Goal: Task Accomplishment & Management: Manage account settings

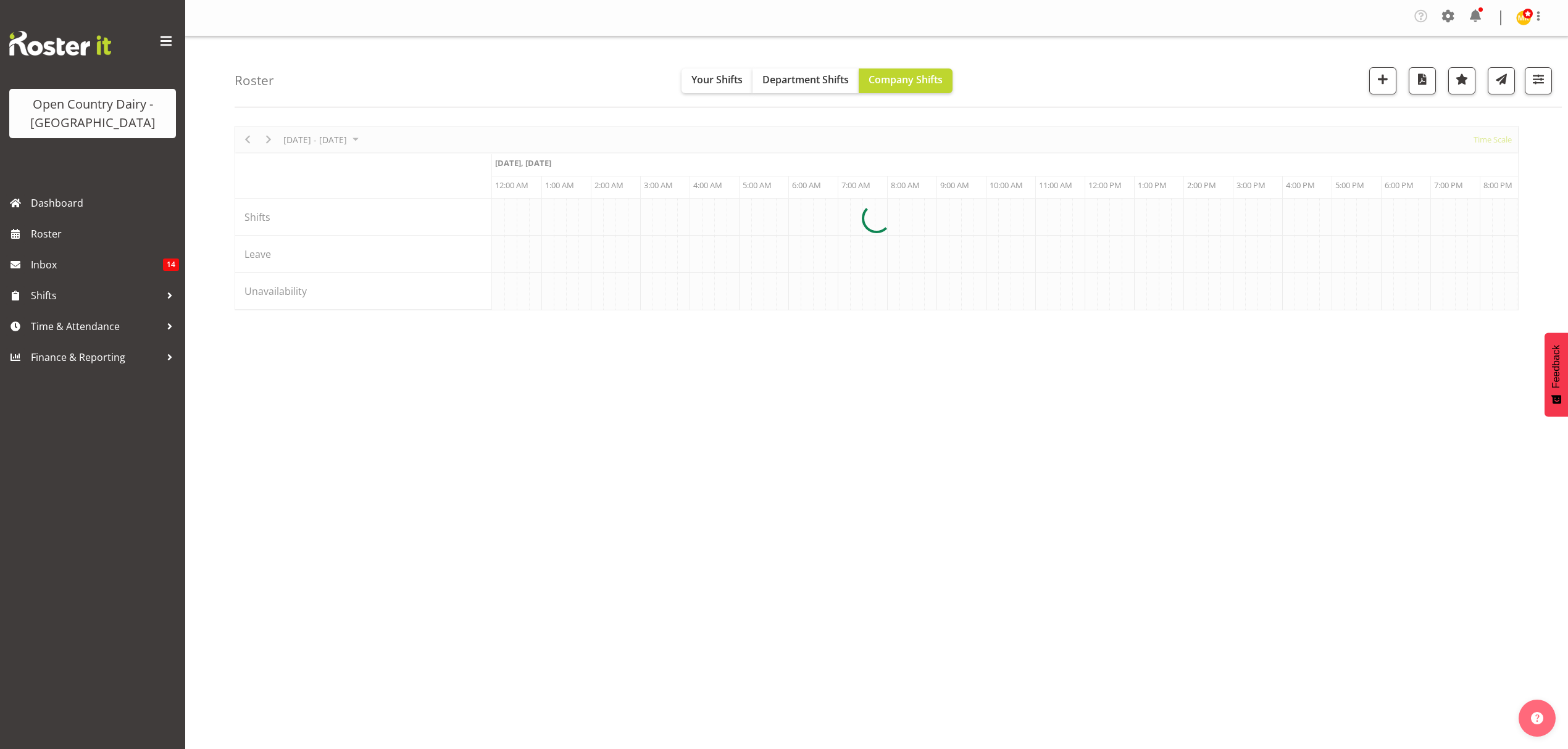
scroll to position [0, 7112]
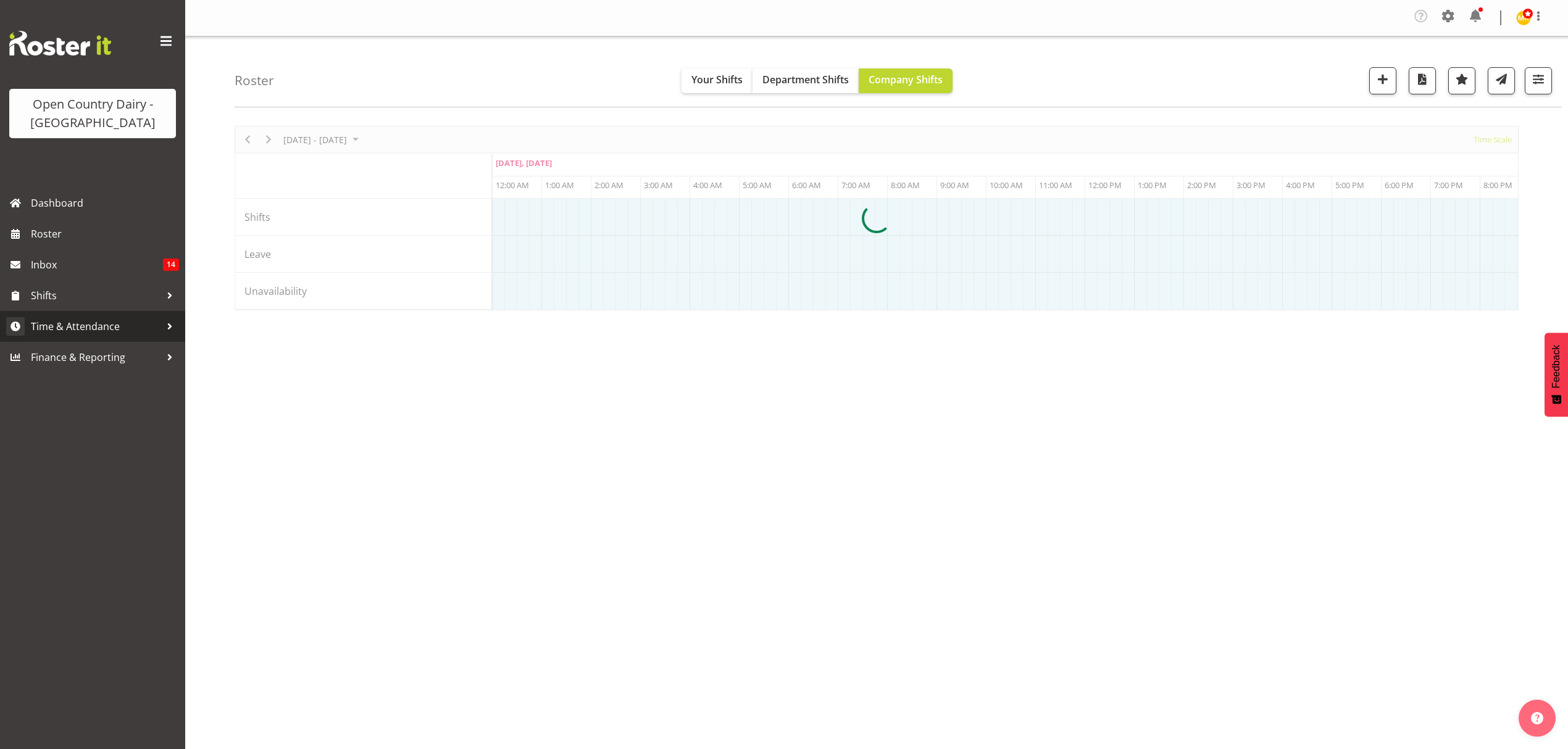
click at [75, 330] on span "Time & Attendance" at bounding box center [95, 326] width 130 height 19
click at [63, 329] on span "Time & Attendance" at bounding box center [95, 326] width 130 height 19
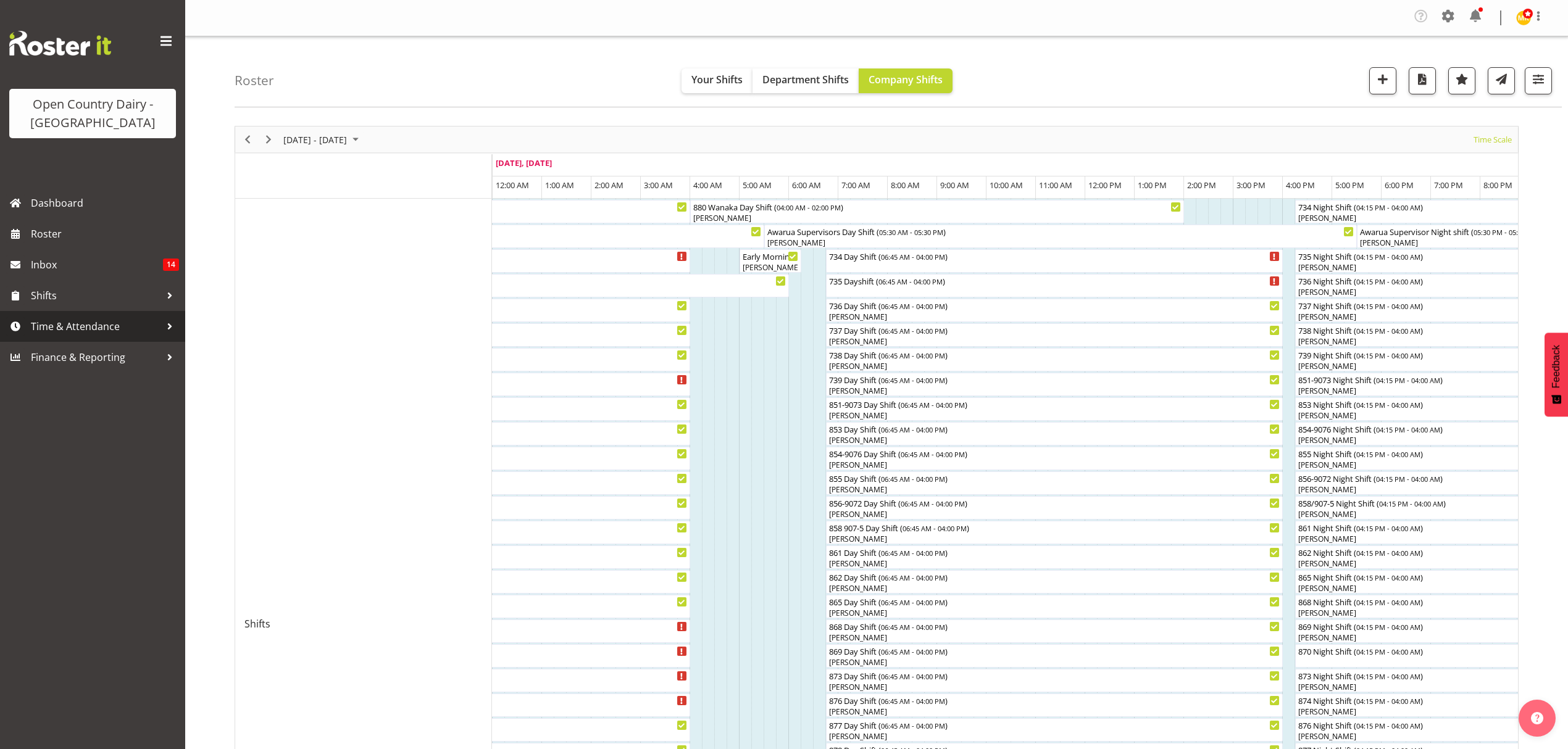
click at [100, 326] on span "Time & Attendance" at bounding box center [95, 326] width 130 height 19
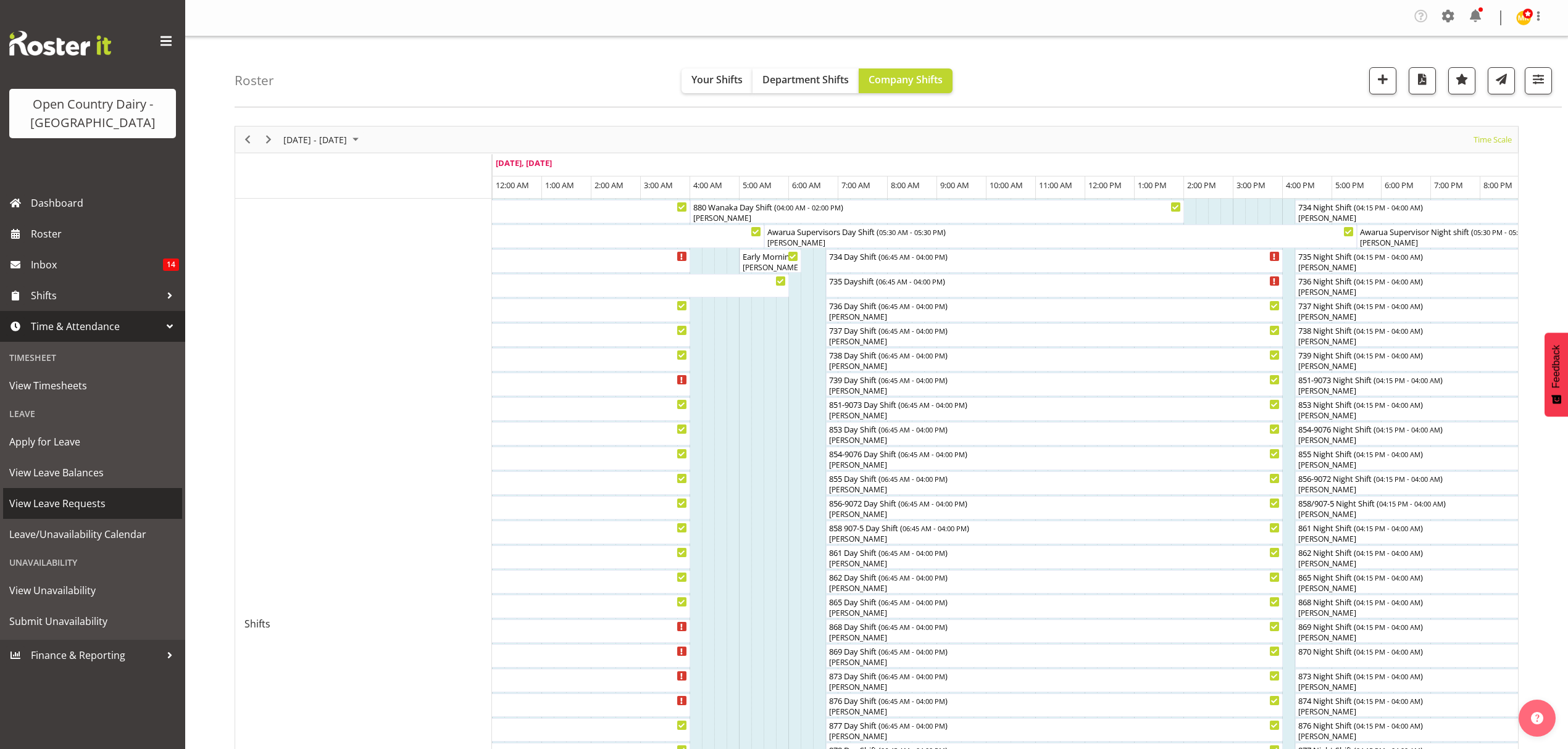
click at [65, 505] on span "View Leave Requests" at bounding box center [93, 503] width 167 height 19
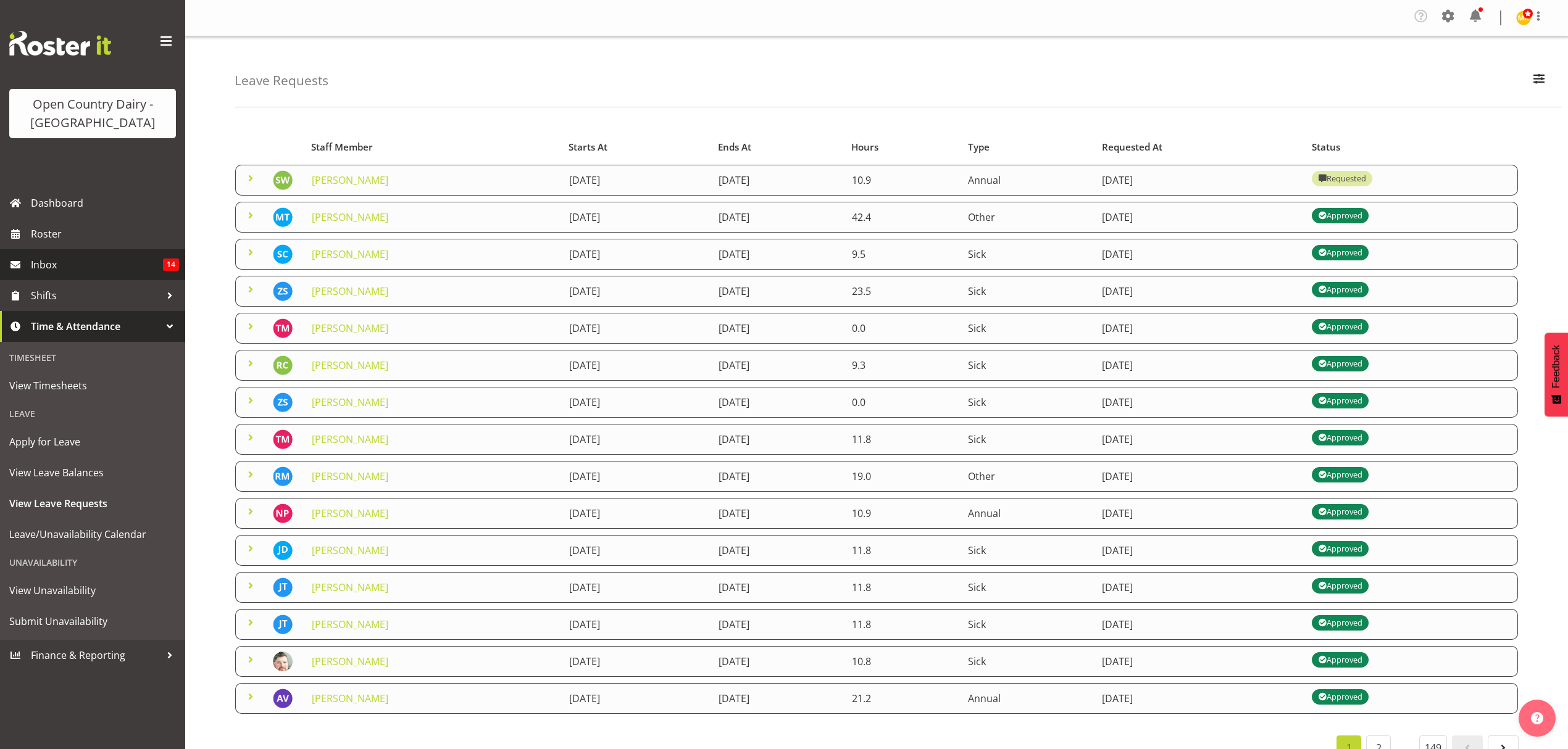
click at [30, 262] on link "Inbox 14" at bounding box center [93, 264] width 185 height 31
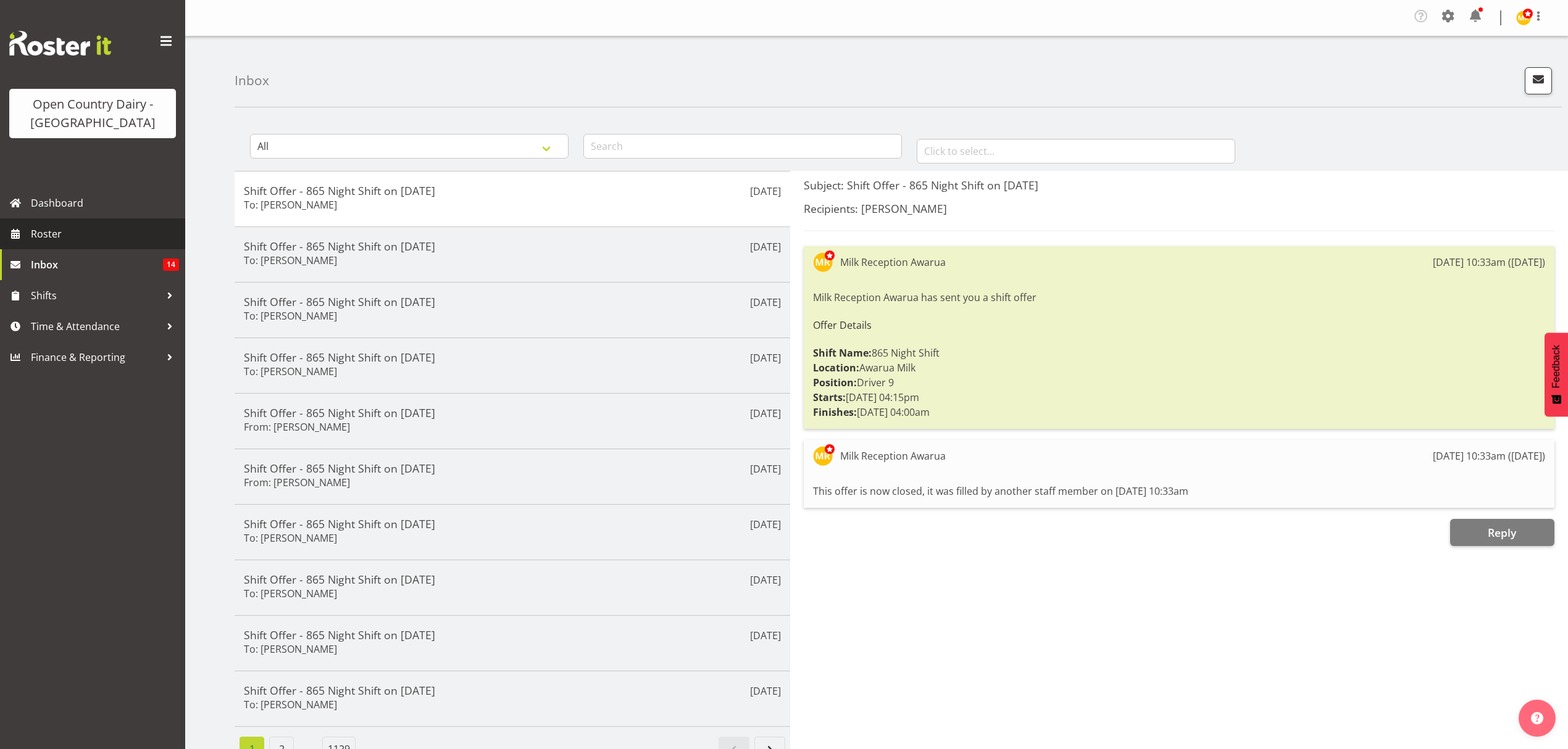
click at [55, 224] on link "Roster" at bounding box center [93, 234] width 185 height 31
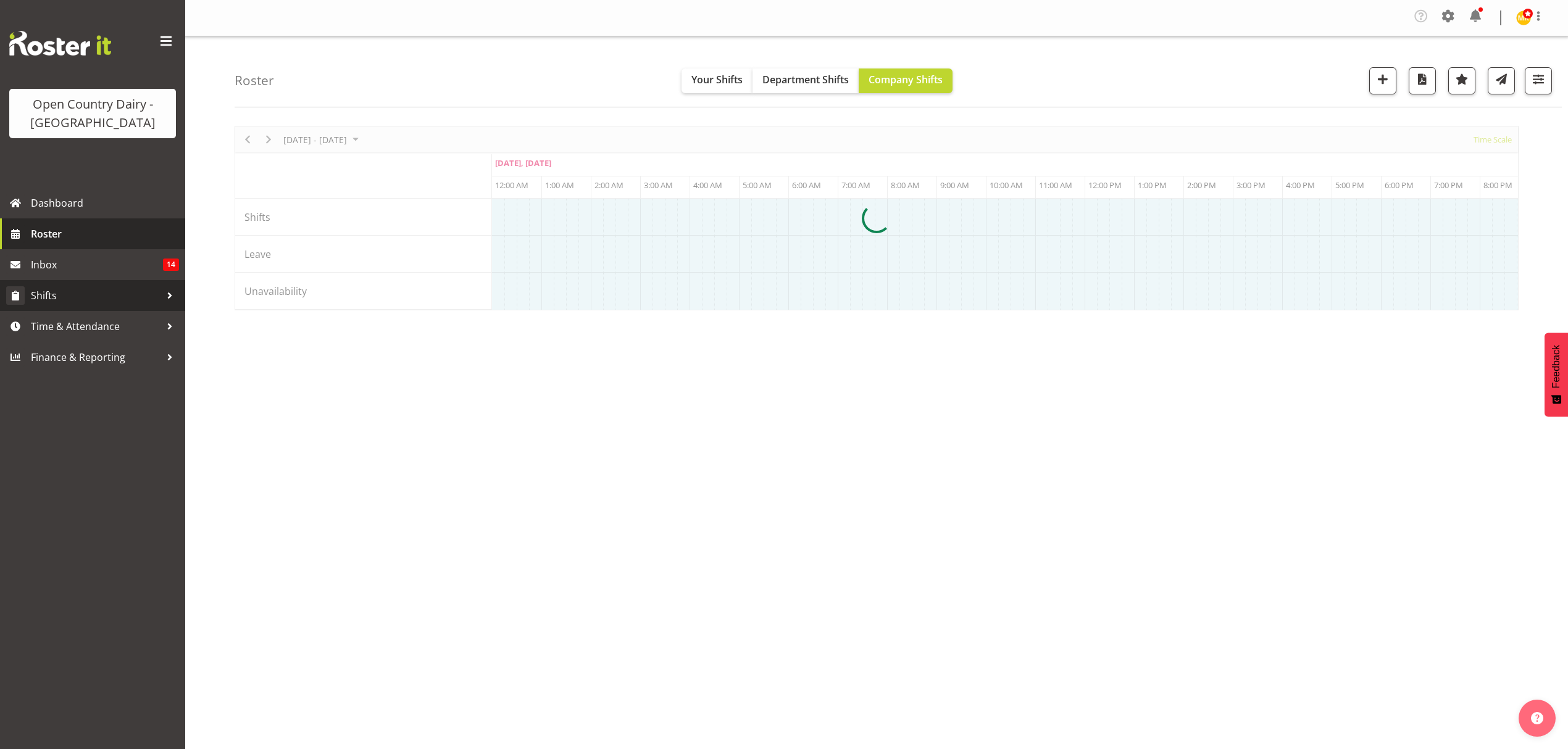
click at [59, 324] on span "Time & Attendance" at bounding box center [95, 326] width 130 height 19
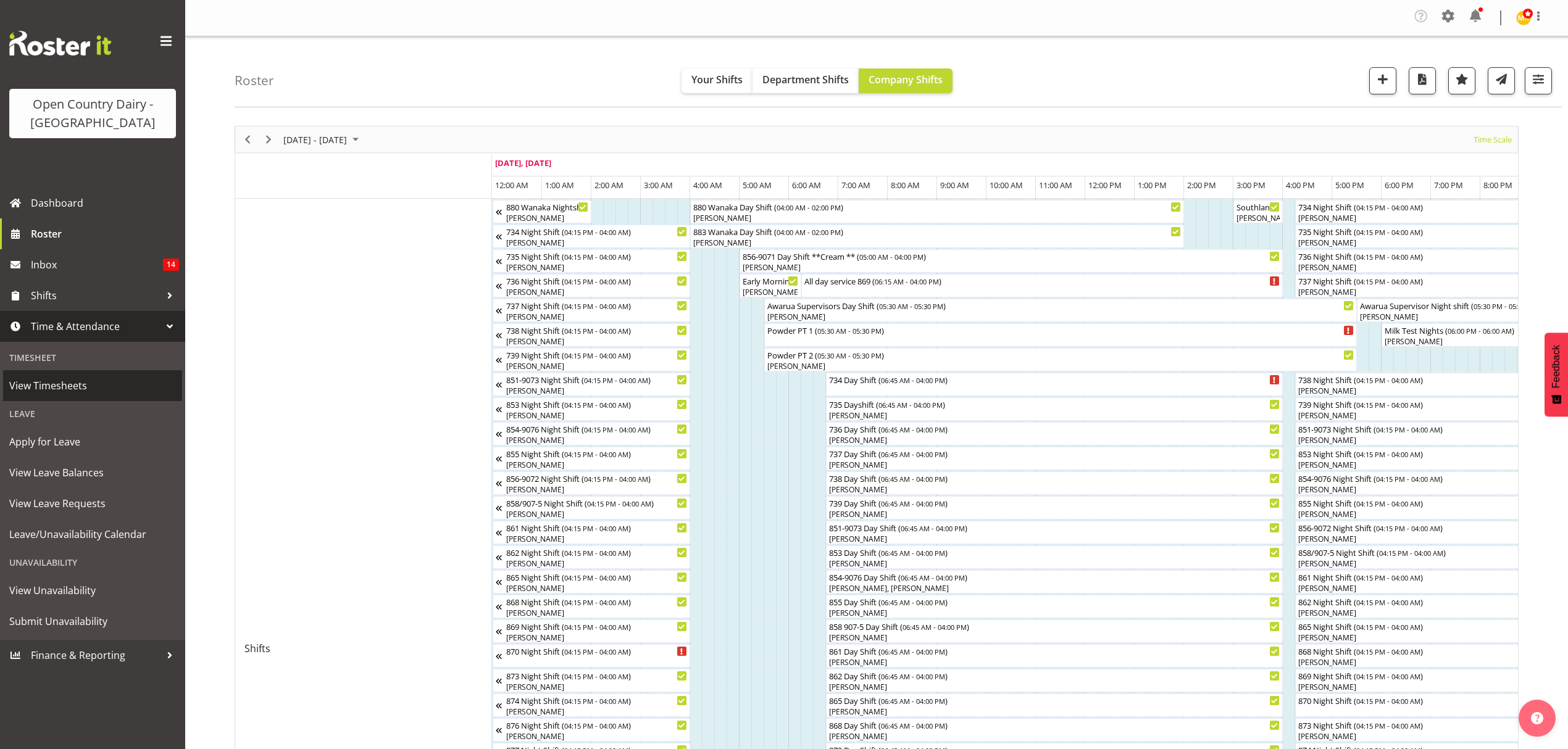
click at [56, 385] on span "View Timesheets" at bounding box center [93, 385] width 167 height 19
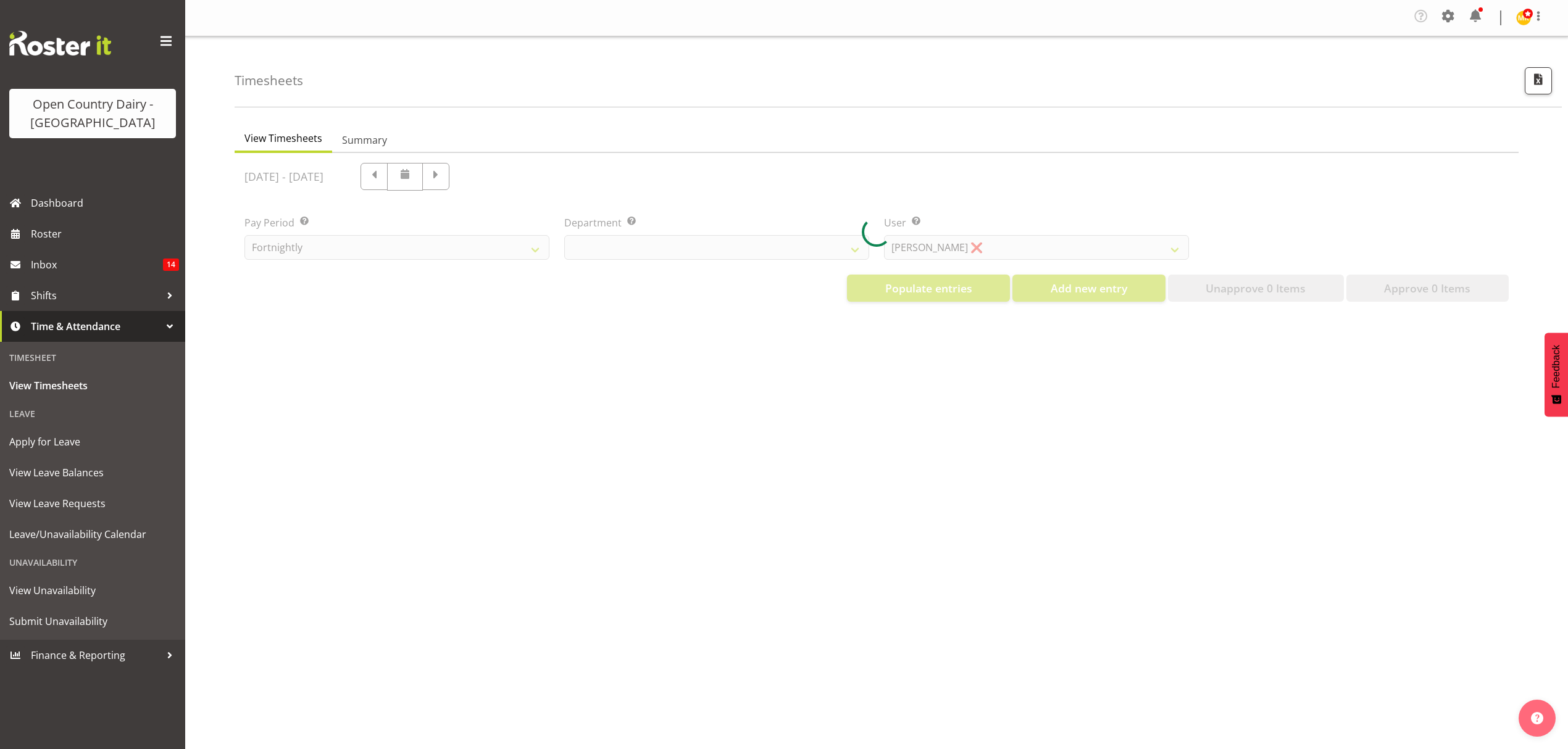
select select "699"
select select "8449"
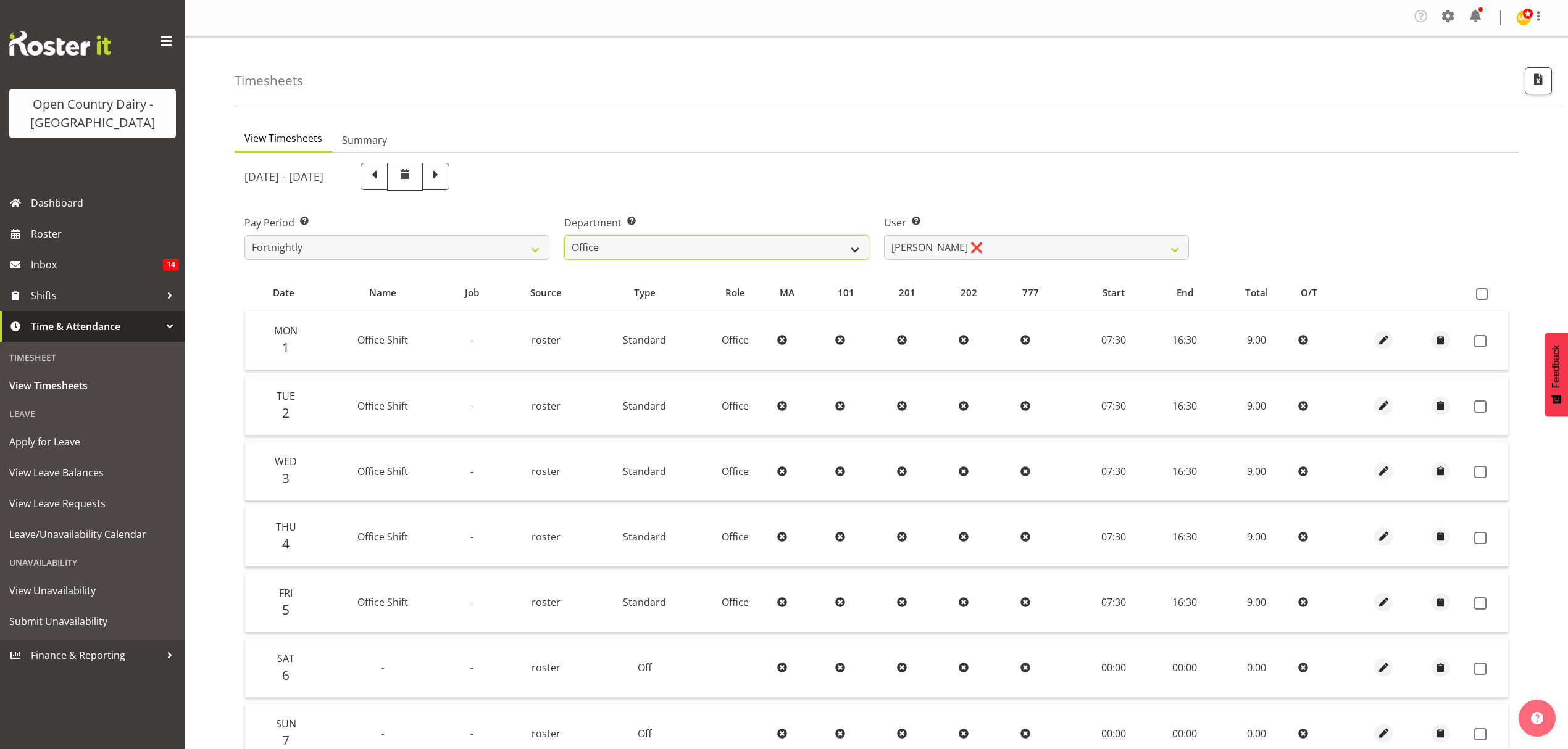
click at [850, 255] on select "734 735 736 737 738 739 851 852 853 854 855 856 858 861 862 865 868 869 870 873" at bounding box center [717, 248] width 305 height 25
click at [851, 243] on select "734 735 736 737 738 739 851 852 853 854 855 856 858 861 862 865 868 869 870 873" at bounding box center [717, 248] width 305 height 25
click at [857, 247] on select "734 735 736 737 738 739 851 852 853 854 855 856 858 861 862 865 868 869 870 873" at bounding box center [717, 248] width 305 height 25
select select "905"
click at [564, 236] on select "734 735 736 737 738 739 851 852 853 854 855 856 858 861 862 865 868 869 870 873" at bounding box center [717, 248] width 305 height 25
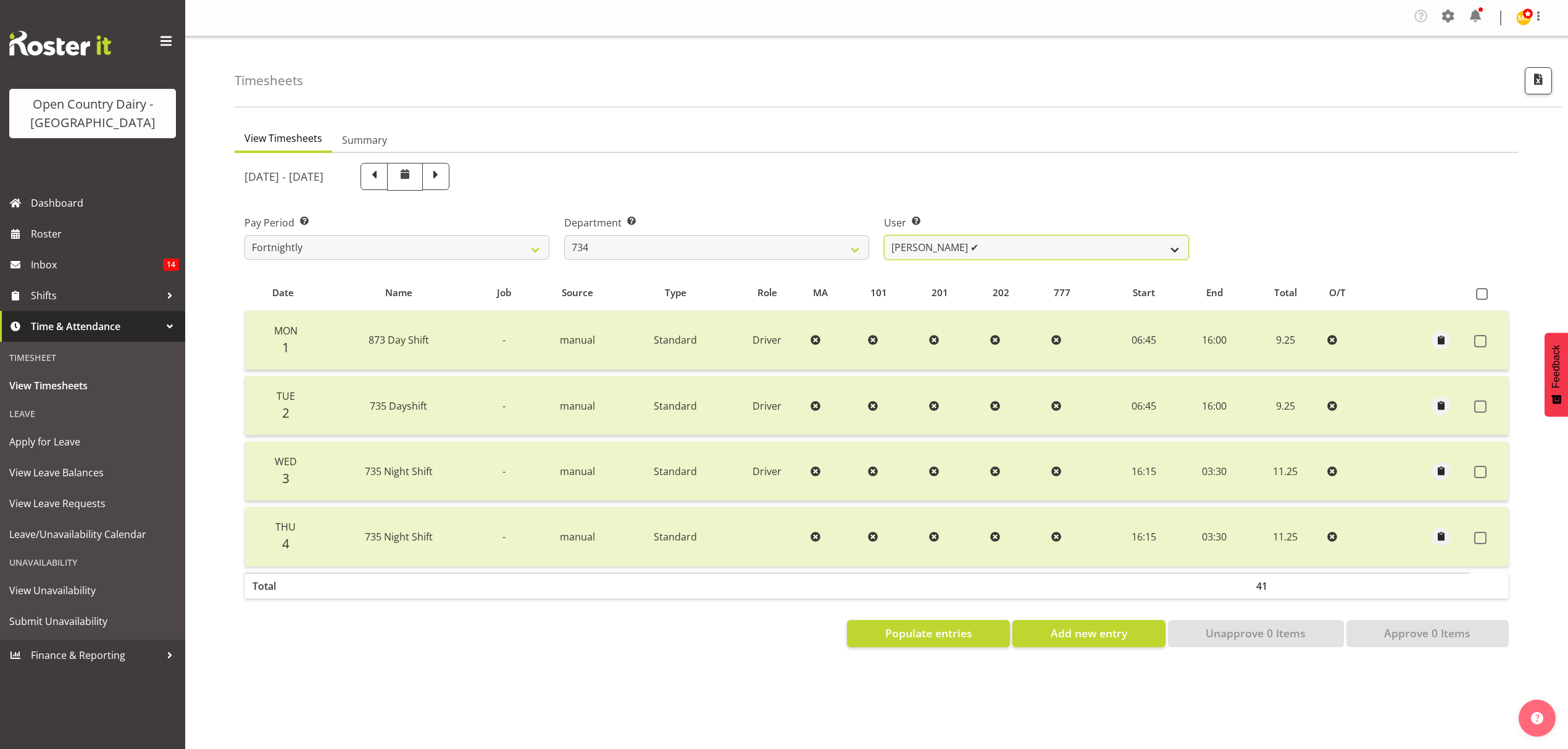
click at [1182, 248] on select "Justin Spicer ✔ Ryan Thompson ❌ Tracey Chittock ❌ Zachary Shanks ❌" at bounding box center [1037, 248] width 305 height 25
select select "7493"
click at [884, 236] on select "Justin Spicer ✔ Ryan Thompson ❌ Tracey Chittock ❌ Zachary Shanks ❌" at bounding box center [1037, 248] width 305 height 25
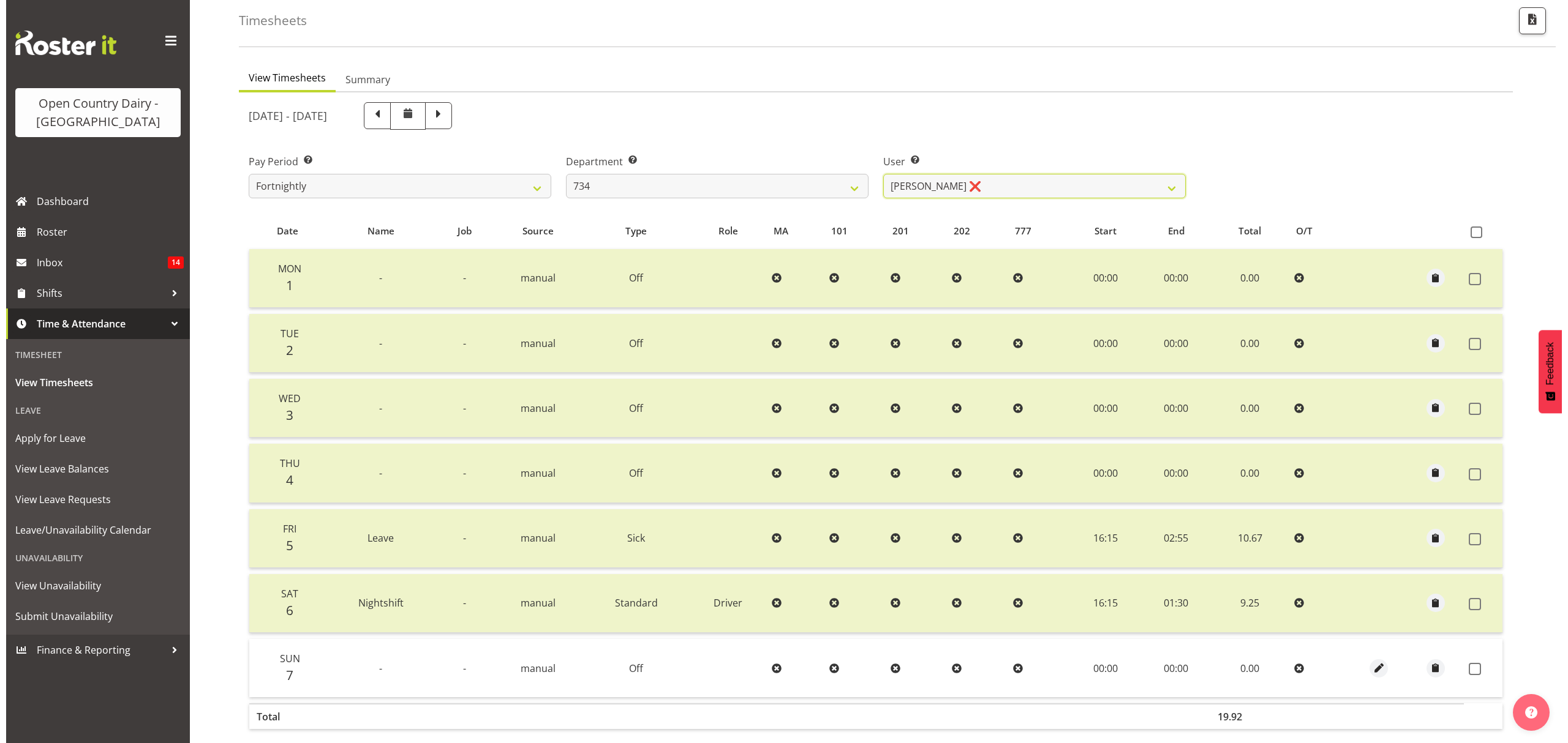
scroll to position [122, 0]
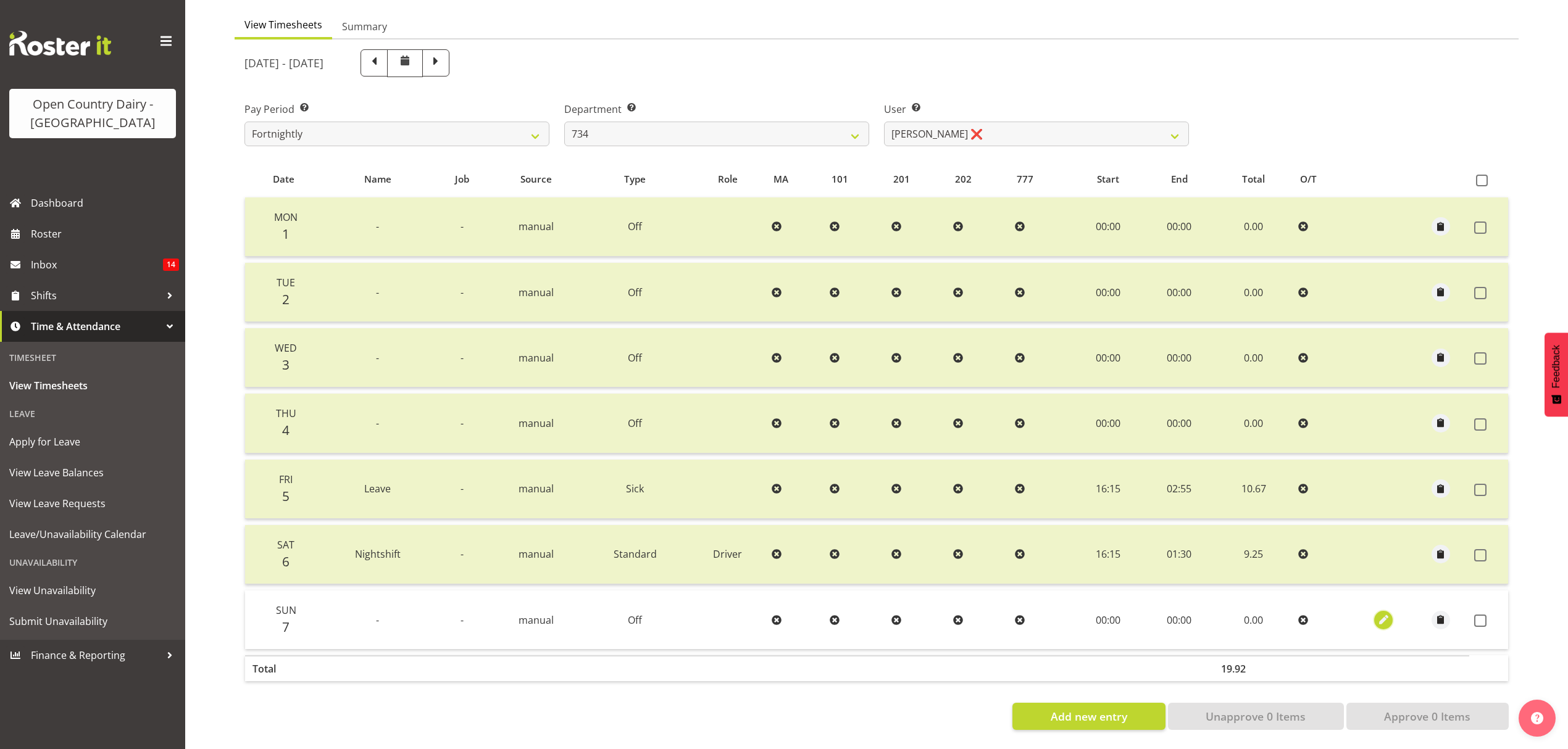
click at [1384, 613] on span "button" at bounding box center [1384, 620] width 14 height 14
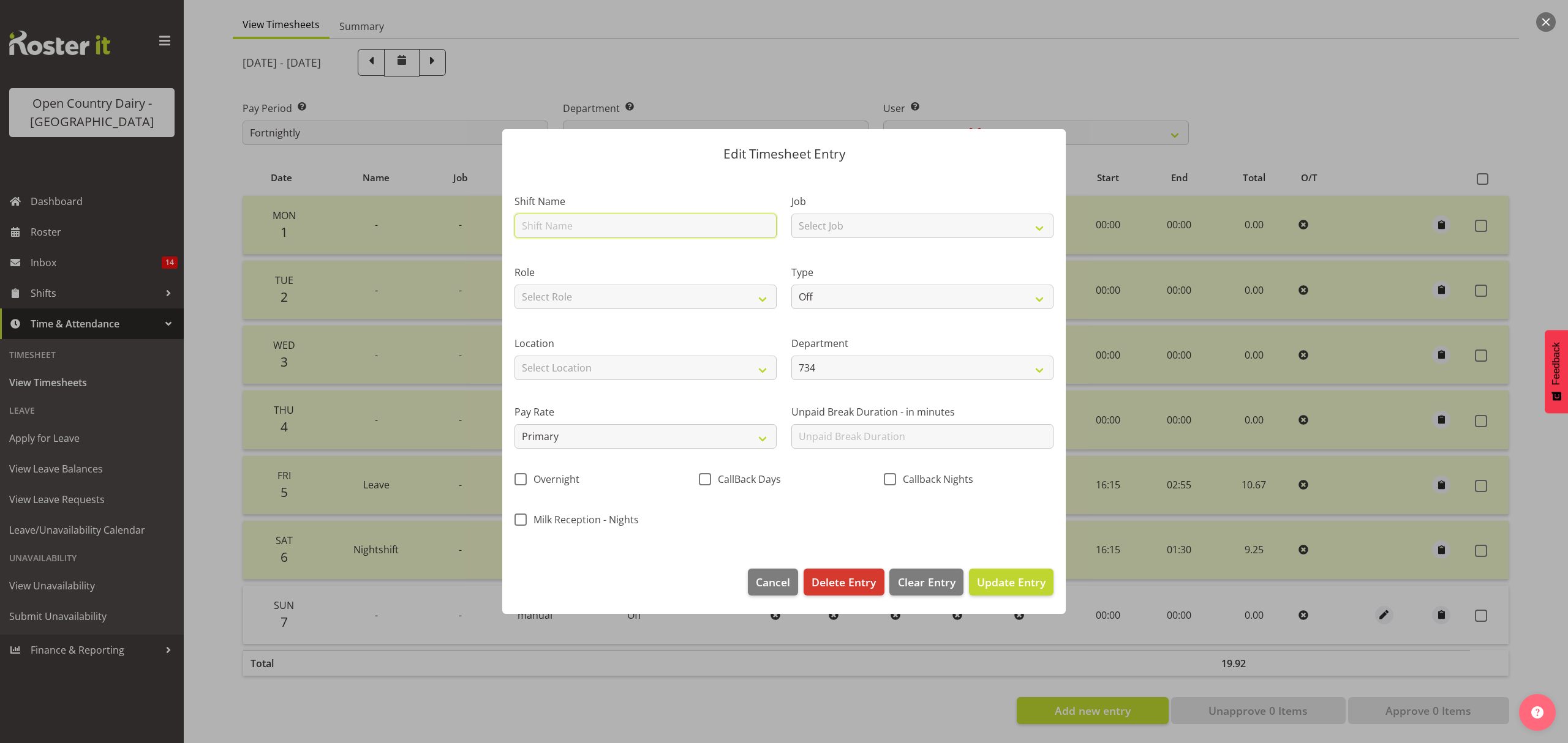
click at [707, 233] on input "text" at bounding box center [645, 226] width 262 height 24
type input "Leave"
click at [772, 293] on select "Select Role Driver" at bounding box center [645, 297] width 262 height 24
select select "1154"
click at [514, 285] on select "Select Role Driver" at bounding box center [645, 297] width 262 height 24
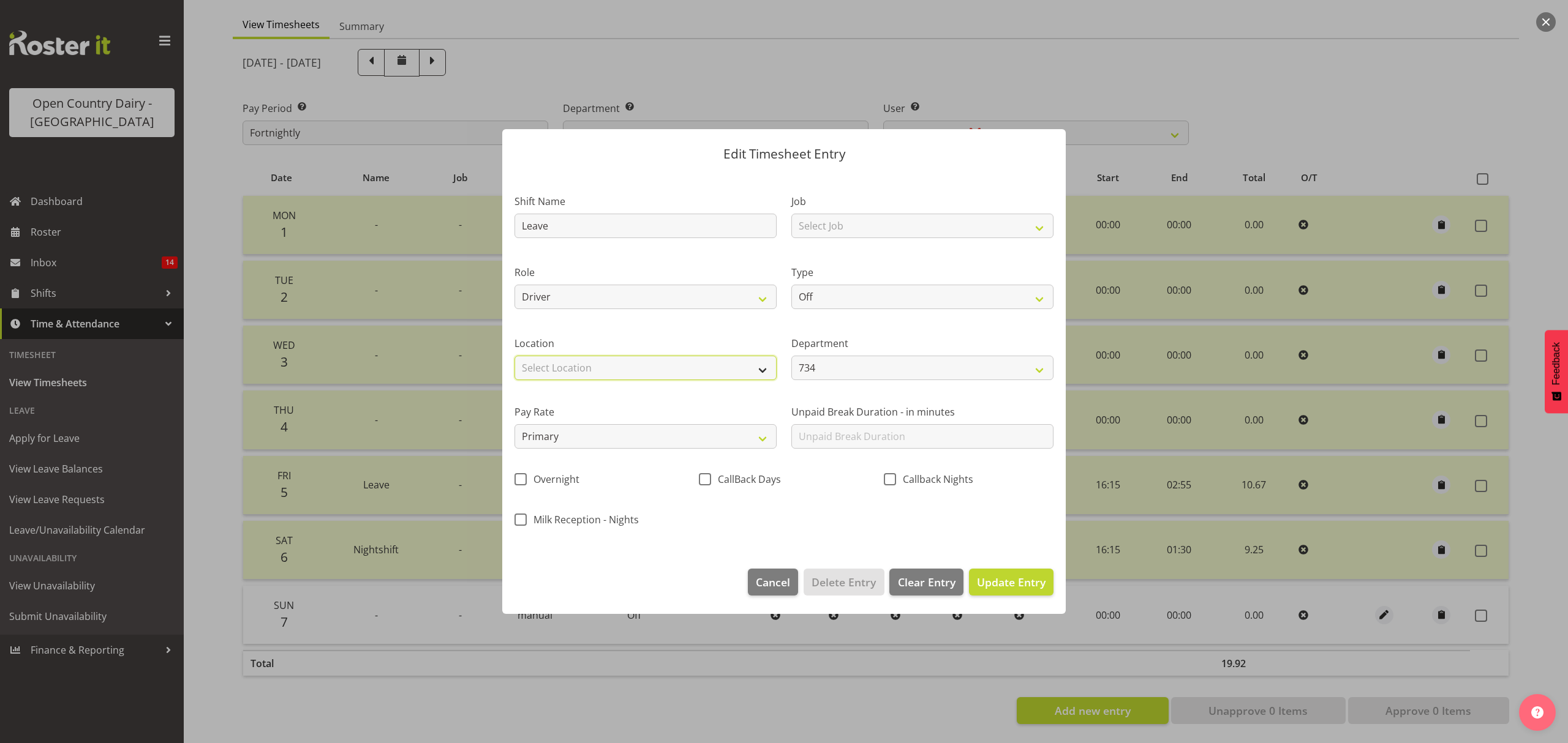
click at [568, 363] on select "Select Location Awarua Milk Awarua Office Freight Horotiu office Waharoa Office…" at bounding box center [645, 368] width 262 height 24
select select "988"
click at [514, 356] on select "Select Location Awarua Milk Awarua Office Freight Horotiu office Waharoa Office…" at bounding box center [645, 368] width 262 height 24
click at [1032, 300] on select "Off Standard Public Holiday Public Holiday (Worked) Day In Lieu Annual Leave Si…" at bounding box center [923, 297] width 262 height 24
select select "Sick"
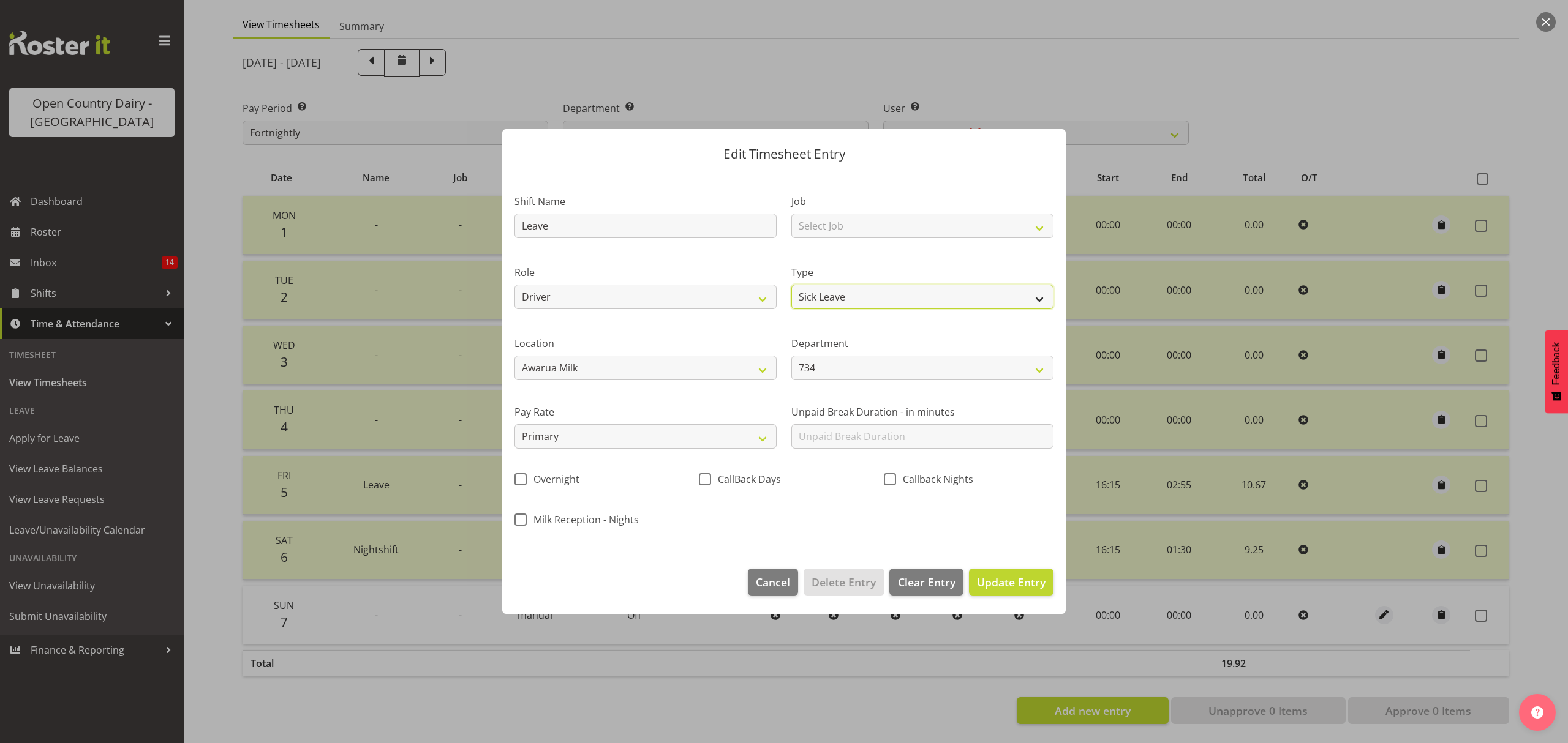
click at [791, 285] on select "Off Standard Public Holiday Public Holiday (Worked) Day In Lieu Annual Leave Si…" at bounding box center [923, 297] width 262 height 24
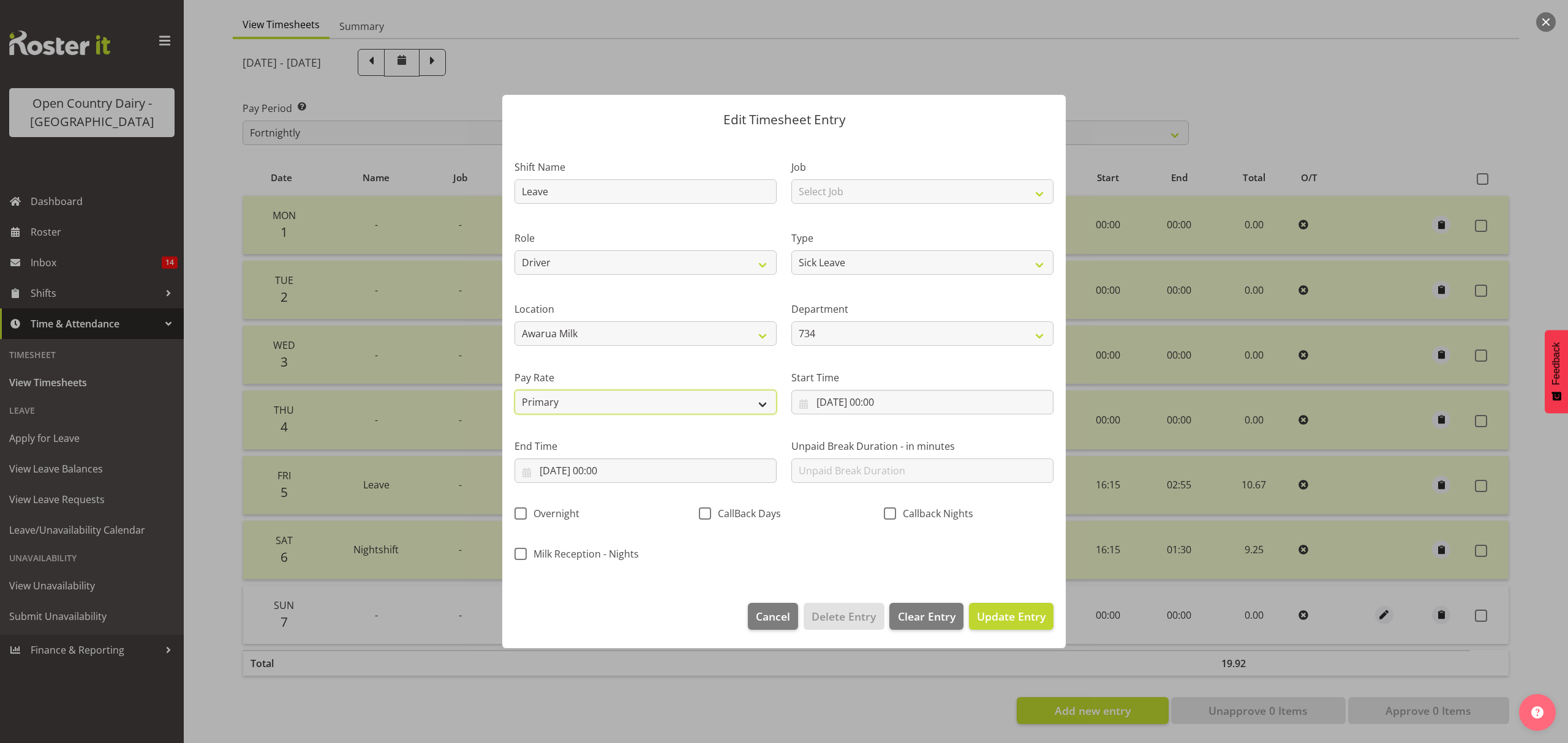
click at [760, 406] on select "Primary Secondary Tertiary Fourth Fifth" at bounding box center [645, 402] width 262 height 24
click at [514, 390] on select "Primary Secondary Tertiary Fourth Fifth" at bounding box center [645, 402] width 262 height 24
click at [829, 409] on input "07/09/2025, 00:00" at bounding box center [923, 402] width 262 height 24
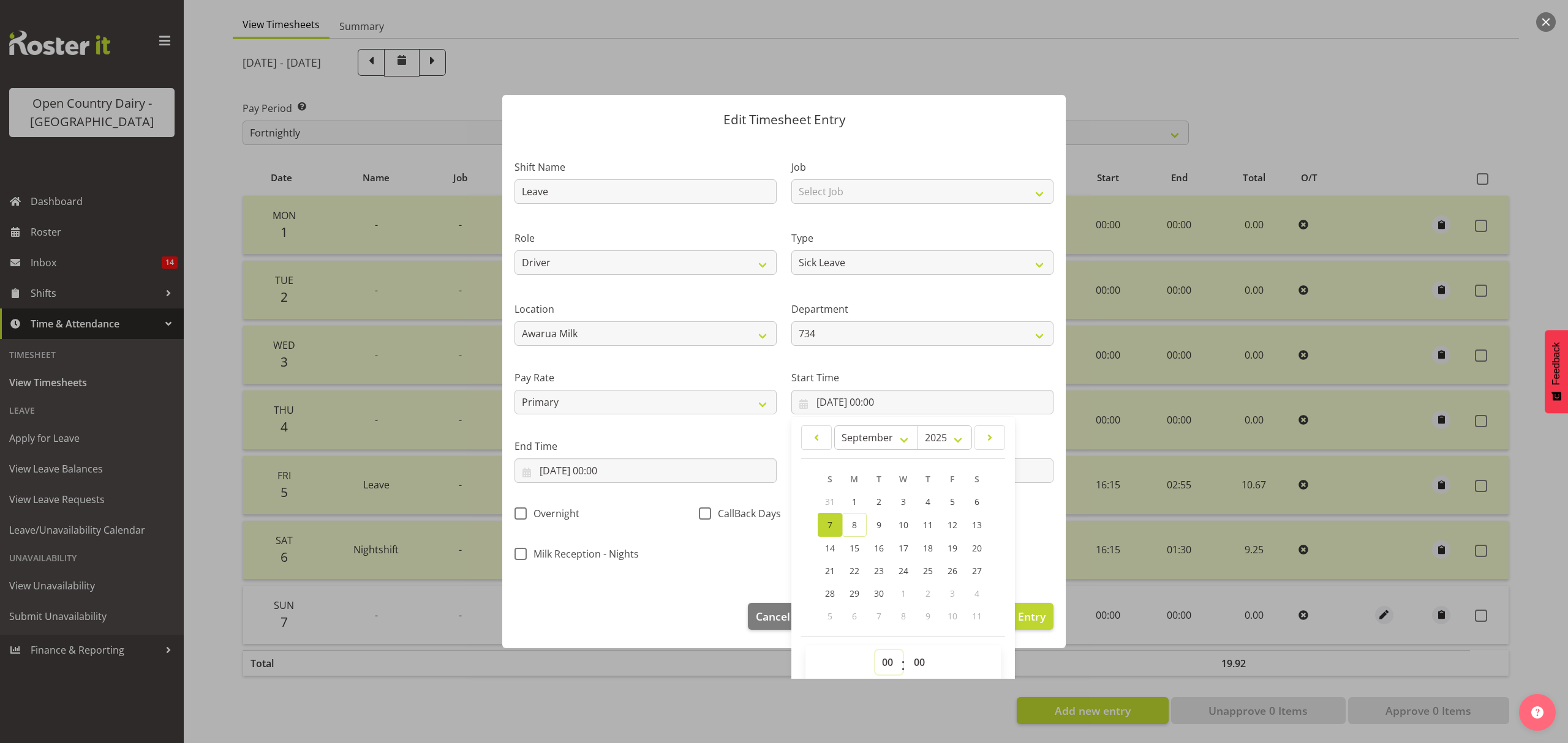
click at [885, 663] on select "00 01 02 03 04 05 06 07 08 09 10 11 12 13 14 15 16 17 18 19 20 21 22 23" at bounding box center [889, 663] width 28 height 24
select select "16"
click at [875, 651] on select "00 01 02 03 04 05 06 07 08 09 10 11 12 13 14 15 16 17 18 19 20 21 22 23" at bounding box center [889, 663] width 28 height 24
type input "07/09/2025, 16:00"
click at [915, 657] on select "00 01 02 03 04 05 06 07 08 09 10 11 12 13 14 15 16 17 18 19 20 21 22 23 24 25 2…" at bounding box center [921, 663] width 28 height 24
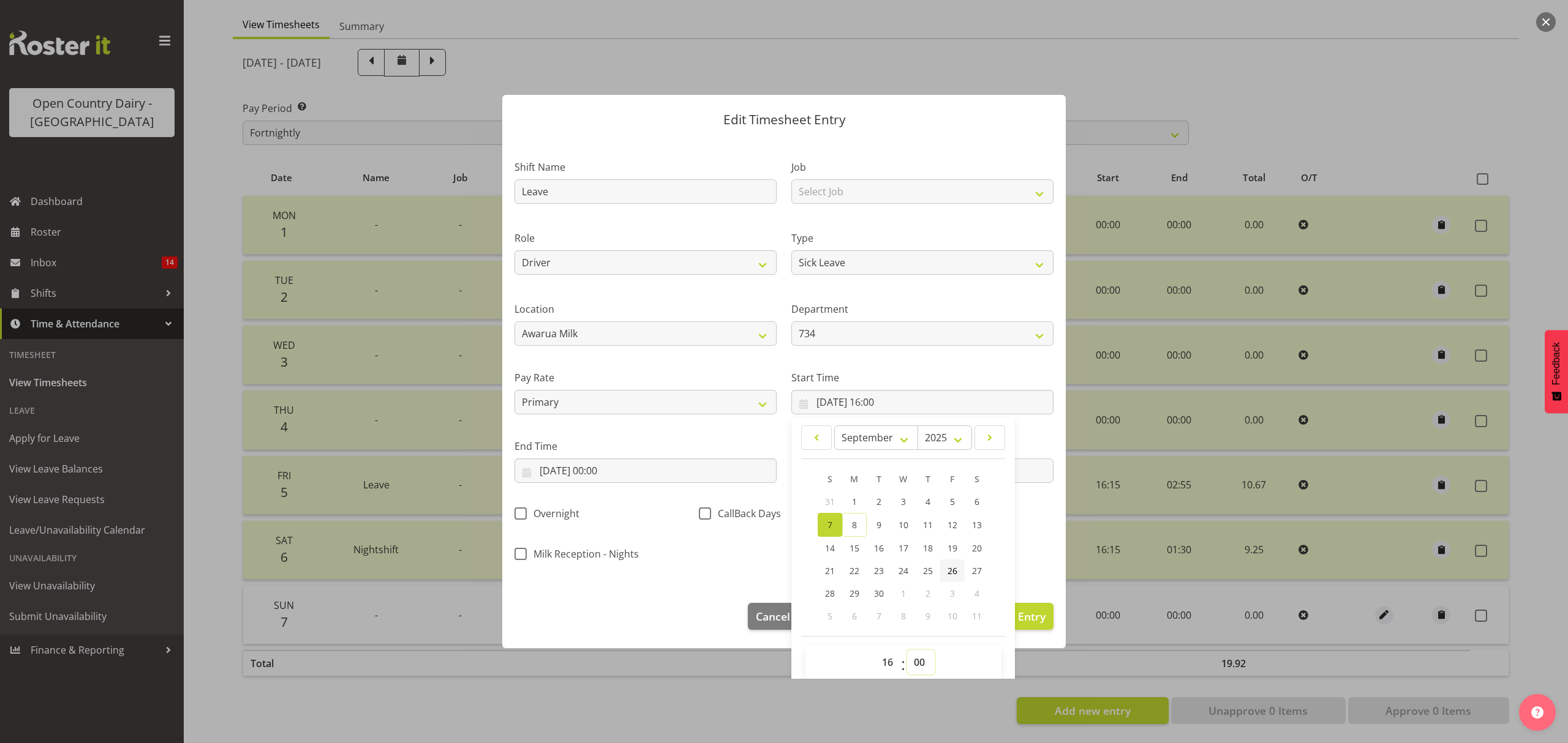
select select "15"
click at [907, 651] on select "00 01 02 03 04 05 06 07 08 09 10 11 12 13 14 15 16 17 18 19 20 21 22 23 24 25 2…" at bounding box center [921, 663] width 28 height 24
type input "07/09/2025, 16:15"
click at [912, 659] on select "00 01 02 03 04 05 06 07 08 09 10 11 12 13 14 15 16 17 18 19 20 21 22 23 24 25 2…" at bounding box center [921, 663] width 28 height 24
select select "0"
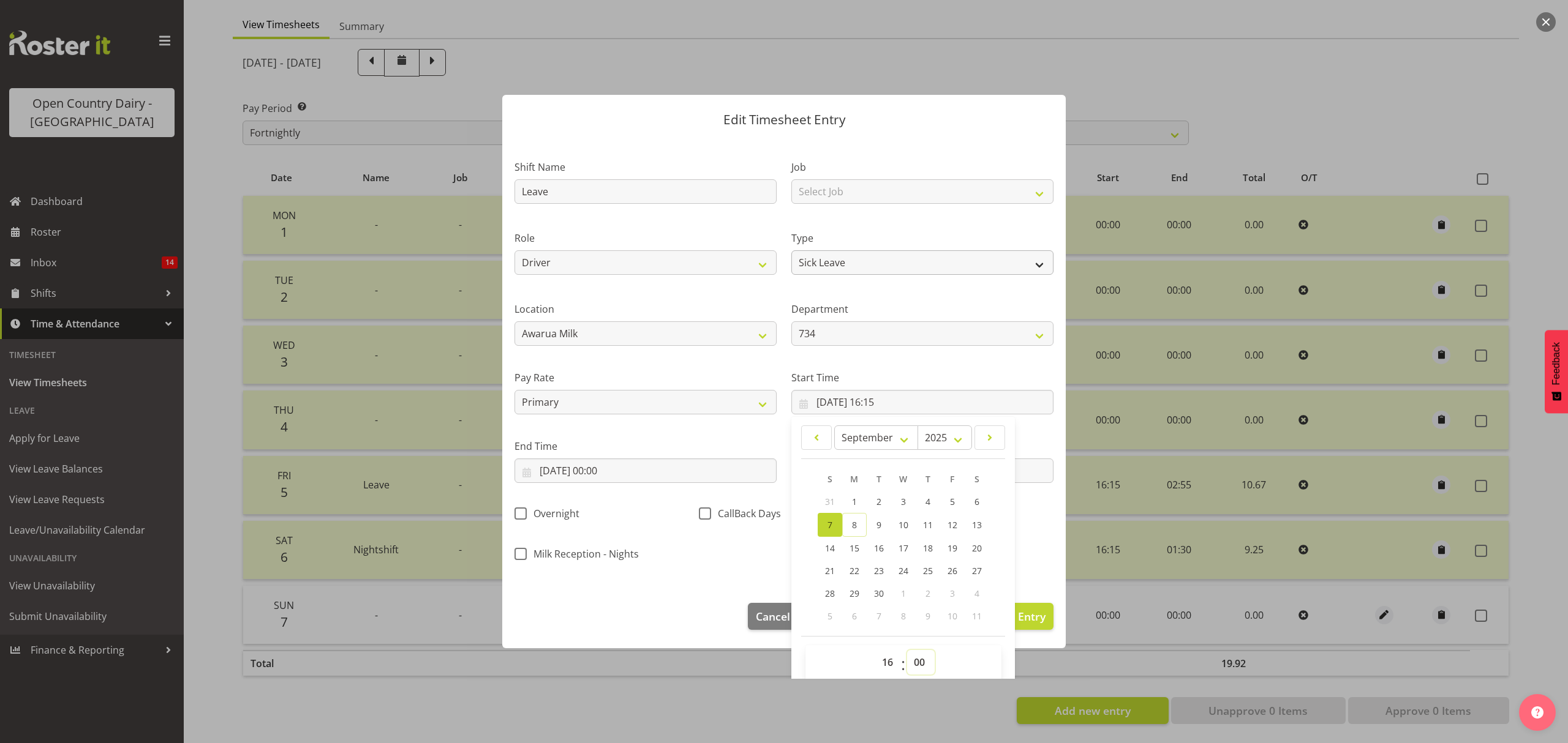
click at [907, 651] on select "00 01 02 03 04 05 06 07 08 09 10 11 12 13 14 15 16 17 18 19 20 21 22 23 24 25 2…" at bounding box center [921, 663] width 28 height 24
type input "07/09/2025, 16:00"
click at [603, 466] on input "07/09/2025, 00:00" at bounding box center [645, 471] width 262 height 24
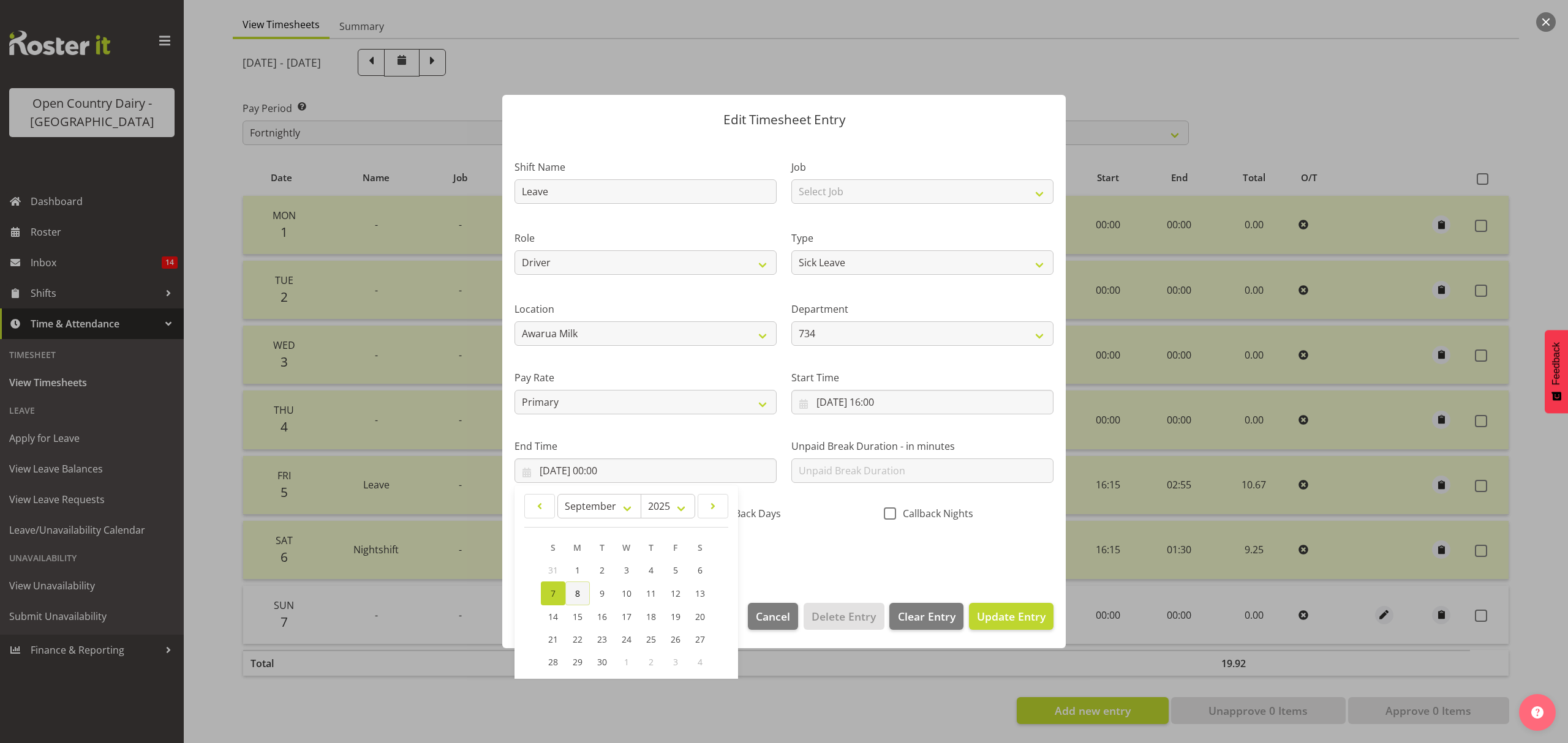
click at [582, 594] on link "8" at bounding box center [577, 593] width 24 height 24
type input "08/09/2025, 00:00"
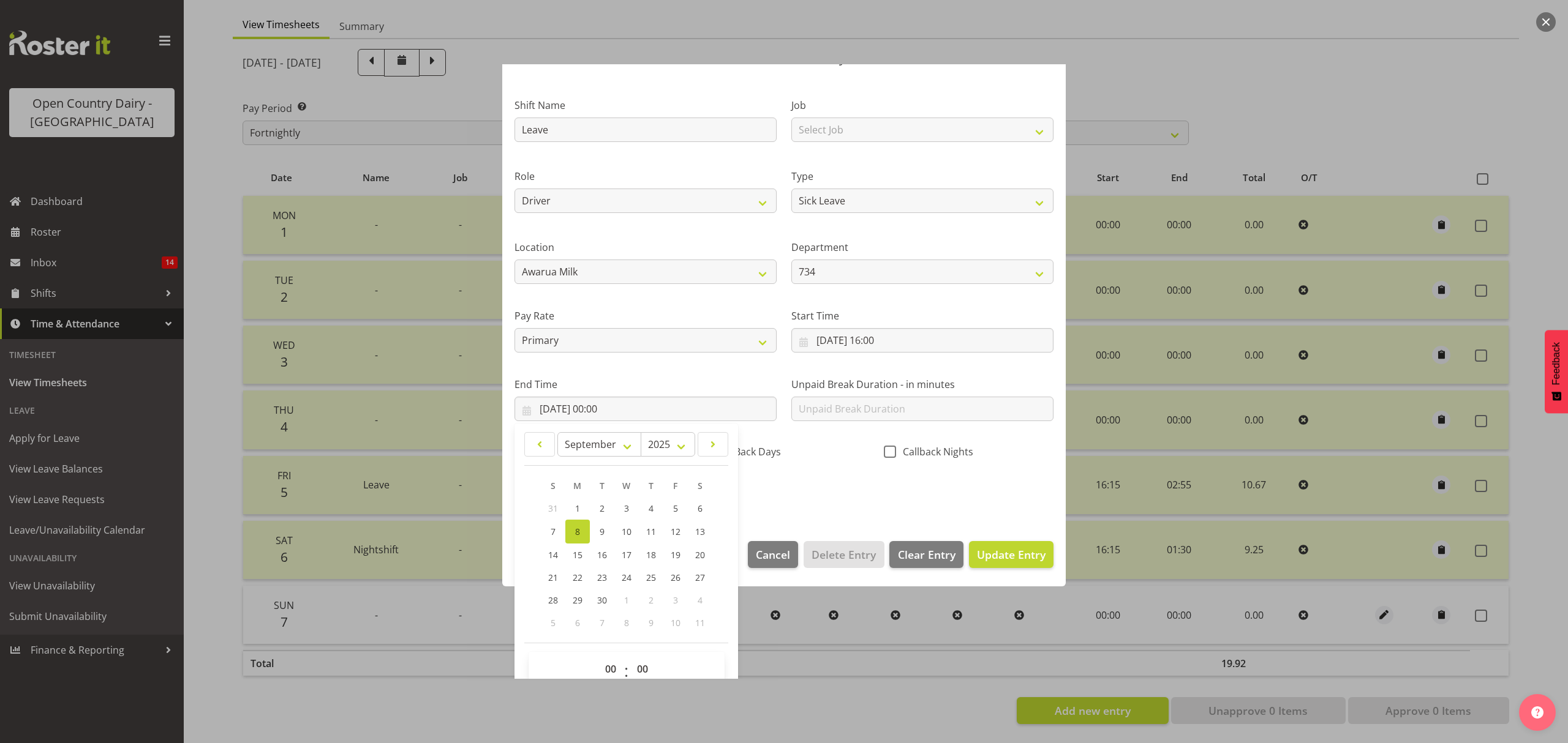
scroll to position [83, 0]
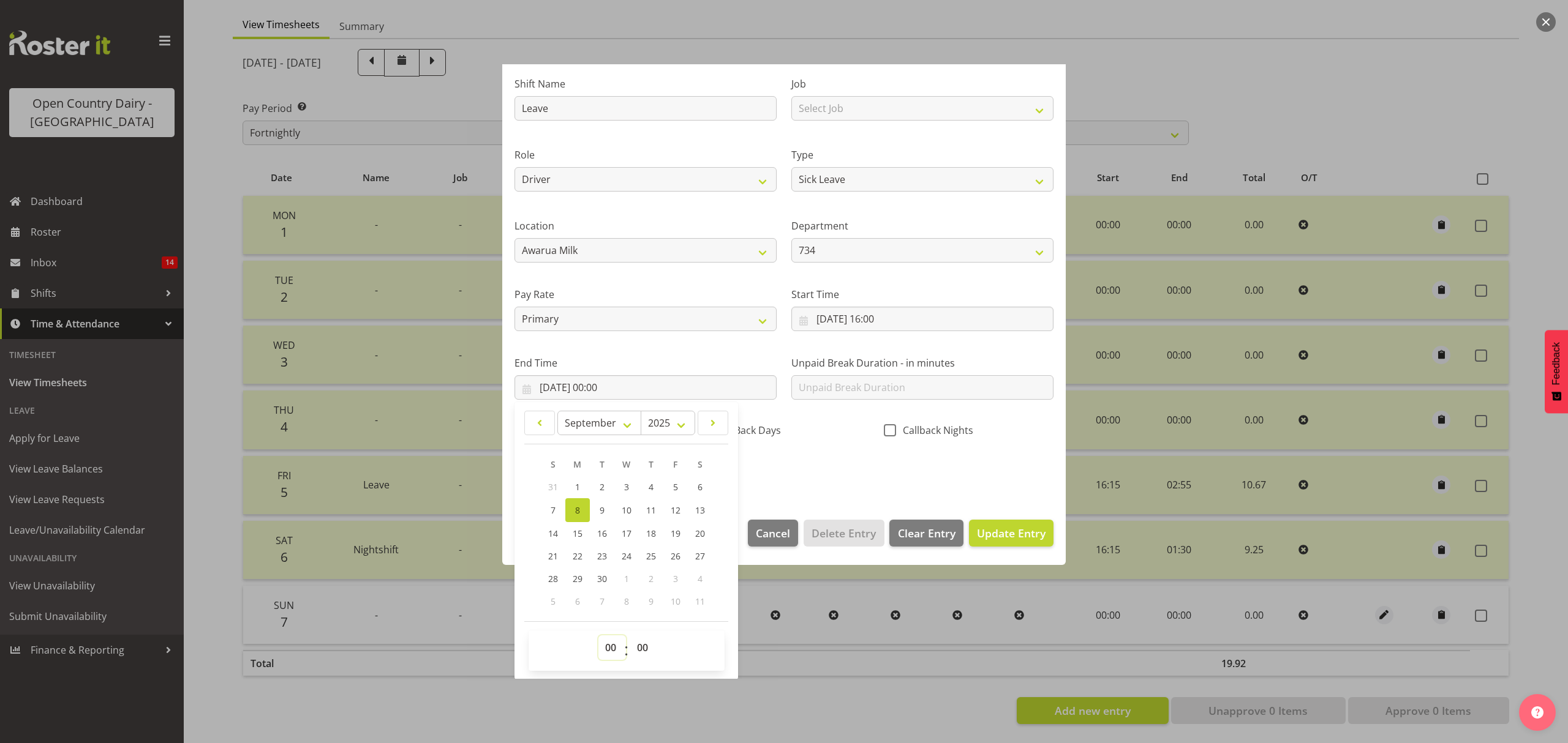
click at [609, 642] on select "00 01 02 03 04 05 06 07 08 09 10 11 12 13 14 15 16 17 18 19 20 21 22 23" at bounding box center [612, 648] width 28 height 24
select select "2"
click at [598, 636] on select "00 01 02 03 04 05 06 07 08 09 10 11 12 13 14 15 16 17 18 19 20 21 22 23" at bounding box center [612, 648] width 28 height 24
type input "08/09/2025, 02:00"
click at [639, 649] on select "00 01 02 03 04 05 06 07 08 09 10 11 12 13 14 15 16 17 18 19 20 21 22 23 24 25 2…" at bounding box center [645, 648] width 28 height 24
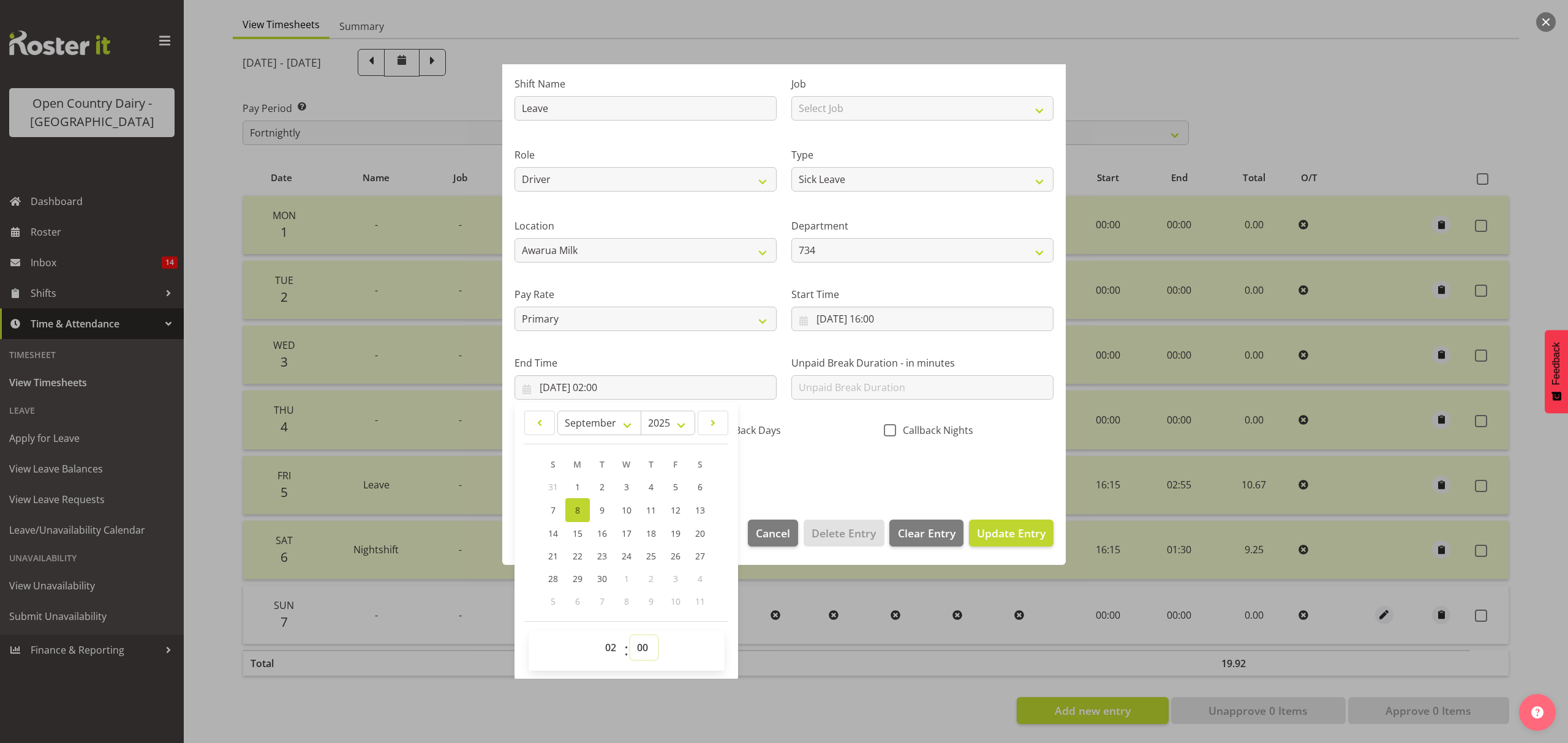
select select "43"
click at [631, 636] on select "00 01 02 03 04 05 06 07 08 09 10 11 12 13 14 15 16 17 18 19 20 21 22 23 24 25 2…" at bounding box center [645, 648] width 28 height 24
type input "08/09/2025, 02:43"
click at [997, 526] on span "Update Entry" at bounding box center [1011, 533] width 68 height 15
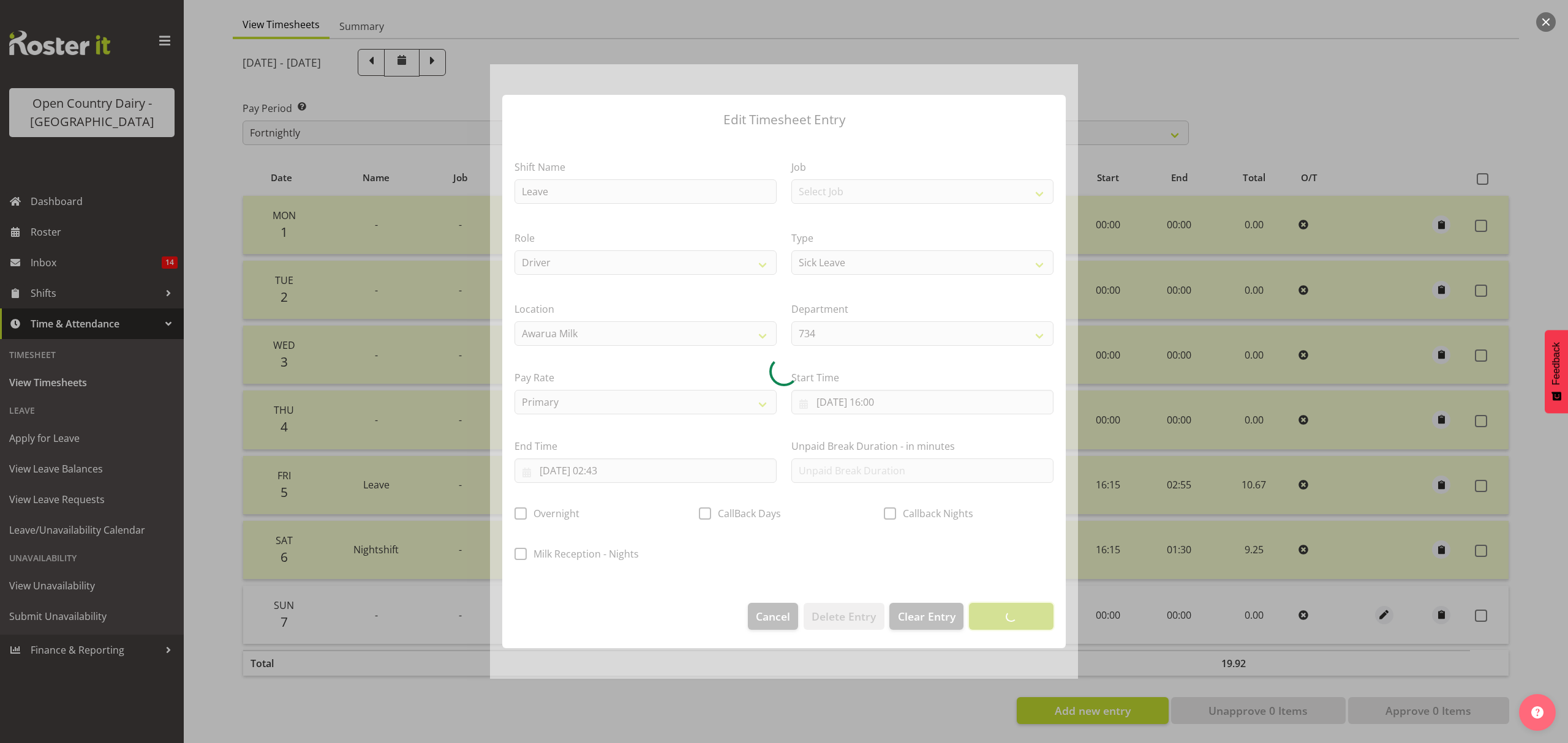
scroll to position [0, 0]
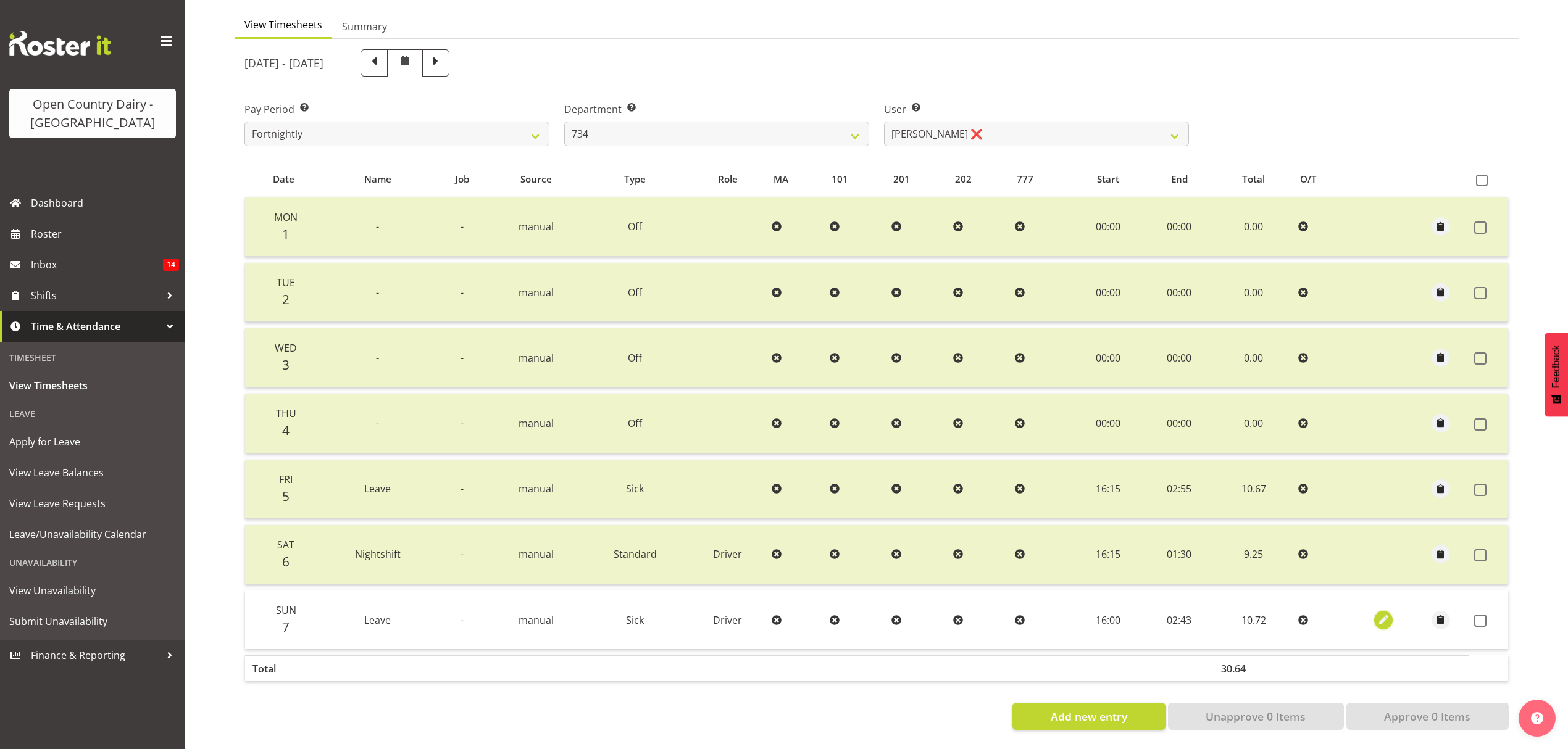
click at [1378, 613] on span "button" at bounding box center [1384, 620] width 14 height 14
select select "Sick"
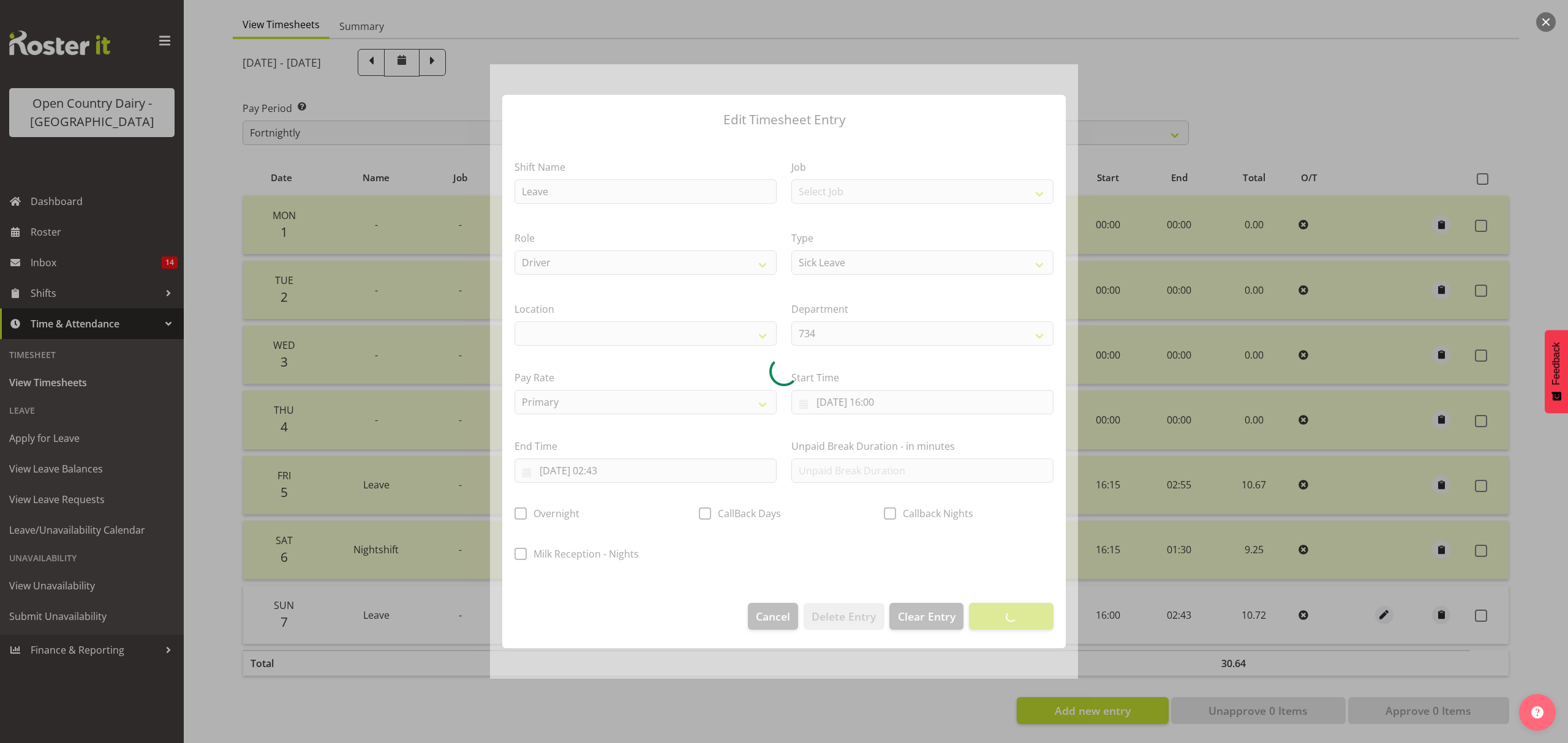
select select
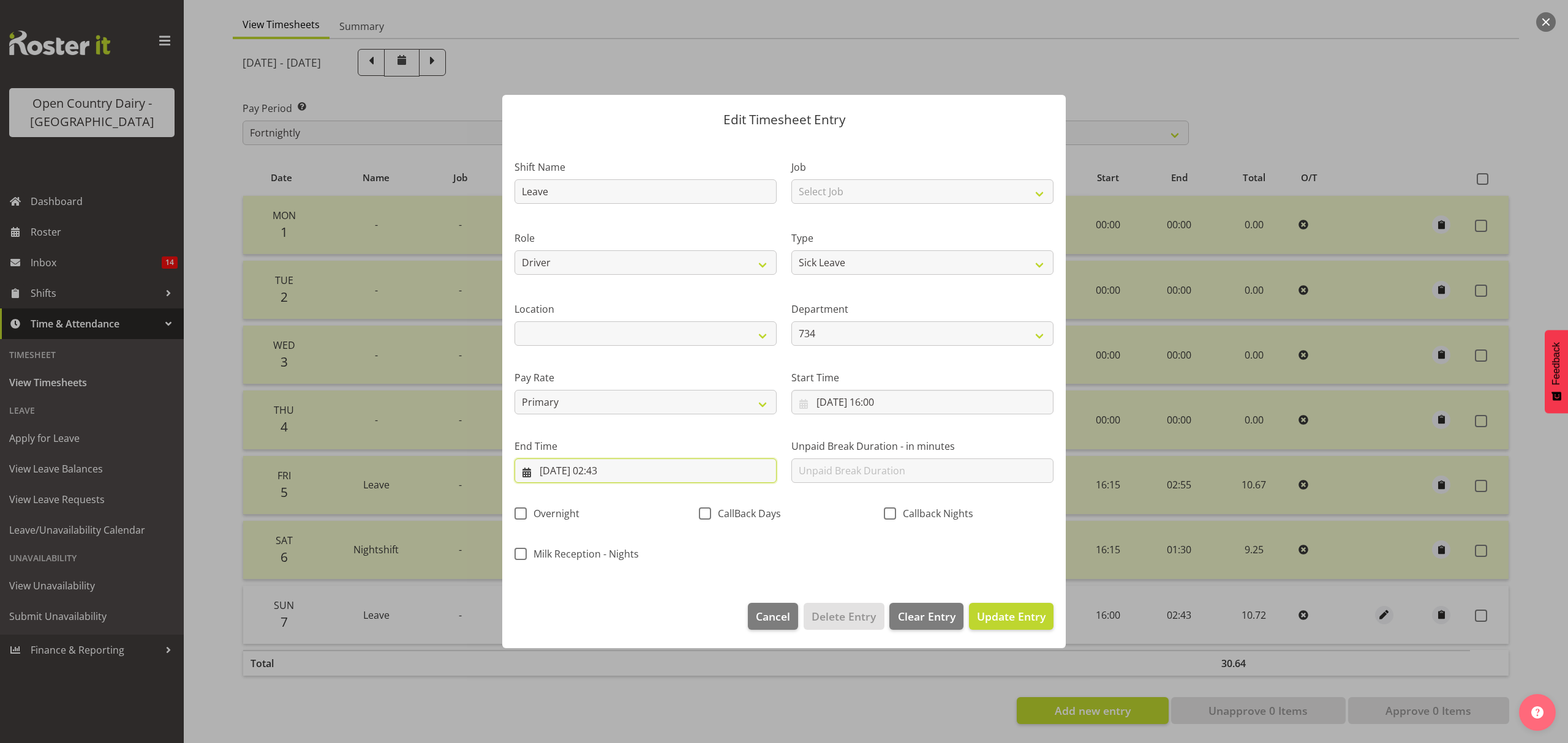
click at [598, 466] on input "08/09/2025, 02:43" at bounding box center [645, 471] width 262 height 24
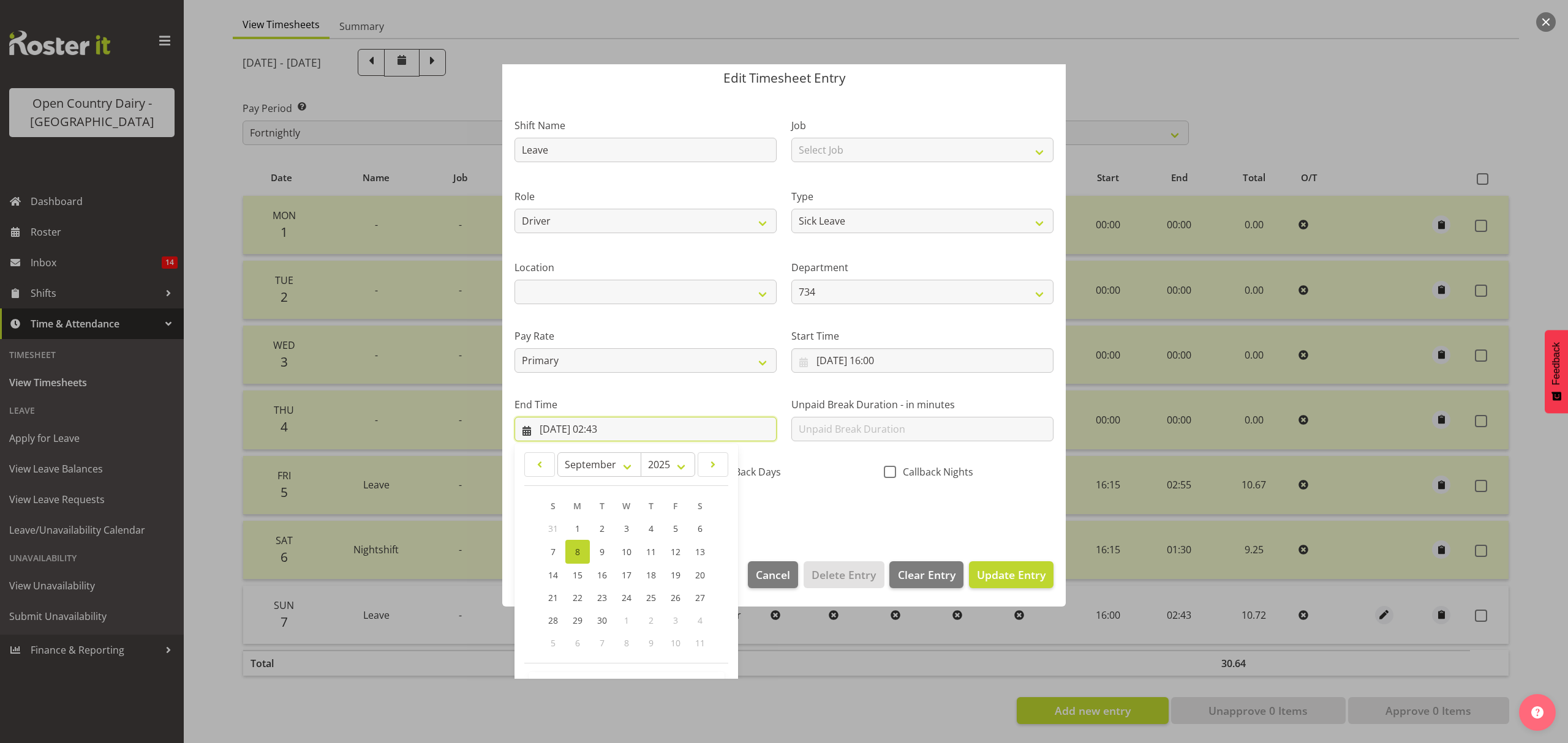
scroll to position [83, 0]
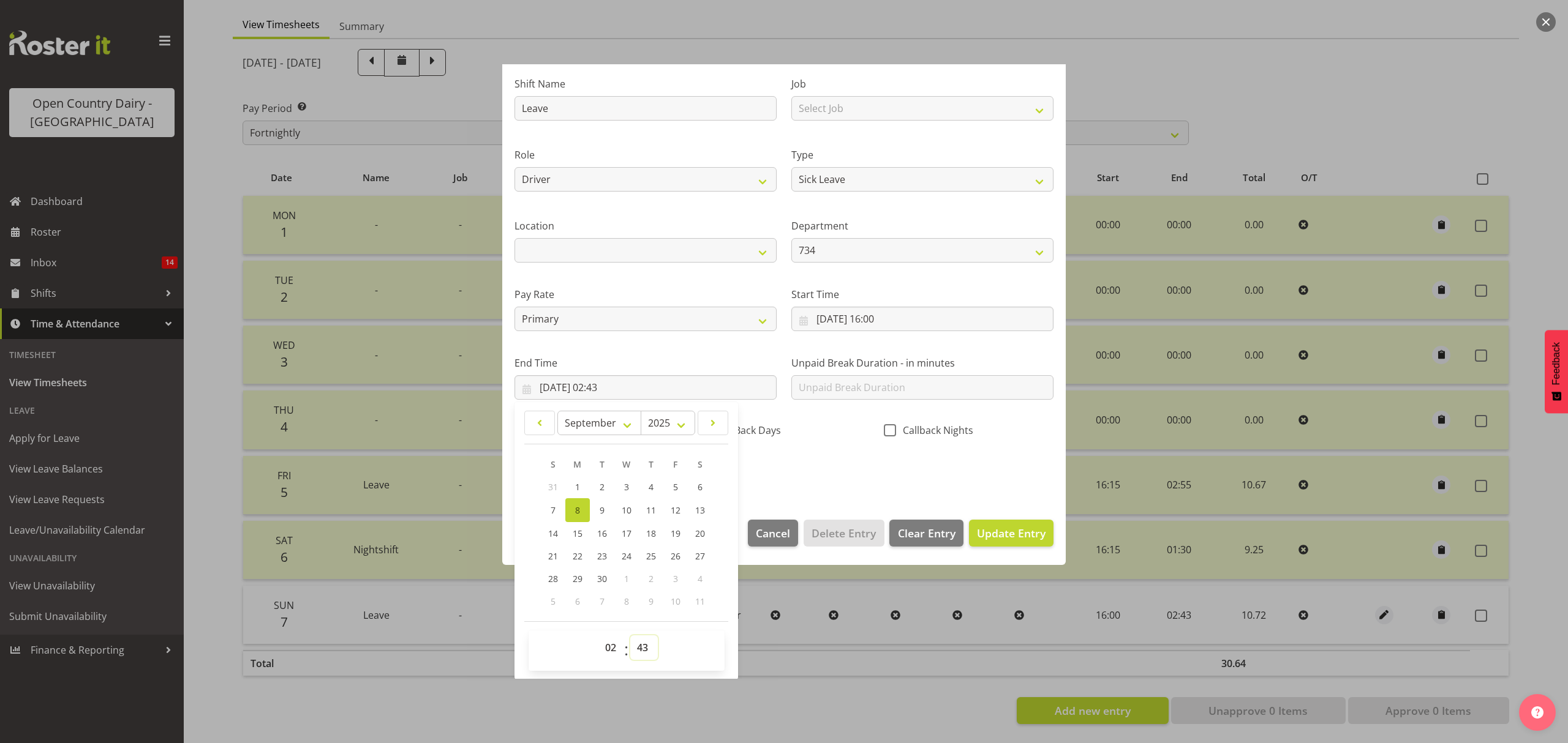
click at [641, 645] on select "00 01 02 03 04 05 06 07 08 09 10 11 12 13 14 15 16 17 18 19 20 21 22 23 24 25 2…" at bounding box center [645, 648] width 28 height 24
select select "32"
click at [631, 636] on select "00 01 02 03 04 05 06 07 08 09 10 11 12 13 14 15 16 17 18 19 20 21 22 23 24 25 2…" at bounding box center [645, 648] width 28 height 24
type input "08/09/2025, 02:32"
click at [991, 540] on span "Update Entry" at bounding box center [1011, 533] width 68 height 16
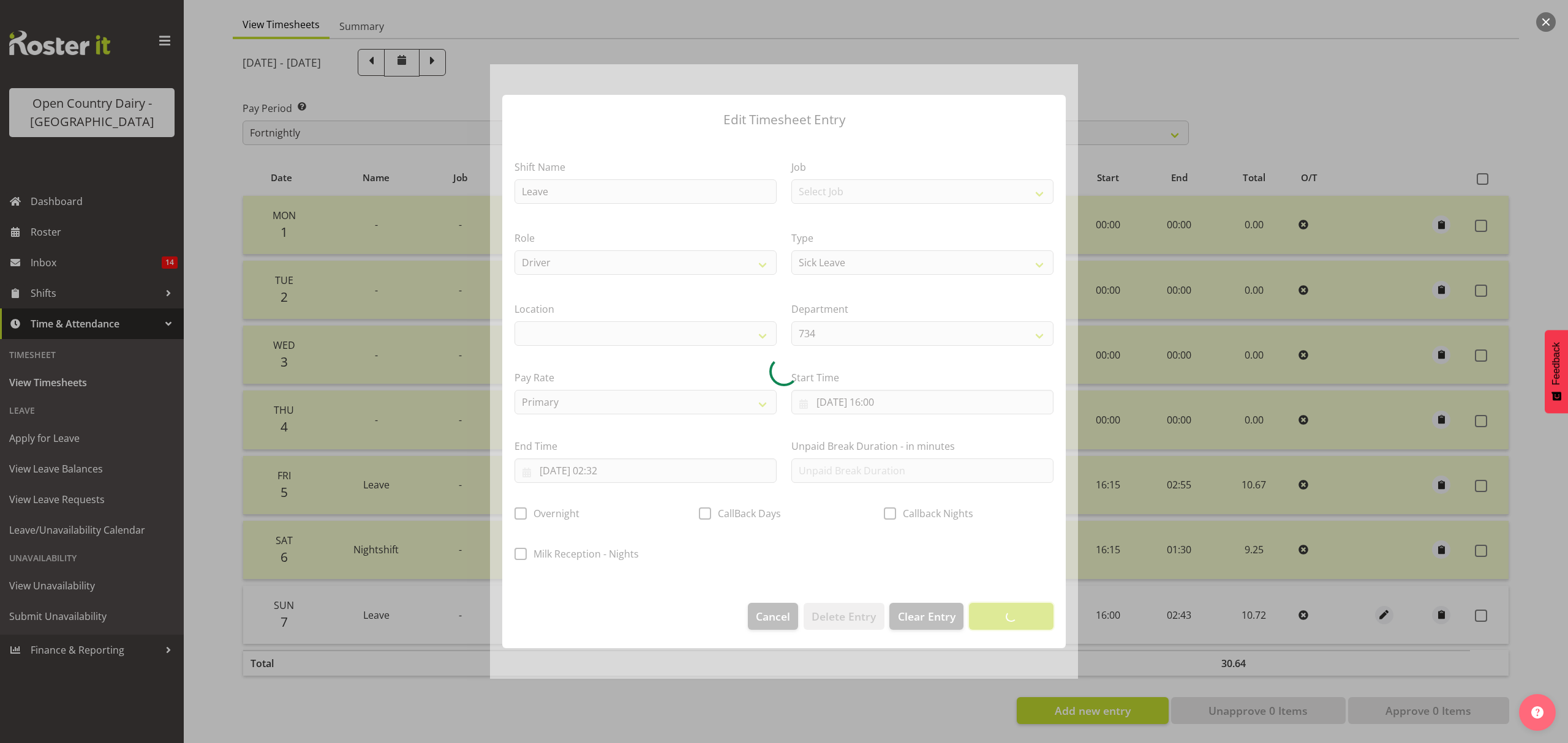
scroll to position [0, 0]
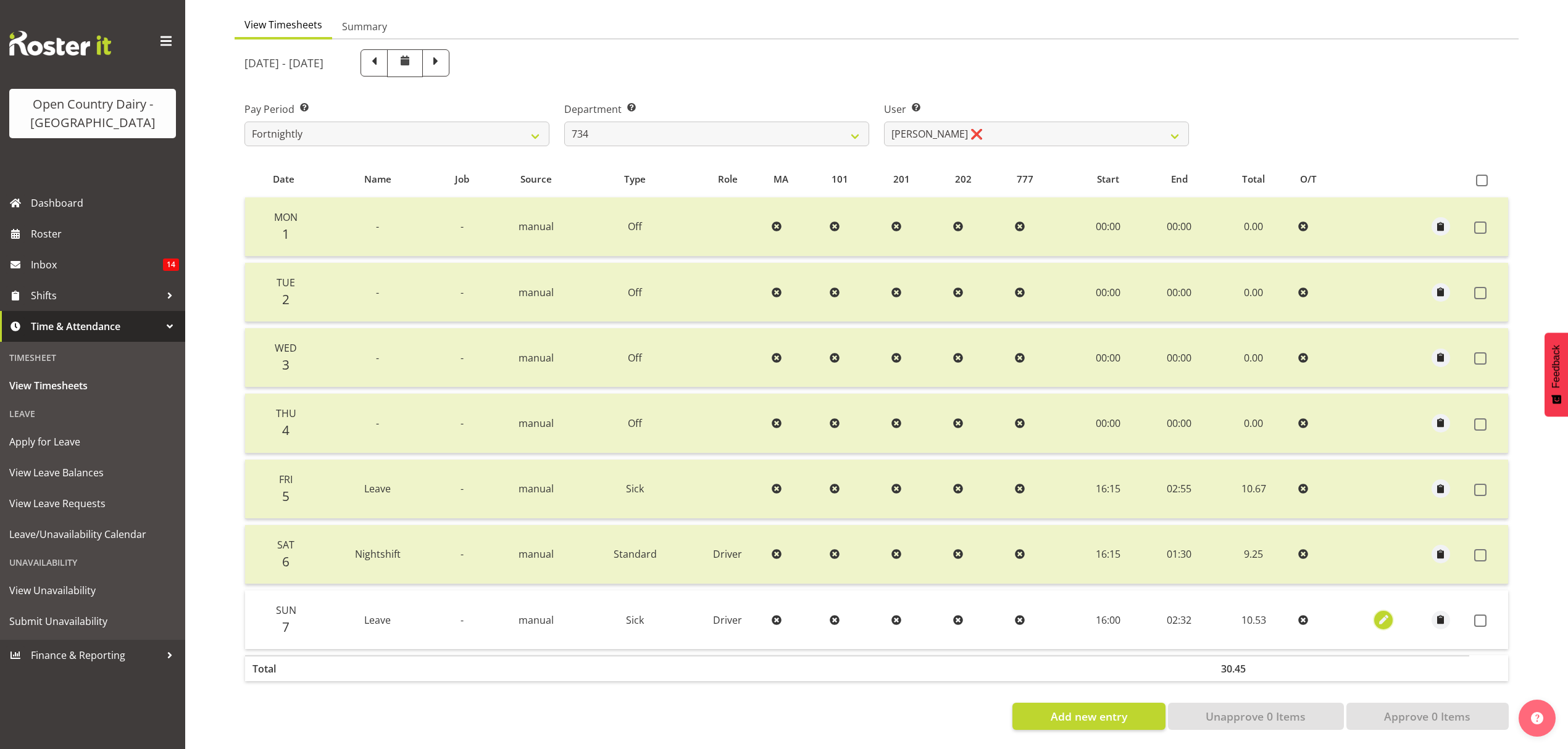
click at [1380, 613] on span "button" at bounding box center [1384, 620] width 14 height 14
select select "Sick"
select select "8"
select select "2025"
select select "2"
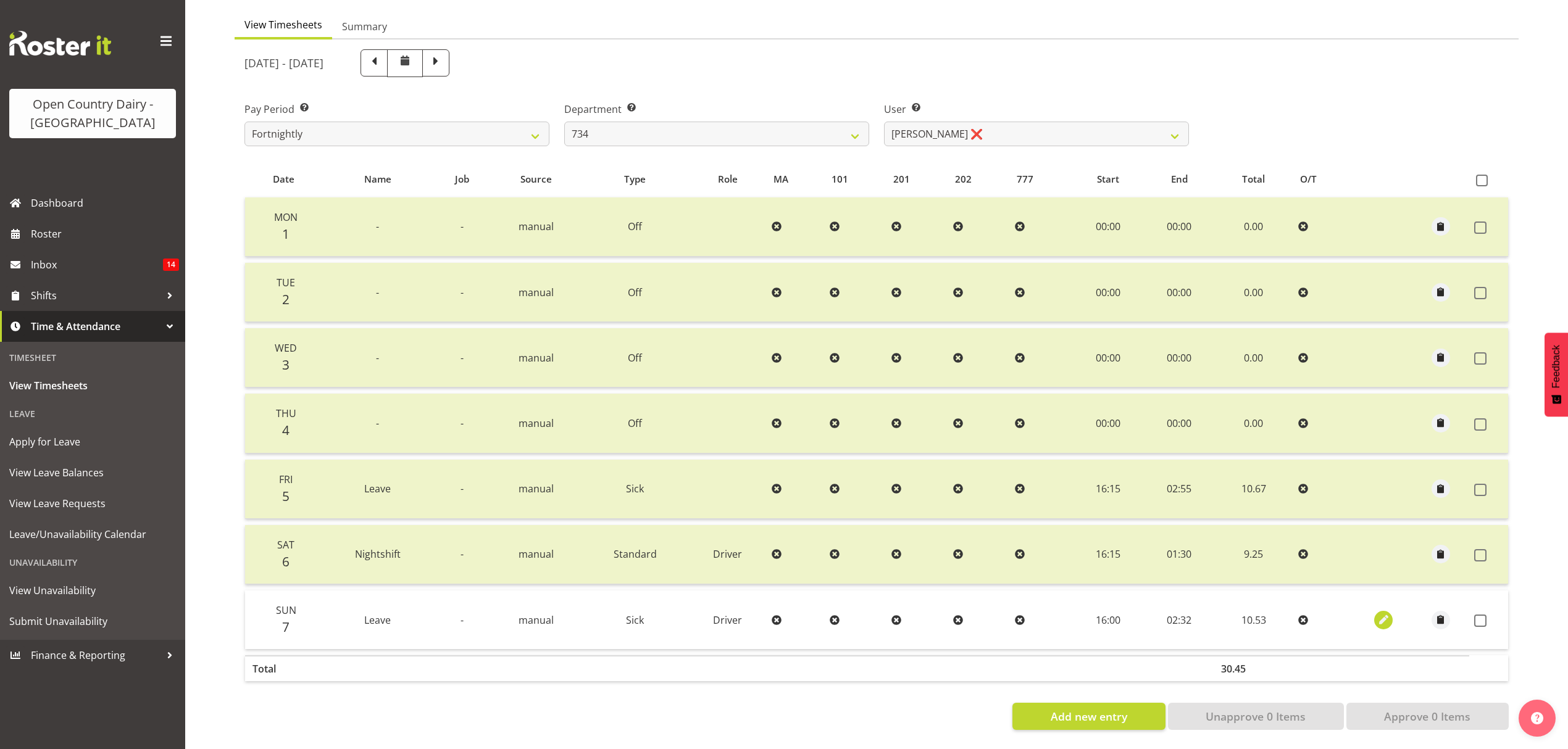
select select "32"
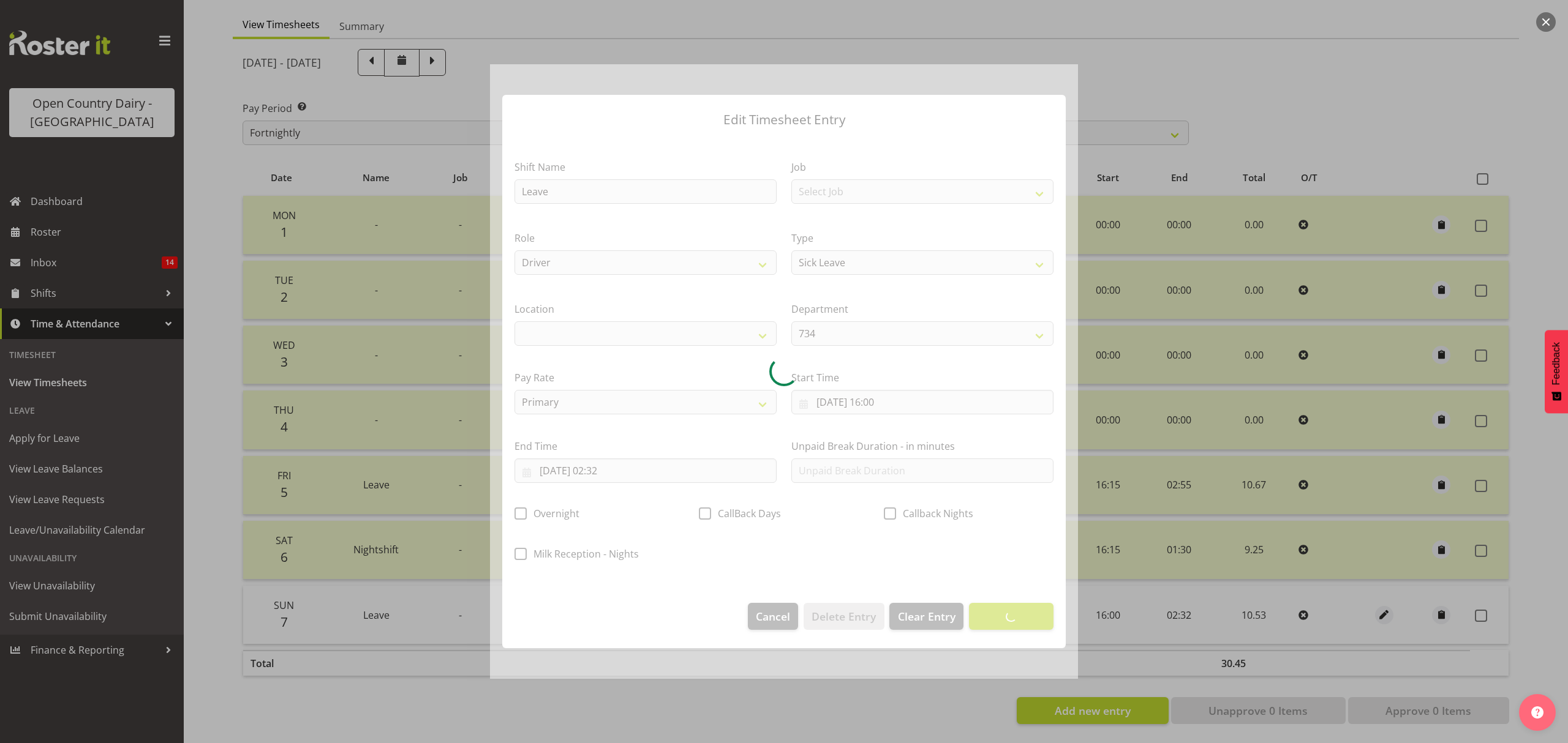
select select
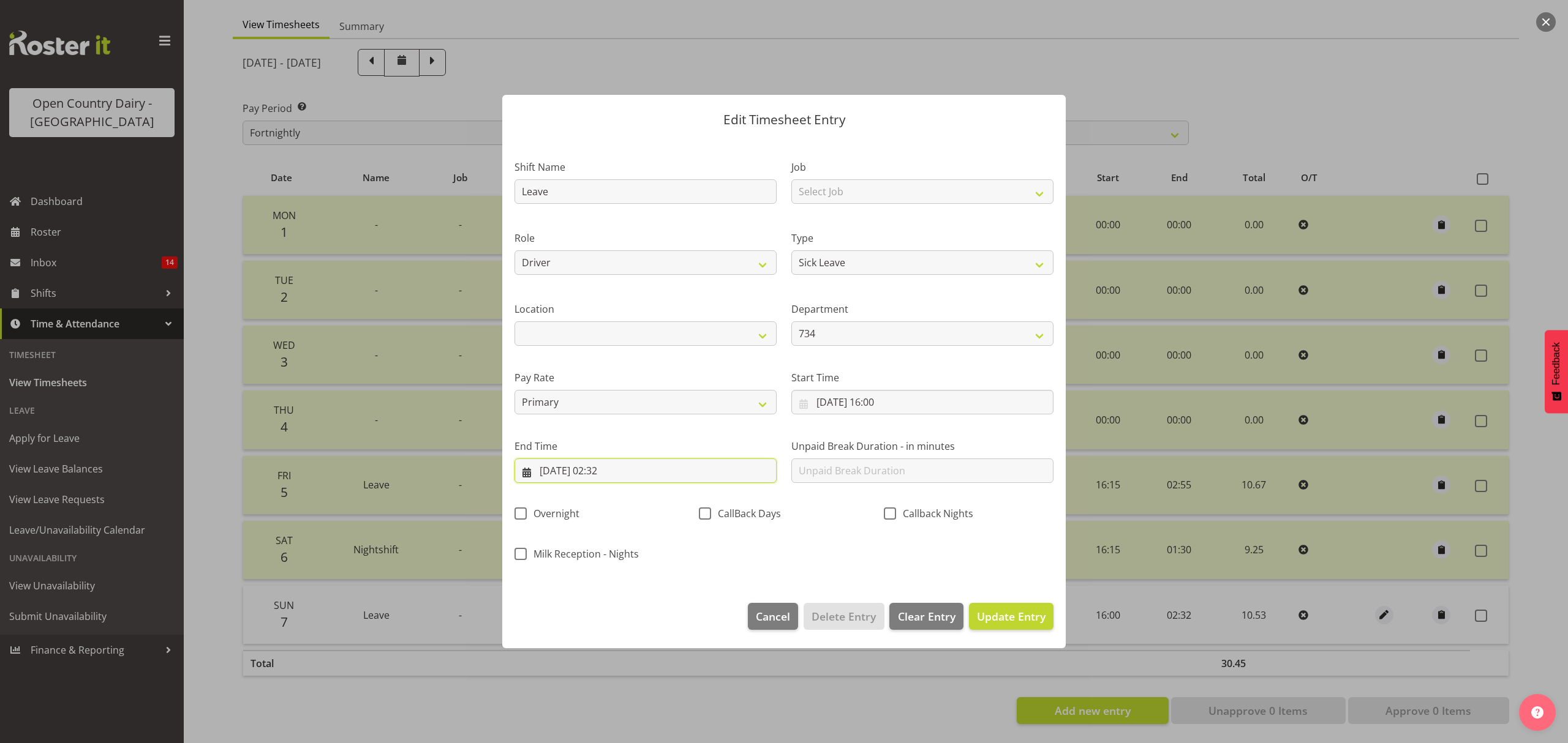
click at [648, 467] on input "08/09/2025, 02:32" at bounding box center [645, 471] width 262 height 24
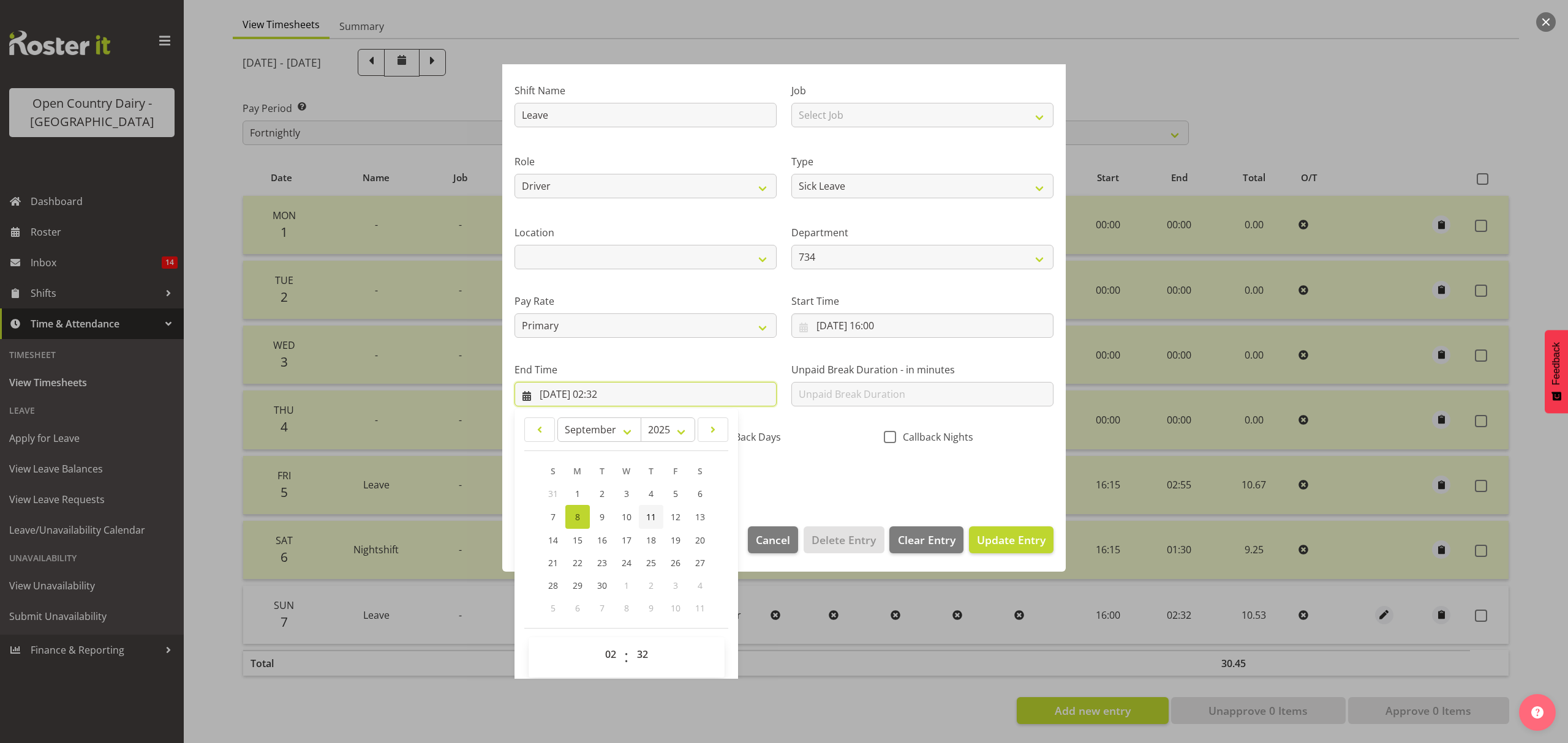
scroll to position [83, 0]
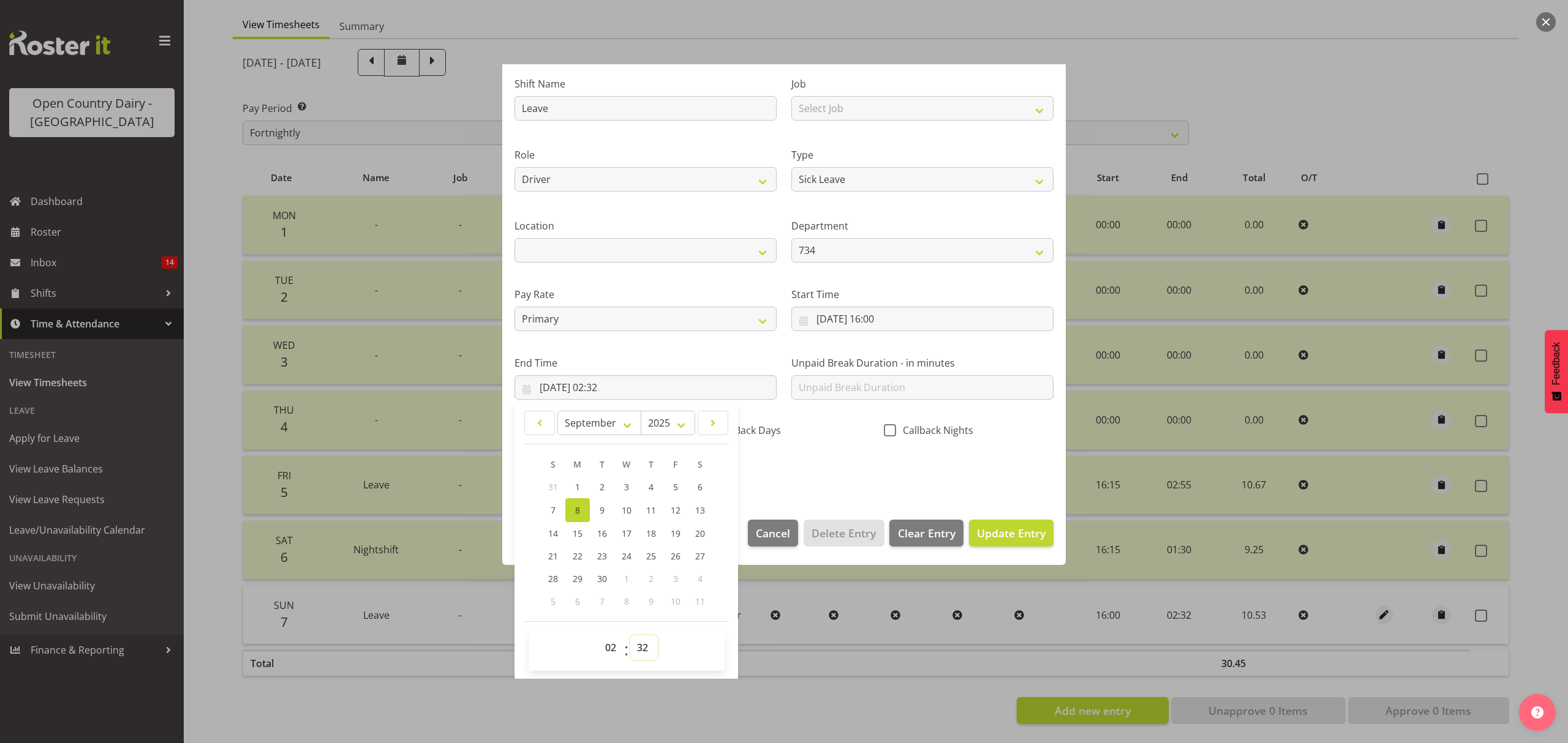
click at [642, 652] on select "00 01 02 03 04 05 06 07 08 09 10 11 12 13 14 15 16 17 18 19 20 21 22 23 24 25 2…" at bounding box center [645, 648] width 28 height 24
select select "40"
click at [631, 636] on select "00 01 02 03 04 05 06 07 08 09 10 11 12 13 14 15 16 17 18 19 20 21 22 23 24 25 2…" at bounding box center [645, 648] width 28 height 24
type input "08/09/2025, 02:40"
click at [1002, 527] on span "Update Entry" at bounding box center [1011, 533] width 68 height 15
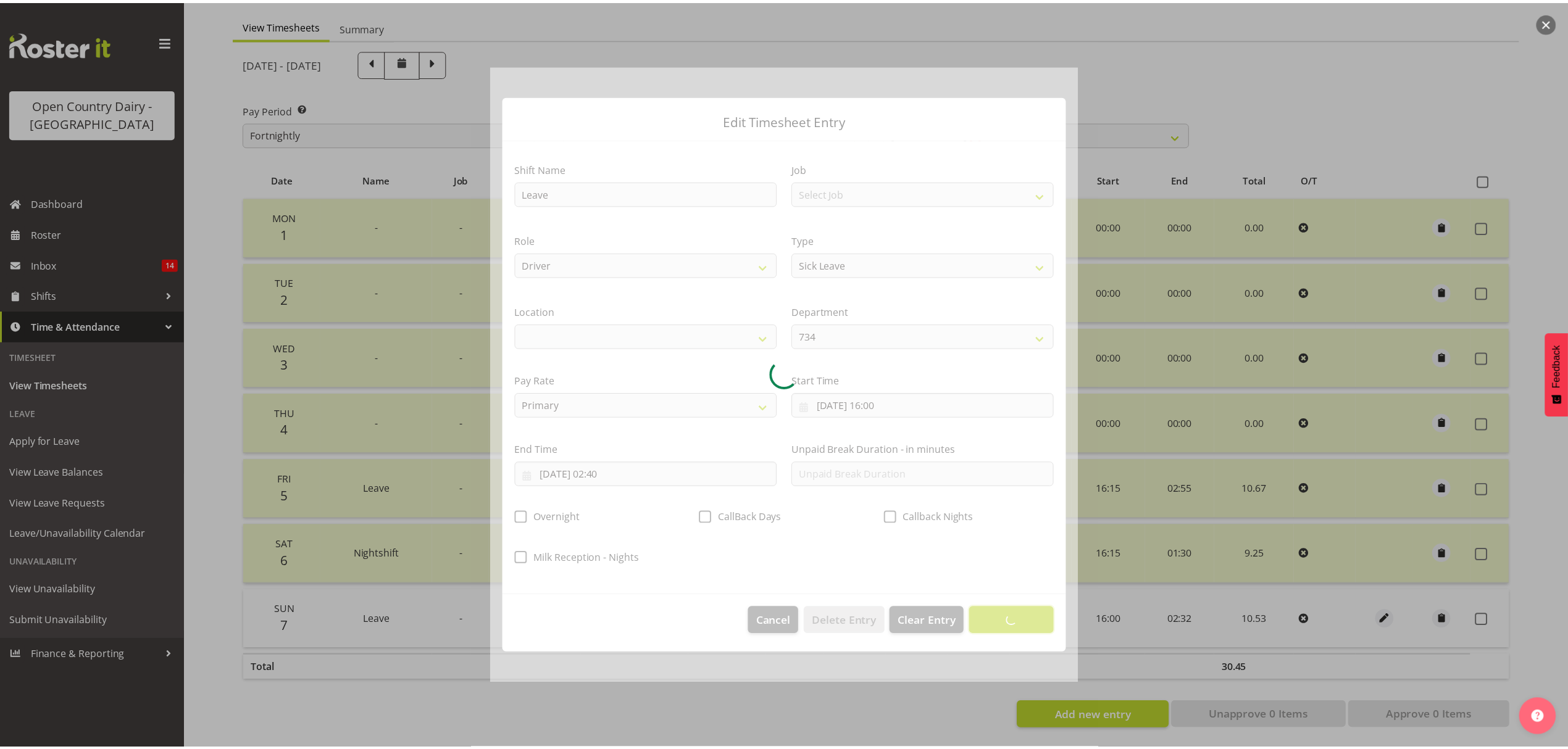
scroll to position [0, 0]
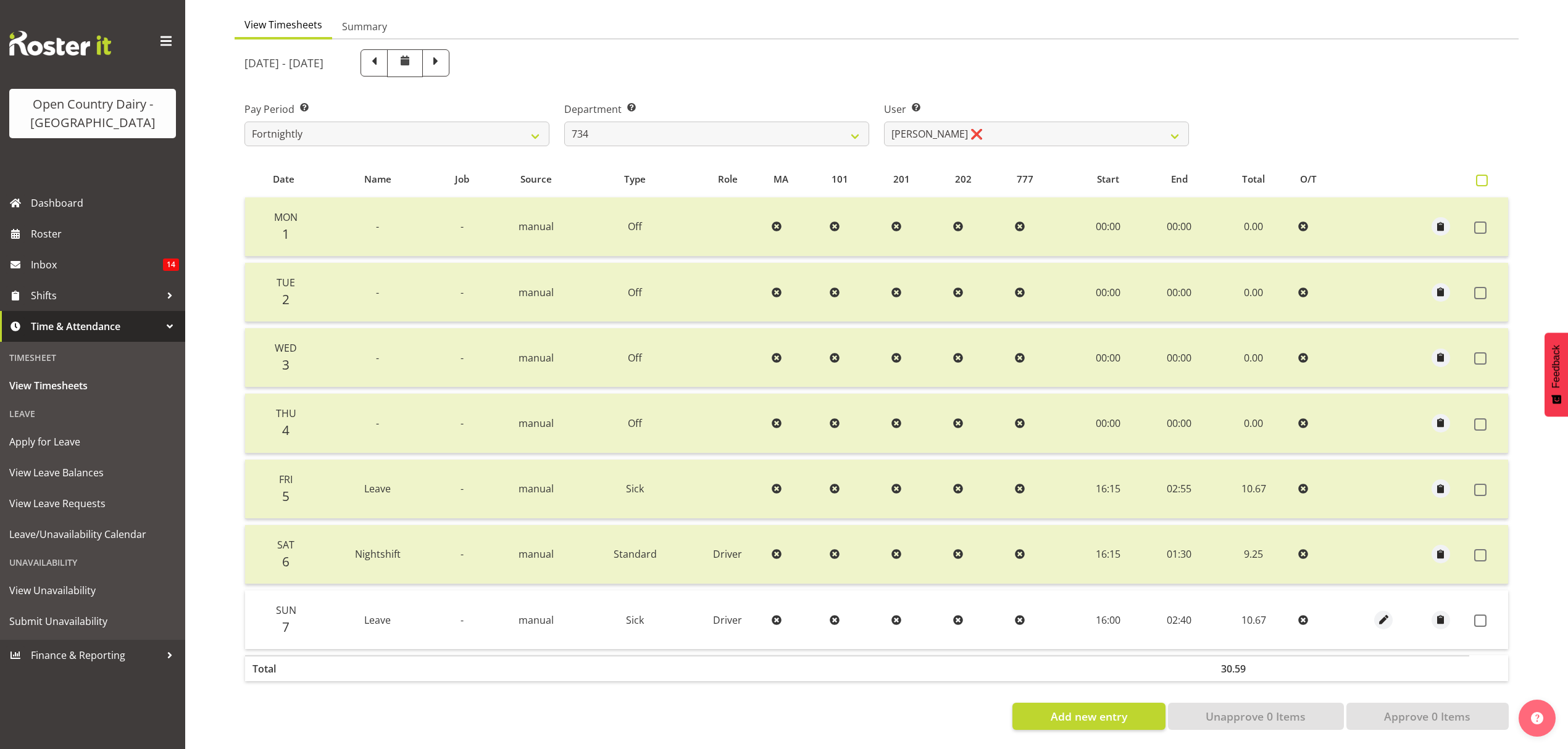
click at [1480, 174] on span at bounding box center [1482, 180] width 11 height 11
click at [1480, 176] on input "checkbox" at bounding box center [1480, 180] width 8 height 8
checkbox input "true"
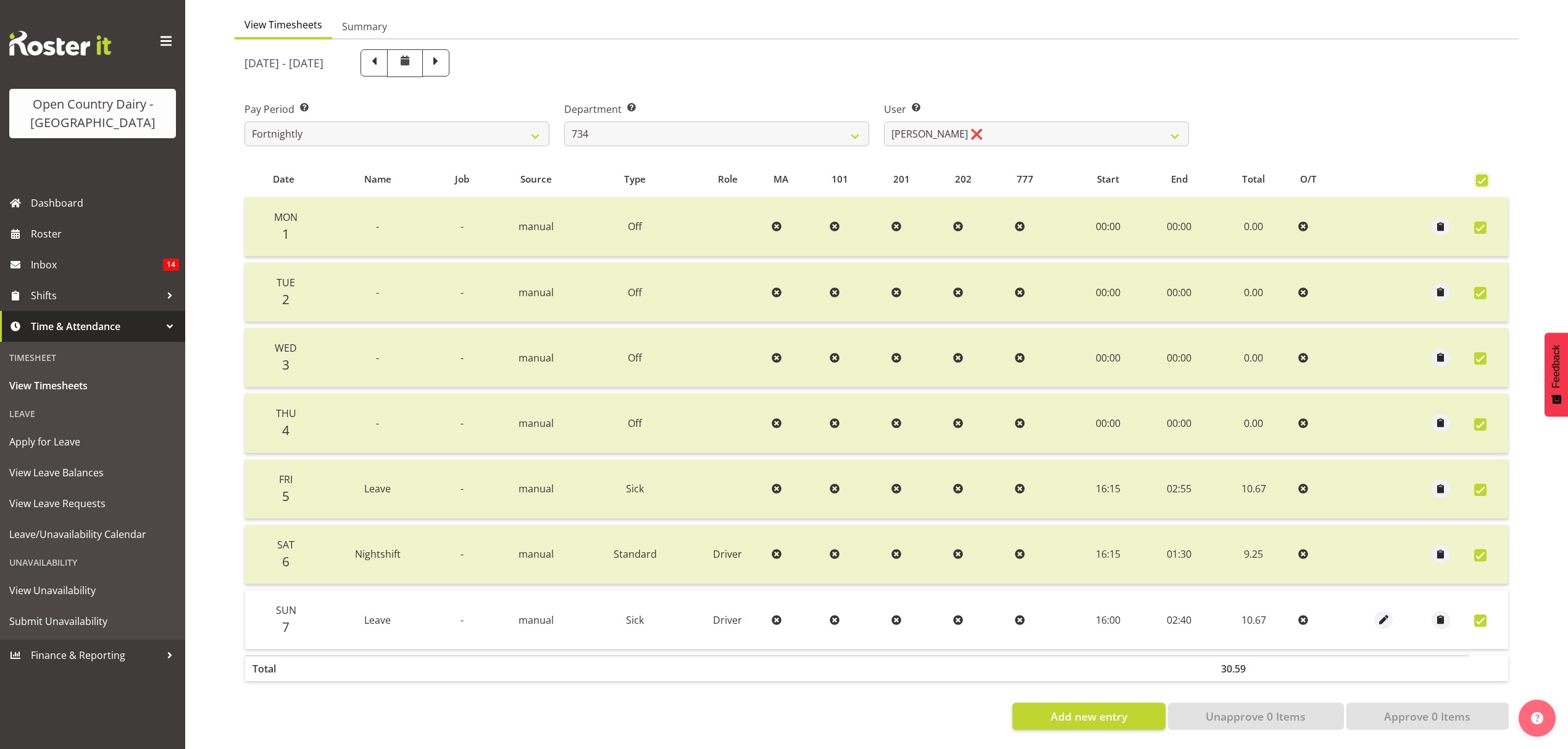
checkbox input "true"
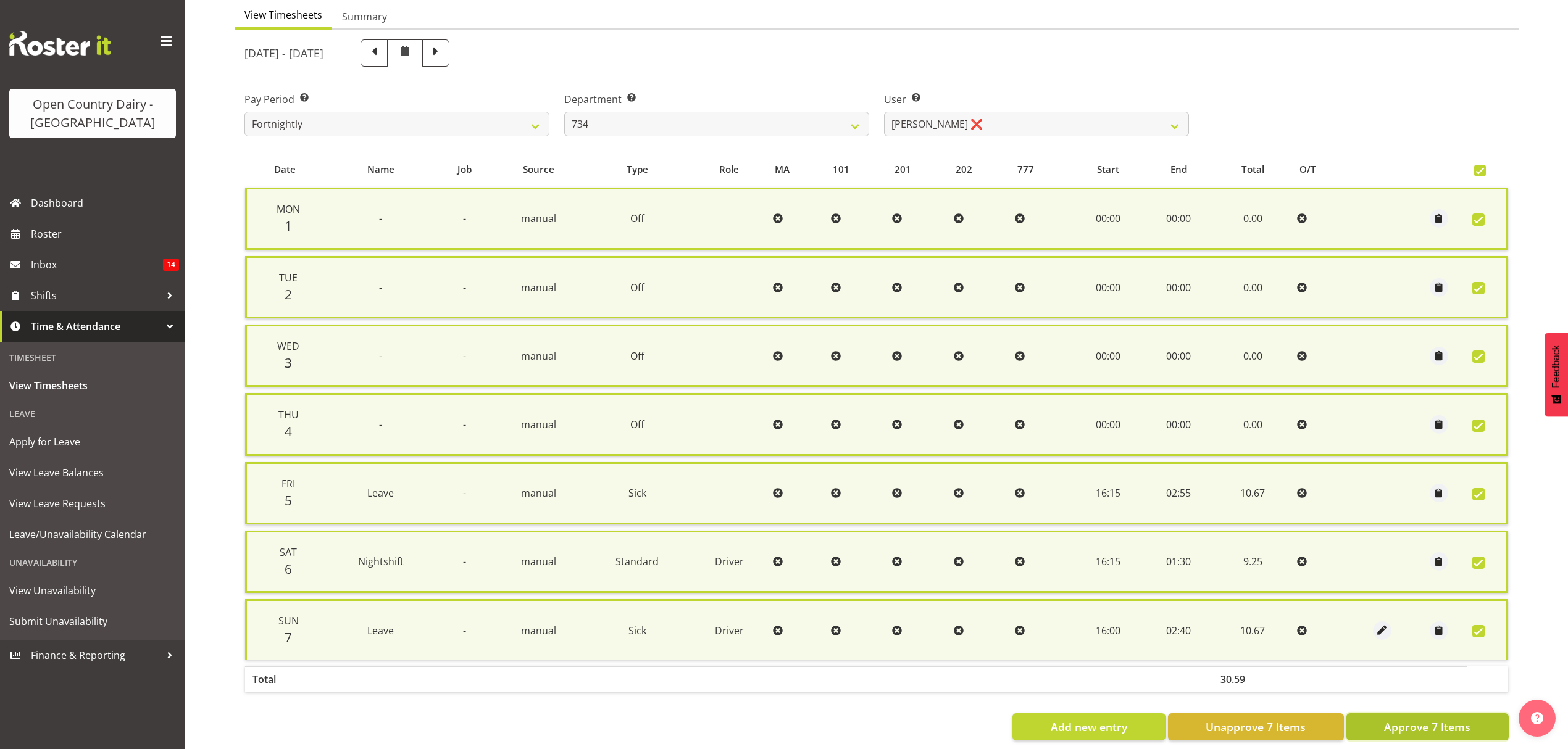
click at [1410, 719] on span "Approve 7 Items" at bounding box center [1427, 727] width 86 height 16
checkbox input "false"
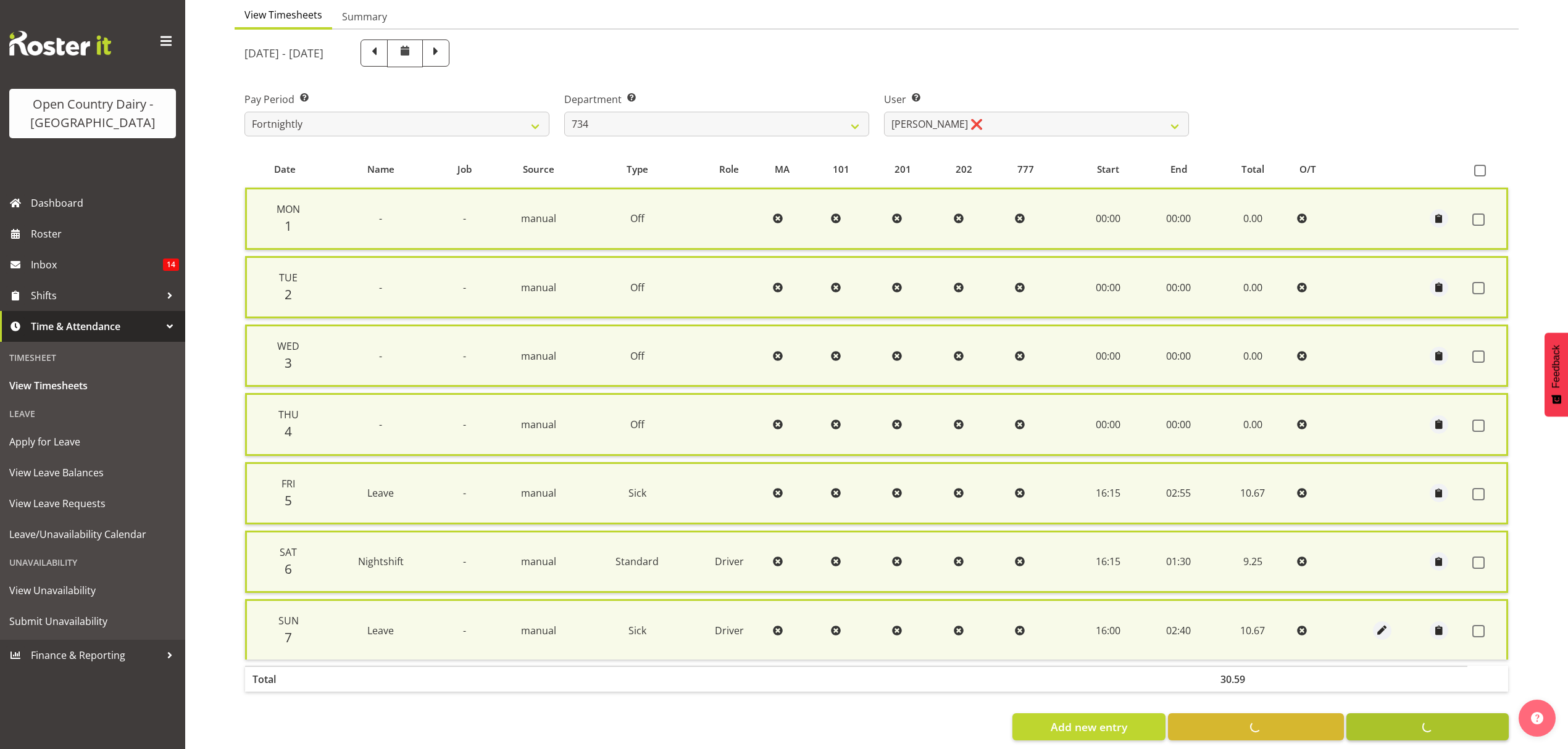
checkbox input "false"
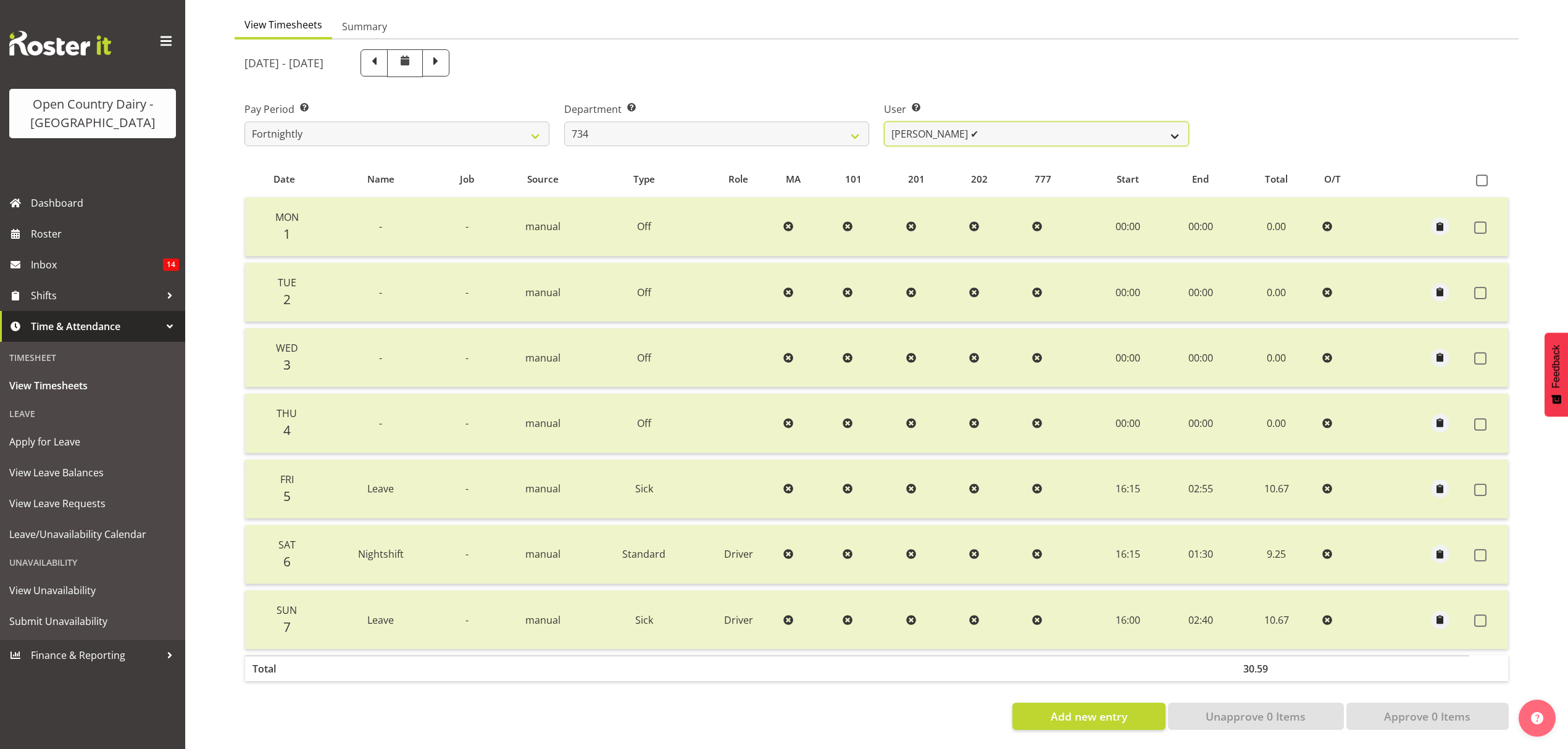
click at [1170, 124] on select "Justin Spicer ✔ Ryan Thompson ❌ Tracey Chittock ❌ Zachary Shanks ✔" at bounding box center [1037, 134] width 305 height 25
select select "11220"
click at [884, 122] on select "Justin Spicer ✔ Ryan Thompson ❌ Tracey Chittock ❌ Zachary Shanks ✔" at bounding box center [1037, 134] width 305 height 25
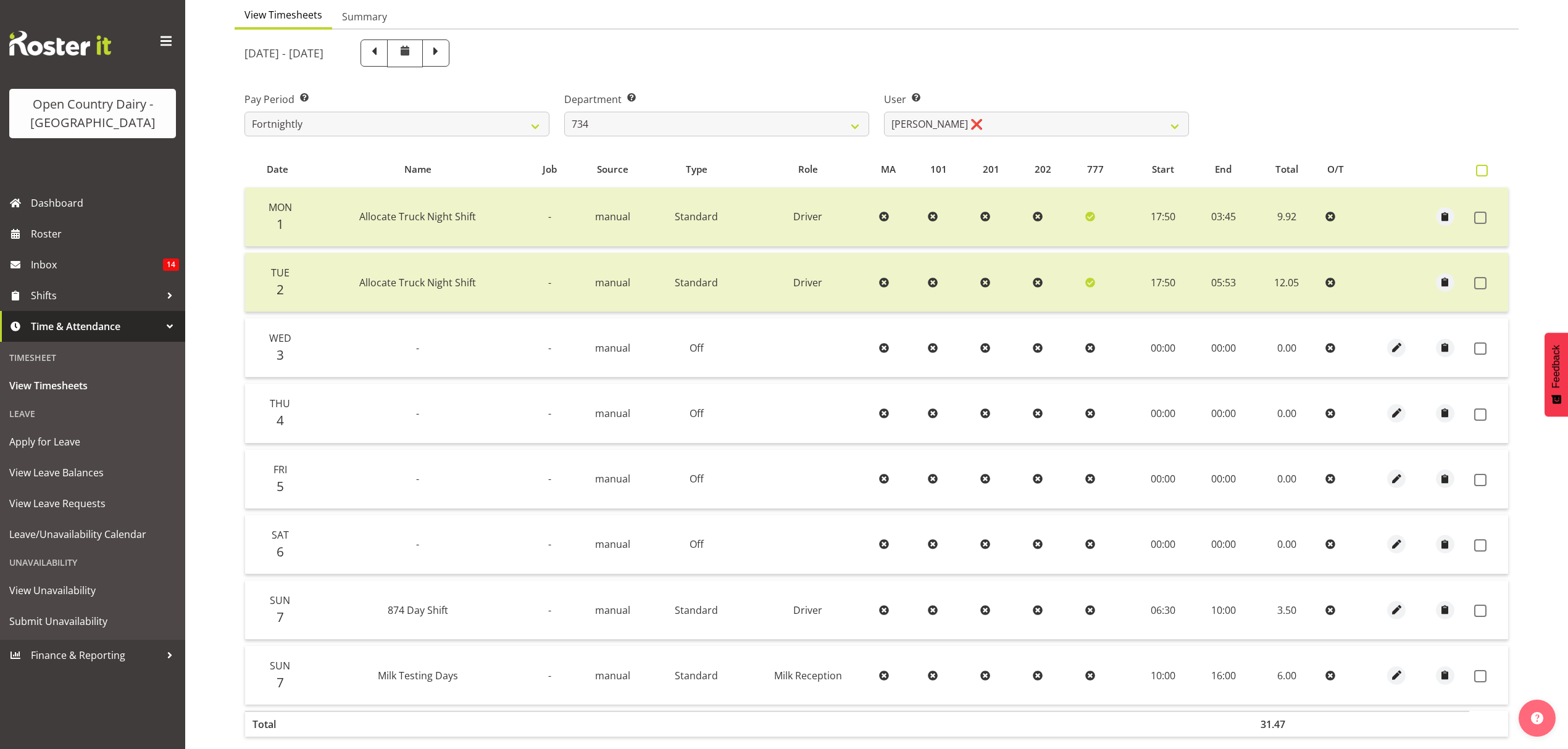
click at [1480, 170] on span at bounding box center [1482, 170] width 11 height 11
click at [1480, 170] on input "checkbox" at bounding box center [1480, 170] width 8 height 8
checkbox input "true"
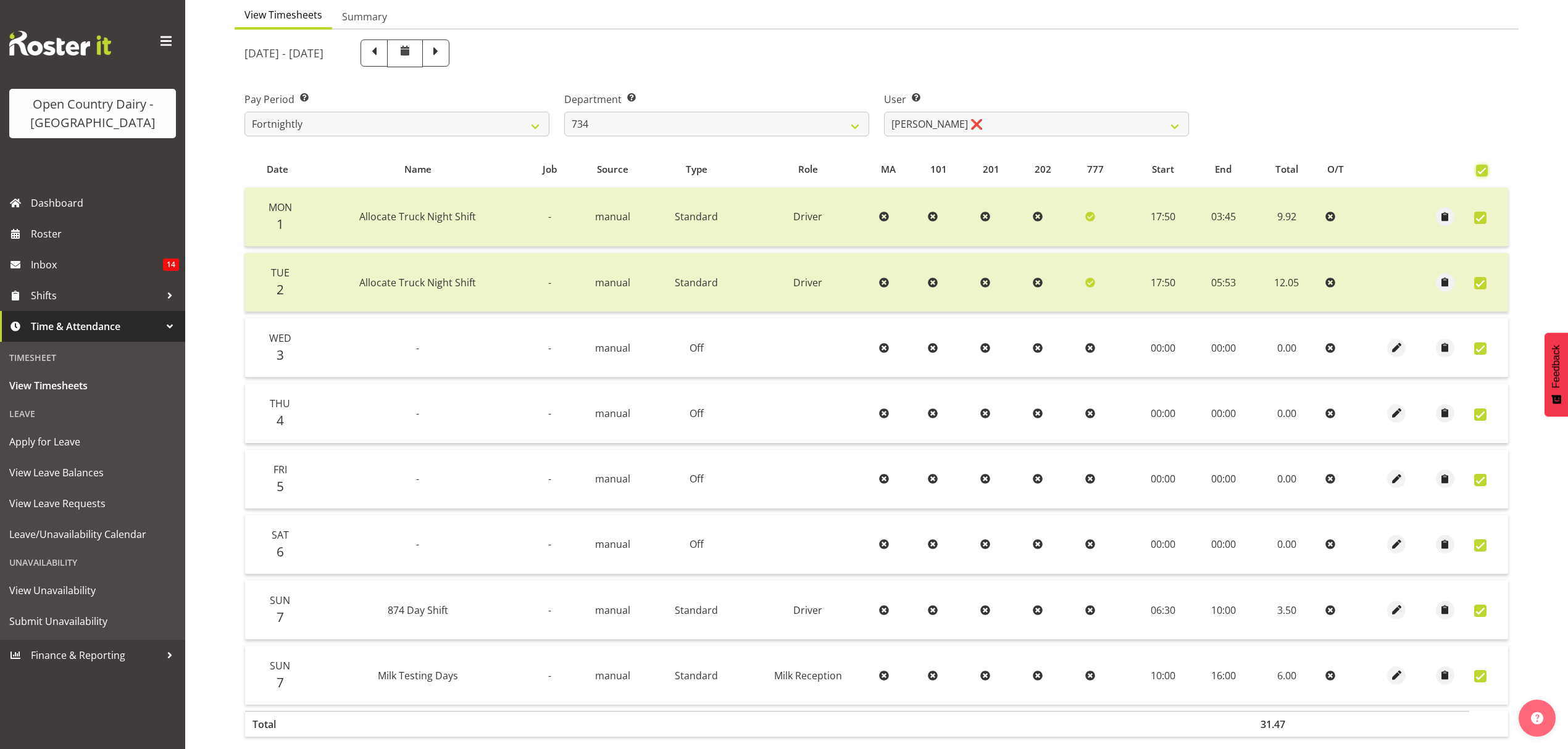
checkbox input "true"
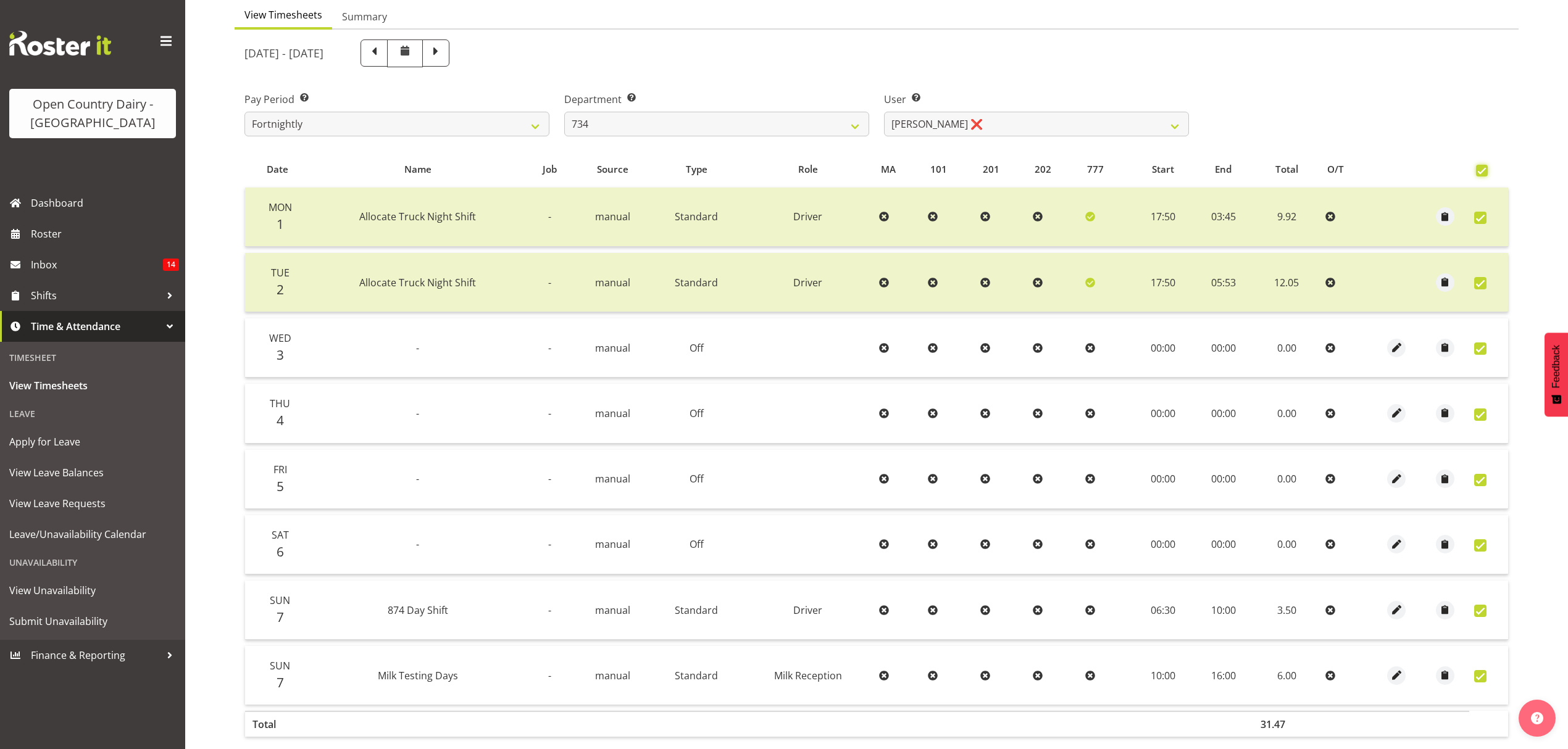
checkbox input "true"
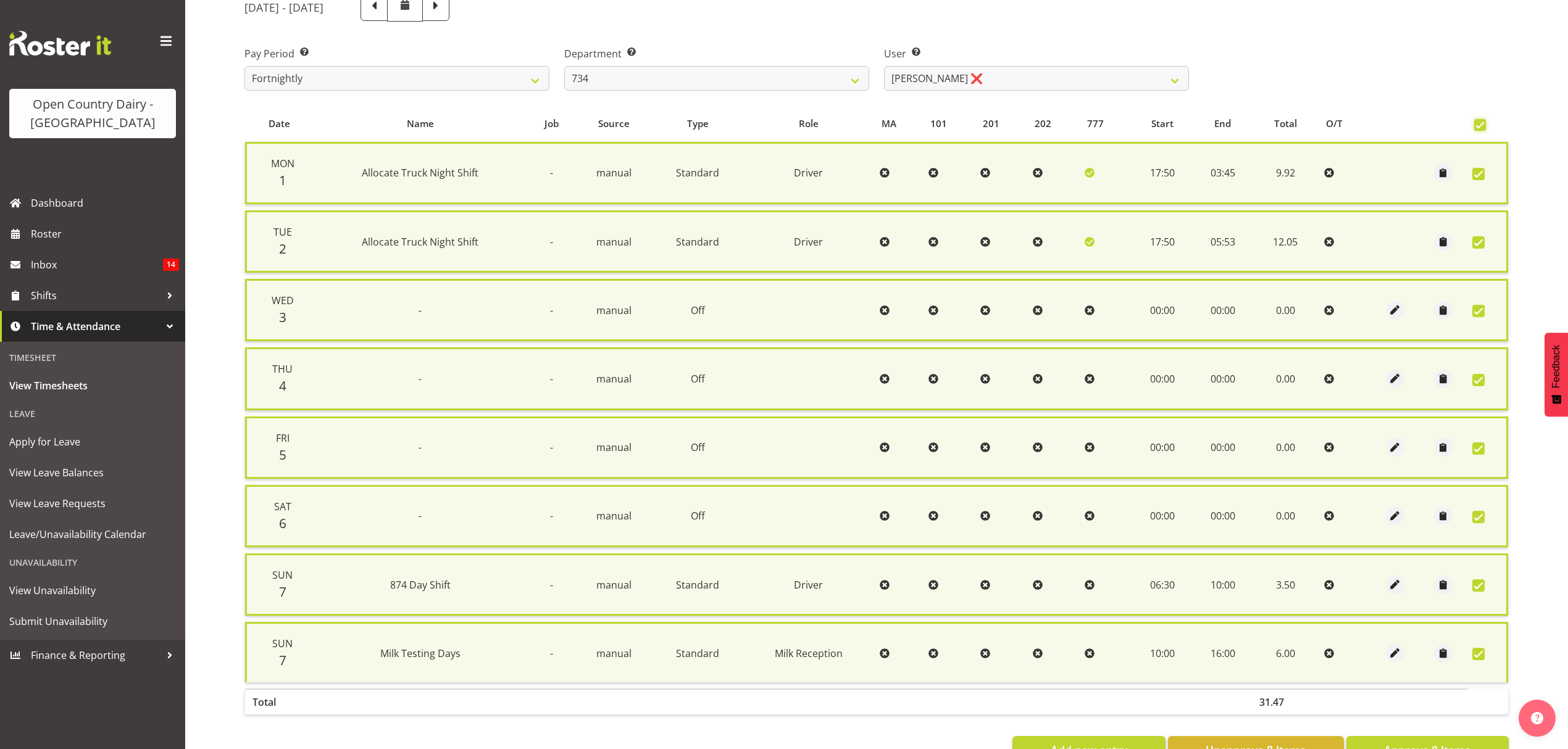
scroll to position [208, 0]
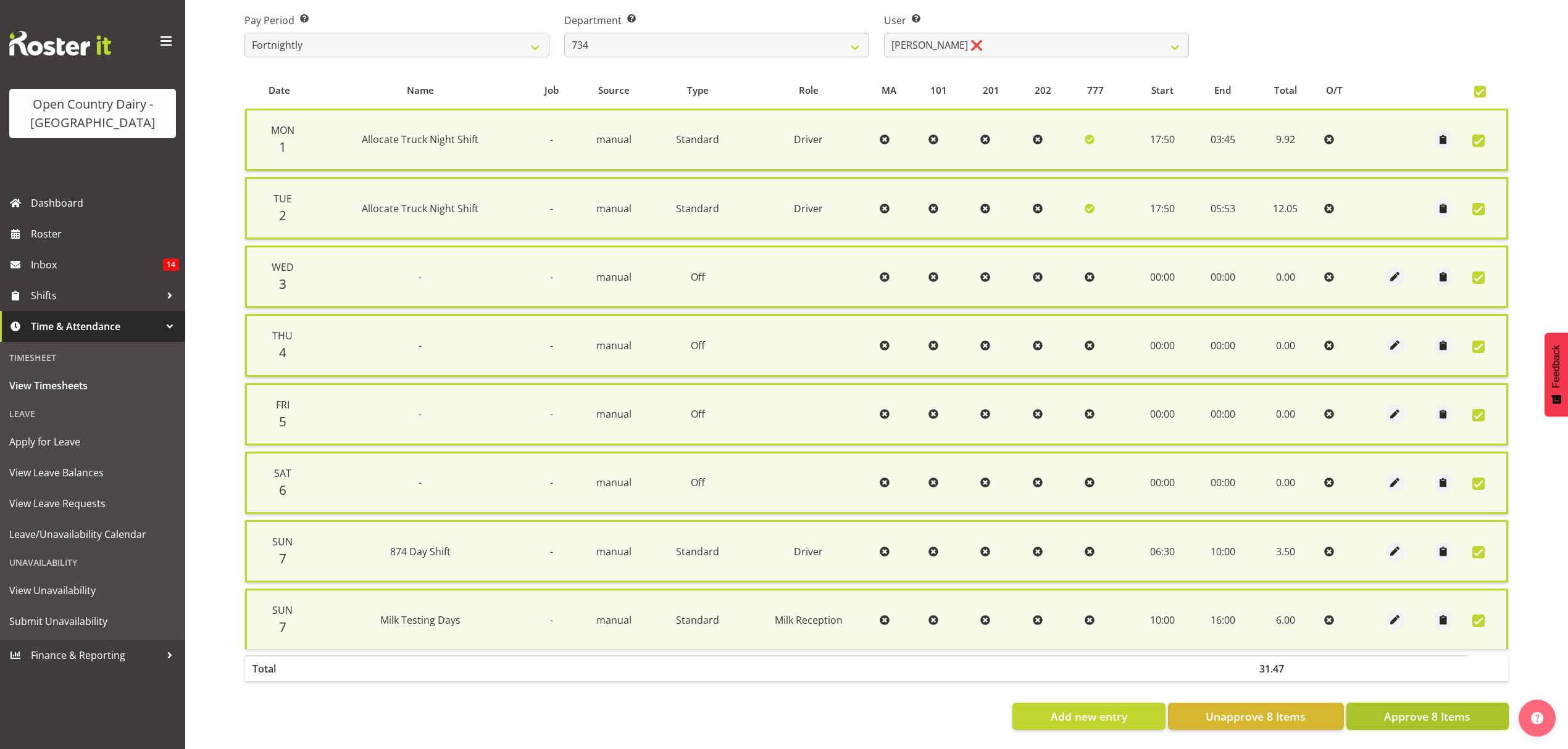
click at [1438, 708] on span "Approve 8 Items" at bounding box center [1427, 716] width 86 height 16
checkbox input "false"
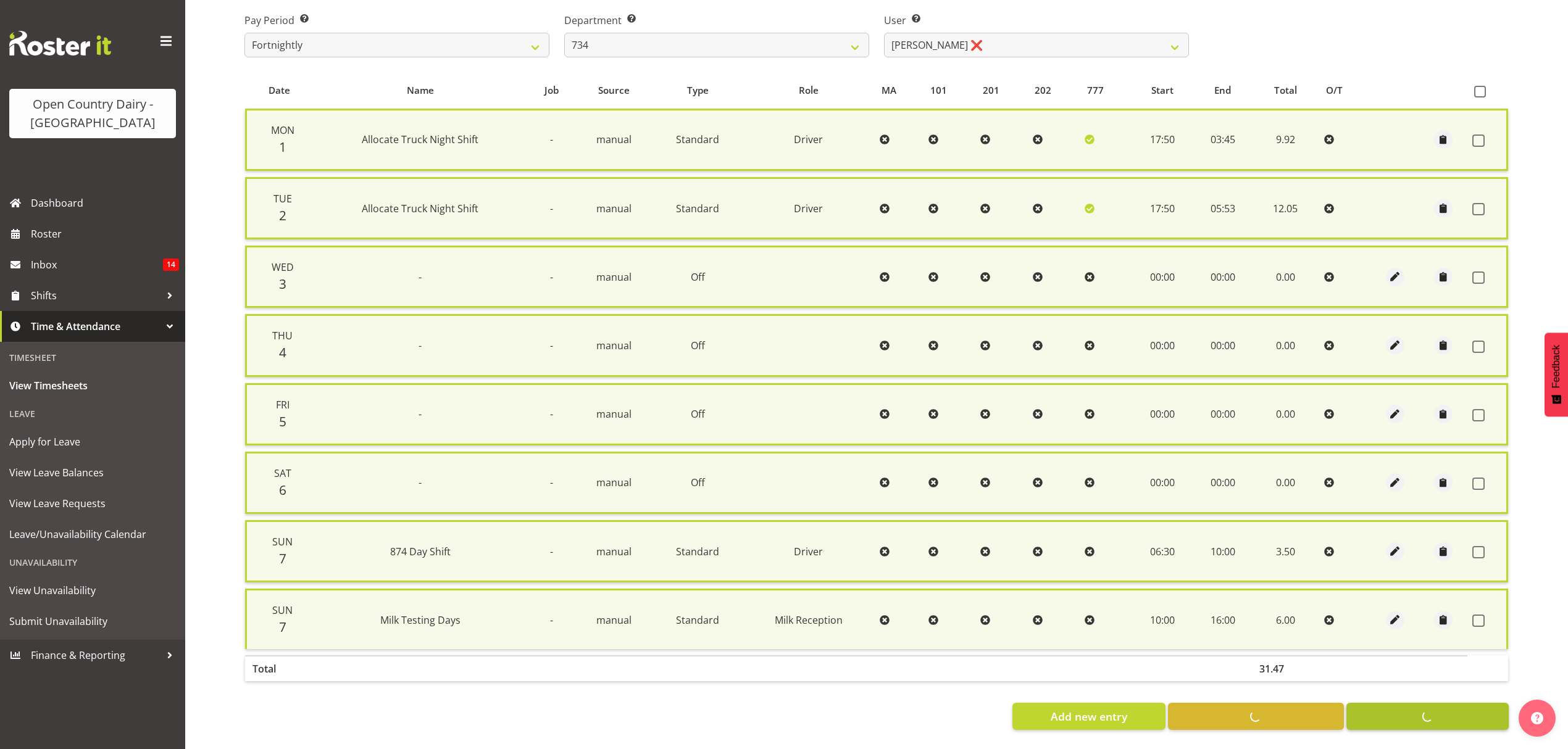
checkbox input "false"
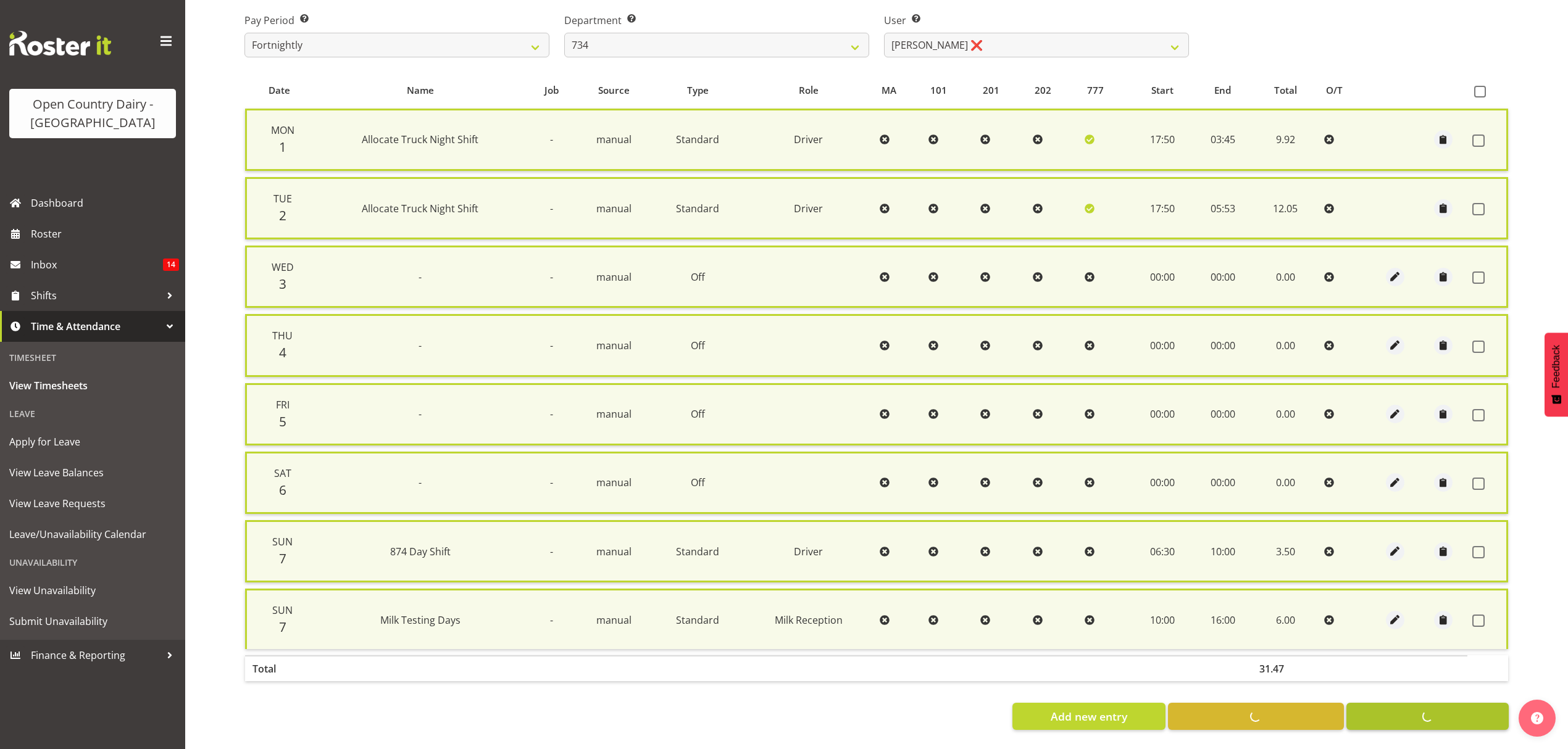
scroll to position [189, 0]
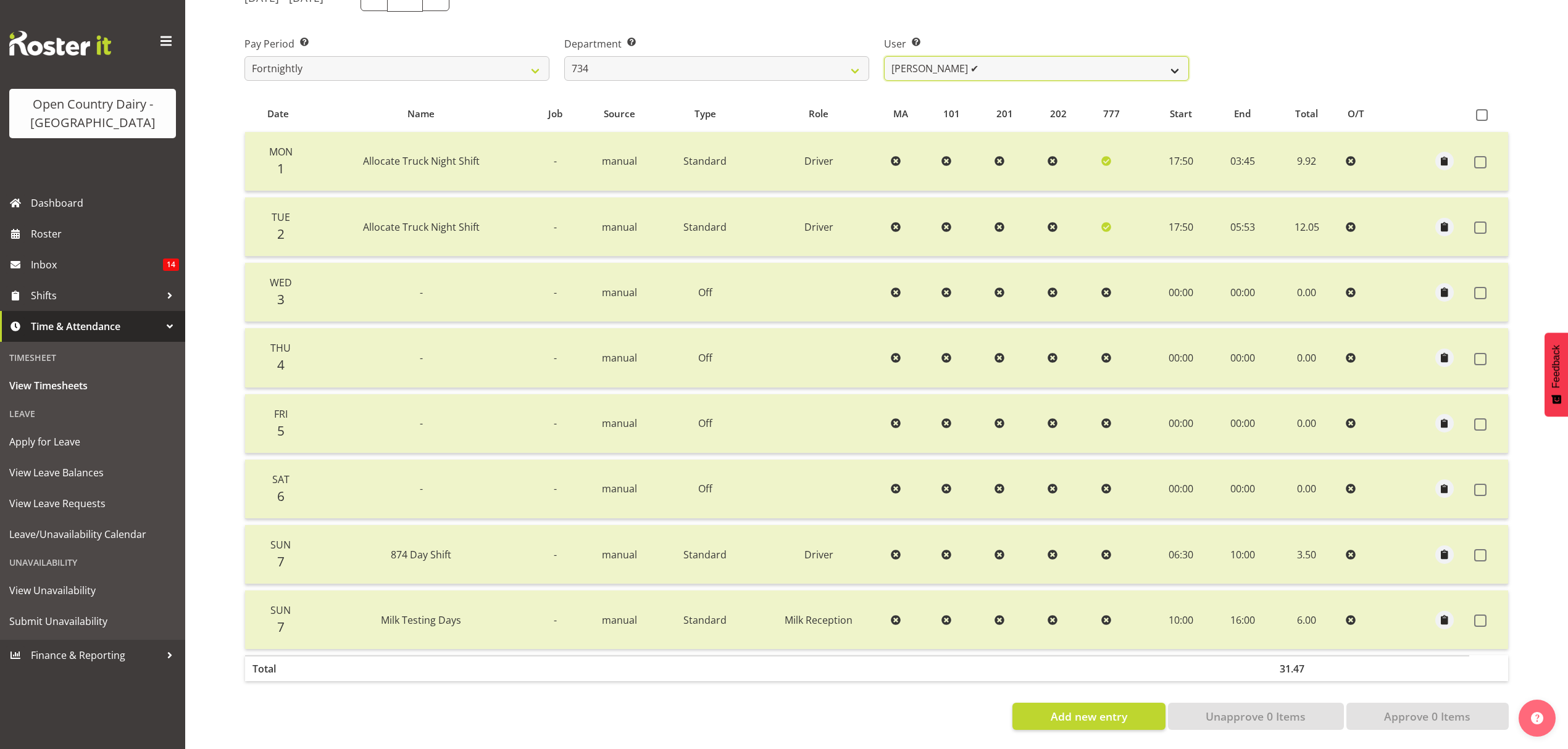
click at [1174, 63] on select "Justin Spicer ✔ Ryan Thompson ✔ Tracey Chittock ❌ Zachary Shanks ✔" at bounding box center [1037, 69] width 305 height 25
click at [884, 56] on select "Justin Spicer ✔ Ryan Thompson ✔ Tracey Chittock ❌ Zachary Shanks ✔" at bounding box center [1037, 69] width 305 height 25
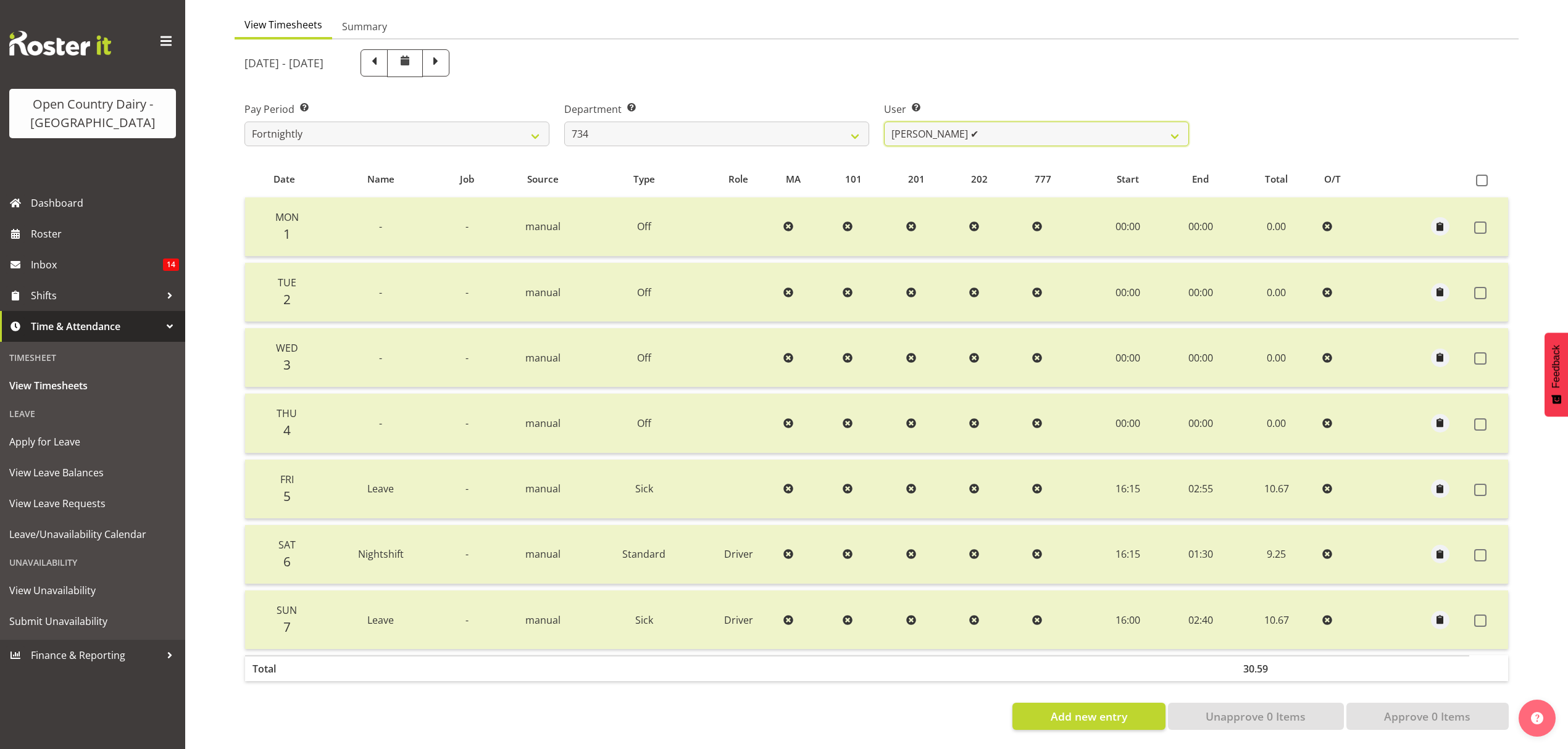
scroll to position [123, 0]
click at [1170, 124] on select "Justin Spicer ✔ Ryan Thompson ✔ Tracey Chittock ❌ Zachary Shanks ✔" at bounding box center [1037, 134] width 305 height 25
select select "11654"
click at [884, 122] on select "Justin Spicer ✔ Ryan Thompson ✔ Tracey Chittock ❌ Zachary Shanks ✔" at bounding box center [1037, 134] width 305 height 25
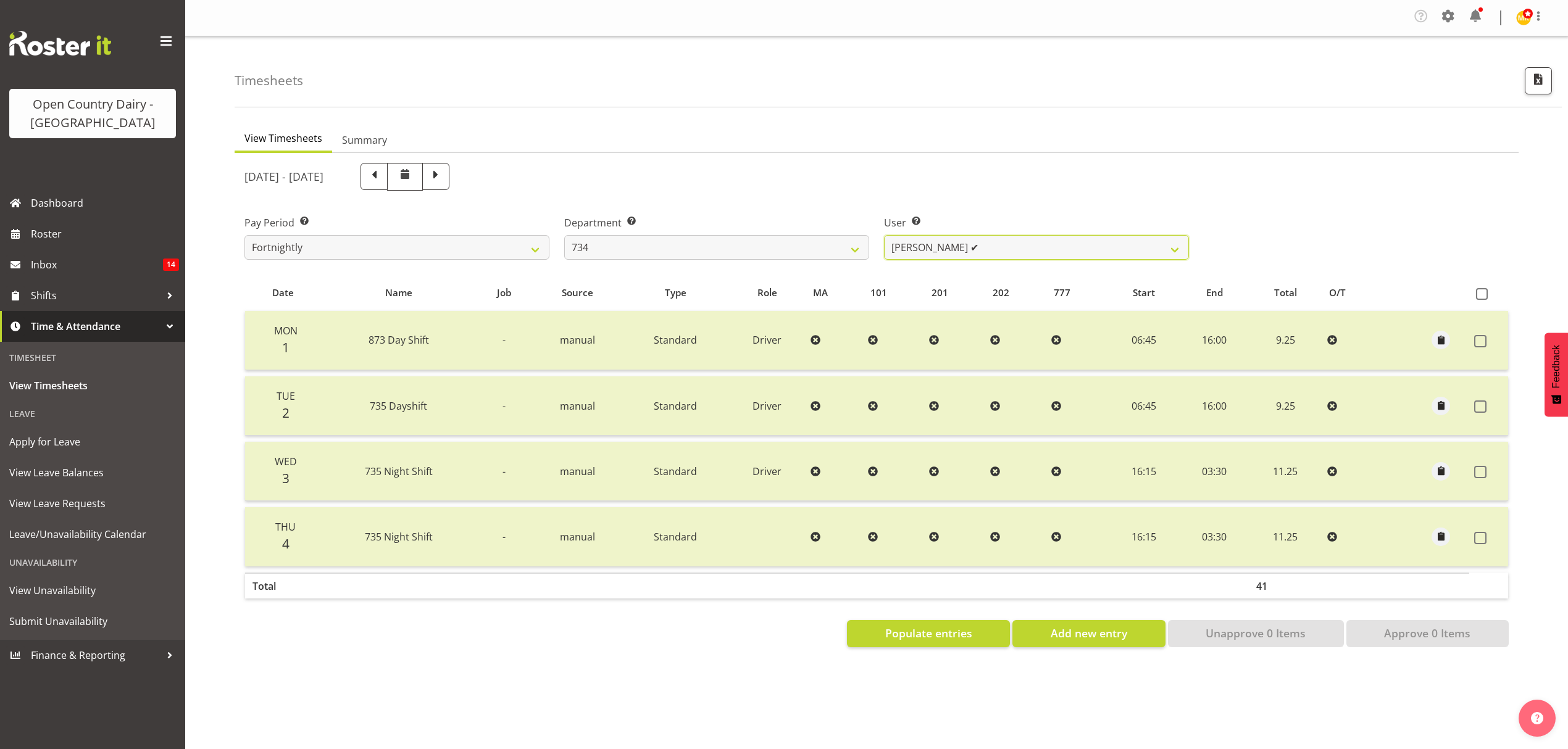
scroll to position [0, 0]
click at [1483, 287] on th at bounding box center [1489, 293] width 39 height 24
click at [1481, 295] on span at bounding box center [1482, 293] width 11 height 11
click at [1481, 295] on input "checkbox" at bounding box center [1480, 293] width 8 height 8
checkbox input "true"
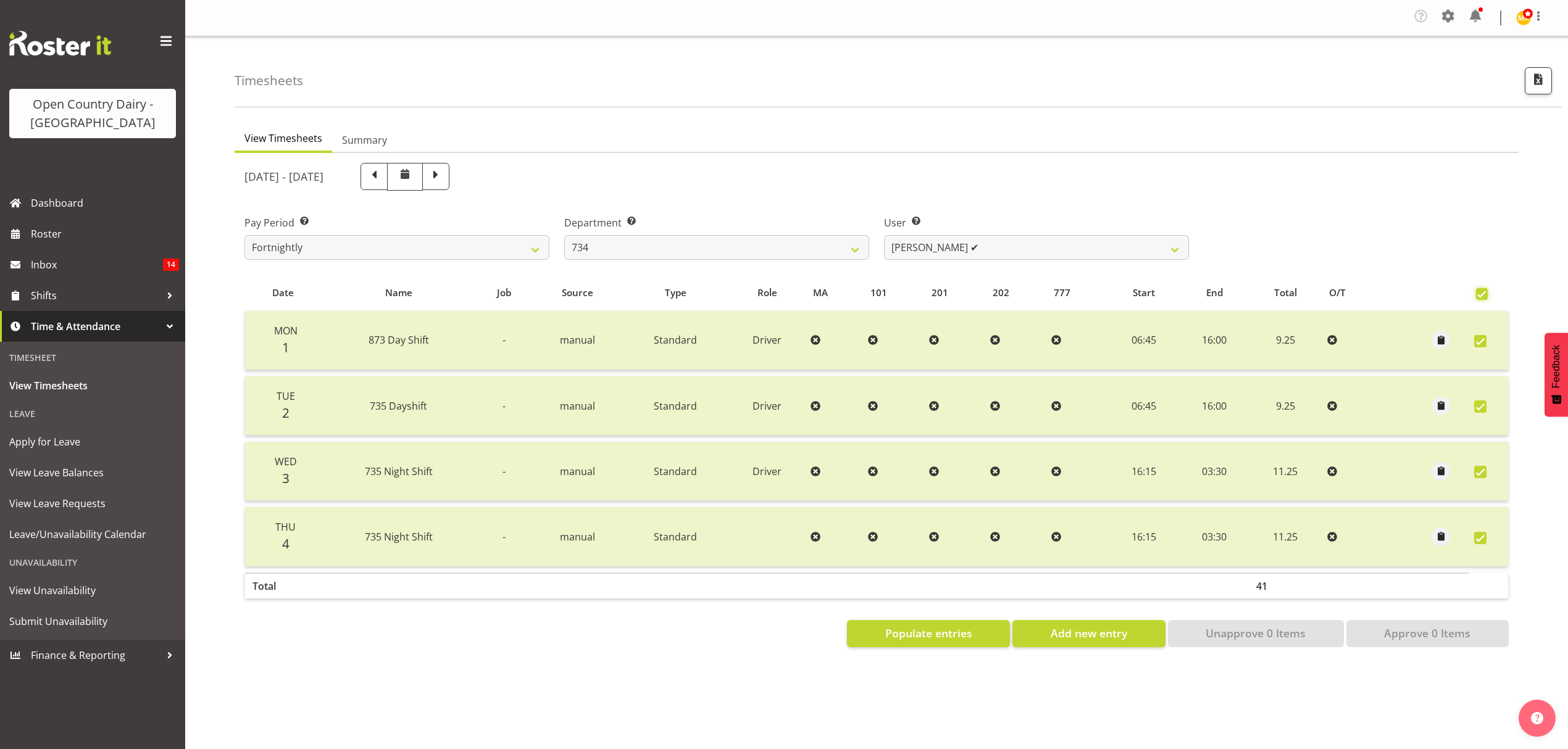
checkbox input "true"
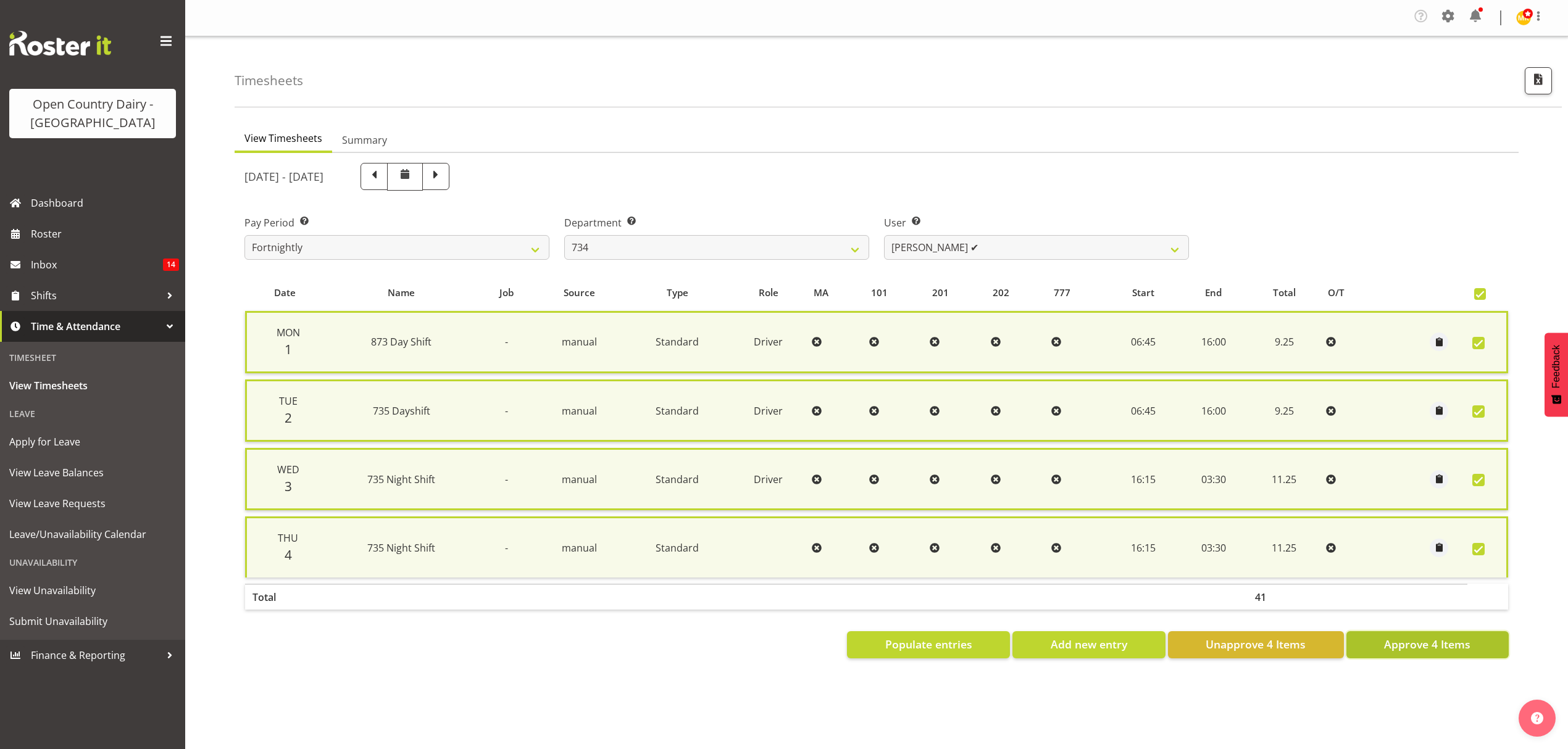
click at [1401, 637] on span "Approve 4 Items" at bounding box center [1427, 644] width 86 height 16
checkbox input "false"
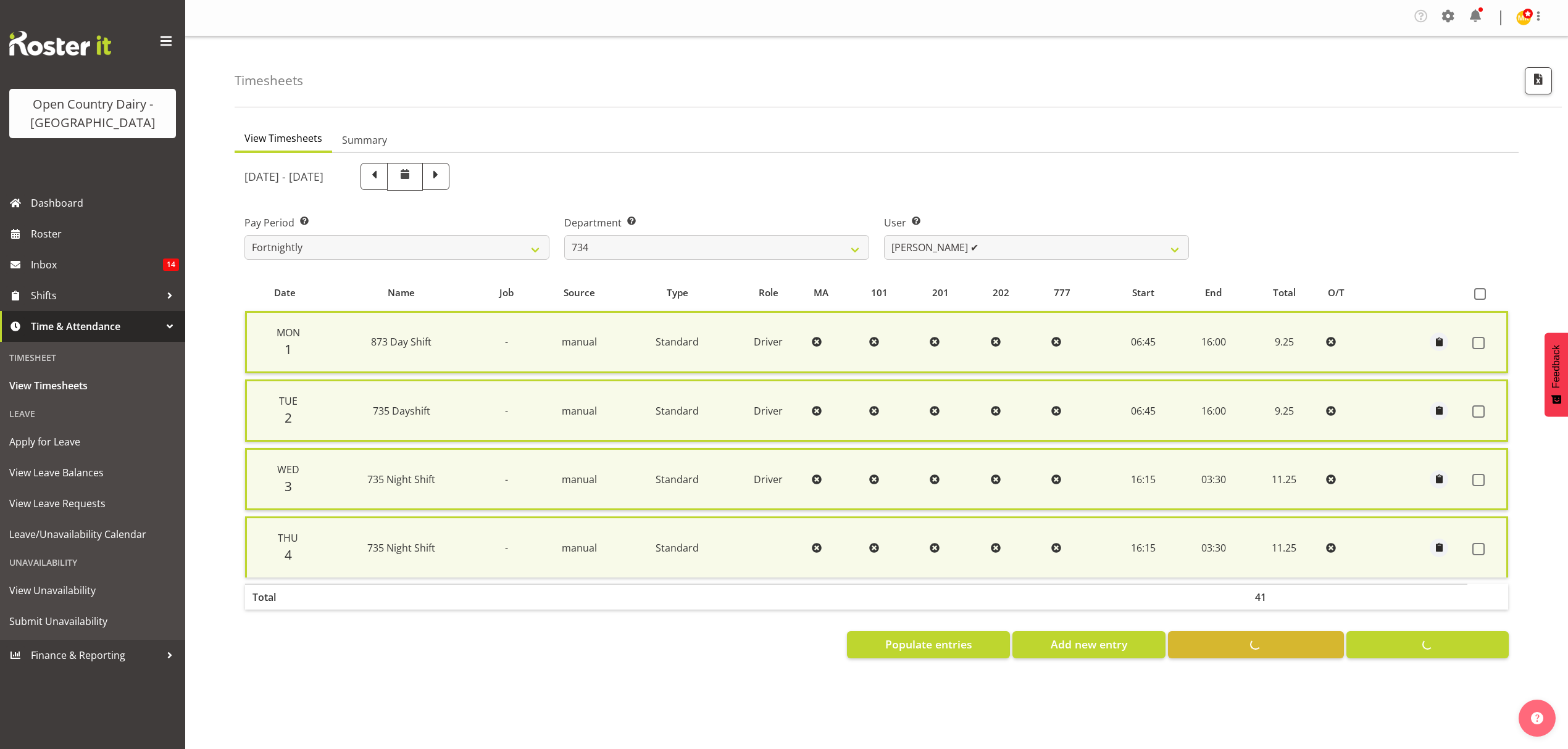
checkbox input "false"
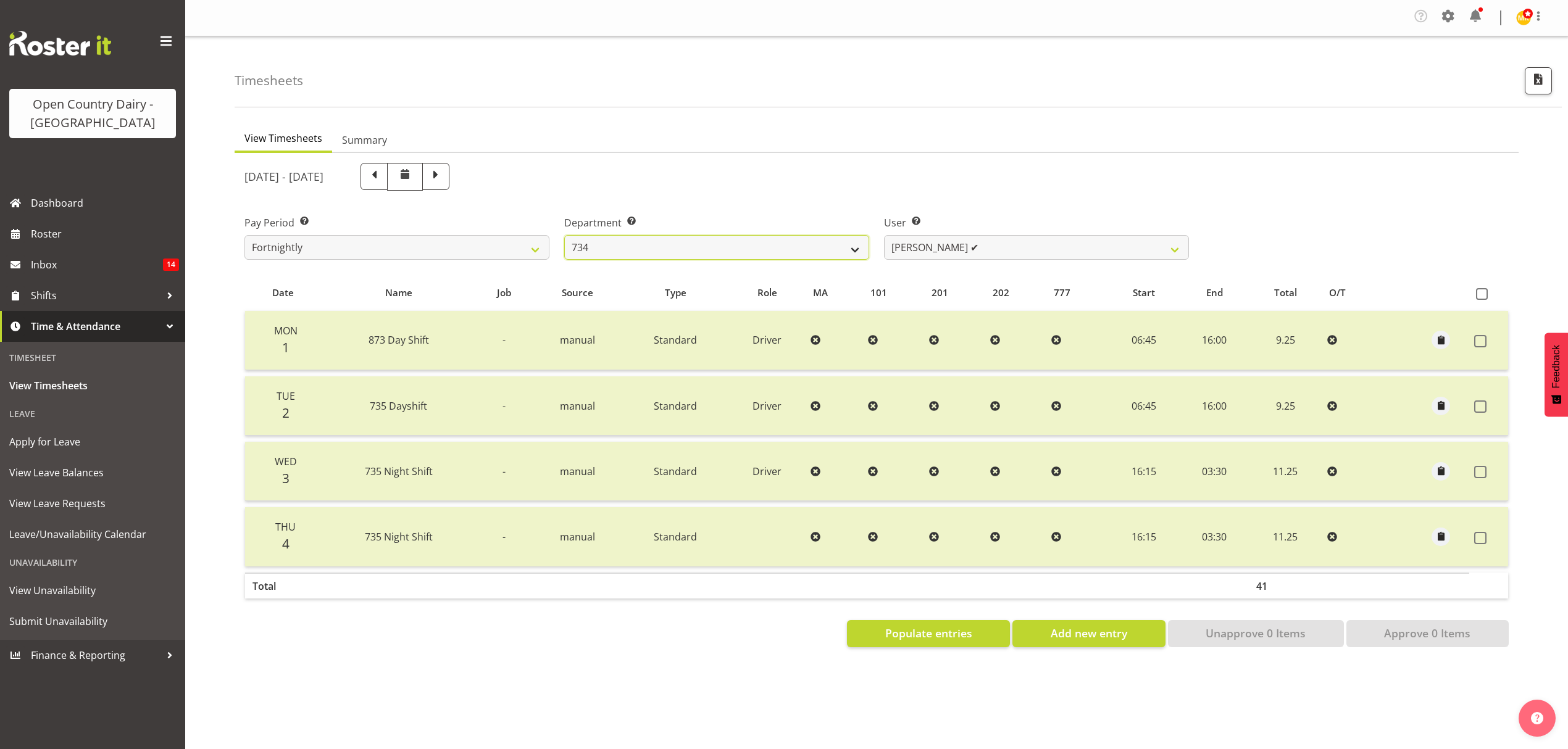
click at [851, 250] on select "734 735 736 737 738 739 851 852 853 854 855 856 858 861 862 865 868 869 870 873" at bounding box center [717, 248] width 305 height 25
select select "909"
click at [564, 236] on select "734 735 736 737 738 739 851 852 853 854 855 856 858 861 862 865 868 869 870 873" at bounding box center [717, 248] width 305 height 25
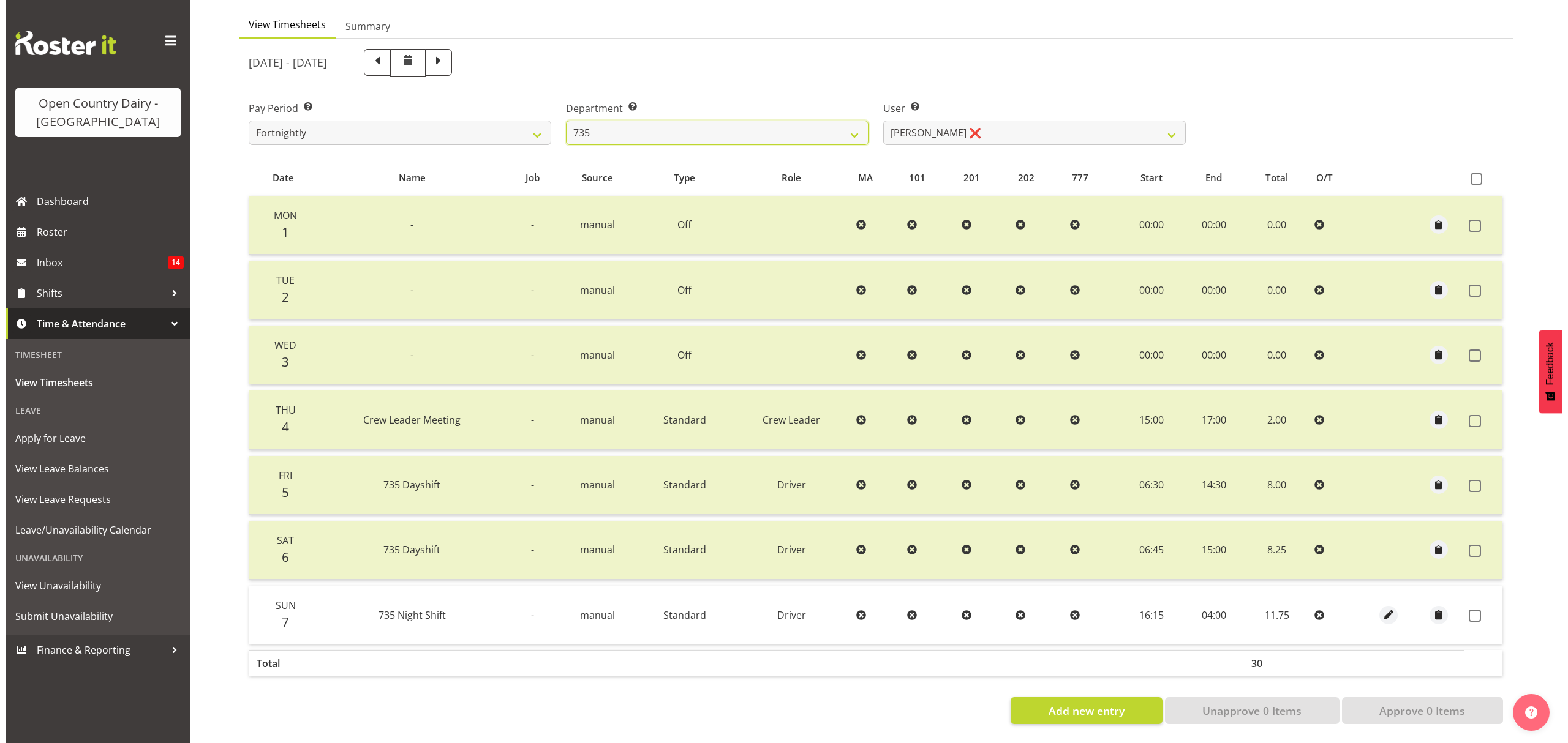
scroll to position [122, 0]
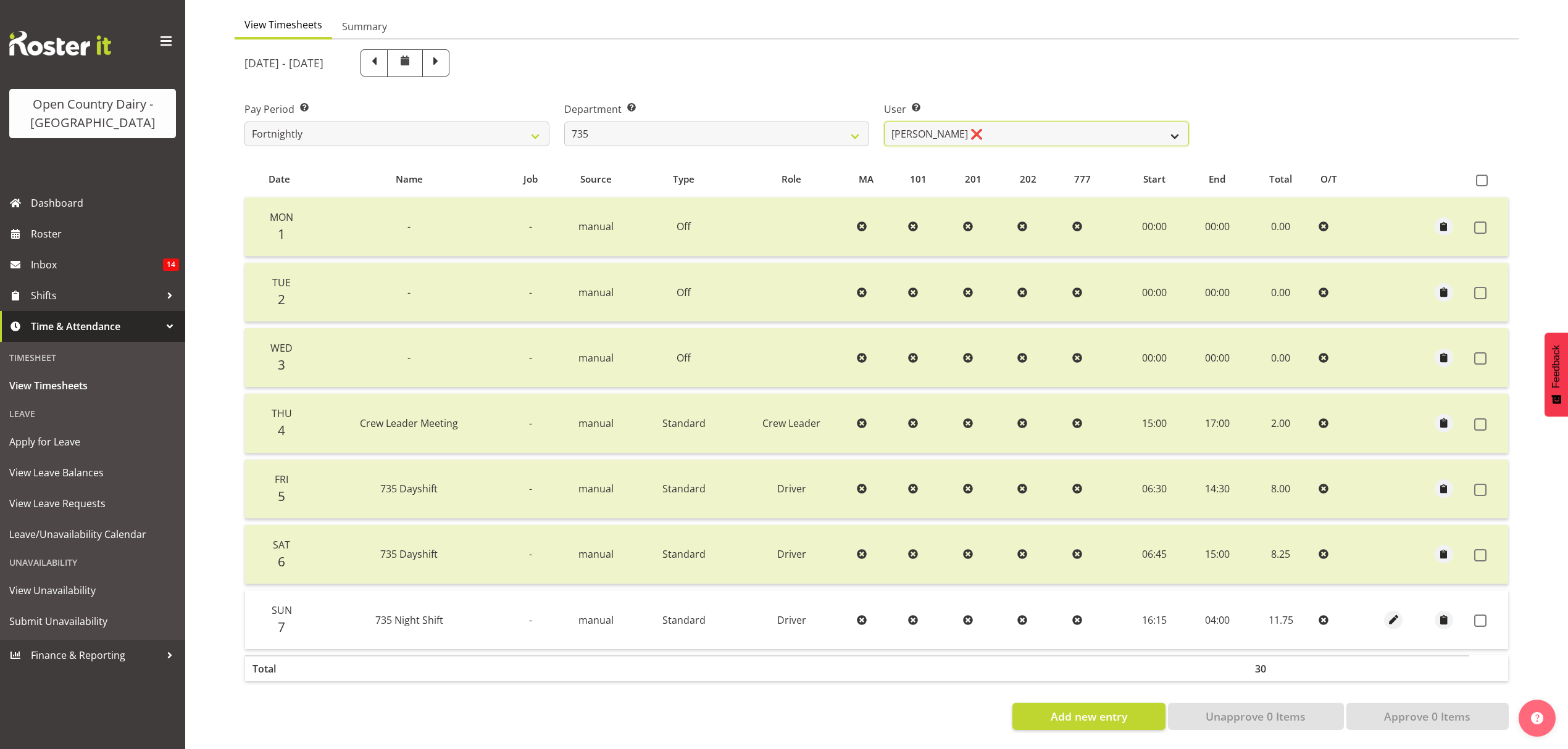
click at [1178, 123] on select "Brian Neas ❌ Cherie Williams ❌ Christopher Sutherland ❌ Stuart Craig ❌" at bounding box center [1037, 134] width 305 height 25
select select "10091"
click at [884, 122] on select "Brian Neas ❌ Cherie Williams ❌ Christopher Sutherland ❌ Stuart Craig ❌" at bounding box center [1037, 134] width 305 height 25
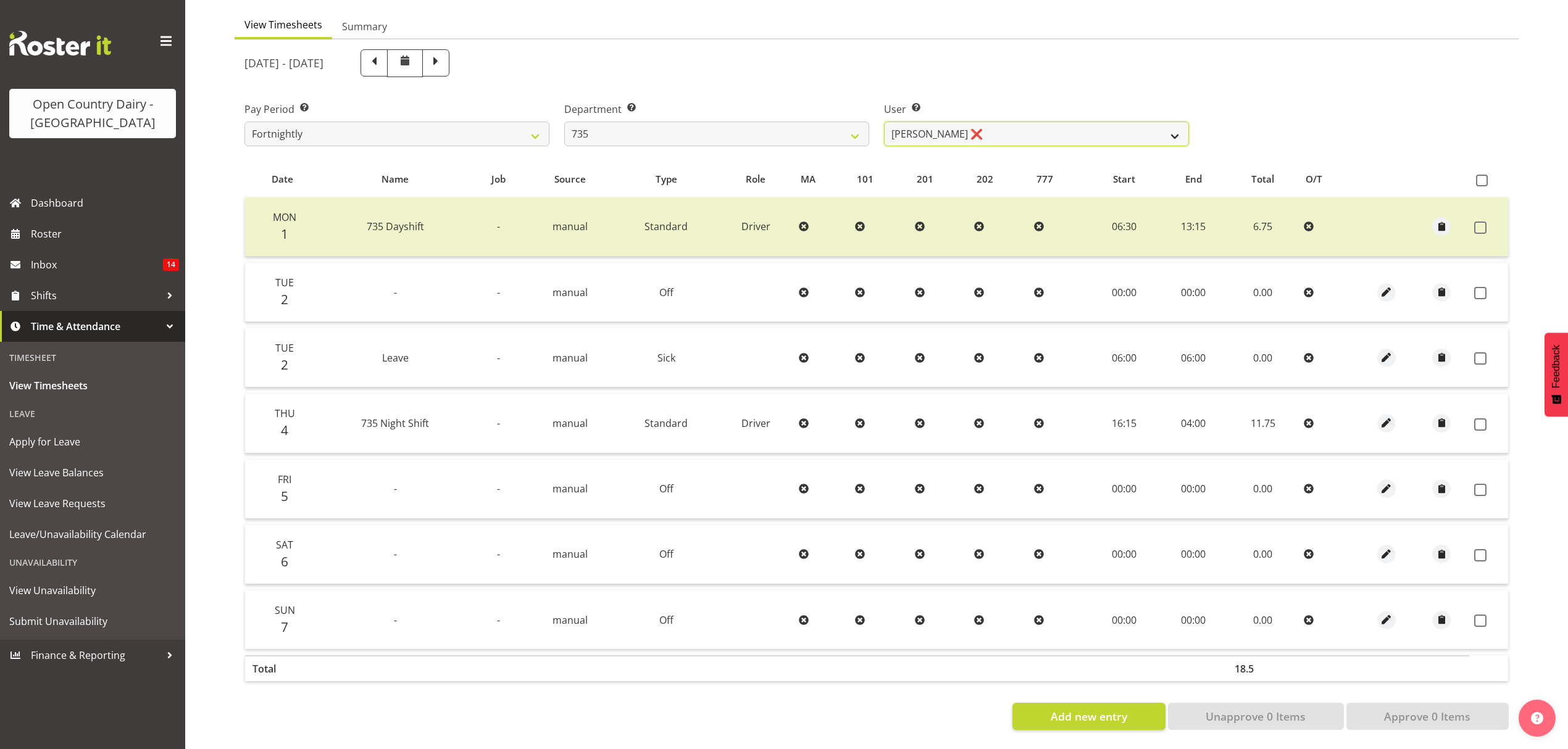
click at [1177, 122] on select "Brian Neas ❌ Cherie Williams ❌ Christopher Sutherland ❌ Stuart Craig ❌" at bounding box center [1037, 134] width 305 height 25
click at [857, 124] on select "734 735 736 737 738 739 851 852 853 854 855 856 858 861 862 865 868 869 870 873" at bounding box center [717, 134] width 305 height 25
select select "906"
click at [564, 122] on select "734 735 736 737 738 739 851 852 853 854 855 856 858 861 862 865 868 869 870 873" at bounding box center [717, 134] width 305 height 25
select select "9849"
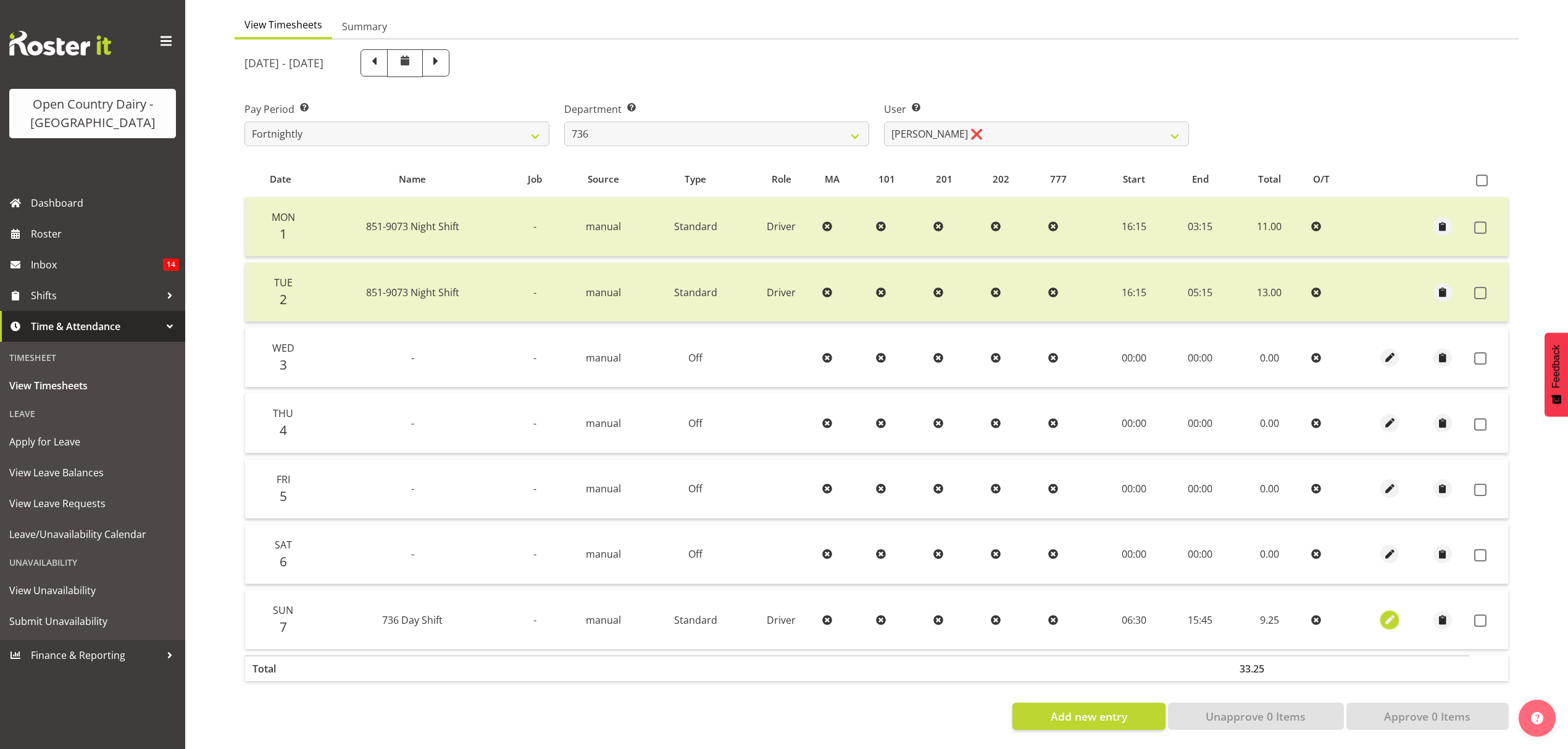
click at [1388, 613] on span "button" at bounding box center [1390, 620] width 14 height 14
select select "Standard"
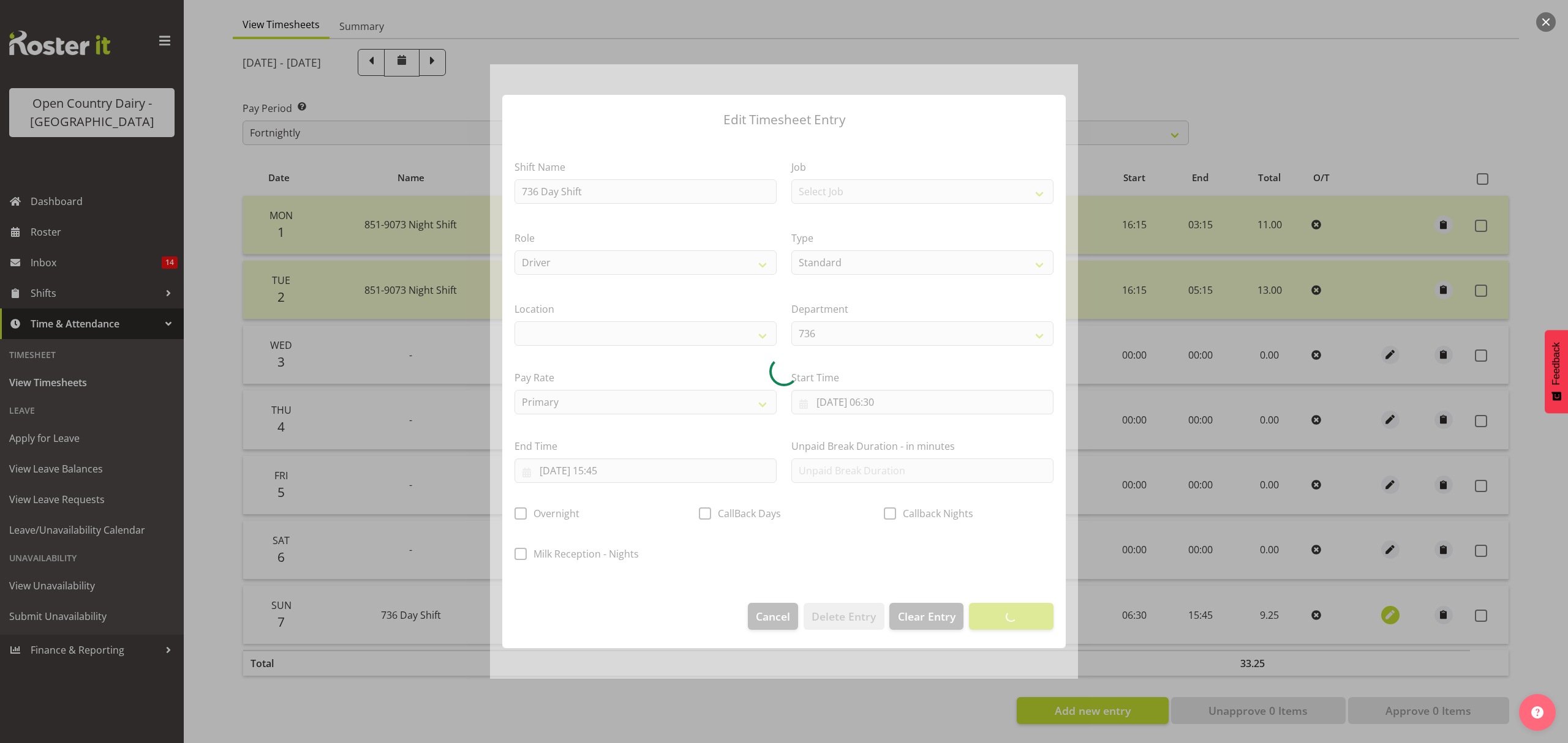
select select
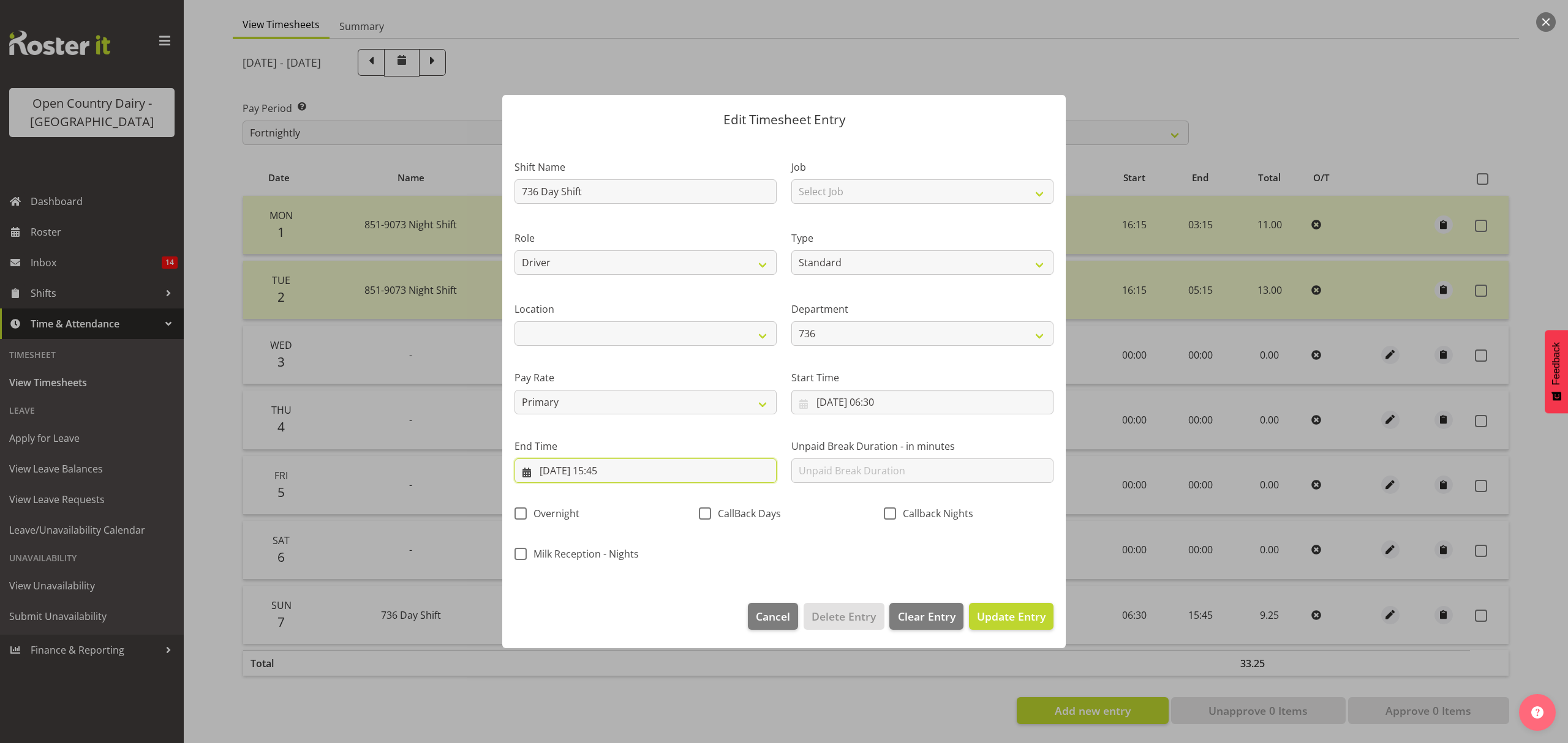
click at [613, 473] on input "07/09/2025, 15:45" at bounding box center [645, 471] width 262 height 24
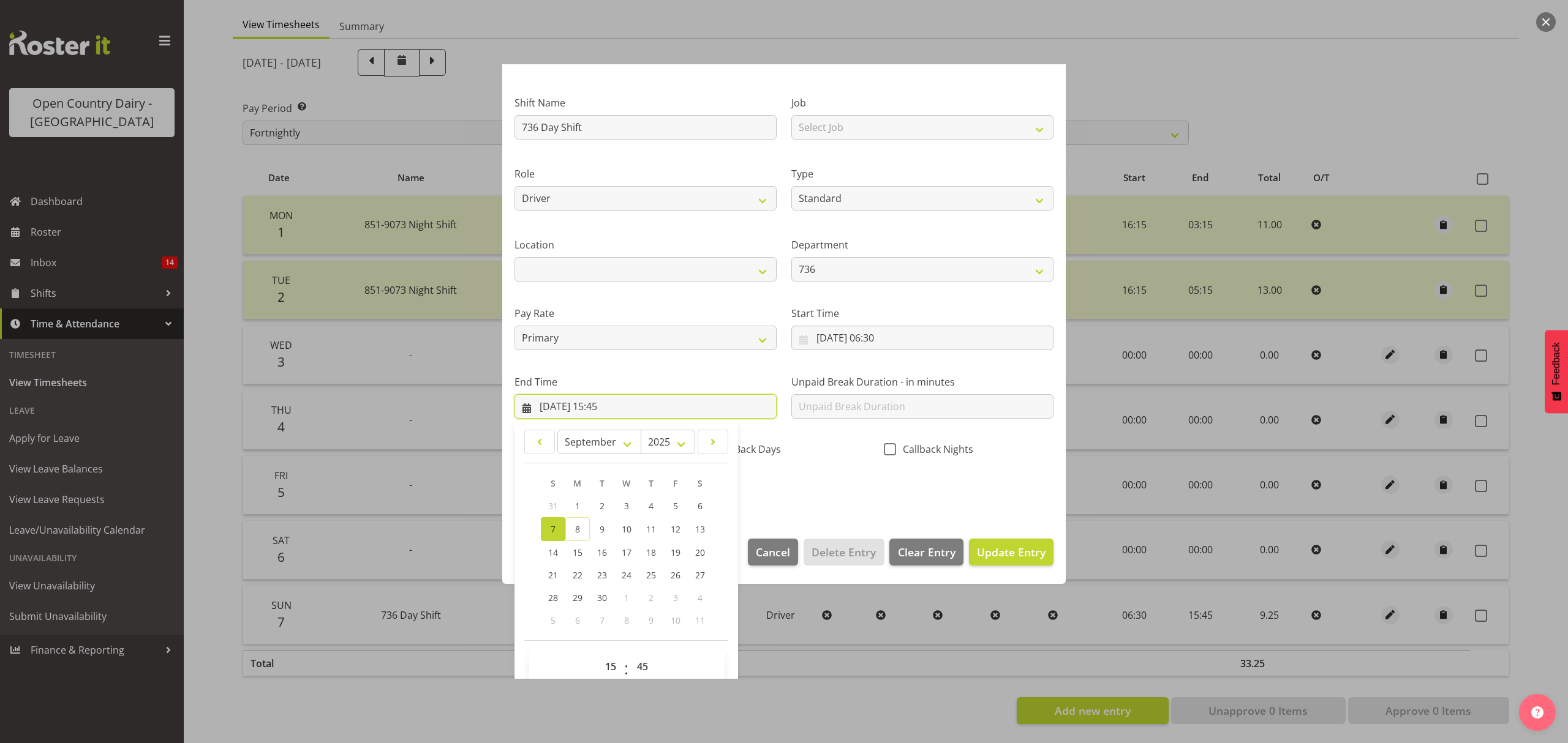
scroll to position [83, 0]
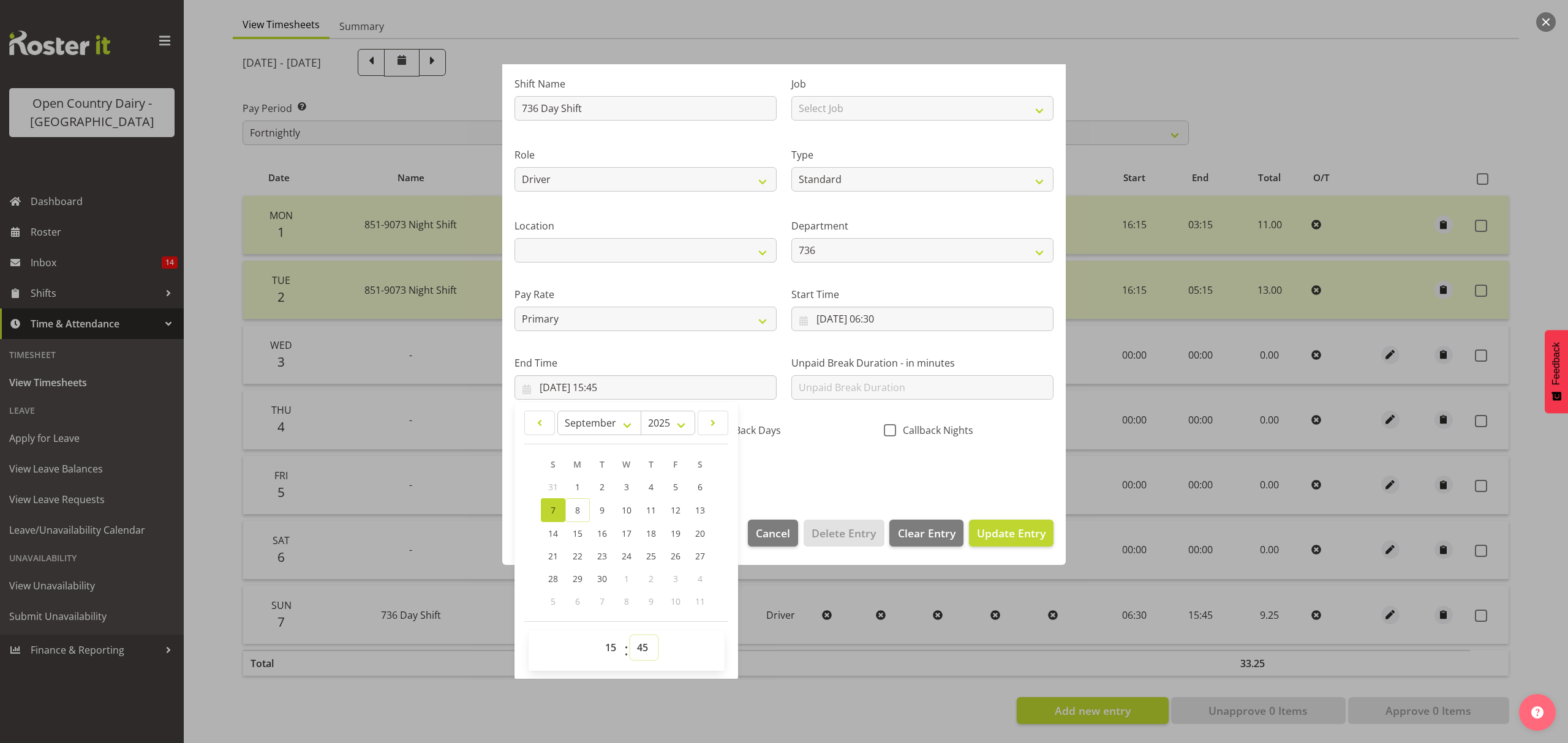
click at [645, 650] on select "00 01 02 03 04 05 06 07 08 09 10 11 12 13 14 15 16 17 18 19 20 21 22 23 24 25 2…" at bounding box center [645, 648] width 28 height 24
select select "30"
click at [631, 636] on select "00 01 02 03 04 05 06 07 08 09 10 11 12 13 14 15 16 17 18 19 20 21 22 23 24 25 2…" at bounding box center [645, 648] width 28 height 24
type input "07/09/2025, 15:30"
click at [1005, 545] on button "Update Entry" at bounding box center [1011, 533] width 85 height 27
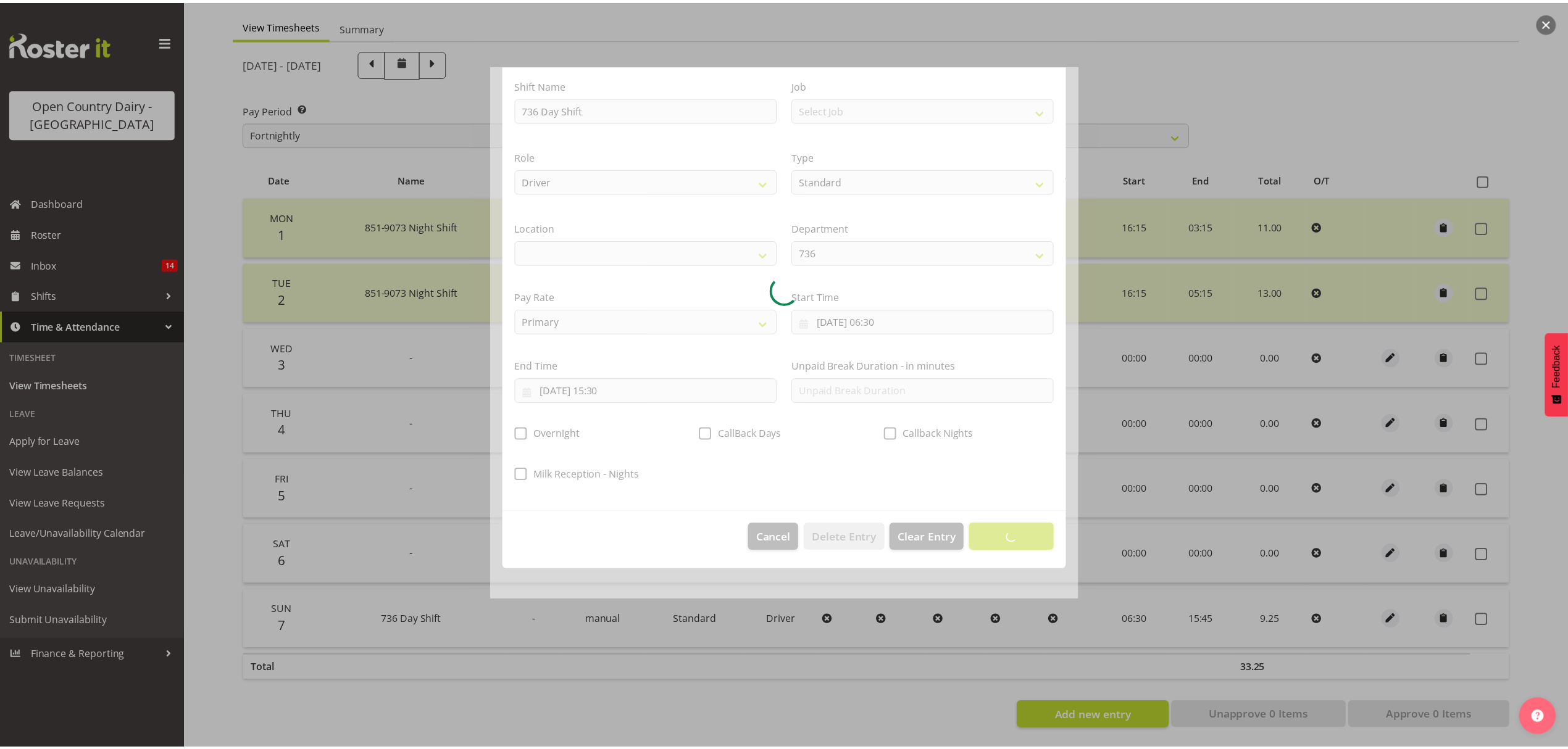
scroll to position [0, 0]
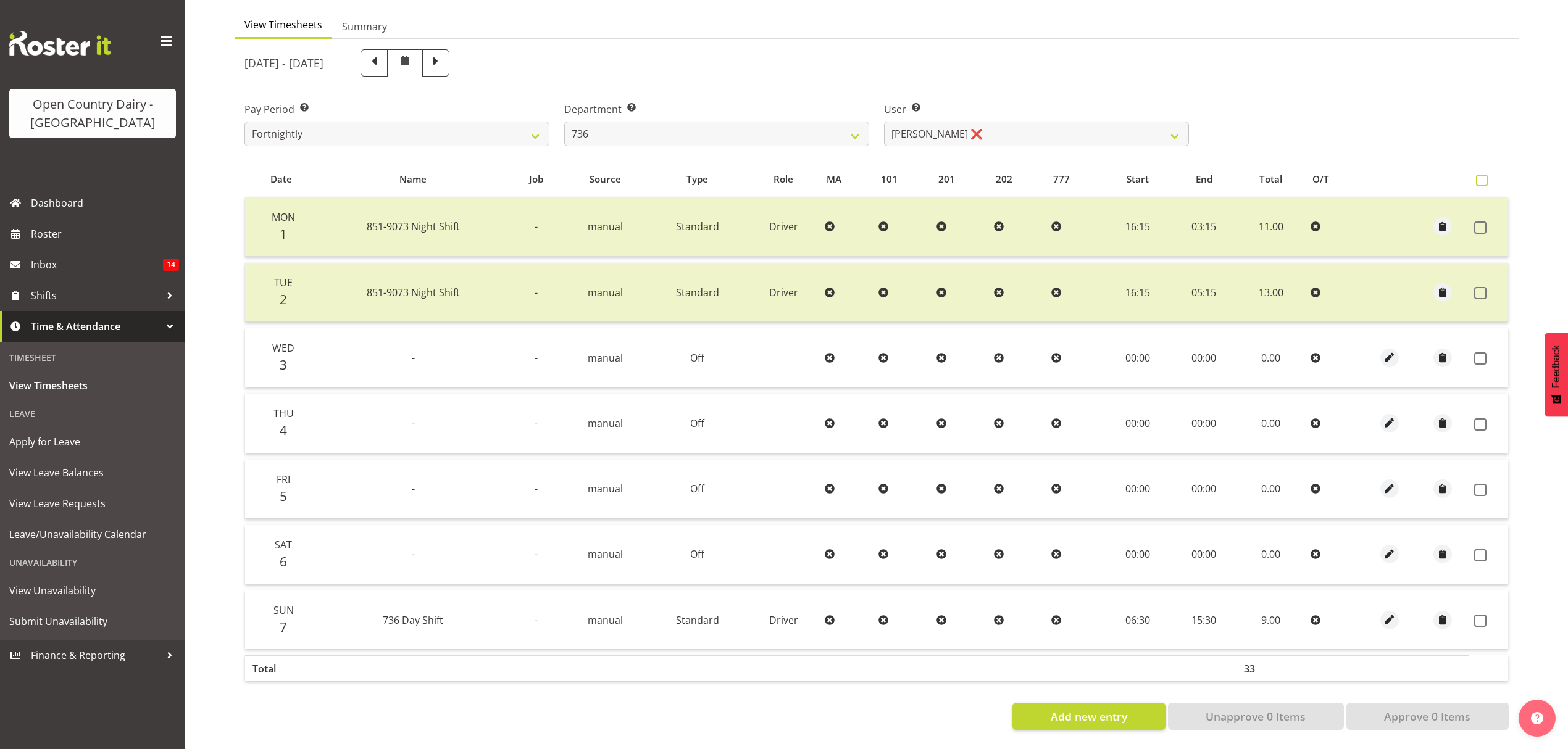
click at [1484, 175] on span at bounding box center [1482, 180] width 11 height 11
click at [1484, 176] on input "checkbox" at bounding box center [1480, 180] width 8 height 8
checkbox input "true"
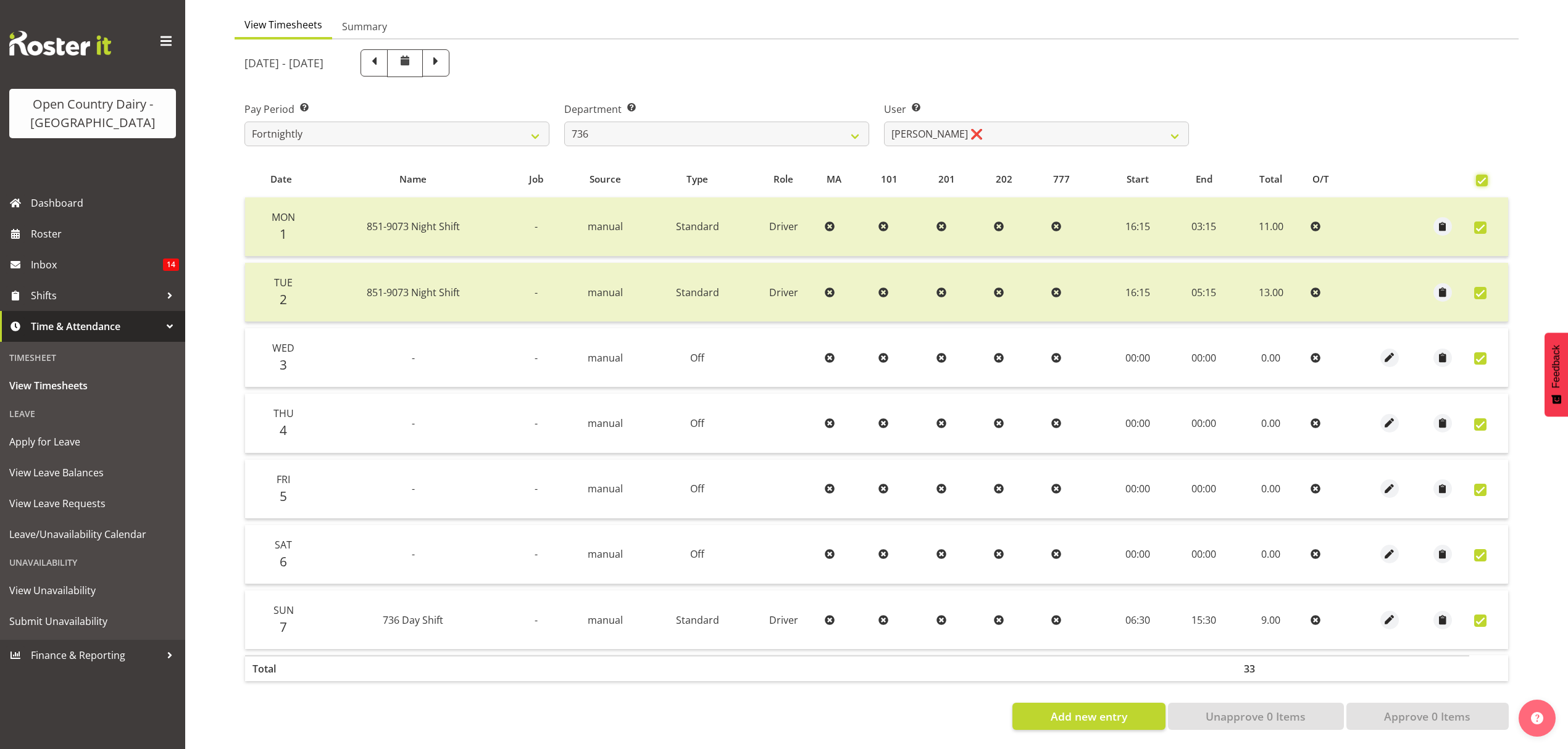
checkbox input "true"
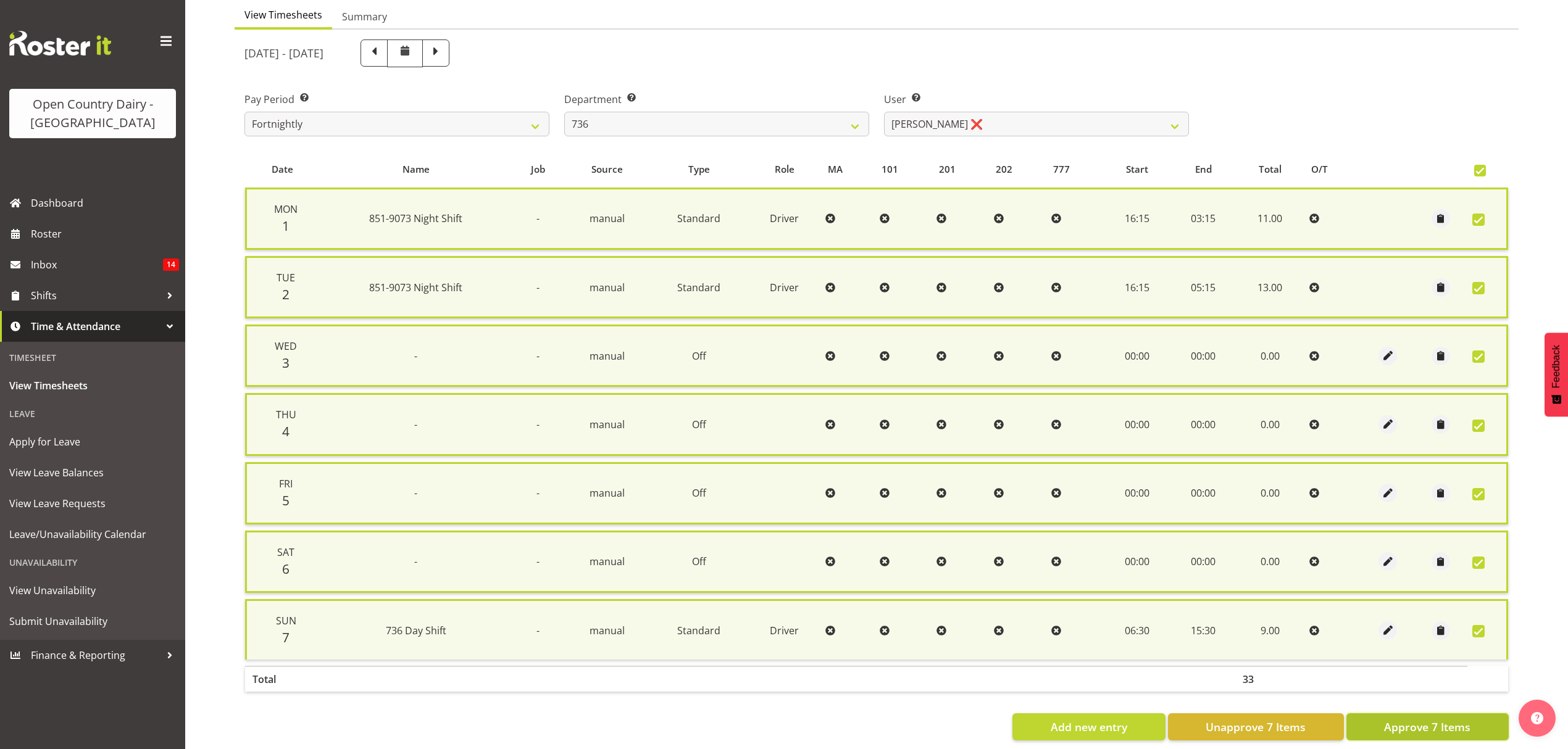
click at [1431, 722] on span "Approve 7 Items" at bounding box center [1427, 727] width 86 height 16
checkbox input "false"
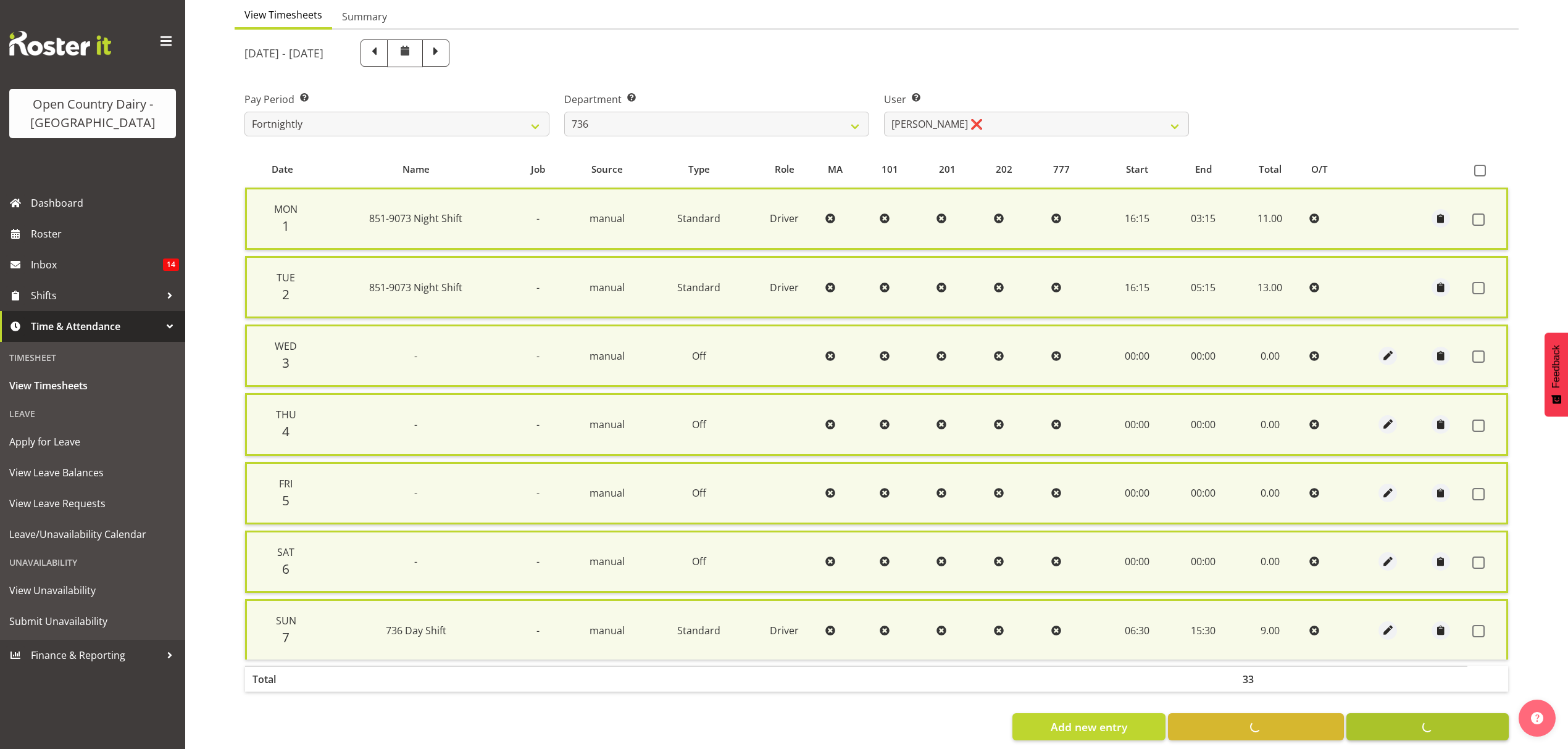
checkbox input "false"
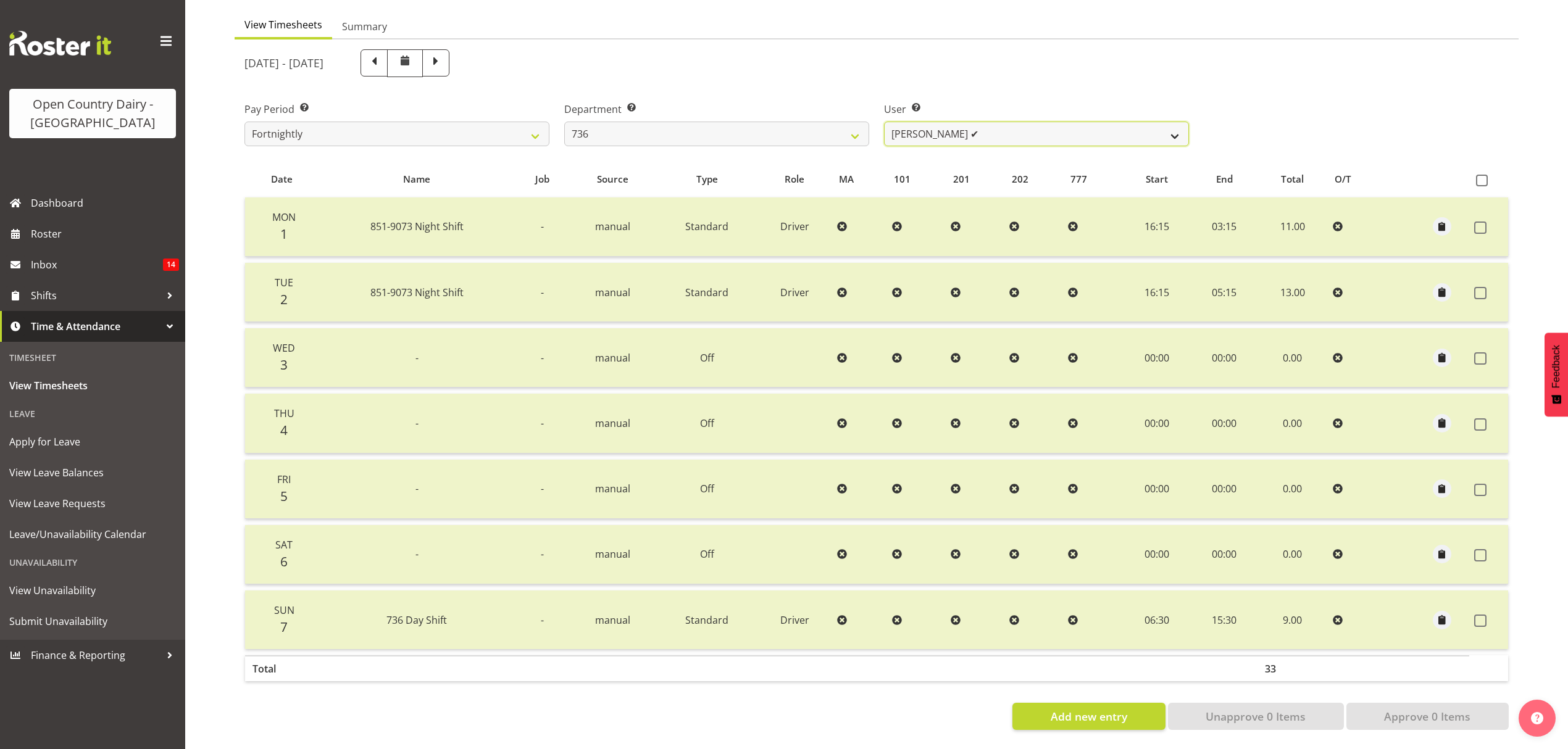
click at [1170, 127] on select "Andy Van Brecht ✔ Gavin Hamilton ❌ Jamie Seaton ❌ Kerrod Ward ❌" at bounding box center [1037, 134] width 305 height 25
select select "7434"
click at [884, 122] on select "Andy Van Brecht ✔ Gavin Hamilton ❌ Jamie Seaton ❌ Kerrod Ward ❌" at bounding box center [1037, 134] width 305 height 25
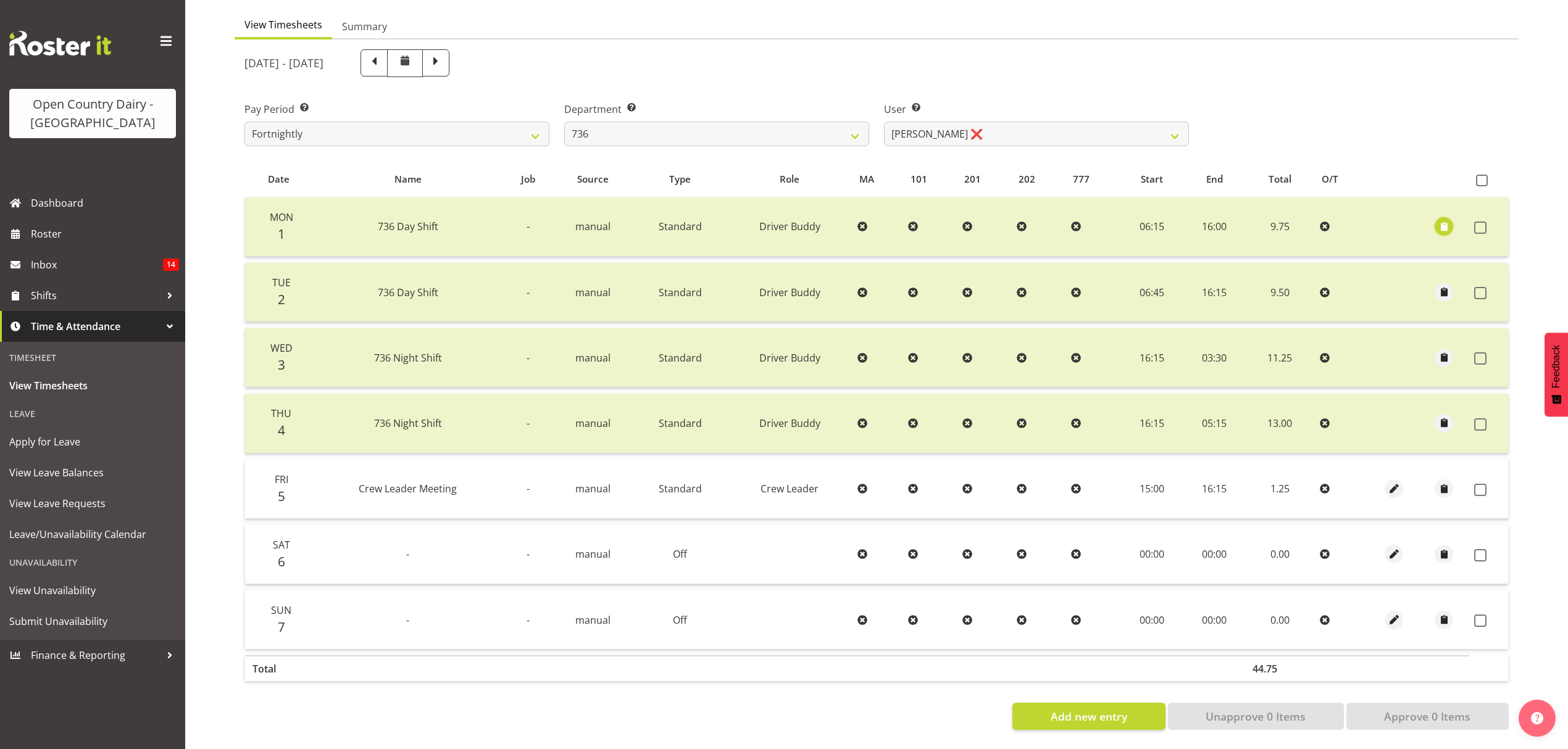
click at [1438, 219] on span "button" at bounding box center [1445, 226] width 14 height 14
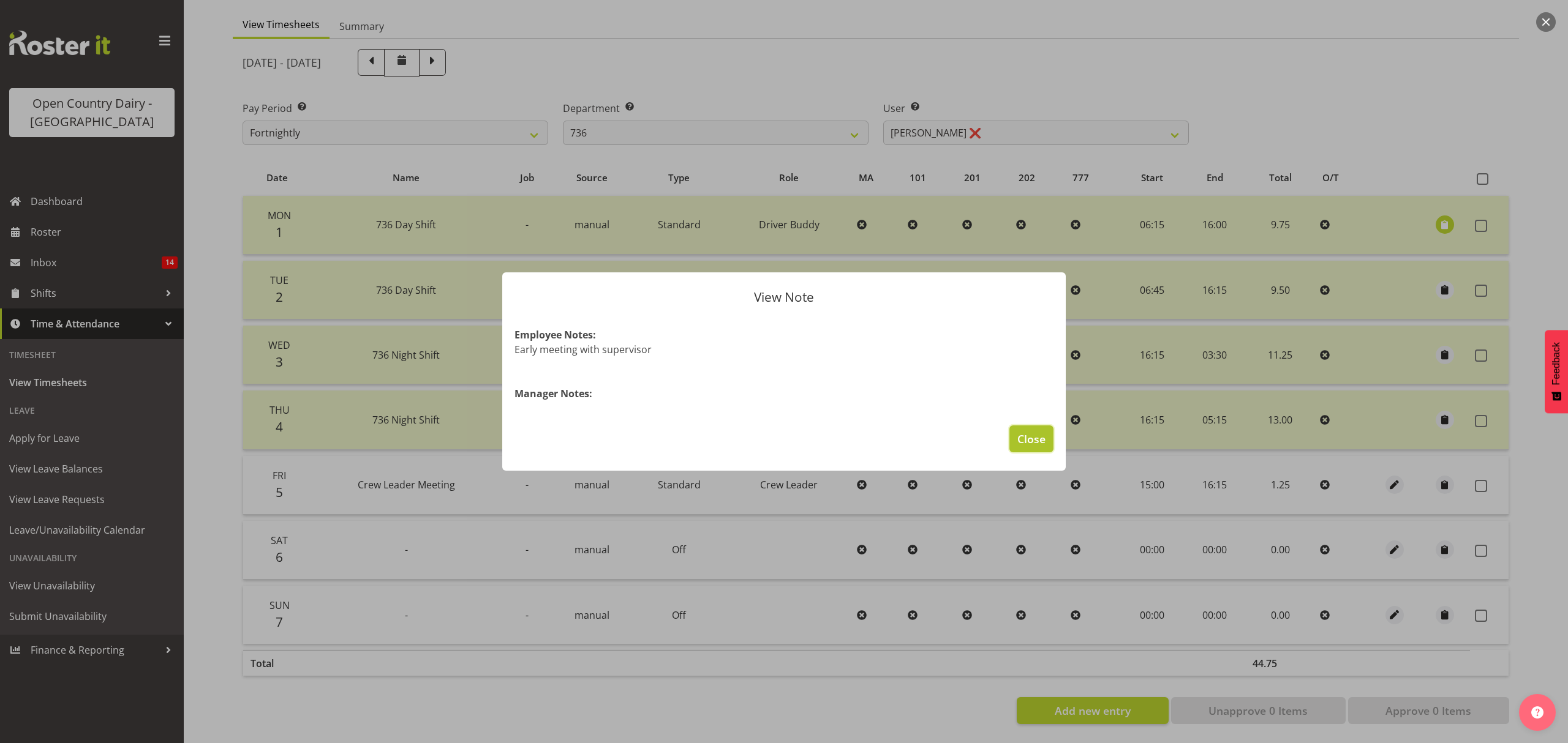
click at [1038, 437] on span "Close" at bounding box center [1031, 439] width 28 height 16
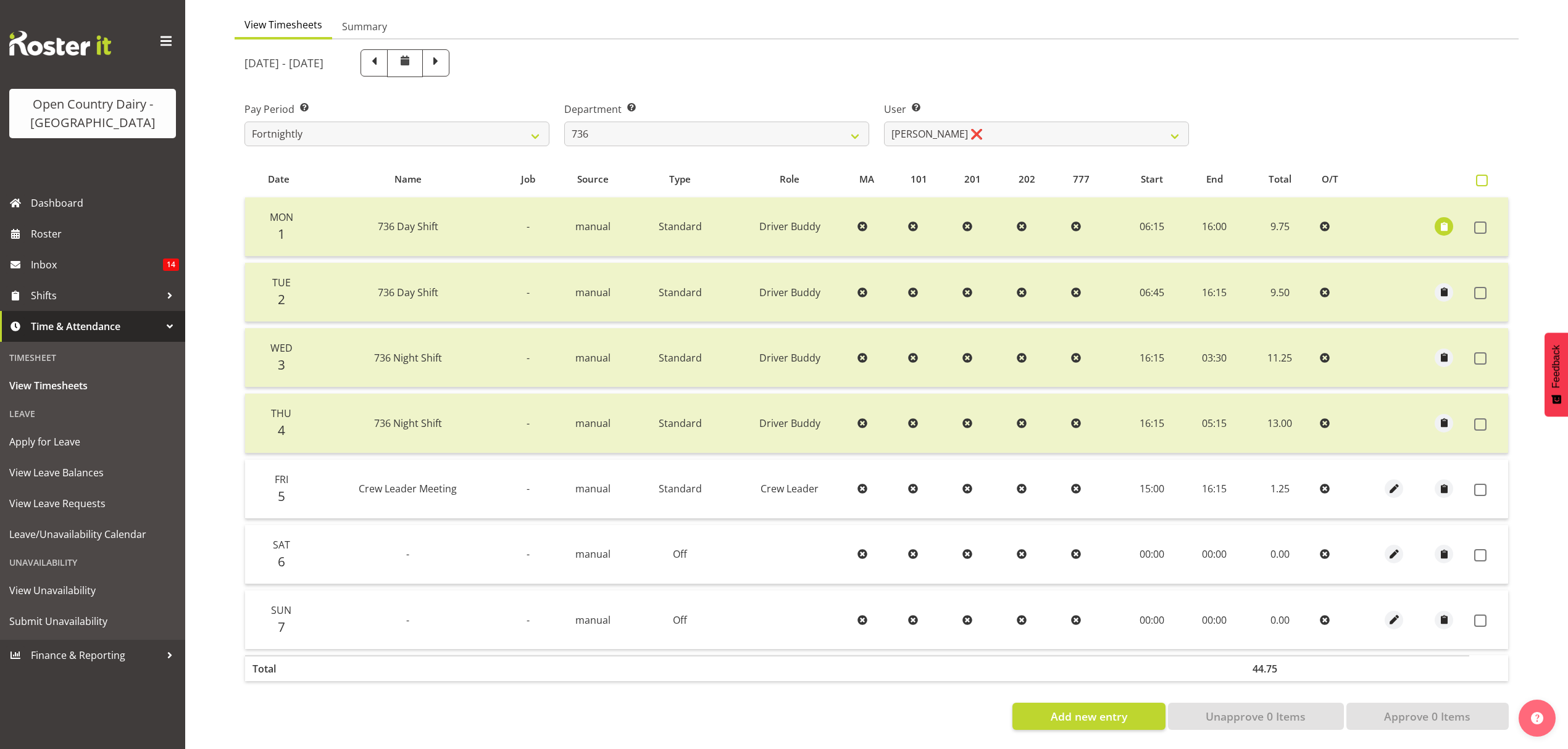
click at [1482, 174] on span at bounding box center [1482, 180] width 11 height 11
click at [1482, 176] on input "checkbox" at bounding box center [1480, 180] width 8 height 8
checkbox input "true"
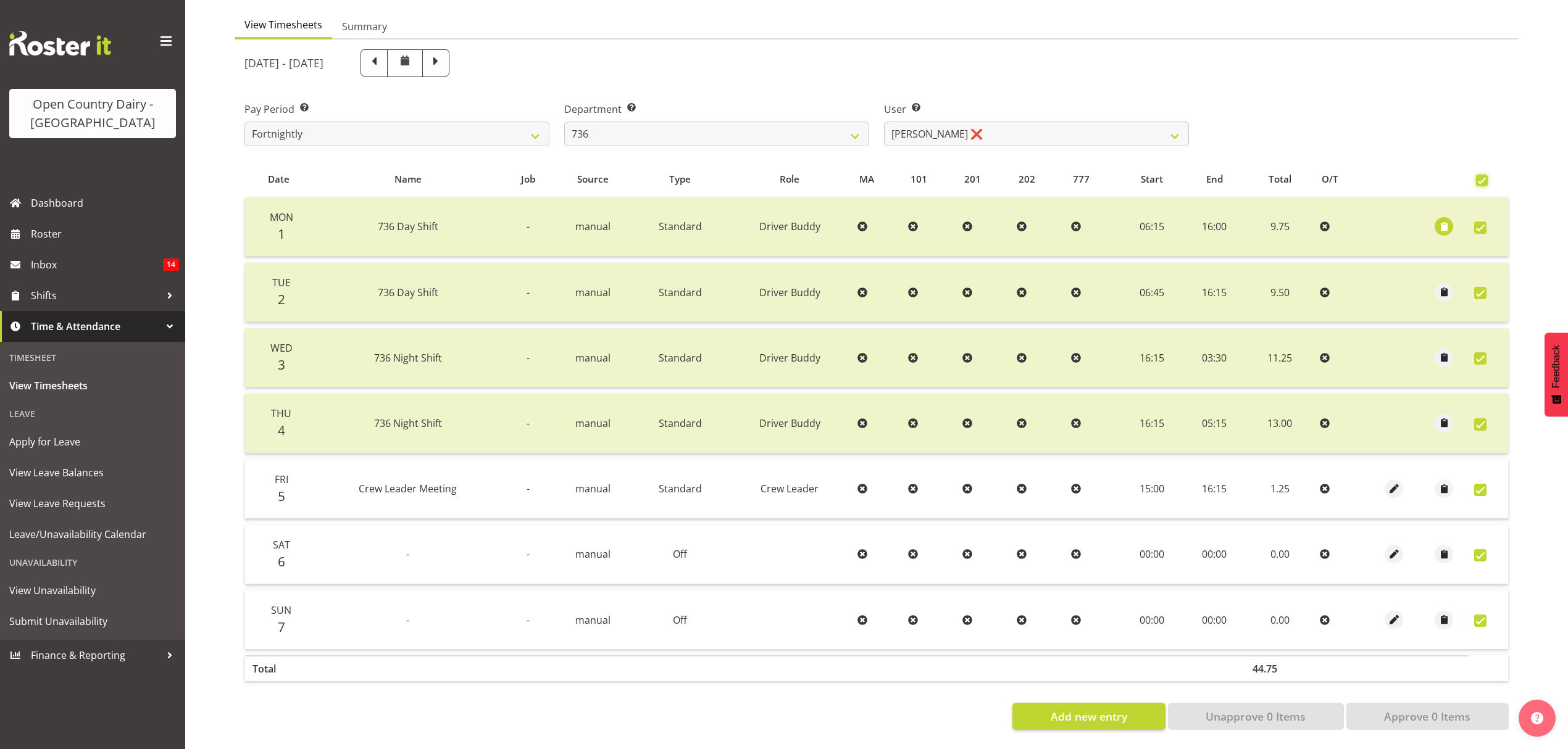
checkbox input "true"
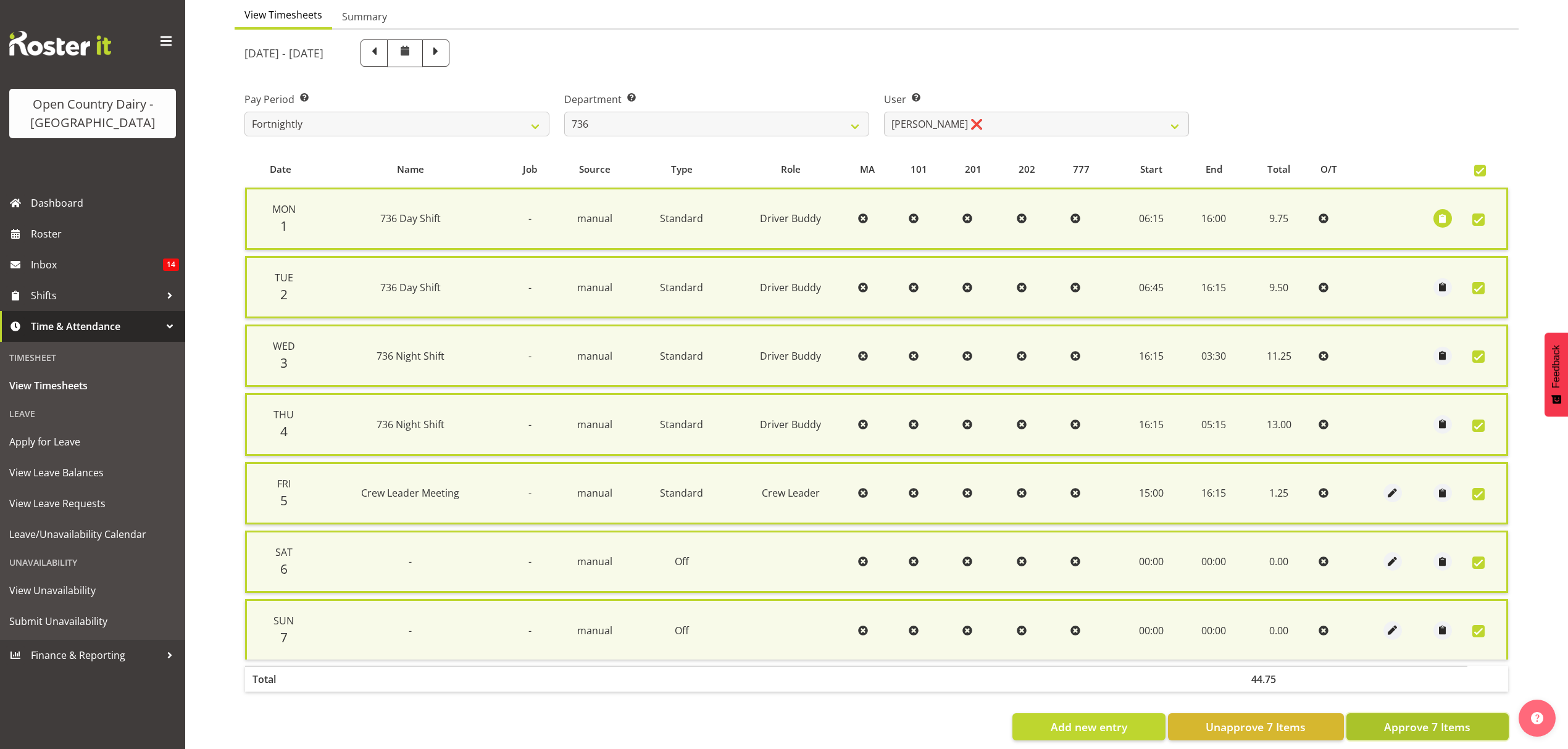
click at [1438, 724] on span "Approve 7 Items" at bounding box center [1427, 727] width 86 height 16
checkbox input "false"
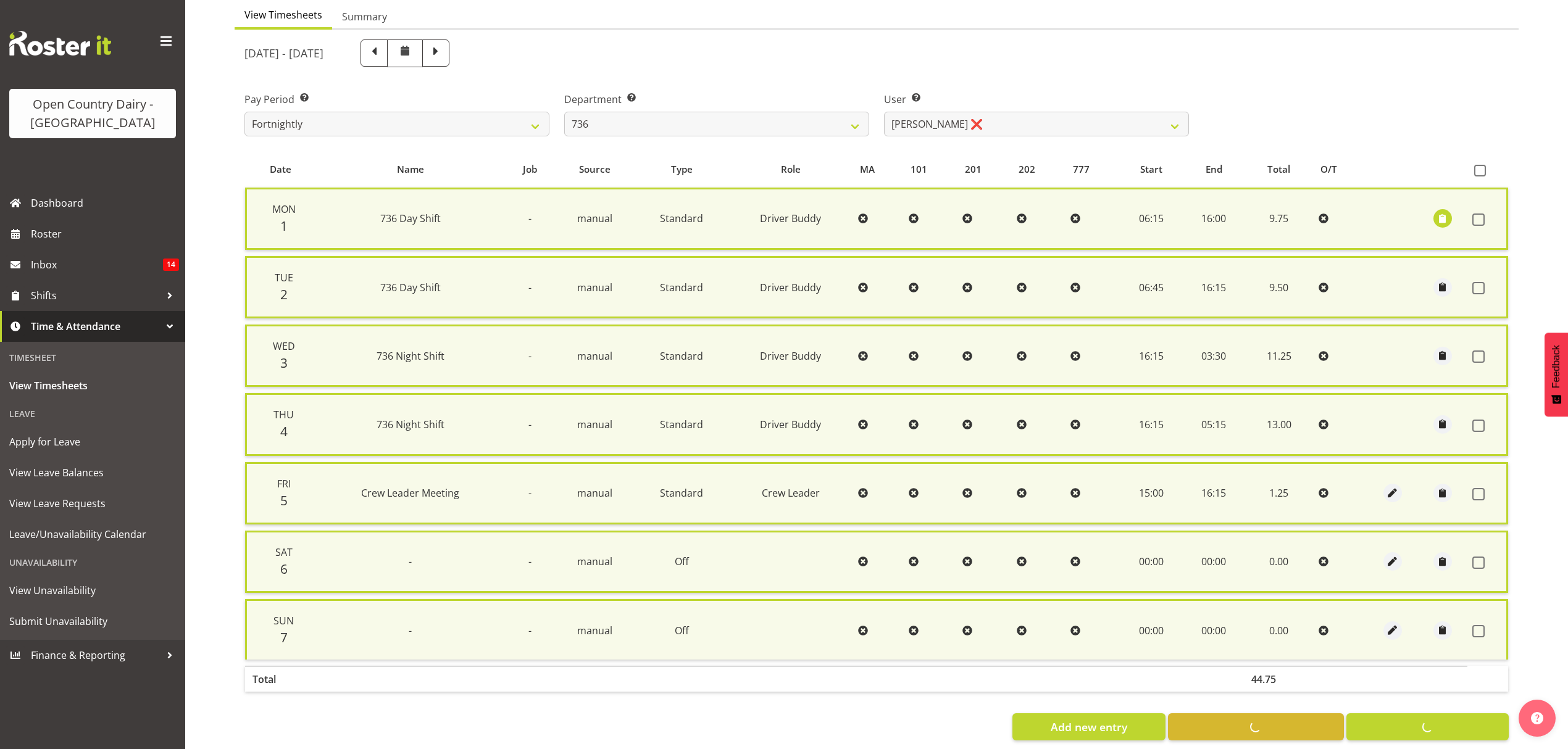
checkbox input "false"
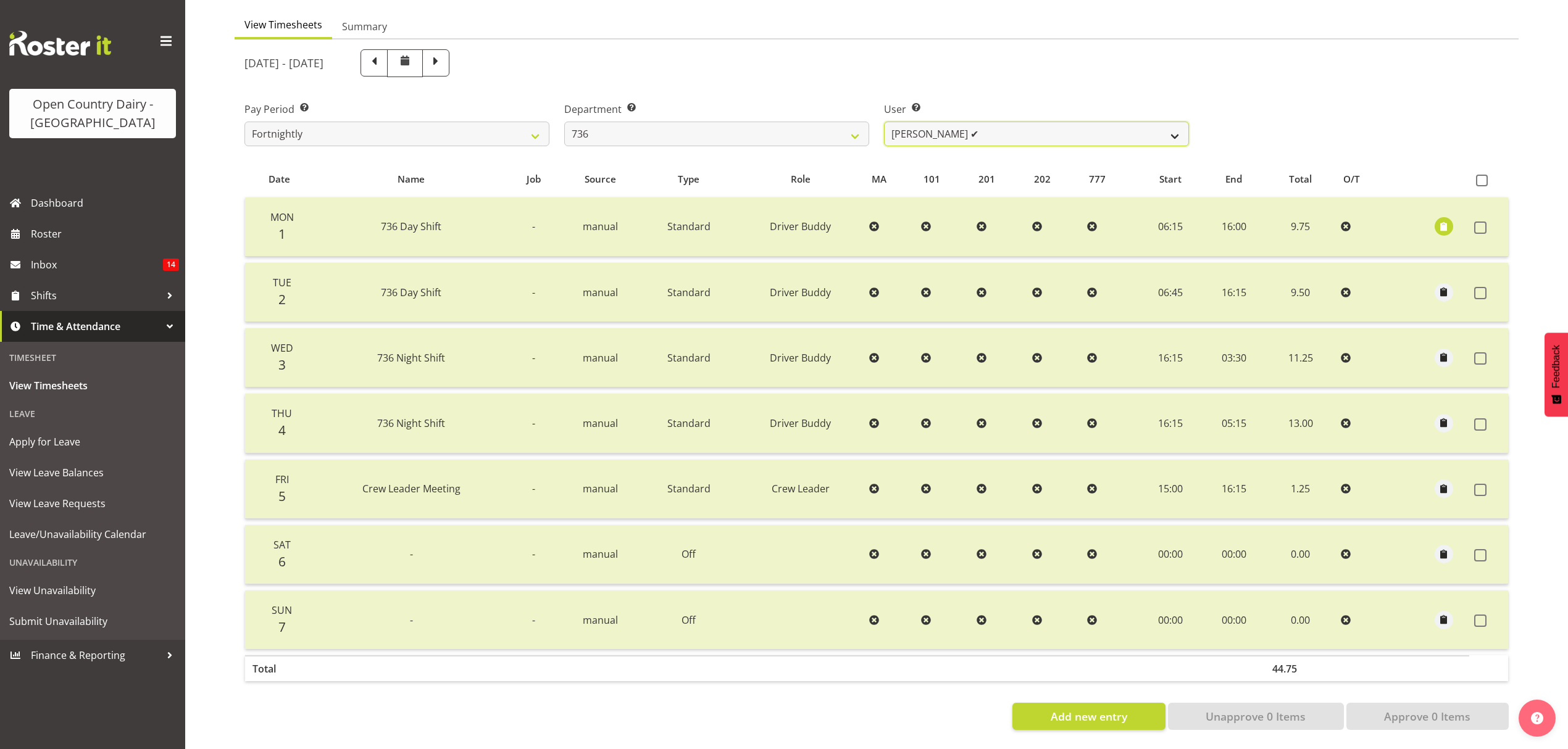
click at [1177, 124] on select "Andy Van Brecht ✔ Gavin Hamilton ❌ Jamie Seaton ✔ Kerrod Ward ❌" at bounding box center [1037, 134] width 305 height 25
select select "7419"
click at [884, 122] on select "Andy Van Brecht ✔ Gavin Hamilton ❌ Jamie Seaton ✔ Kerrod Ward ❌" at bounding box center [1037, 134] width 305 height 25
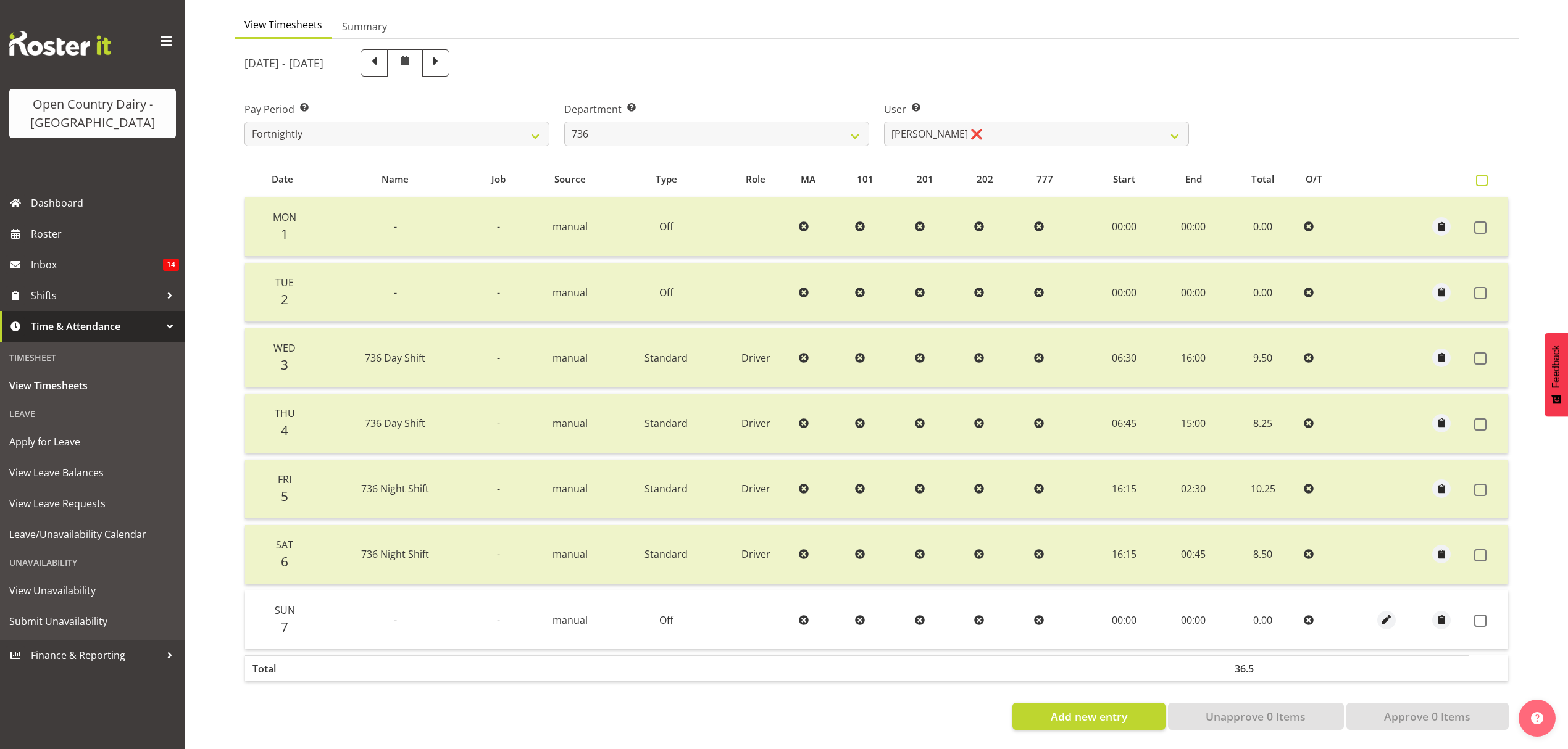
click at [1485, 174] on span at bounding box center [1482, 180] width 11 height 11
click at [1484, 176] on input "checkbox" at bounding box center [1480, 180] width 8 height 8
checkbox input "true"
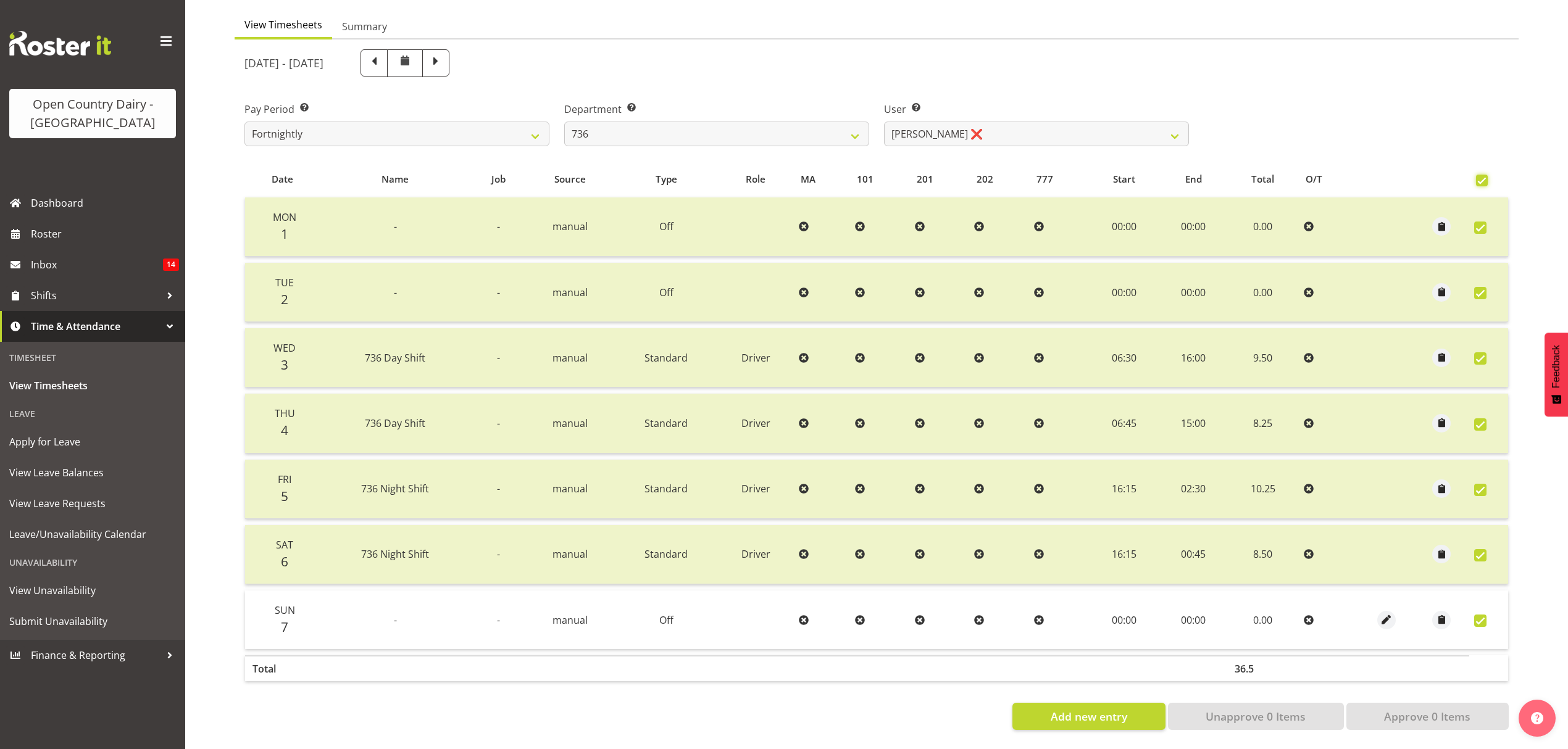
checkbox input "true"
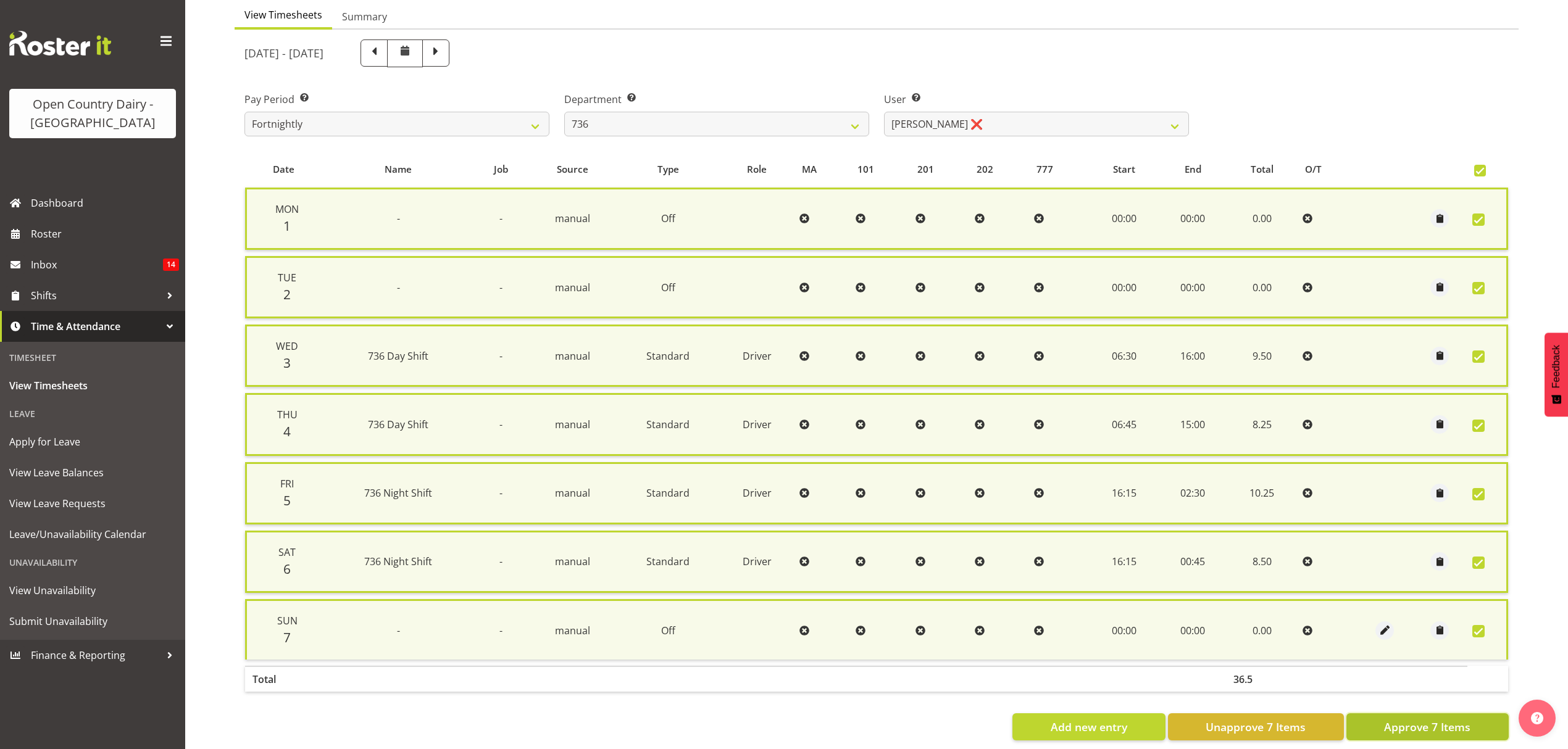
click at [1427, 719] on span "Approve 7 Items" at bounding box center [1427, 727] width 86 height 16
checkbox input "false"
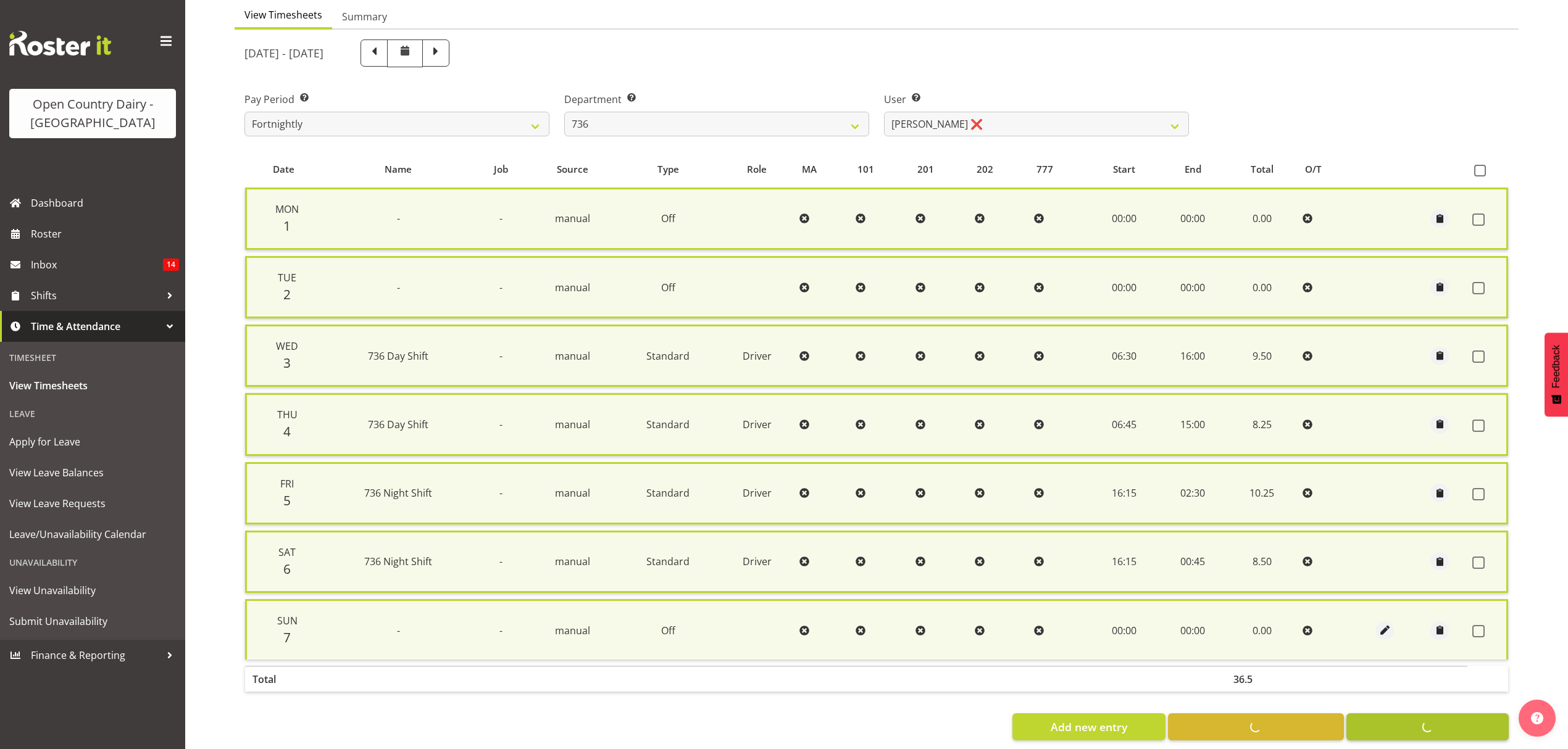
checkbox input "false"
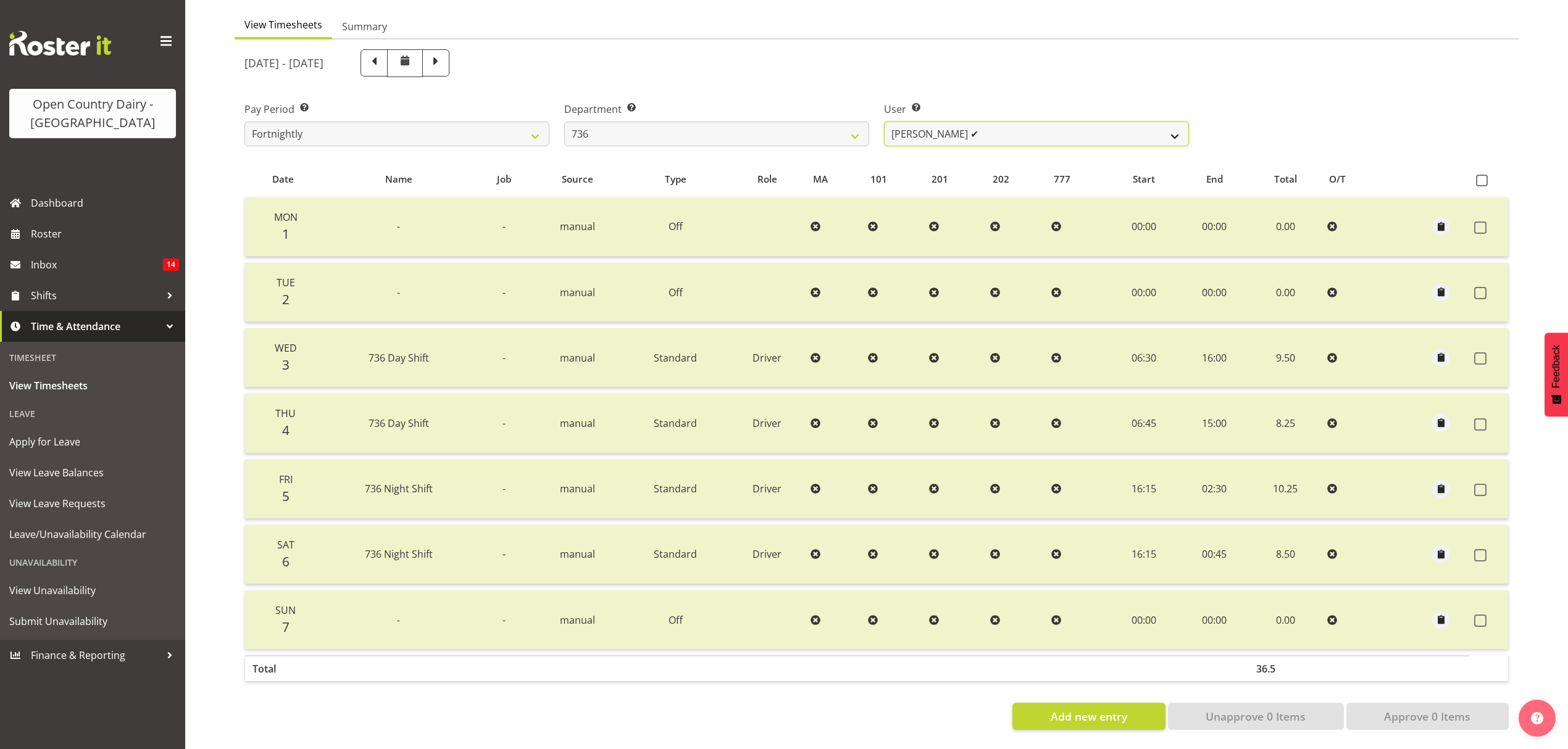
click at [1176, 127] on select "Andy Van Brecht ✔ Gavin Hamilton ✔ Jamie Seaton ✔ Kerrod Ward ❌" at bounding box center [1037, 134] width 305 height 25
click at [860, 124] on select "734 735 736 737 738 739 851 852 853 854 855 856 858 861 862 865 868 869 870 873" at bounding box center [717, 134] width 305 height 25
select select "903"
click at [564, 122] on select "734 735 736 737 738 739 851 852 853 854 855 856 858 861 862 865 868 869 870 873" at bounding box center [717, 134] width 305 height 25
select select "10983"
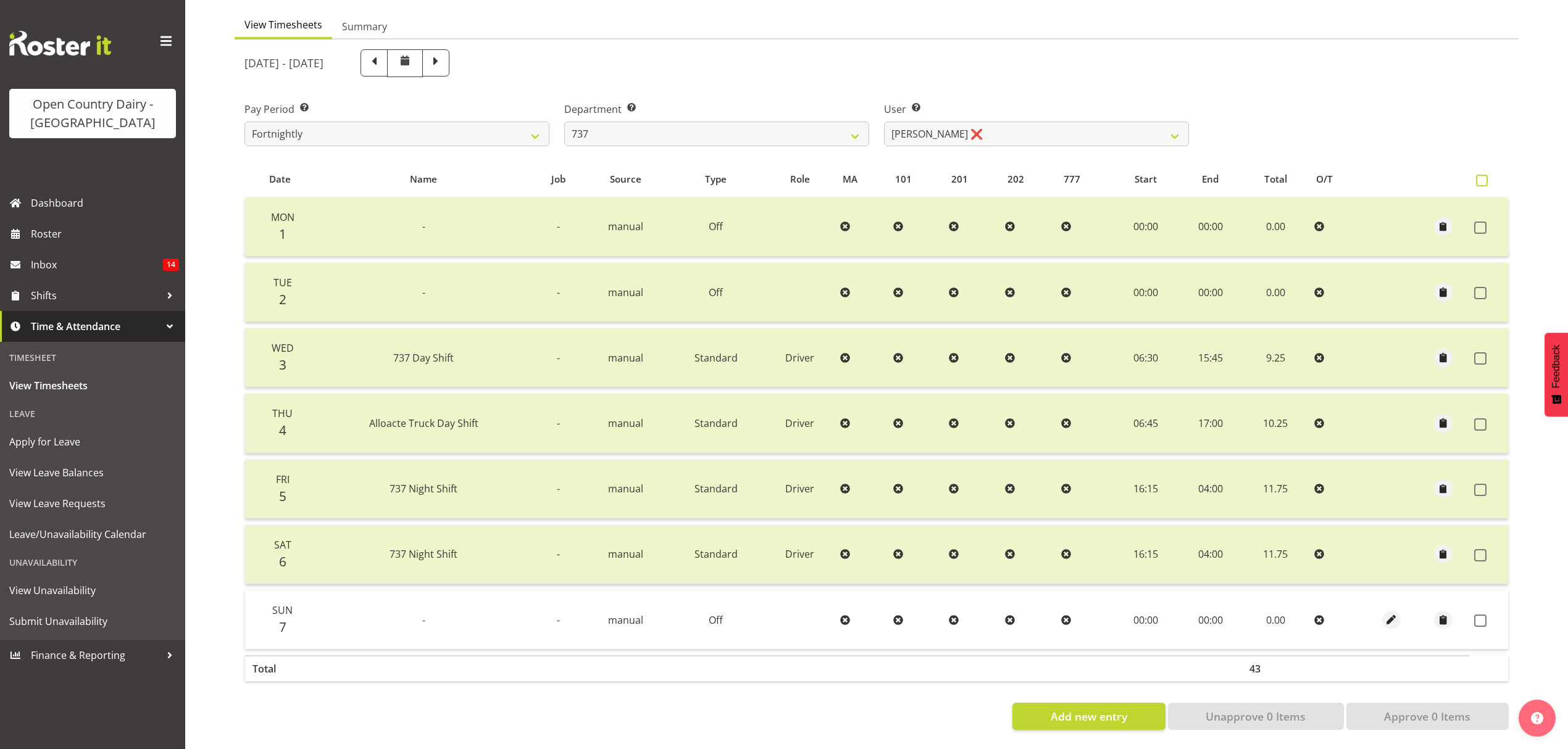
click at [1480, 174] on span at bounding box center [1482, 180] width 11 height 11
click at [1480, 176] on input "checkbox" at bounding box center [1480, 180] width 8 height 8
checkbox input "true"
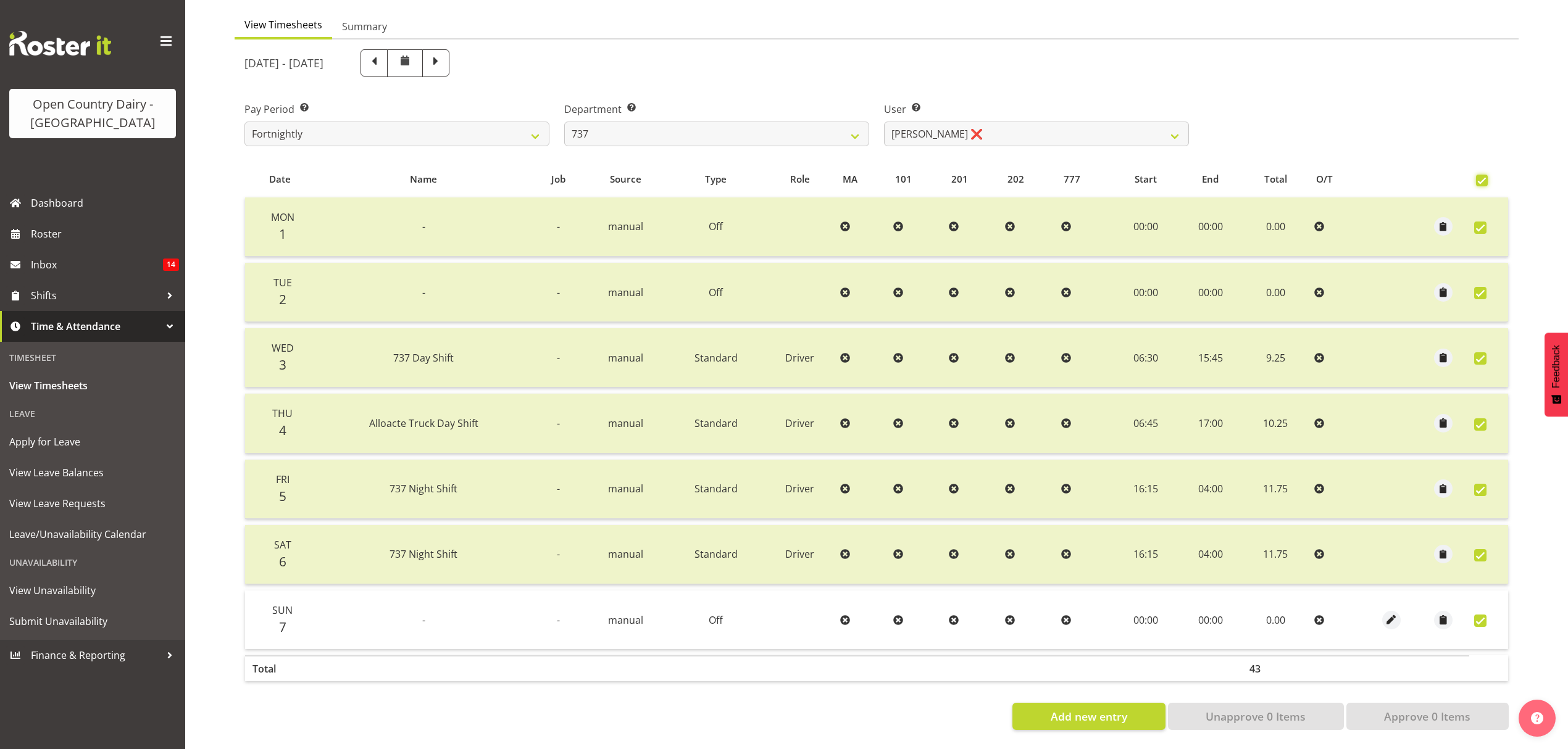
checkbox input "true"
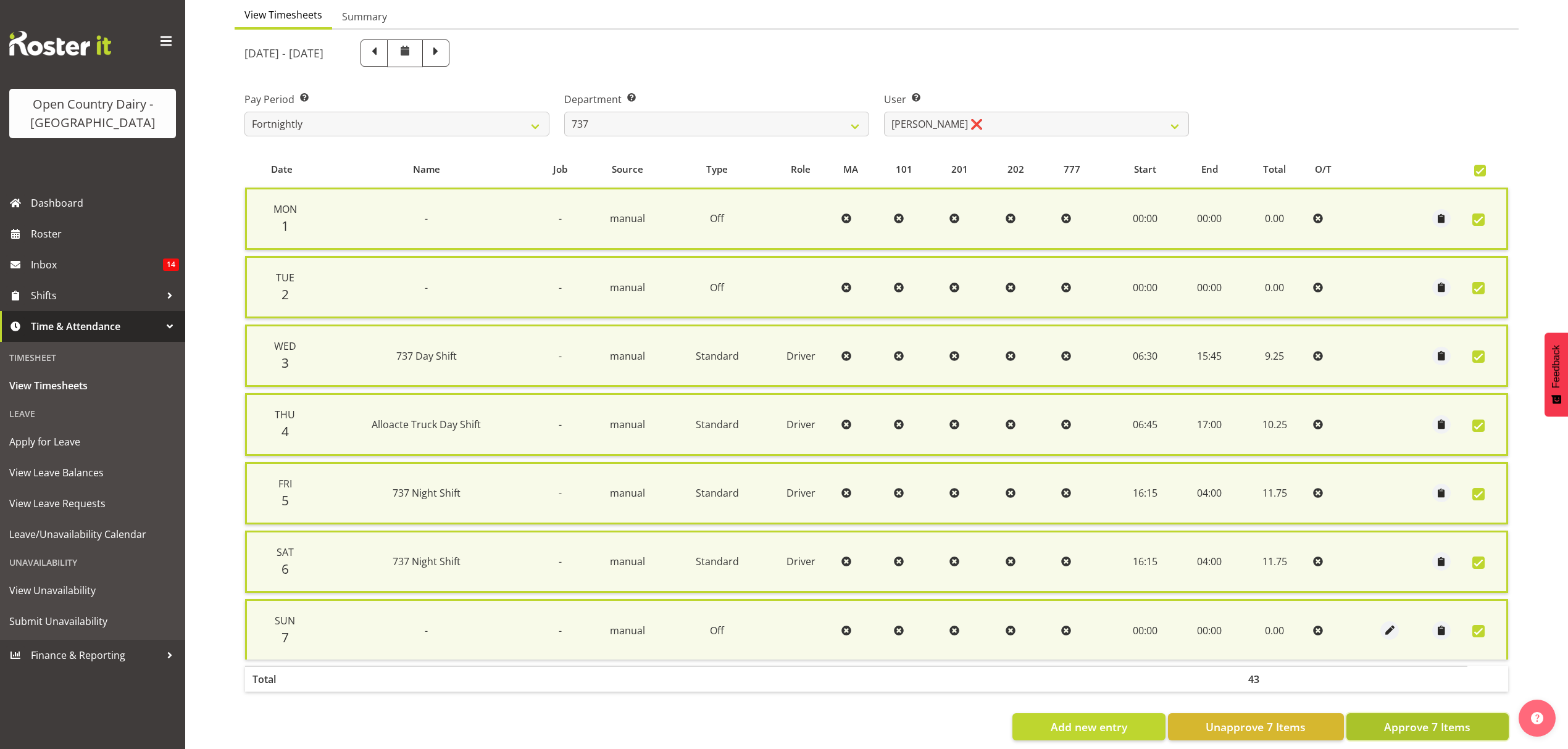
click at [1411, 719] on span "Approve 7 Items" at bounding box center [1427, 727] width 86 height 16
checkbox input "false"
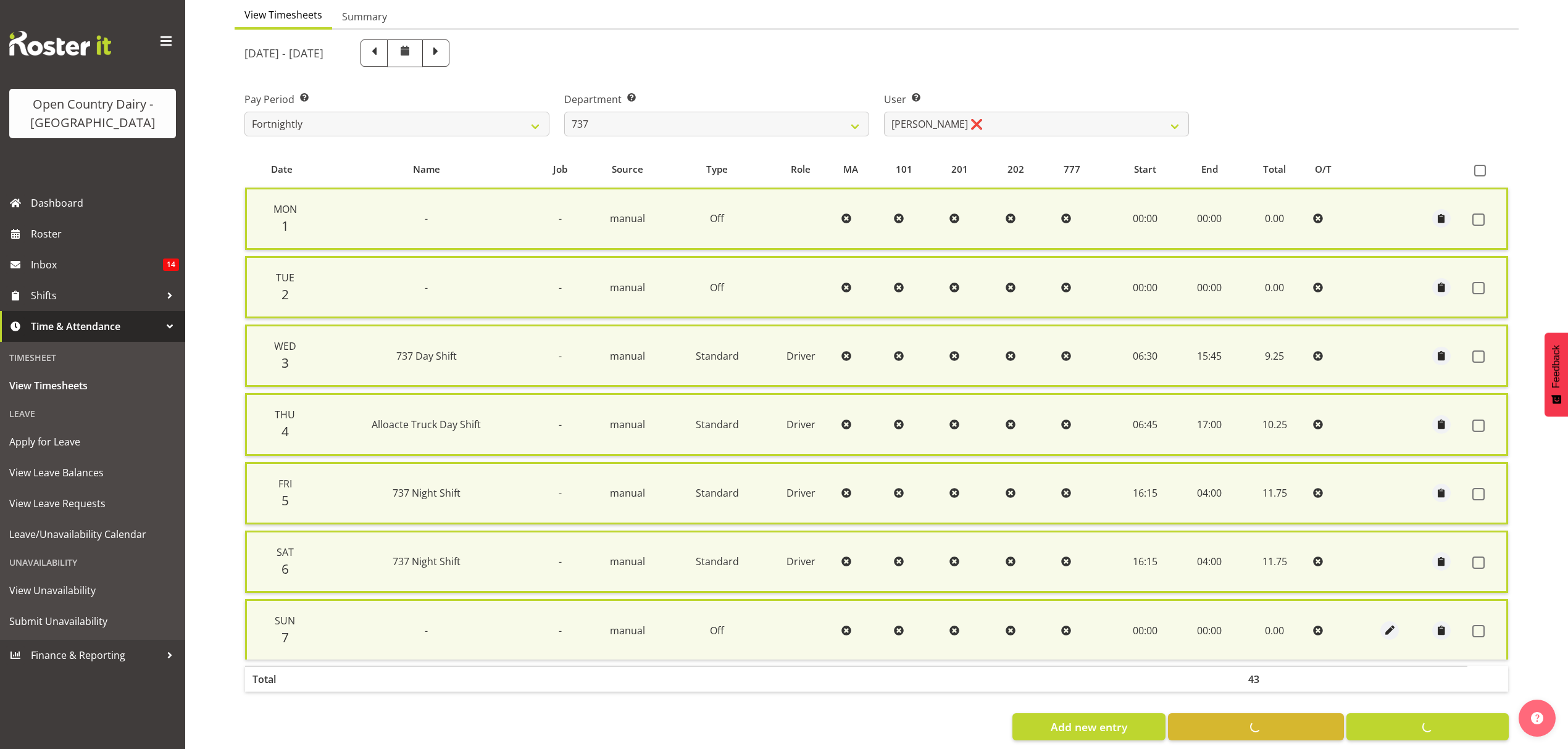
checkbox input "false"
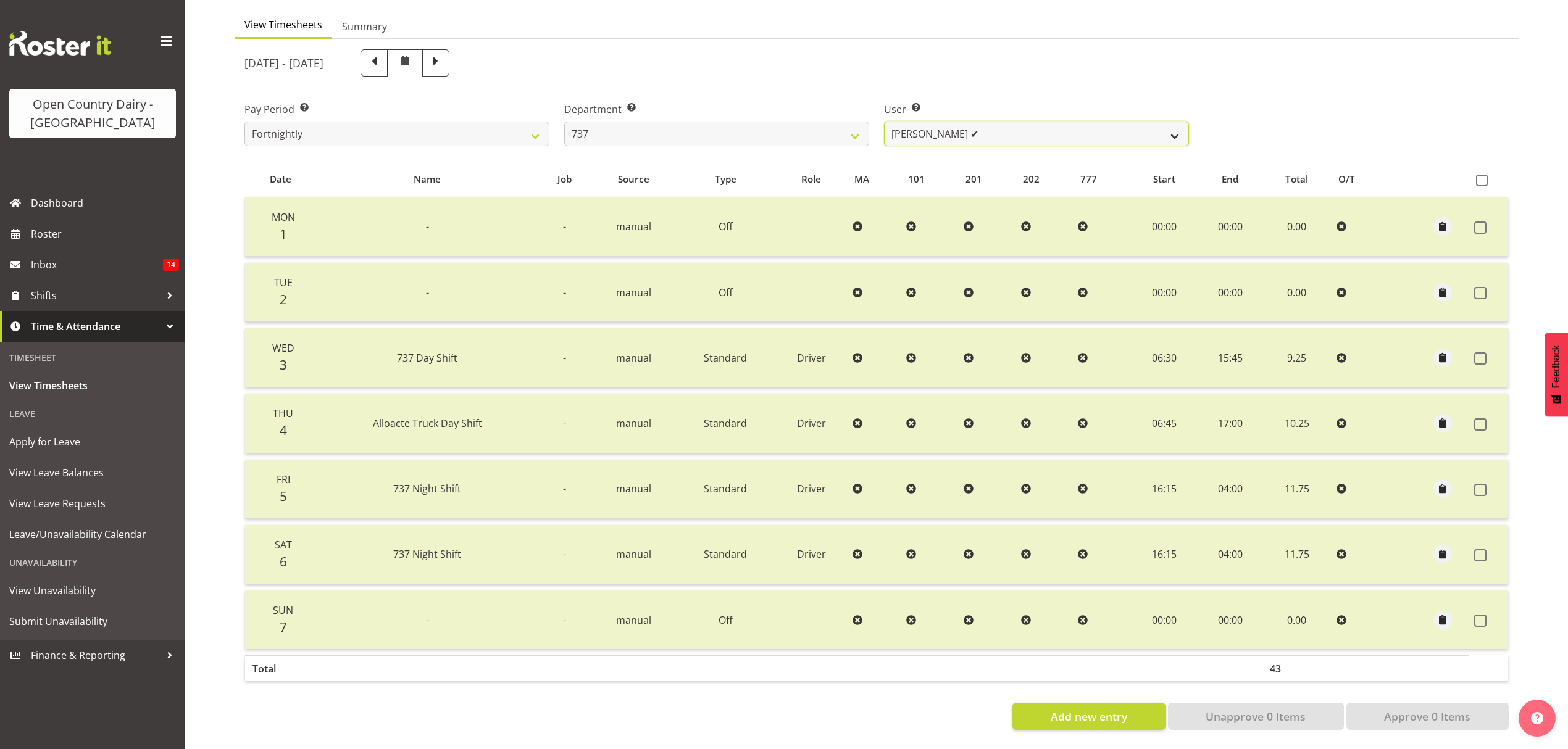
click at [1174, 124] on select "Andrew Crawford ✔ Ashley Bragg ❌ Jack Townley ❌ Richard Turnbull ❌" at bounding box center [1037, 134] width 305 height 25
select select "11648"
click at [884, 122] on select "Andrew Crawford ✔ Ashley Bragg ❌ Jack Townley ❌ Richard Turnbull ❌" at bounding box center [1037, 134] width 305 height 25
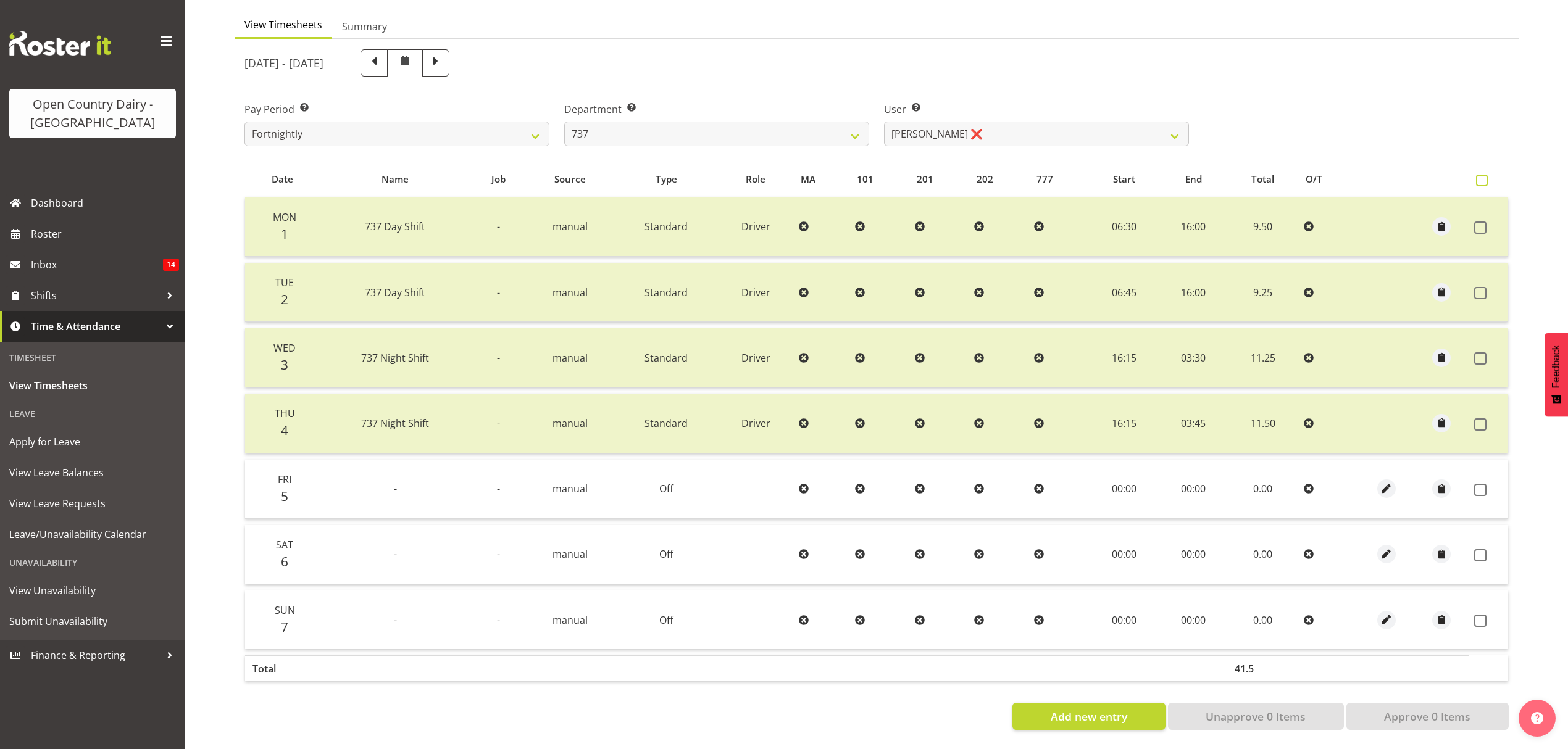
click at [1482, 174] on span at bounding box center [1482, 180] width 11 height 11
click at [1482, 176] on input "checkbox" at bounding box center [1480, 180] width 8 height 8
checkbox input "true"
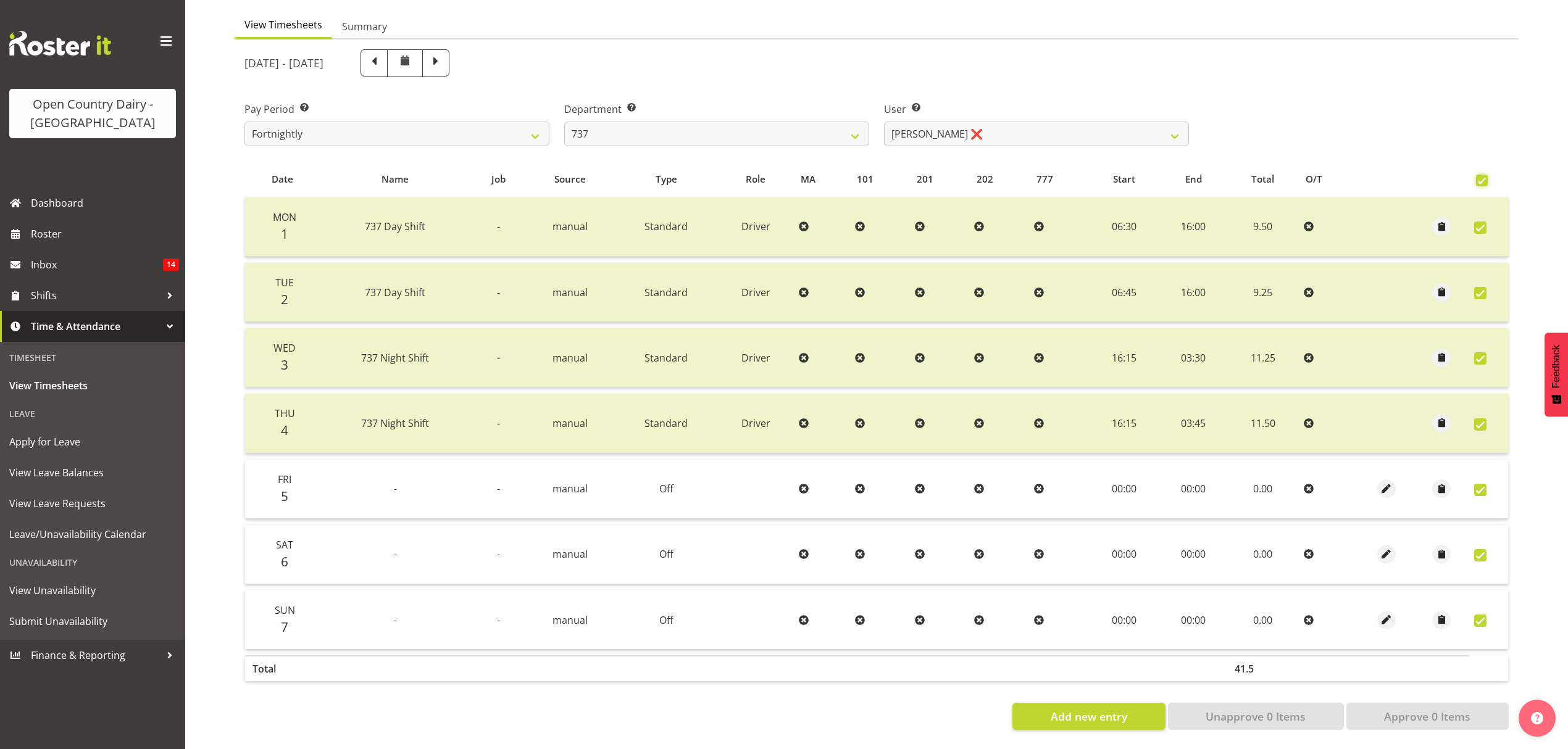
checkbox input "true"
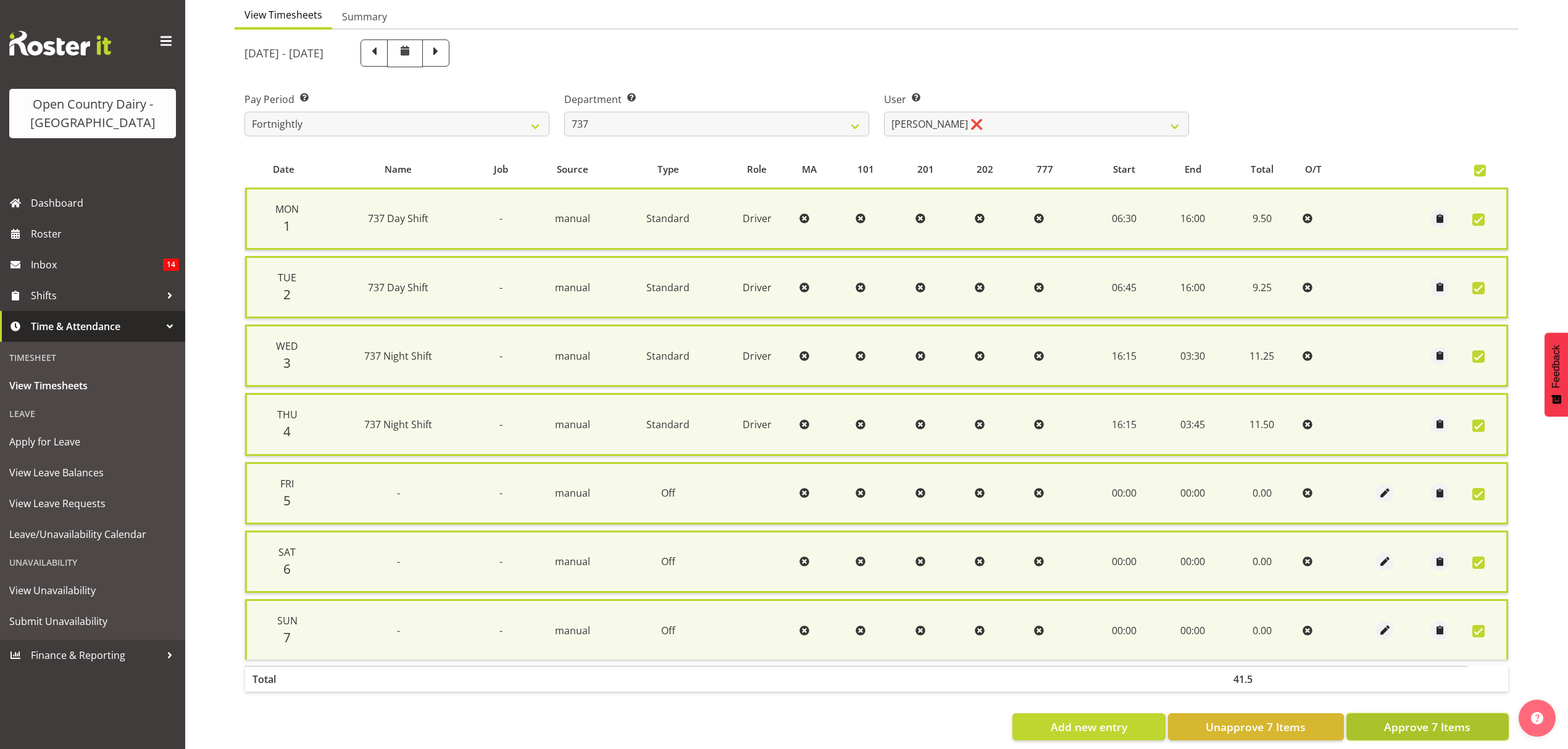
click at [1410, 722] on span "Approve 7 Items" at bounding box center [1427, 727] width 86 height 16
checkbox input "false"
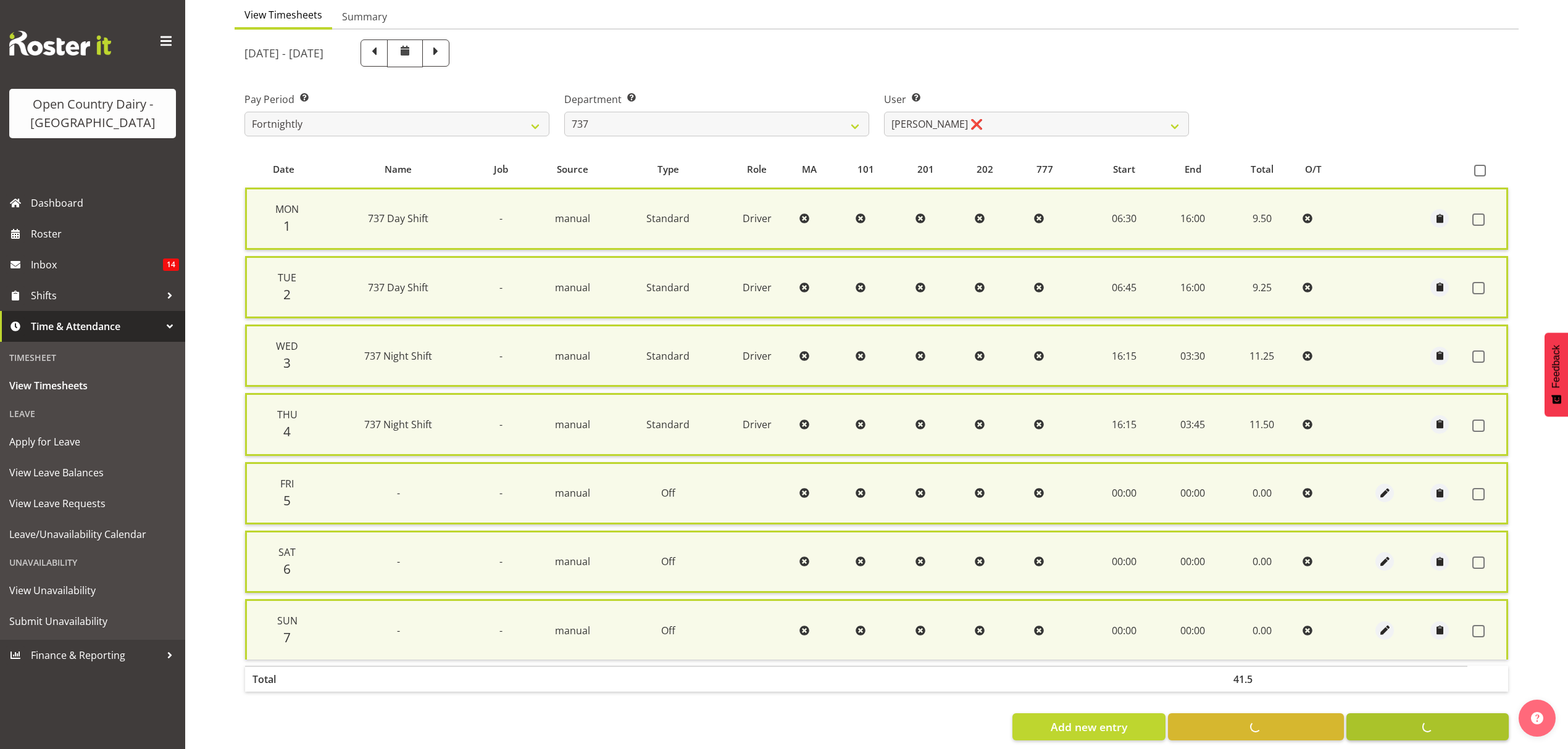
checkbox input "false"
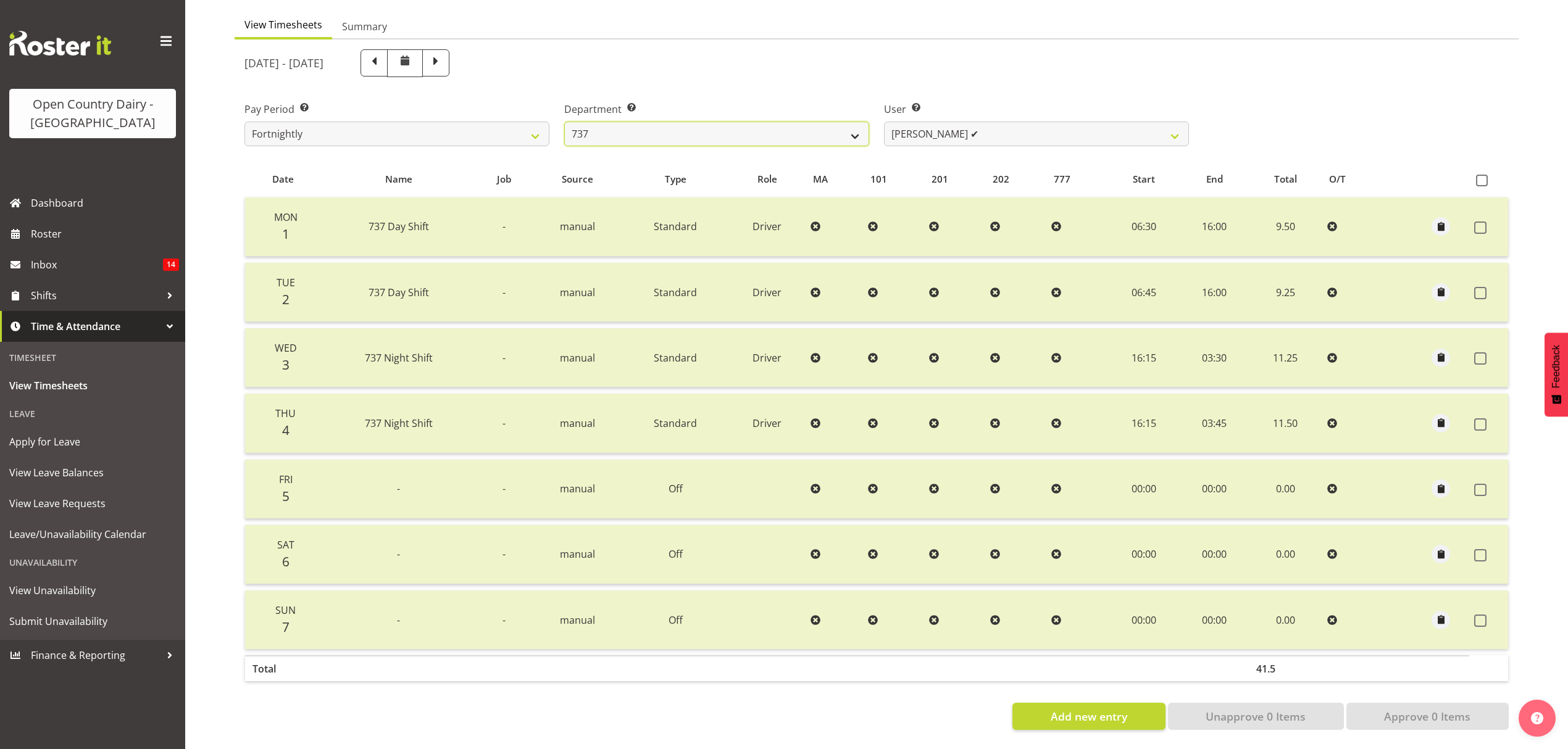
click at [850, 122] on select "734 735 736 737 738 739 851 852 853 854 855 856 858 861 862 865 868 869 870 873" at bounding box center [717, 134] width 305 height 25
click at [1173, 127] on select "Andrew Crawford ✔ Ashley Bragg ❌ Jack Townley ✔ Richard Turnbull ❌" at bounding box center [1037, 134] width 305 height 25
select select "10918"
click at [884, 122] on select "Andrew Crawford ✔ Ashley Bragg ❌ Jack Townley ✔ Richard Turnbull ❌" at bounding box center [1037, 134] width 305 height 25
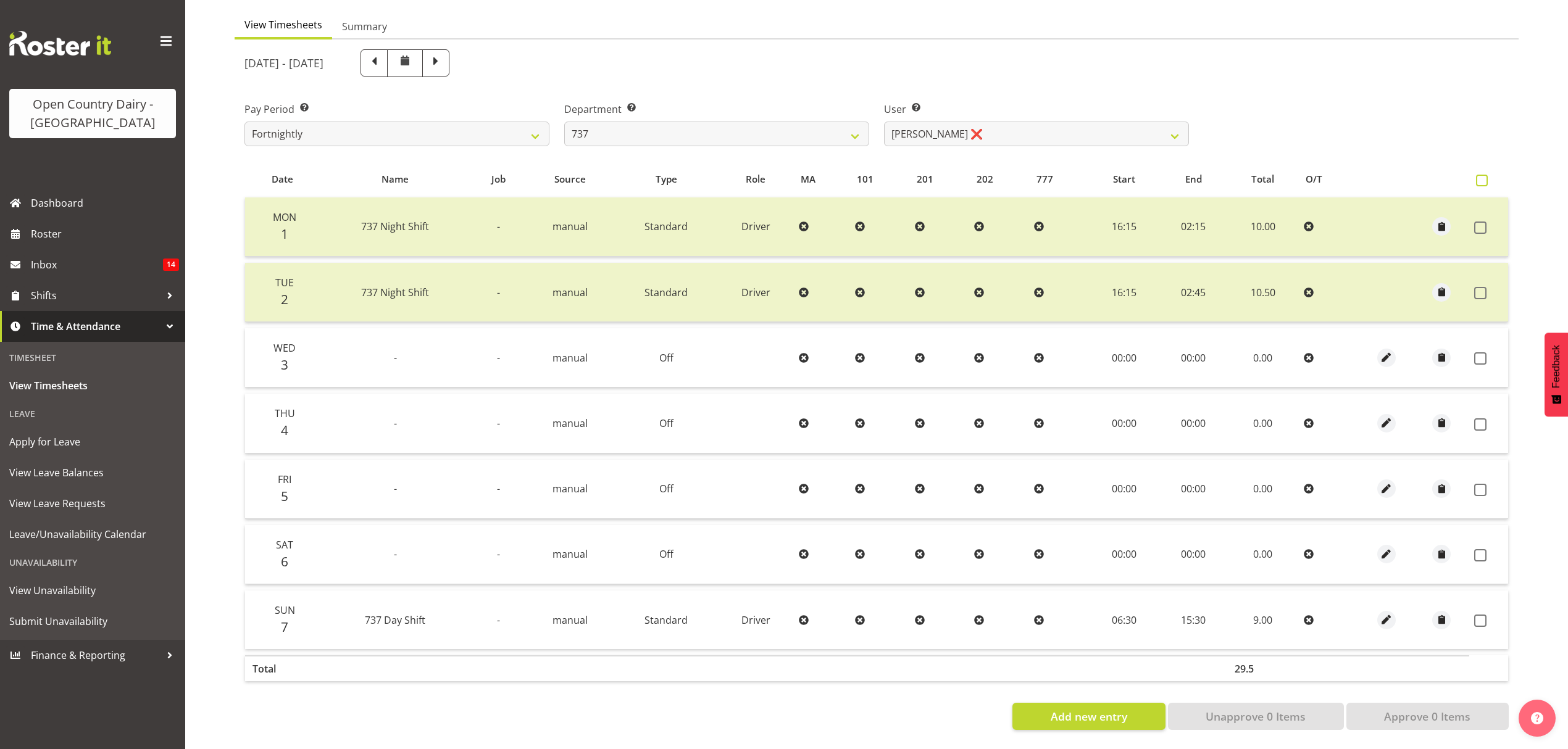
click at [1484, 174] on span at bounding box center [1482, 180] width 11 height 11
click at [1484, 176] on input "checkbox" at bounding box center [1480, 180] width 8 height 8
checkbox input "true"
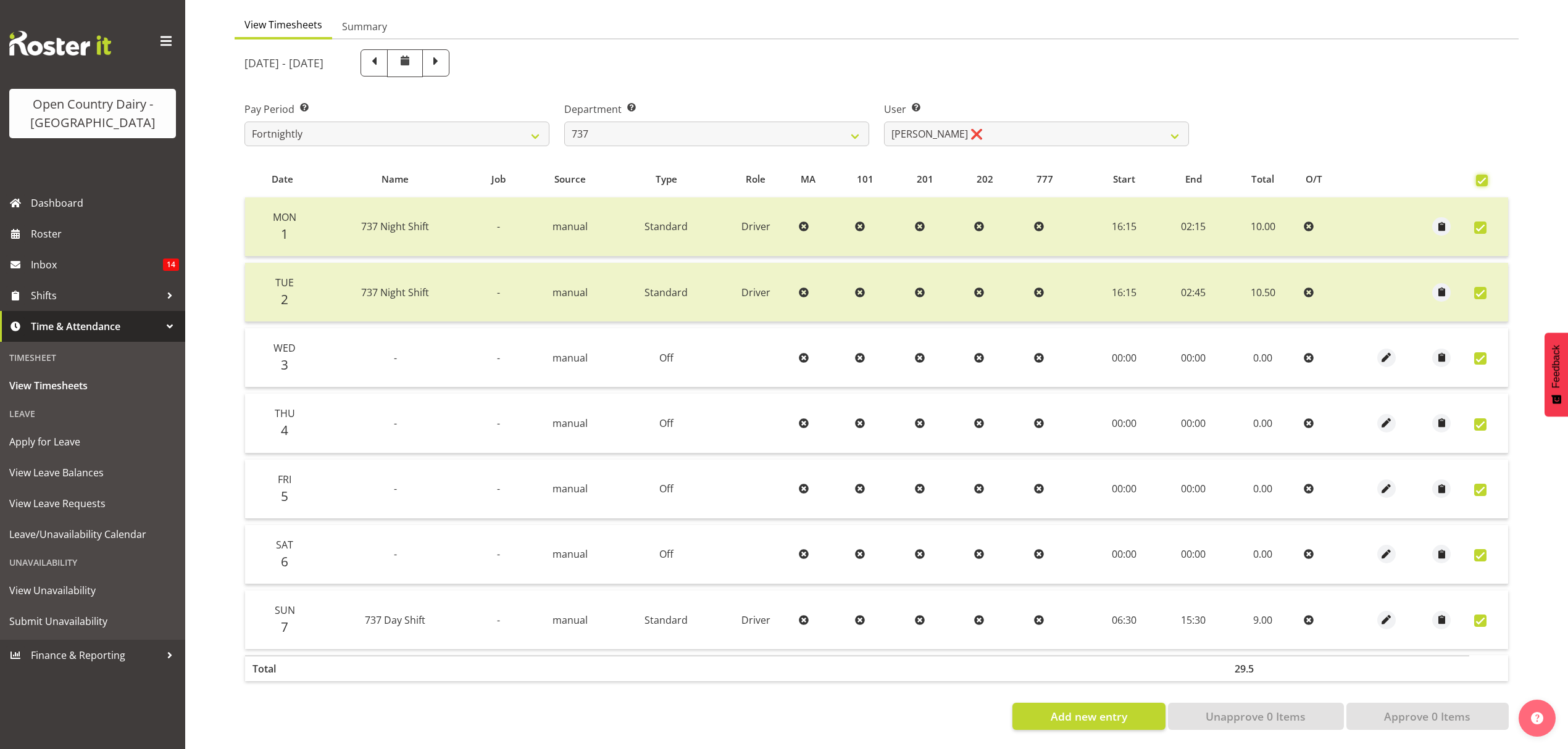
checkbox input "true"
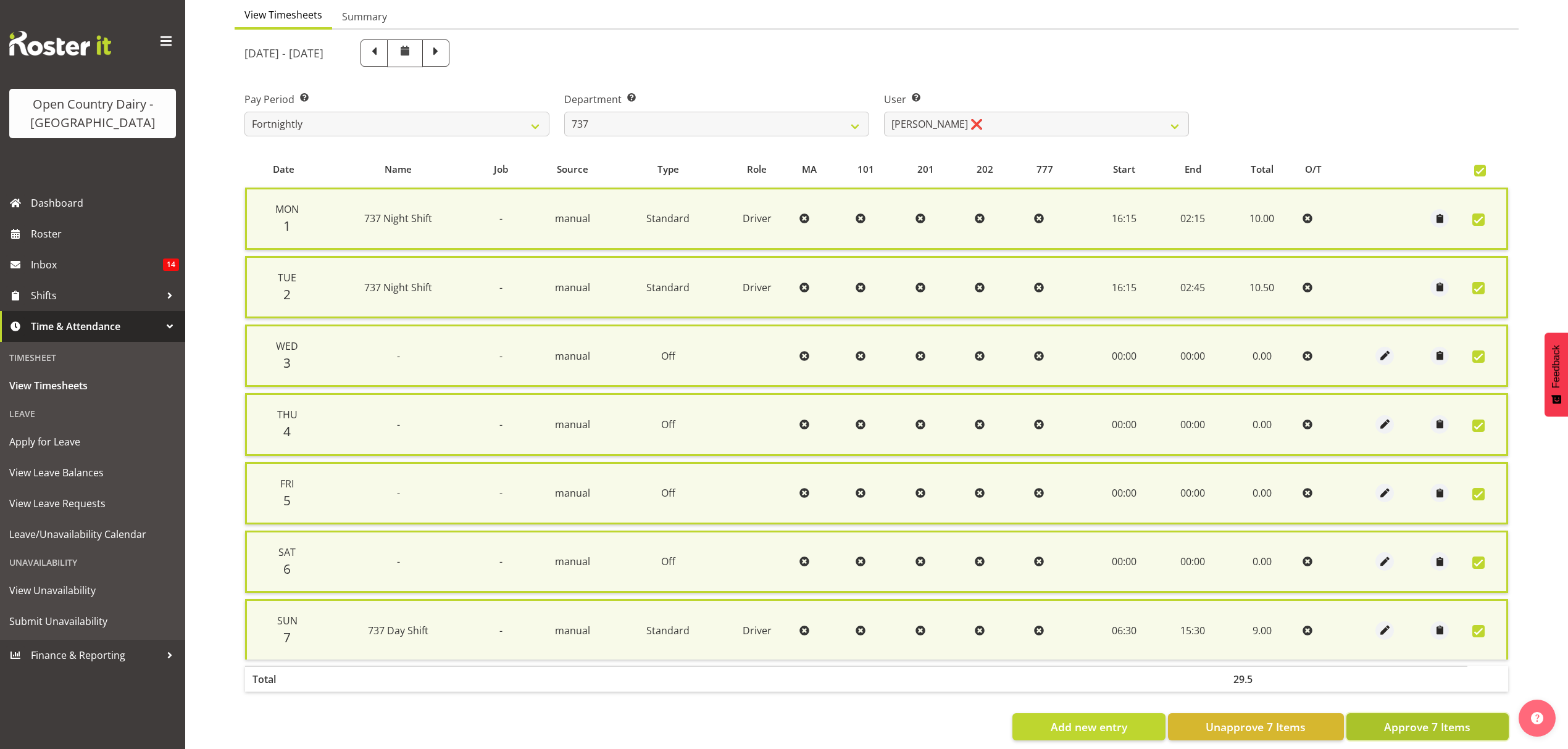
click at [1425, 719] on span "Approve 7 Items" at bounding box center [1427, 727] width 86 height 16
checkbox input "false"
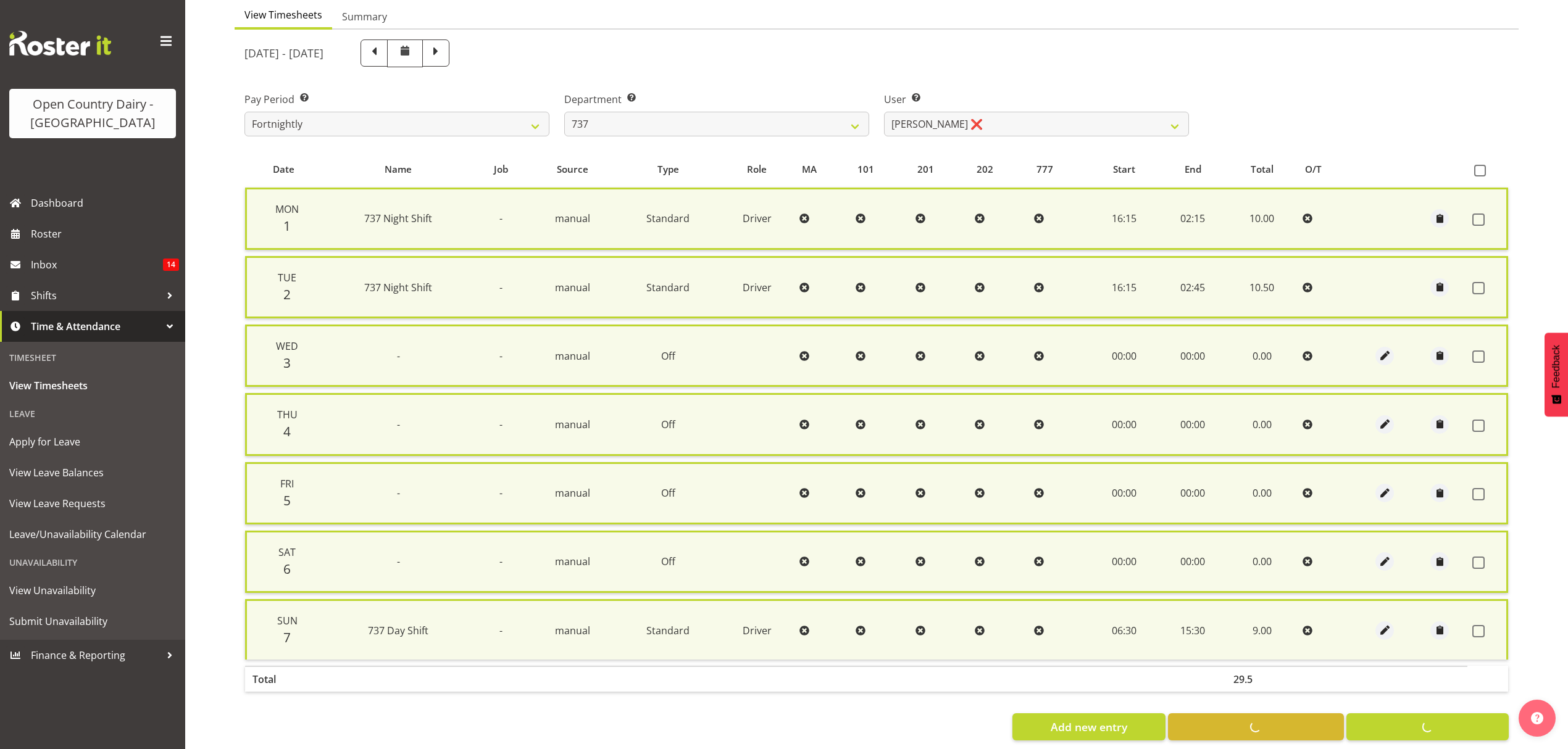
checkbox input "false"
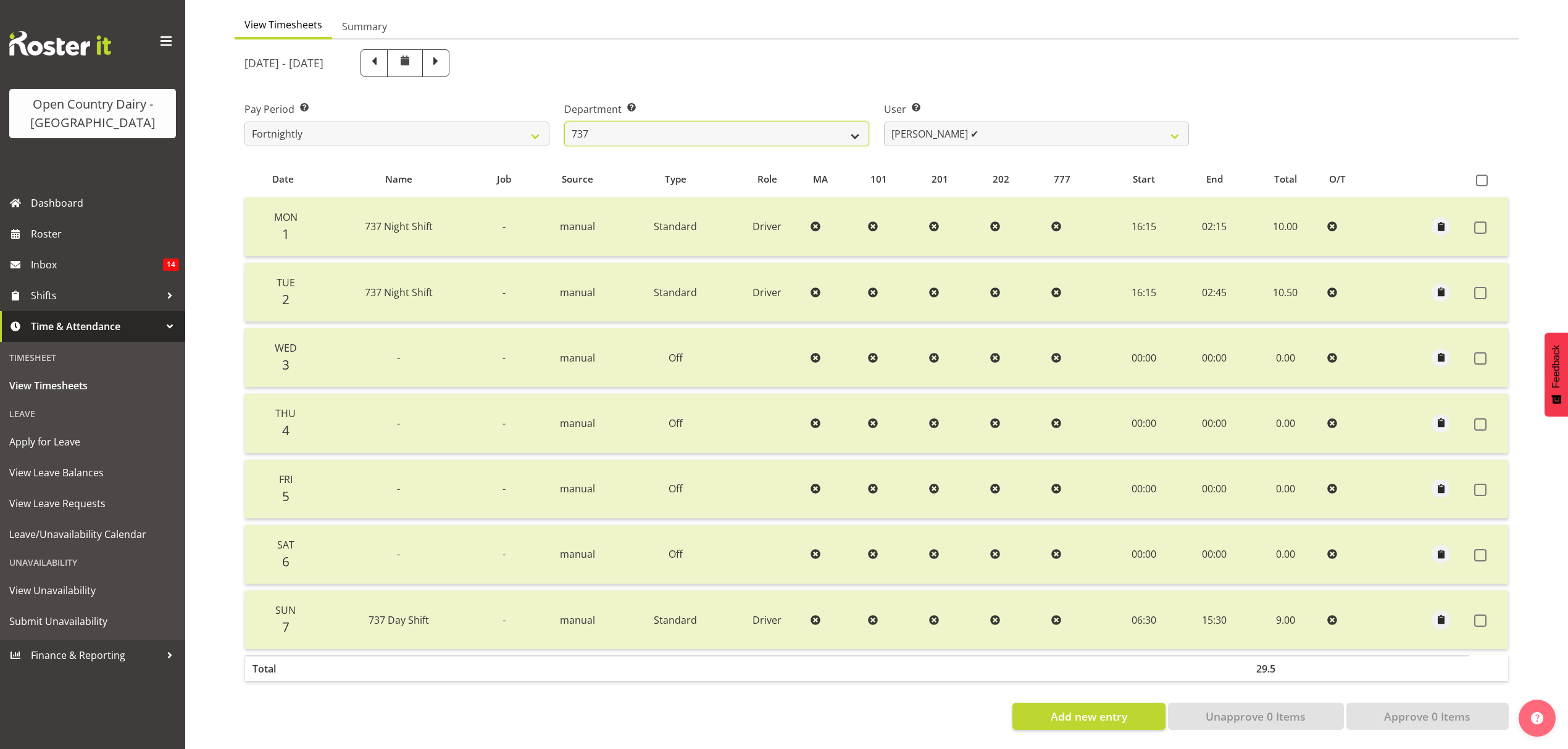
click at [856, 124] on select "734 735 736 737 738 739 851 852 853 854 855 856 858 861 862 865 868 869 870 873" at bounding box center [717, 134] width 305 height 25
select select "904"
click at [564, 122] on select "734 735 736 737 738 739 851 852 853 854 855 856 858 861 862 865 868 869 870 873" at bounding box center [717, 134] width 305 height 25
select select "10055"
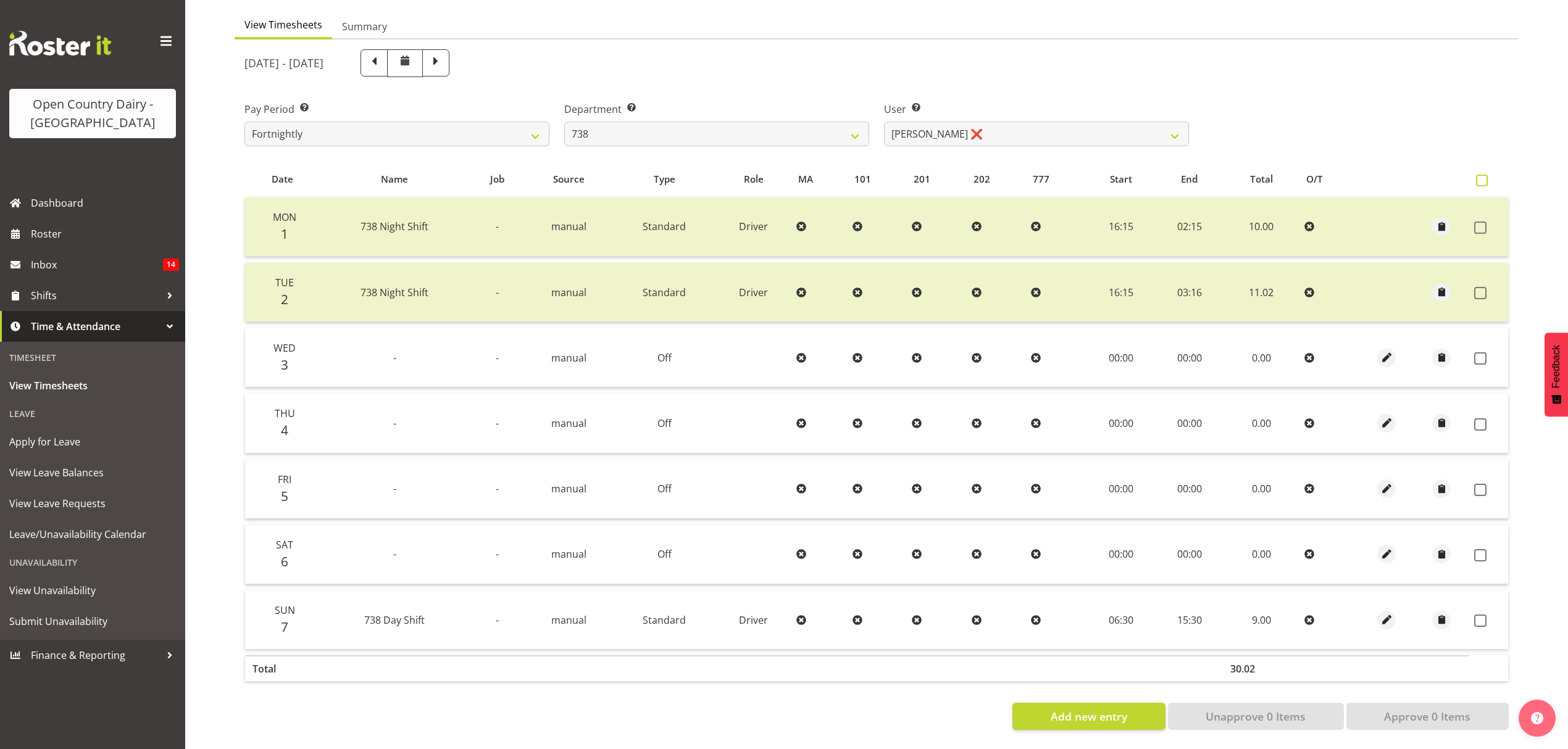
click at [1482, 174] on span at bounding box center [1482, 180] width 11 height 11
click at [1482, 176] on input "checkbox" at bounding box center [1480, 180] width 8 height 8
checkbox input "true"
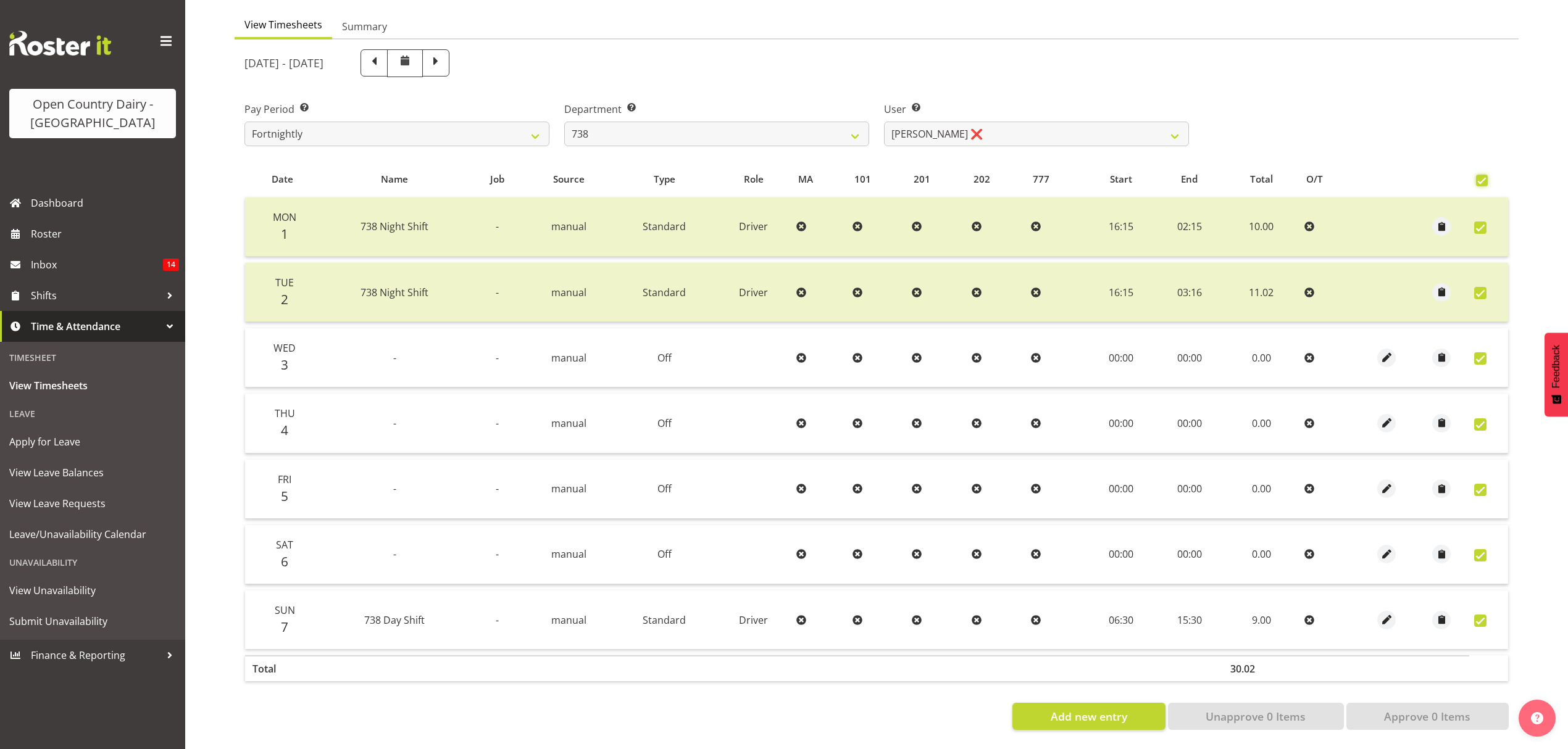
checkbox input "true"
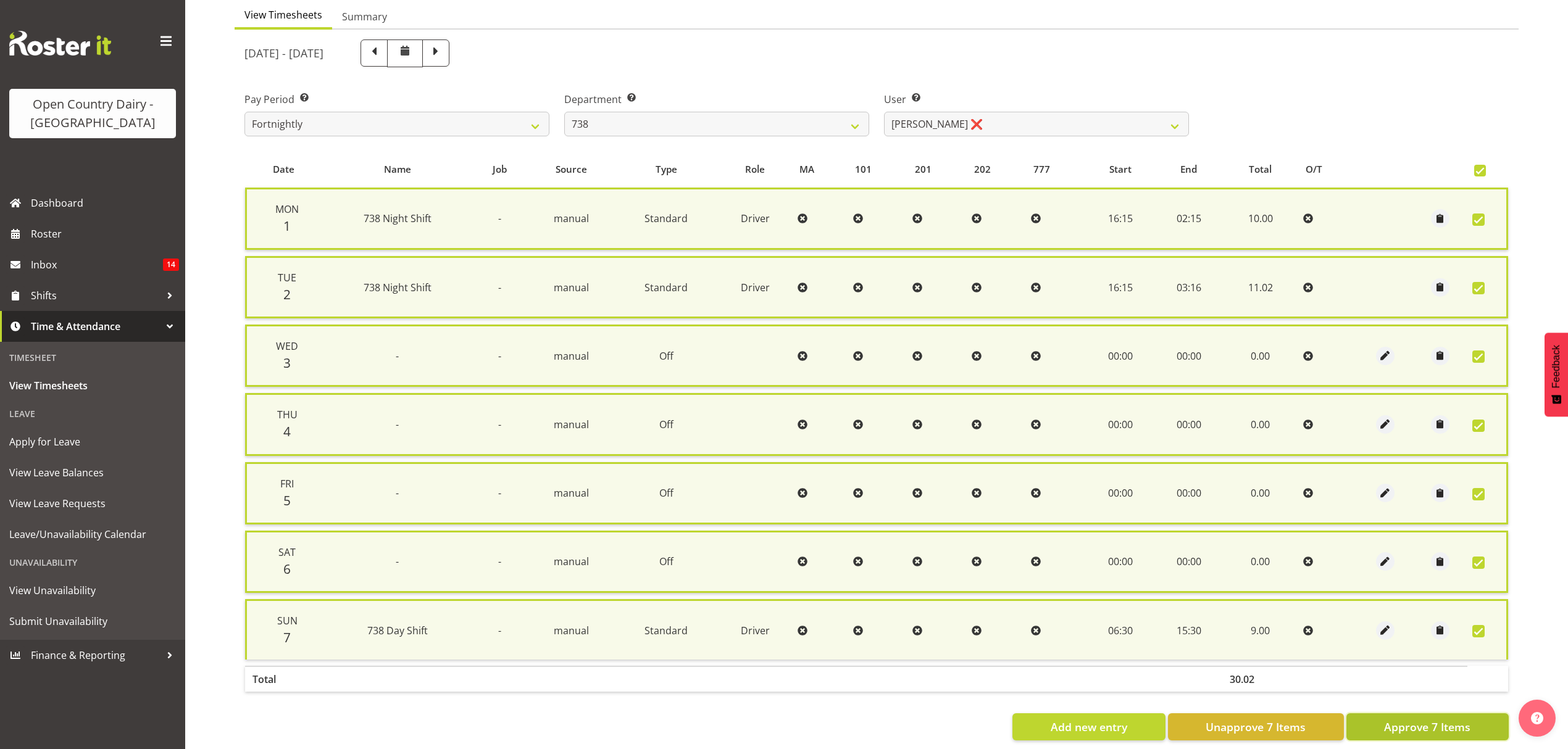
click at [1408, 729] on span "Approve 7 Items" at bounding box center [1427, 727] width 86 height 16
checkbox input "false"
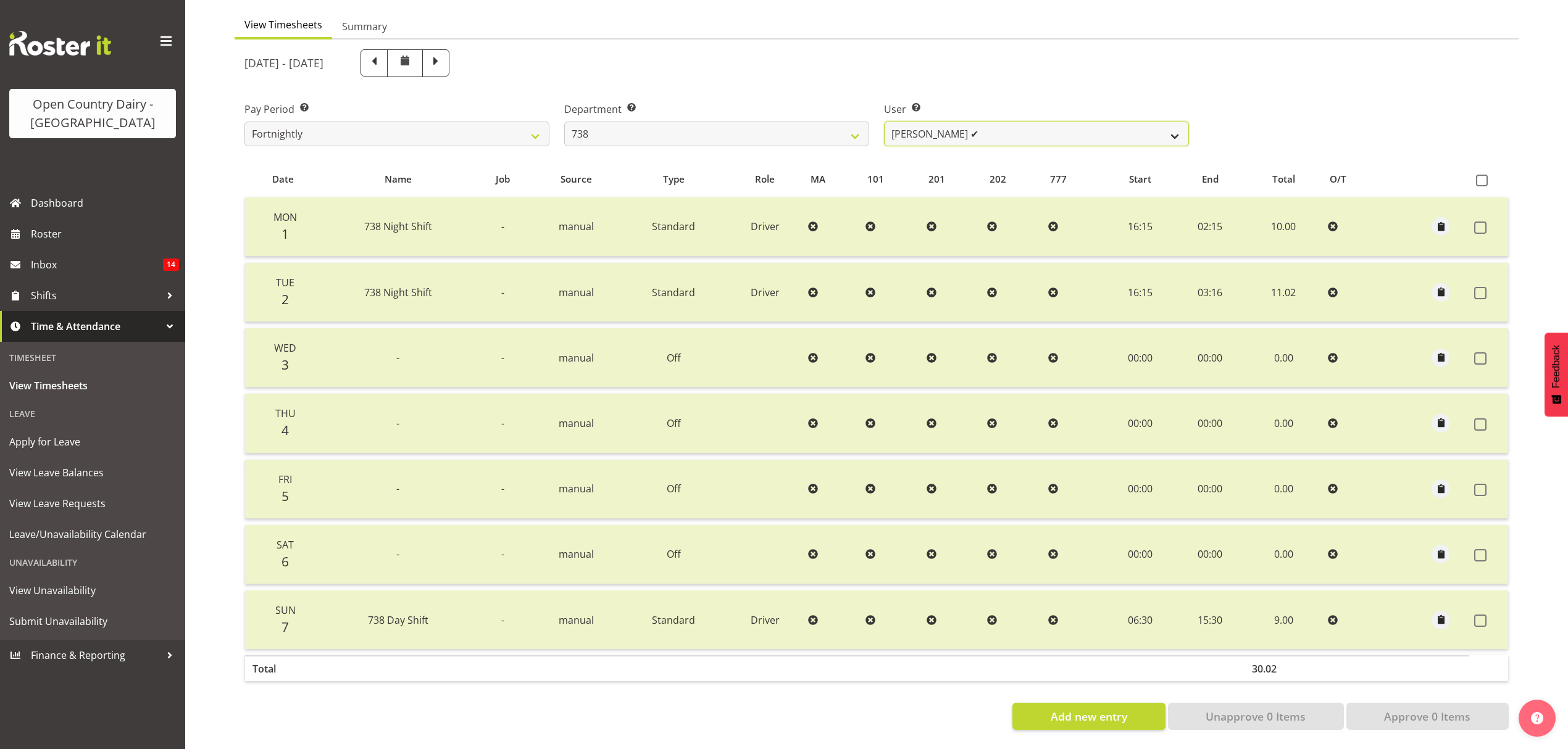
click at [1176, 129] on select "Christopher Gamble ✔ Marcy Tuuta ❌ Raymond Campbell ❌ Tama Irvine ❌" at bounding box center [1037, 134] width 305 height 25
click at [884, 122] on select "Christopher Gamble ✔ Marcy Tuuta ❌ Raymond Campbell ❌ Tama Irvine ❌" at bounding box center [1037, 134] width 305 height 25
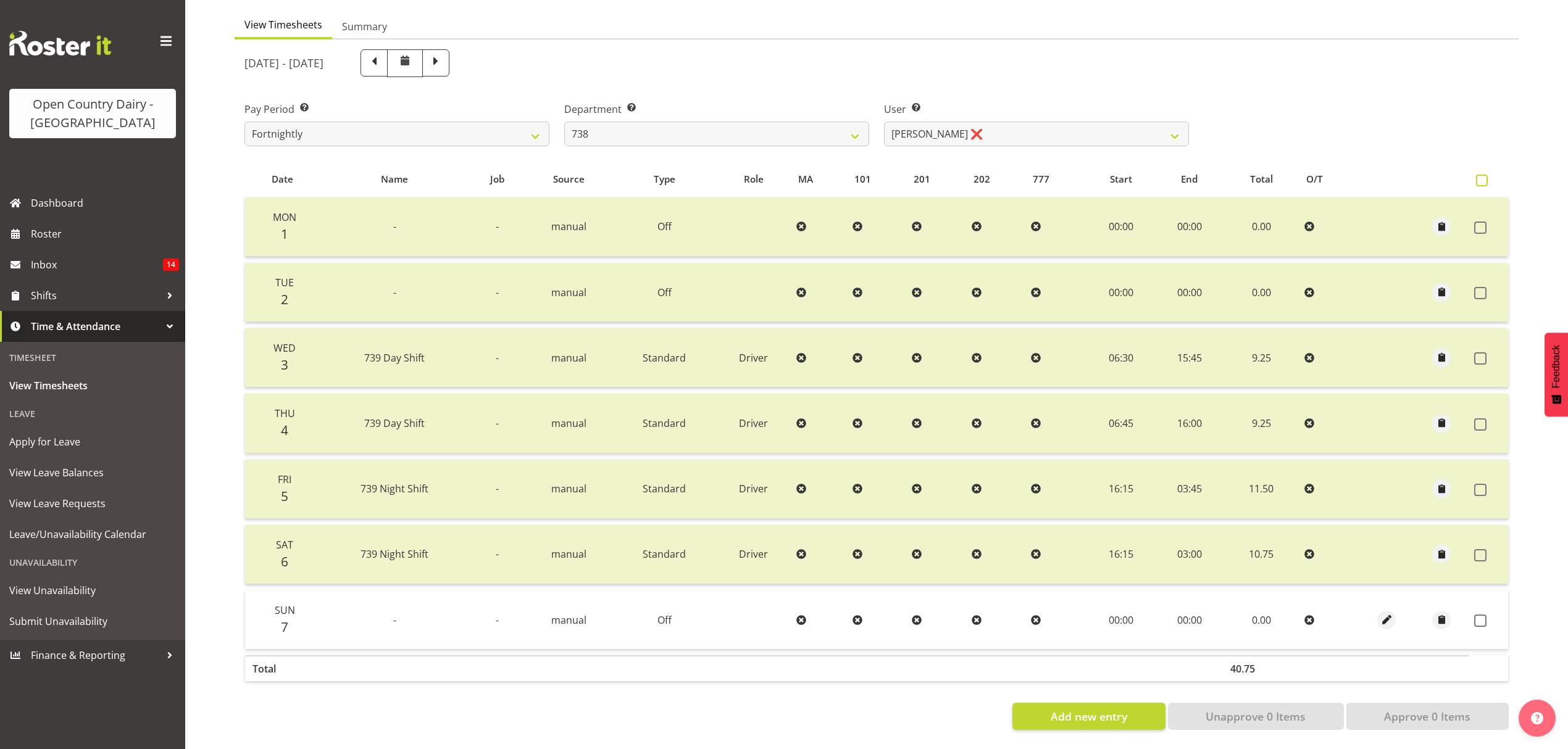
click at [1483, 174] on span at bounding box center [1482, 180] width 11 height 11
click at [1483, 176] on input "checkbox" at bounding box center [1480, 180] width 8 height 8
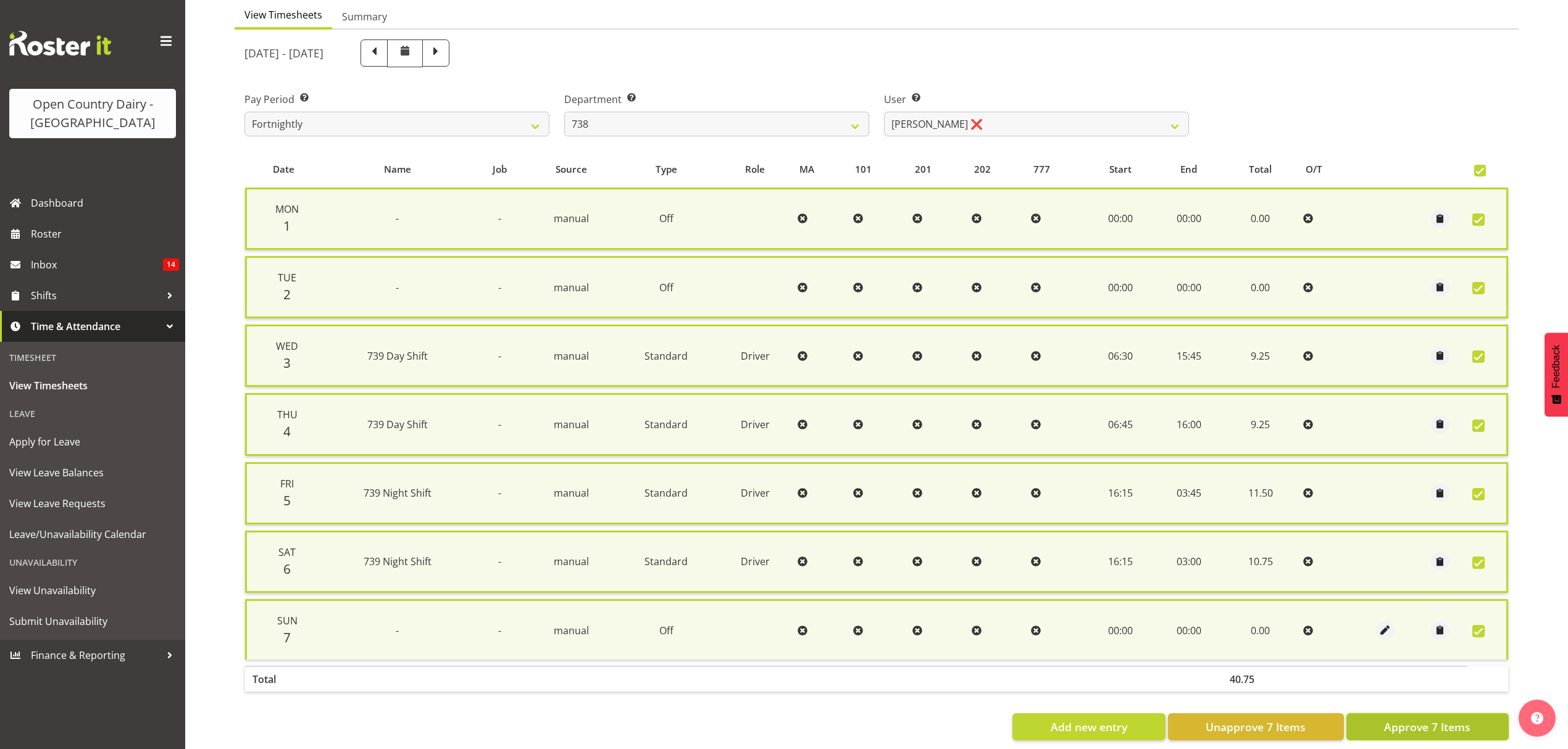
click at [1384, 719] on span "Approve 7 Items" at bounding box center [1427, 727] width 86 height 16
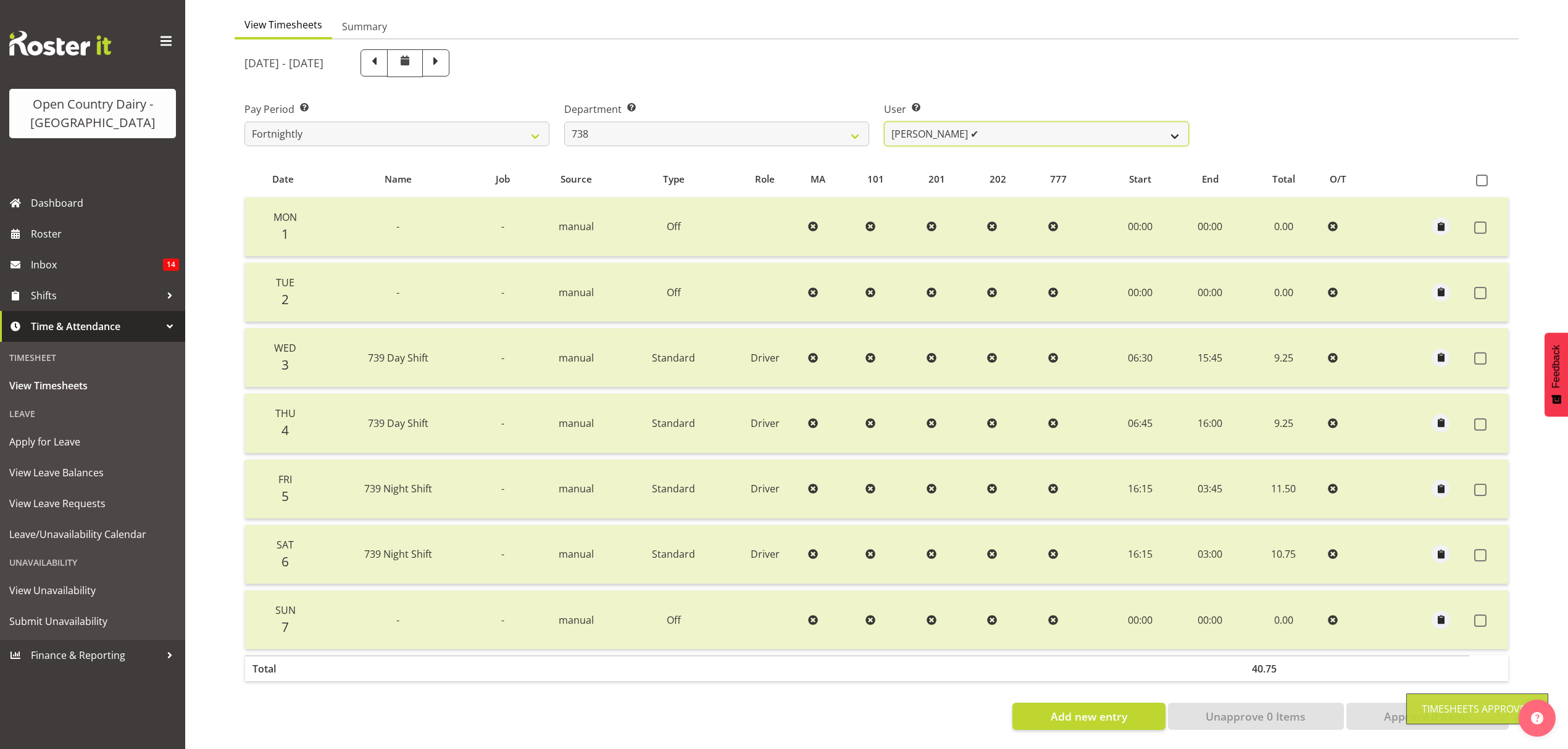
click at [1178, 126] on select "Christopher Gamble ✔ Marcy Tuuta ✔ Raymond Campbell ❌ Tama Irvine ❌" at bounding box center [1037, 134] width 305 height 25
drag, startPoint x: 1173, startPoint y: 129, endPoint x: 1154, endPoint y: 137, distance: 20.6
click at [1168, 131] on select "Christopher Gamble ✔ Marcy Tuuta ✔ Raymond Campbell ❌ Tama Irvine ❌" at bounding box center [1037, 134] width 305 height 25
click at [884, 122] on select "Christopher Gamble ✔ Marcy Tuuta ✔ Raymond Campbell ❌ Tama Irvine ❌" at bounding box center [1037, 134] width 305 height 25
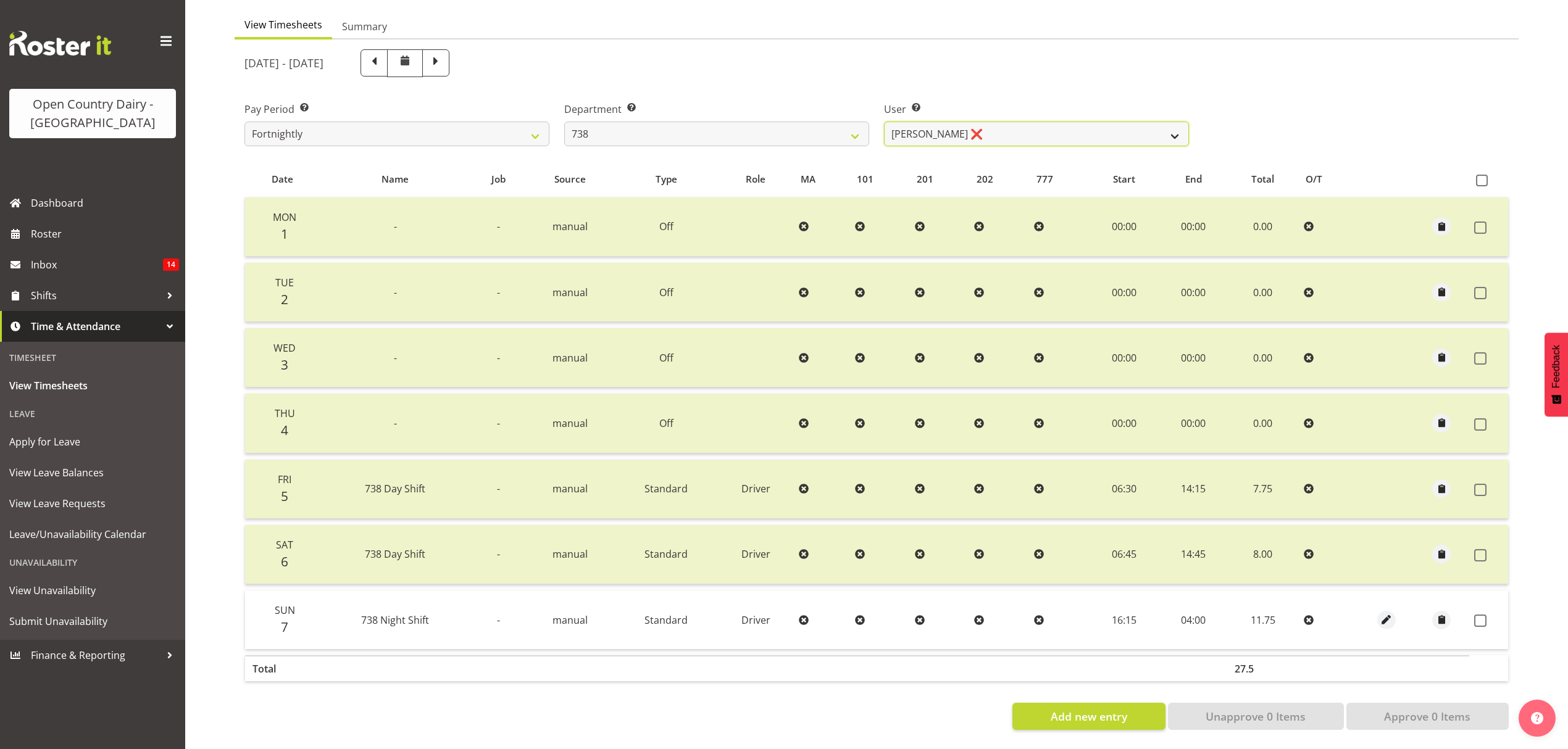
click at [1184, 127] on select "Christopher Gamble ✔ Marcy Tuuta ✔ Raymond Campbell ❌ Tama Irvine ❌" at bounding box center [1037, 134] width 305 height 25
click at [884, 122] on select "Christopher Gamble ✔ Marcy Tuuta ✔ Raymond Campbell ❌ Tama Irvine ❌" at bounding box center [1037, 134] width 305 height 25
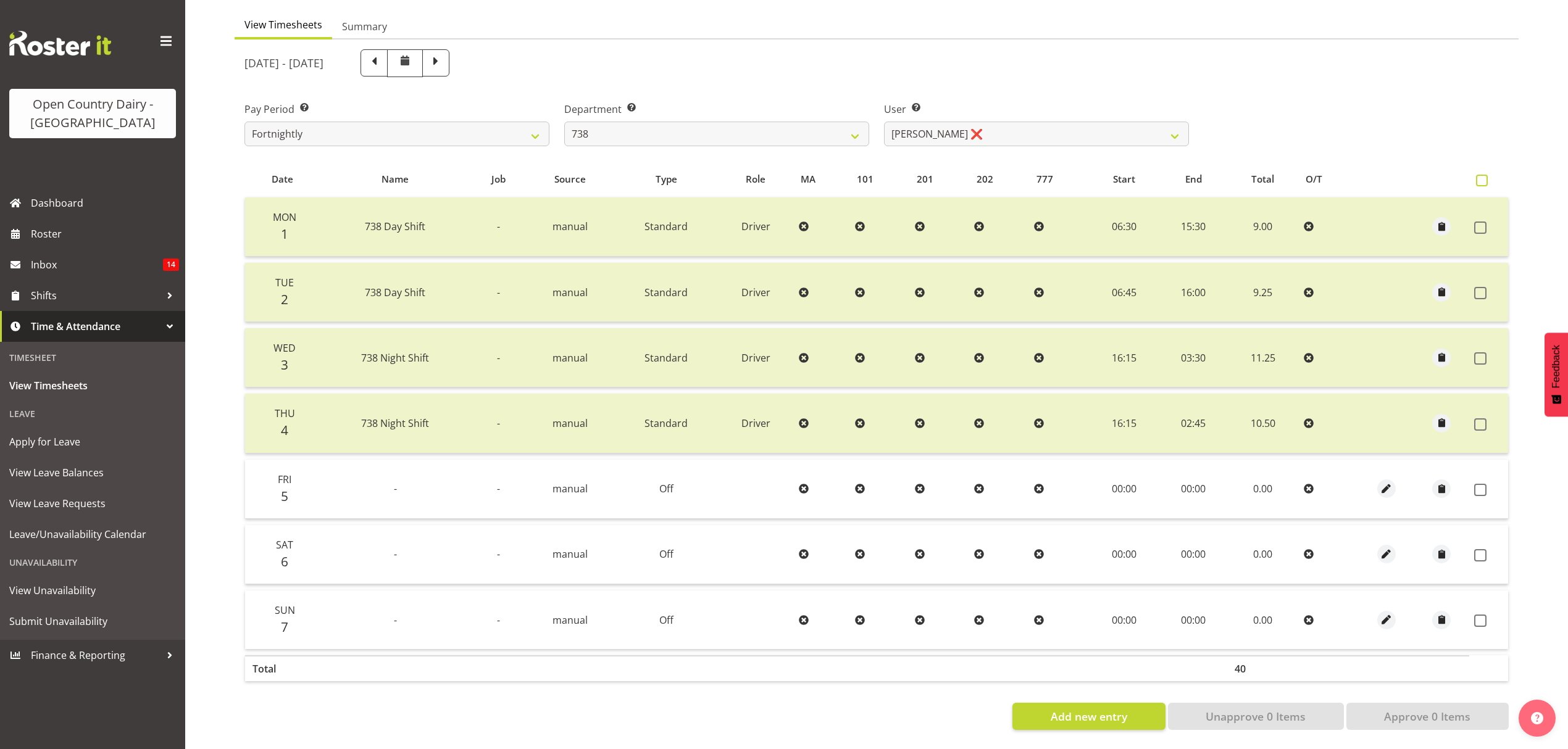
click at [1483, 174] on span at bounding box center [1482, 180] width 11 height 11
click at [1483, 176] on input "checkbox" at bounding box center [1480, 180] width 8 height 8
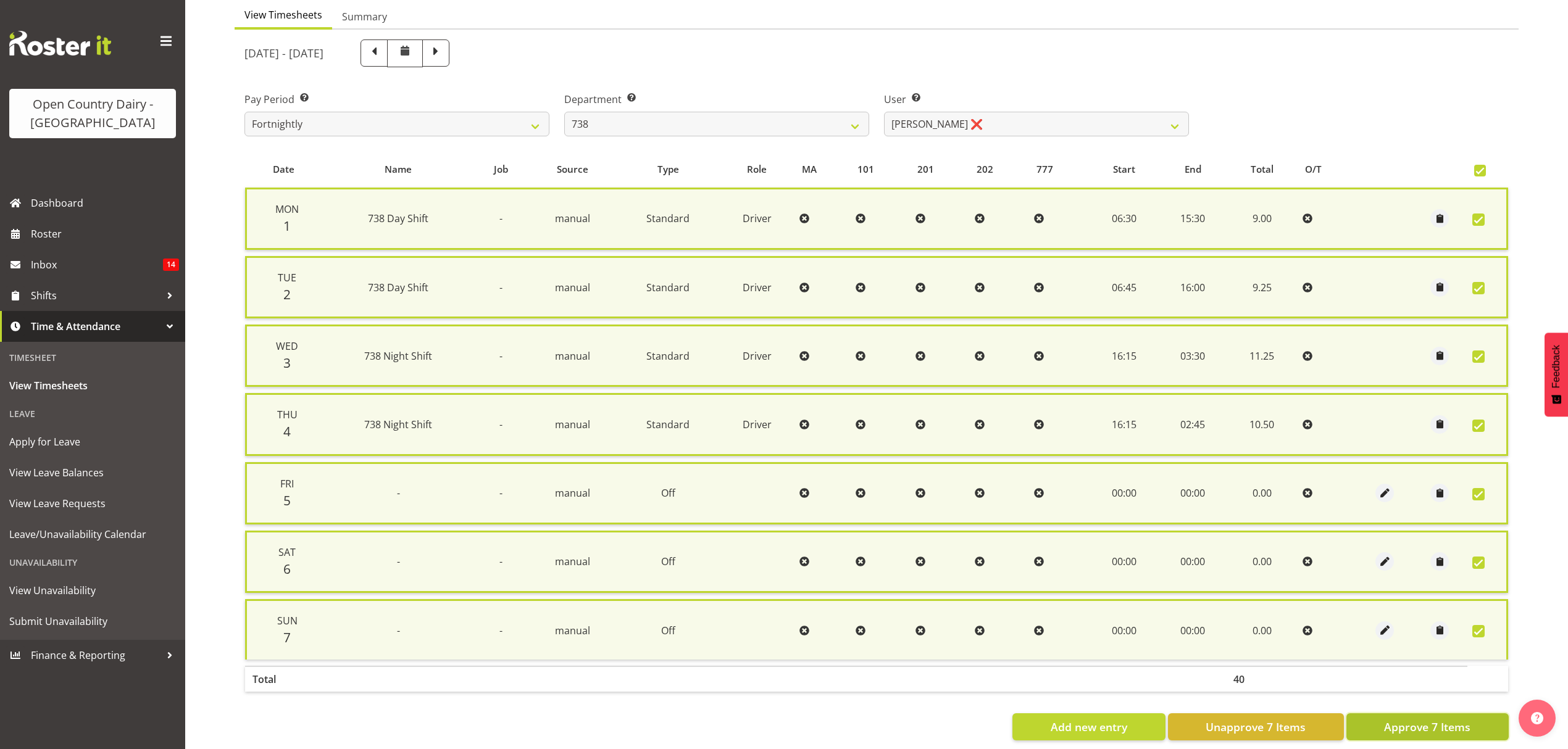
click at [1438, 719] on span "Approve 7 Items" at bounding box center [1427, 727] width 86 height 16
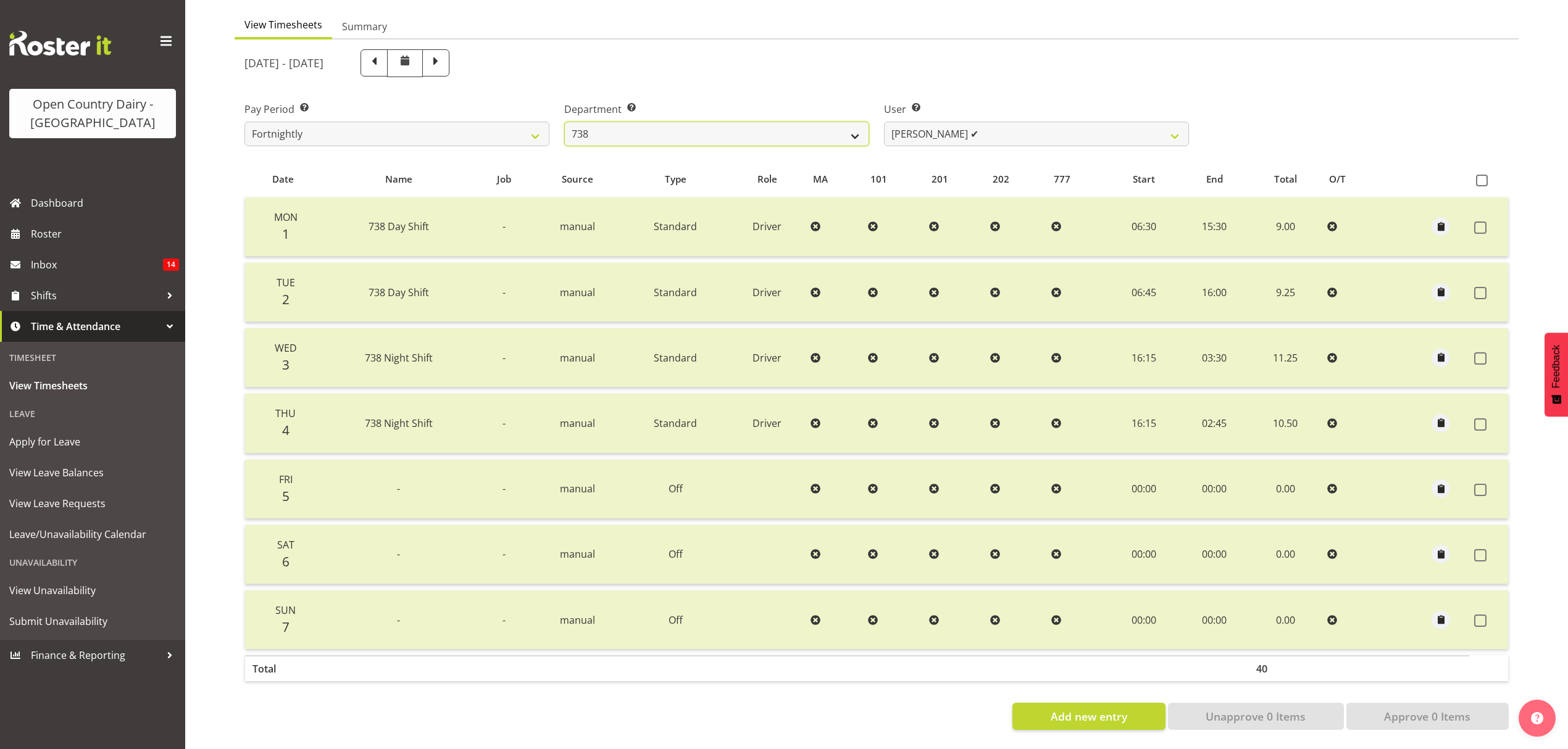
click at [850, 124] on select "734 735 736 737 738 739 851 852 853 854 855 856 858 861 862 865 868 869 870 873" at bounding box center [717, 134] width 305 height 25
click at [564, 122] on select "734 735 736 737 738 739 851 852 853 854 855 856 858 861 862 865 868 869 870 873" at bounding box center [717, 134] width 305 height 25
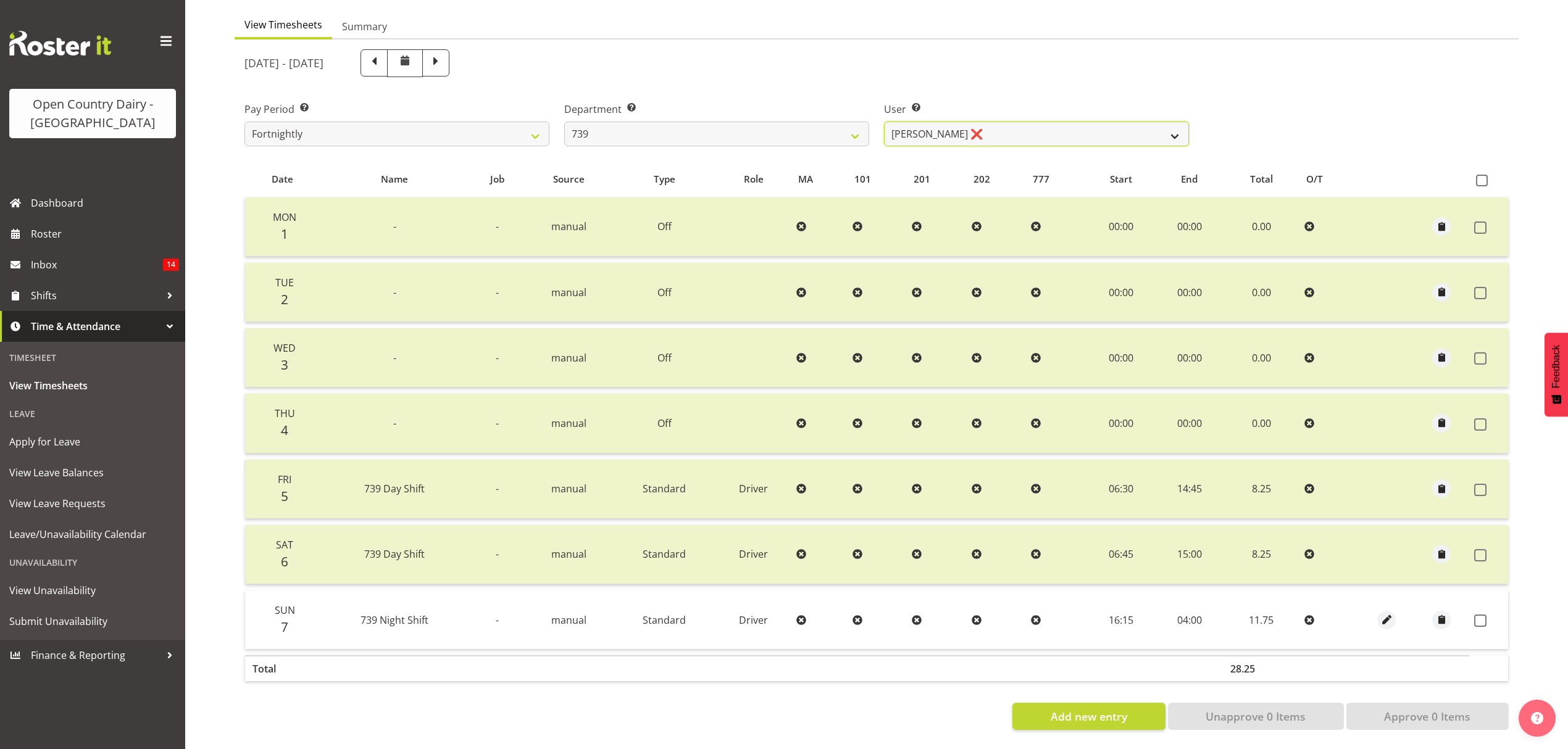
click at [1177, 122] on select "Erika McNaught ❌ Rachel Fletcher ❌ Rick Murphy ❌ Tish Veint ❌" at bounding box center [1037, 134] width 305 height 25
click at [884, 122] on select "Erika McNaught ❌ Rachel Fletcher ❌ Rick Murphy ❌ Tish Veint ❌" at bounding box center [1037, 134] width 305 height 25
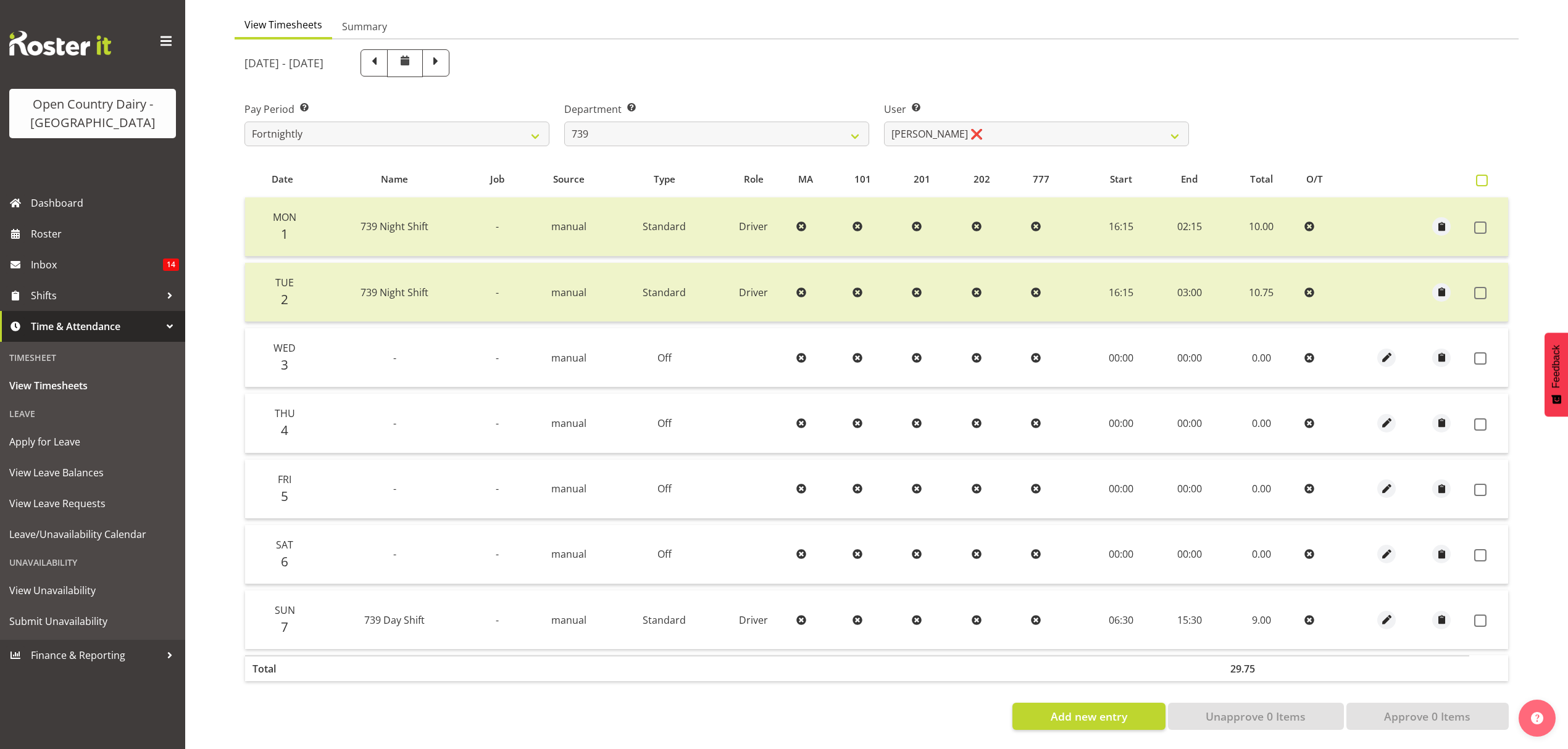
click at [1485, 174] on span at bounding box center [1482, 180] width 11 height 11
click at [1484, 176] on input "checkbox" at bounding box center [1480, 180] width 8 height 8
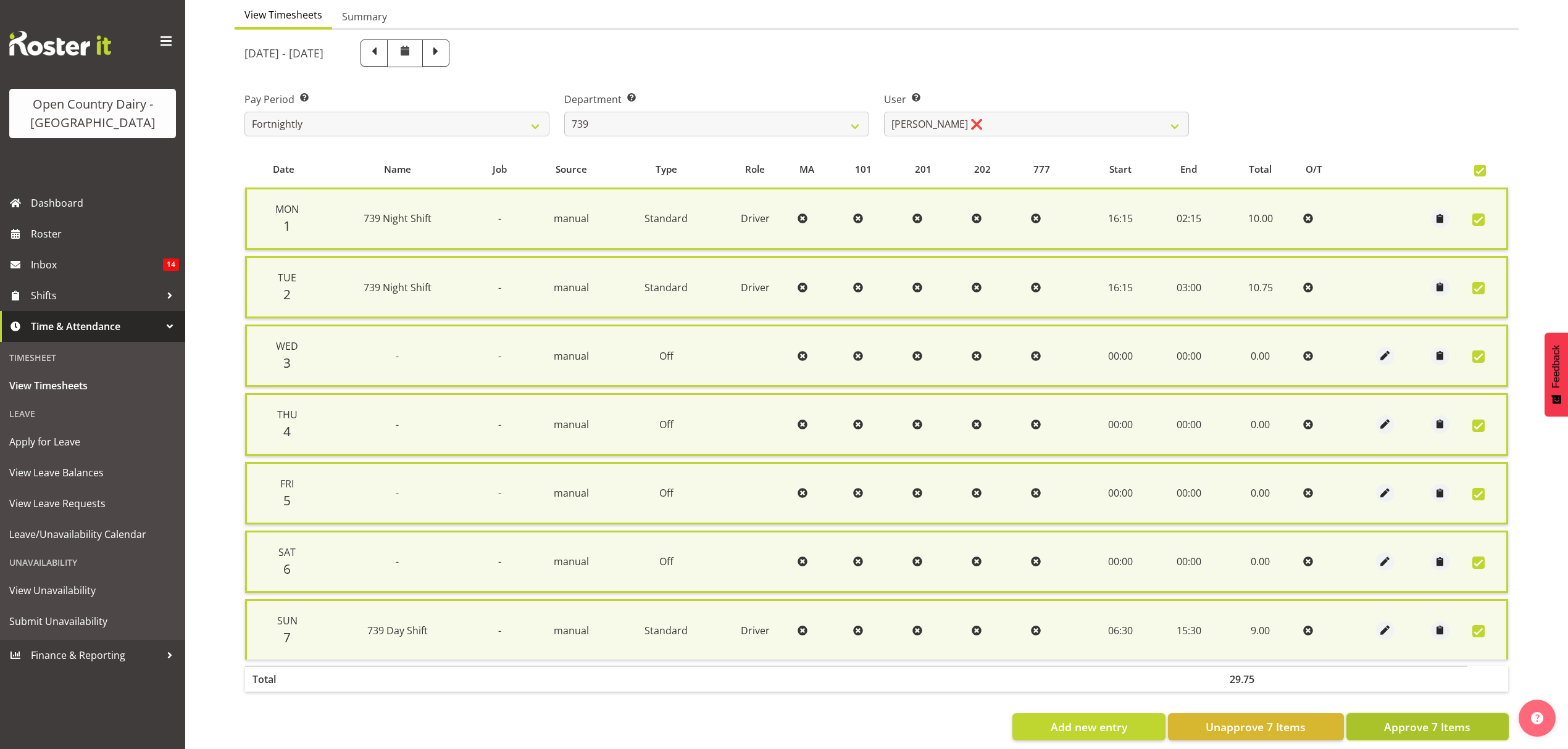
click at [1435, 723] on span "Approve 7 Items" at bounding box center [1427, 727] width 86 height 16
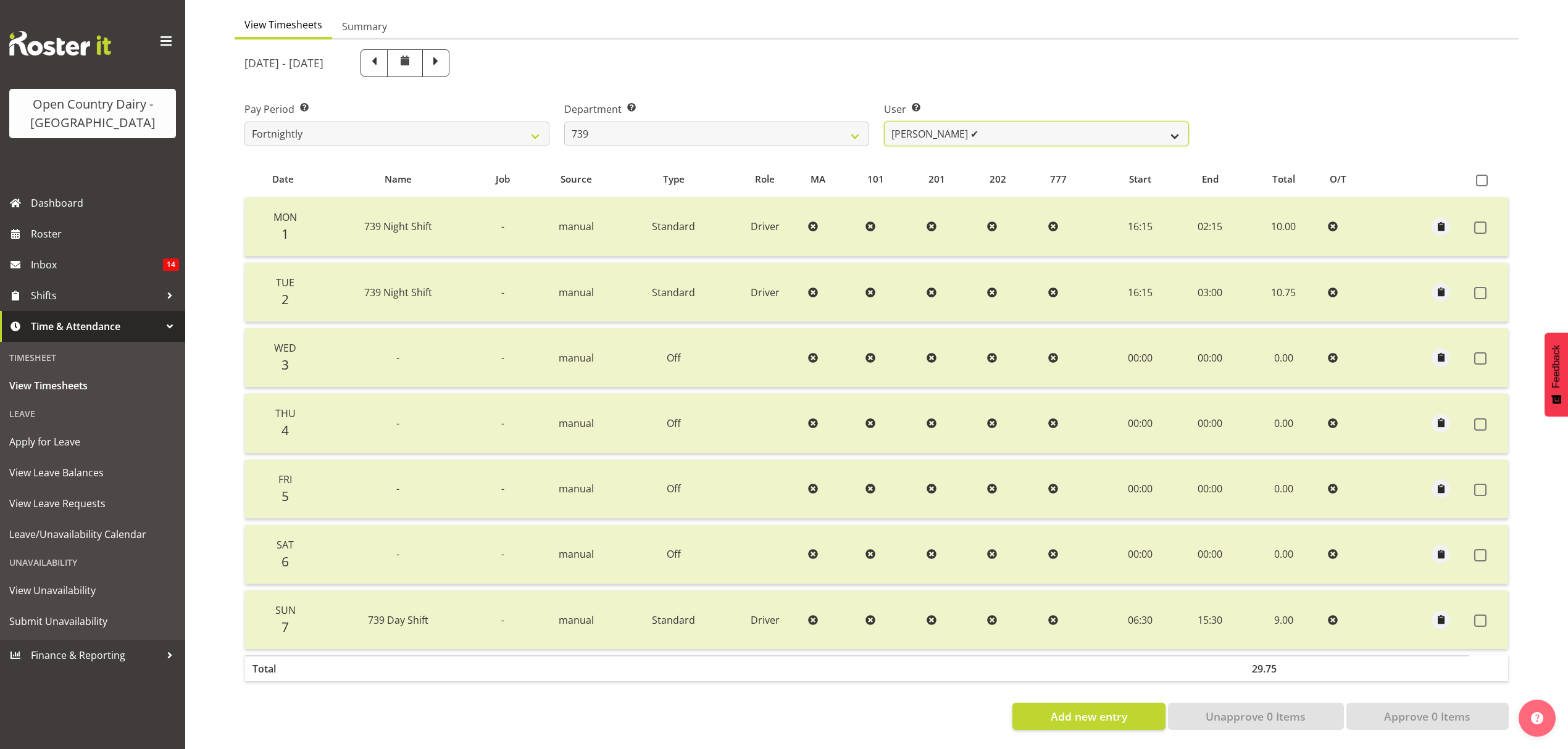
click at [1165, 122] on select "Erika McNaught ❌ Rachel Fletcher ✔ Rick Murphy ❌ Tish Veint ❌" at bounding box center [1037, 134] width 305 height 25
click at [884, 122] on select "Erika McNaught ❌ Rachel Fletcher ✔ Rick Murphy ❌ Tish Veint ❌" at bounding box center [1037, 134] width 305 height 25
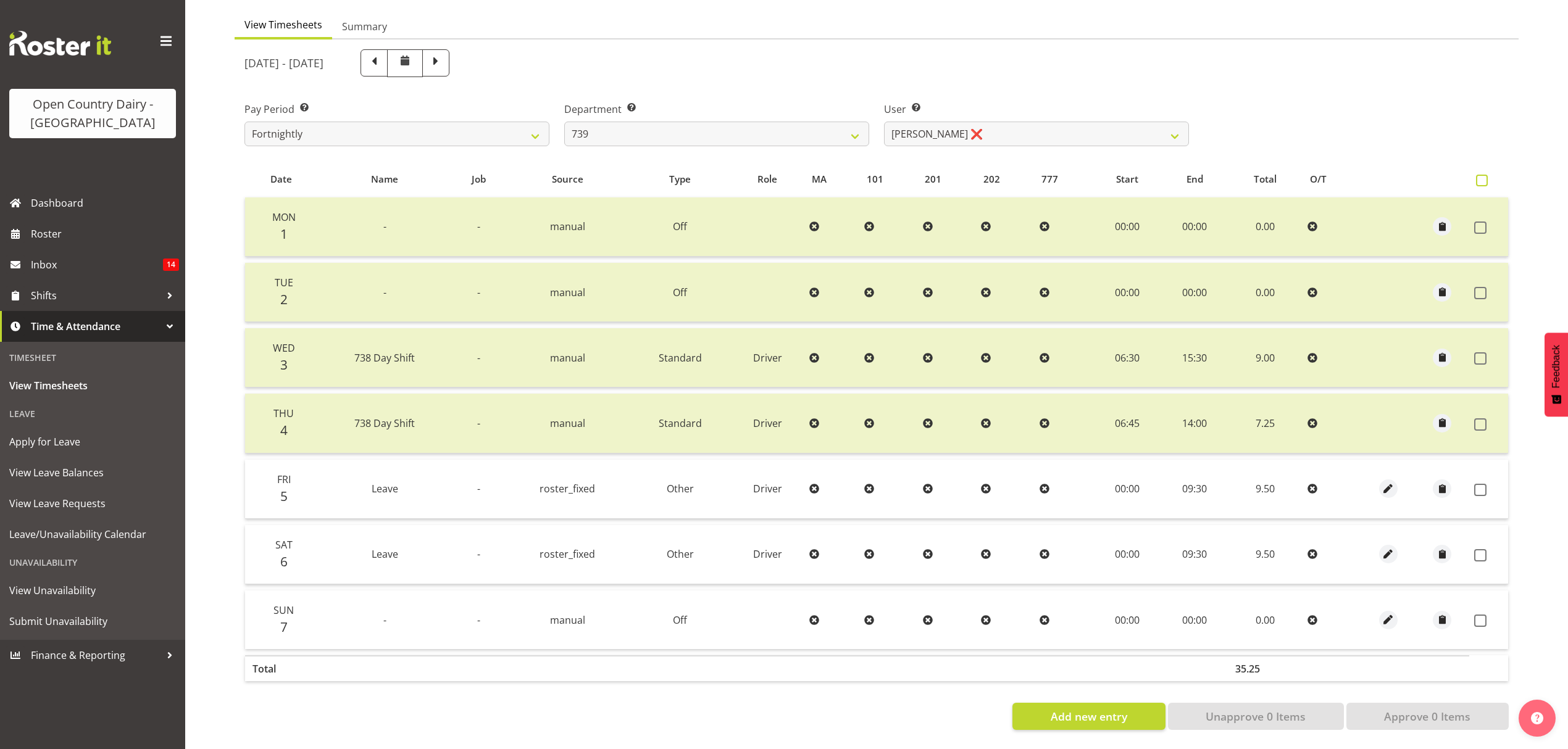
click at [1481, 174] on span at bounding box center [1482, 180] width 11 height 11
click at [1481, 176] on input "checkbox" at bounding box center [1480, 180] width 8 height 8
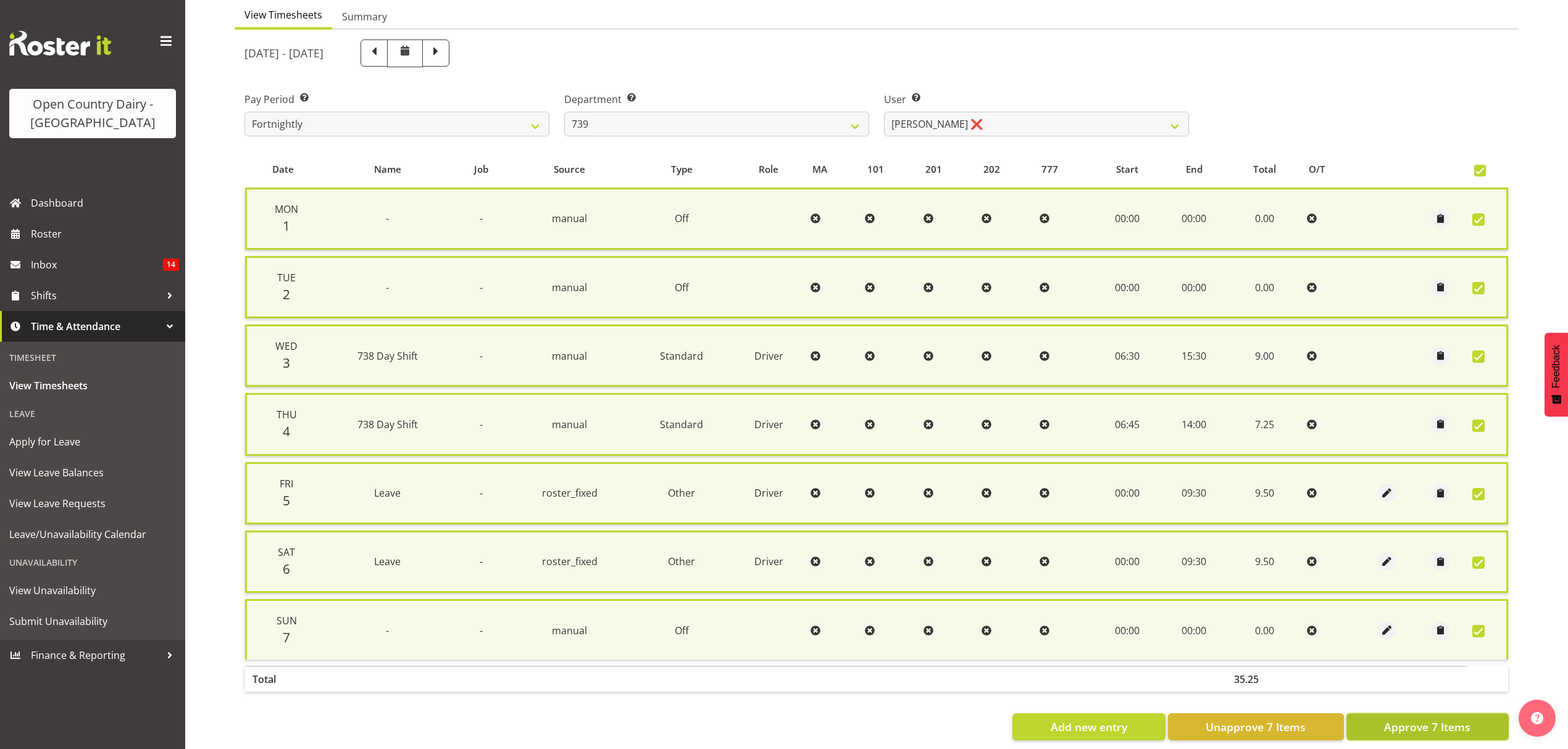
click at [1431, 719] on span "Approve 7 Items" at bounding box center [1427, 727] width 86 height 16
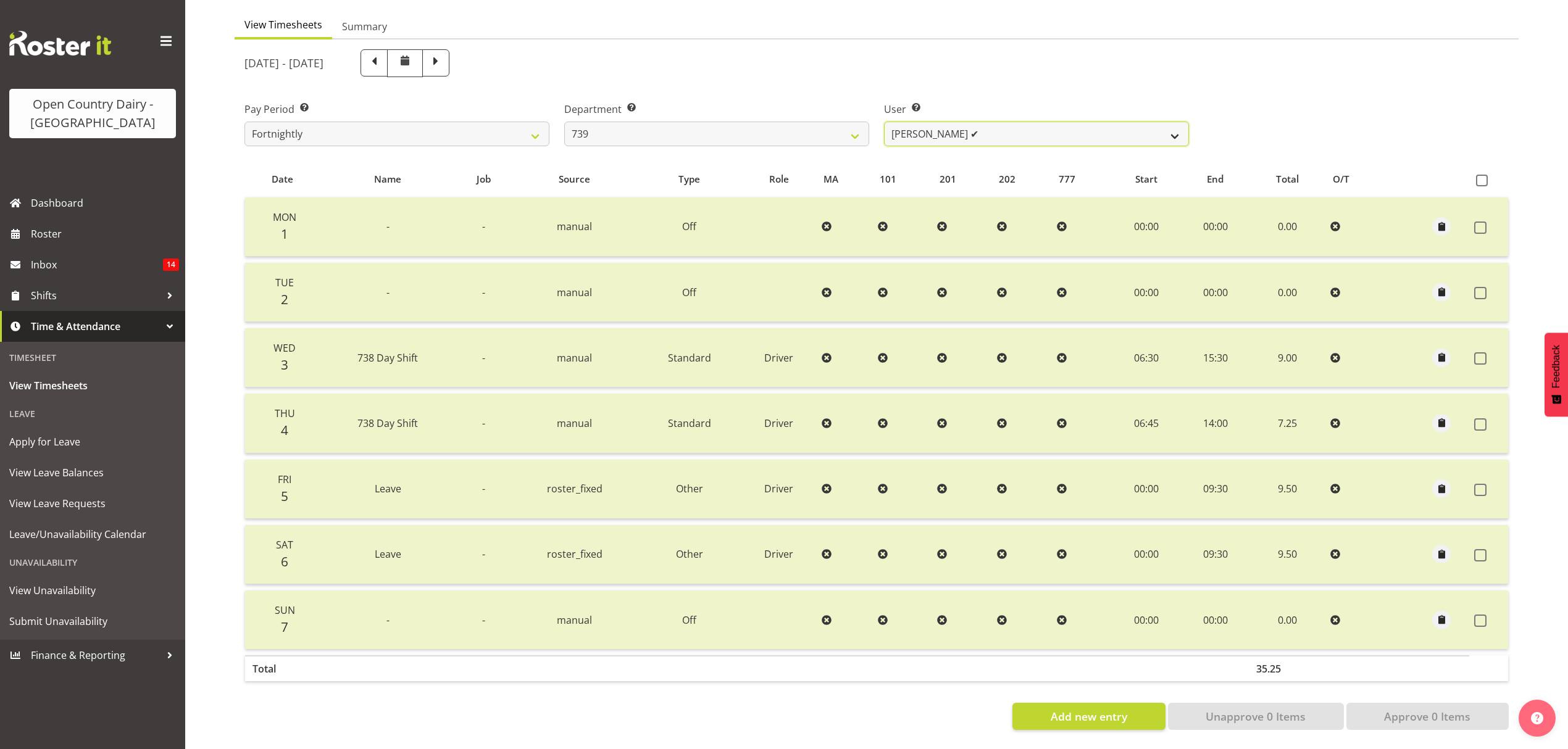
click at [1176, 127] on select "Erika McNaught ❌ Rachel Fletcher ✔ Rick Murphy ✔ Tish Veint ❌" at bounding box center [1037, 134] width 305 height 25
click at [884, 122] on select "Erika McNaught ❌ Rachel Fletcher ✔ Rick Murphy ✔ Tish Veint ❌" at bounding box center [1037, 134] width 305 height 25
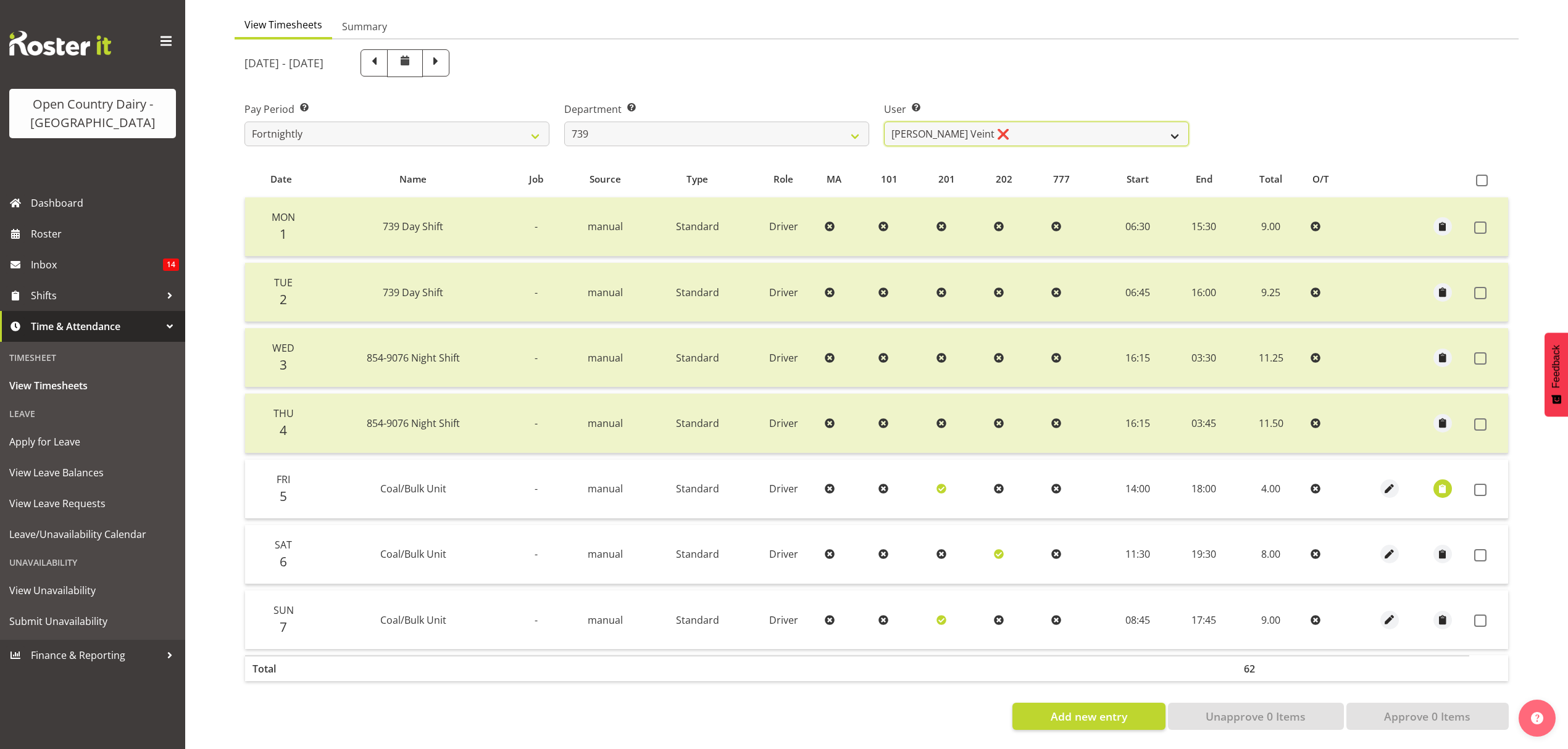
click at [1171, 124] on select "Erika McNaught ❌ Rachel Fletcher ✔ Rick Murphy ✔ Tish Veint ❌" at bounding box center [1037, 134] width 305 height 25
click at [860, 127] on select "734 735 736 737 738 739 851 852 853 854 855 856 858 861 862 865 868 869 870 873" at bounding box center [717, 134] width 305 height 25
click at [564, 122] on select "734 735 736 737 738 739 851 852 853 854 855 856 858 861 862 865 868 869 870 873" at bounding box center [717, 134] width 305 height 25
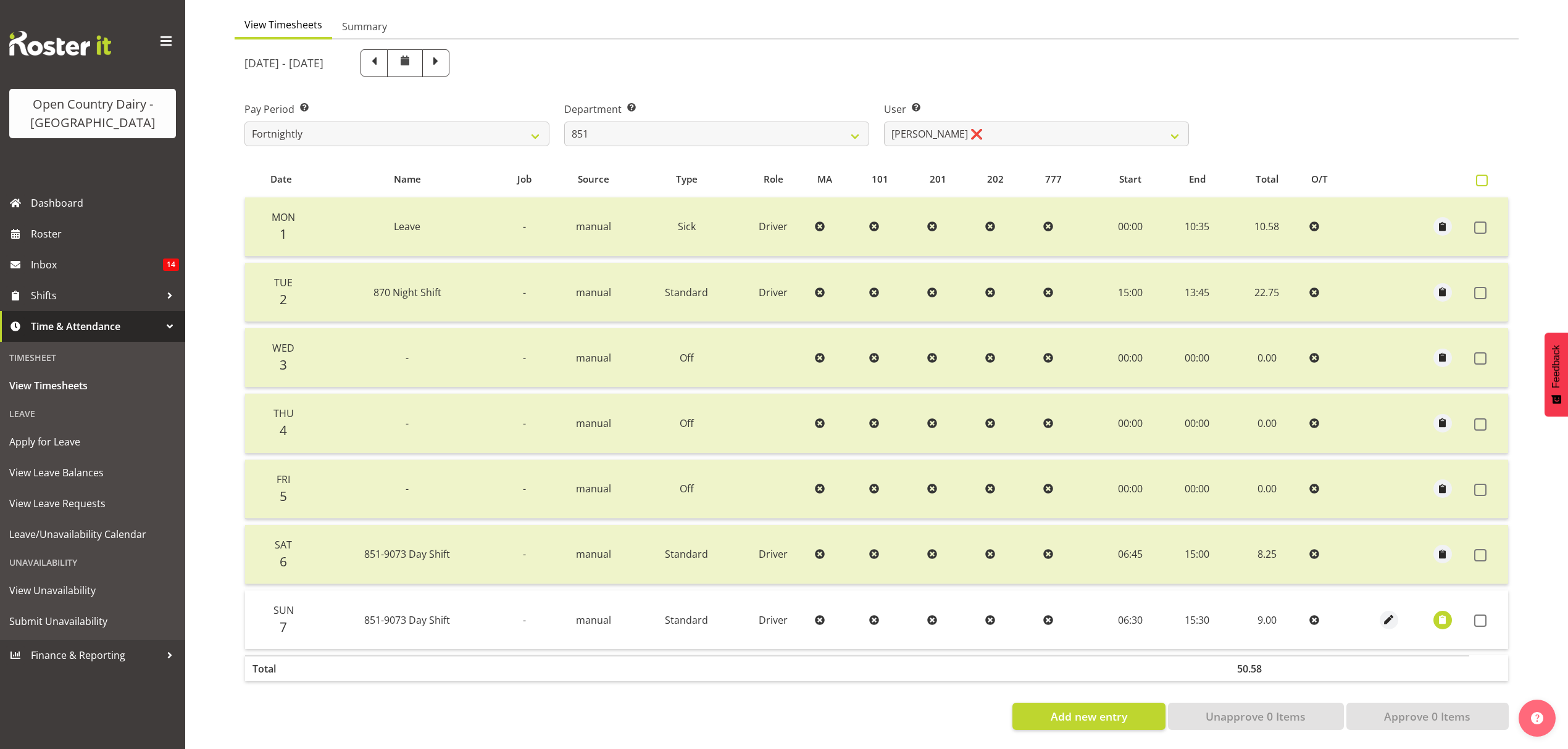
click at [1482, 174] on span at bounding box center [1482, 180] width 11 height 11
click at [1482, 176] on input "checkbox" at bounding box center [1480, 180] width 8 height 8
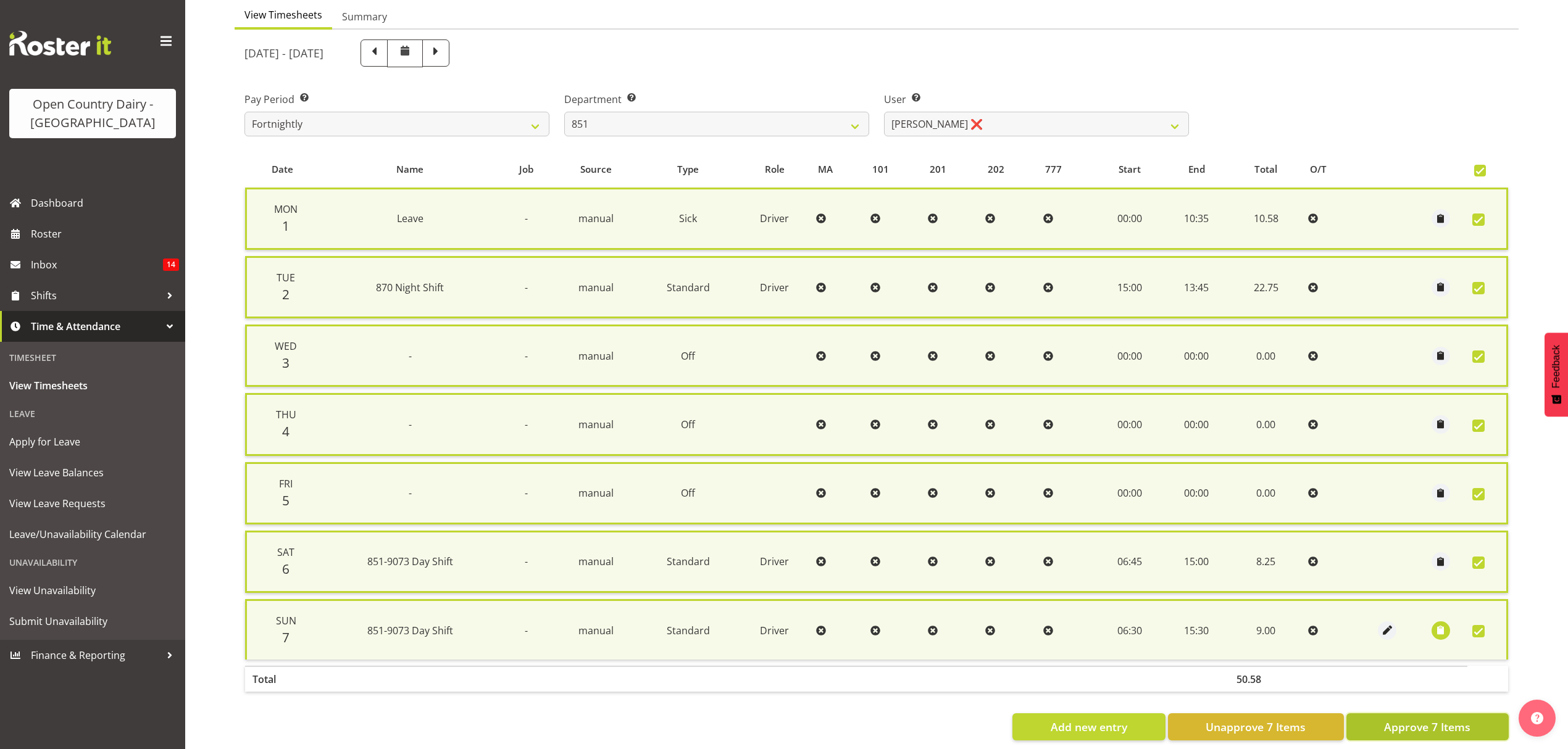
click at [1416, 719] on span "Approve 7 Items" at bounding box center [1427, 727] width 86 height 16
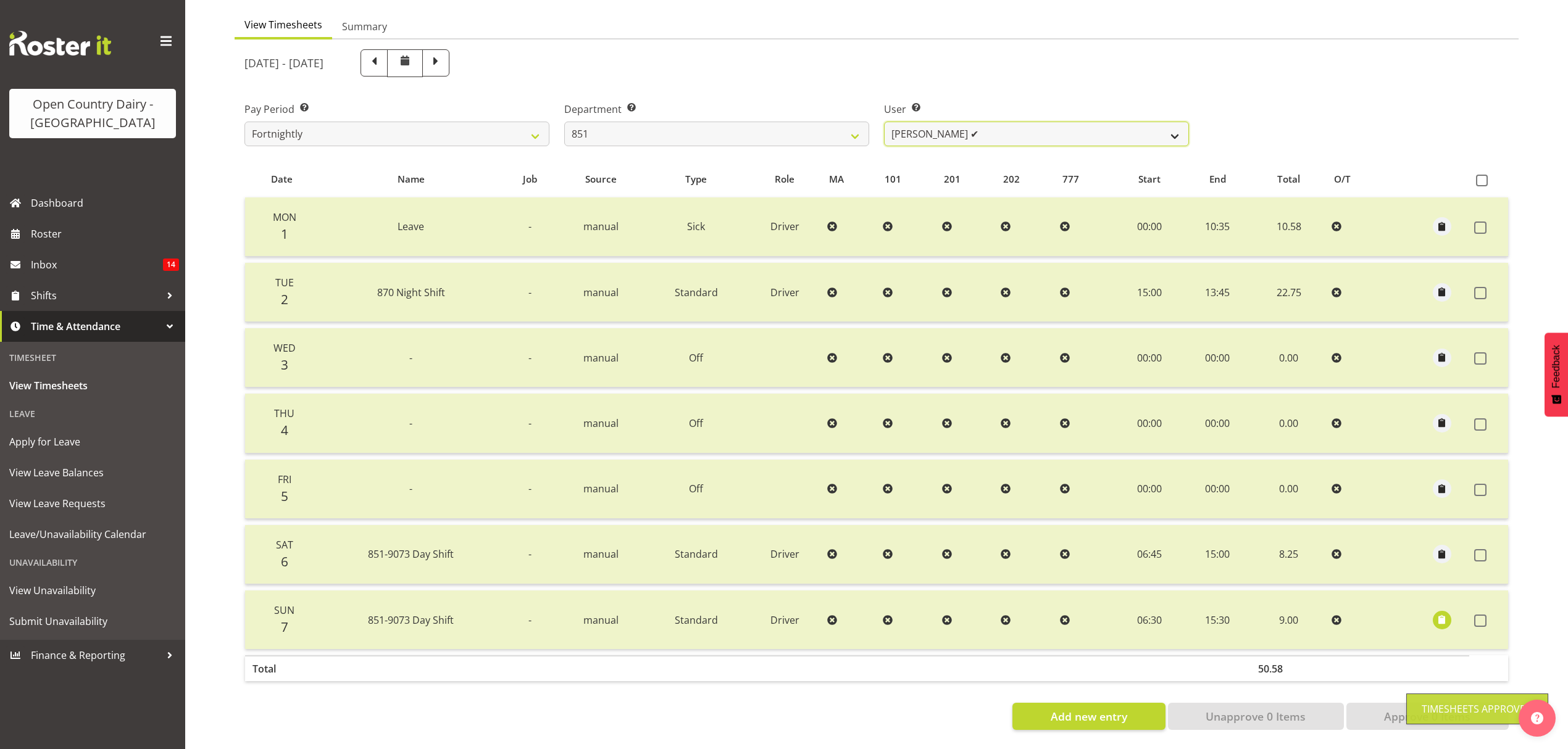
click at [1180, 130] on select "Hayden Batt ✔ Martin Black ❌ Stacey Wilson ❌" at bounding box center [1037, 134] width 305 height 25
click at [884, 122] on select "Hayden Batt ✔ Martin Black ❌ Stacey Wilson ❌" at bounding box center [1037, 134] width 305 height 25
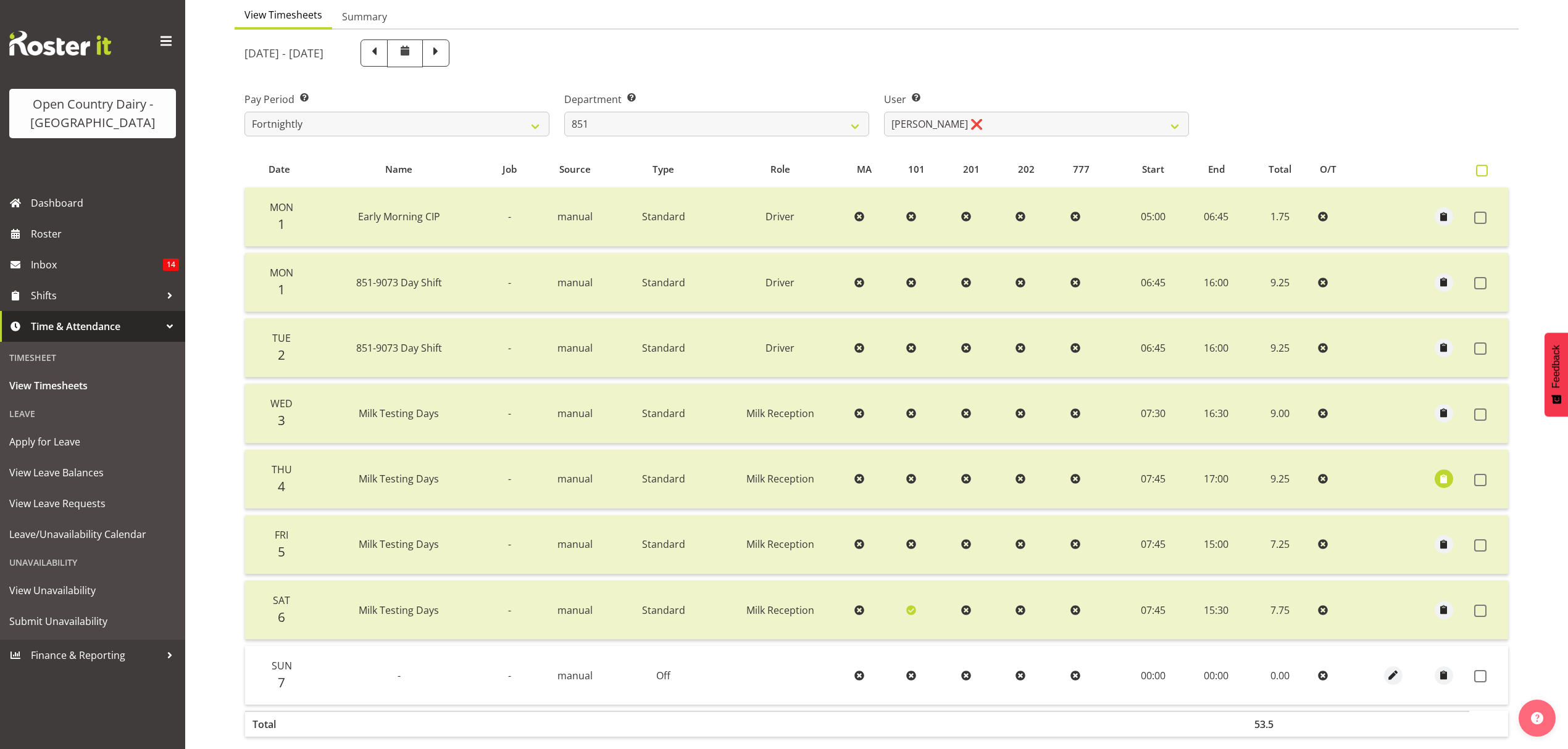
click at [1485, 173] on span at bounding box center [1482, 170] width 11 height 11
click at [1484, 173] on input "checkbox" at bounding box center [1480, 170] width 8 height 8
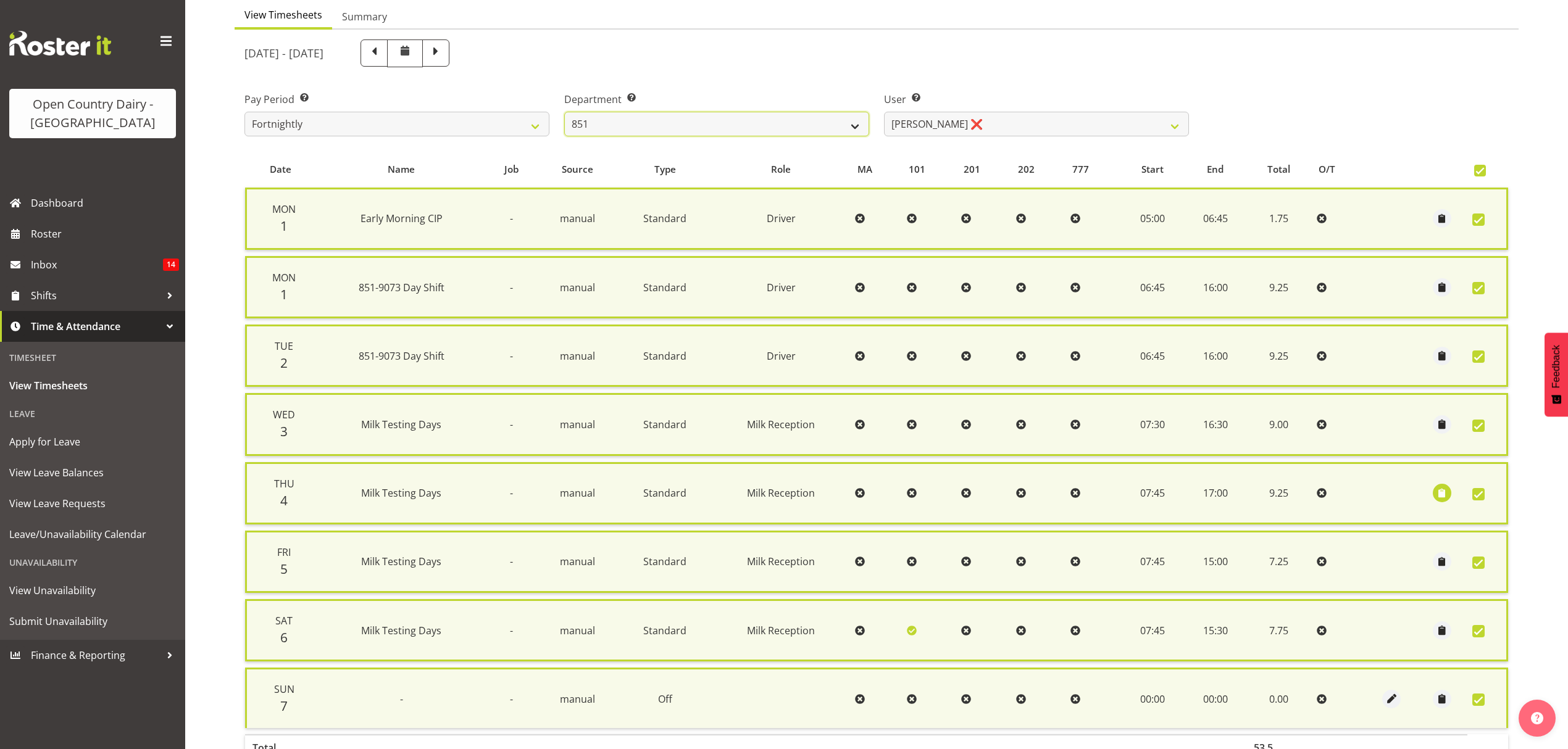
click at [853, 129] on select "734 735 736 737 738 739 851 852 853 854 855 856 858 861 862 865 868 869 870 873" at bounding box center [717, 124] width 305 height 25
click at [564, 112] on select "734 735 736 737 738 739 851 852 853 854 855 856 858 861 862 865 868 869 870 873" at bounding box center [717, 124] width 305 height 25
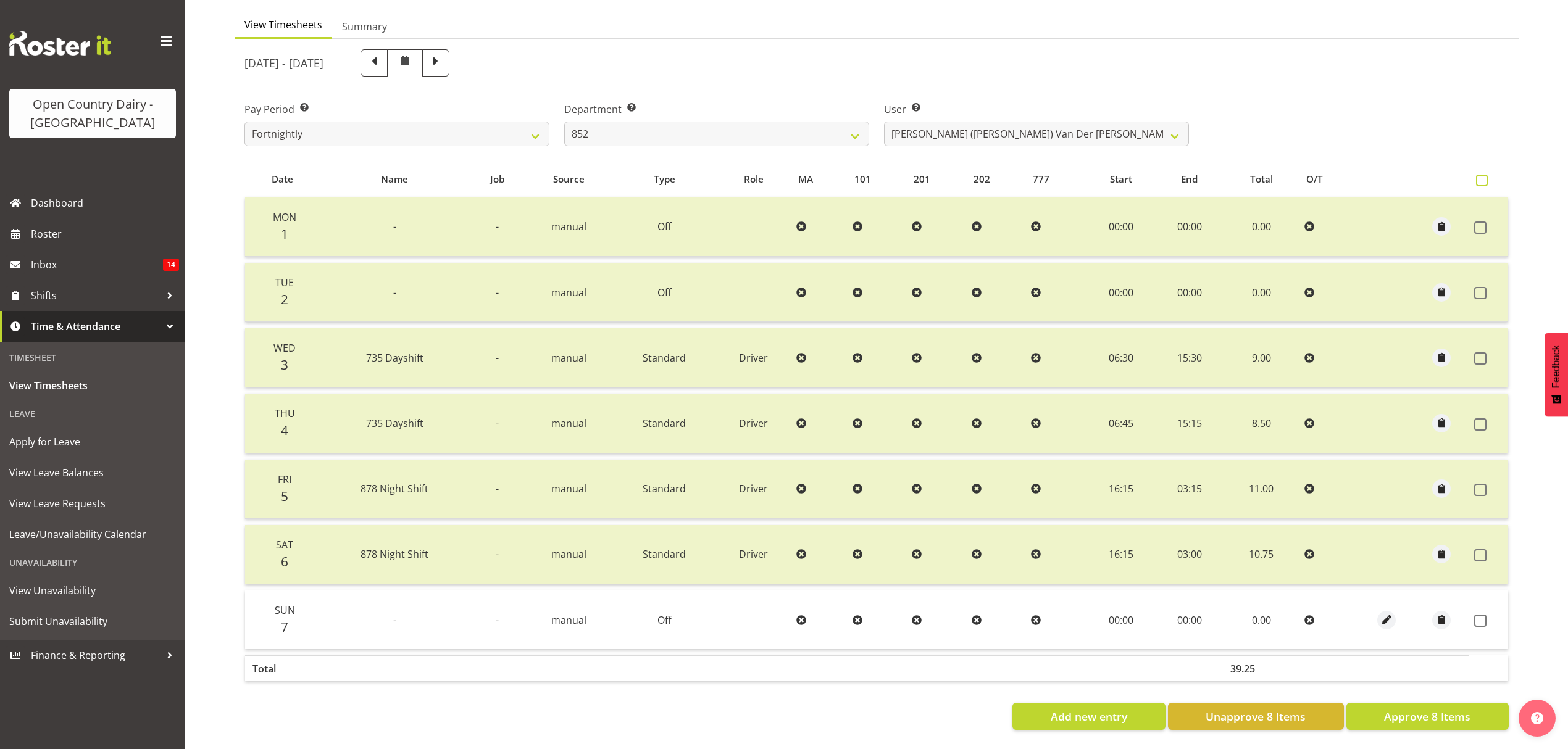
click at [1487, 174] on span at bounding box center [1482, 180] width 11 height 11
click at [1484, 176] on input "checkbox" at bounding box center [1480, 180] width 8 height 8
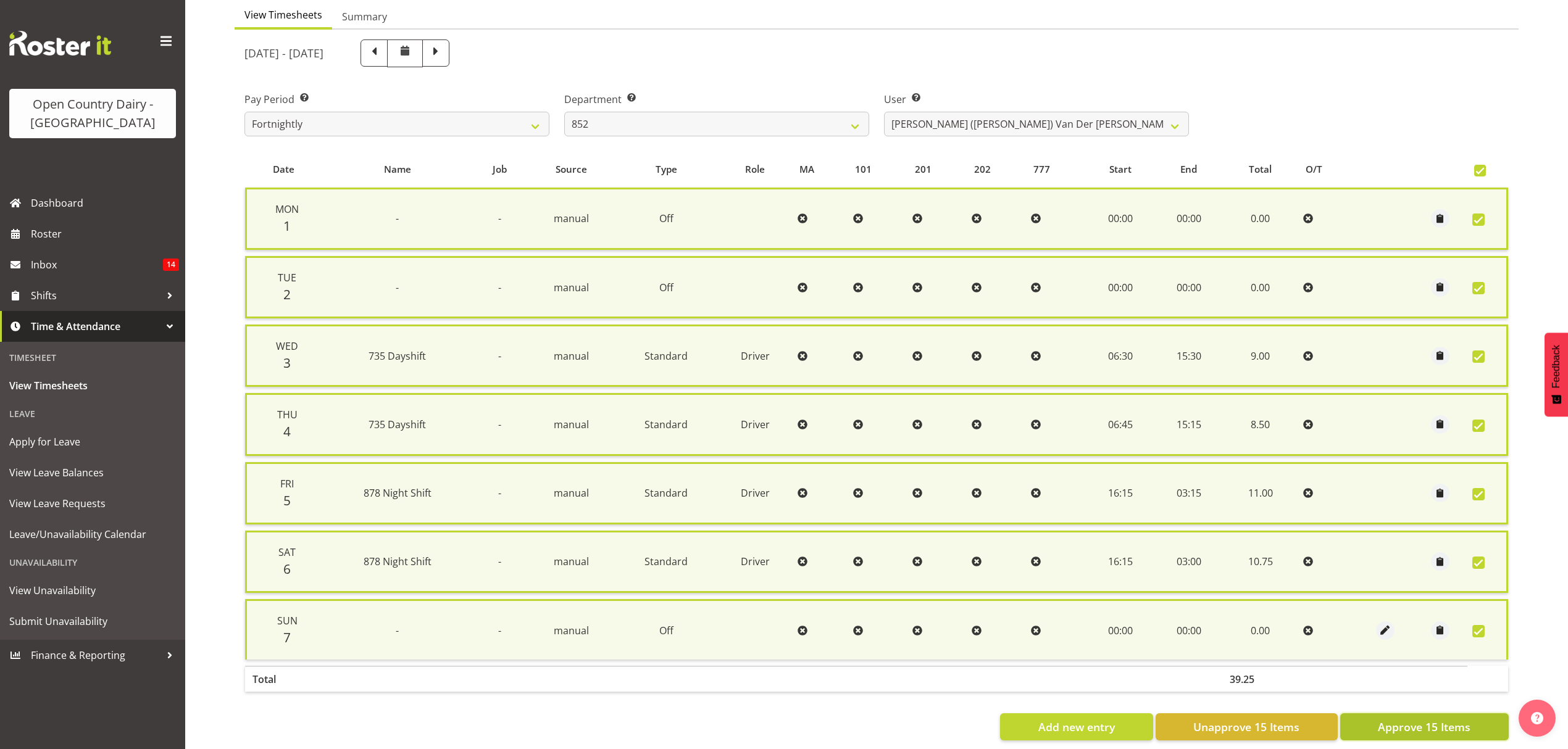
click at [1416, 720] on span "Approve 15 Items" at bounding box center [1423, 727] width 93 height 16
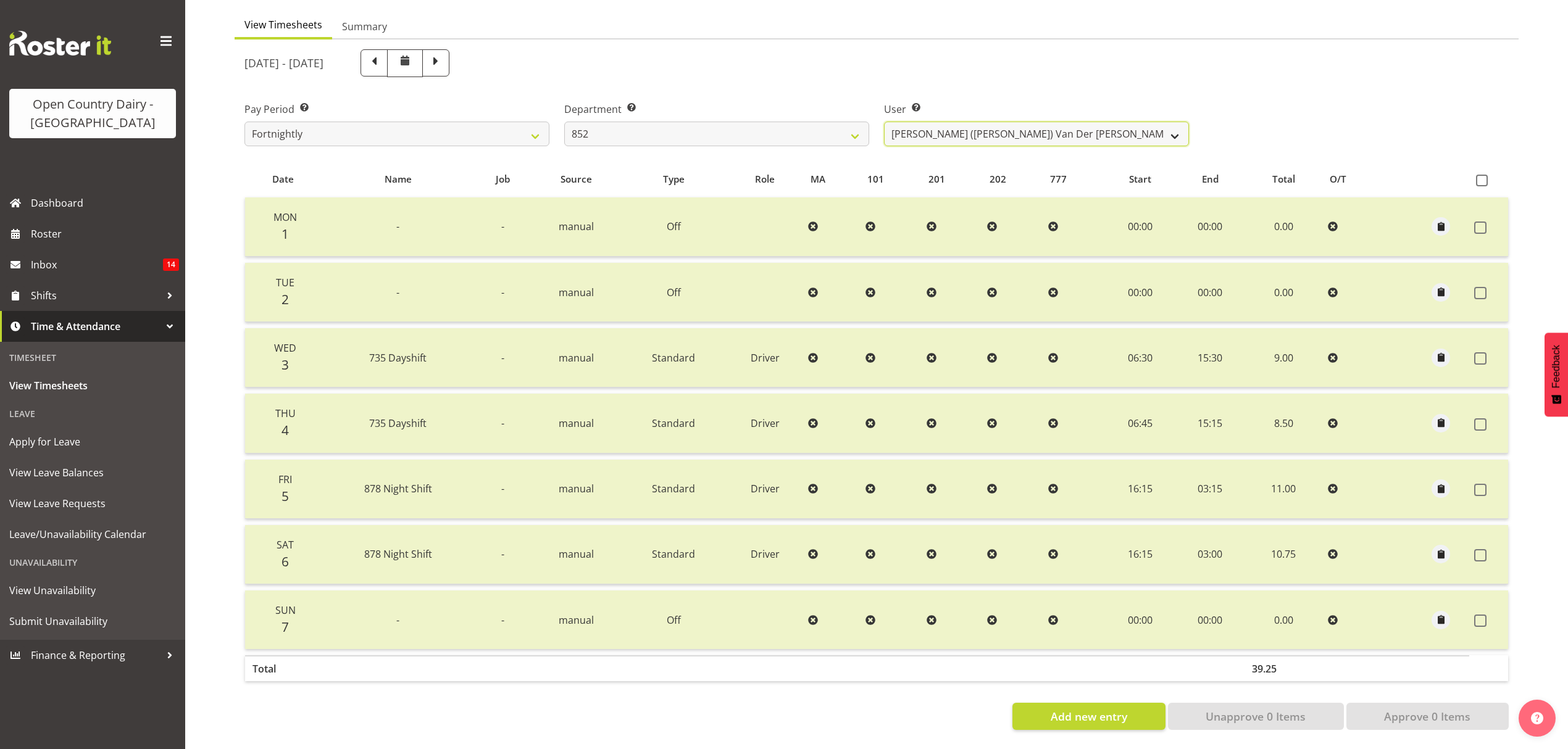
click at [1176, 126] on select "Gert (Gerry) Van Der Berg ✔ Glenn Tither ❌ Jason Gough ✔ Richard Aitken ❌" at bounding box center [1037, 134] width 305 height 25
click at [884, 122] on select "Gert (Gerry) Van Der Berg ✔ Glenn Tither ❌ Jason Gough ✔ Richard Aitken ❌" at bounding box center [1037, 134] width 305 height 25
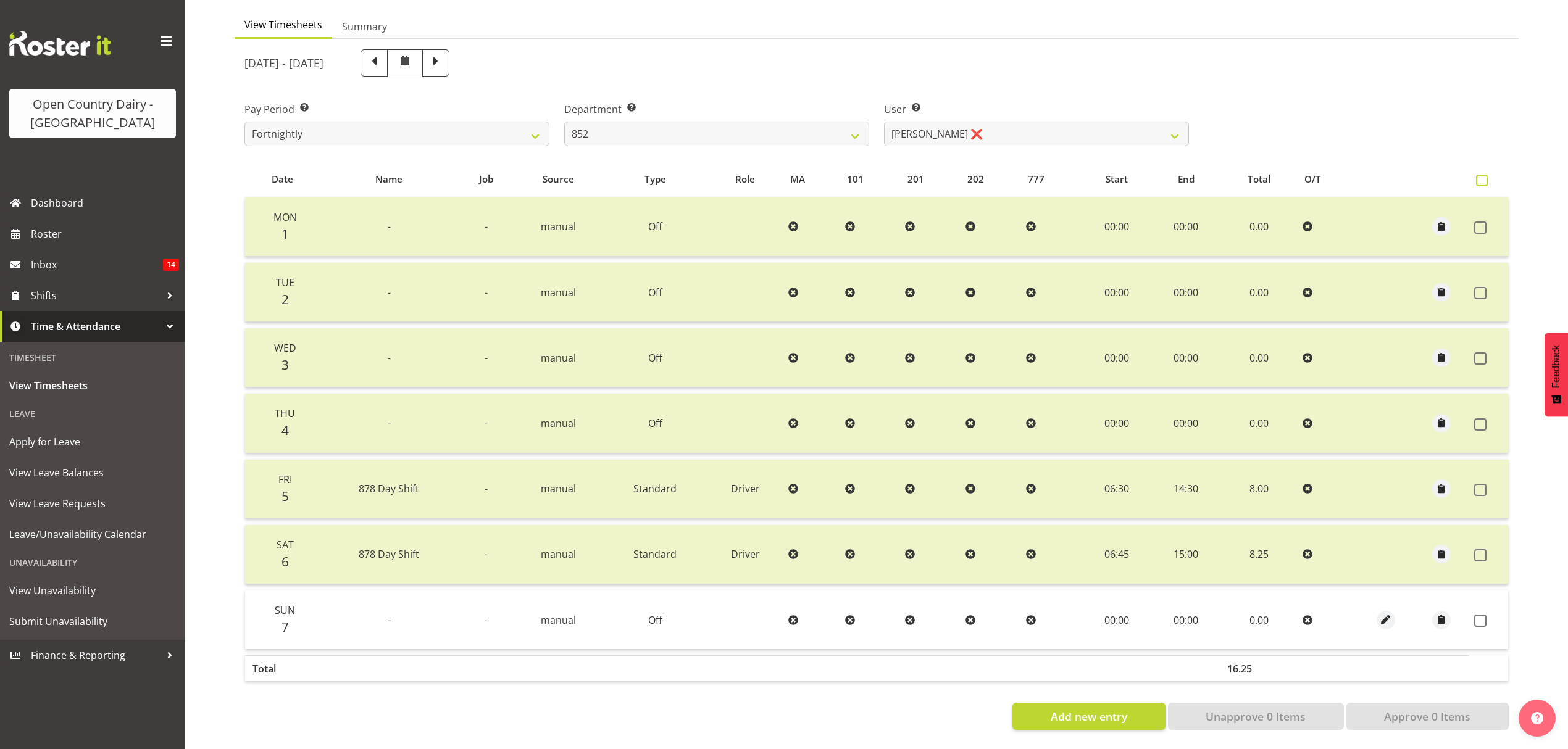
click at [1485, 174] on span at bounding box center [1482, 180] width 11 height 11
click at [1484, 176] on input "checkbox" at bounding box center [1480, 180] width 8 height 8
click at [1485, 174] on span at bounding box center [1482, 180] width 11 height 11
click at [1484, 176] on input "checkbox" at bounding box center [1480, 180] width 8 height 8
click at [1481, 174] on span at bounding box center [1482, 180] width 11 height 11
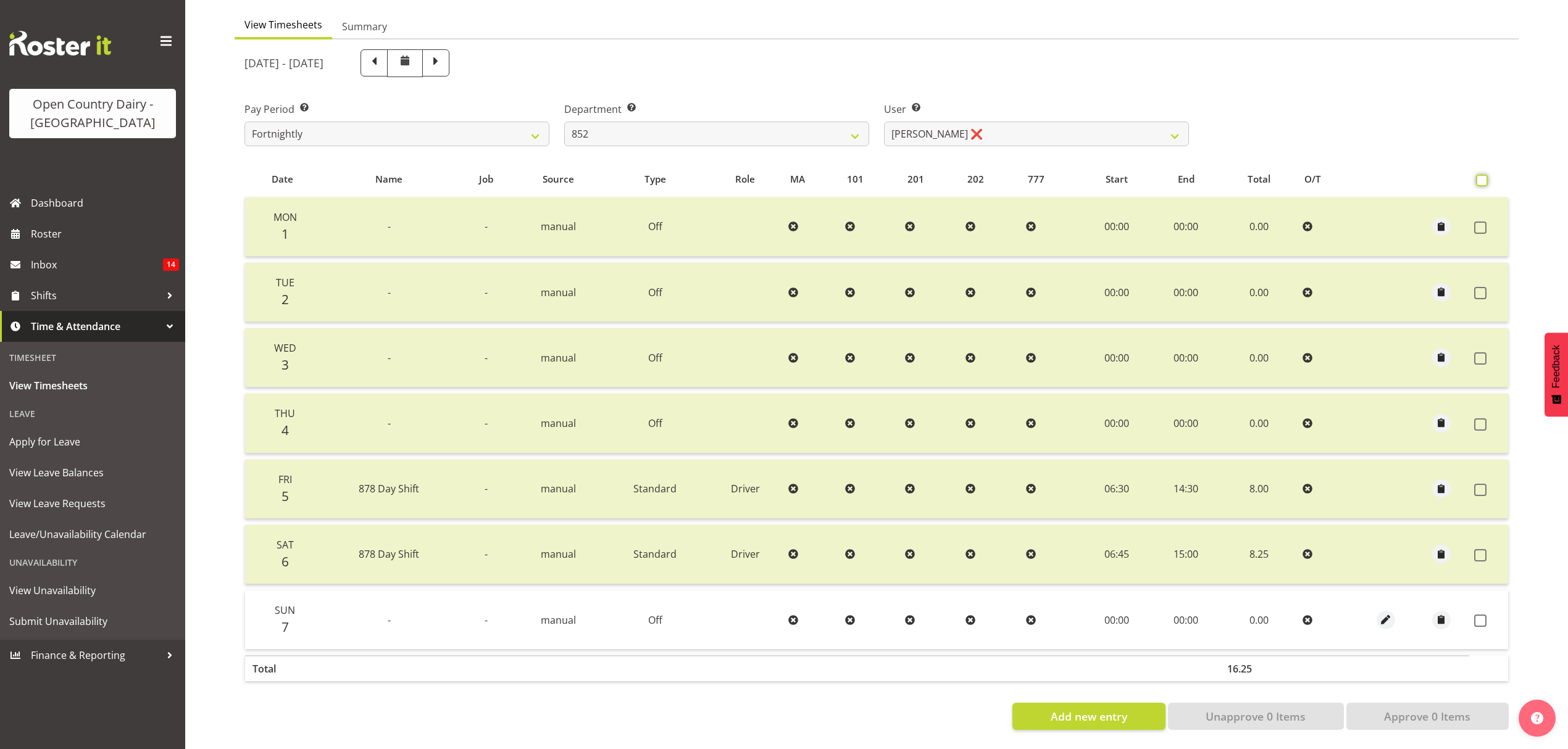
click at [1481, 176] on input "checkbox" at bounding box center [1480, 180] width 8 height 8
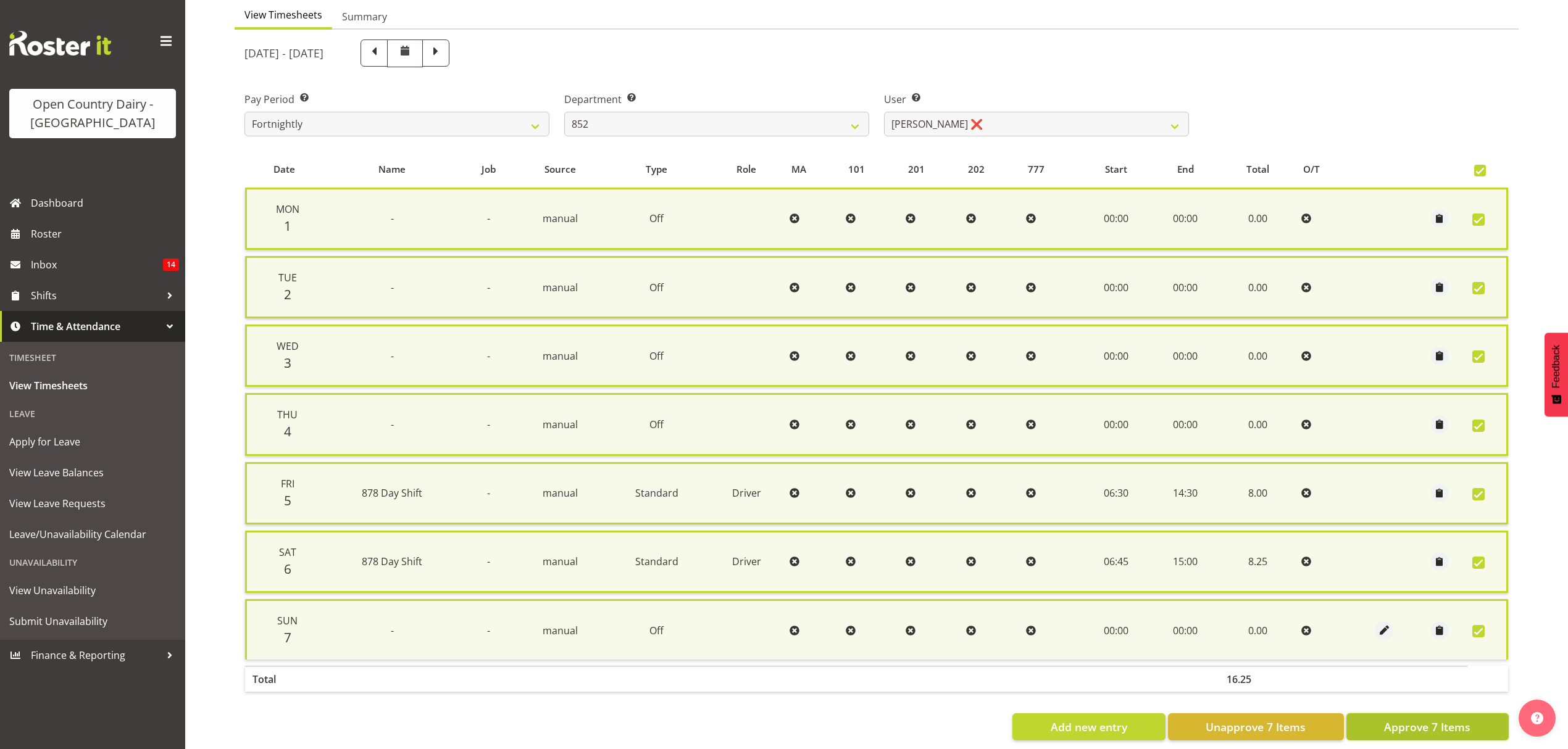
click at [1428, 719] on span "Approve 7 Items" at bounding box center [1427, 727] width 86 height 16
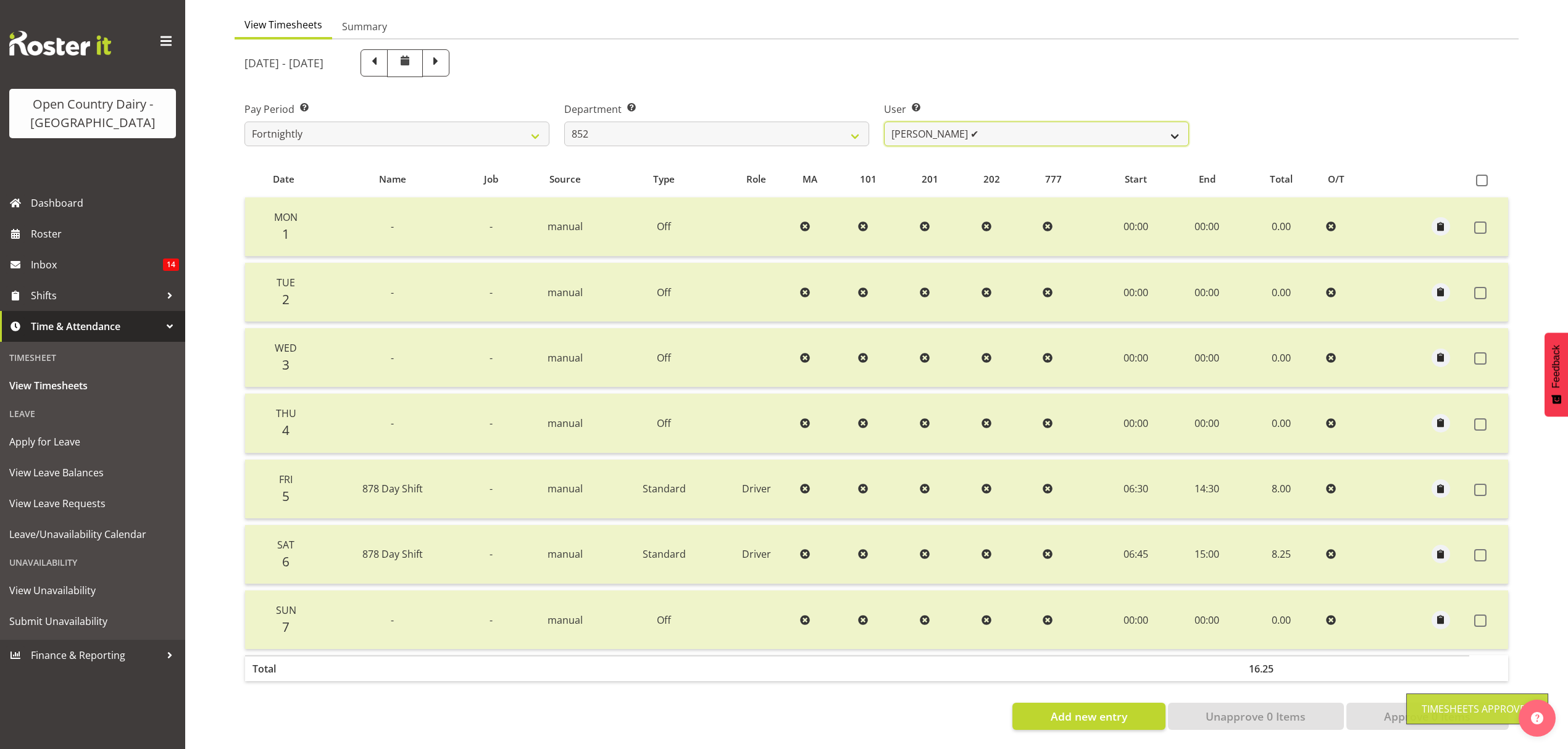
click at [1173, 126] on select "Gert (Gerry) Van Der Berg ✔ Glenn Tither ✔ Jason Gough ✔ Richard Aitken ❌" at bounding box center [1037, 134] width 305 height 25
click at [884, 122] on select "Gert (Gerry) Van Der Berg ✔ Glenn Tither ✔ Jason Gough ✔ Richard Aitken ❌" at bounding box center [1037, 134] width 305 height 25
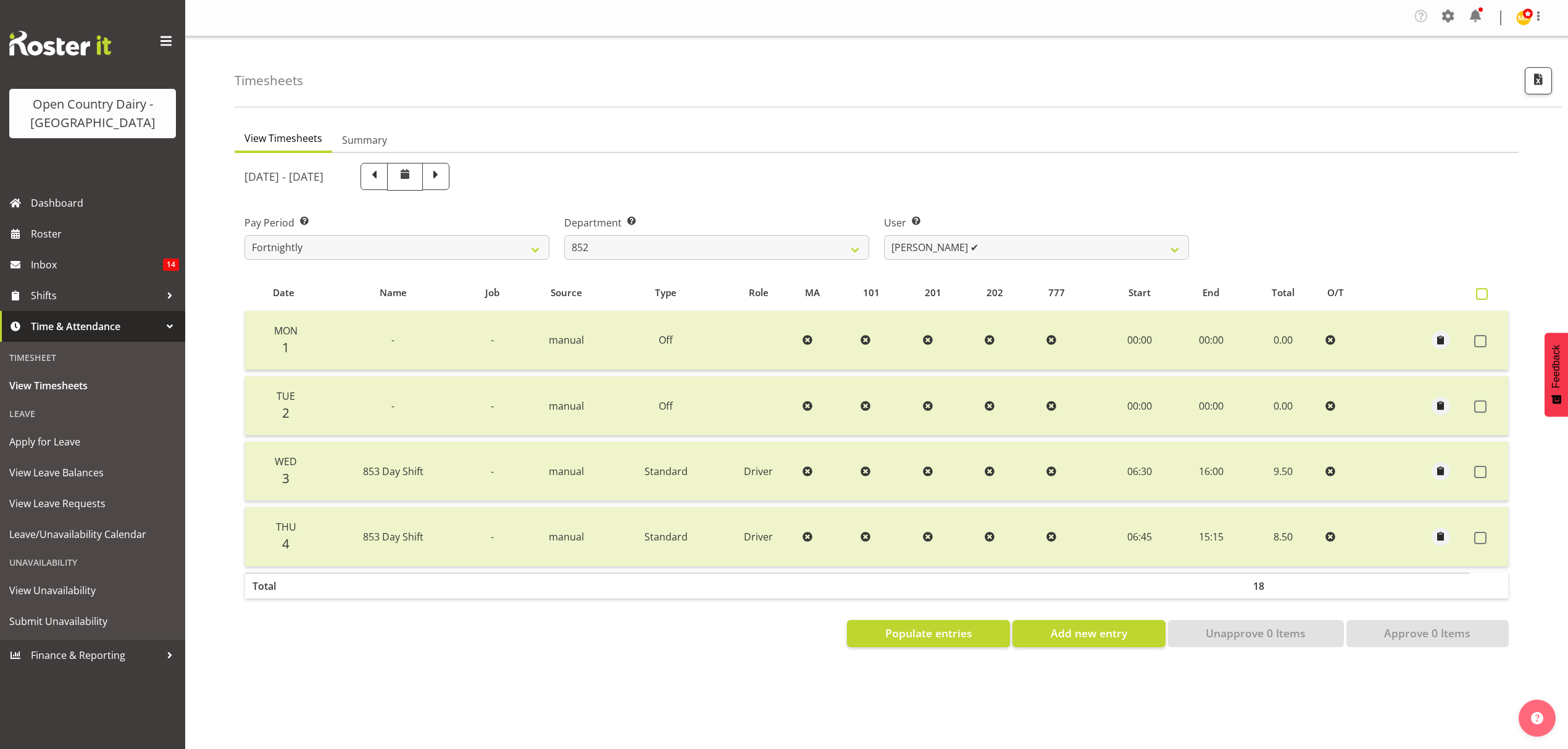
click at [1485, 293] on span at bounding box center [1482, 293] width 11 height 11
click at [1484, 293] on input "checkbox" at bounding box center [1480, 293] width 8 height 8
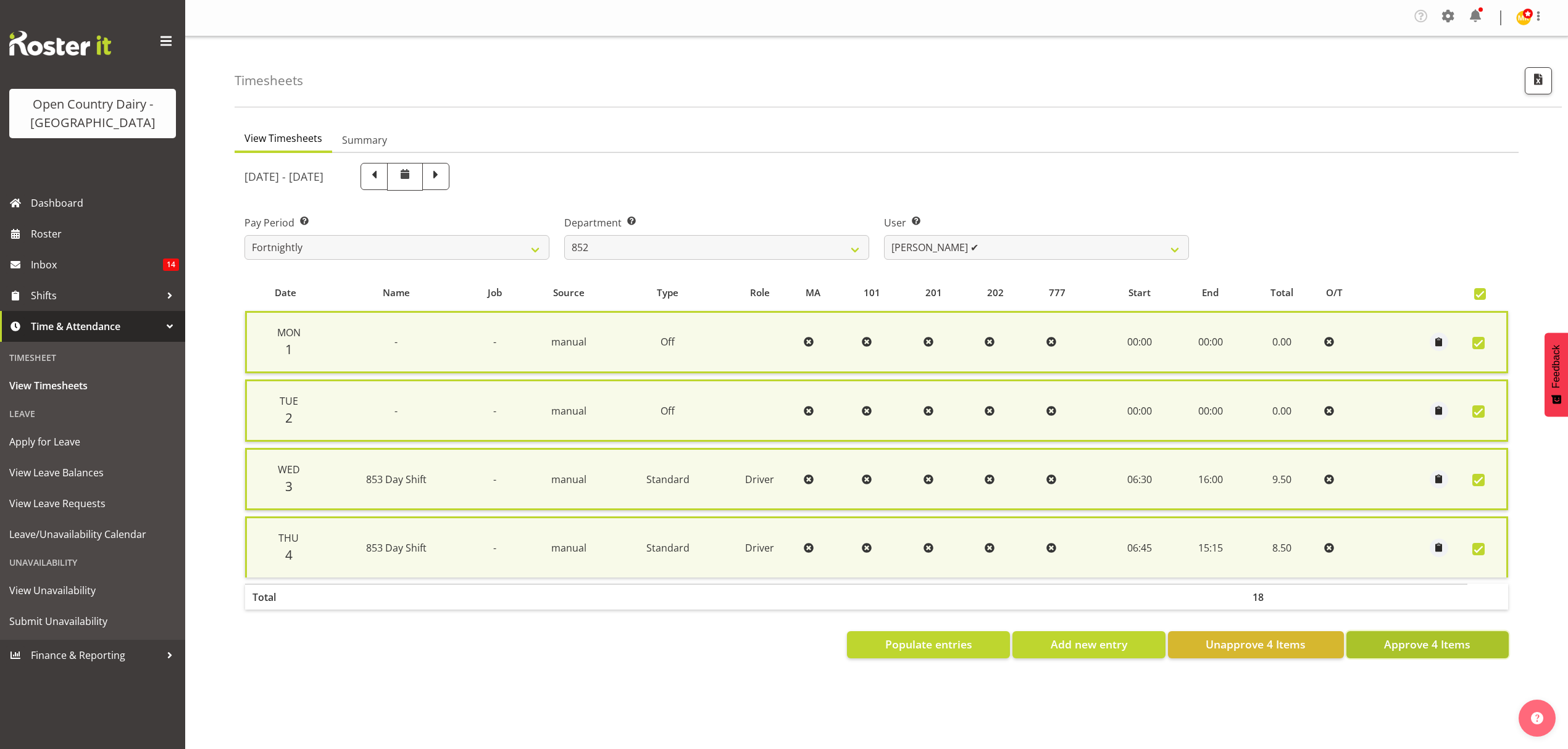
click at [1428, 638] on span "Approve 4 Items" at bounding box center [1427, 644] width 86 height 16
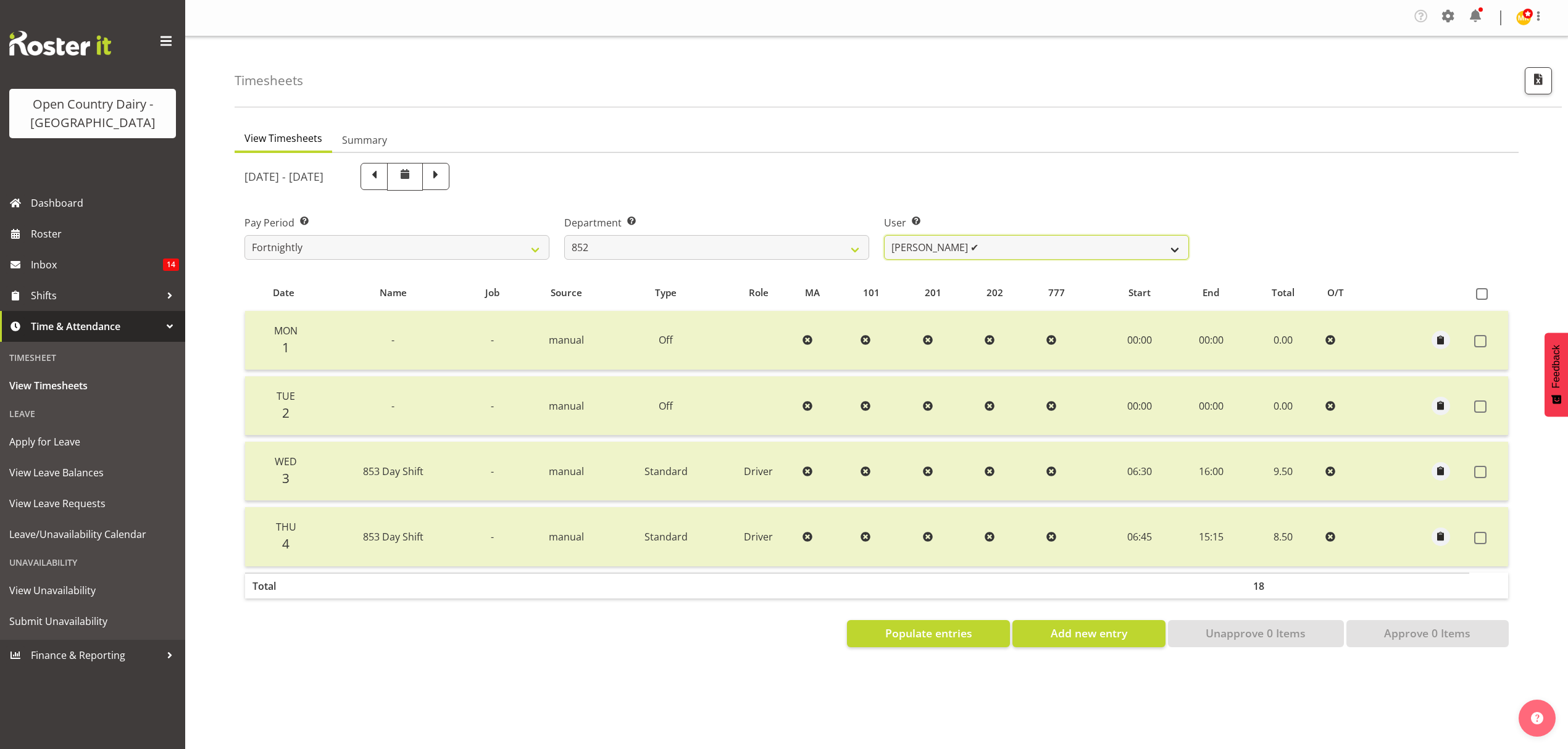
click at [1174, 255] on select "Gert (Gerry) Van Der Berg ✔ Glenn Tither ✔ Jason Gough ✔ Richard Aitken ❌" at bounding box center [1037, 248] width 305 height 25
click at [884, 236] on select "Gert (Gerry) Van Der Berg ✔ Glenn Tither ✔ Jason Gough ✔ Richard Aitken ❌" at bounding box center [1037, 248] width 305 height 25
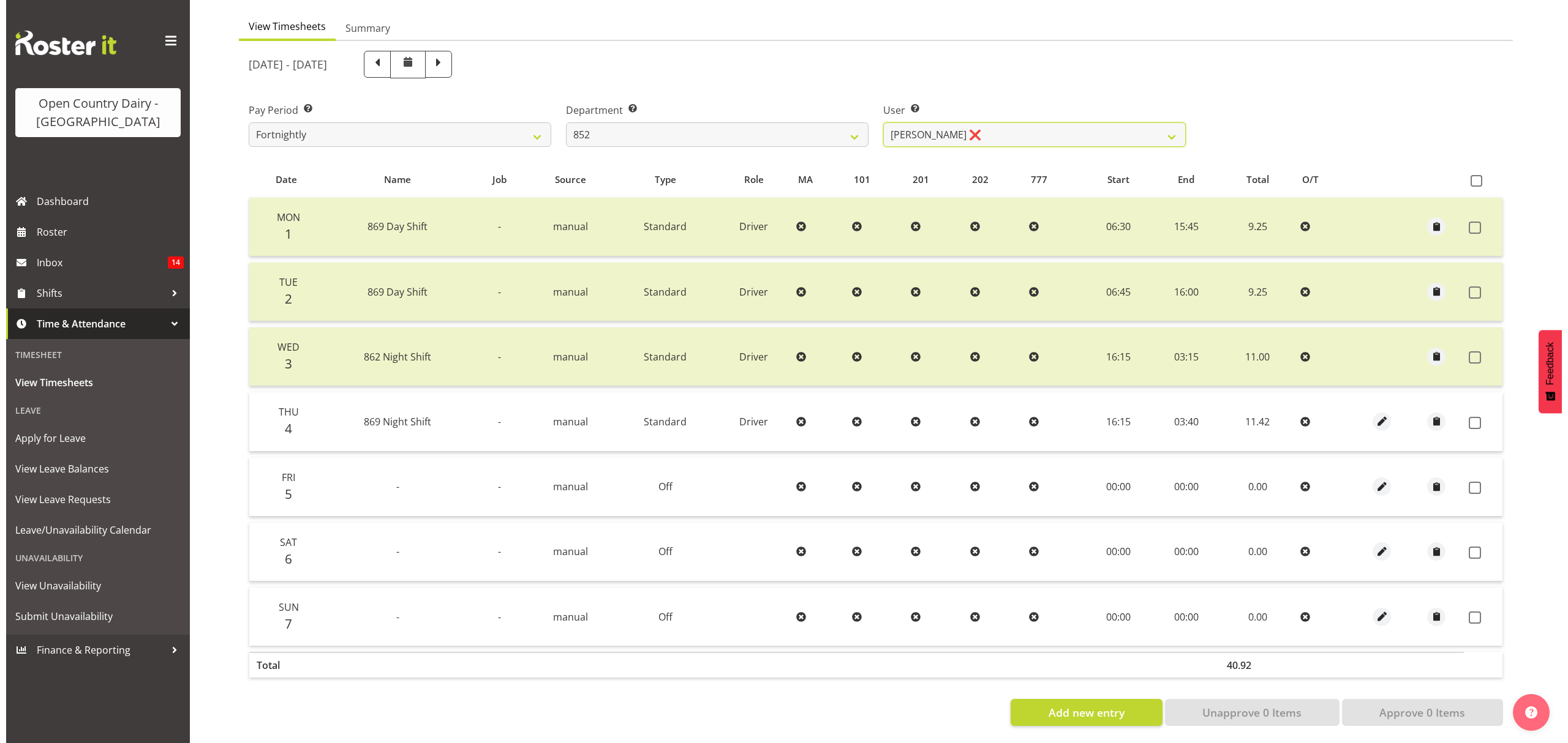
scroll to position [122, 0]
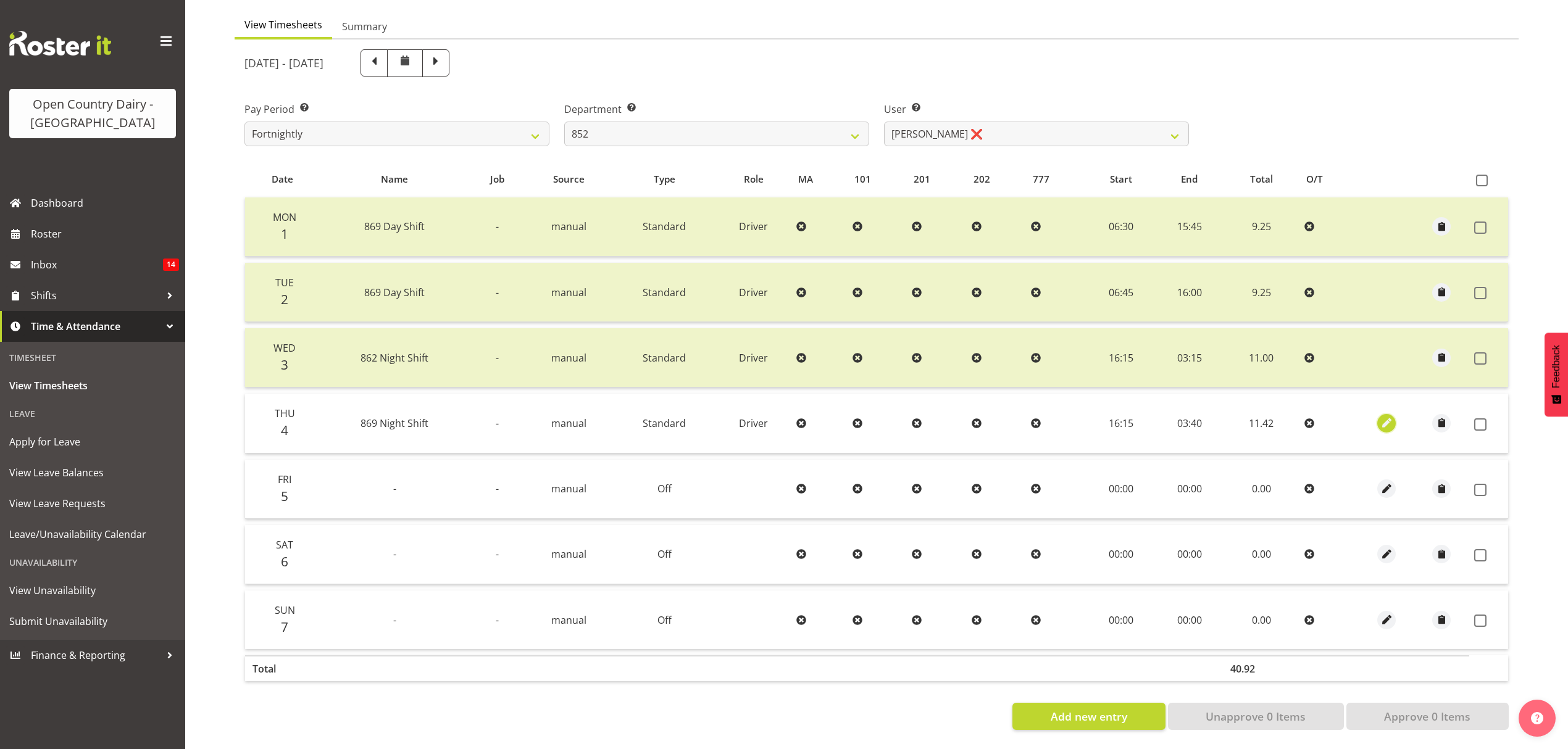
click at [1381, 416] on span "button" at bounding box center [1386, 423] width 14 height 14
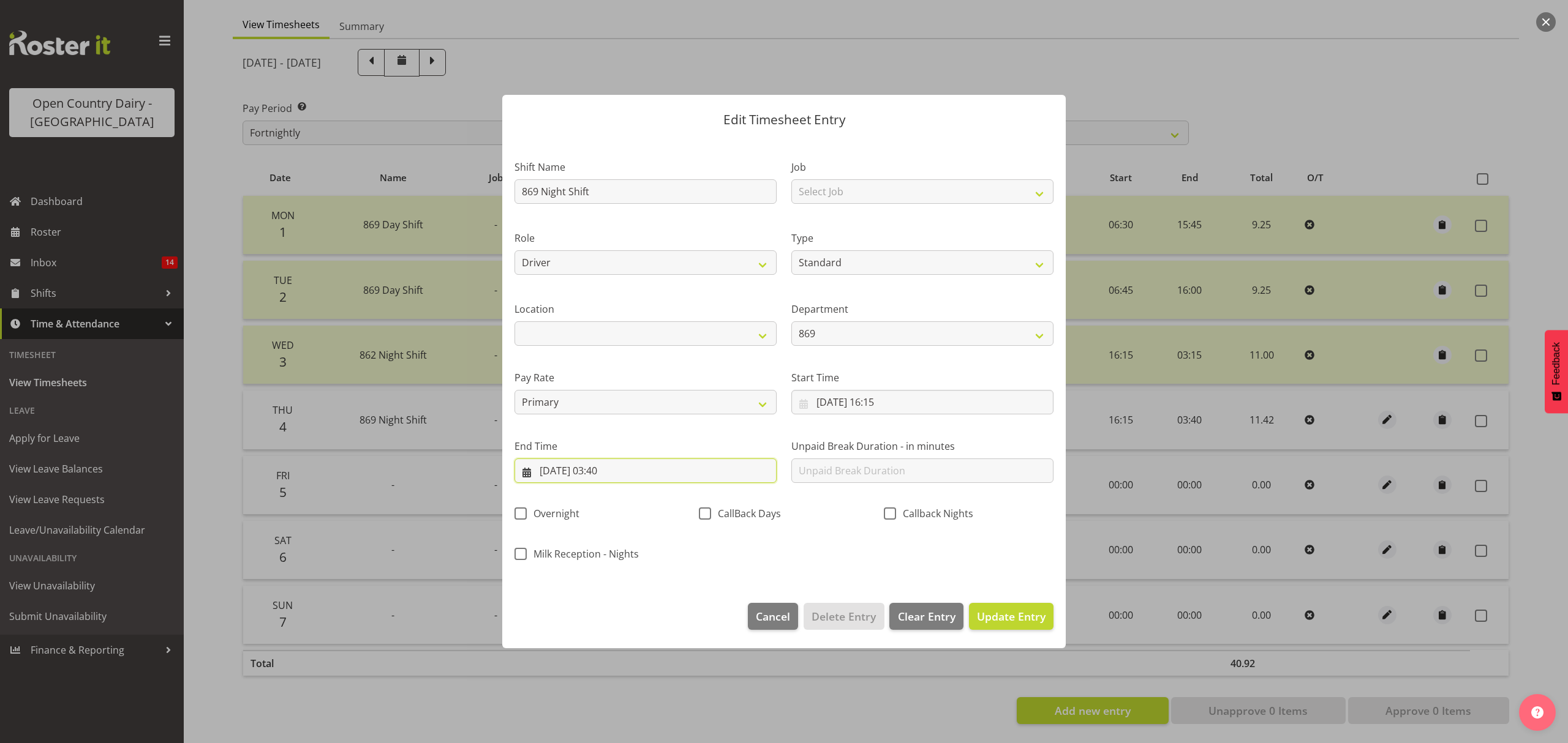
click at [606, 471] on input "05/09/2025, 03:40" at bounding box center [645, 471] width 262 height 24
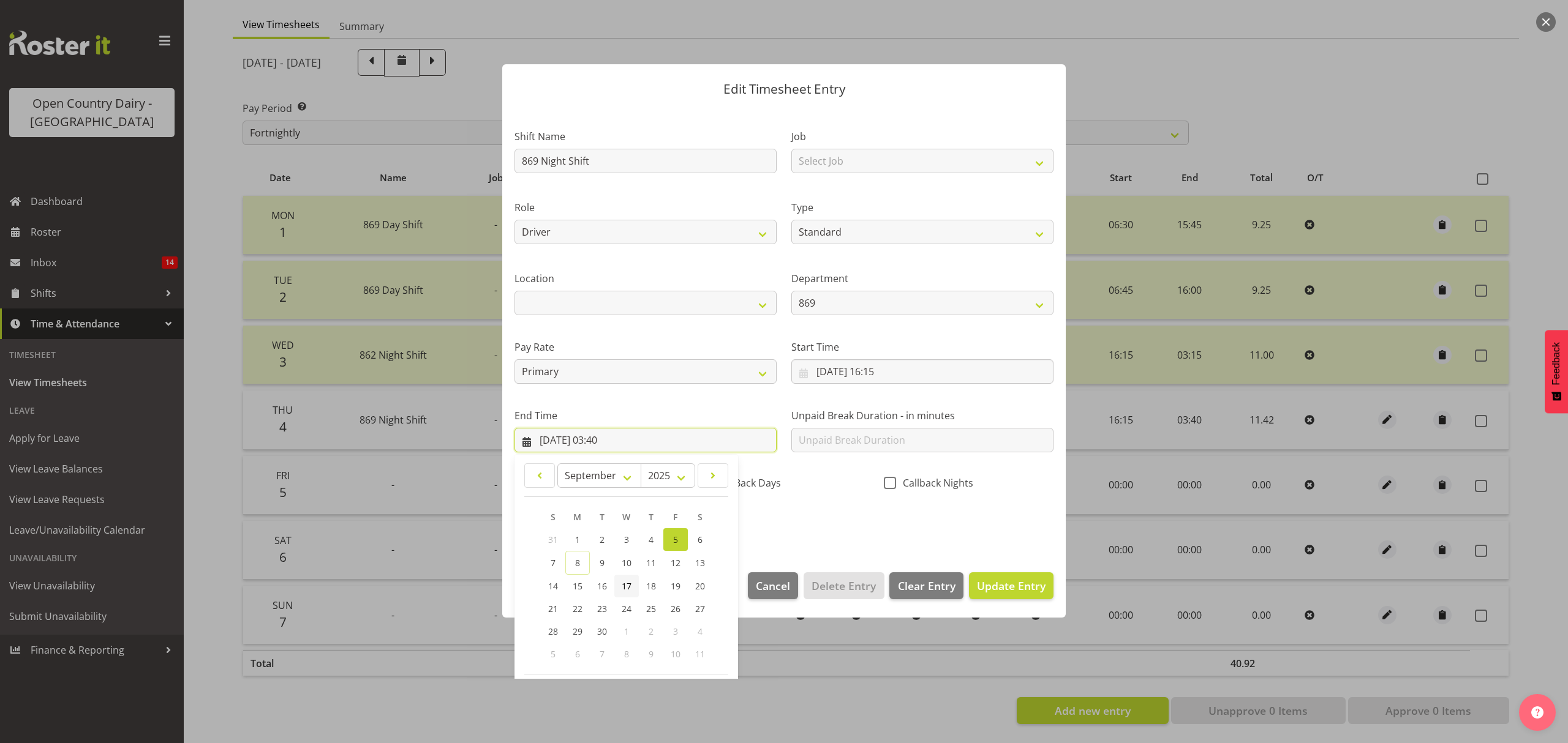
scroll to position [83, 0]
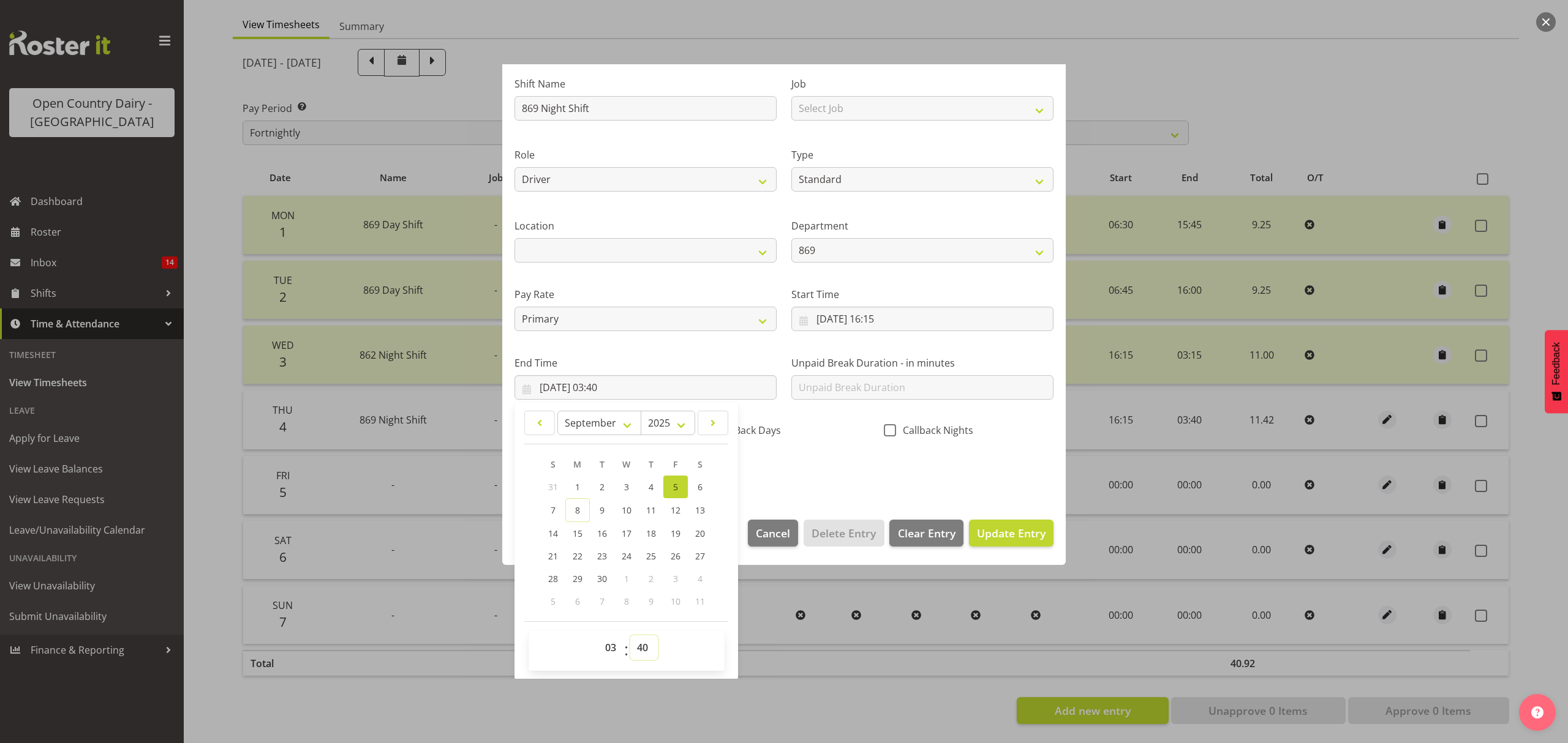
click at [635, 645] on select "00 01 02 03 04 05 06 07 08 09 10 11 12 13 14 15 16 17 18 19 20 21 22 23 24 25 2…" at bounding box center [645, 648] width 28 height 24
click at [631, 636] on select "00 01 02 03 04 05 06 07 08 09 10 11 12 13 14 15 16 17 18 19 20 21 22 23 24 25 2…" at bounding box center [645, 648] width 28 height 24
click at [987, 532] on span "Update Entry" at bounding box center [1011, 533] width 68 height 15
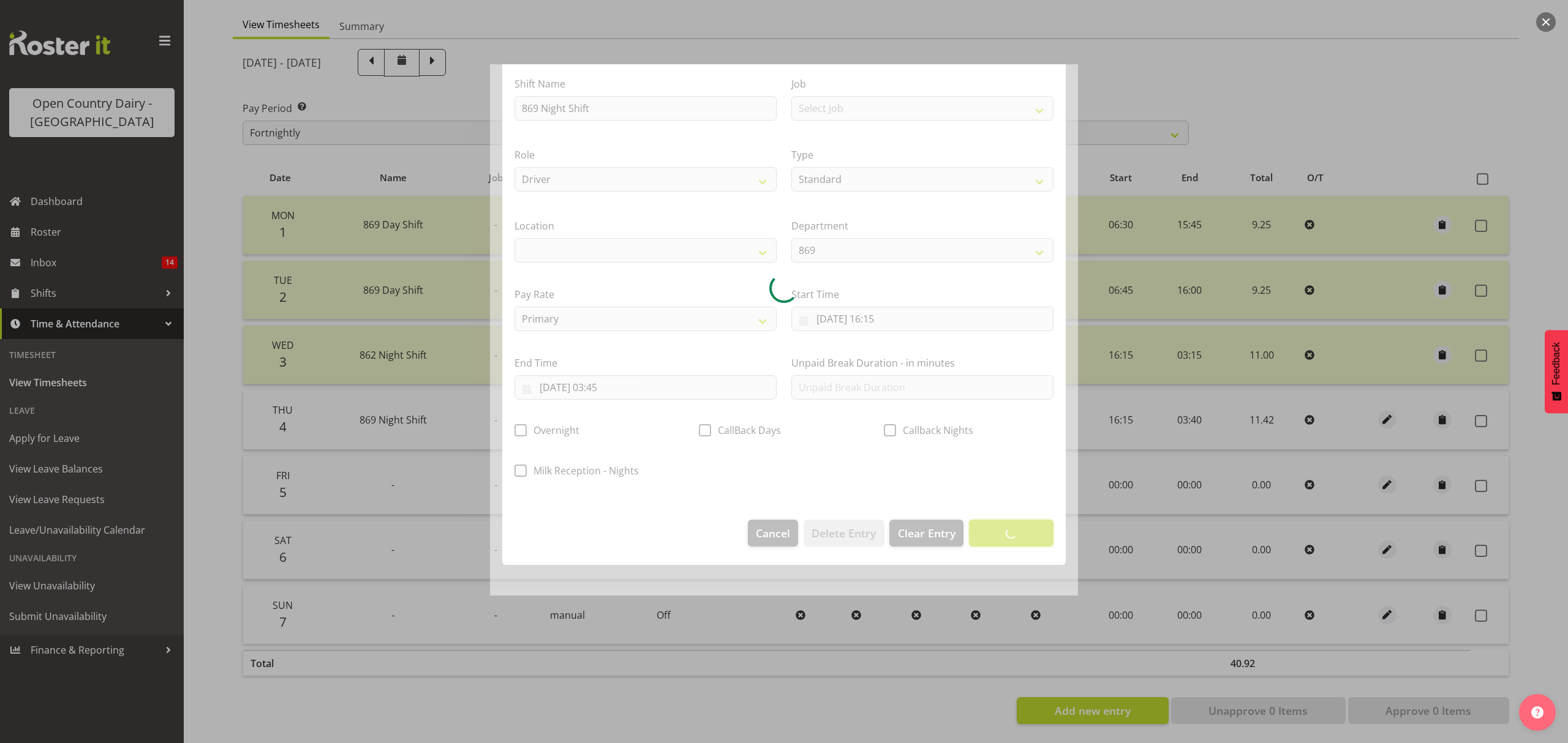
scroll to position [0, 0]
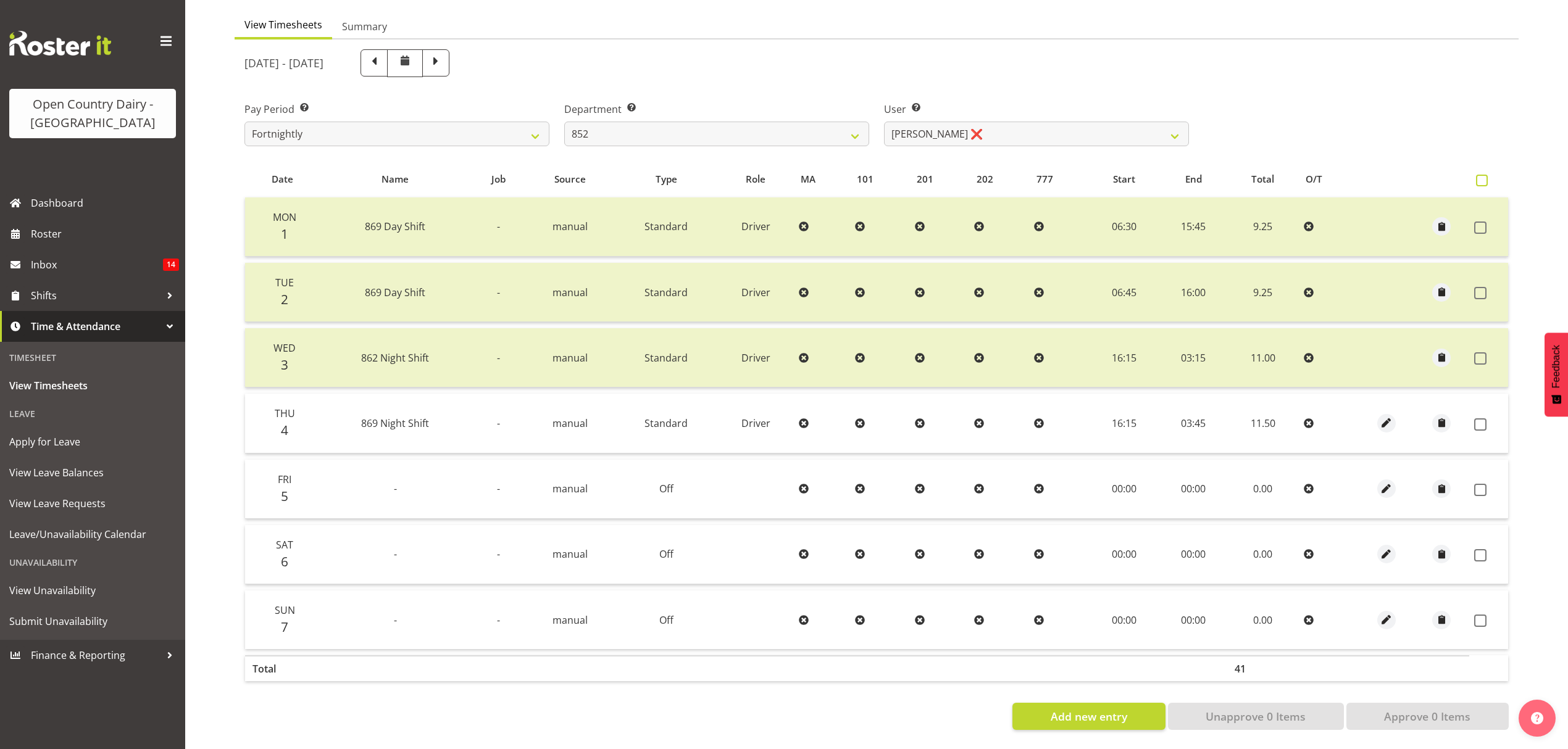
click at [1478, 174] on span at bounding box center [1482, 180] width 11 height 11
click at [1478, 176] on input "checkbox" at bounding box center [1480, 180] width 8 height 8
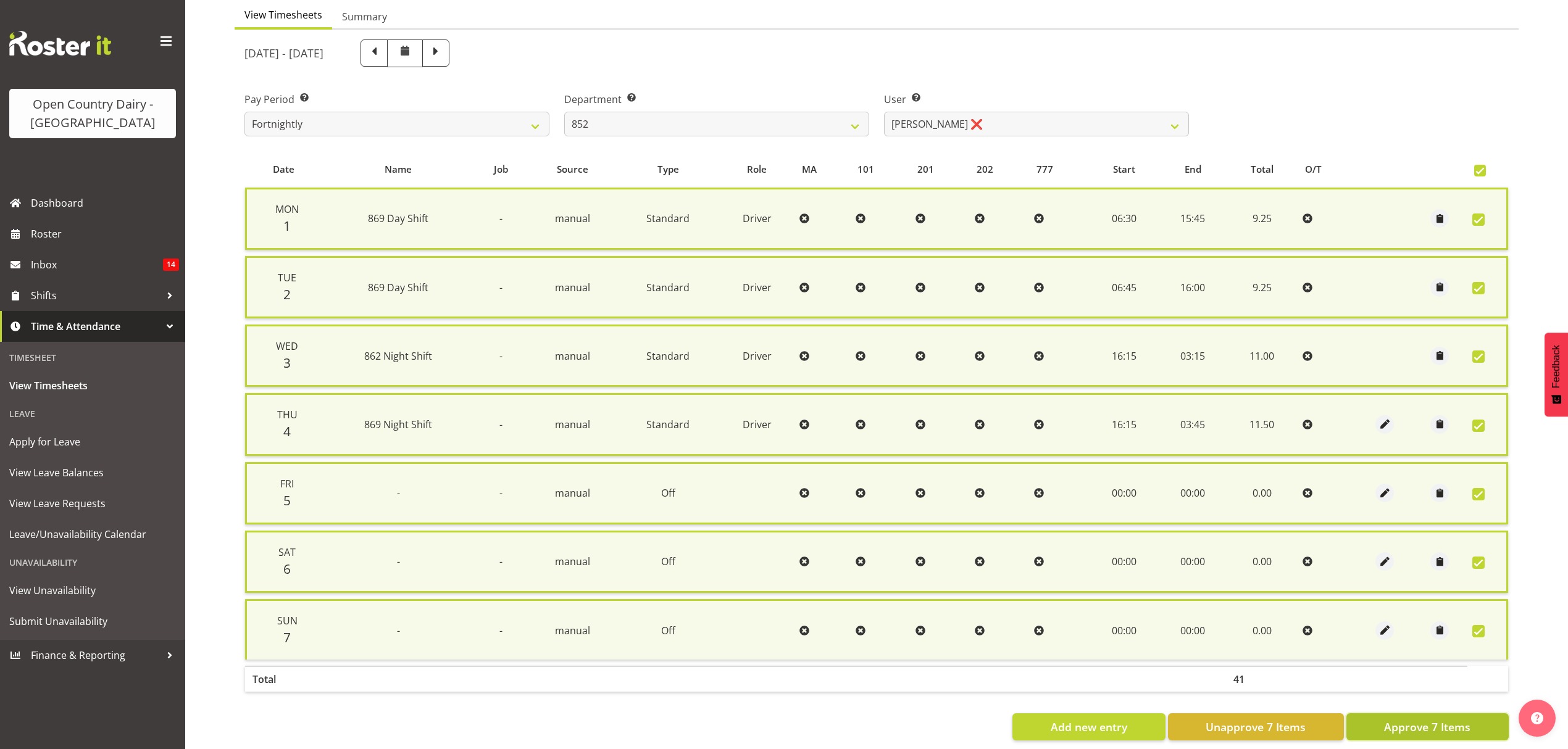
click at [1448, 723] on span "Approve 7 Items" at bounding box center [1427, 727] width 86 height 16
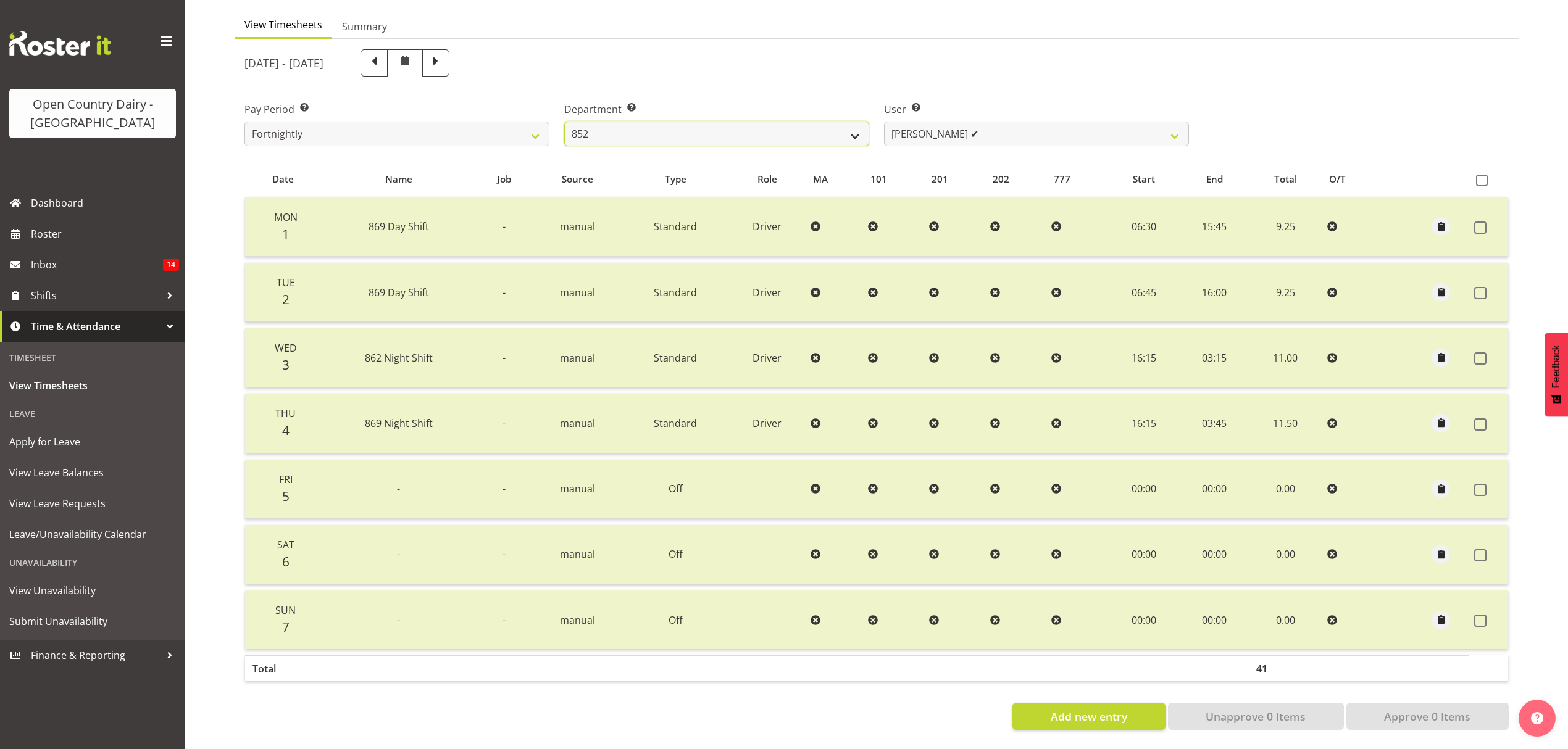
click at [851, 126] on select "734 735 736 737 738 739 851 852 853 854 855 856 858 861 862 865 868 869 870 873" at bounding box center [717, 134] width 305 height 25
click at [564, 122] on select "734 735 736 737 738 739 851 852 853 854 855 856 858 861 862 865 868 869 870 873" at bounding box center [717, 134] width 305 height 25
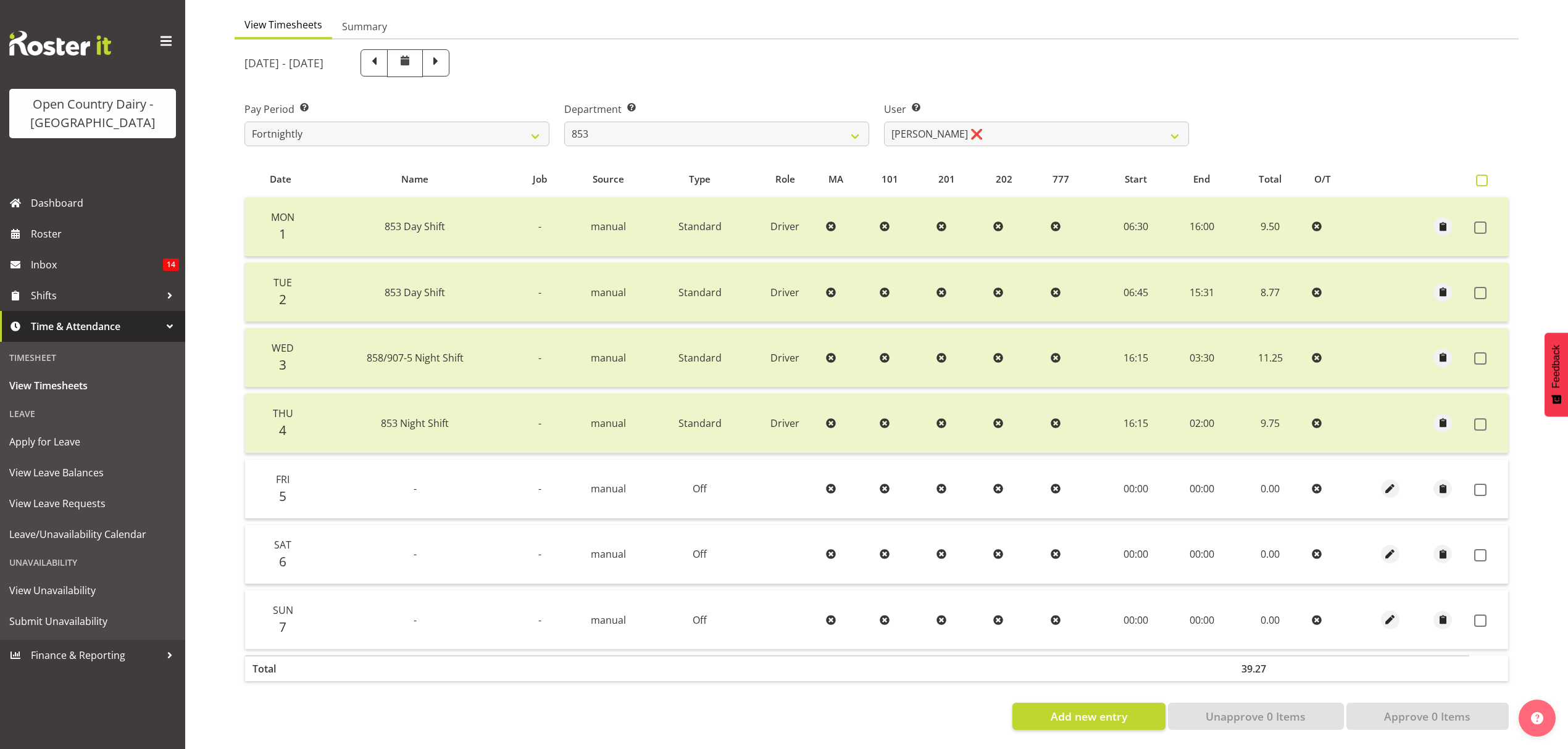
click at [1483, 174] on span at bounding box center [1482, 180] width 11 height 11
click at [1483, 176] on input "checkbox" at bounding box center [1480, 180] width 8 height 8
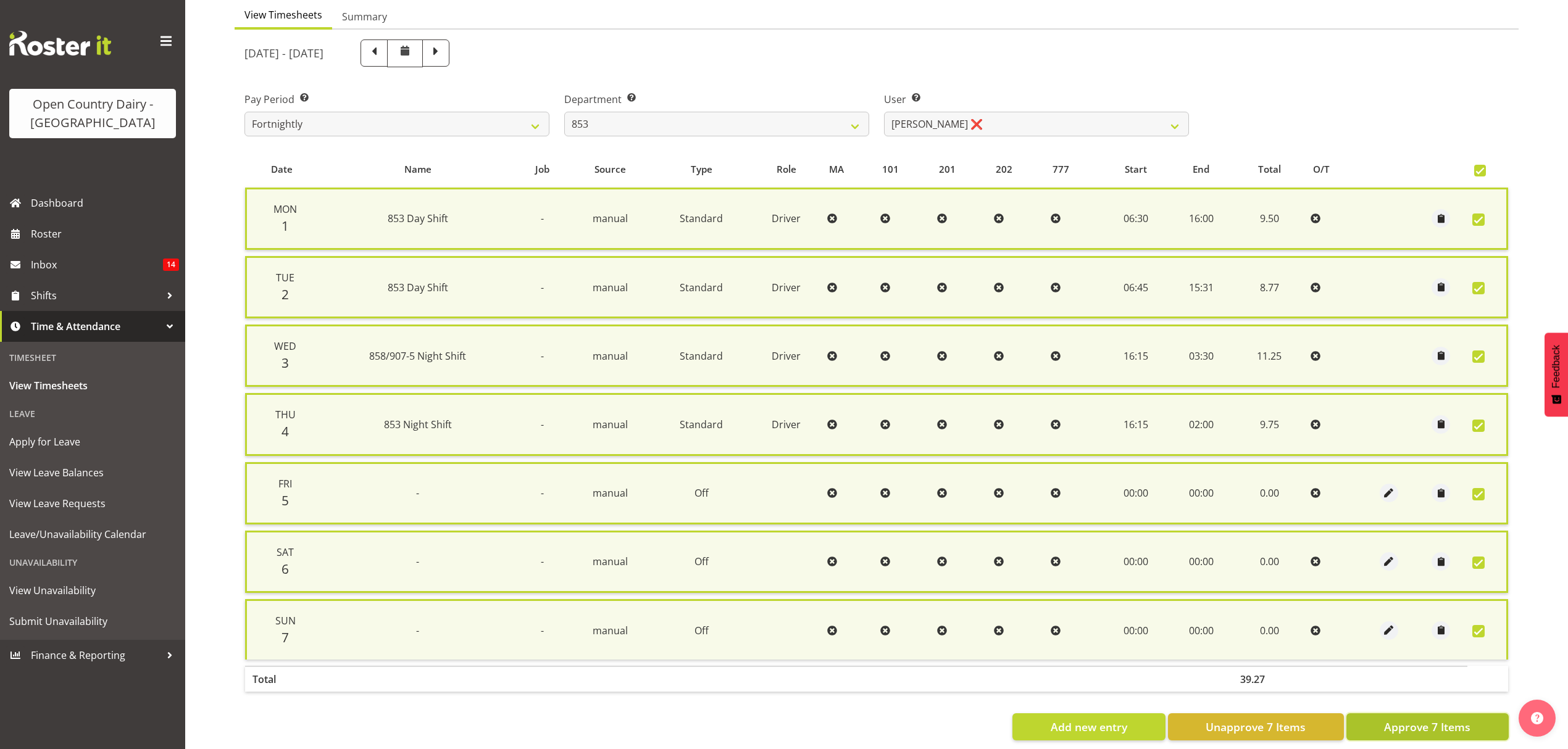
click at [1410, 720] on span "Approve 7 Items" at bounding box center [1427, 727] width 86 height 16
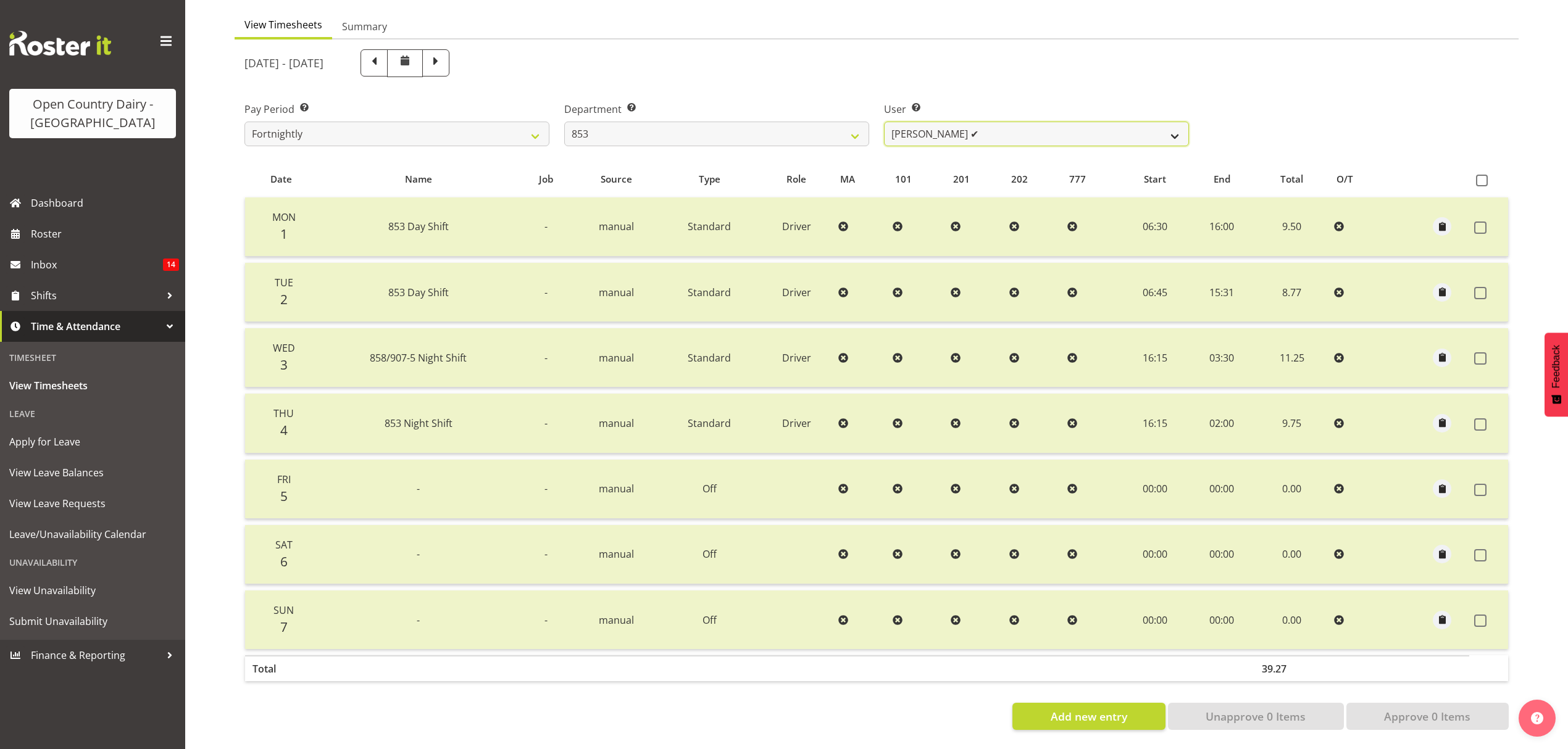
click at [1177, 122] on select "Christiaan Botha ✔ Kevin Stuck ❌ Marty Powell ❌ Sean O'Neill ❌" at bounding box center [1037, 134] width 305 height 25
click at [884, 122] on select "Christiaan Botha ✔ Kevin Stuck ❌ Marty Powell ❌ Sean O'Neill ❌" at bounding box center [1037, 134] width 305 height 25
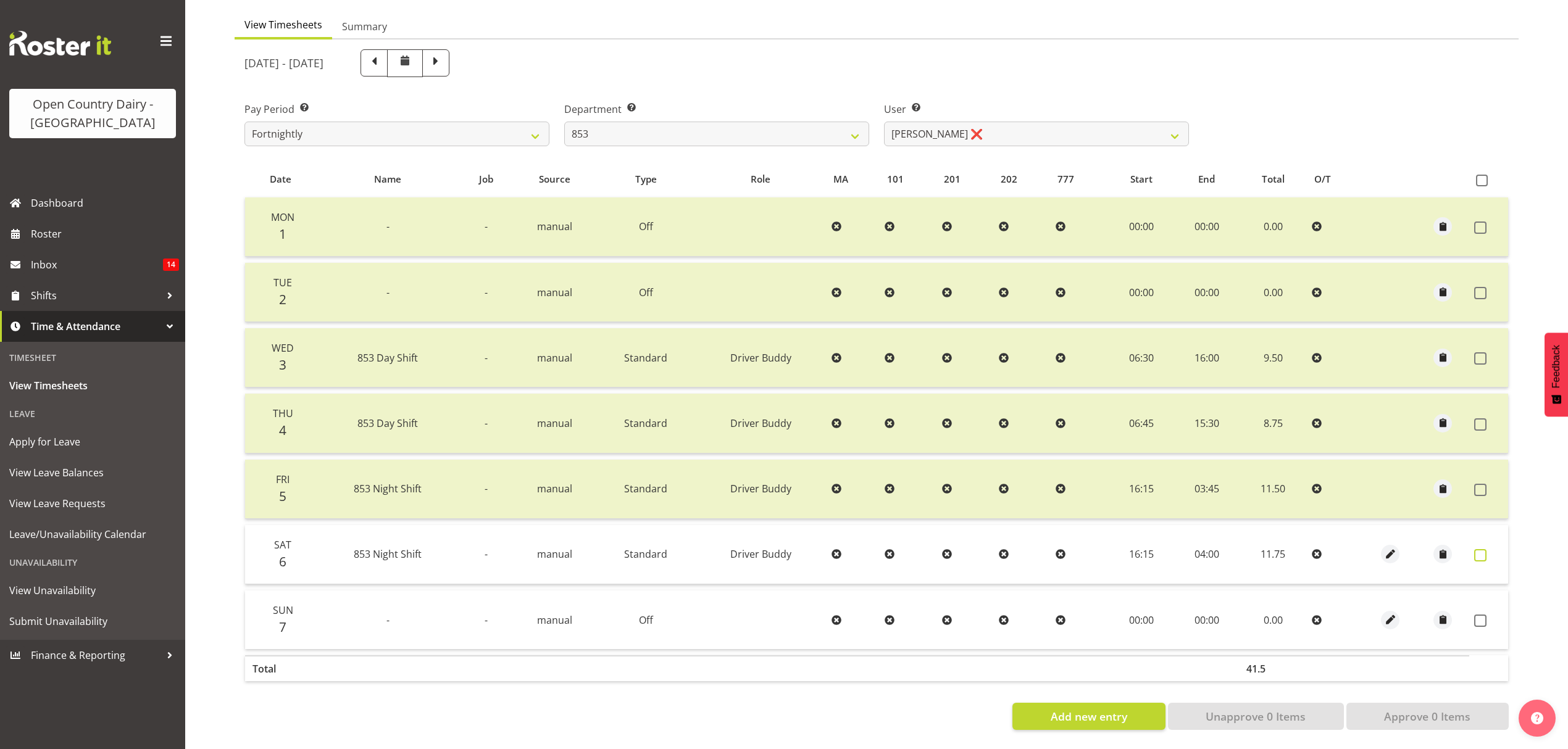
click at [1479, 549] on span at bounding box center [1481, 555] width 12 height 12
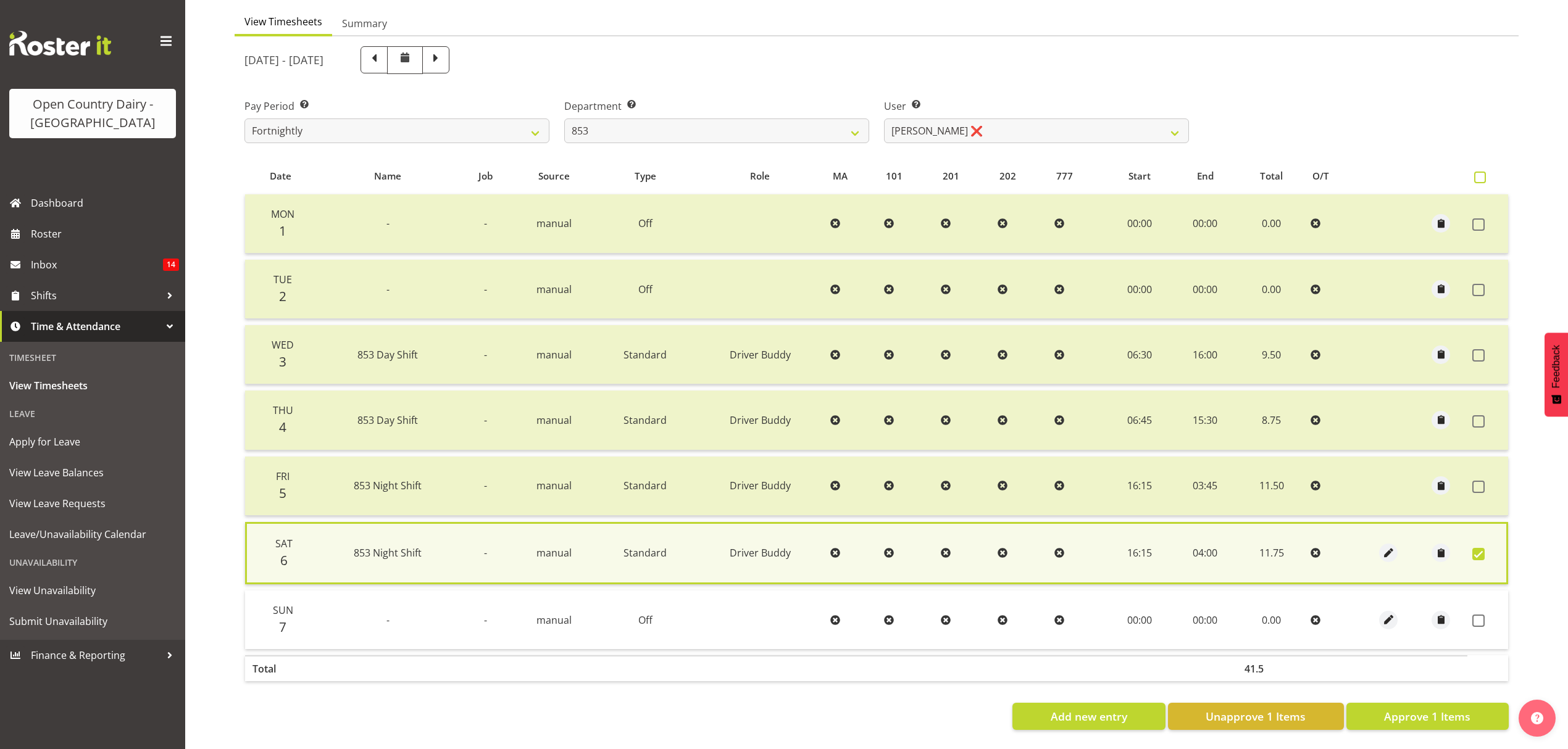
click at [1479, 172] on span at bounding box center [1480, 177] width 11 height 11
click at [1479, 174] on input "checkbox" at bounding box center [1478, 177] width 8 height 8
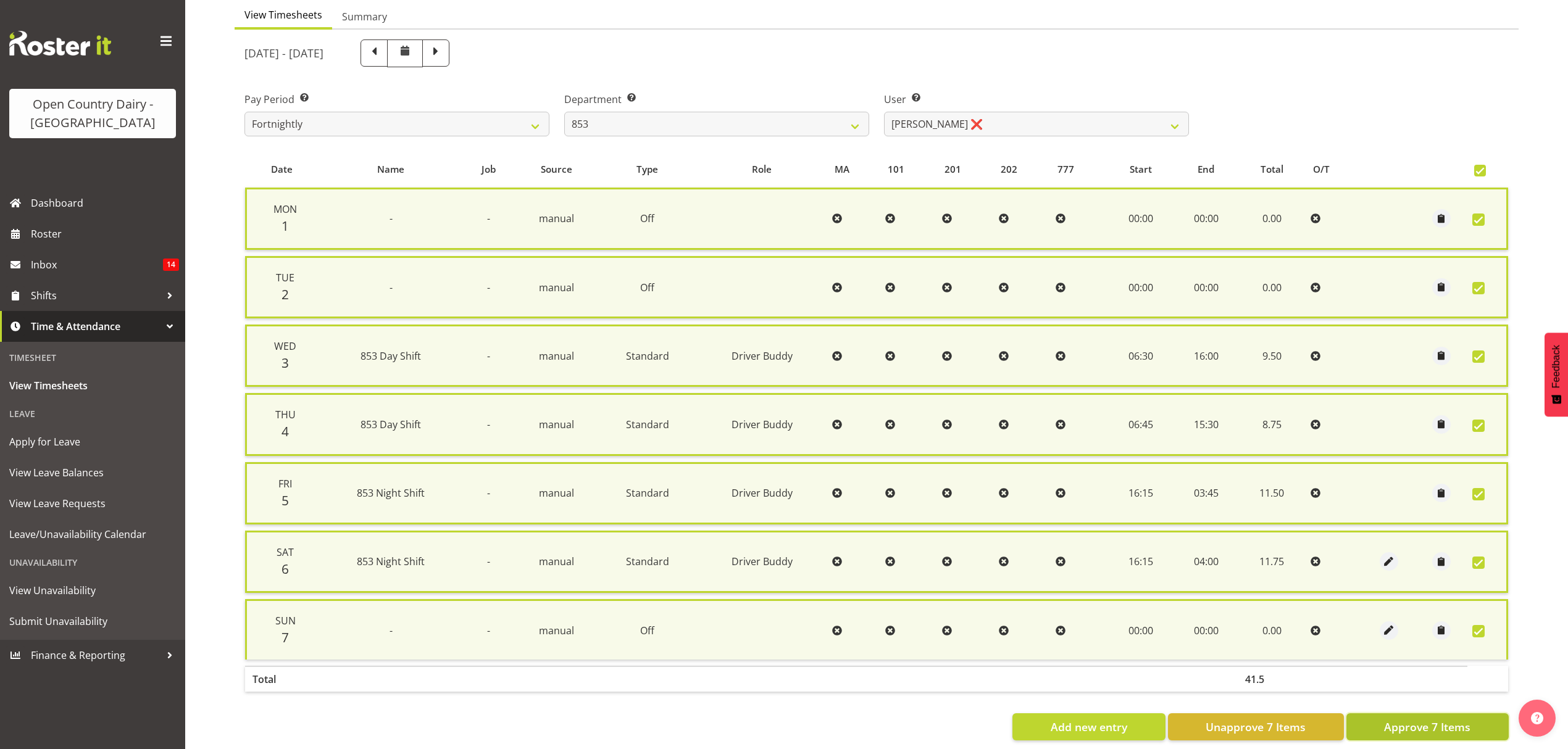
click at [1438, 724] on span "Approve 7 Items" at bounding box center [1427, 727] width 86 height 16
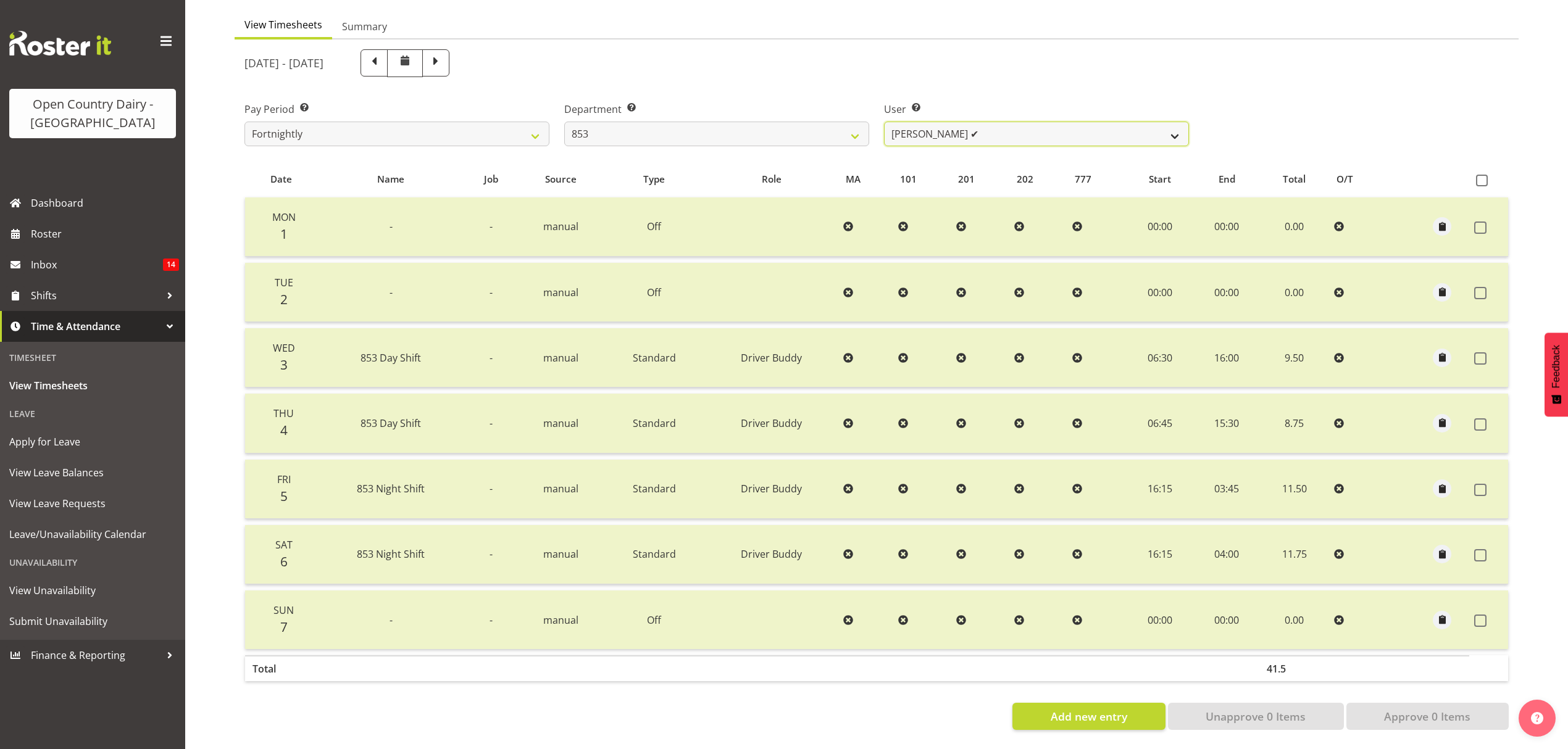
drag, startPoint x: 1171, startPoint y: 126, endPoint x: 1162, endPoint y: 127, distance: 9.1
click at [1171, 126] on select "Christiaan Botha ✔ Kevin Stuck ✔ Marty Powell ❌ Sean O'Neill ❌" at bounding box center [1037, 134] width 305 height 25
click at [884, 122] on select "Christiaan Botha ✔ Kevin Stuck ✔ Marty Powell ❌ Sean O'Neill ❌" at bounding box center [1037, 134] width 305 height 25
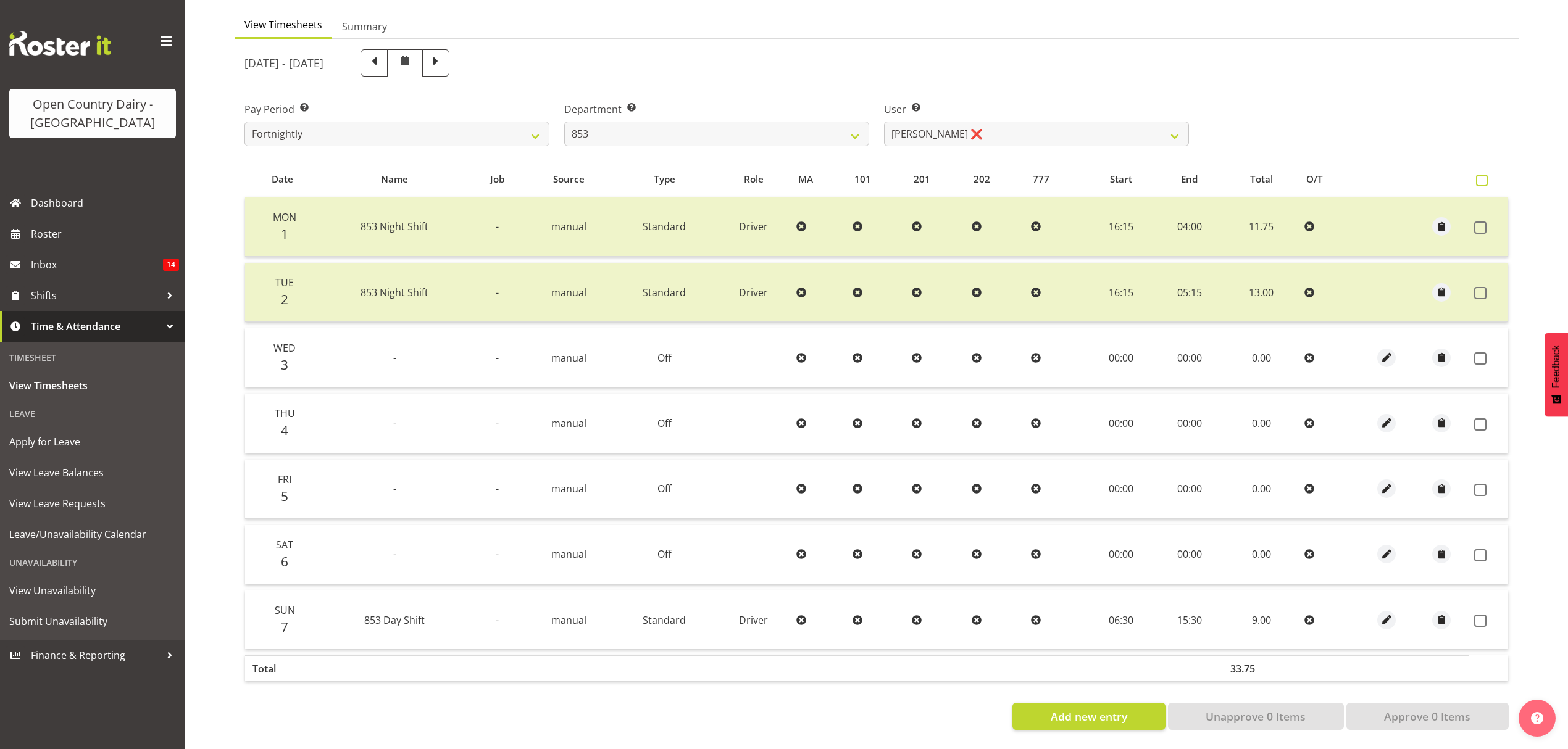
click at [1478, 174] on span at bounding box center [1482, 180] width 11 height 11
click at [1478, 176] on input "checkbox" at bounding box center [1480, 180] width 8 height 8
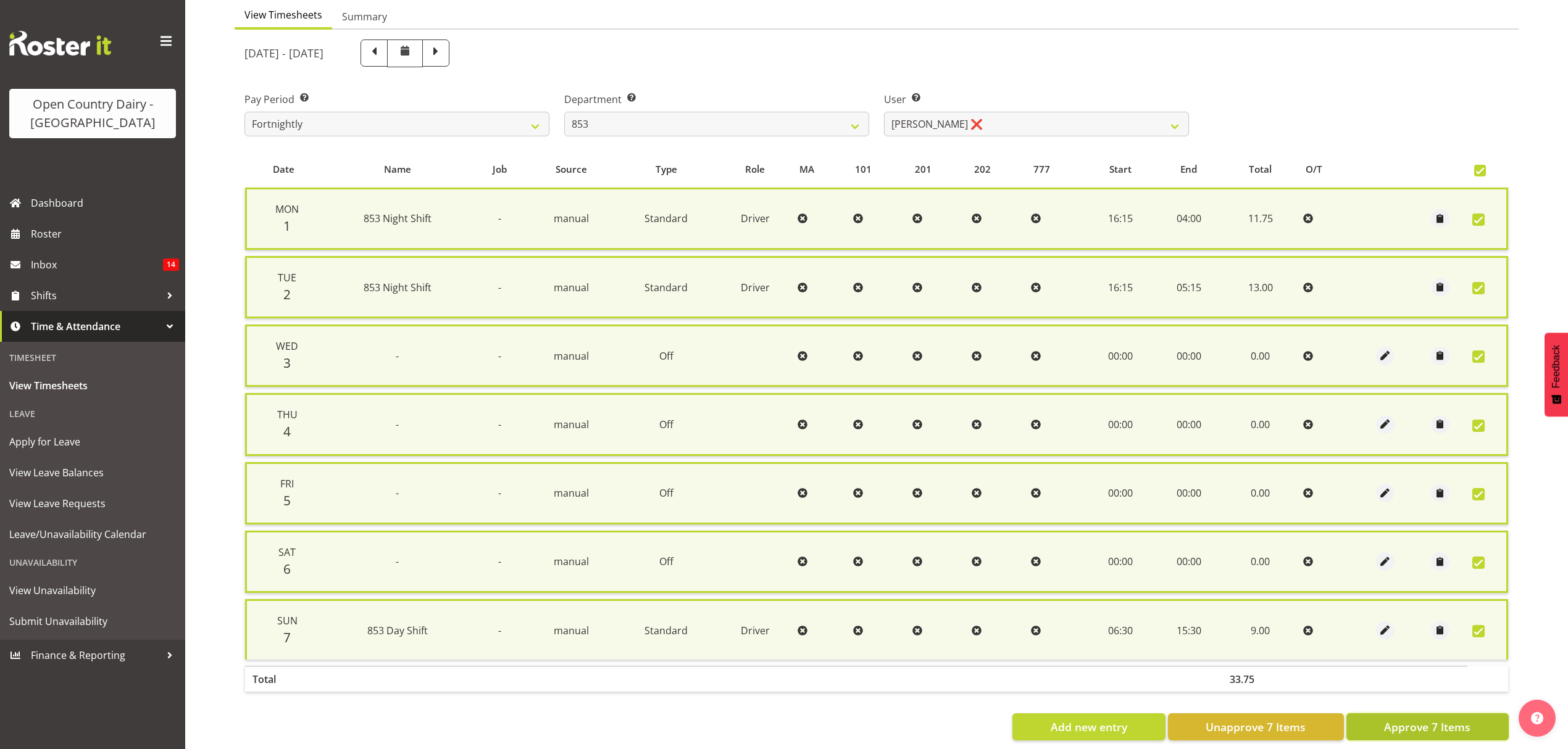
click at [1438, 724] on span "Approve 7 Items" at bounding box center [1427, 727] width 86 height 16
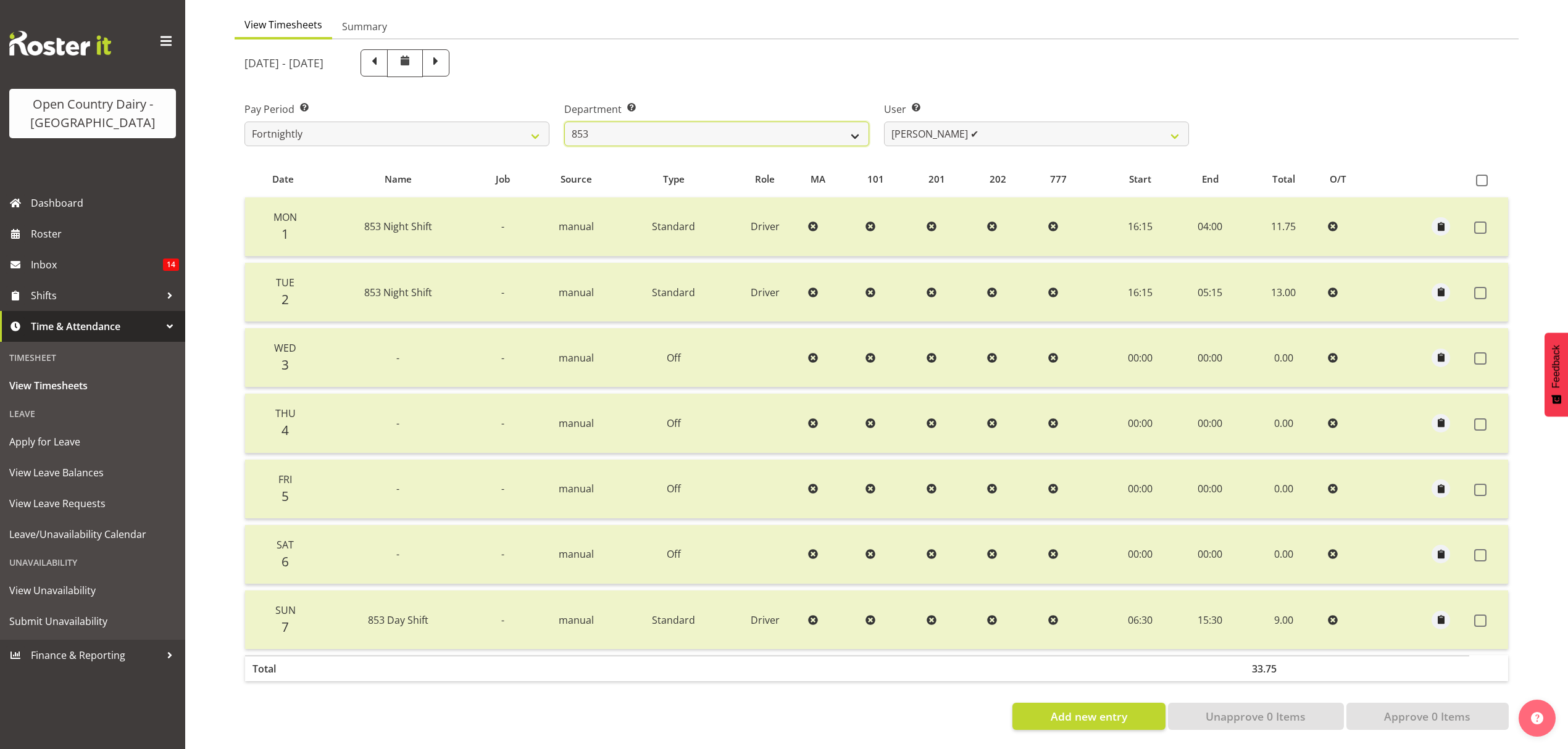
click at [851, 124] on select "734 735 736 737 738 739 851 852 853 854 855 856 858 861 862 865 868 869 870 873" at bounding box center [717, 134] width 305 height 25
click at [564, 122] on select "734 735 736 737 738 739 851 852 853 854 855 856 858 861 862 865 868 869 870 873" at bounding box center [717, 134] width 305 height 25
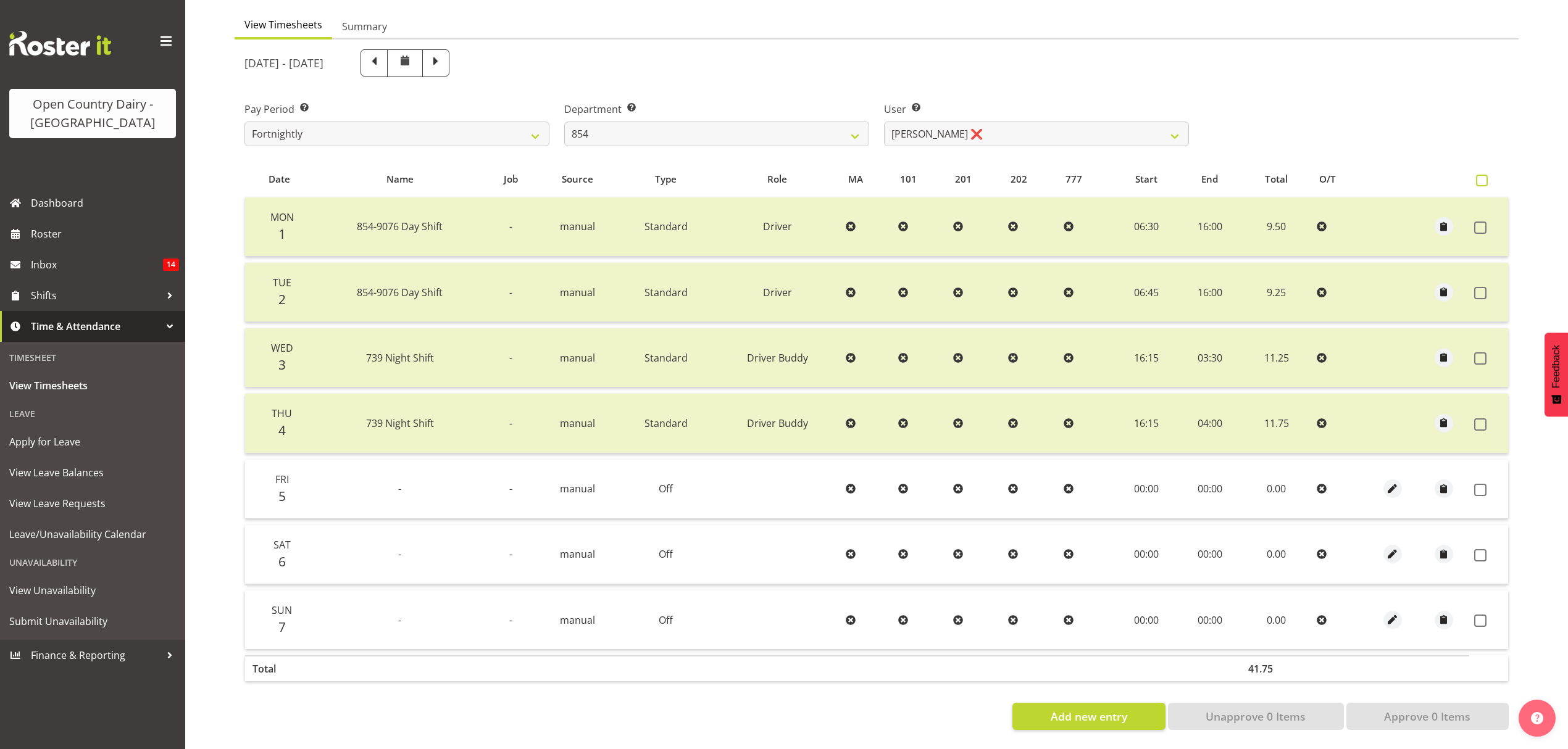
click at [1483, 174] on span at bounding box center [1482, 180] width 11 height 11
click at [1483, 176] on input "checkbox" at bounding box center [1480, 180] width 8 height 8
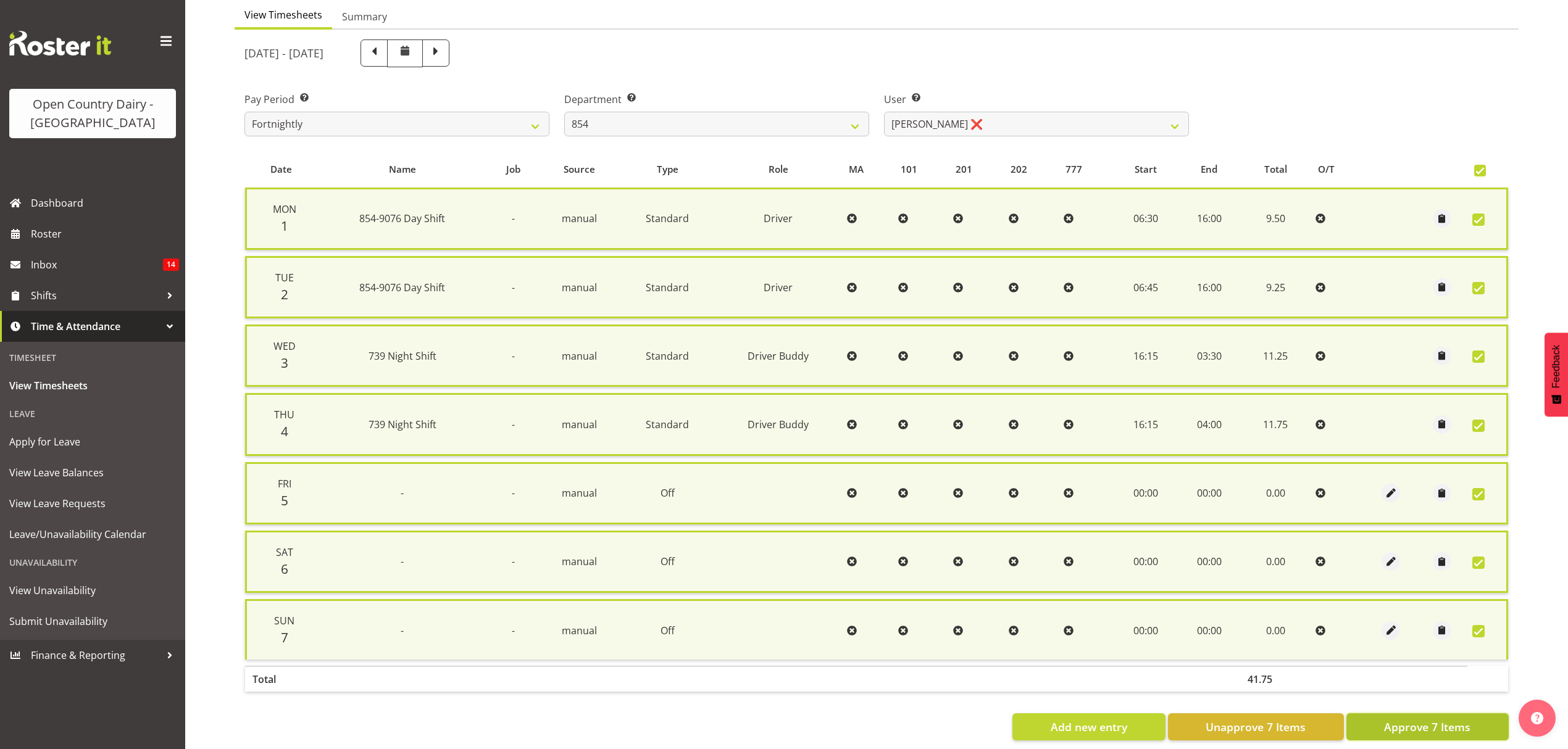
click at [1429, 719] on span "Approve 7 Items" at bounding box center [1427, 727] width 86 height 16
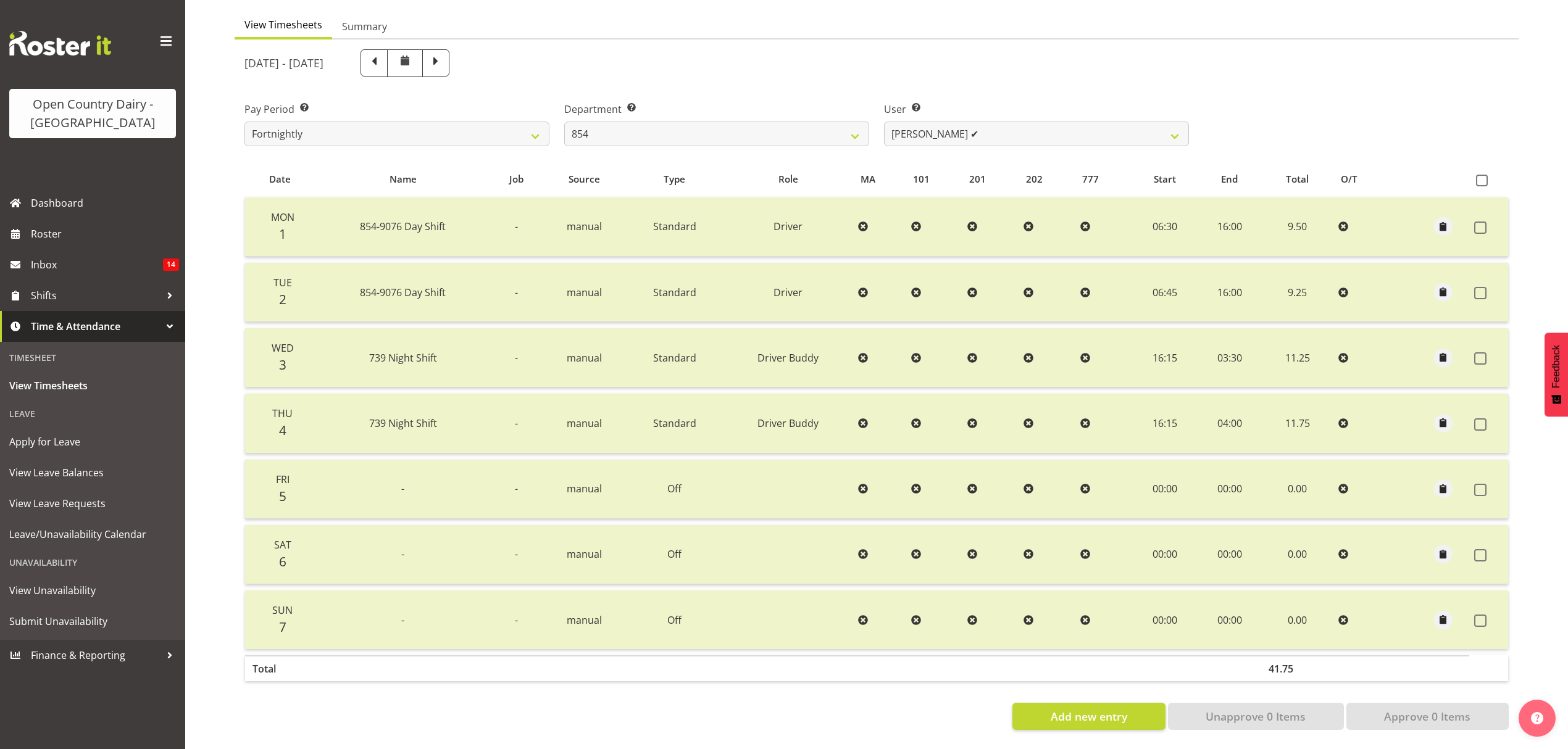
click at [843, 137] on div "Department Select which department you would like to view. 734 735 736 737 738 …" at bounding box center [717, 119] width 320 height 69
click at [852, 127] on select "734 735 736 737 738 739 851 852 853 854 855 856 858 861 862 865 868 869 870 873" at bounding box center [717, 134] width 305 height 25
click at [564, 122] on select "734 735 736 737 738 739 851 852 853 854 855 856 858 861 862 865 868 869 870 873" at bounding box center [717, 134] width 305 height 25
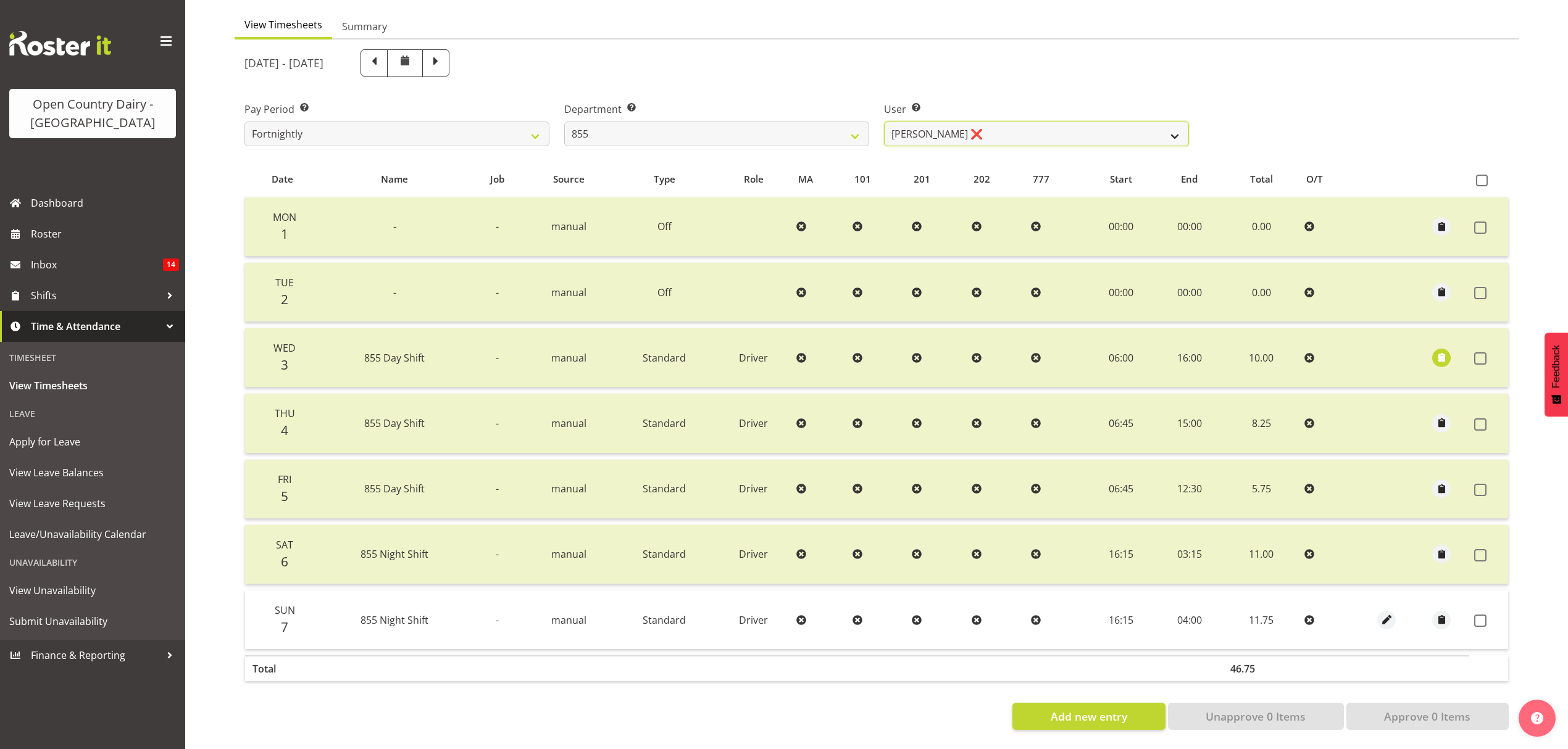
click at [1177, 130] on select "Leon Harrison ❌ Nathan Vincent ❌ Wayne Jukes ❌" at bounding box center [1037, 134] width 305 height 25
click at [884, 122] on select "Leon Harrison ❌ Nathan Vincent ❌ Wayne Jukes ❌" at bounding box center [1037, 134] width 305 height 25
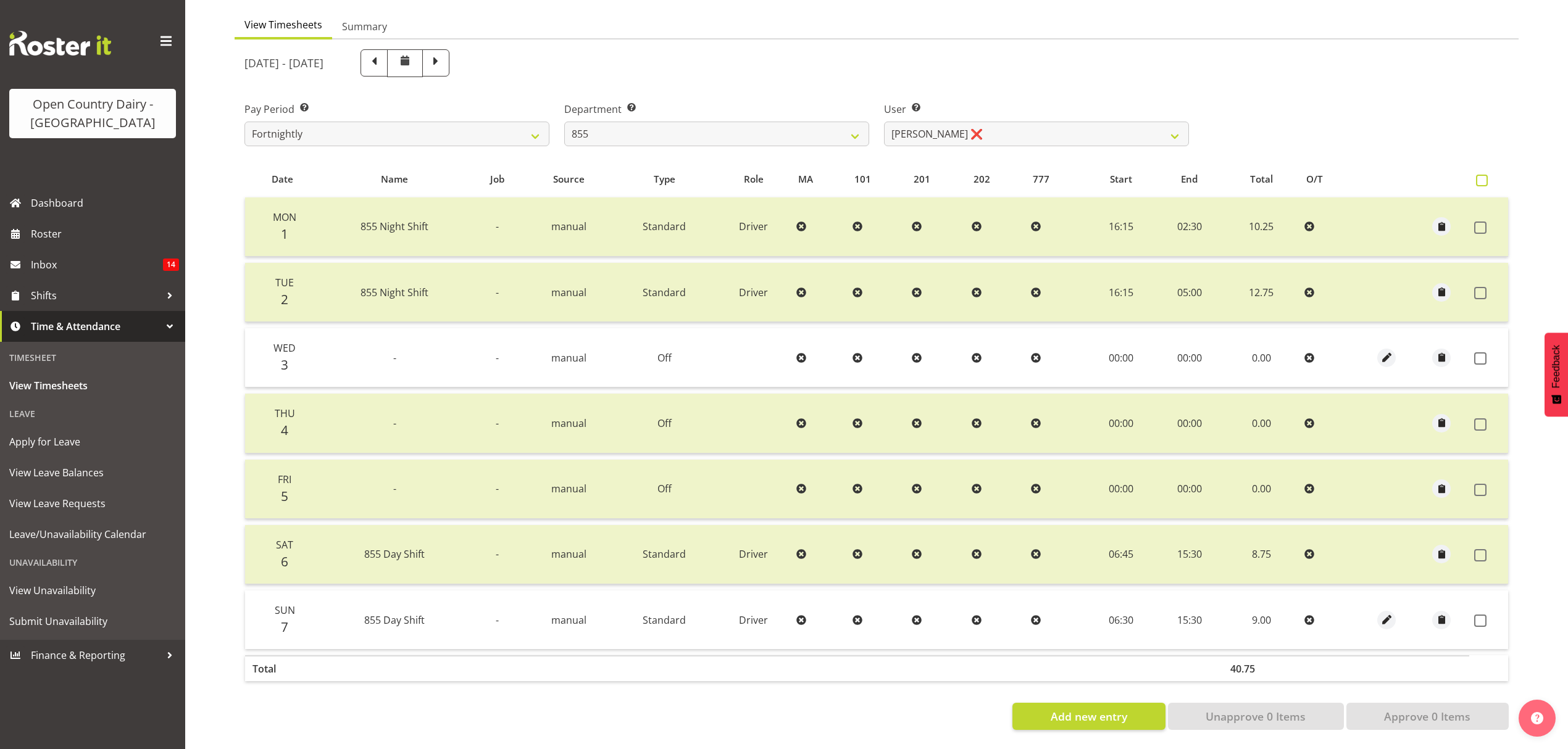
click at [1480, 174] on span at bounding box center [1482, 180] width 11 height 11
click at [1480, 176] on input "checkbox" at bounding box center [1480, 180] width 8 height 8
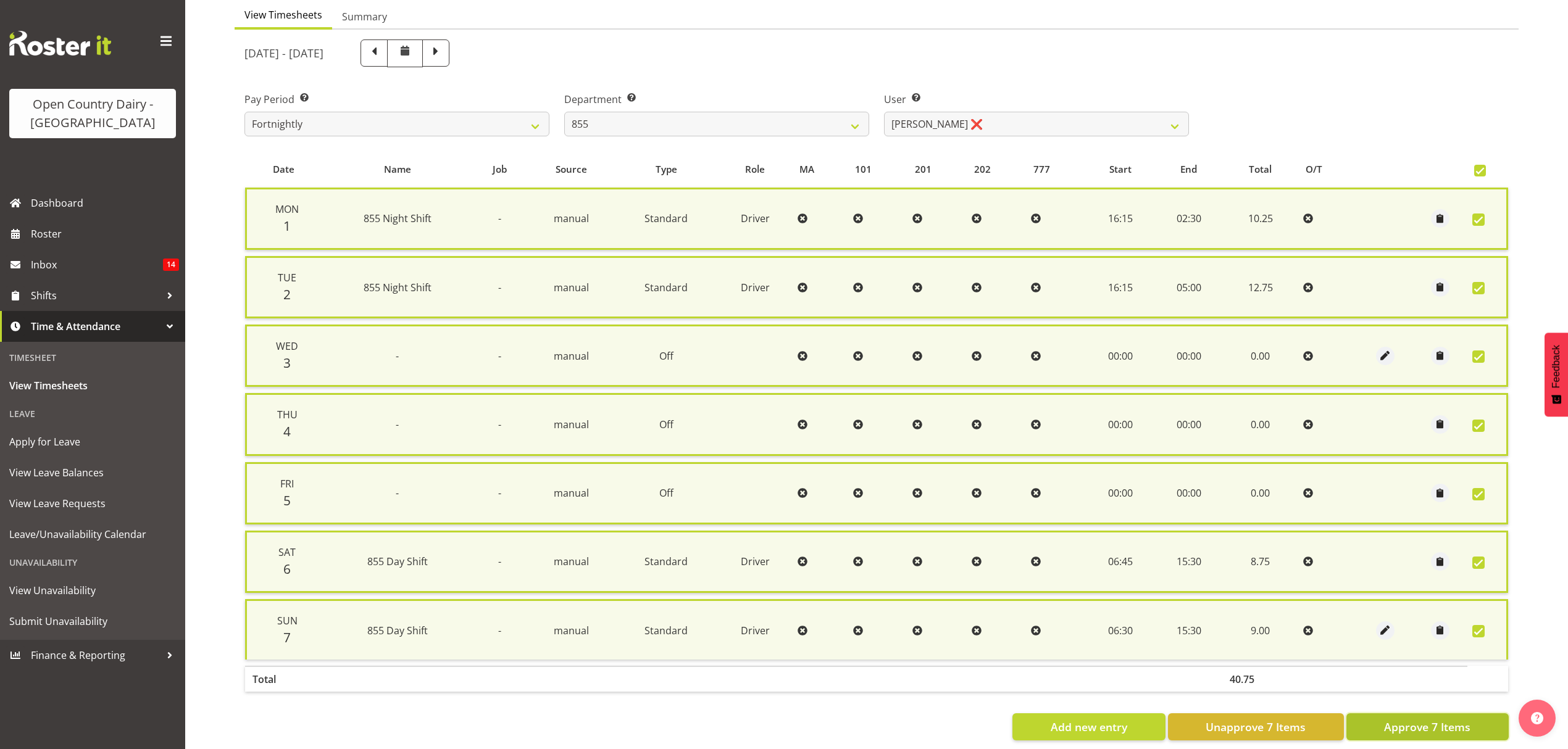
click at [1417, 719] on span "Approve 7 Items" at bounding box center [1427, 727] width 86 height 16
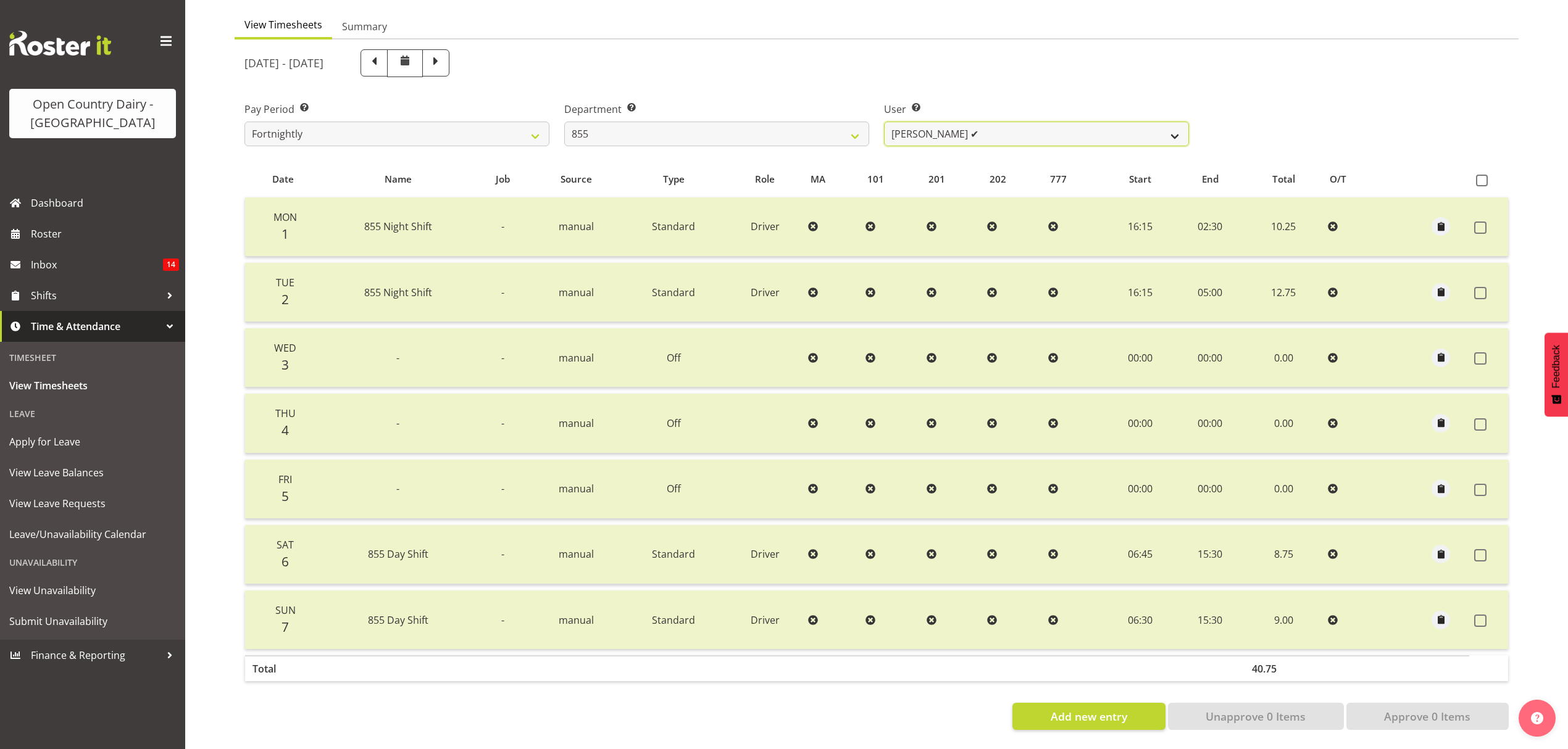
click at [1178, 124] on select "Leon Harrison ❌ Nathan Vincent ✔ Wayne Jukes ❌" at bounding box center [1037, 134] width 305 height 25
click at [884, 122] on select "Leon Harrison ❌ Nathan Vincent ✔ Wayne Jukes ❌" at bounding box center [1037, 134] width 305 height 25
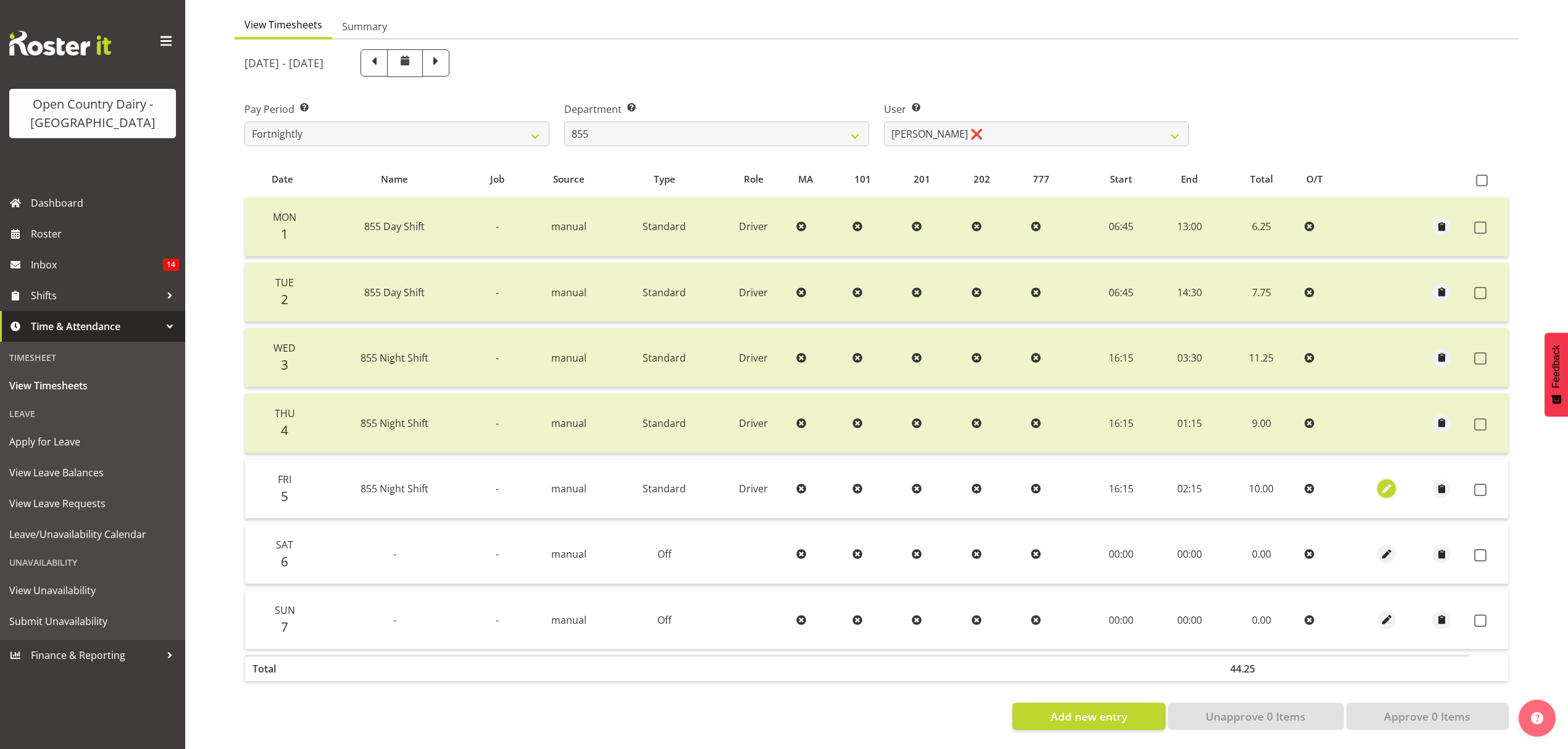
click at [1386, 482] on span "button" at bounding box center [1386, 489] width 14 height 14
click at [1186, 470] on td "02:15" at bounding box center [1189, 489] width 67 height 59
click at [1179, 483] on td "02:15" at bounding box center [1189, 489] width 67 height 59
click at [1393, 482] on span "button" at bounding box center [1386, 489] width 14 height 14
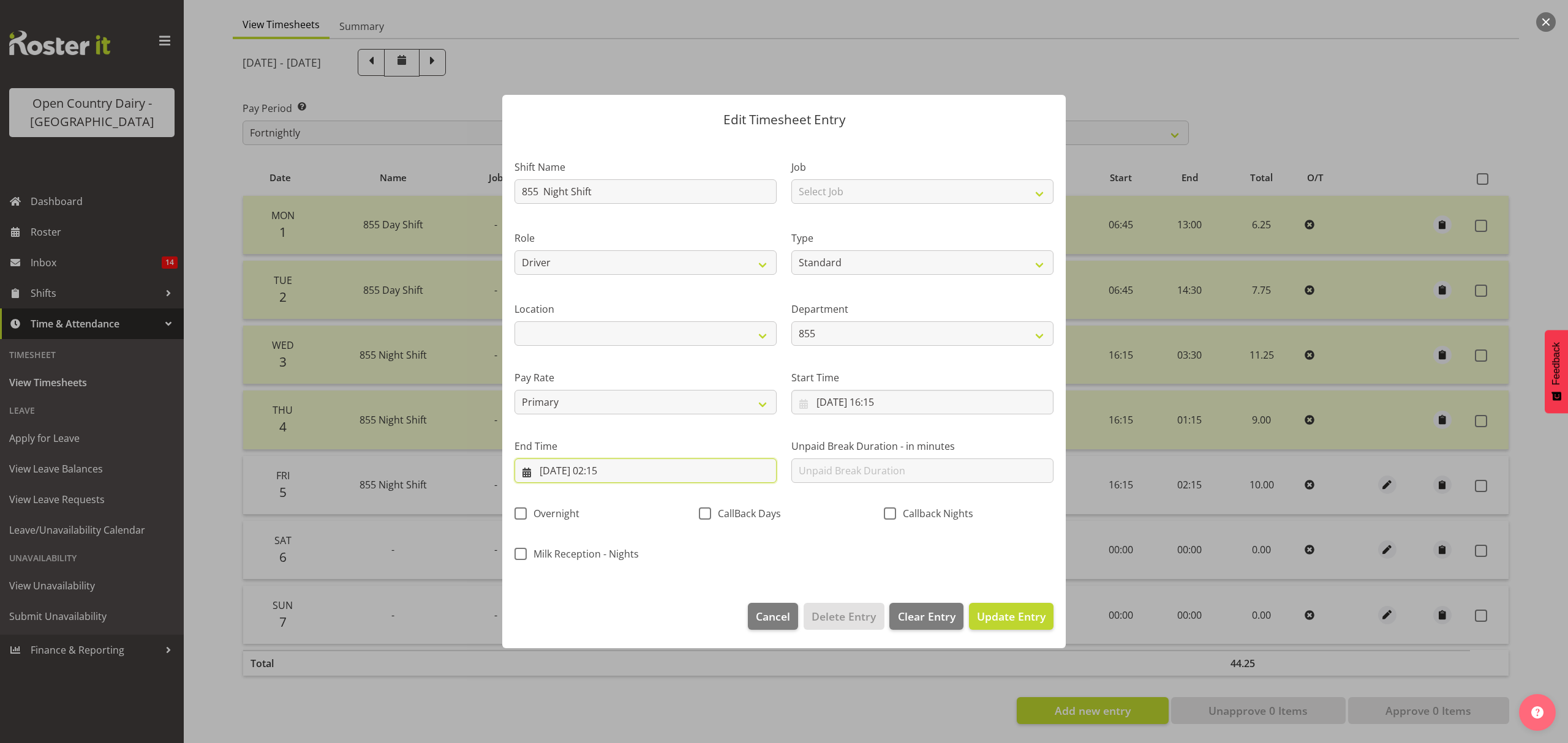
click at [618, 468] on input "06/09/2025, 02:15" at bounding box center [645, 471] width 262 height 24
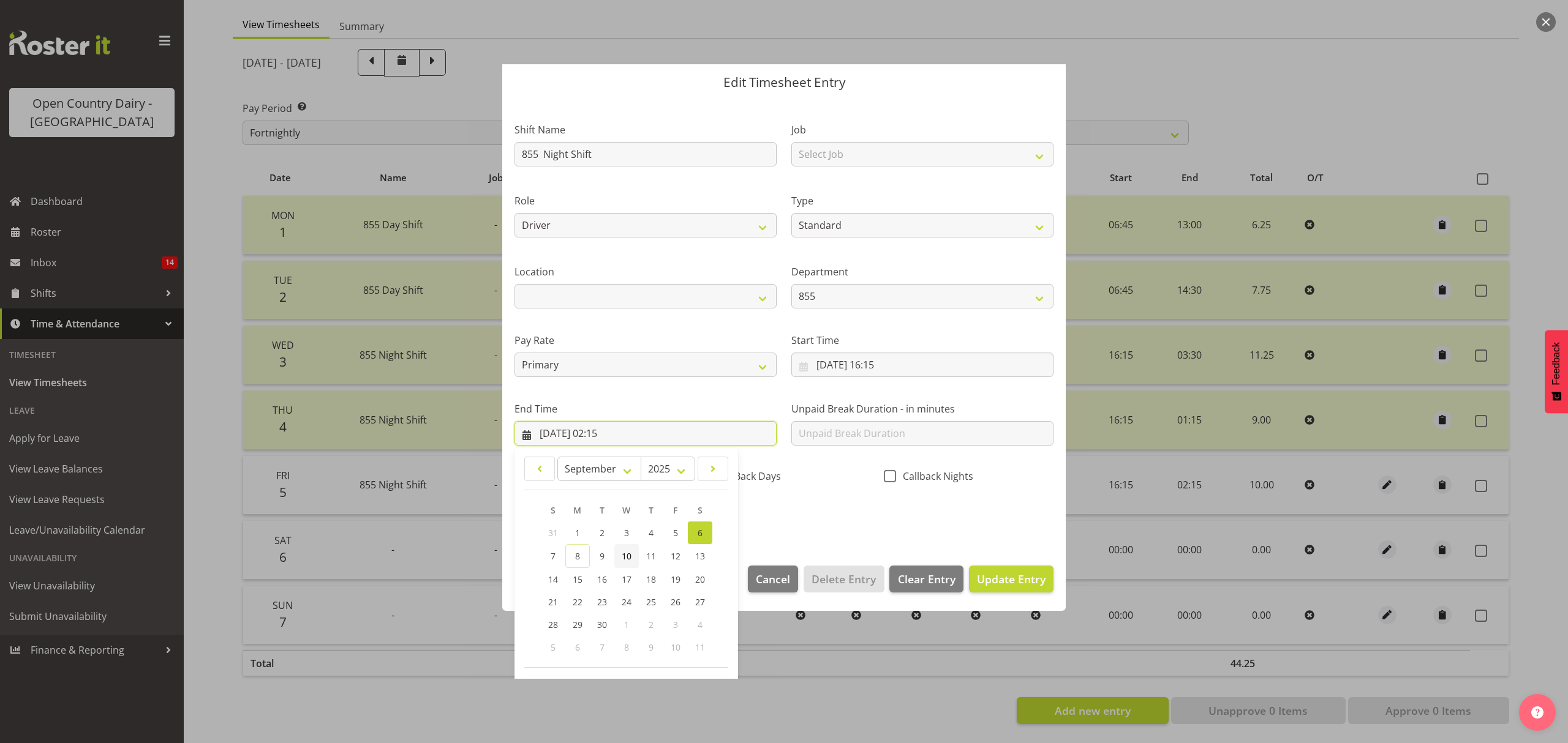
scroll to position [83, 0]
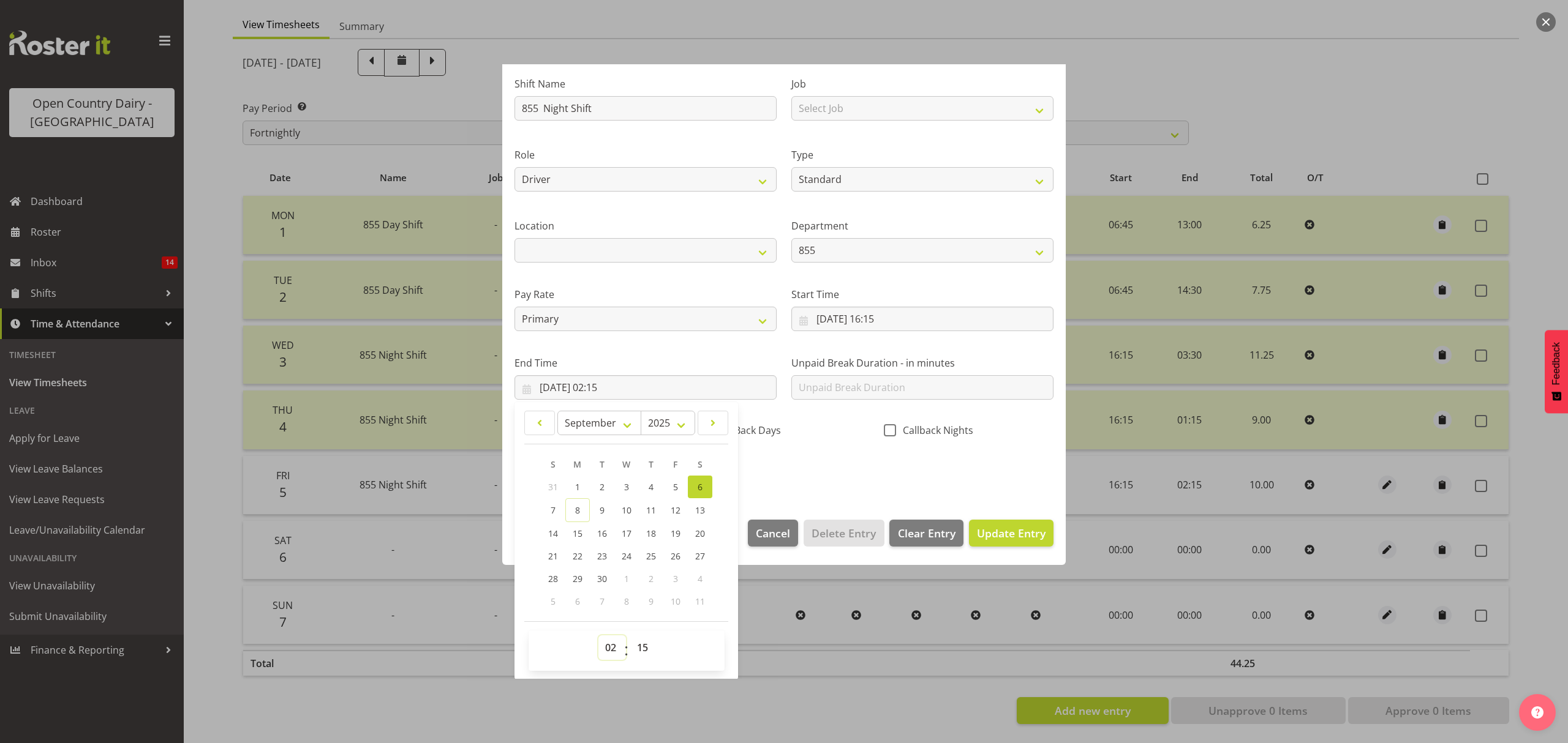
click at [610, 652] on select "00 01 02 03 04 05 06 07 08 09 10 11 12 13 14 15 16 17 18 19 20 21 22 23" at bounding box center [612, 648] width 28 height 24
click at [598, 636] on select "00 01 02 03 04 05 06 07 08 09 10 11 12 13 14 15 16 17 18 19 20 21 22 23" at bounding box center [612, 648] width 28 height 24
click at [645, 648] on select "00 01 02 03 04 05 06 07 08 09 10 11 12 13 14 15 16 17 18 19 20 21 22 23 24 25 2…" at bounding box center [645, 648] width 28 height 24
click at [631, 636] on select "00 01 02 03 04 05 06 07 08 09 10 11 12 13 14 15 16 17 18 19 20 21 22 23 24 25 2…" at bounding box center [645, 648] width 28 height 24
click at [1006, 538] on span "Update Entry" at bounding box center [1011, 533] width 68 height 15
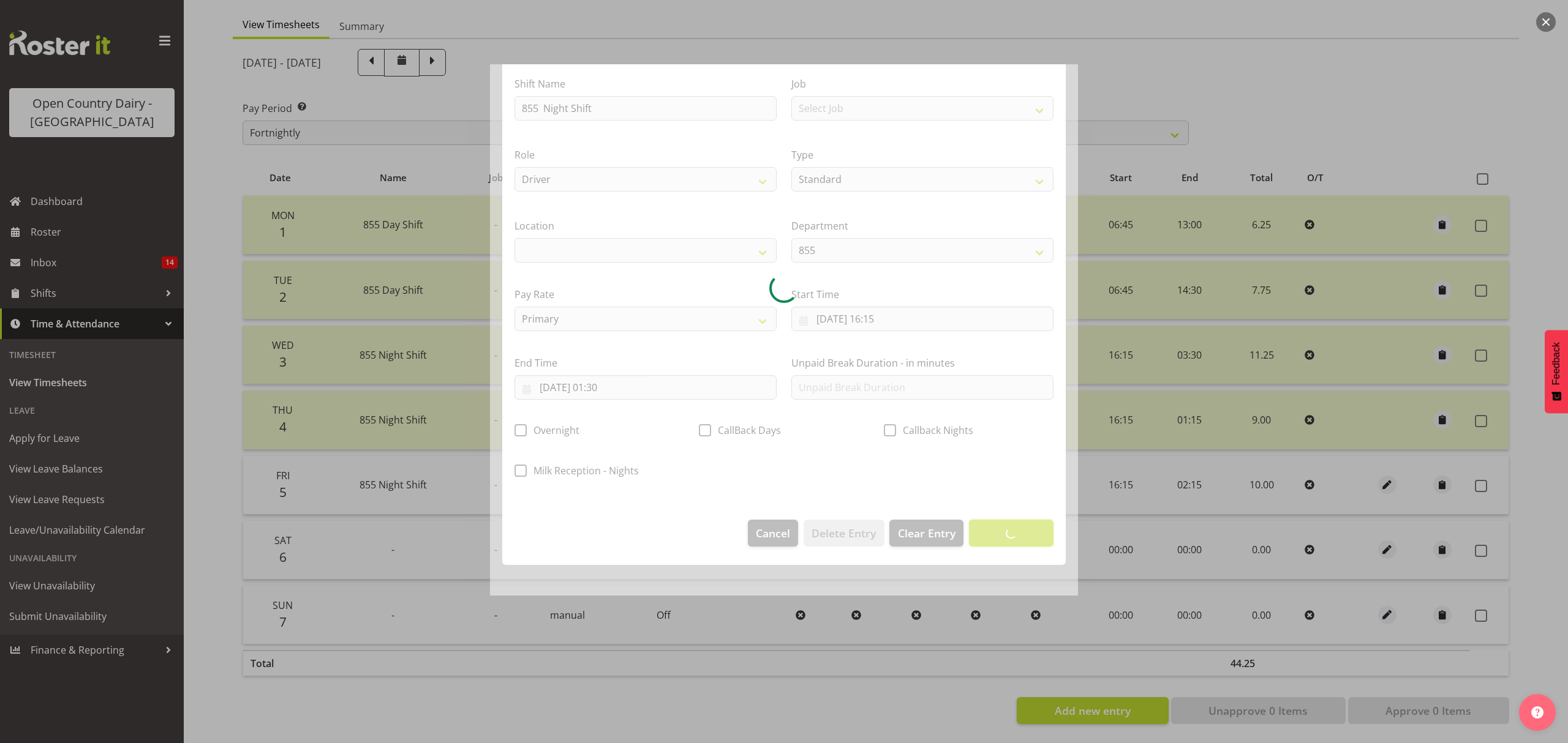
scroll to position [0, 0]
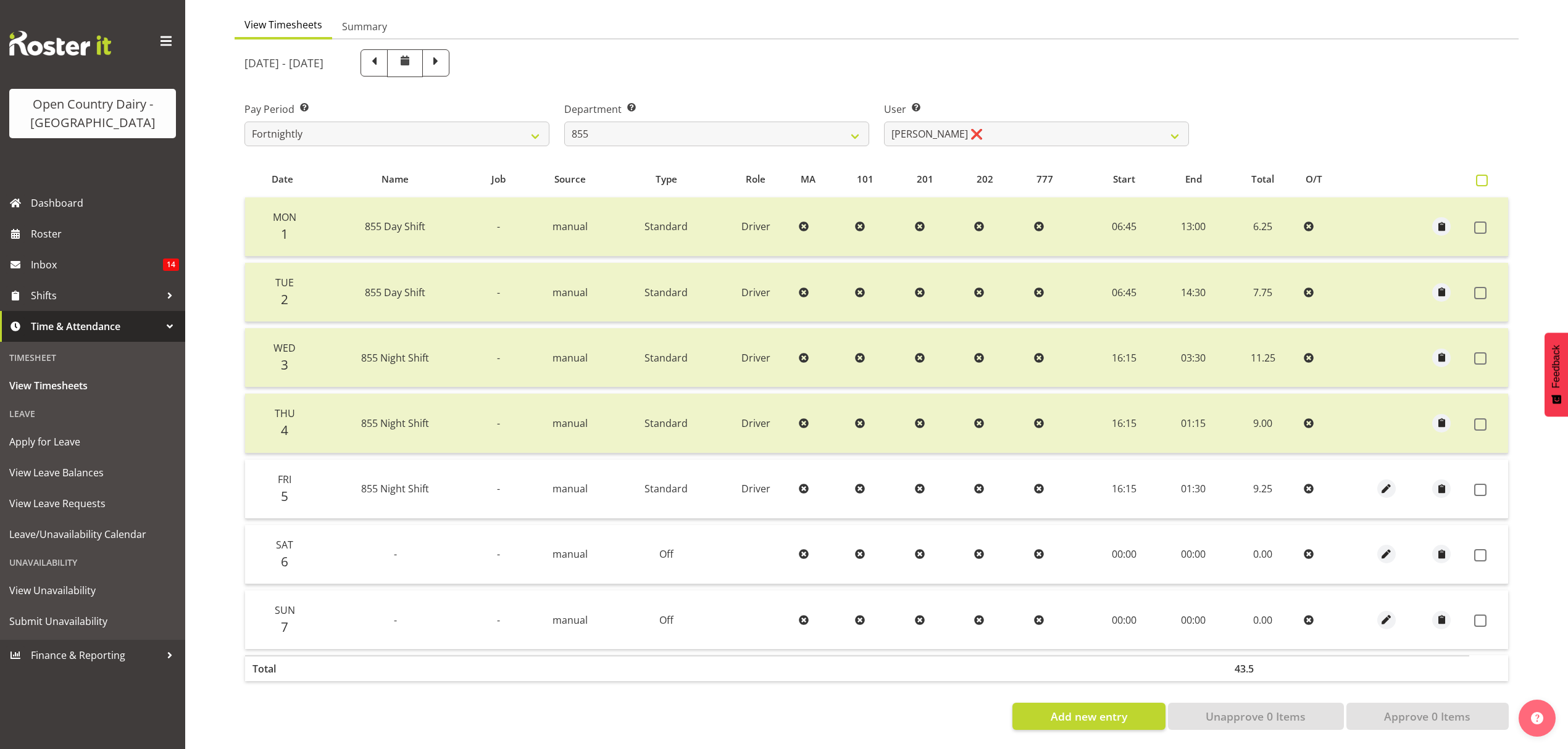
click at [1479, 174] on span at bounding box center [1482, 180] width 11 height 11
click at [1479, 176] on input "checkbox" at bounding box center [1480, 180] width 8 height 8
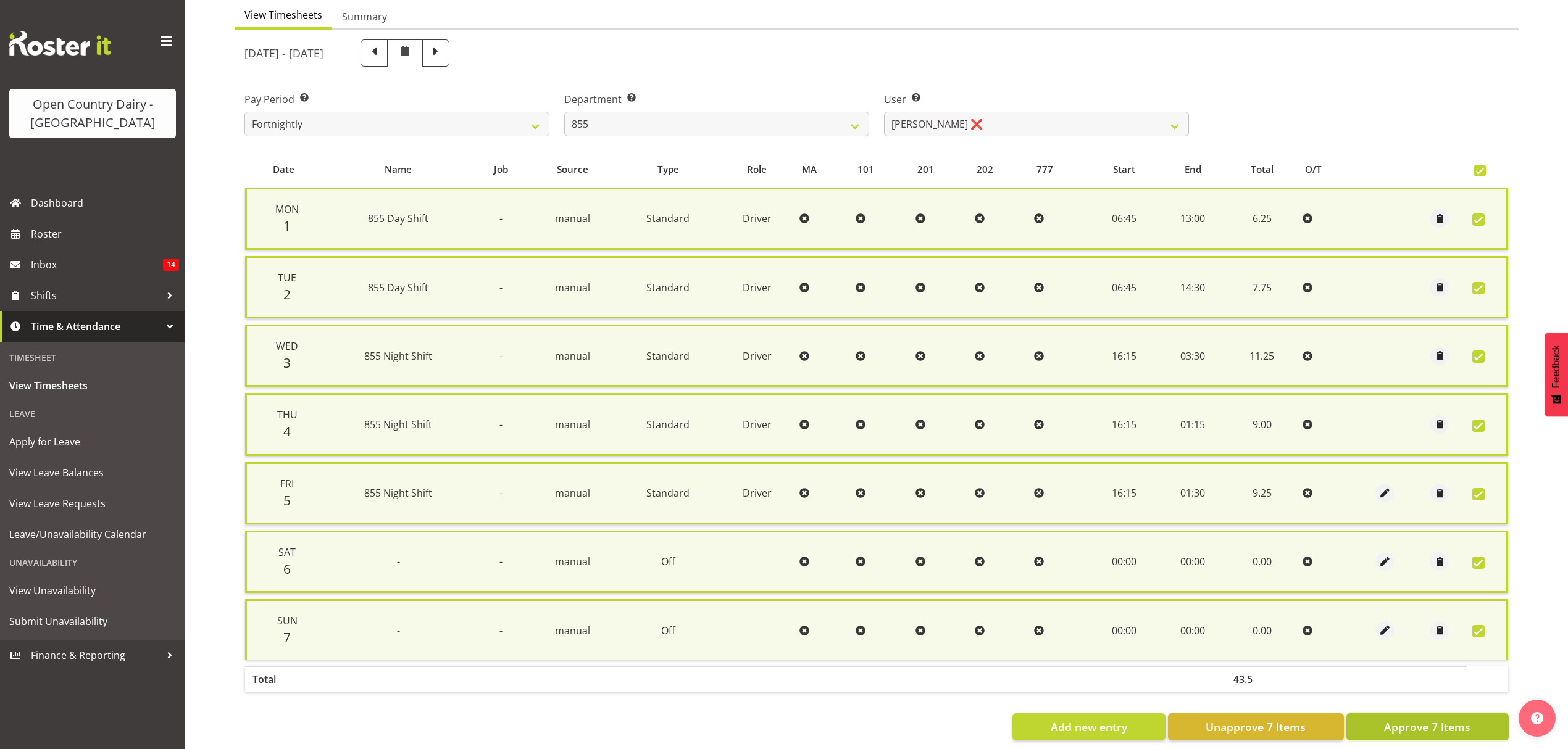
click at [1421, 723] on span "Approve 7 Items" at bounding box center [1427, 727] width 86 height 16
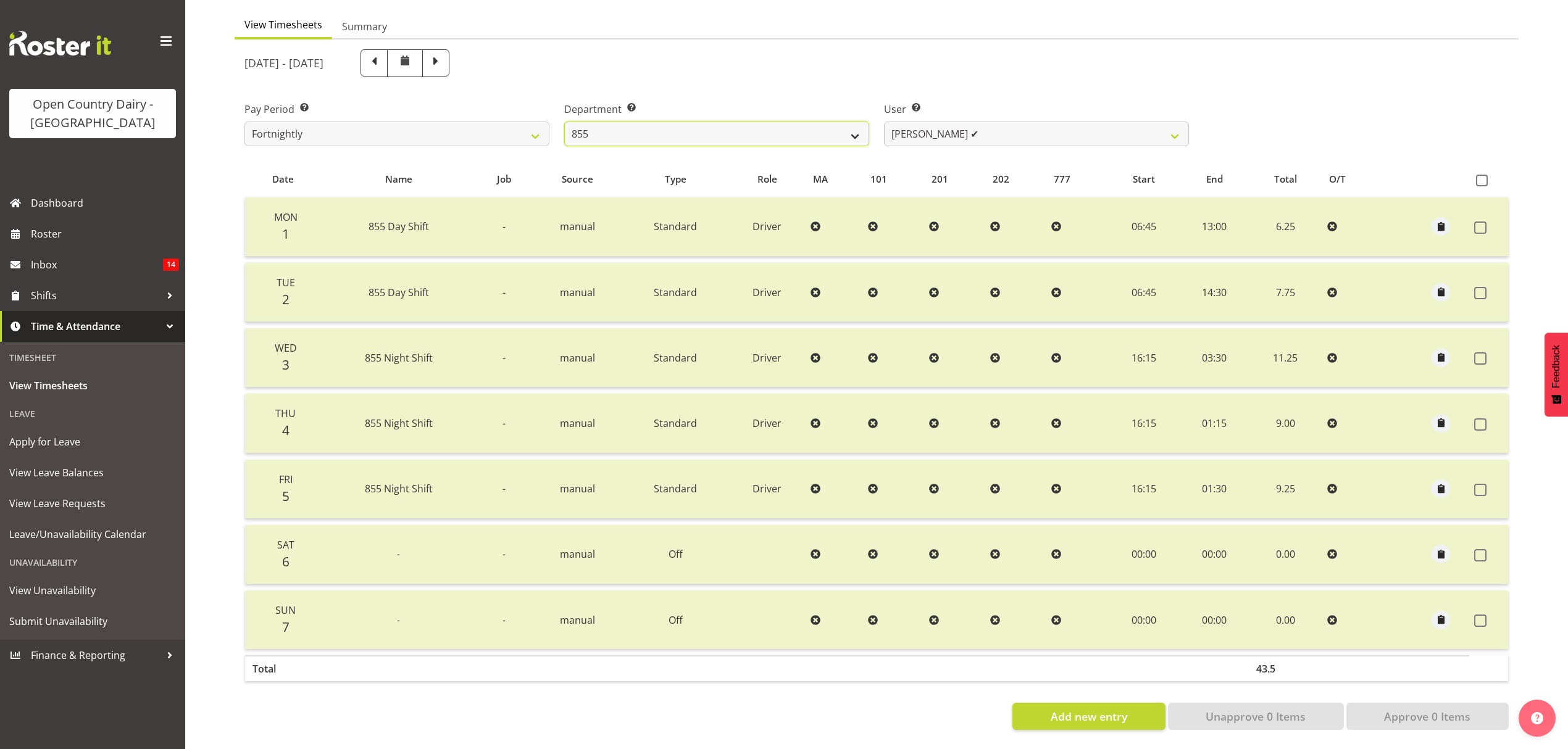
click at [859, 124] on select "734 735 736 737 738 739 851 852 853 854 855 856 858 861 862 865 868 869 870 873" at bounding box center [717, 134] width 305 height 25
click at [564, 122] on select "734 735 736 737 738 739 851 852 853 854 855 856 858 861 862 865 868 869 870 873" at bounding box center [717, 134] width 305 height 25
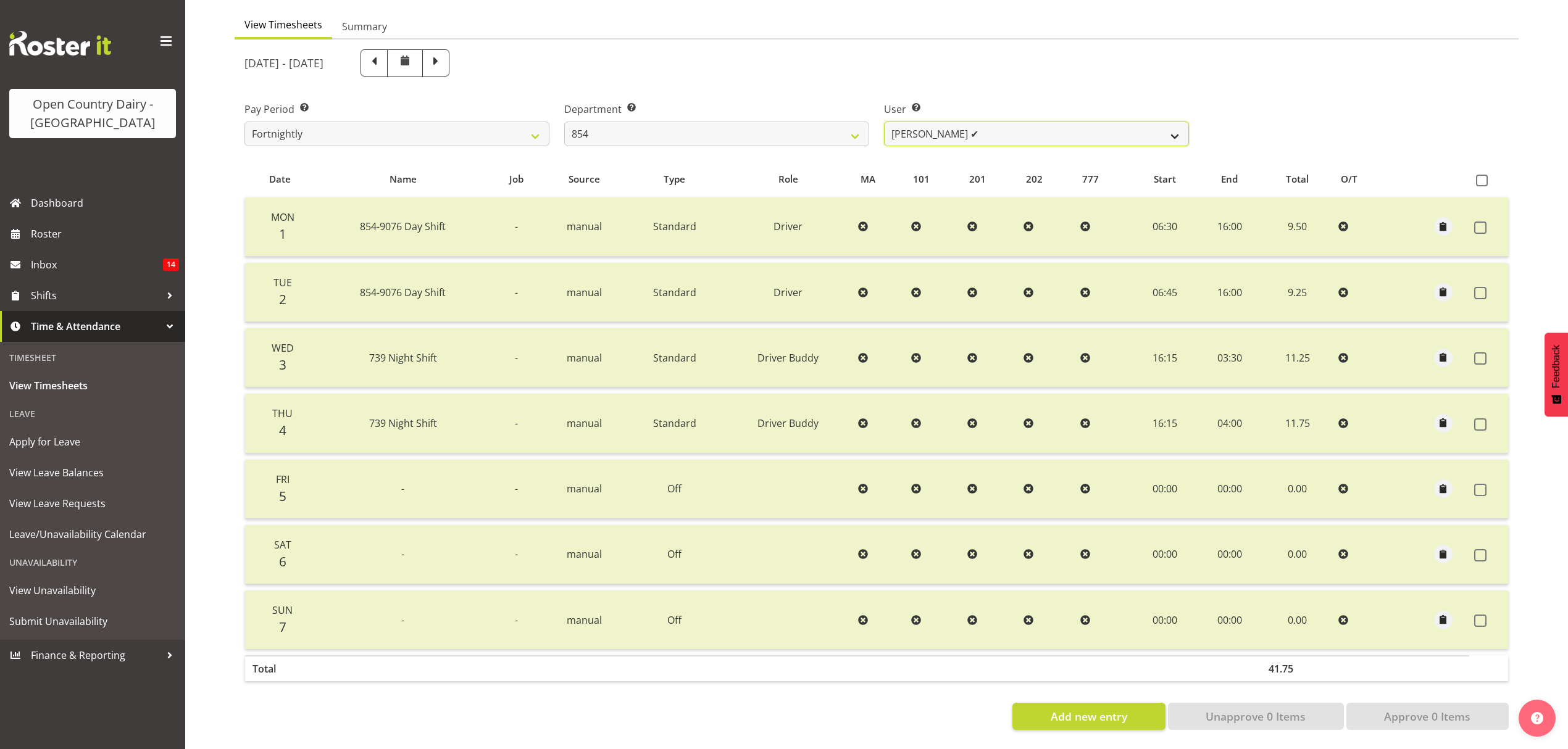
click at [1173, 122] on select "Carl Johnstone ✔ John Rook ❌ Karl Nicol ❌ Raymond George ❌" at bounding box center [1037, 134] width 305 height 25
click at [884, 122] on select "Carl Johnstone ✔ John Rook ❌ Karl Nicol ❌ Raymond George ❌" at bounding box center [1037, 134] width 305 height 25
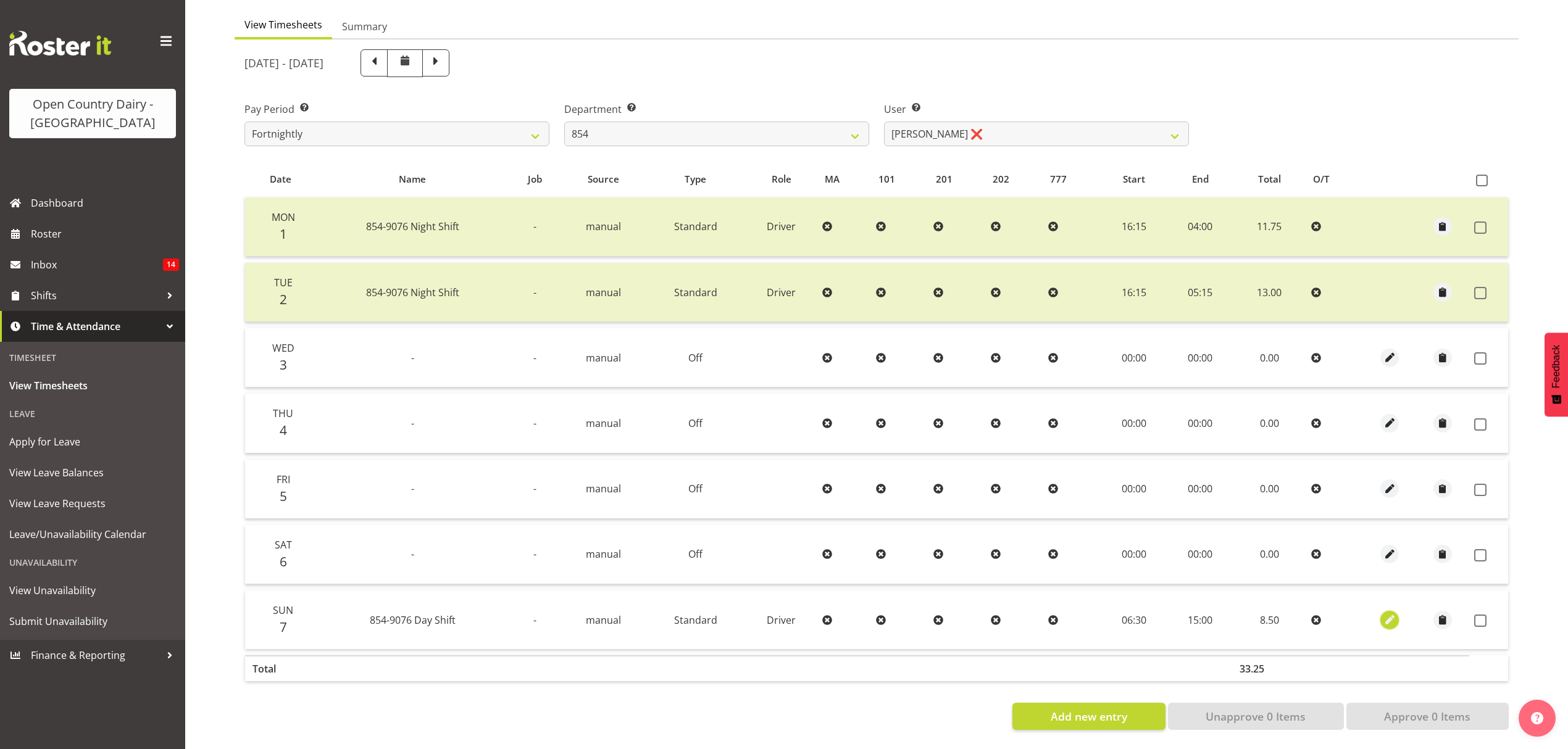
click at [1389, 613] on span "button" at bounding box center [1390, 620] width 14 height 14
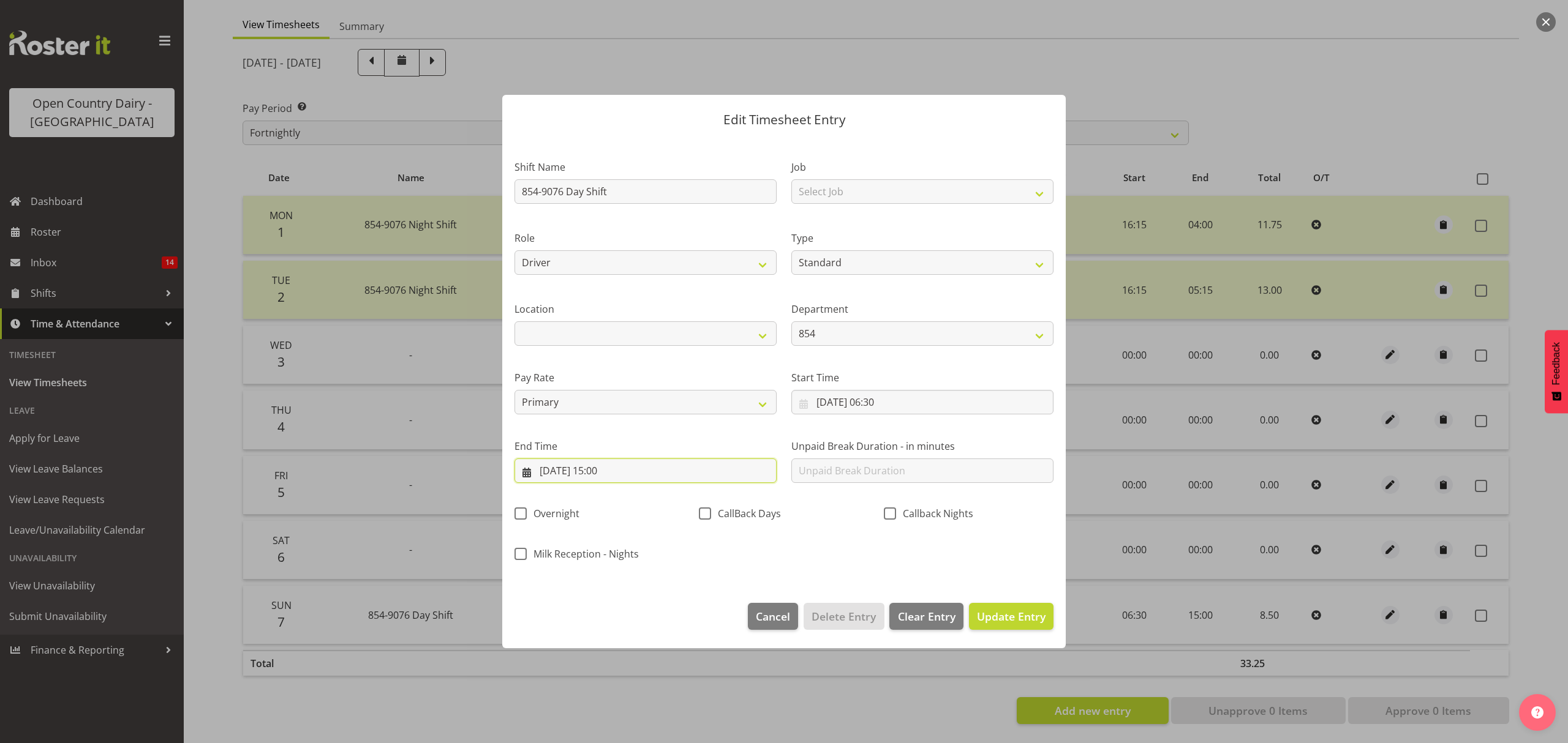
click at [598, 471] on input "07/09/2025, 15:00" at bounding box center [645, 471] width 262 height 24
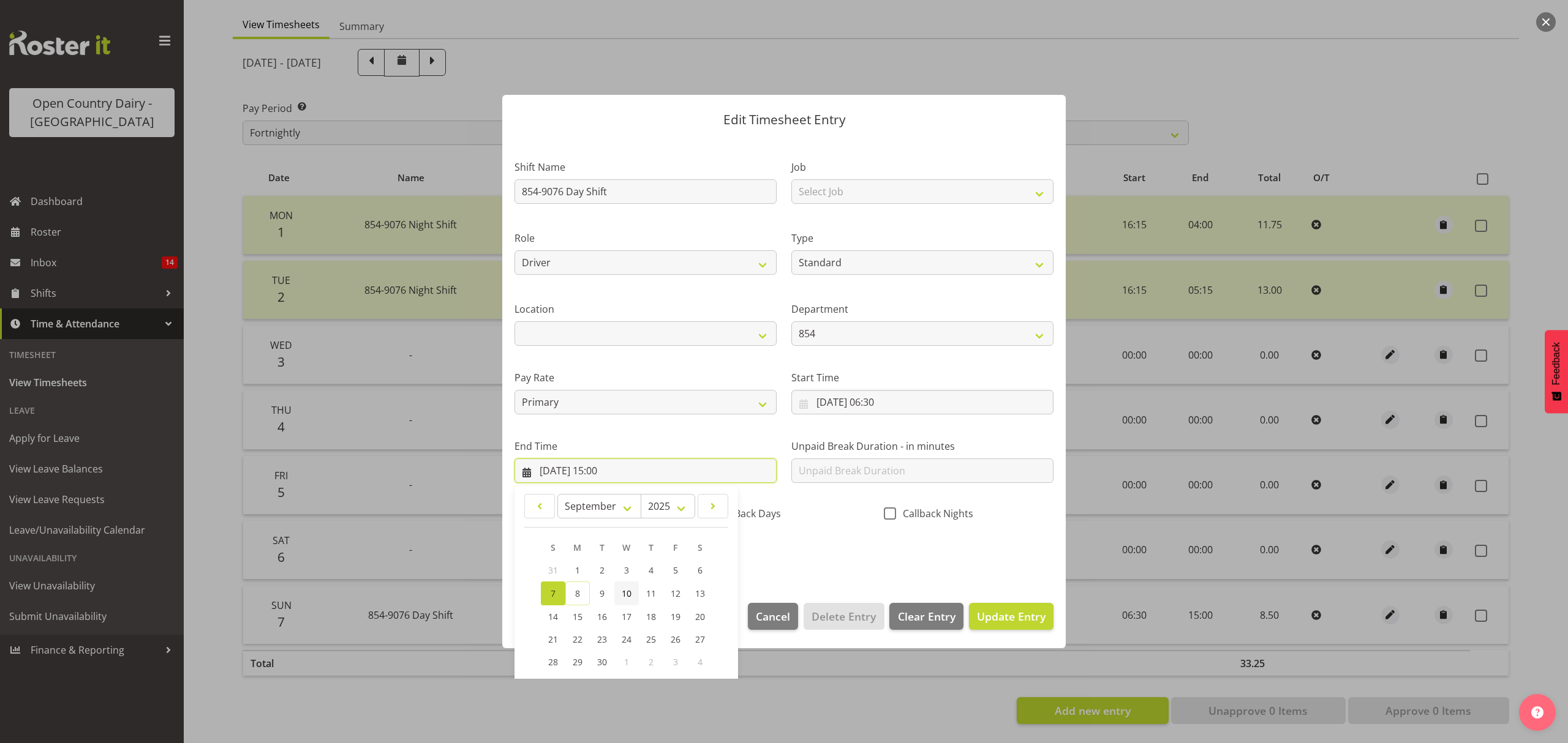
scroll to position [83, 0]
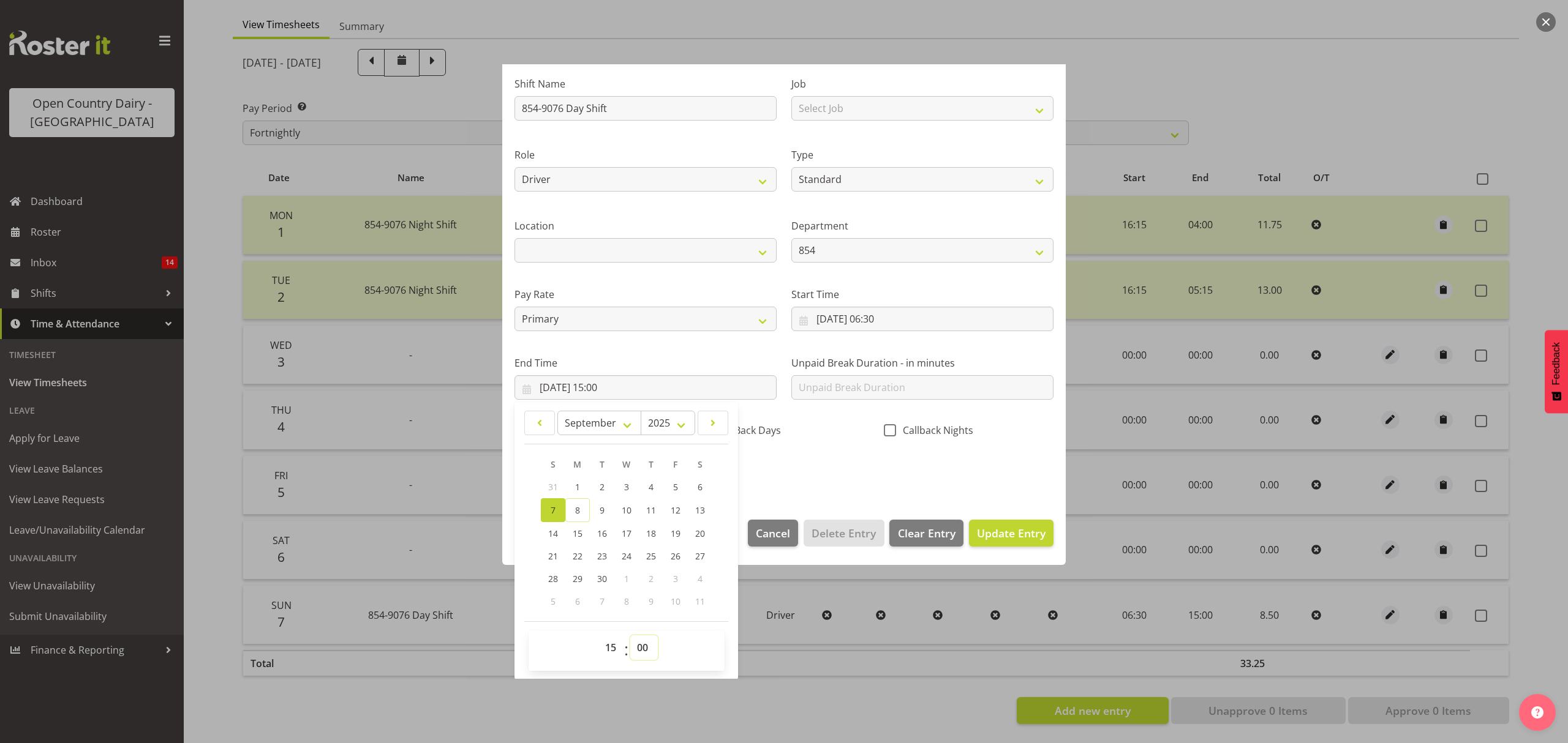
click at [645, 648] on select "00 01 02 03 04 05 06 07 08 09 10 11 12 13 14 15 16 17 18 19 20 21 22 23 24 25 2…" at bounding box center [645, 648] width 28 height 24
click at [631, 636] on select "00 01 02 03 04 05 06 07 08 09 10 11 12 13 14 15 16 17 18 19 20 21 22 23 24 25 2…" at bounding box center [645, 648] width 28 height 24
click at [977, 535] on span "Update Entry" at bounding box center [1011, 533] width 68 height 15
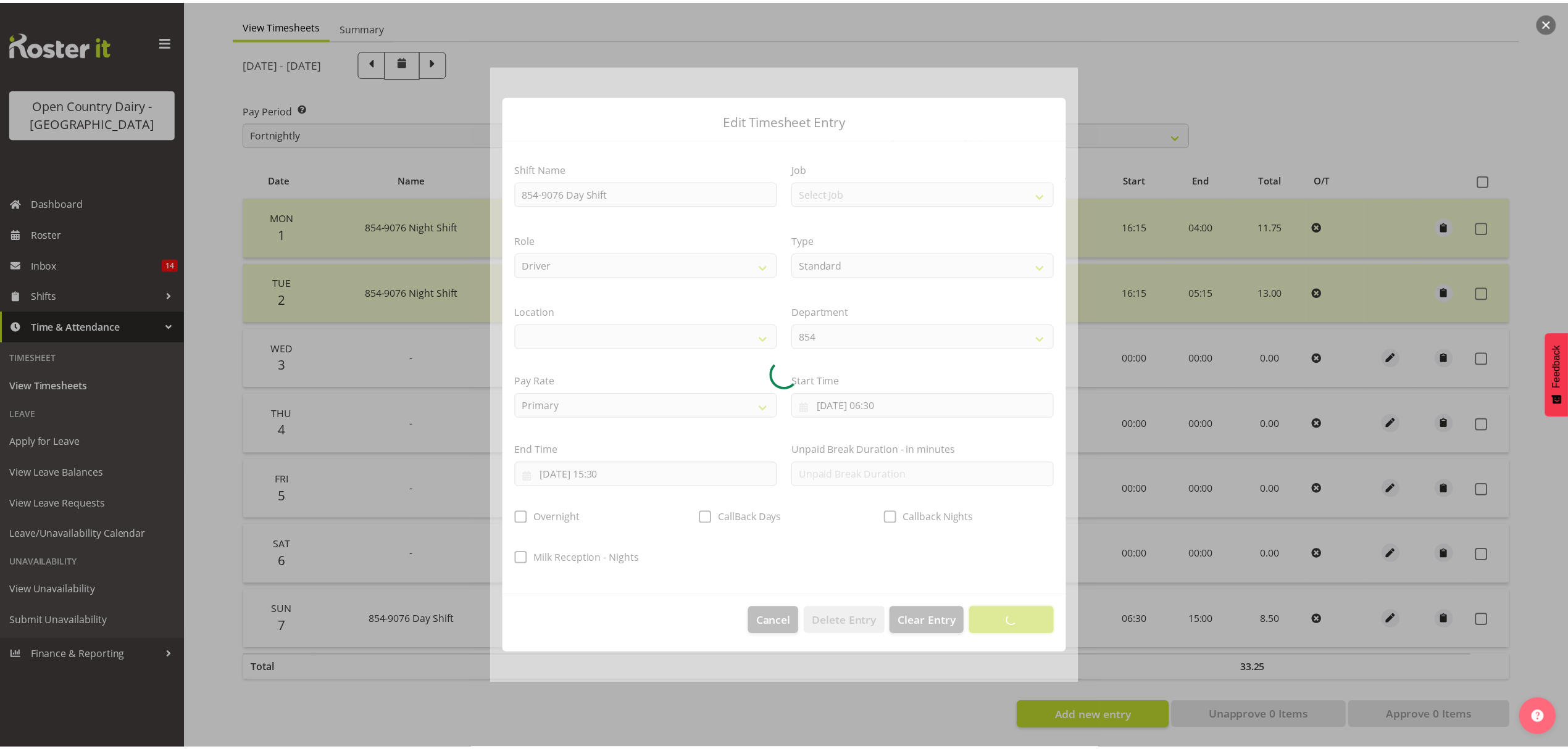
scroll to position [0, 0]
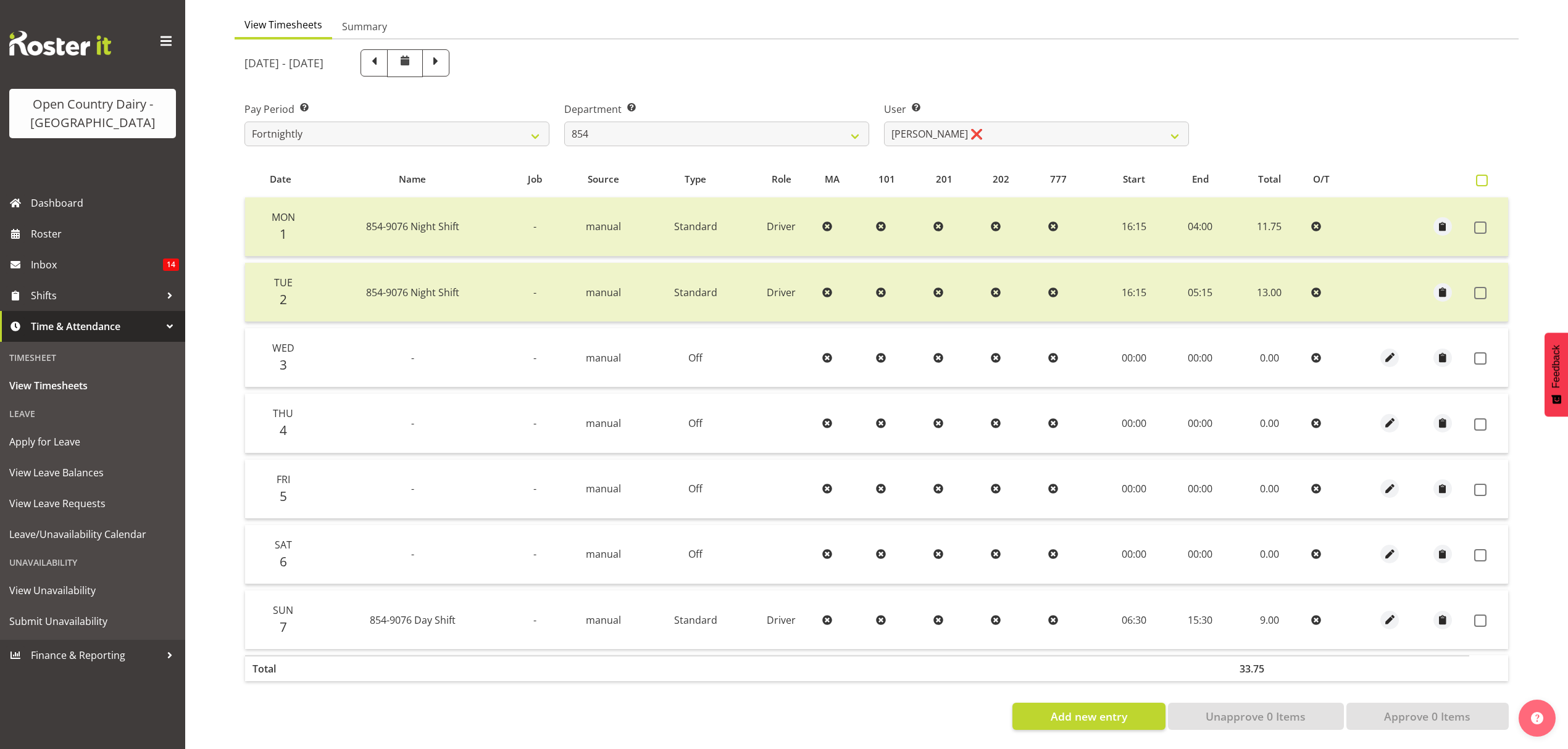
click at [1487, 174] on span at bounding box center [1482, 180] width 11 height 11
click at [1484, 176] on input "checkbox" at bounding box center [1480, 180] width 8 height 8
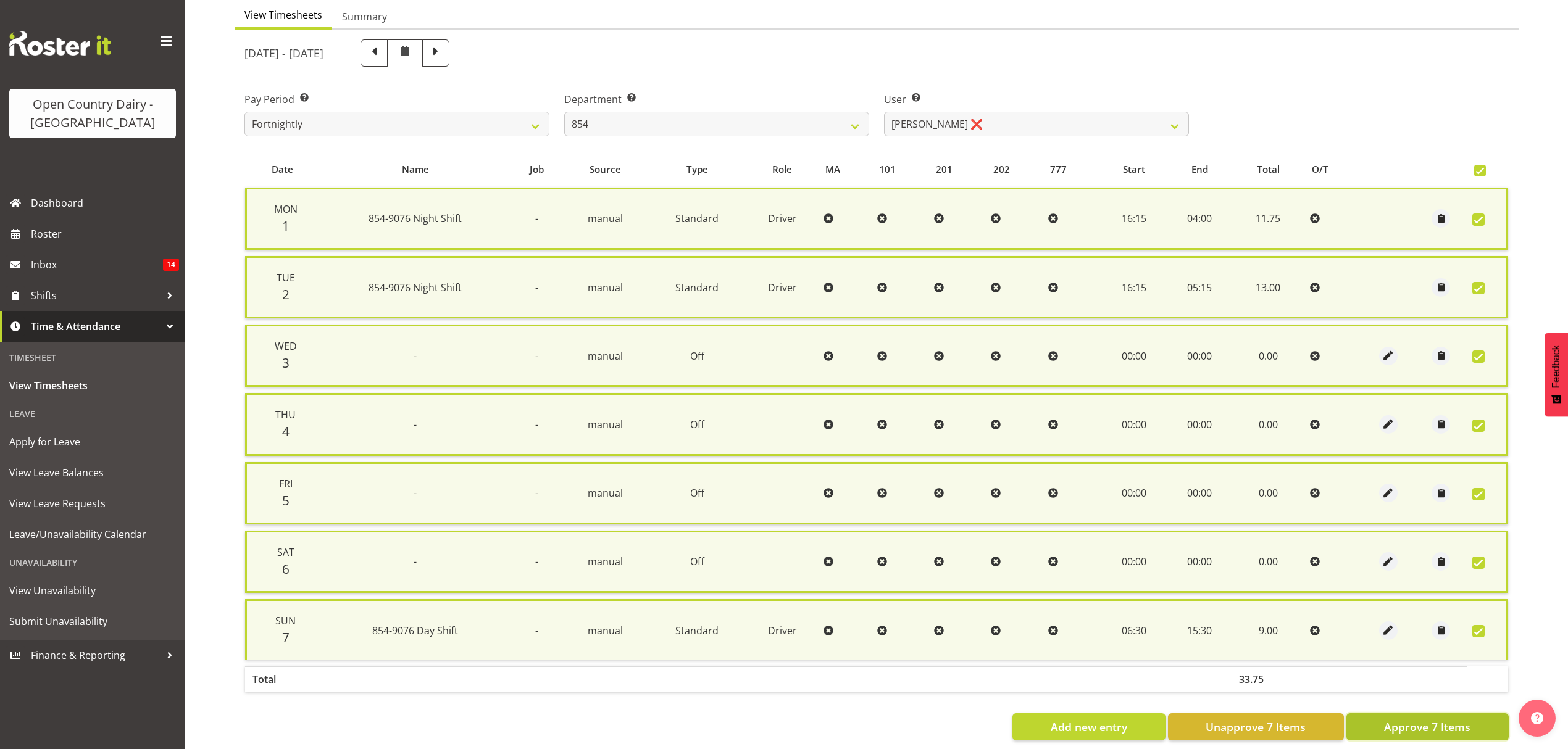
click at [1417, 721] on span "Approve 7 Items" at bounding box center [1427, 727] width 86 height 16
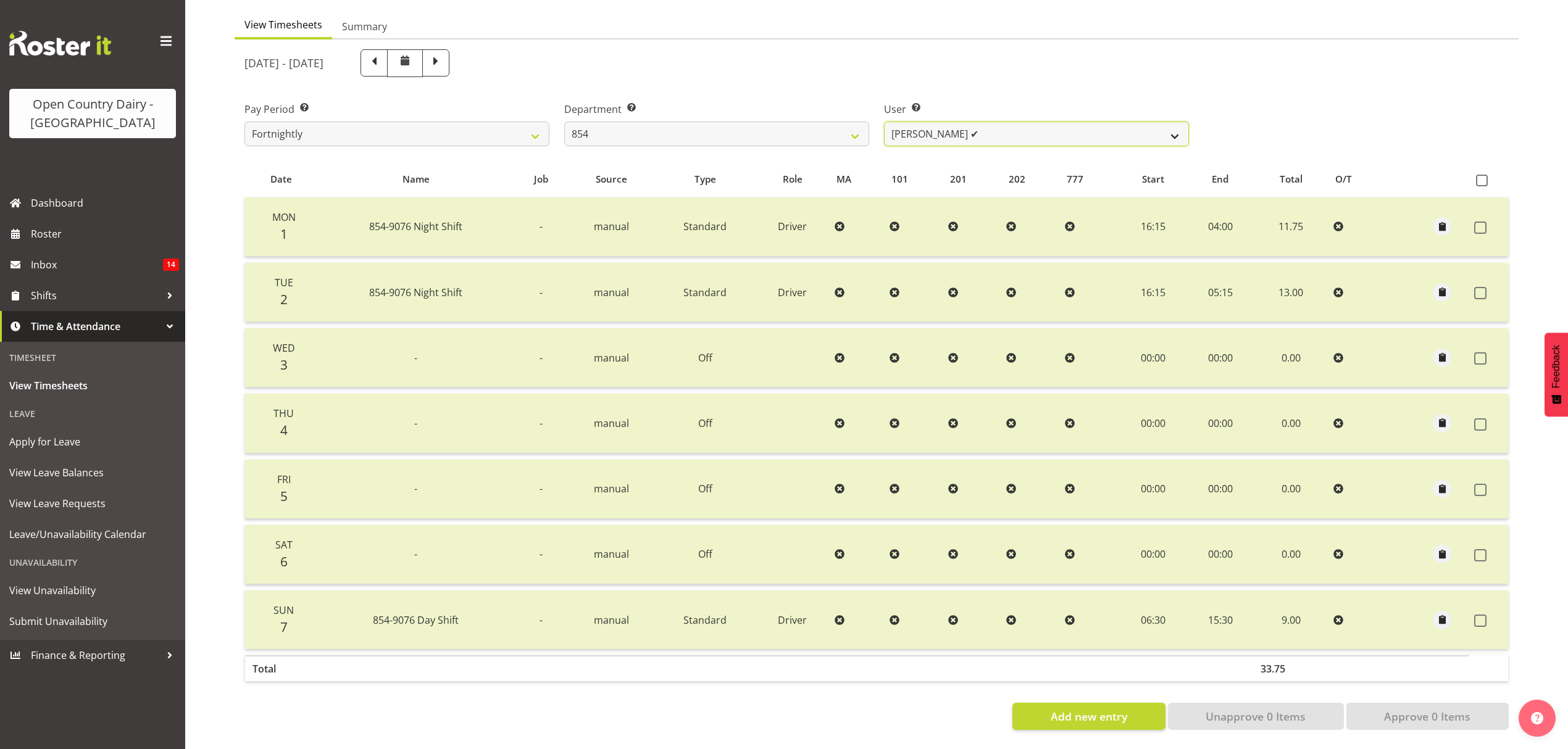
click at [1178, 122] on select "Carl Johnstone ✔ John Rook ✔ Karl Nicol ❌ Raymond George ❌" at bounding box center [1037, 134] width 305 height 25
click at [884, 122] on select "Carl Johnstone ✔ John Rook ✔ Karl Nicol ❌ Raymond George ❌" at bounding box center [1037, 134] width 305 height 25
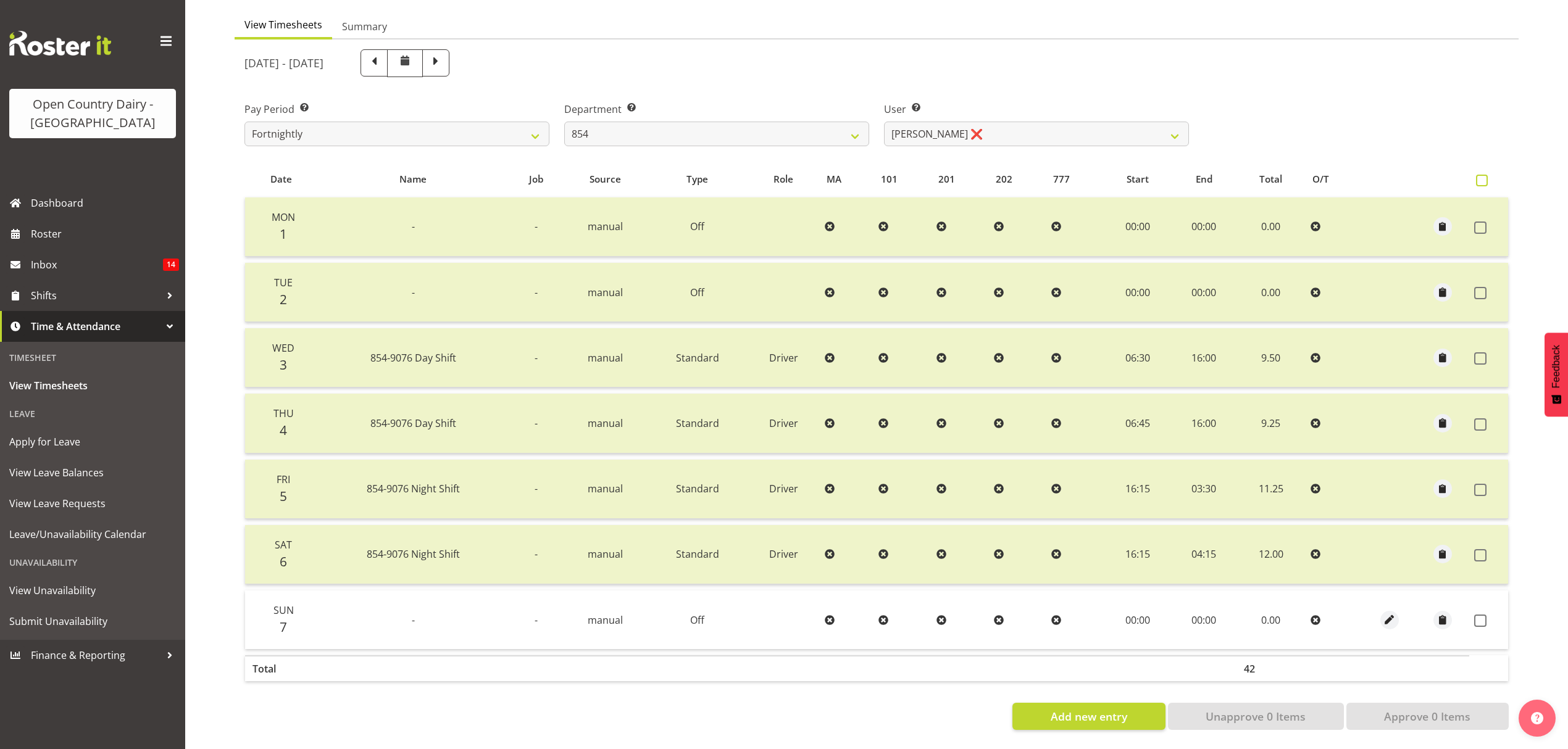
click at [1485, 174] on span at bounding box center [1482, 180] width 11 height 11
click at [1484, 176] on input "checkbox" at bounding box center [1480, 180] width 8 height 8
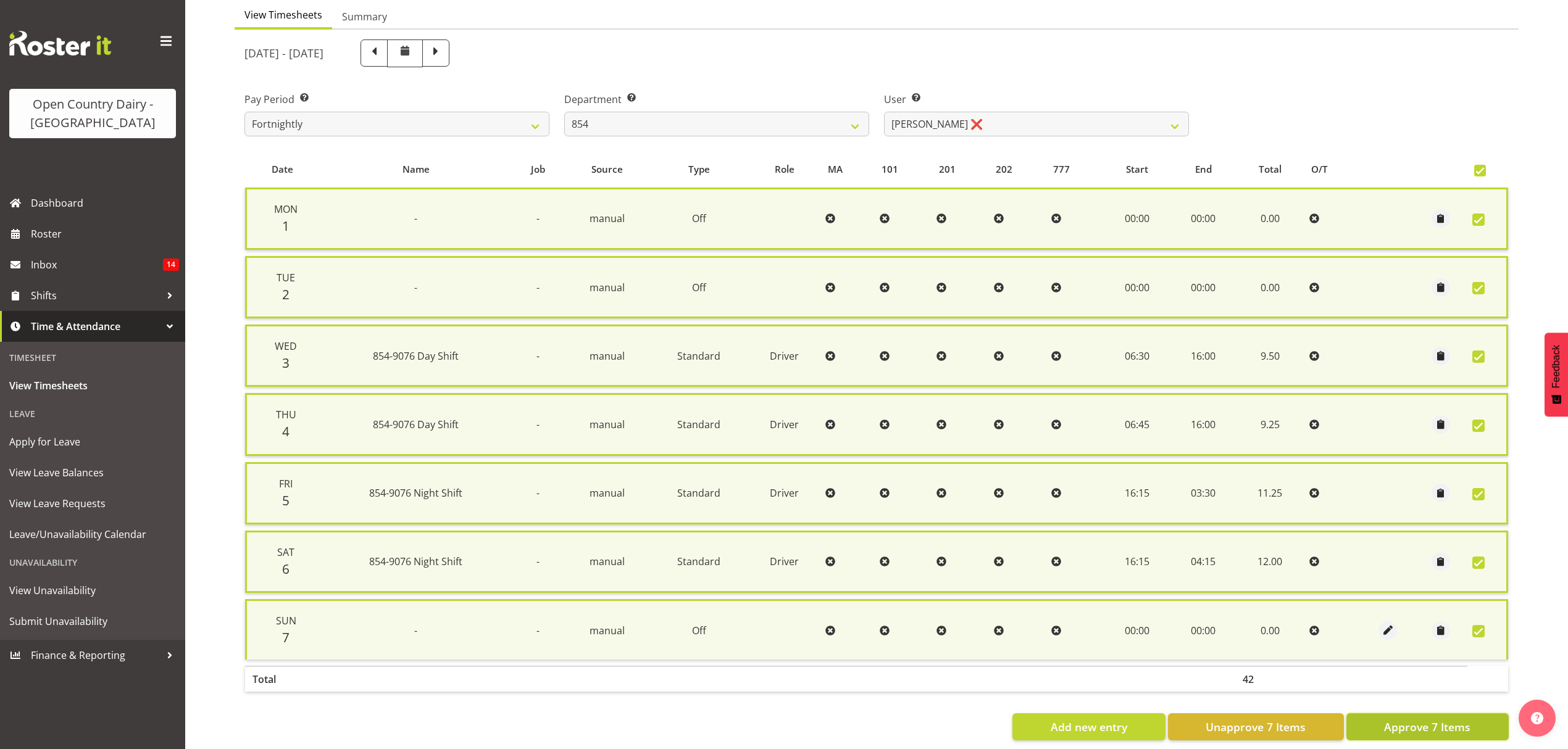
click at [1415, 721] on span "Approve 7 Items" at bounding box center [1427, 727] width 86 height 16
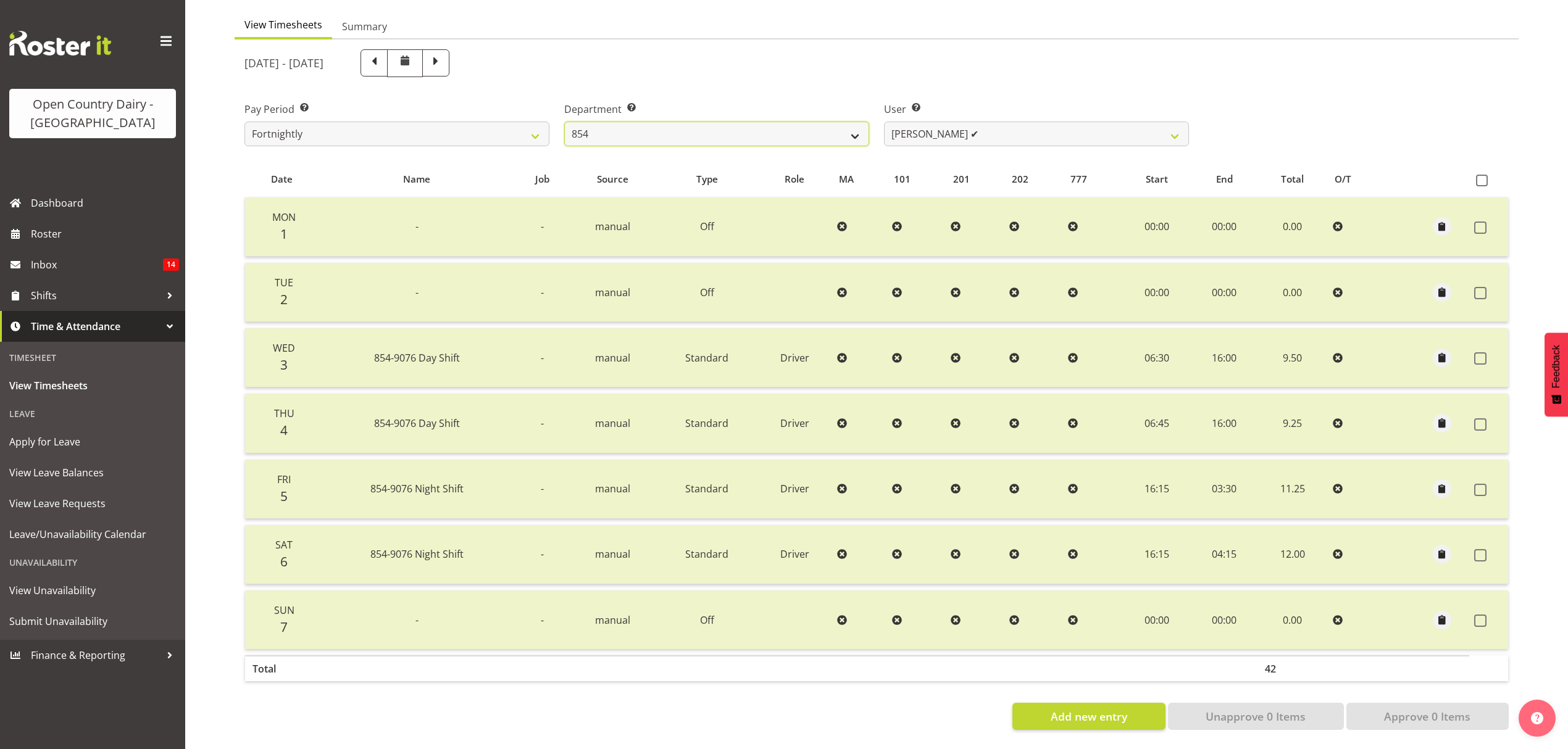
click at [854, 127] on select "734 735 736 737 738 739 851 852 853 854 855 856 858 861 862 865 868 869 870 873" at bounding box center [717, 134] width 305 height 25
click at [564, 122] on select "734 735 736 737 738 739 851 852 853 854 855 856 858 861 862 865 868 869 870 873" at bounding box center [717, 134] width 305 height 25
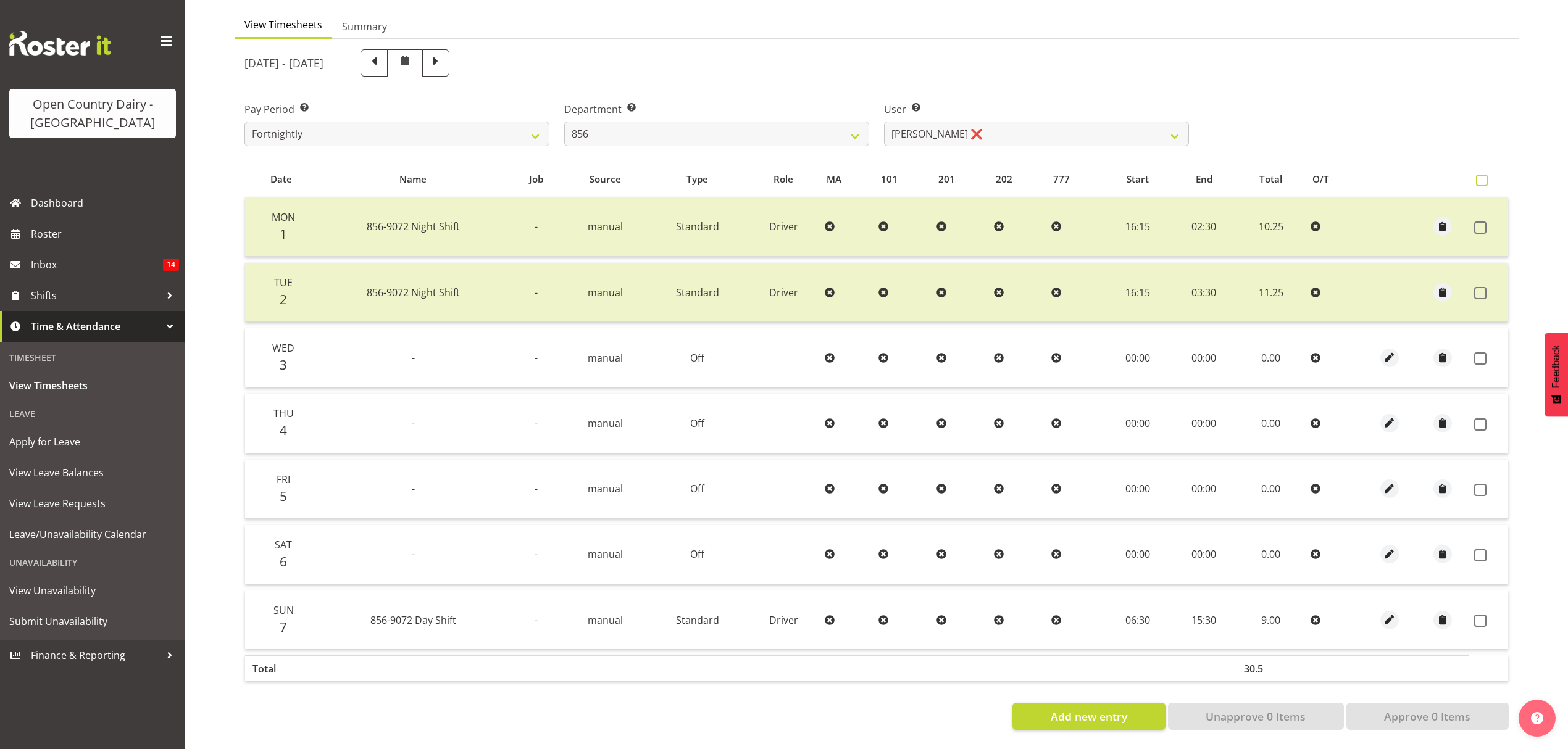
click at [1479, 174] on span at bounding box center [1482, 180] width 11 height 11
click at [1479, 176] on input "checkbox" at bounding box center [1480, 180] width 8 height 8
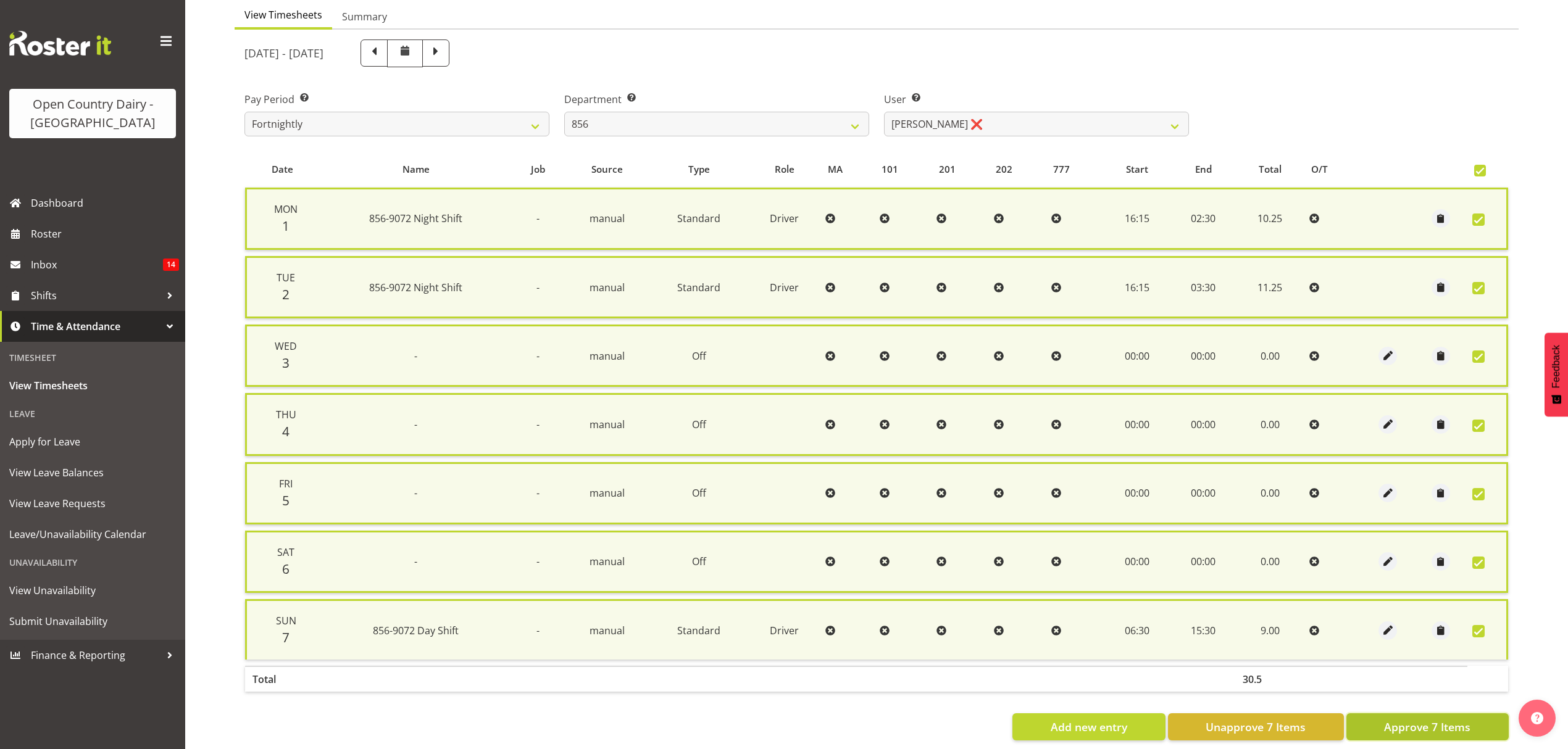
click at [1431, 719] on span "Approve 7 Items" at bounding box center [1427, 727] width 86 height 16
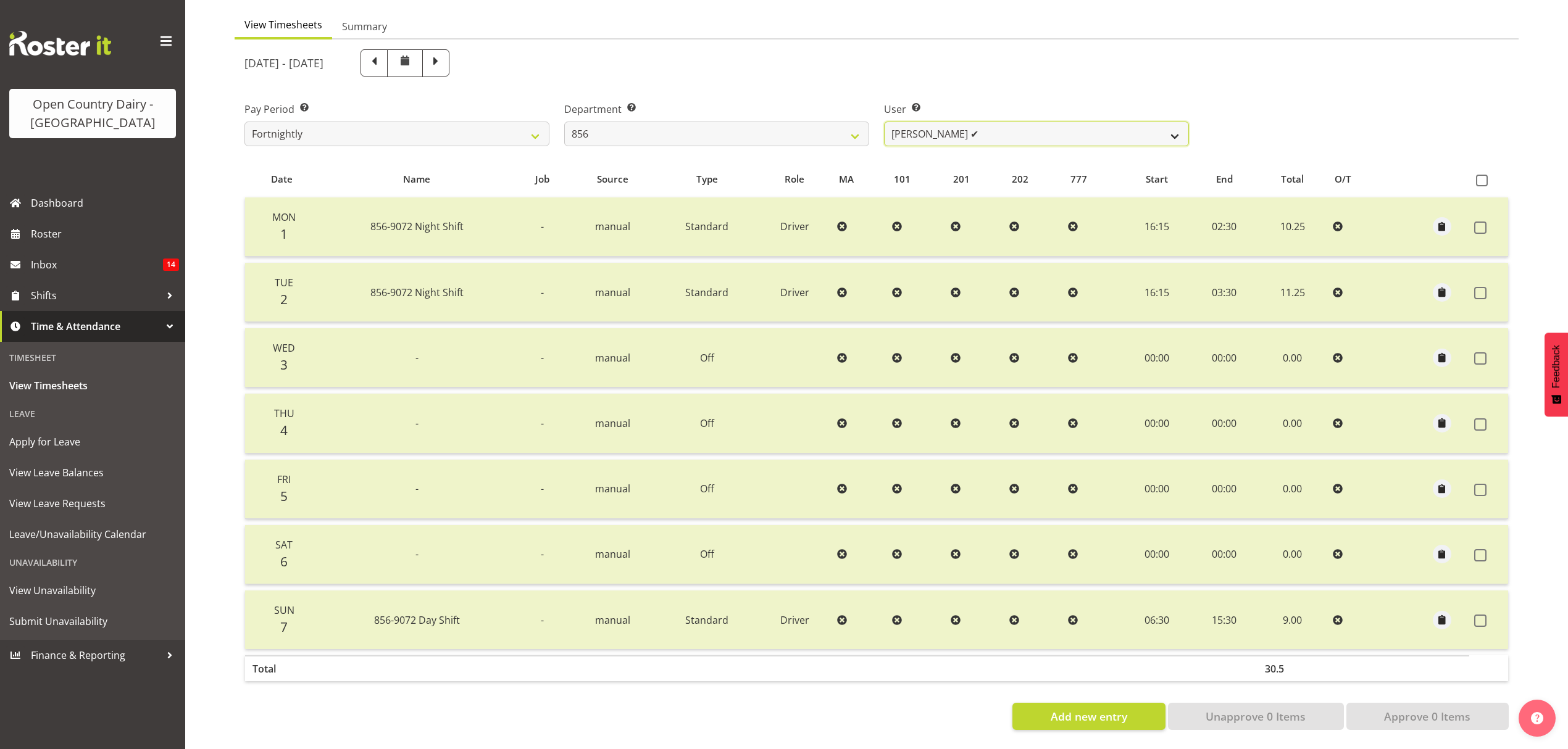
click at [1170, 126] on select "Bradley Parkhill ✔ James Matheson ❌ Jason Vercoe ❌ Tony Lee ❌" at bounding box center [1037, 134] width 305 height 25
click at [884, 122] on select "Bradley Parkhill ✔ James Matheson ❌ Jason Vercoe ❌ Tony Lee ❌" at bounding box center [1037, 134] width 305 height 25
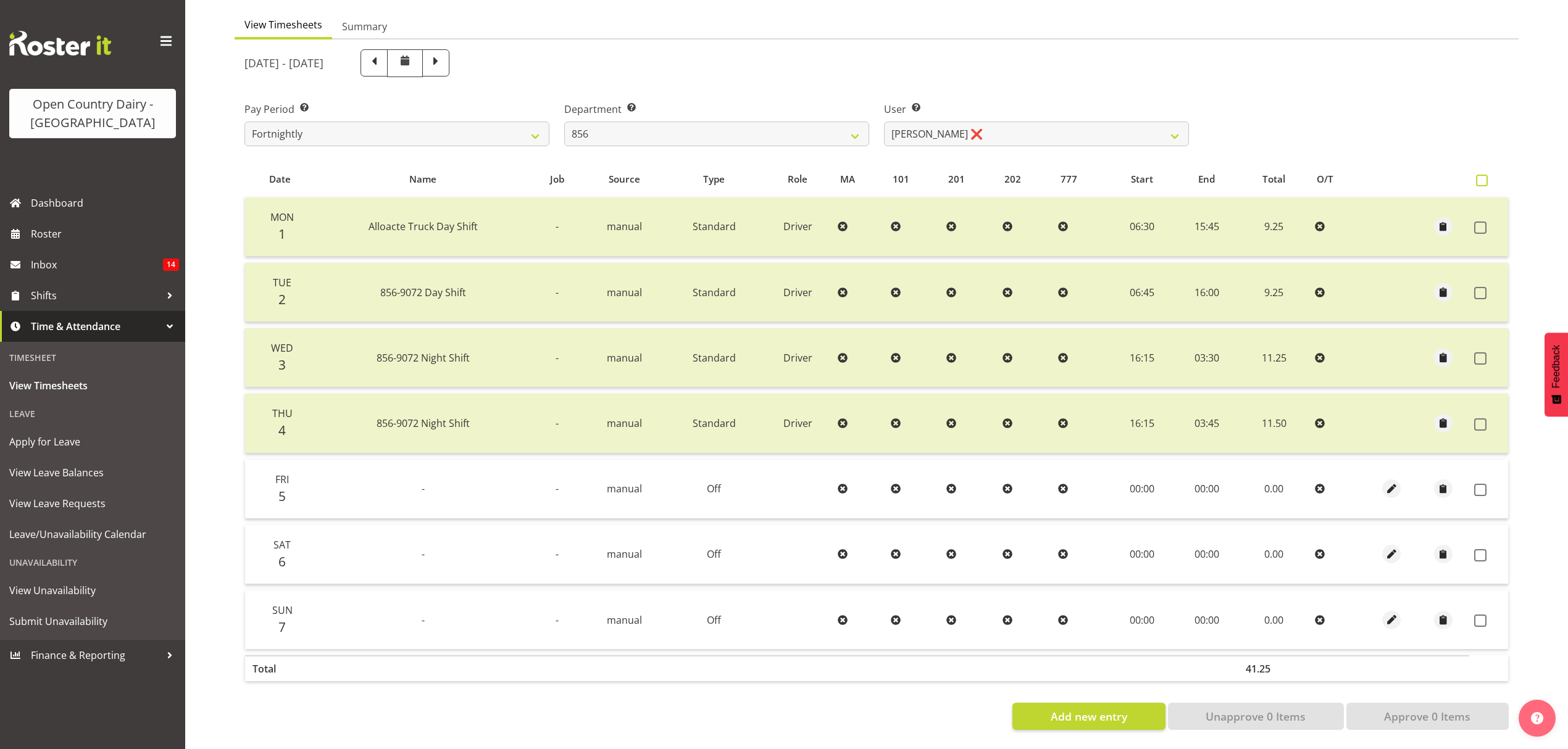
click at [1482, 174] on span at bounding box center [1482, 180] width 11 height 11
click at [1482, 176] on input "checkbox" at bounding box center [1480, 180] width 8 height 8
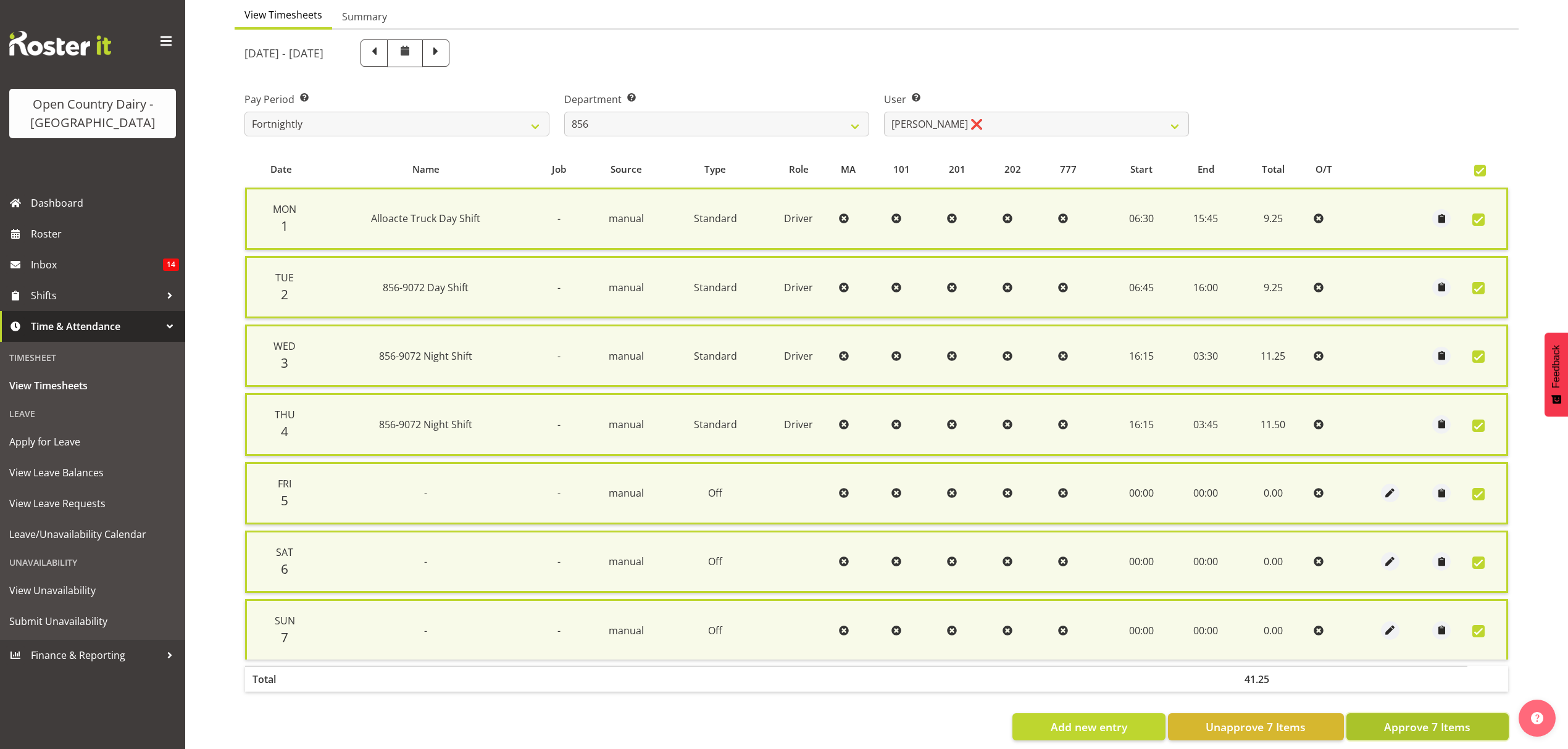
click at [1402, 726] on span "Approve 7 Items" at bounding box center [1427, 727] width 86 height 16
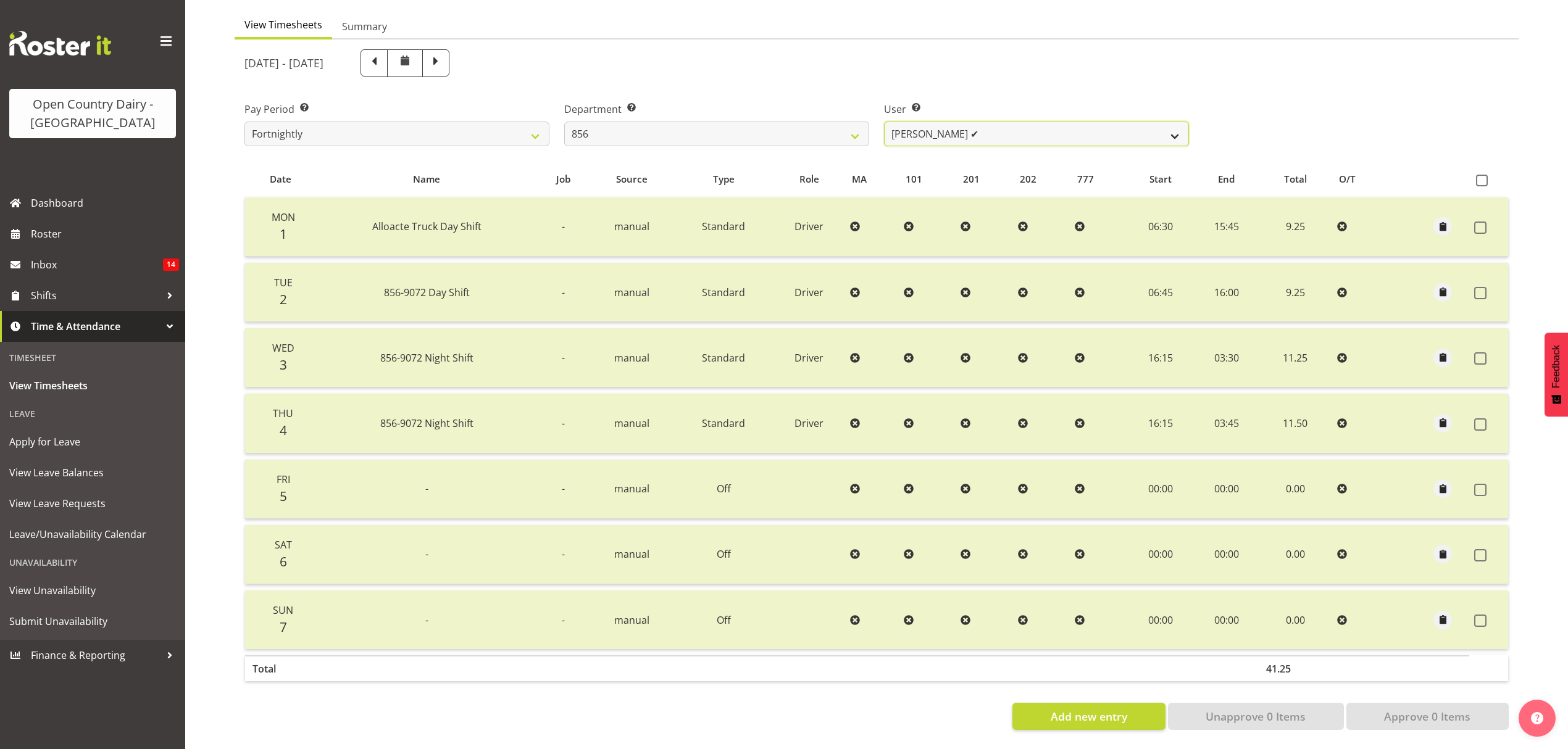
click at [1176, 122] on select "Bradley Parkhill ✔ James Matheson ❌ Jason Vercoe ✔ Tony Lee ❌" at bounding box center [1037, 134] width 305 height 25
click at [884, 122] on select "Bradley Parkhill ✔ James Matheson ❌ Jason Vercoe ✔ Tony Lee ❌" at bounding box center [1037, 134] width 305 height 25
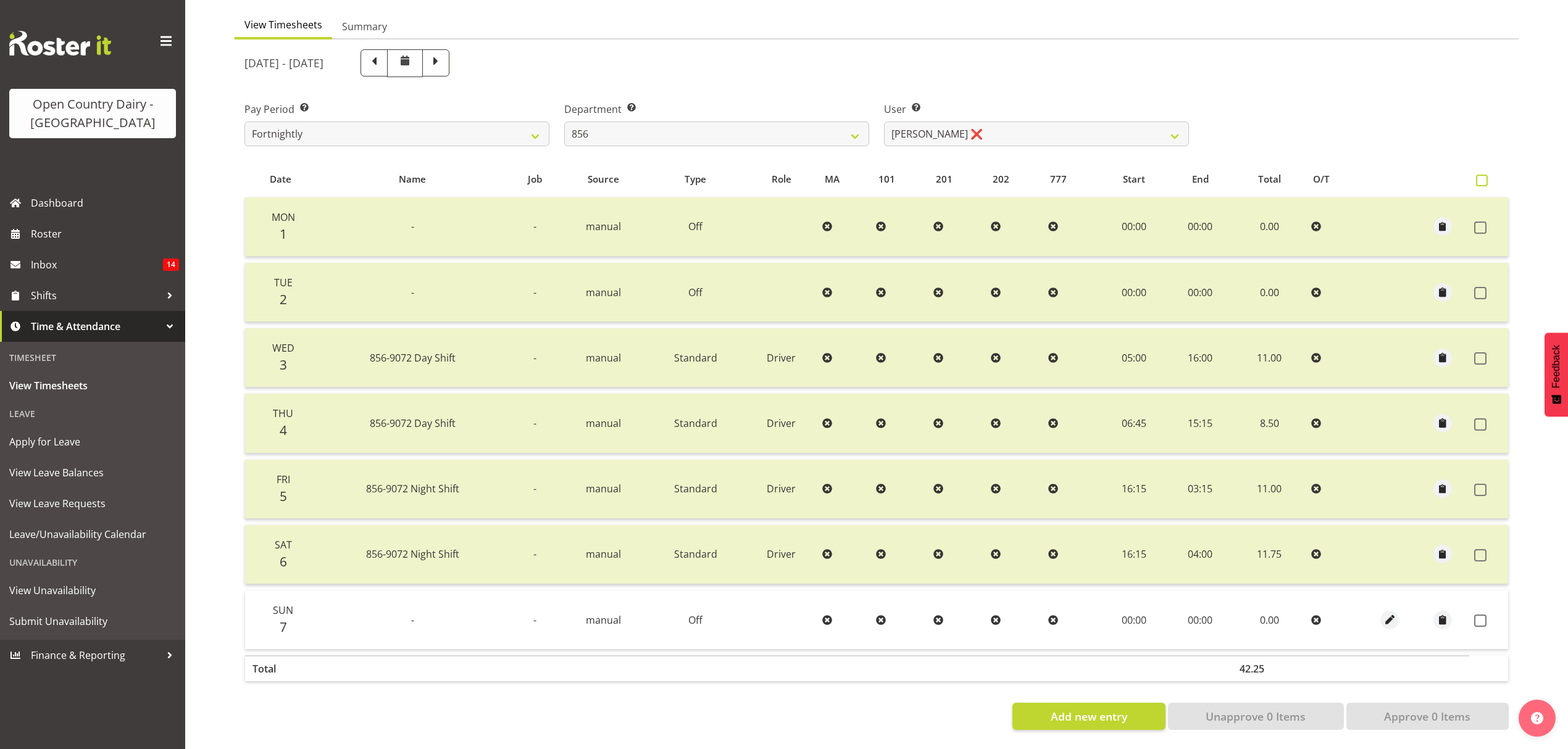
click at [1483, 174] on span at bounding box center [1482, 180] width 11 height 11
click at [1483, 176] on input "checkbox" at bounding box center [1480, 180] width 8 height 8
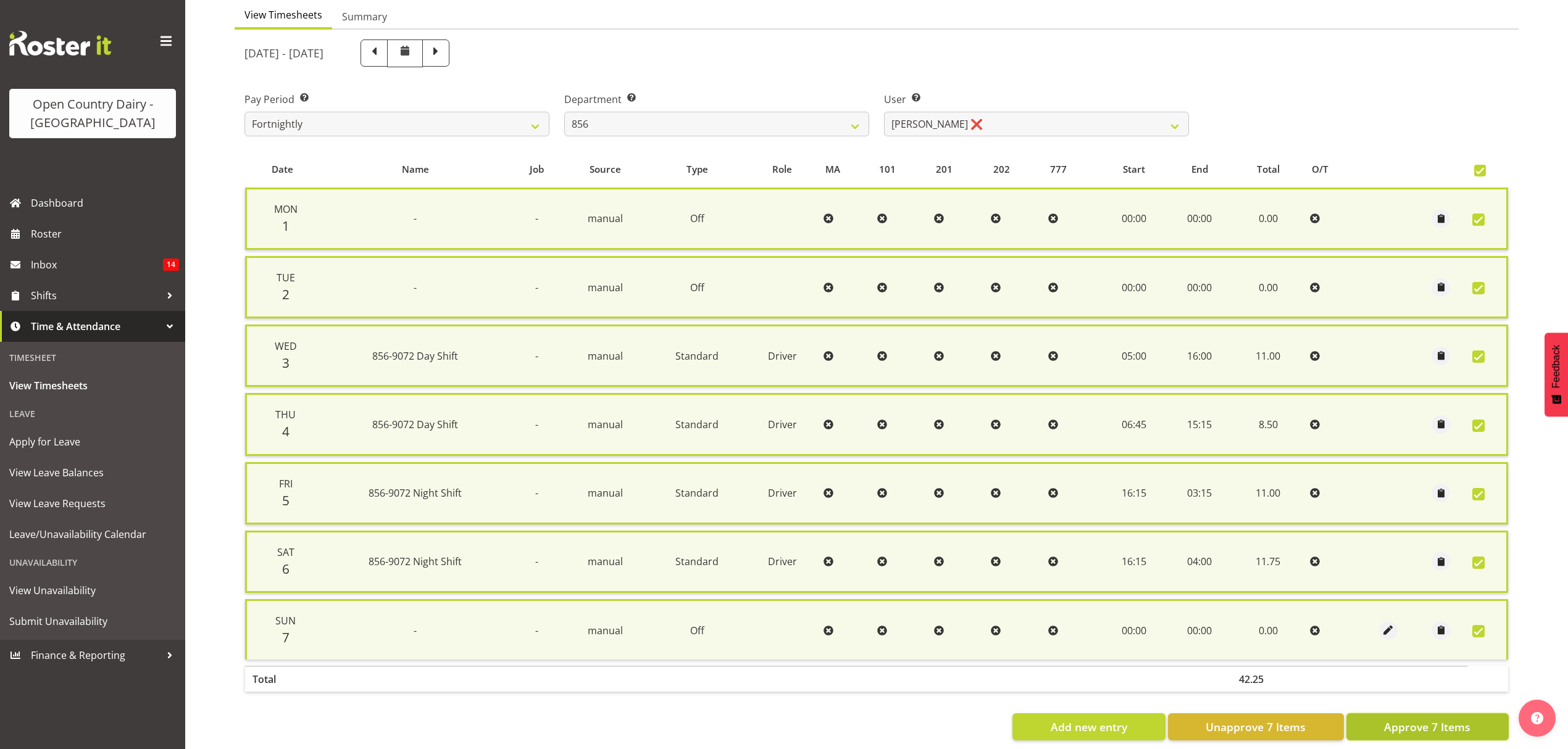
click at [1413, 719] on span "Approve 7 Items" at bounding box center [1427, 727] width 86 height 16
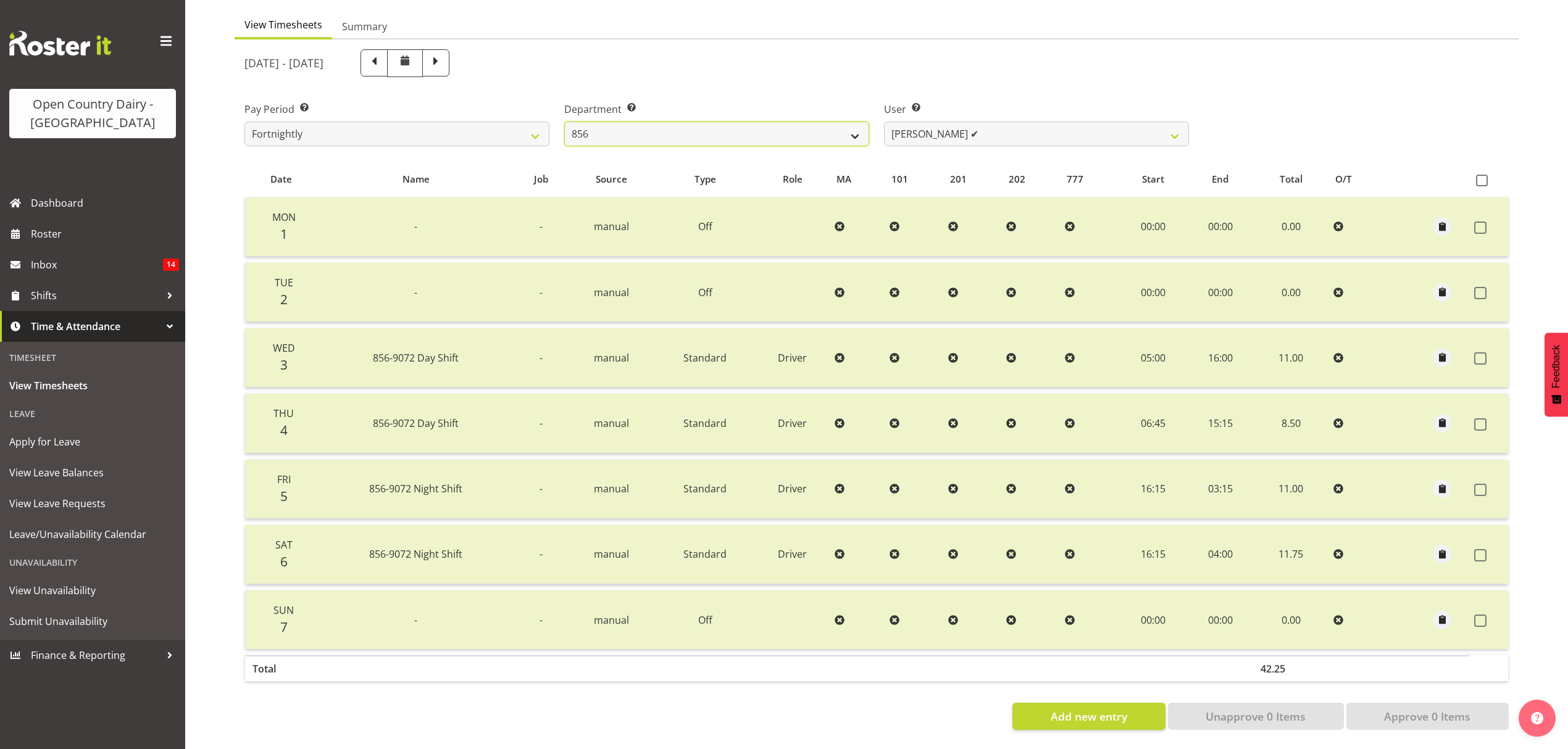
click at [856, 131] on select "734 735 736 737 738 739 851 852 853 854 855 856 858 861 862 865 868 869 870 873" at bounding box center [717, 134] width 305 height 25
click at [564, 122] on select "734 735 736 737 738 739 851 852 853 854 855 856 858 861 862 865 868 869 870 873" at bounding box center [717, 134] width 305 height 25
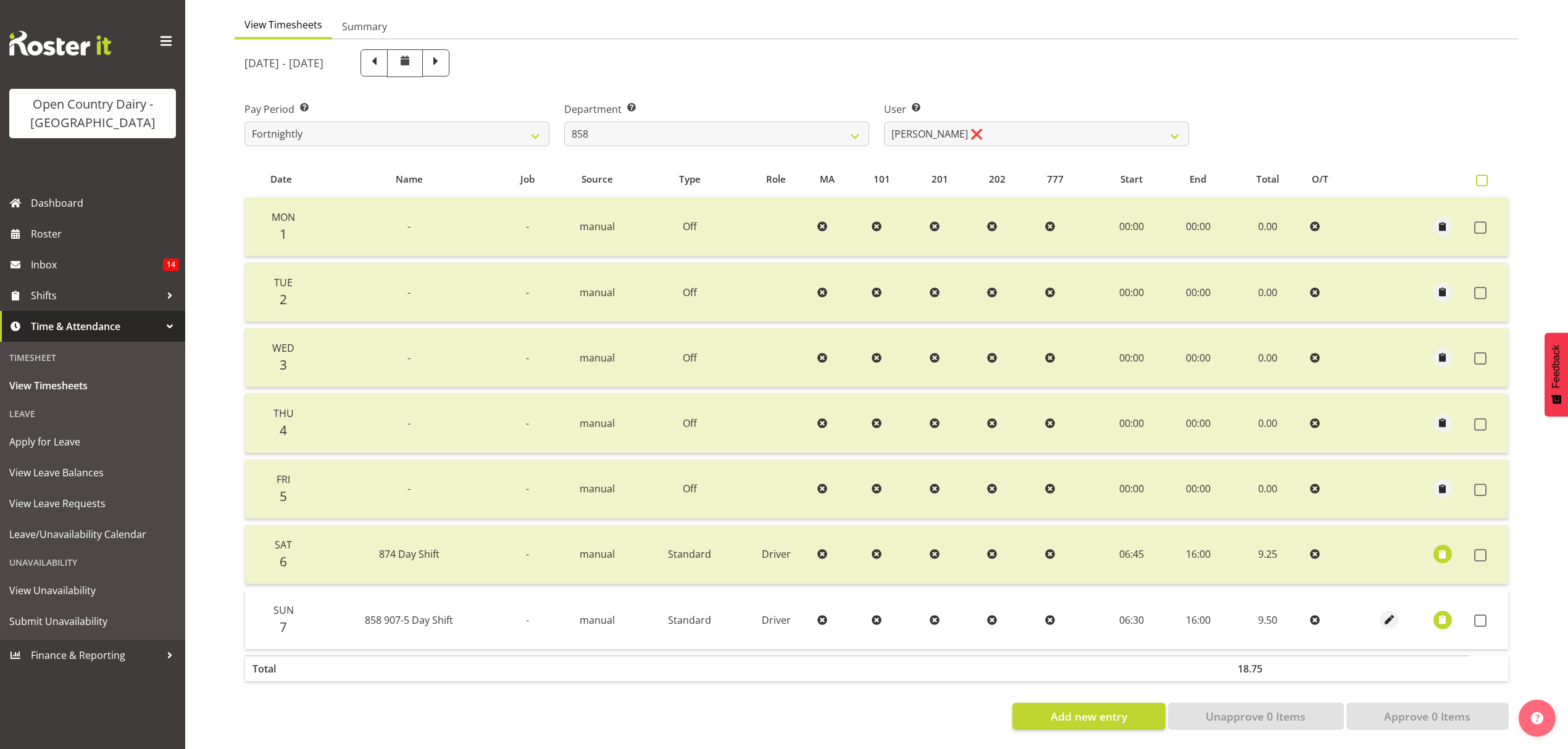
click at [1480, 174] on span at bounding box center [1482, 180] width 11 height 11
click at [1480, 176] on input "checkbox" at bounding box center [1480, 180] width 8 height 8
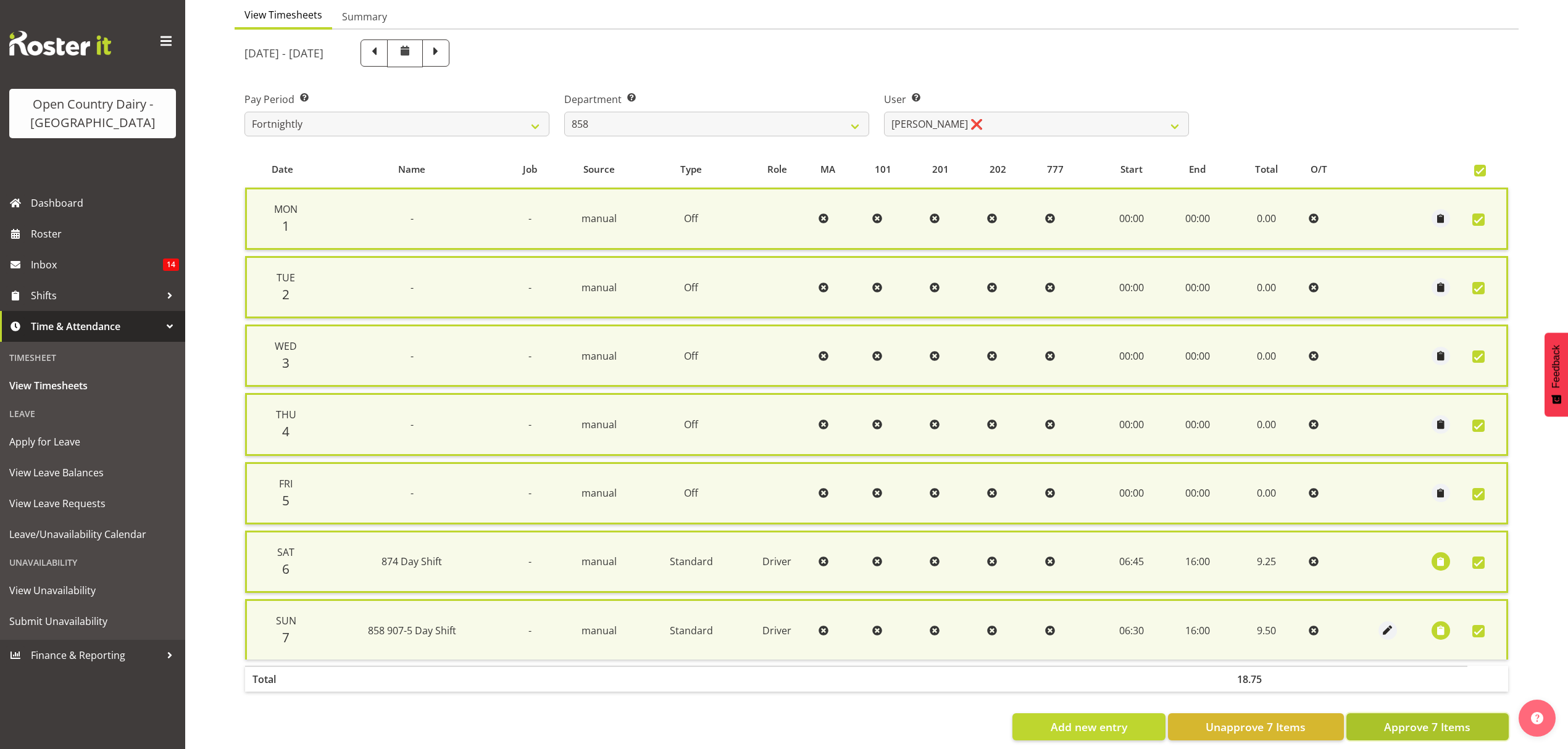
drag, startPoint x: 1438, startPoint y: 715, endPoint x: 1456, endPoint y: 714, distance: 18.0
click at [1456, 719] on span "Approve 7 Items" at bounding box center [1427, 727] width 86 height 16
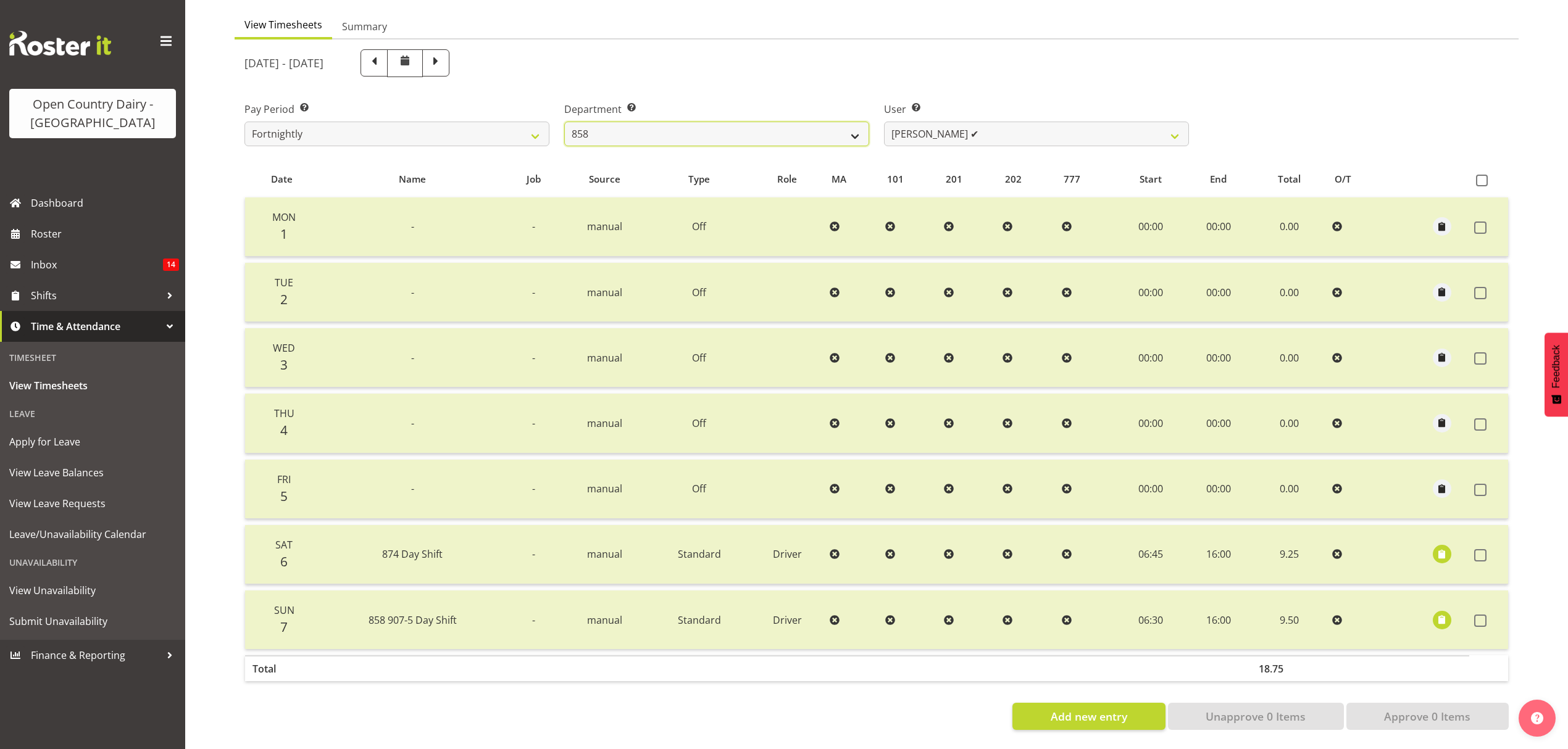
click at [855, 127] on select "734 735 736 737 738 739 851 852 853 854 855 856 858 861 862 865 868 869 870 873" at bounding box center [717, 134] width 305 height 25
click at [1171, 123] on select "Anthony Shaw ✔ Liam Bellman ❌ Neil Peters ❌" at bounding box center [1037, 134] width 305 height 25
click at [884, 122] on select "Anthony Shaw ✔ Liam Bellman ❌ Neil Peters ❌" at bounding box center [1037, 134] width 305 height 25
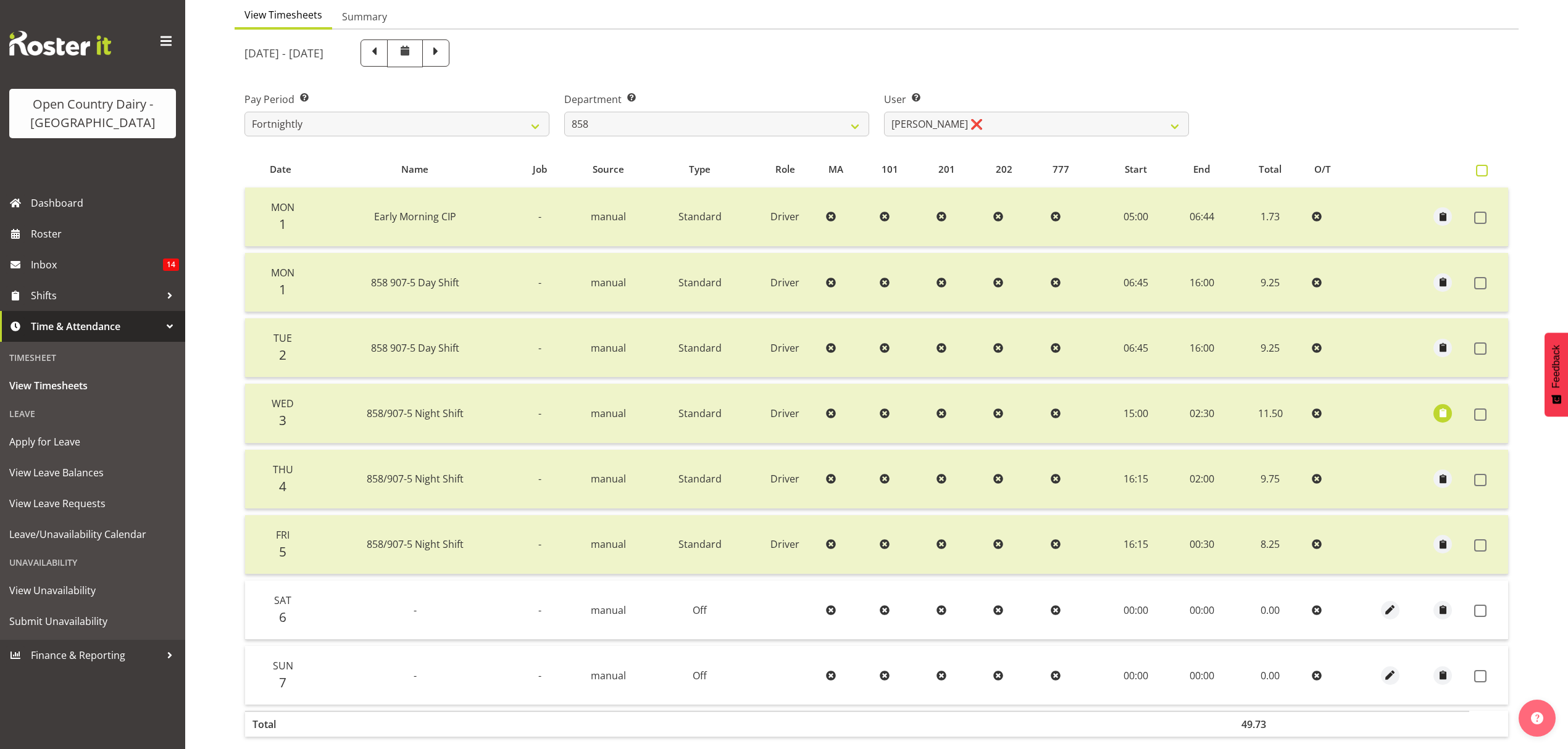
click at [1483, 172] on span at bounding box center [1482, 170] width 11 height 11
click at [1483, 172] on input "checkbox" at bounding box center [1480, 170] width 8 height 8
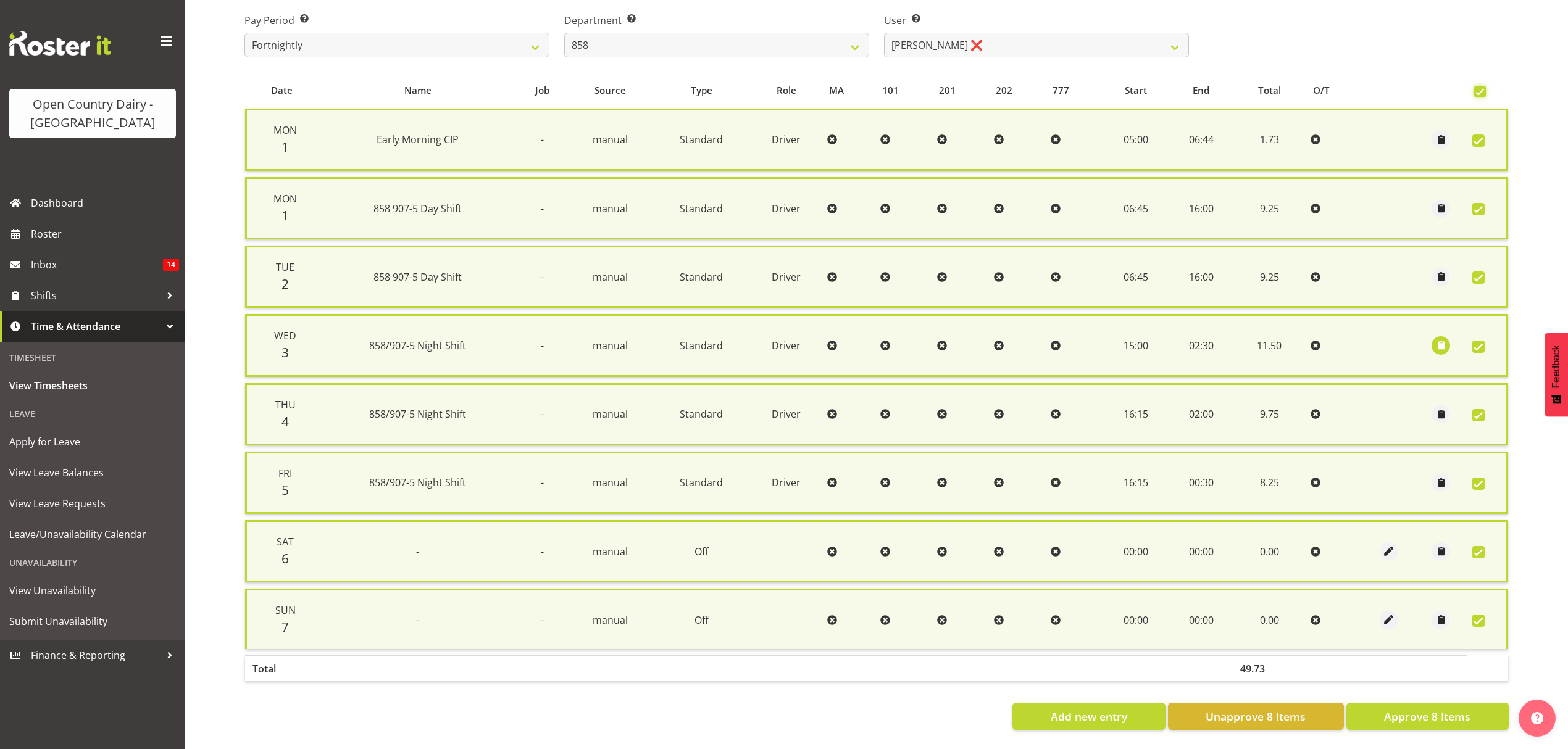
scroll to position [208, 0]
click at [1405, 708] on span "Approve 8 Items" at bounding box center [1427, 716] width 86 height 16
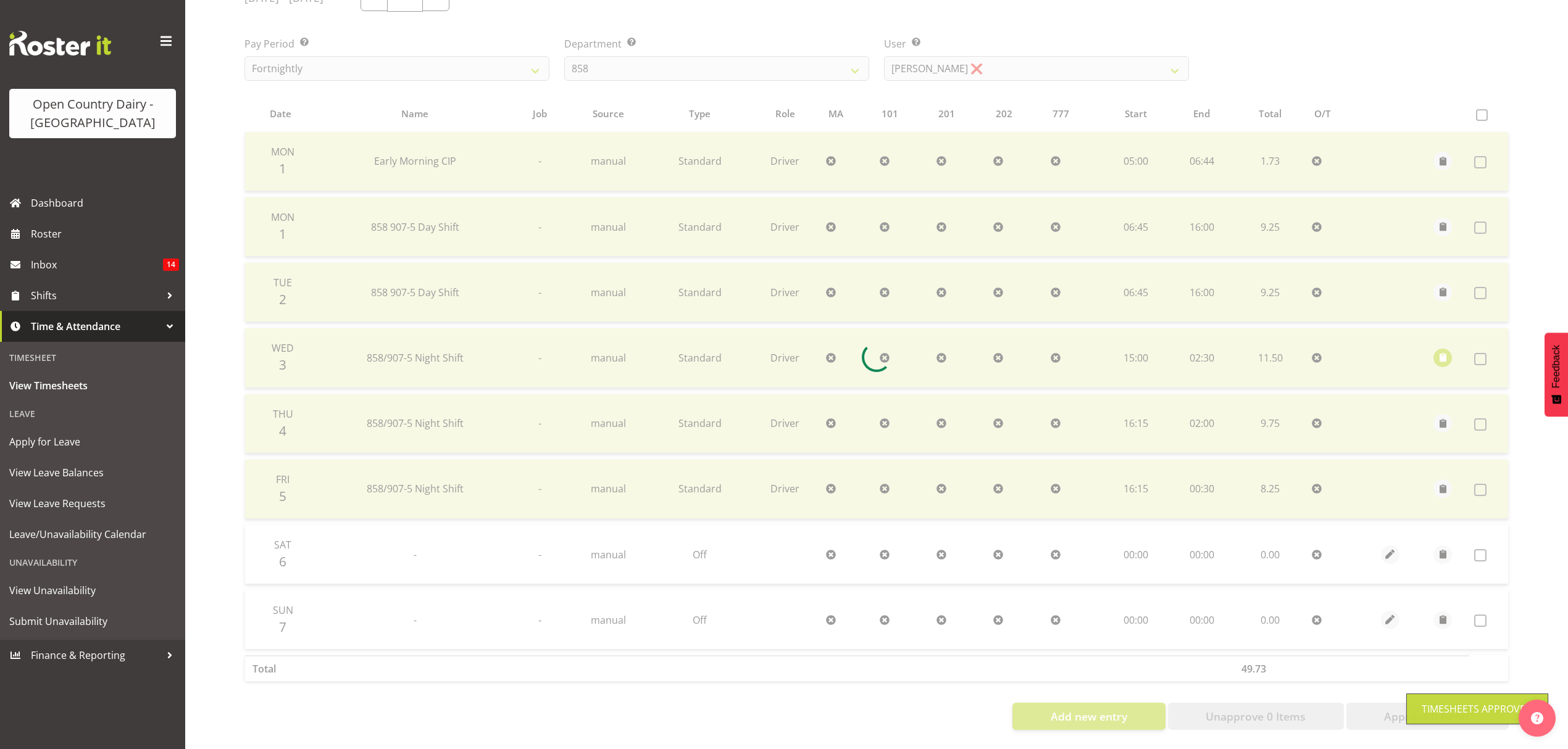
scroll to position [189, 0]
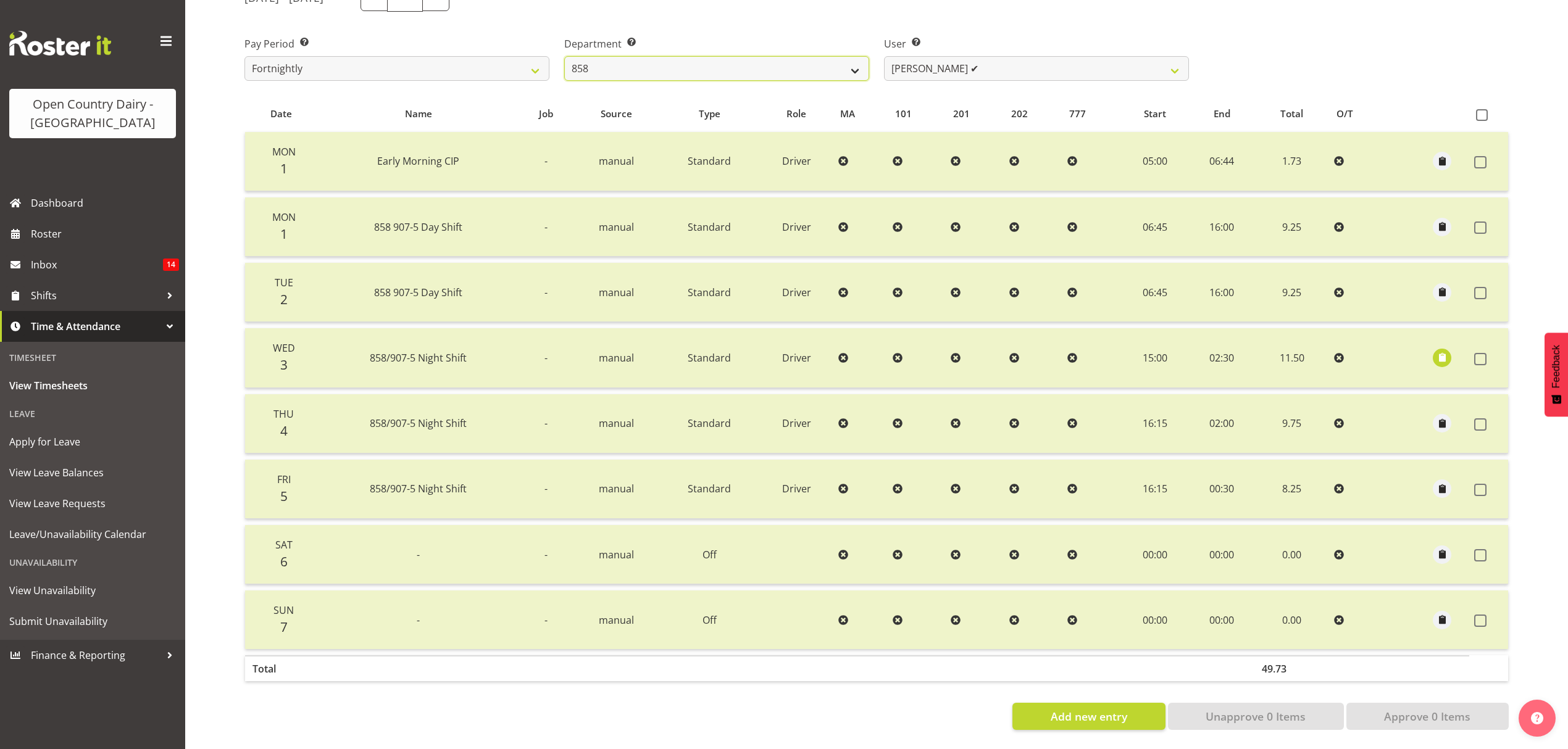
click at [859, 59] on select "734 735 736 737 738 739 851 852 853 854 855 856 858 861 862 865 868 869 870 873" at bounding box center [717, 69] width 305 height 25
click at [564, 56] on select "734 735 736 737 738 739 851 852 853 854 855 856 858 861 862 865 868 869 870 873" at bounding box center [717, 69] width 305 height 25
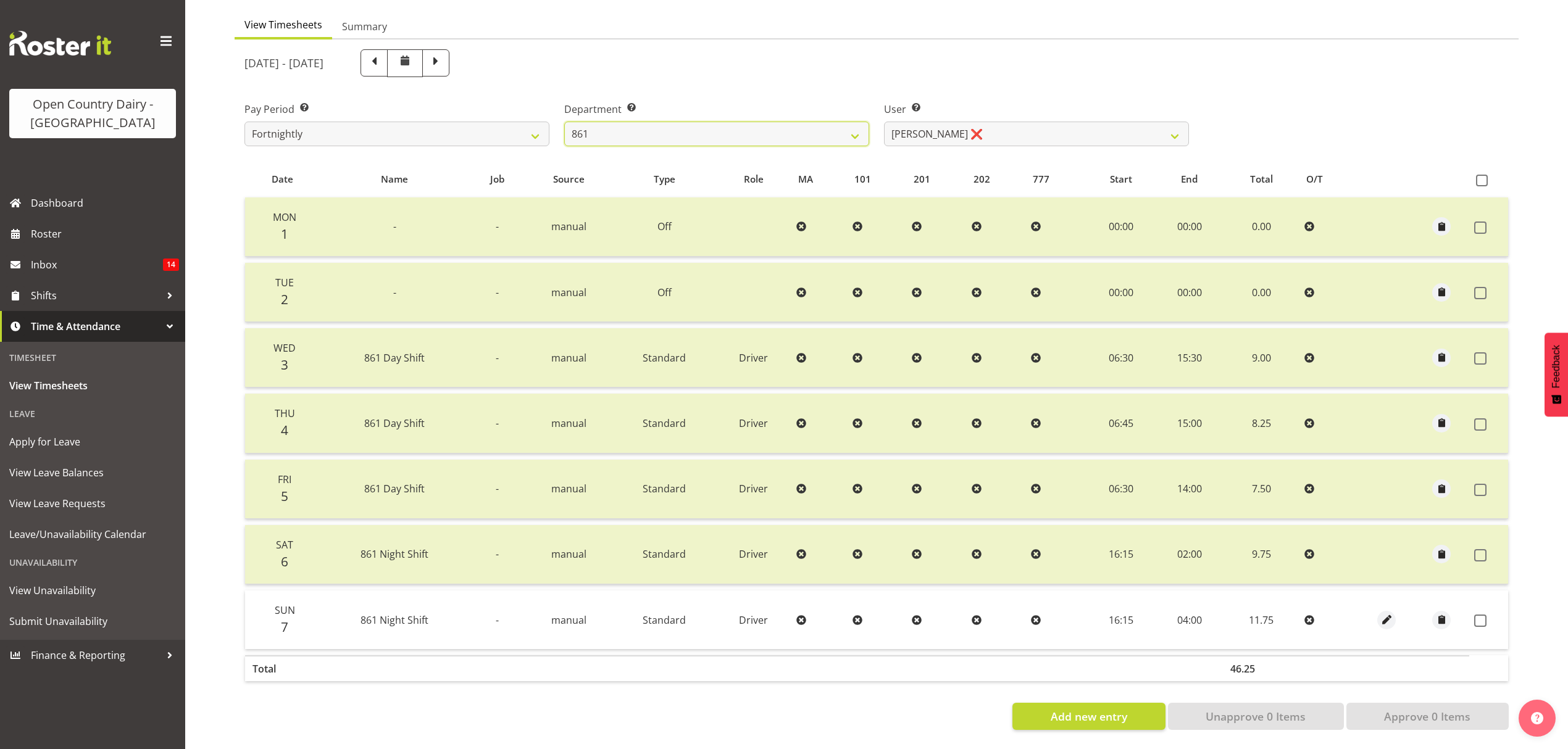
scroll to position [123, 0]
drag, startPoint x: 1170, startPoint y: 124, endPoint x: 1149, endPoint y: 124, distance: 21.0
click at [1170, 124] on select "Barry McIntosh ❌ Matthew Welland ❌ Philip Peek ❌" at bounding box center [1037, 134] width 305 height 25
click at [884, 122] on select "Barry McIntosh ❌ Matthew Welland ❌ Philip Peek ❌" at bounding box center [1037, 134] width 305 height 25
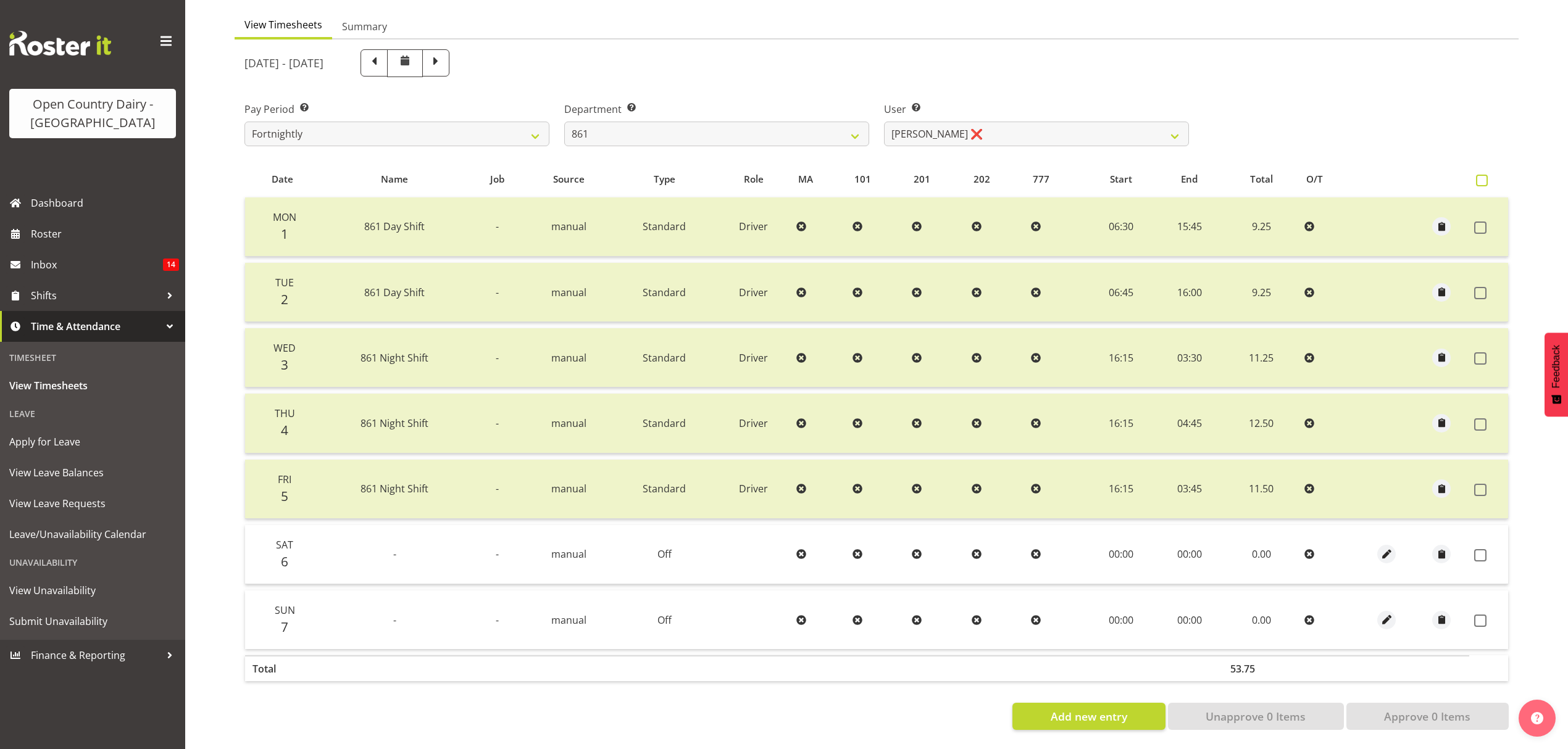
click at [1482, 174] on span at bounding box center [1482, 180] width 11 height 11
click at [1482, 176] on input "checkbox" at bounding box center [1480, 180] width 8 height 8
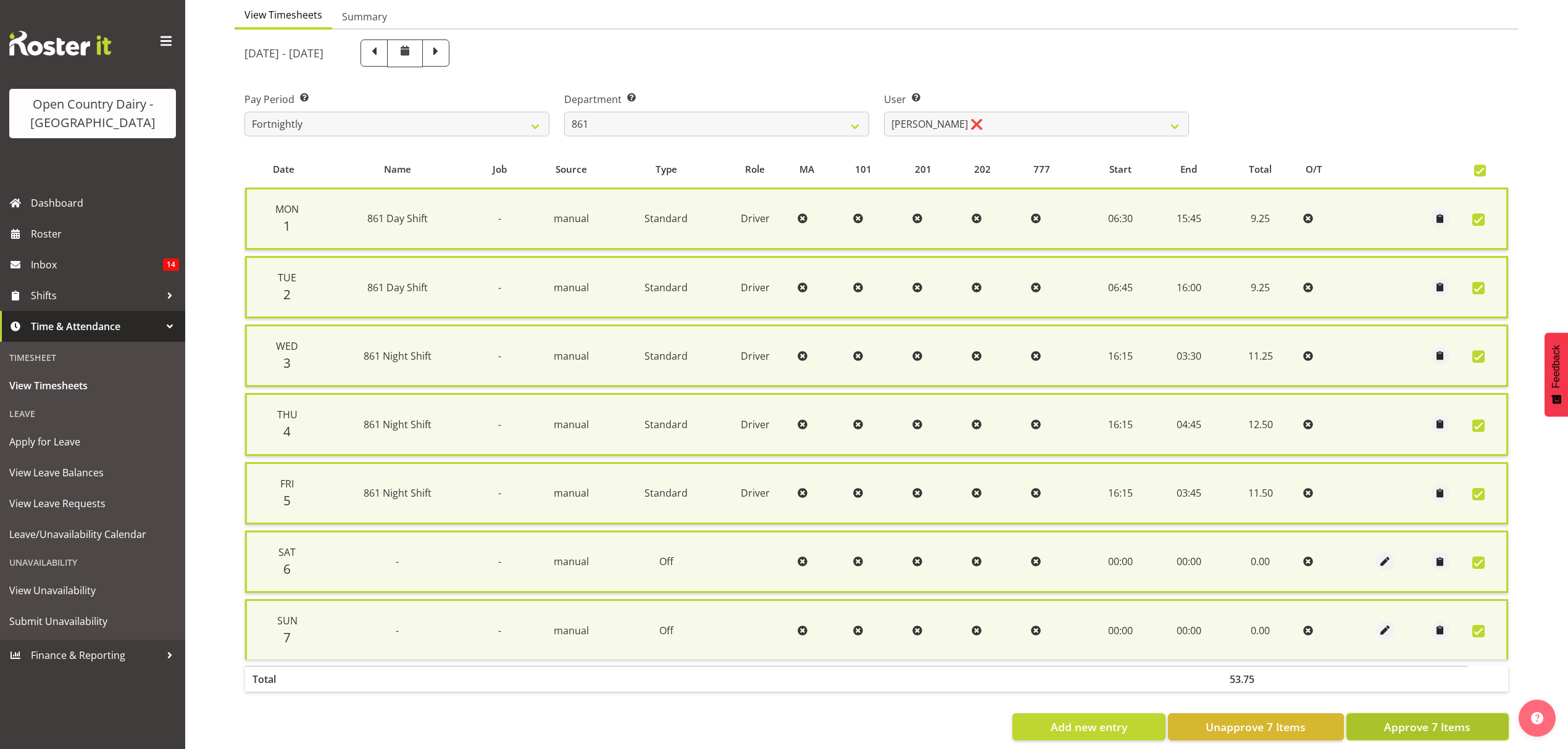
click at [1410, 719] on span "Approve 7 Items" at bounding box center [1427, 727] width 86 height 16
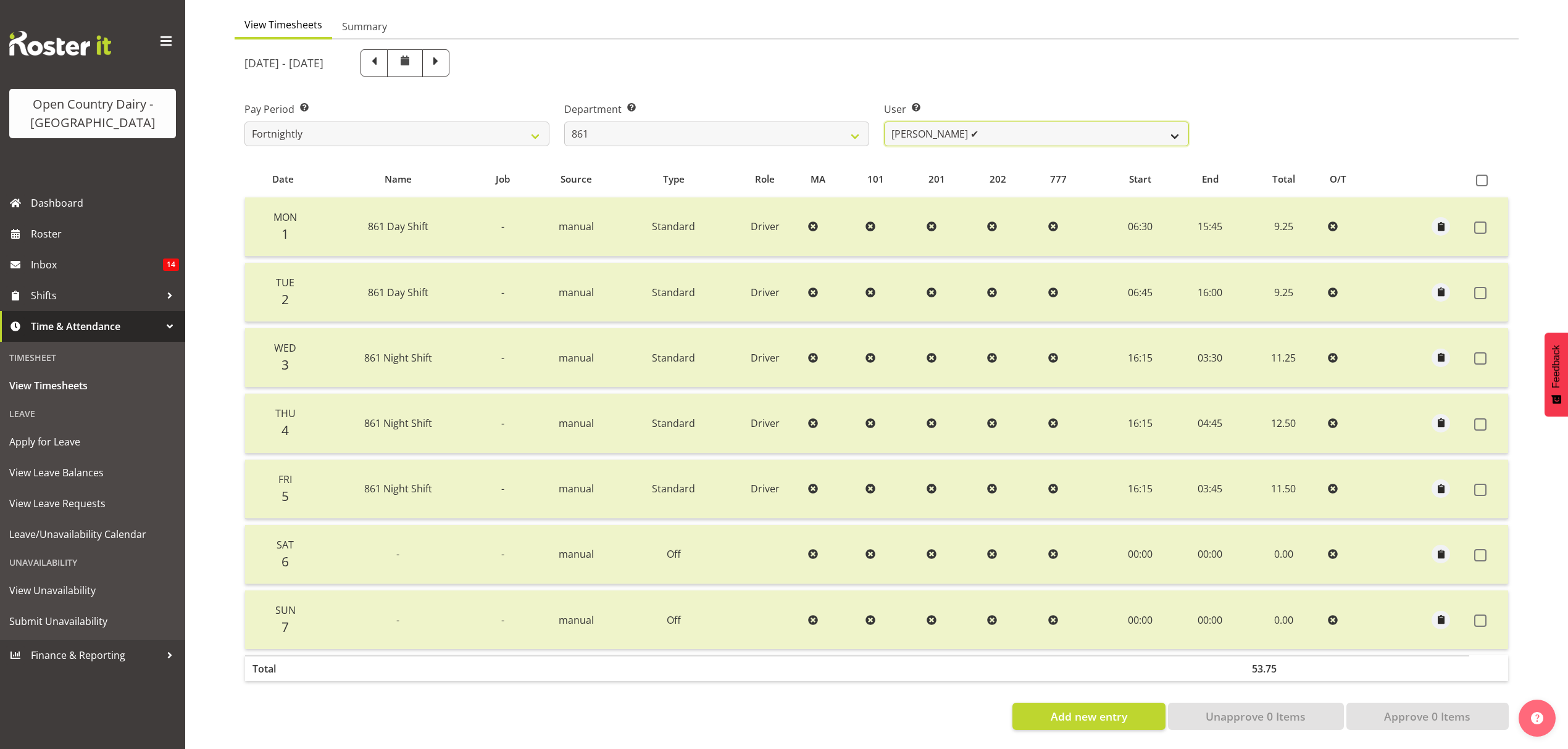
click at [1176, 129] on select "Barry McIntosh ❌ Matthew Welland ✔ Philip Peek ❌" at bounding box center [1037, 134] width 305 height 25
click at [884, 122] on select "Barry McIntosh ❌ Matthew Welland ✔ Philip Peek ❌" at bounding box center [1037, 134] width 305 height 25
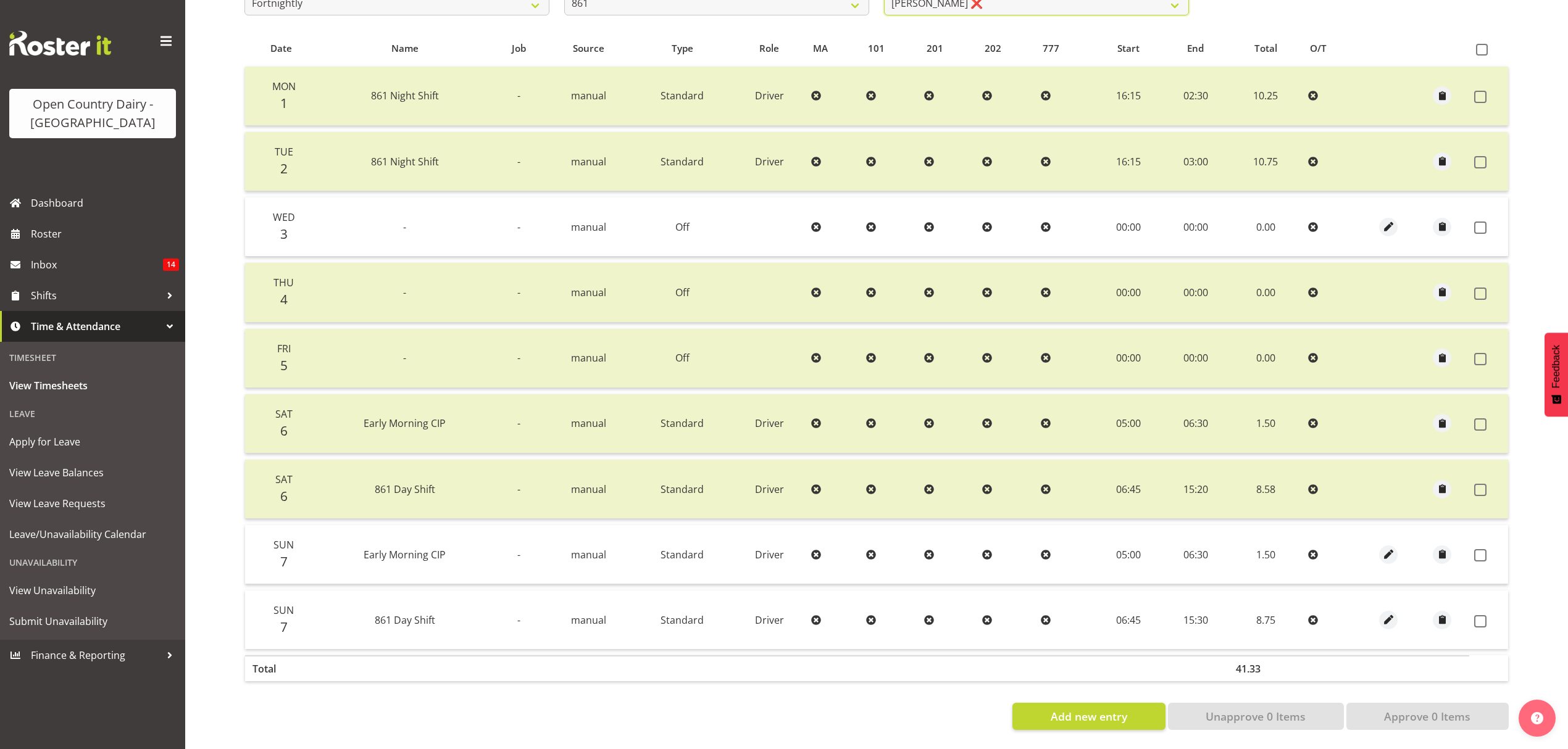
scroll to position [255, 0]
click at [1479, 44] on span at bounding box center [1482, 49] width 11 height 11
click at [1479, 46] on input "checkbox" at bounding box center [1480, 49] width 8 height 8
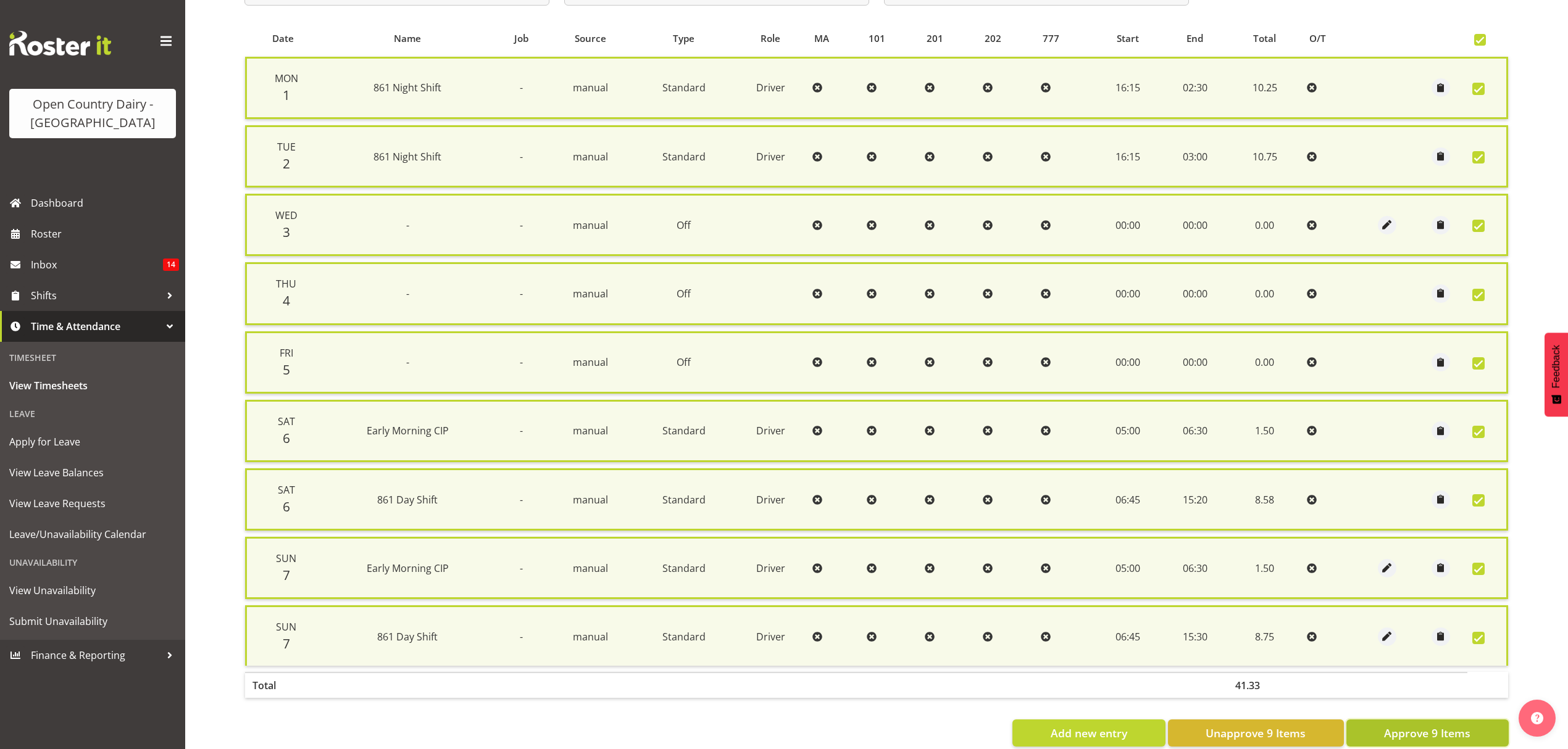
click at [1428, 726] on span "Approve 9 Items" at bounding box center [1427, 733] width 86 height 16
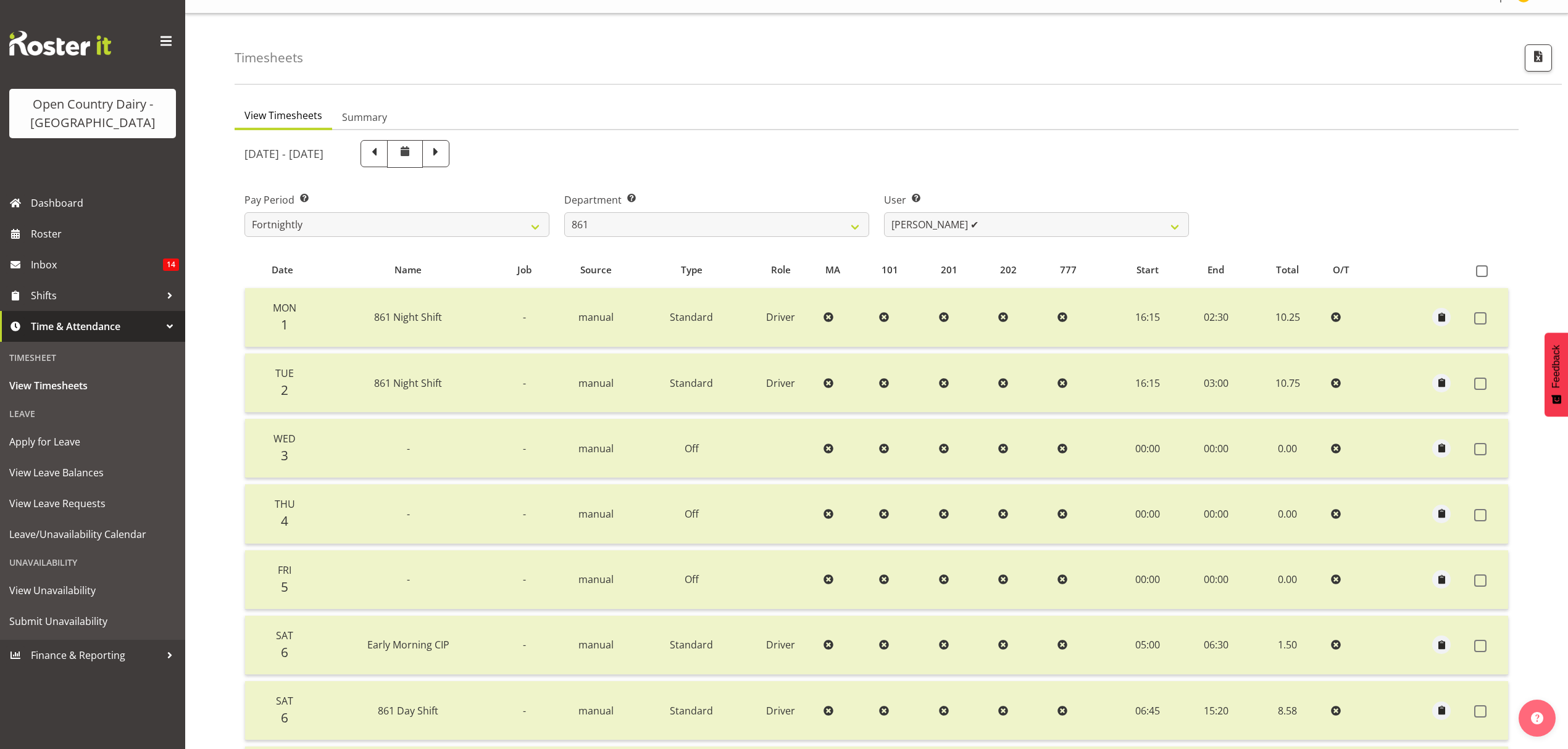
scroll to position [7, 0]
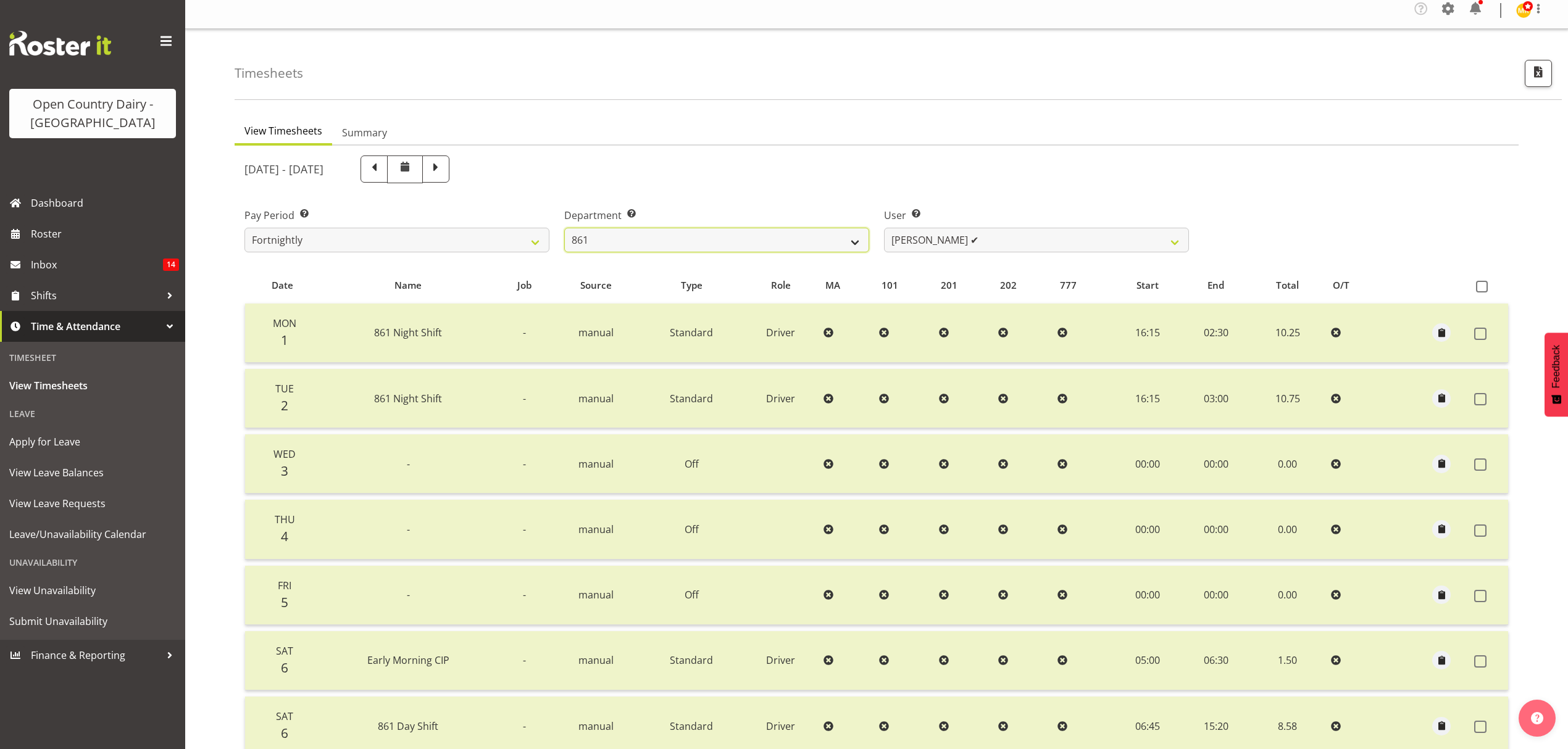
click at [852, 242] on select "734 735 736 737 738 739 851 852 853 854 855 856 858 861 862 865 868 869 870 873" at bounding box center [717, 240] width 305 height 25
click at [564, 228] on select "734 735 736 737 738 739 851 852 853 854 855 856 858 861 862 865 868 869 870 873" at bounding box center [717, 240] width 305 height 25
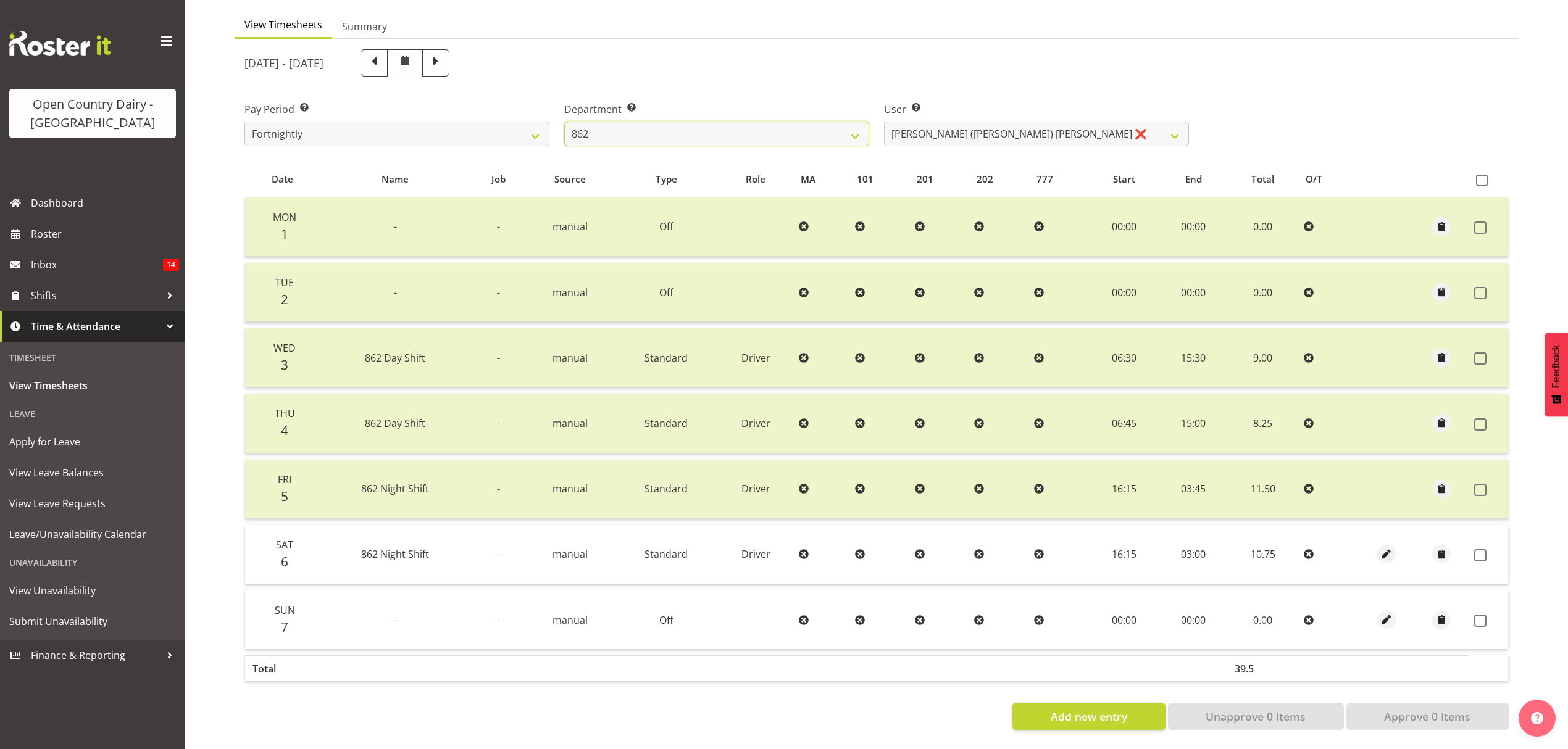
scroll to position [123, 0]
click at [1480, 174] on span at bounding box center [1482, 180] width 11 height 11
click at [1480, 176] on input "checkbox" at bounding box center [1480, 180] width 8 height 8
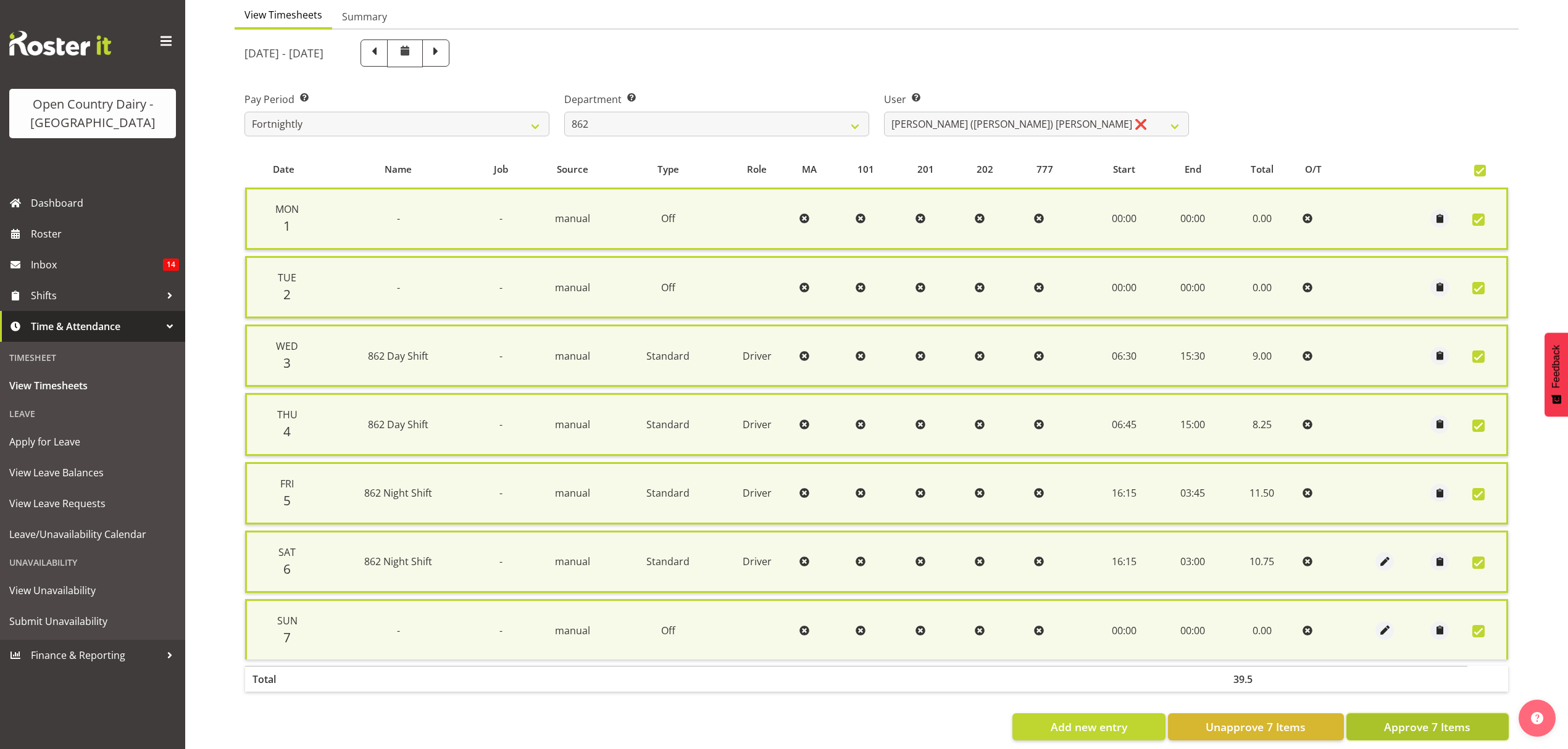
click at [1435, 723] on span "Approve 7 Items" at bounding box center [1427, 727] width 86 height 16
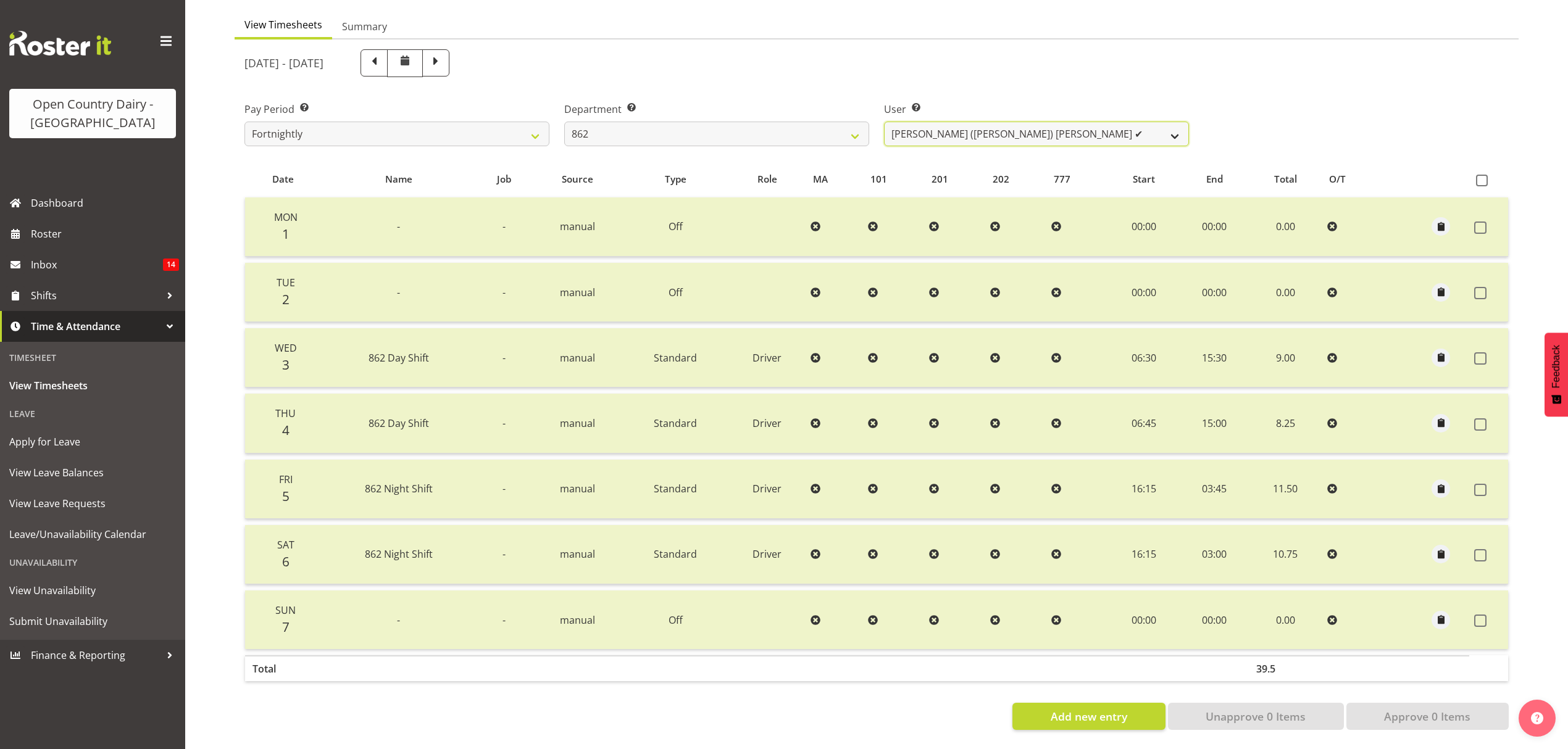
click at [1176, 127] on select "Bennie (David) Smith ✔ Colin Schwarz ❌ Forbes O'Reilly ❌ Tracy Inder ❌" at bounding box center [1037, 134] width 305 height 25
click at [884, 122] on select "Bennie (David) Smith ✔ Colin Schwarz ❌ Forbes O'Reilly ❌ Tracy Inder ❌" at bounding box center [1037, 134] width 305 height 25
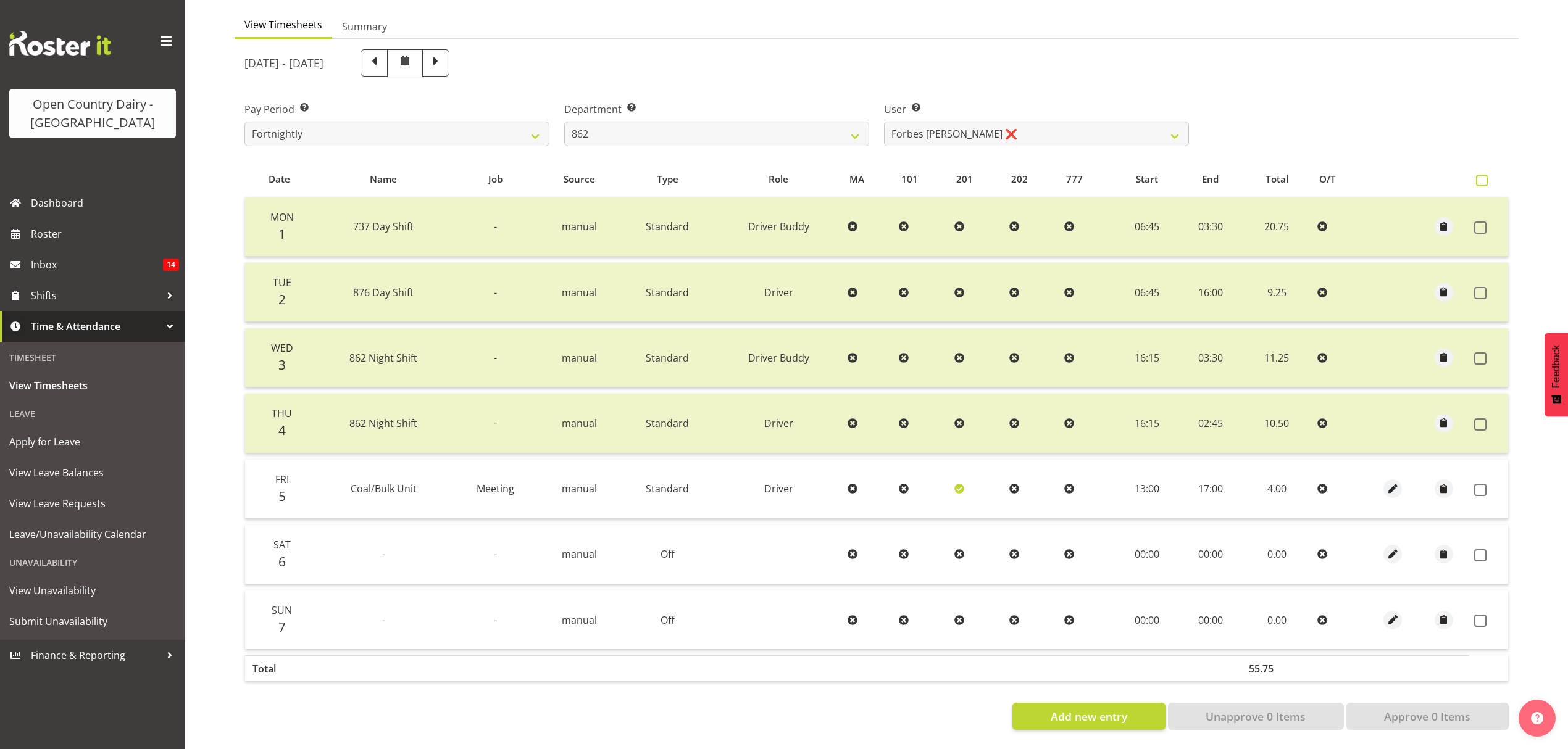
click at [1484, 174] on span at bounding box center [1482, 180] width 11 height 11
click at [1484, 176] on input "checkbox" at bounding box center [1480, 180] width 8 height 8
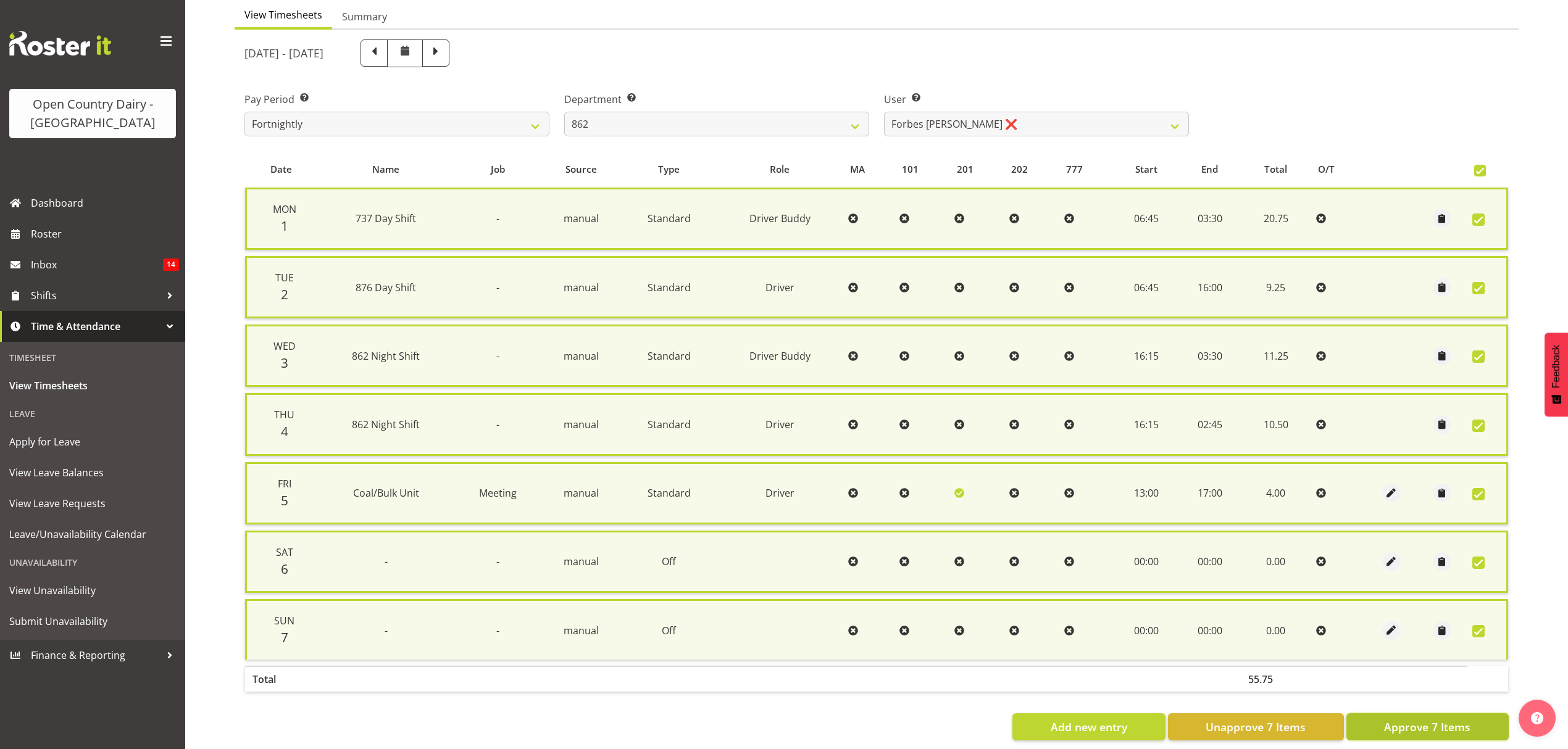
click at [1441, 726] on span "Approve 7 Items" at bounding box center [1427, 727] width 86 height 16
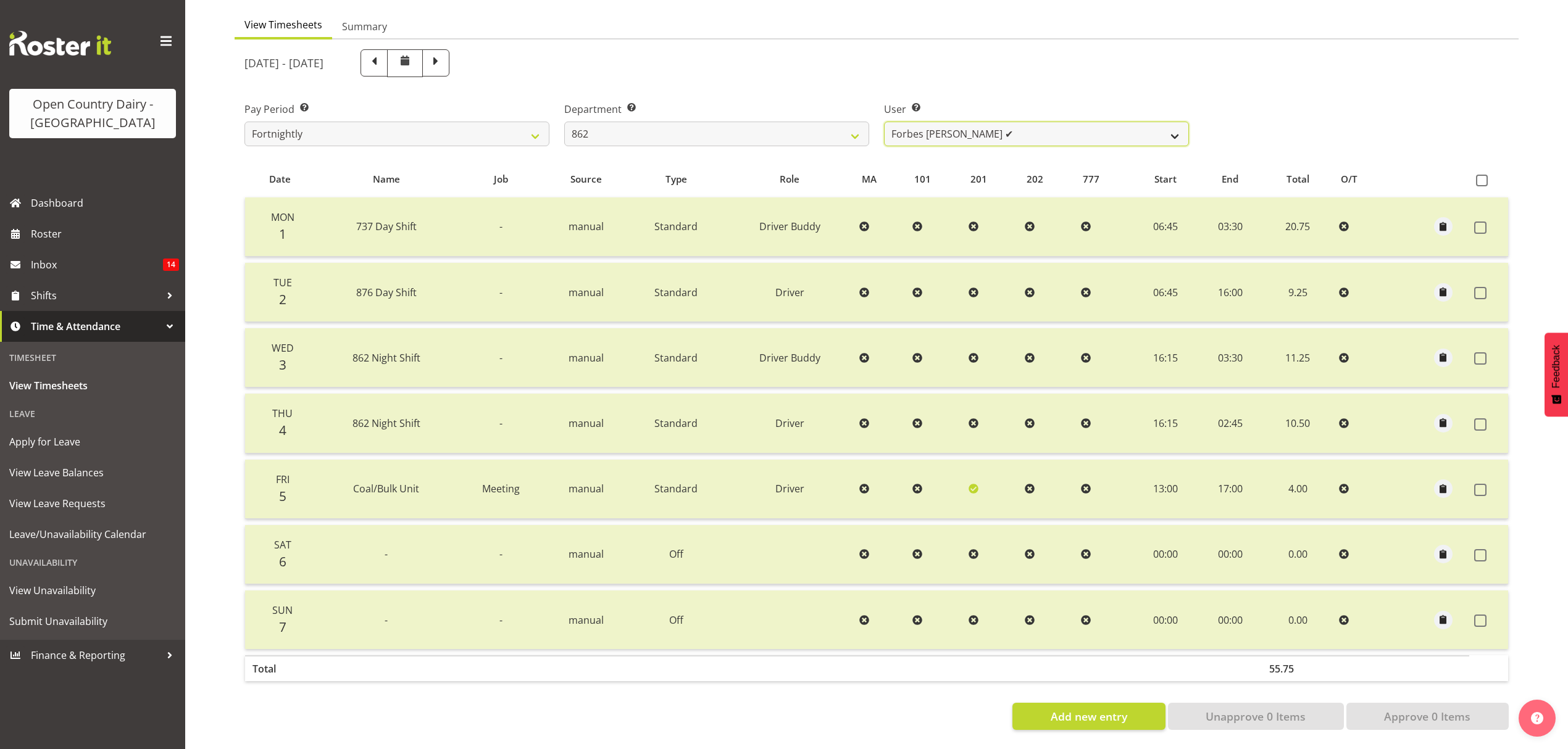
click at [1170, 124] on select "Bennie (David) Smith ✔ Colin Schwarz ❌ Forbes O'Reilly ✔ Tracy Inder ❌" at bounding box center [1037, 134] width 305 height 25
click at [884, 122] on select "Bennie (David) Smith ✔ Colin Schwarz ❌ Forbes O'Reilly ✔ Tracy Inder ❌" at bounding box center [1037, 134] width 305 height 25
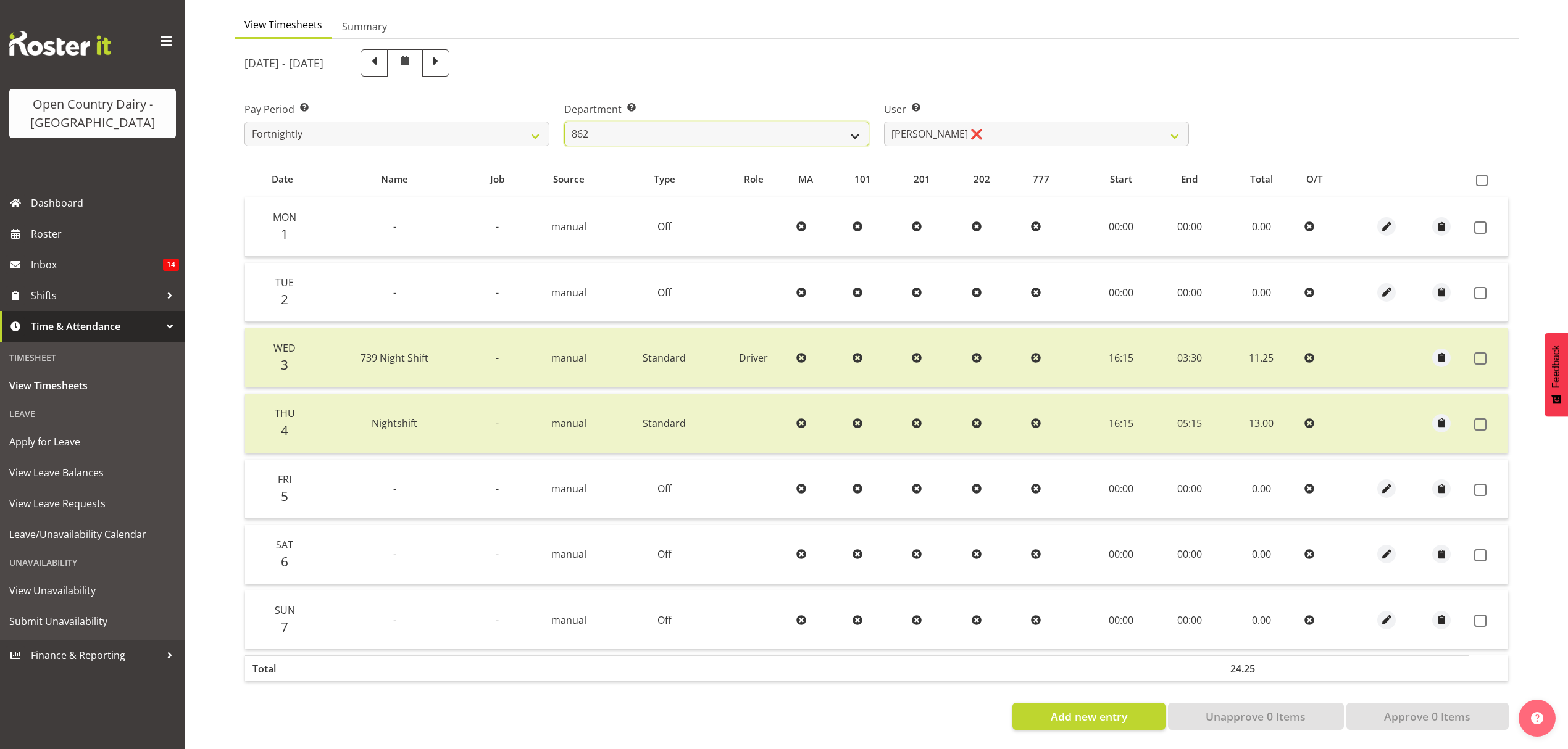
click at [852, 127] on select "734 735 736 737 738 739 851 852 853 854 855 856 858 861 862 865 868 869 870 873" at bounding box center [717, 134] width 305 height 25
click at [564, 122] on select "734 735 736 737 738 739 851 852 853 854 855 856 858 861 862 865 868 869 870 873" at bounding box center [717, 134] width 305 height 25
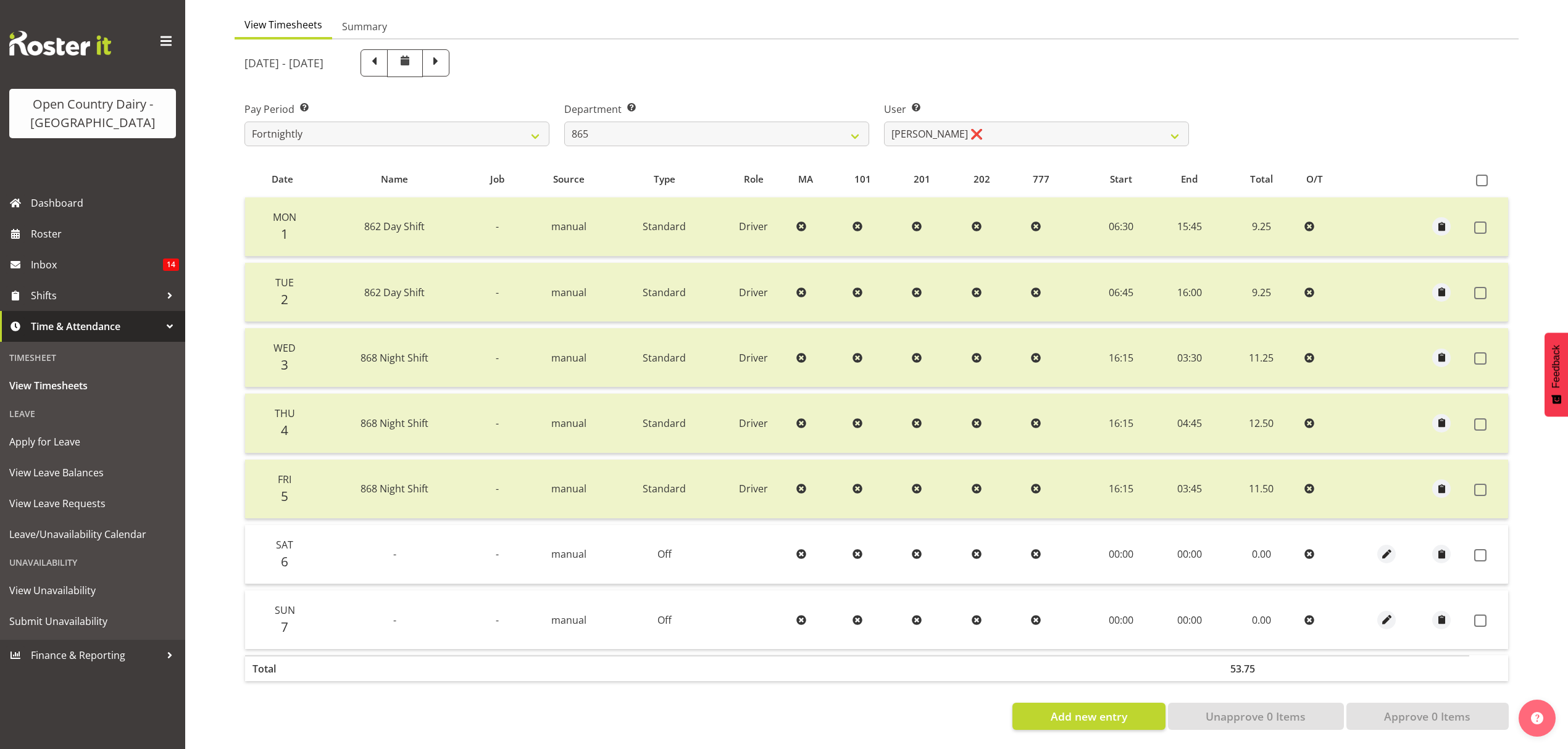
click at [1483, 168] on th at bounding box center [1489, 180] width 39 height 24
click at [1481, 174] on span at bounding box center [1482, 180] width 11 height 11
click at [1481, 176] on input "checkbox" at bounding box center [1480, 180] width 8 height 8
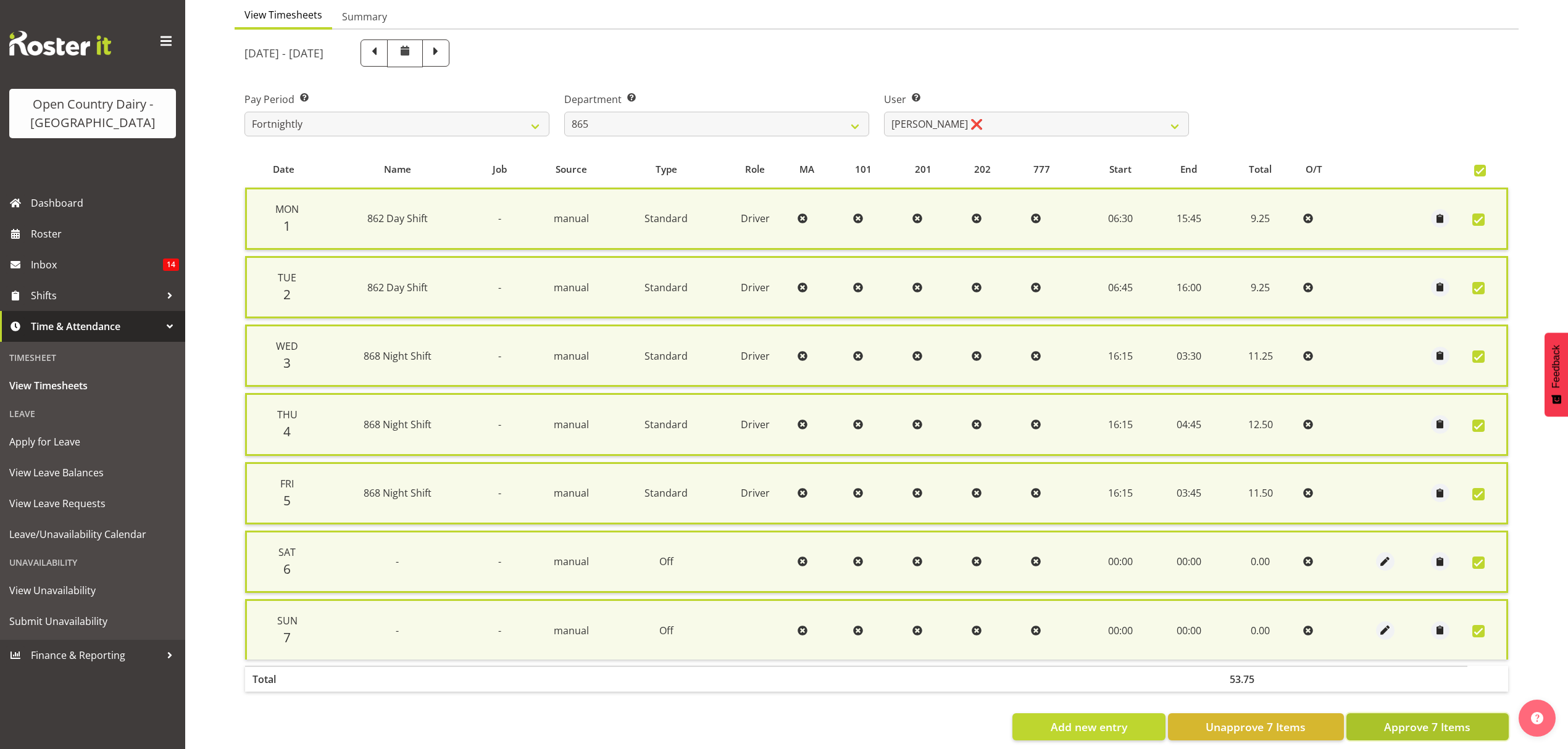
click at [1421, 719] on span "Approve 7 Items" at bounding box center [1427, 727] width 86 height 16
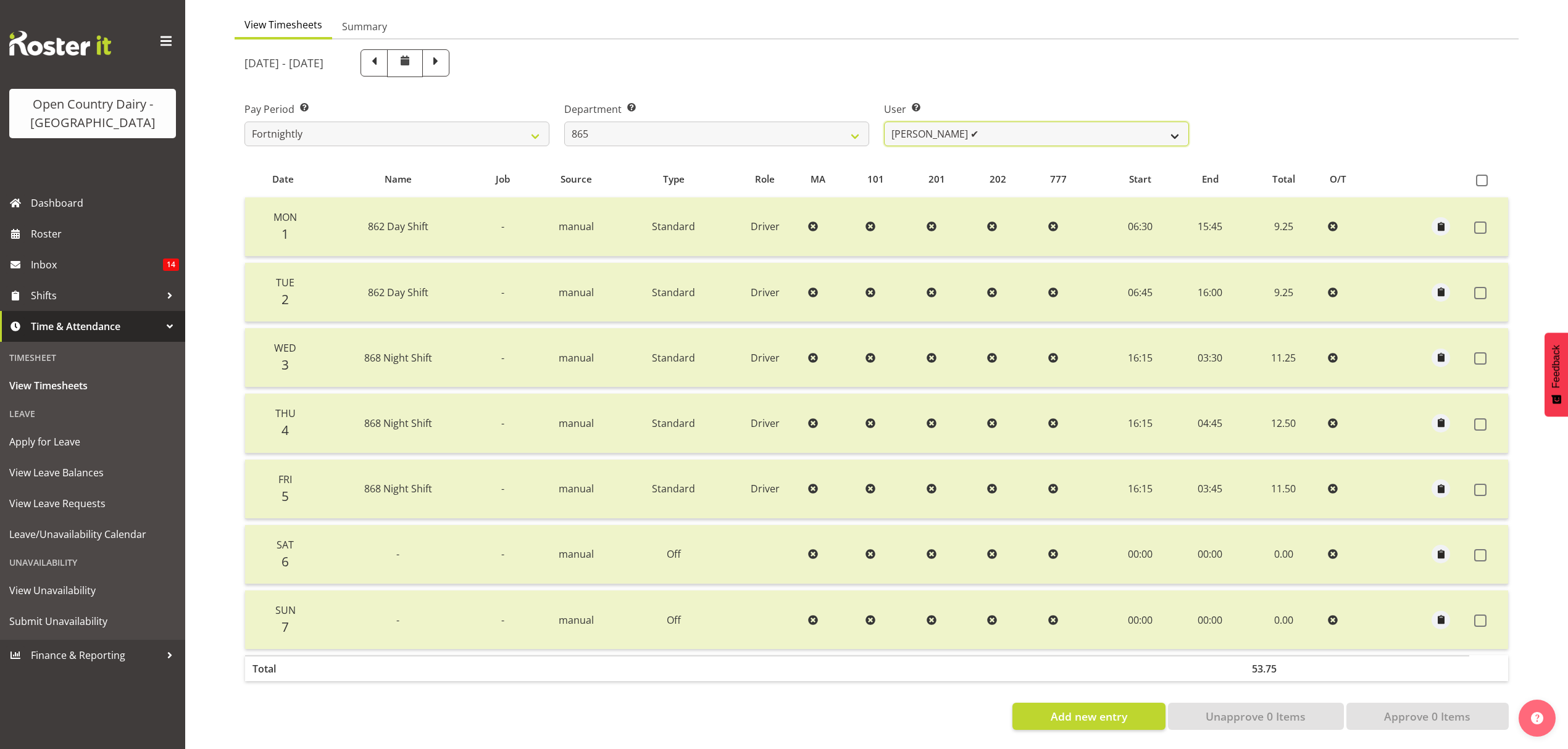
click at [1173, 124] on select "Flavio Ferraz ✔ George Courtney ❌ Steffan Kennard ❌" at bounding box center [1037, 134] width 305 height 25
click at [884, 122] on select "Flavio Ferraz ✔ George Courtney ❌ Steffan Kennard ❌" at bounding box center [1037, 134] width 305 height 25
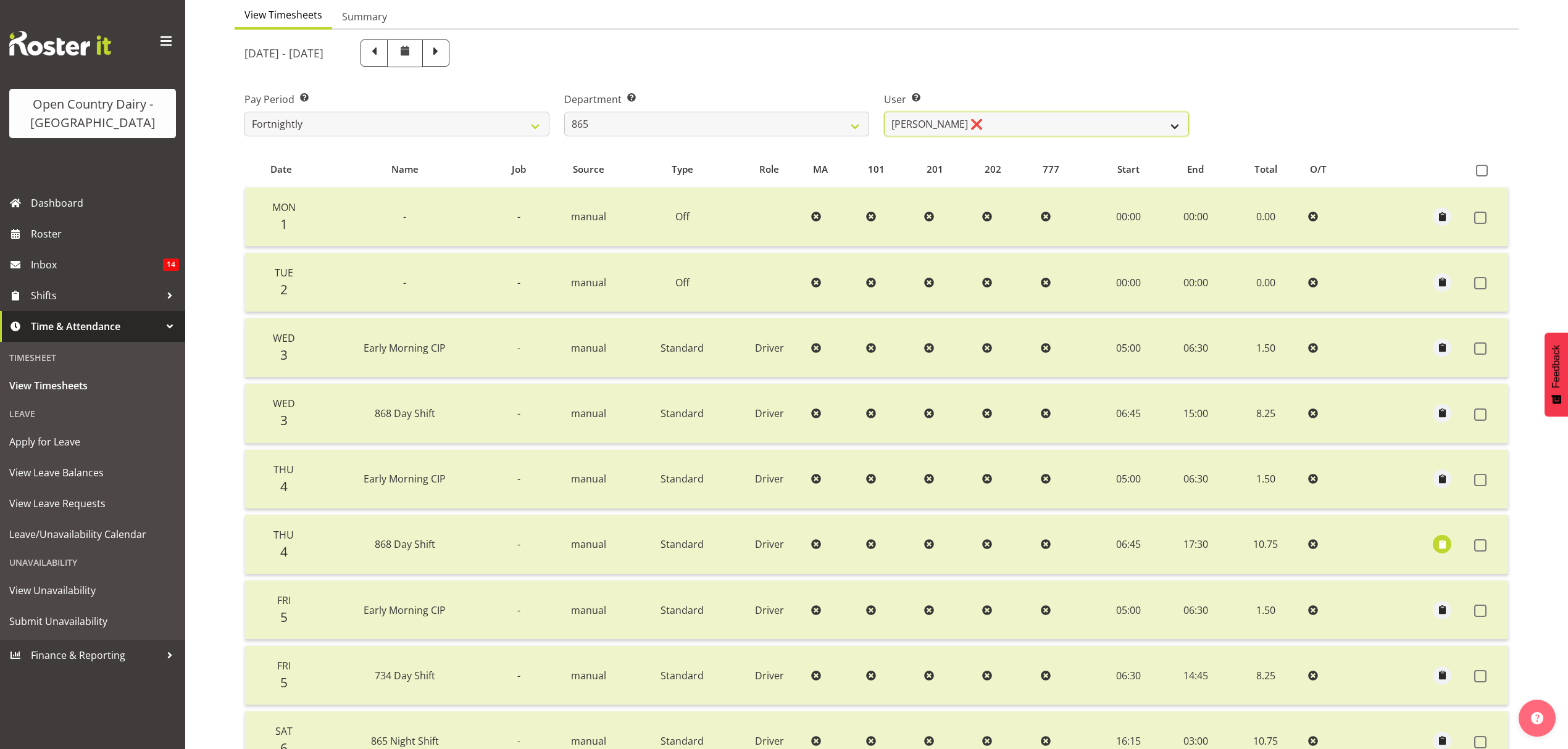
click at [1171, 129] on select "Flavio Ferraz ✔ George Courtney ❌ Steffan Kennard ❌" at bounding box center [1037, 124] width 305 height 25
click at [884, 112] on select "Flavio Ferraz ✔ George Courtney ❌ Steffan Kennard ❌" at bounding box center [1037, 124] width 305 height 25
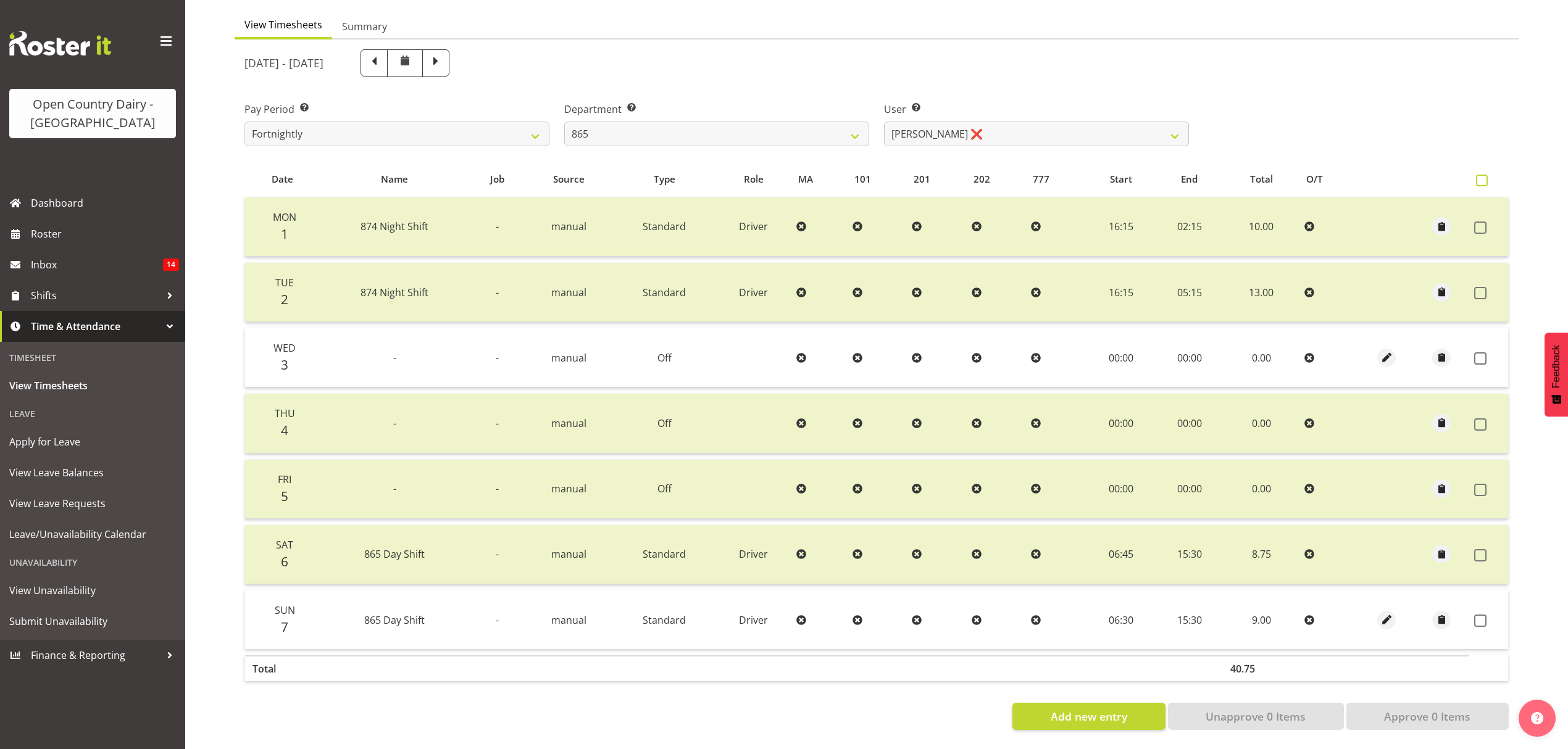
click at [1481, 174] on span at bounding box center [1482, 180] width 11 height 11
click at [1481, 176] on input "checkbox" at bounding box center [1480, 180] width 8 height 8
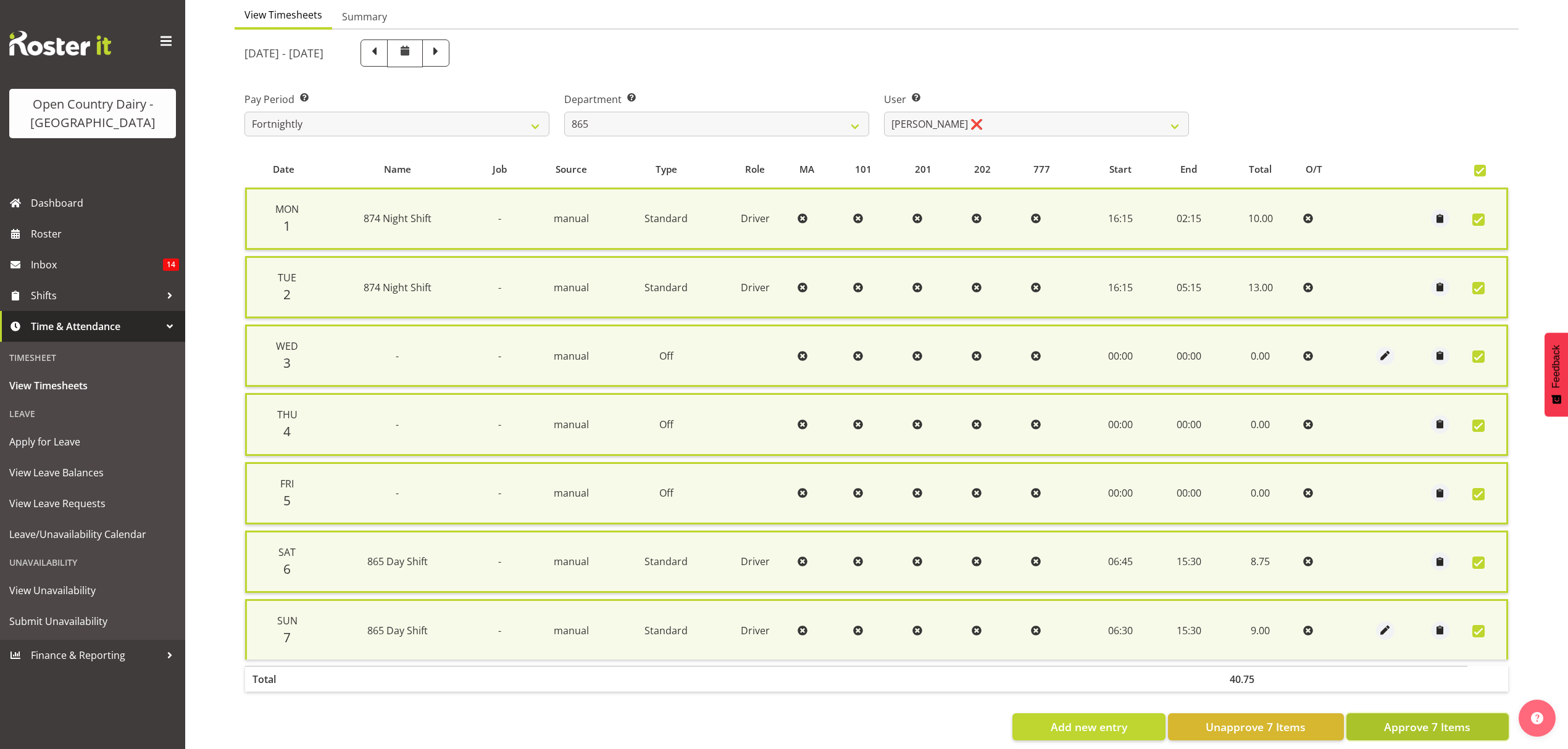
click at [1439, 727] on span "Approve 7 Items" at bounding box center [1427, 727] width 86 height 16
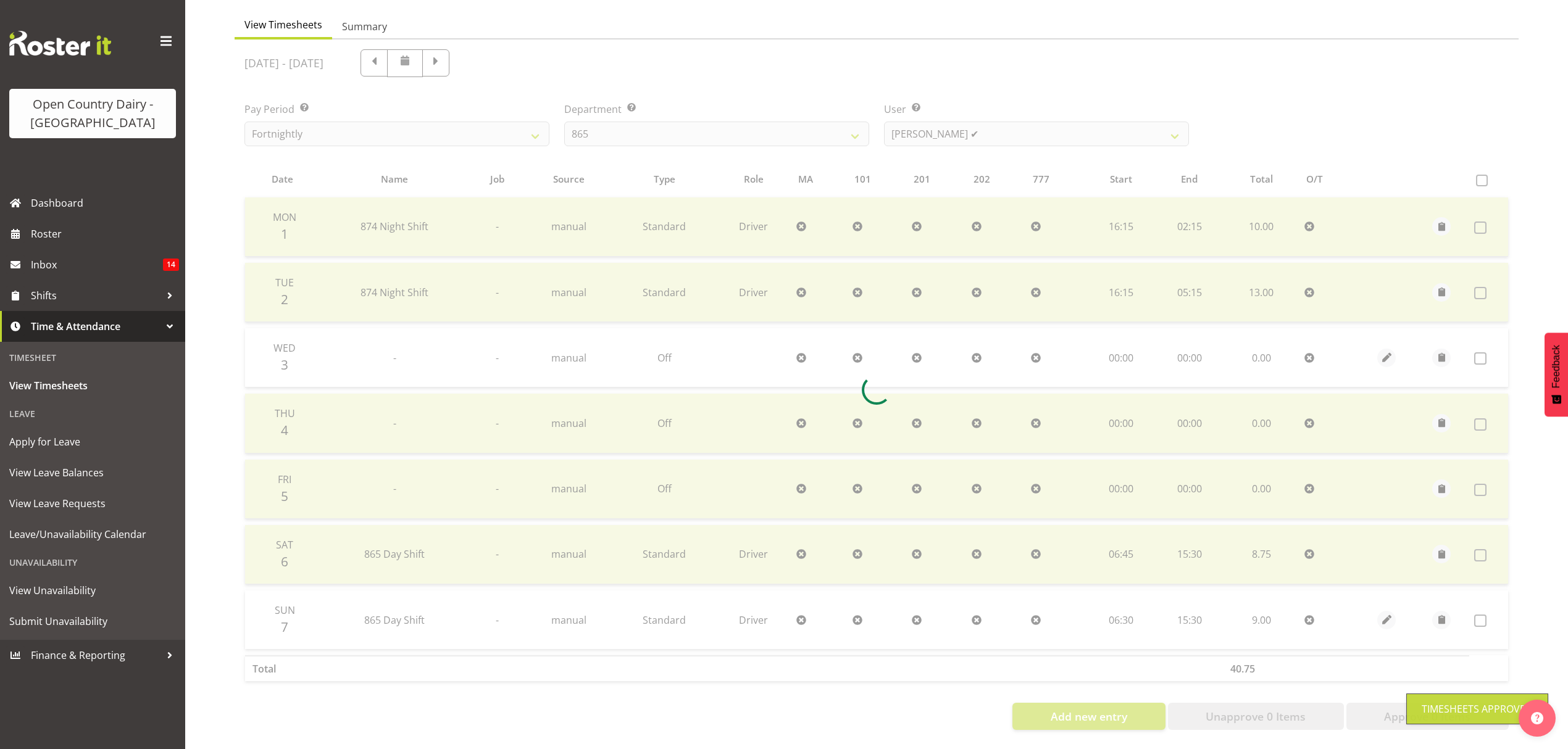
click at [1439, 722] on div "Timesheets Approved" at bounding box center [1477, 708] width 142 height 31
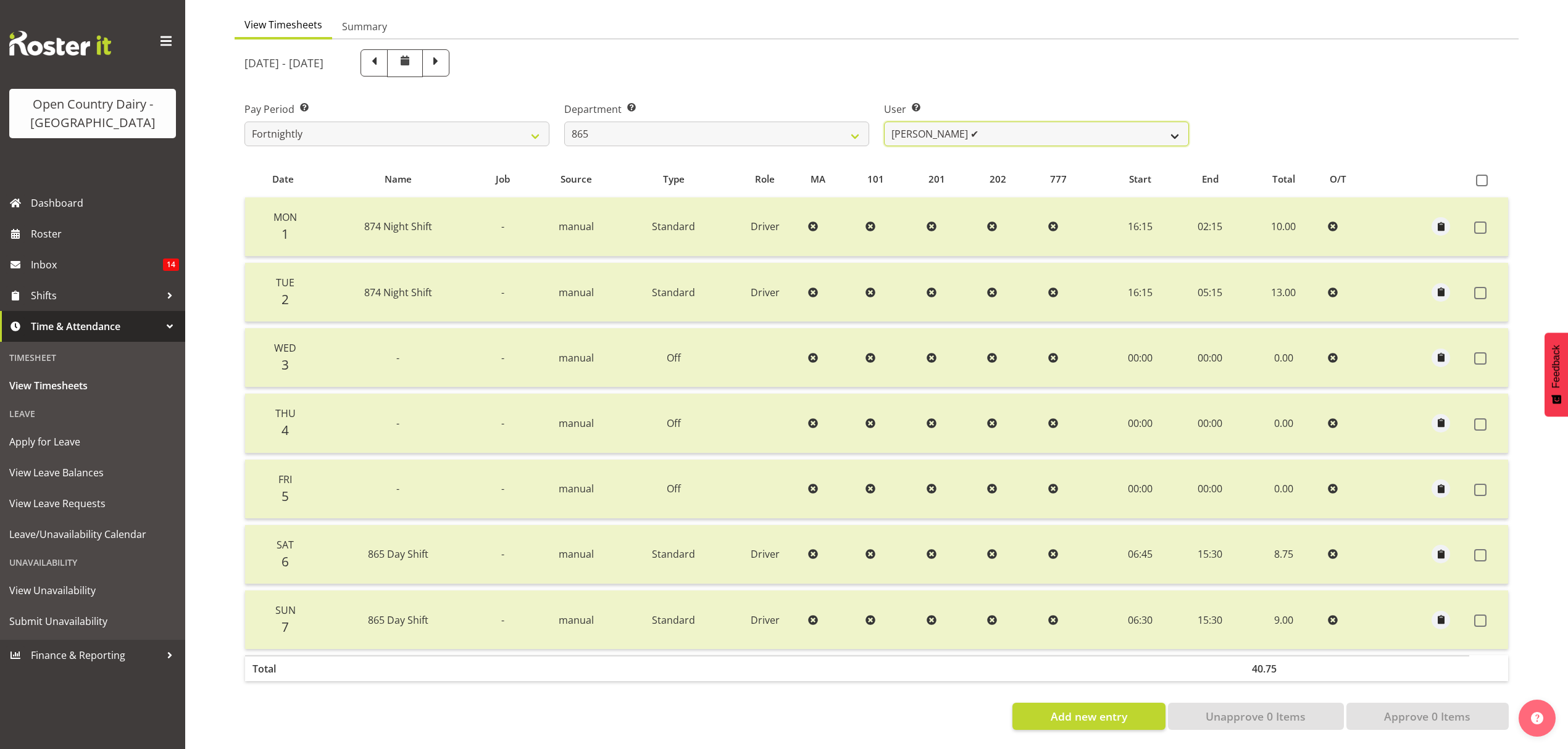
click at [1174, 123] on select "Flavio Ferraz ✔ George Courtney ❌ Steffan Kennard ✔" at bounding box center [1037, 134] width 305 height 25
click at [858, 124] on select "734 735 736 737 738 739 851 852 853 854 855 856 858 861 862 865 868 869 870 873" at bounding box center [717, 134] width 305 height 25
click at [564, 122] on select "734 735 736 737 738 739 851 852 853 854 855 856 858 861 862 865 868 869 870 873" at bounding box center [717, 134] width 305 height 25
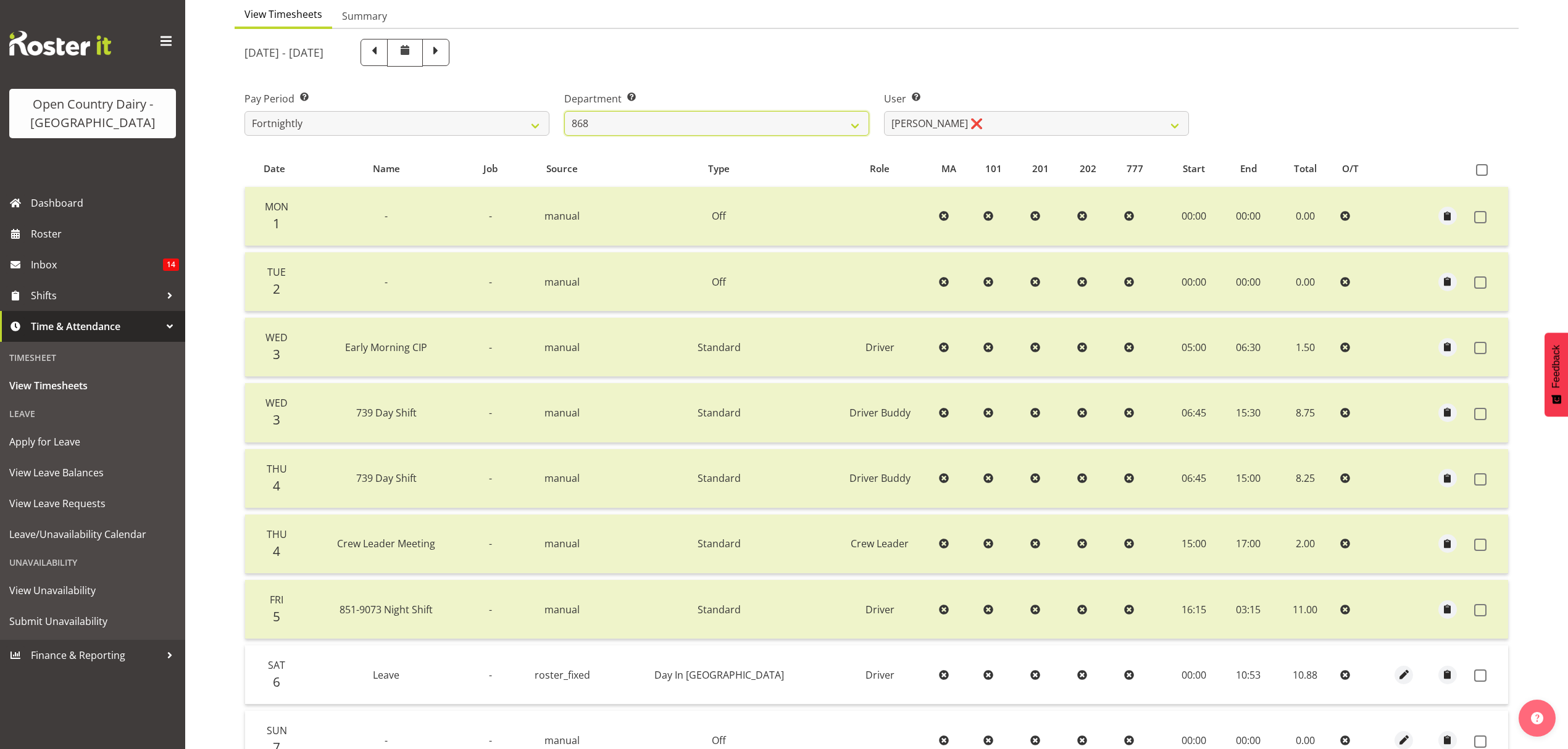
scroll to position [255, 0]
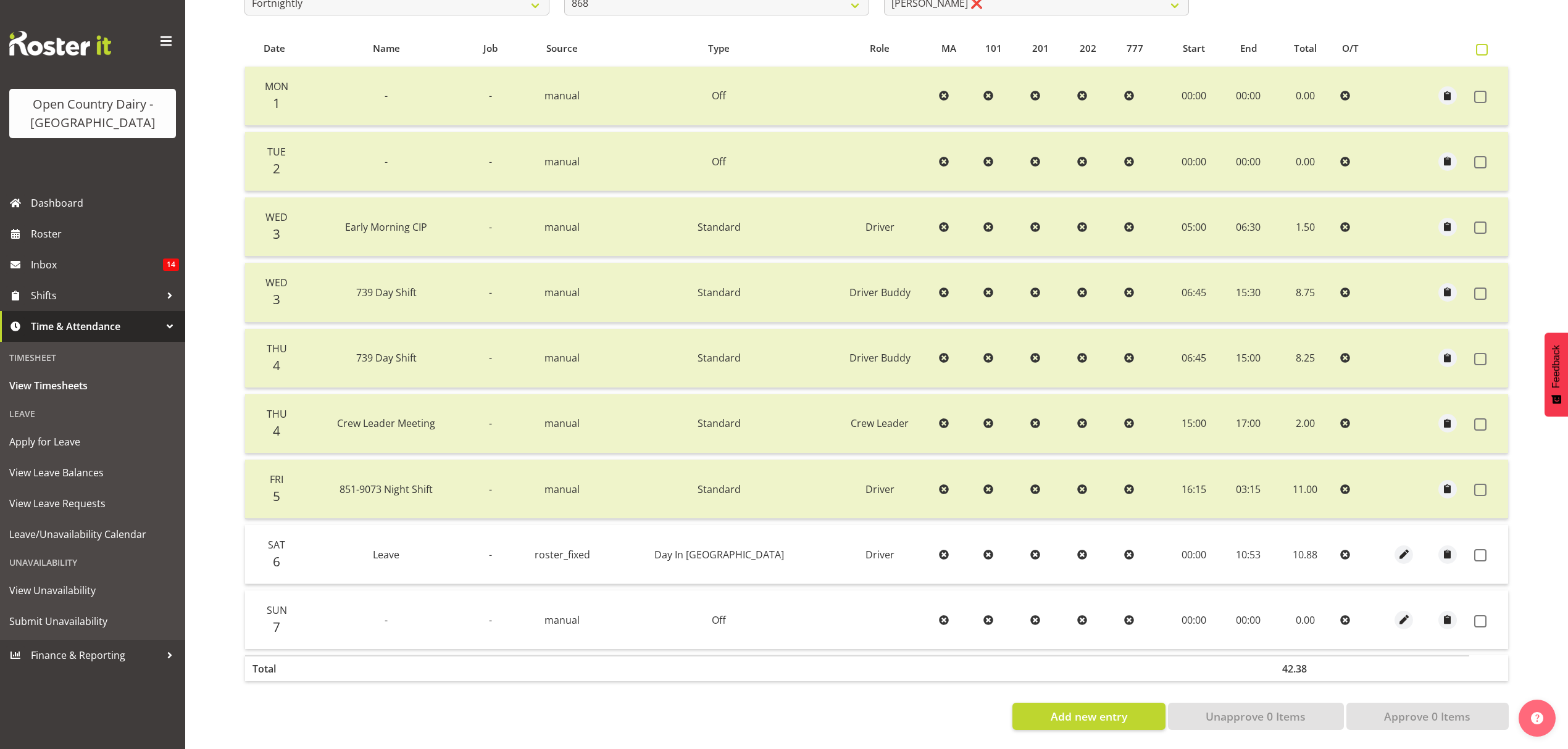
click at [1483, 44] on span at bounding box center [1482, 49] width 11 height 11
click at [1483, 46] on input "checkbox" at bounding box center [1480, 49] width 8 height 8
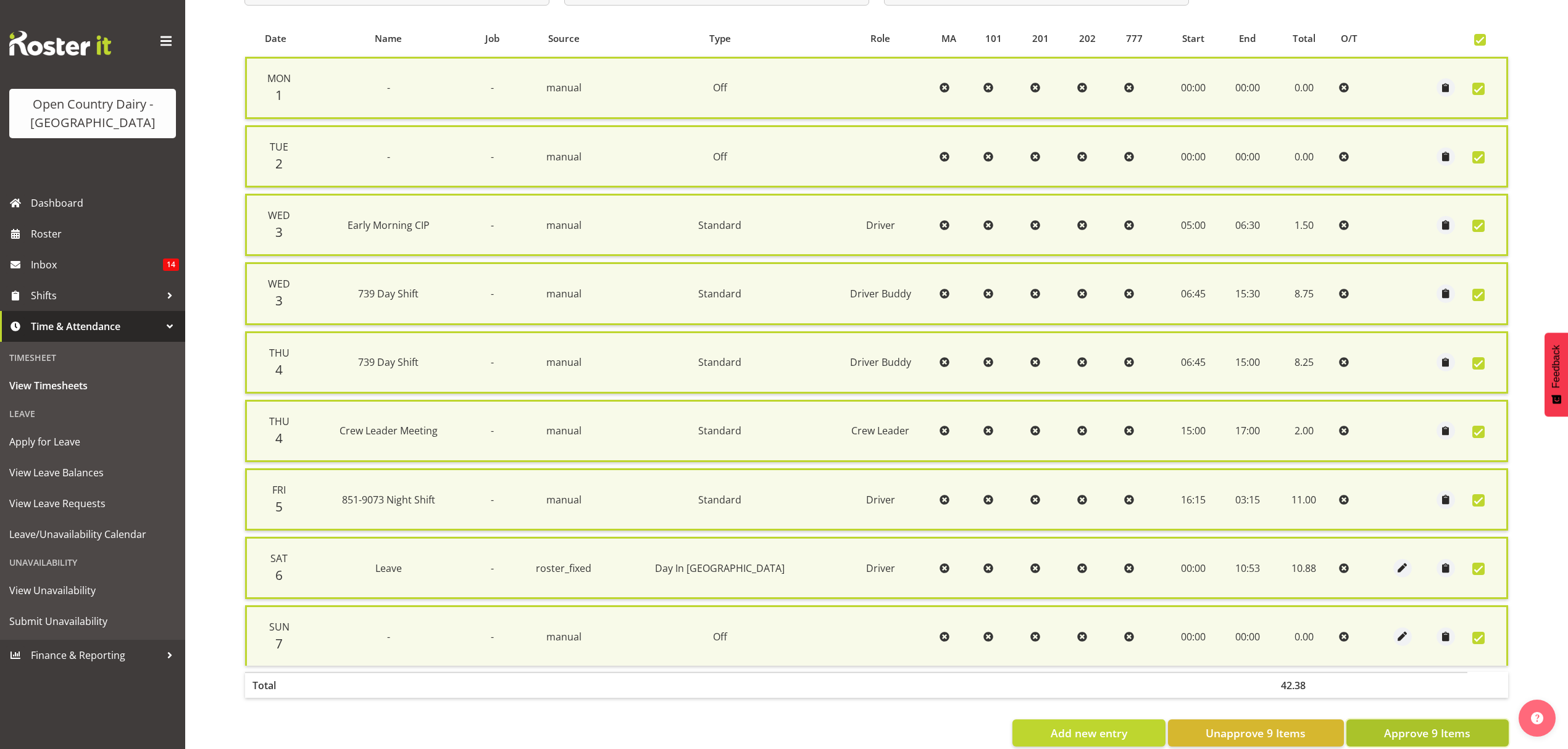
click at [1417, 725] on span "Approve 9 Items" at bounding box center [1427, 733] width 86 height 16
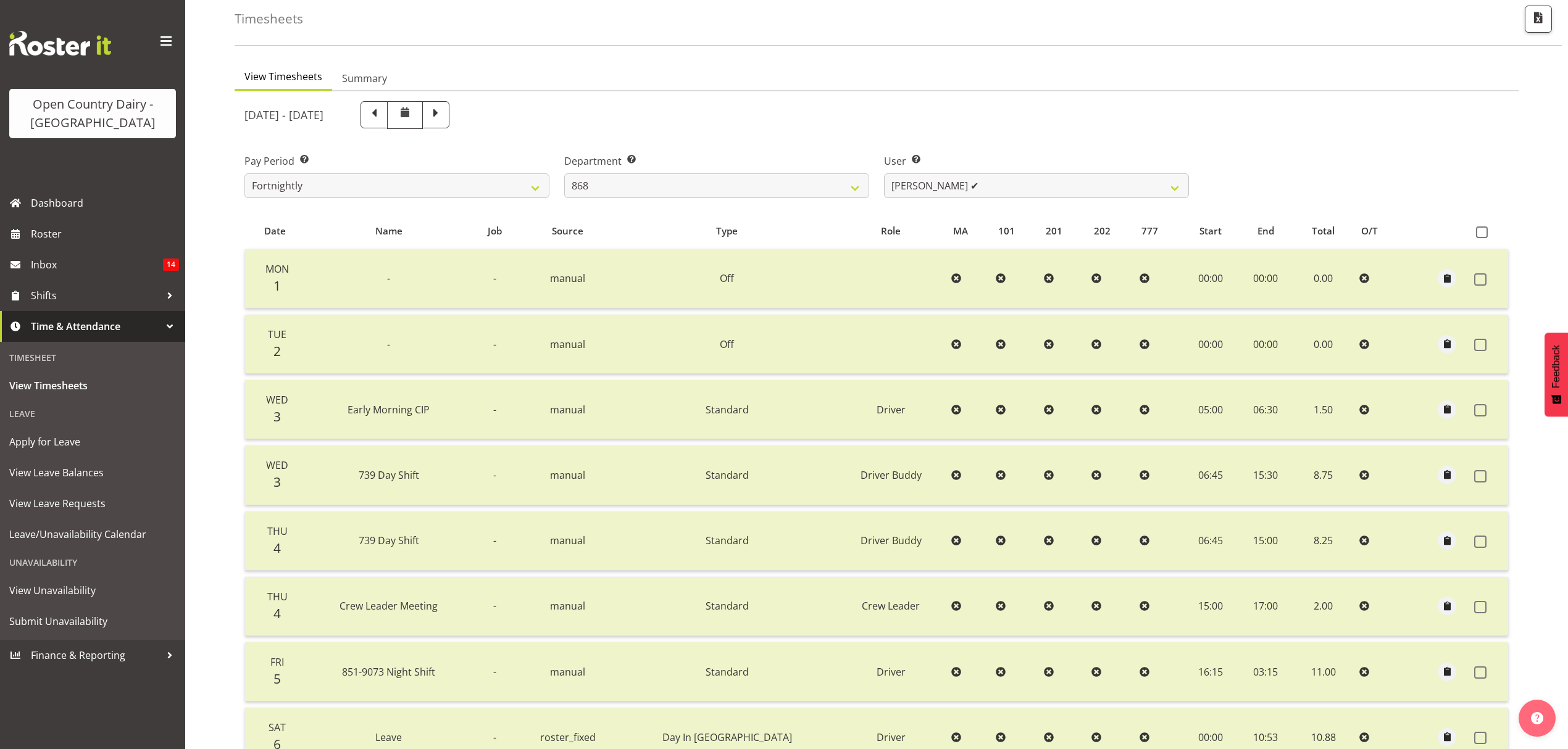
scroll to position [7, 0]
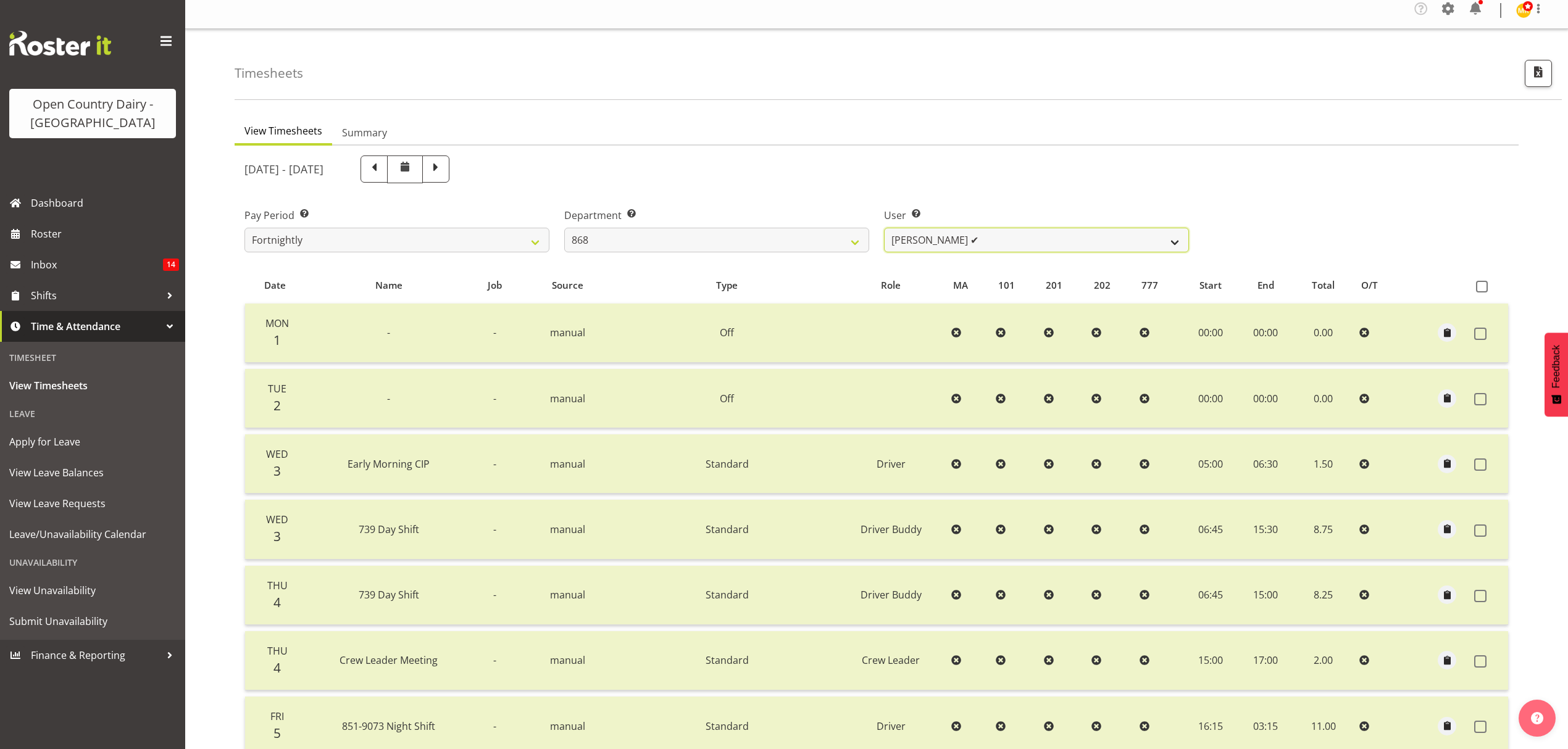
click at [1176, 242] on select "Alan Rolton ✔ Cassidy Williams ❌ Christopher McIver ❌ Darin Ayling ❌" at bounding box center [1037, 240] width 305 height 25
click at [884, 228] on select "Alan Rolton ✔ Cassidy Williams ❌ Christopher McIver ❌ Darin Ayling ❌" at bounding box center [1037, 240] width 305 height 25
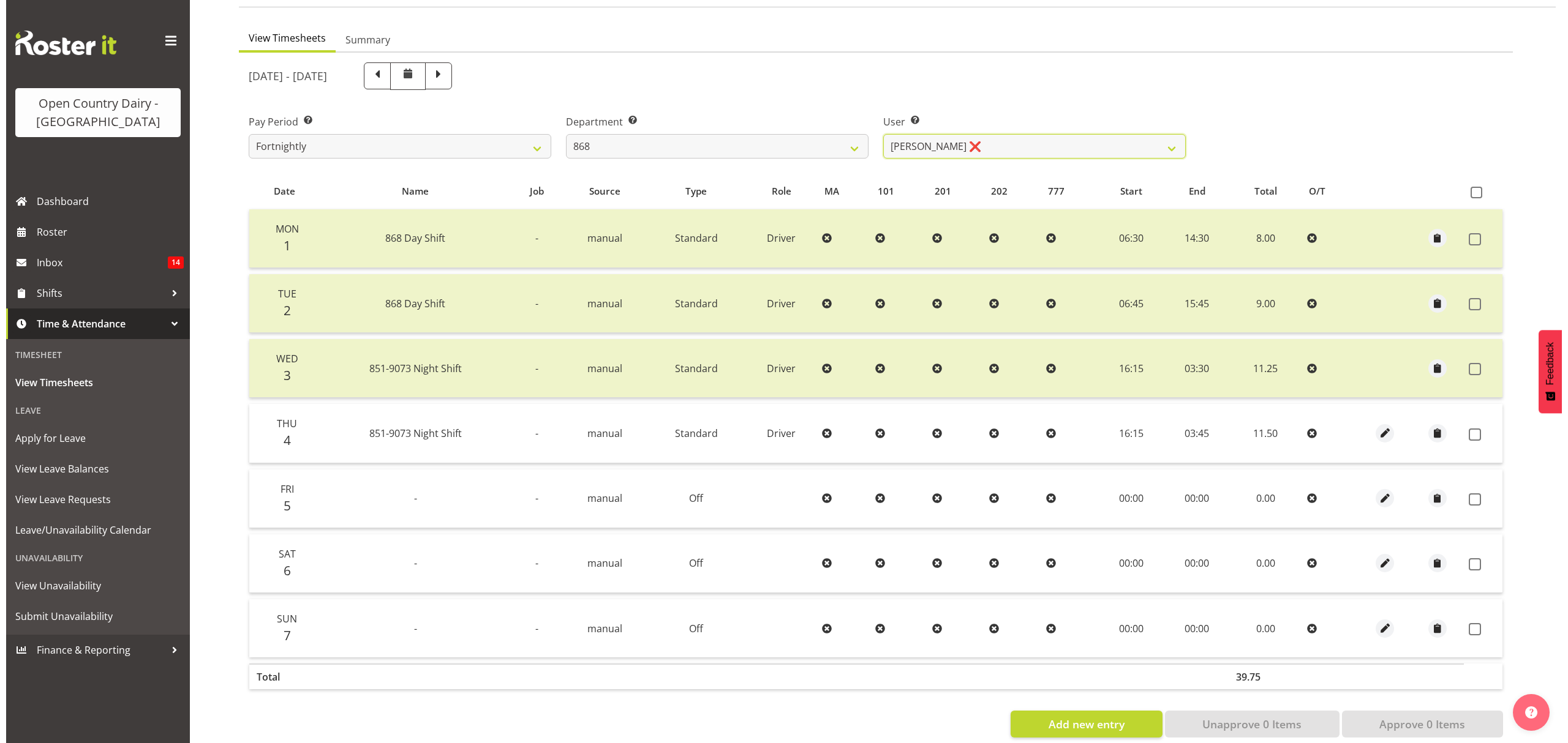
scroll to position [122, 0]
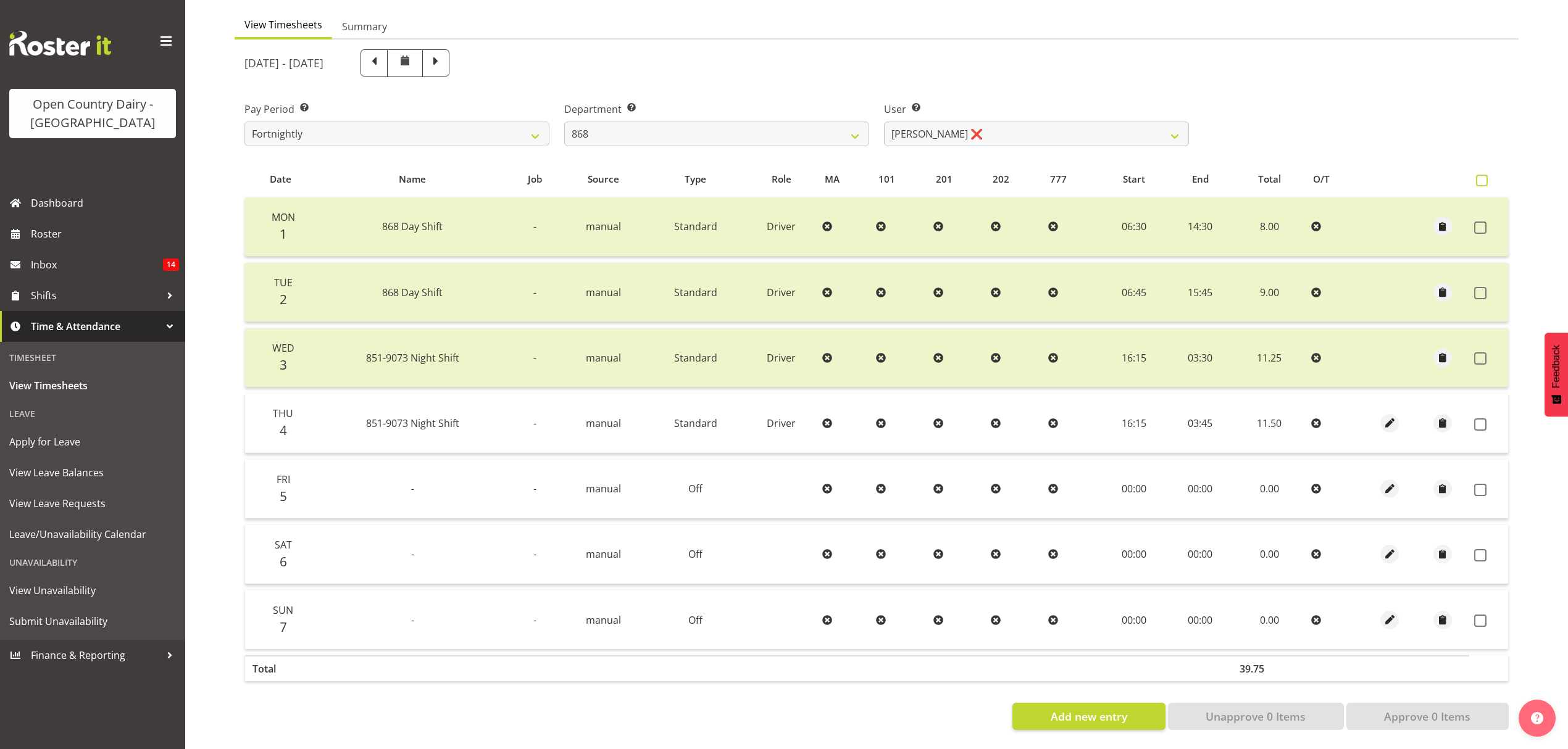
click at [1483, 174] on span at bounding box center [1482, 180] width 11 height 11
click at [1483, 176] on input "checkbox" at bounding box center [1480, 180] width 8 height 8
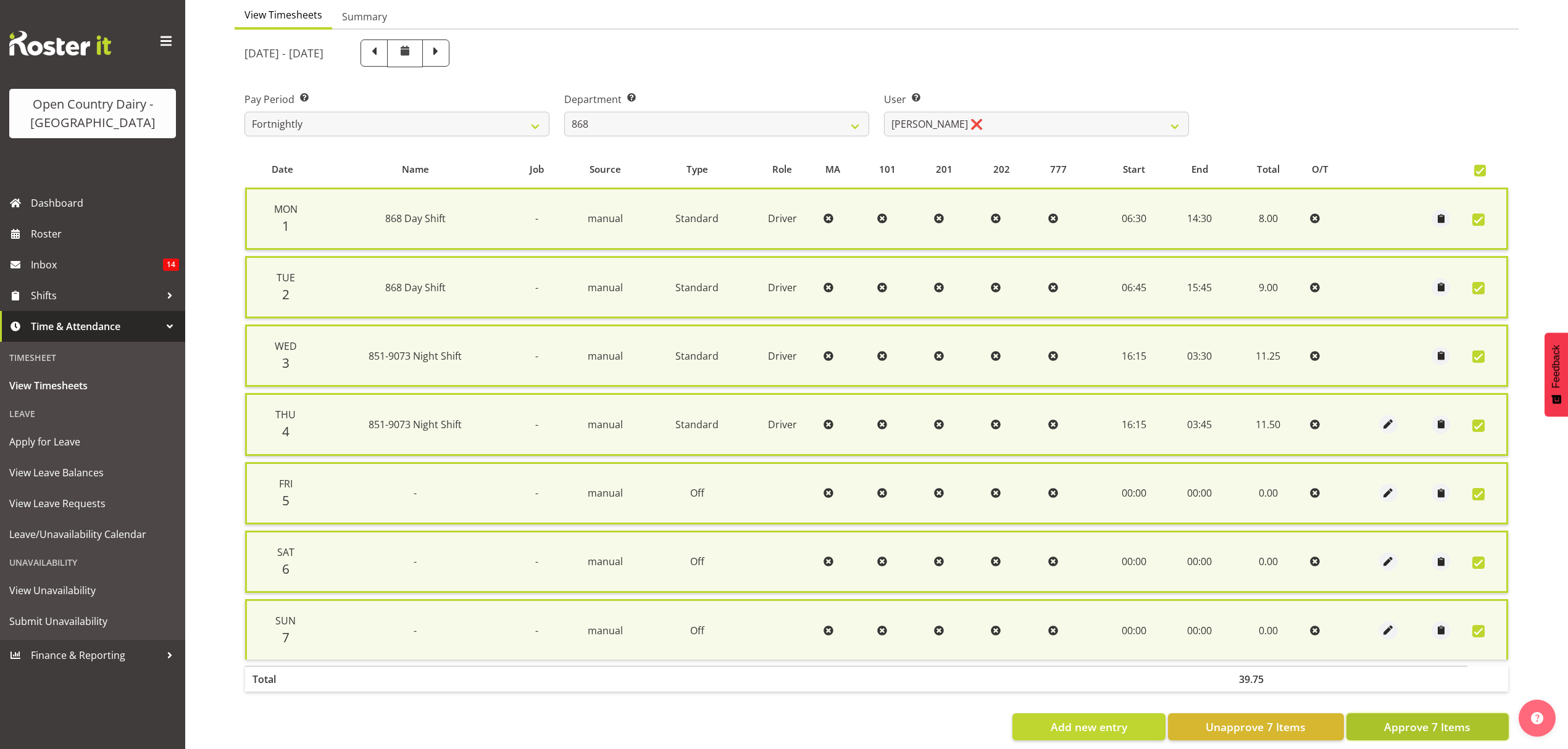
click at [1403, 723] on span "Approve 7 Items" at bounding box center [1427, 727] width 86 height 16
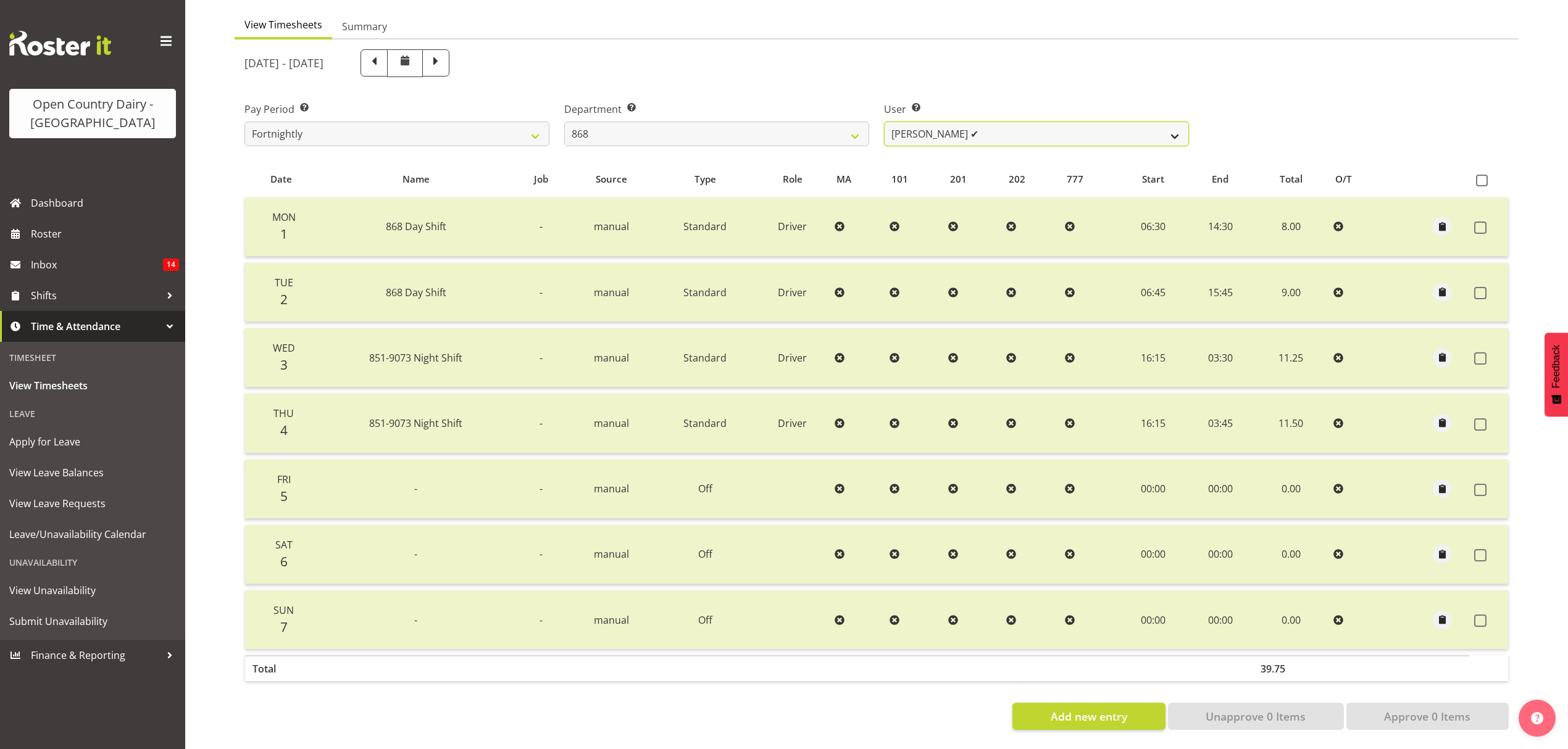
click at [1179, 129] on select "Alan Rolton ✔ Cassidy Williams ❌ Christopher McIver ✔ Darin Ayling ❌" at bounding box center [1037, 134] width 305 height 25
click at [884, 122] on select "Alan Rolton ✔ Cassidy Williams ❌ Christopher McIver ✔ Darin Ayling ❌" at bounding box center [1037, 134] width 305 height 25
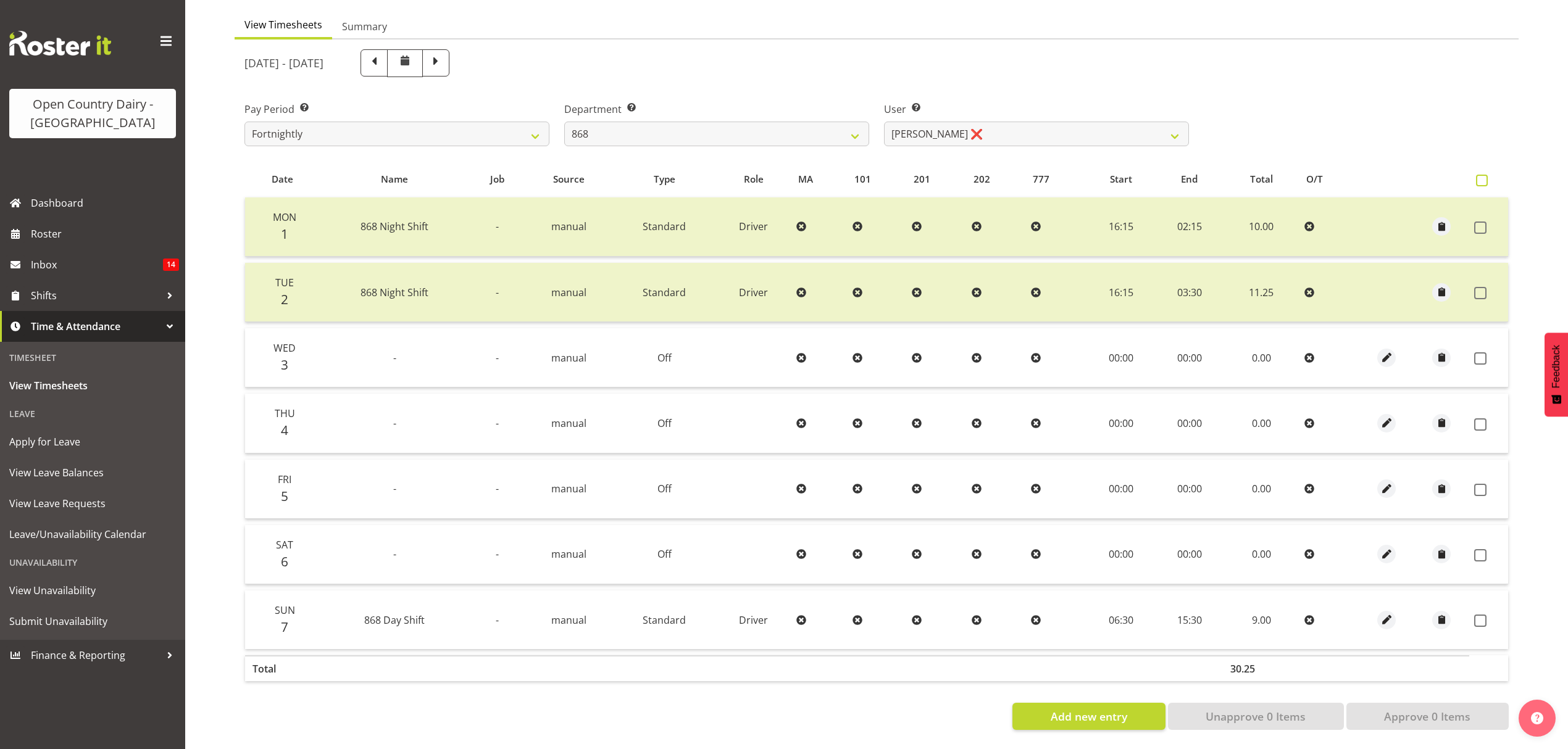
click at [1480, 174] on span at bounding box center [1482, 180] width 11 height 11
click at [1480, 176] on input "checkbox" at bounding box center [1480, 180] width 8 height 8
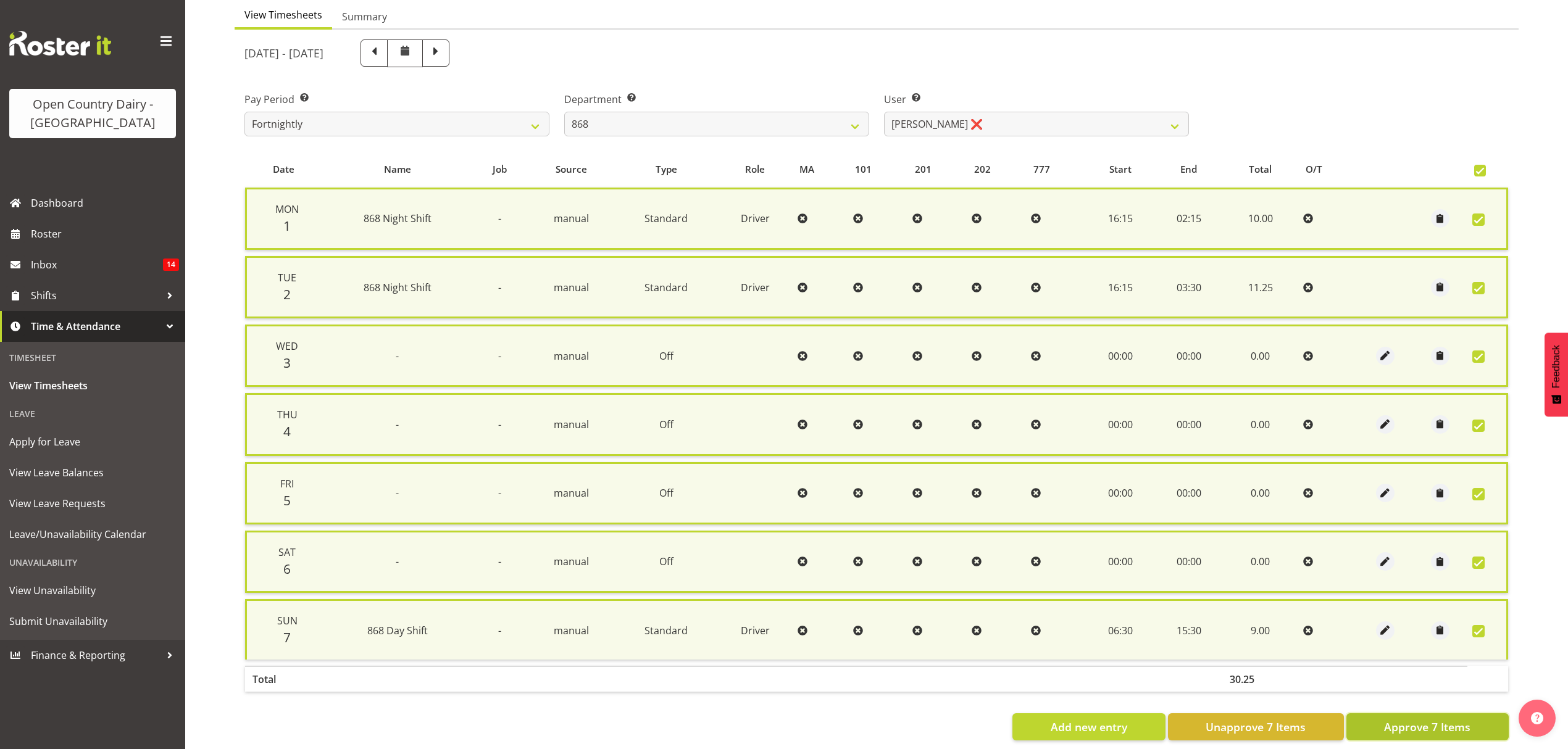
click at [1441, 723] on span "Approve 7 Items" at bounding box center [1427, 727] width 86 height 16
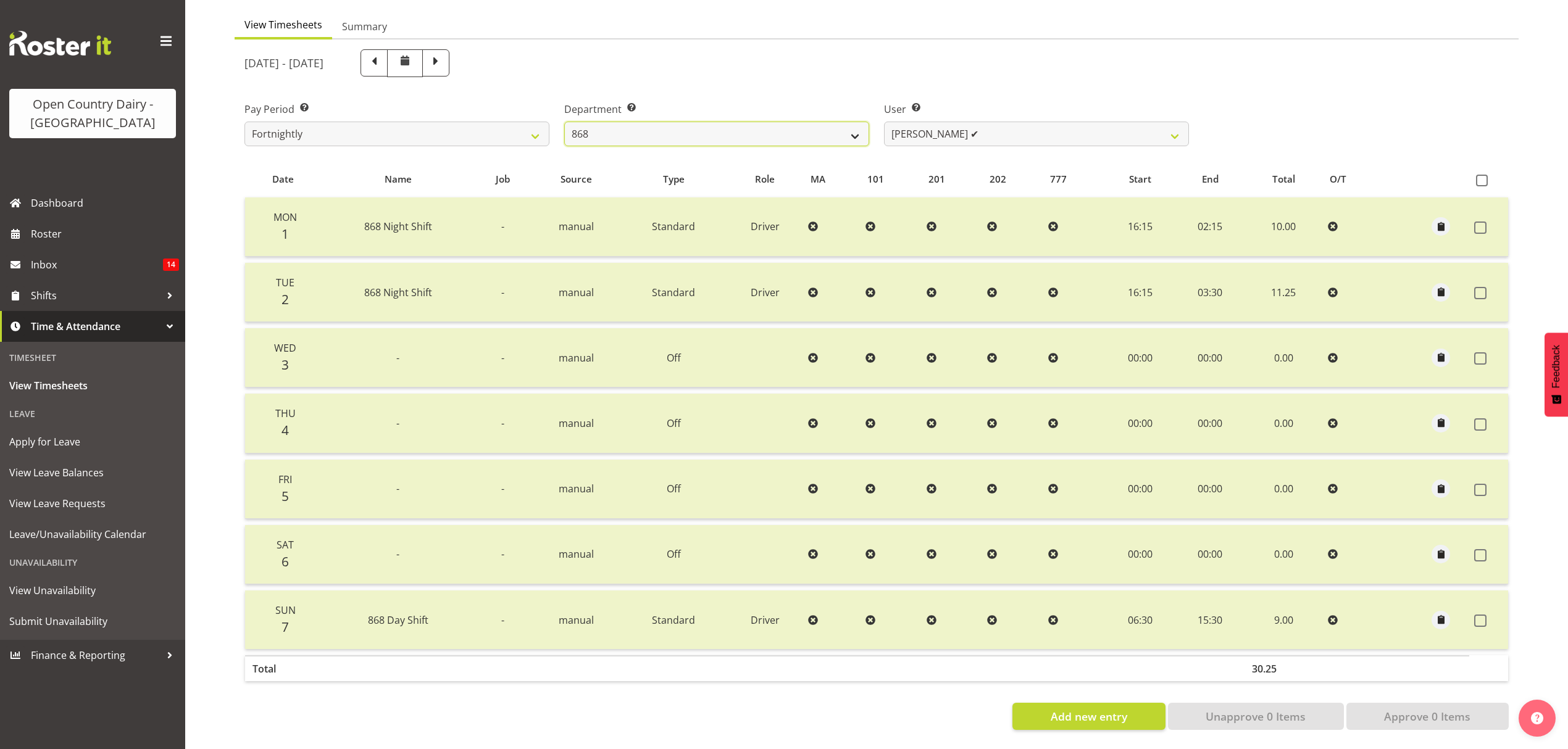
click at [857, 122] on select "734 735 736 737 738 739 851 852 853 854 855 856 858 861 862 865 868 869 870 873" at bounding box center [717, 134] width 305 height 25
click at [564, 122] on select "734 735 736 737 738 739 851 852 853 854 855 856 858 861 862 865 868 869 870 873" at bounding box center [717, 134] width 305 height 25
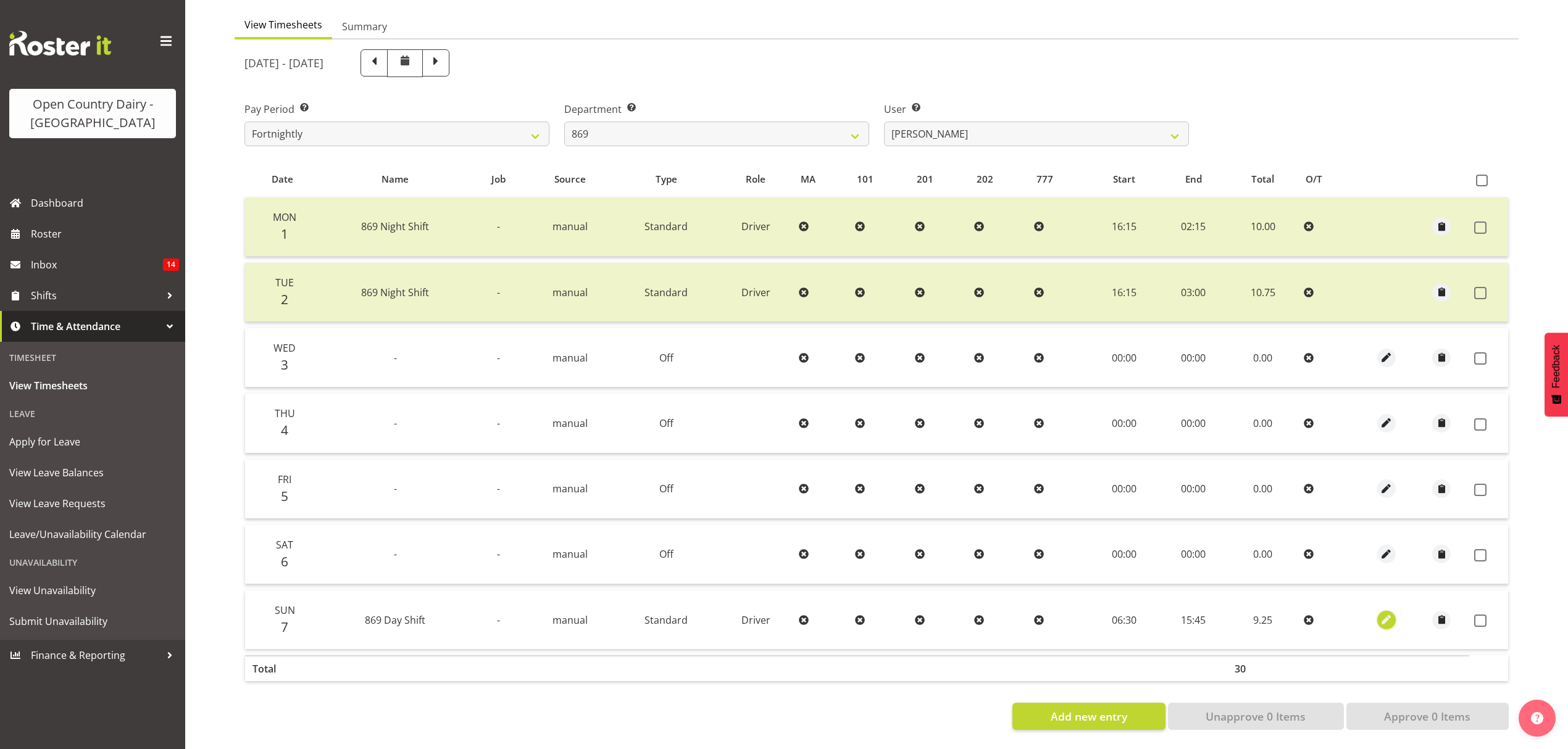
click at [1384, 613] on span "button" at bounding box center [1386, 620] width 14 height 14
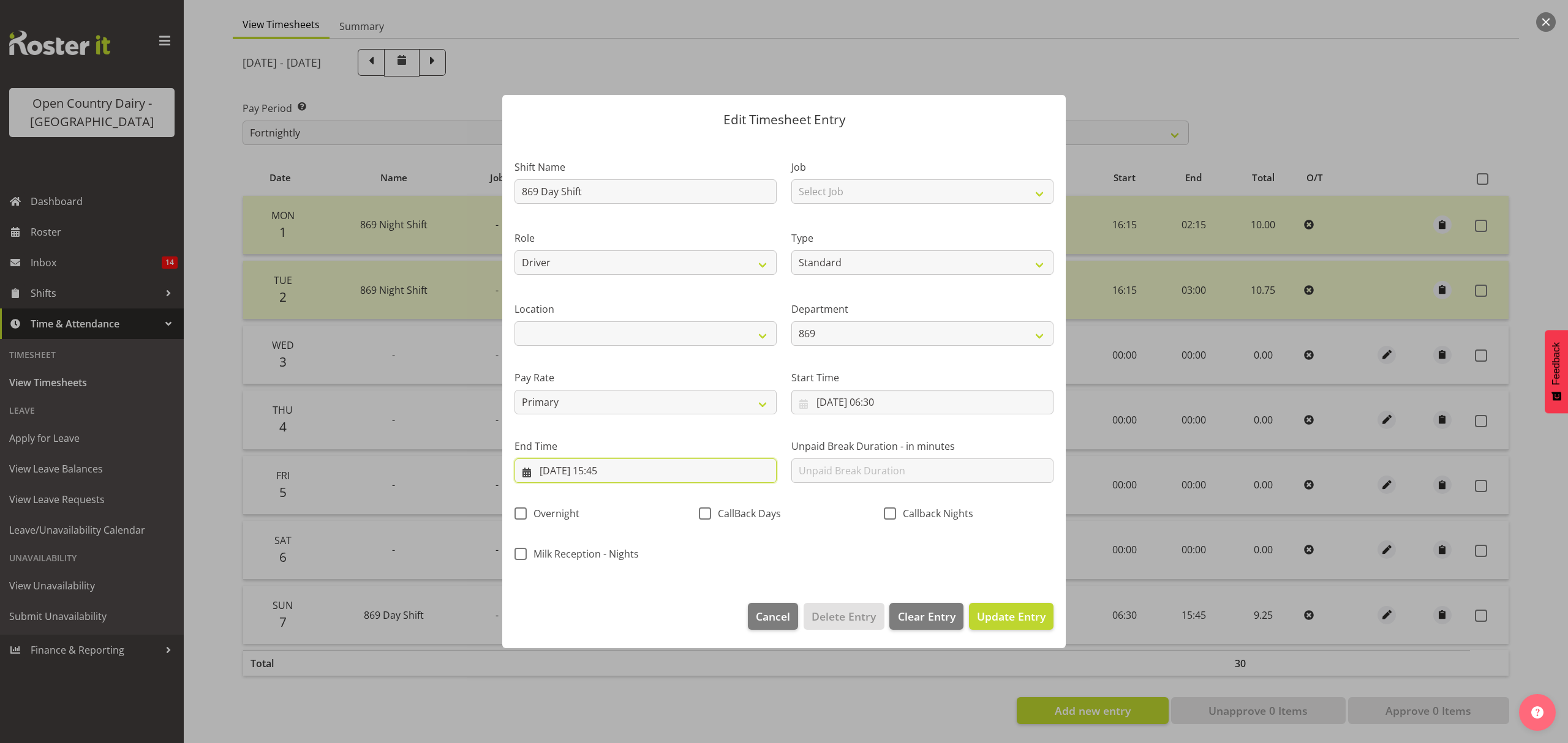
click at [605, 470] on input "07/09/2025, 15:45" at bounding box center [645, 471] width 262 height 24
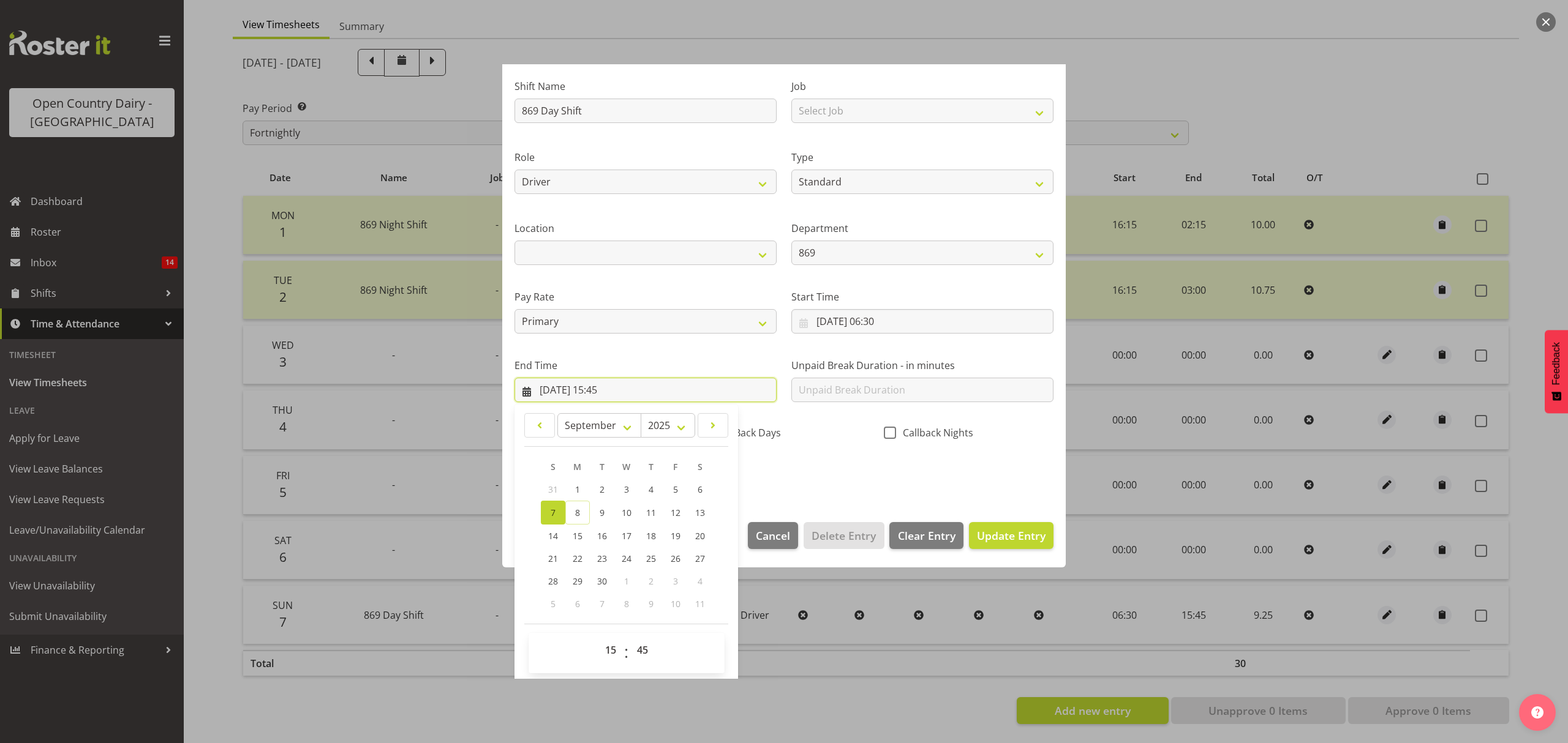
scroll to position [83, 0]
click at [643, 645] on select "00 01 02 03 04 05 06 07 08 09 10 11 12 13 14 15 16 17 18 19 20 21 22 23 24 25 2…" at bounding box center [645, 648] width 28 height 24
click at [631, 636] on select "00 01 02 03 04 05 06 07 08 09 10 11 12 13 14 15 16 17 18 19 20 21 22 23 24 25 2…" at bounding box center [645, 648] width 28 height 24
click at [996, 524] on button "Update Entry" at bounding box center [1011, 533] width 85 height 27
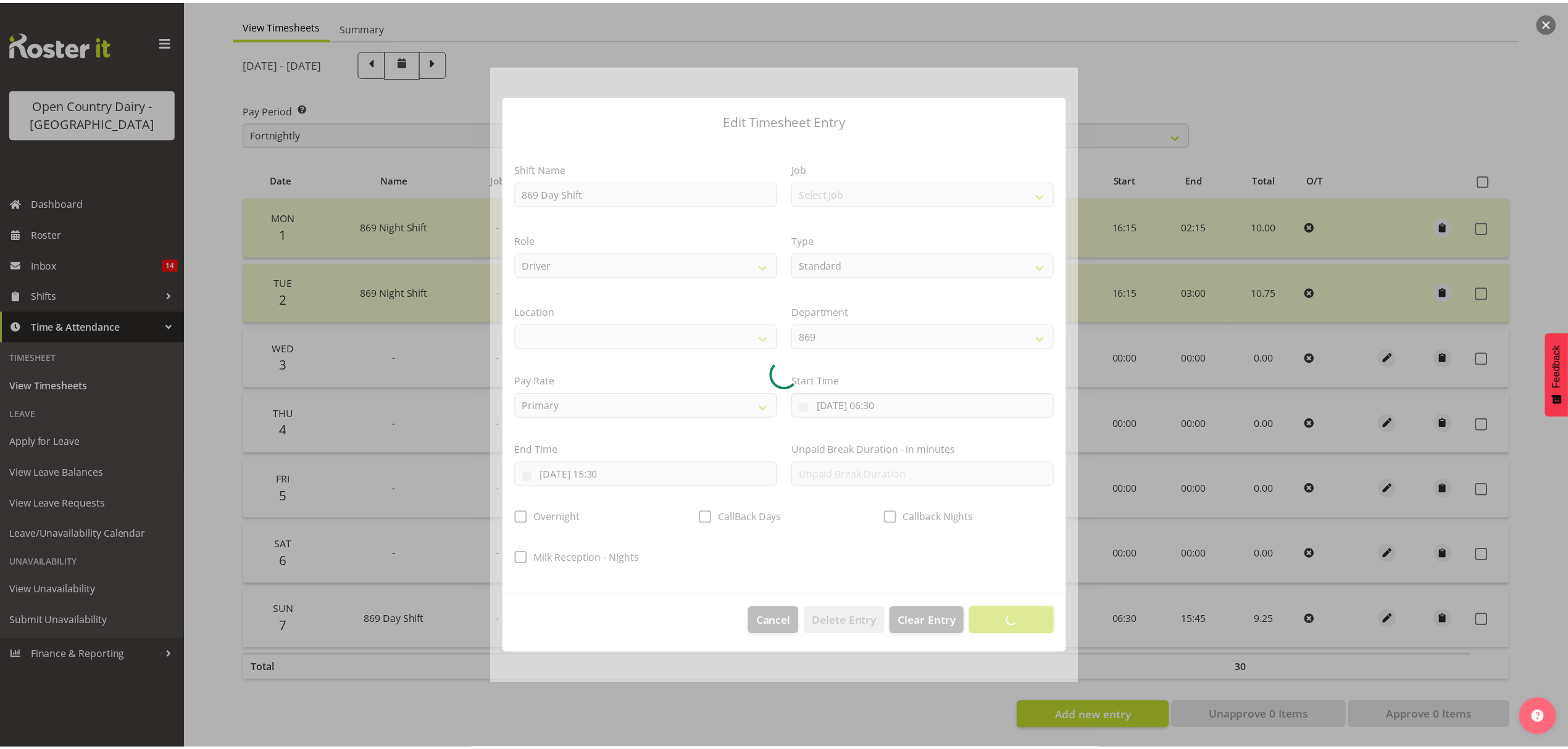
scroll to position [0, 0]
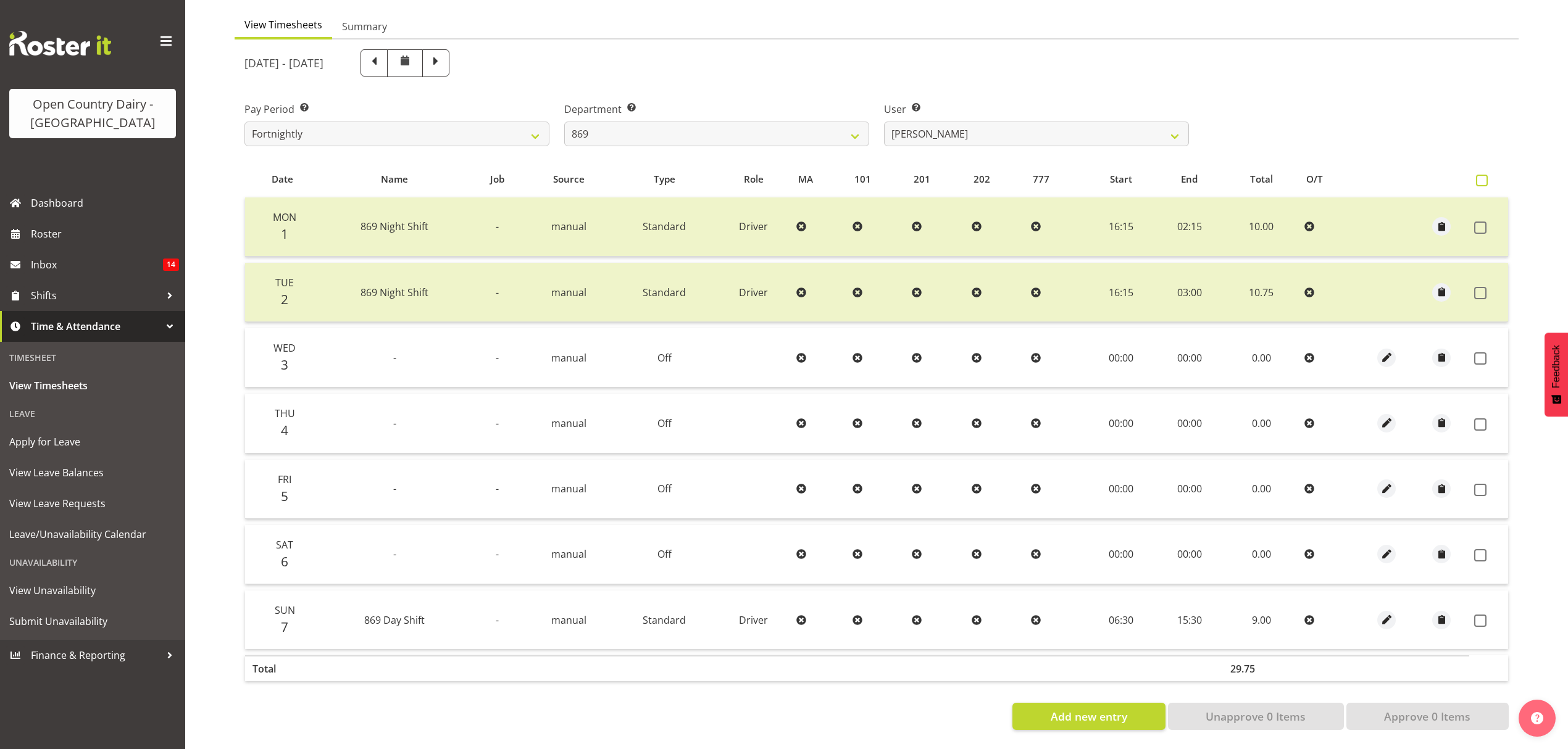
click at [1483, 174] on span at bounding box center [1482, 180] width 11 height 11
click at [1483, 176] on input "checkbox" at bounding box center [1480, 180] width 8 height 8
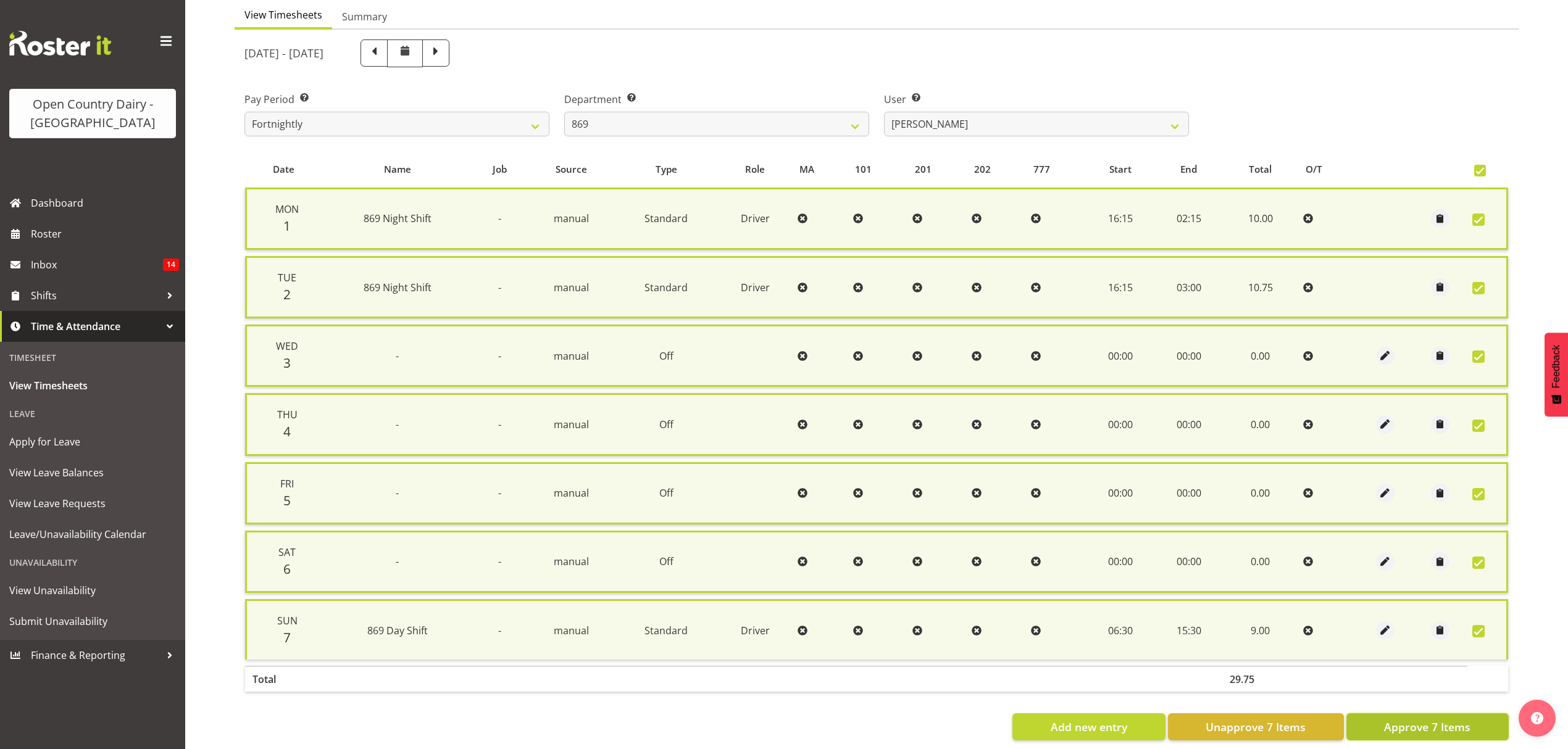
click at [1435, 719] on span "Approve 7 Items" at bounding box center [1427, 727] width 86 height 16
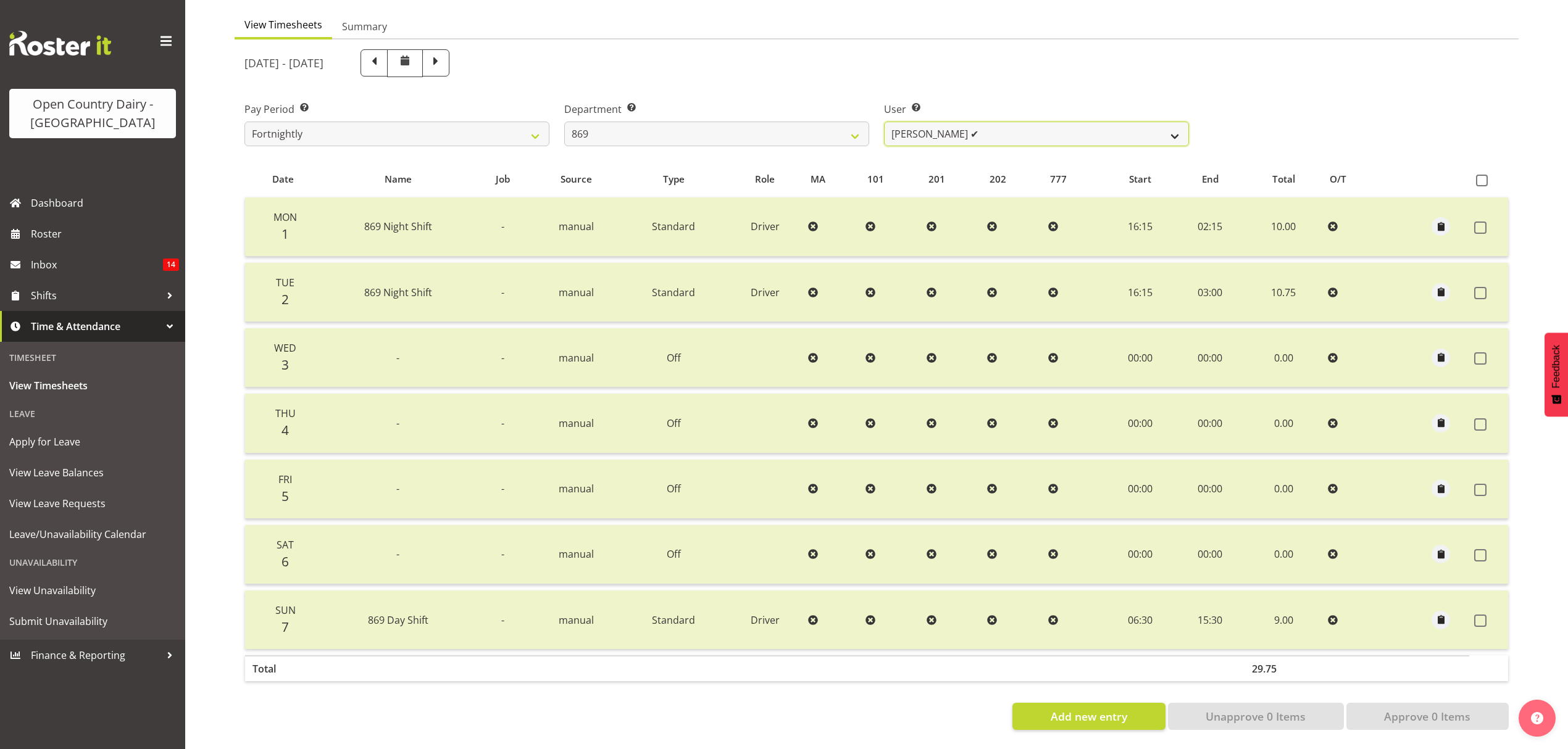
click at [1176, 127] on select "Barry O'Donnell ✔ Barry Johnston ❌ Jason Soper ❌ Peter Wieczorek ❌" at bounding box center [1037, 134] width 305 height 25
click at [884, 122] on select "Barry O'Donnell ✔ Barry Johnston ❌ Jason Soper ❌ Peter Wieczorek ❌" at bounding box center [1037, 134] width 305 height 25
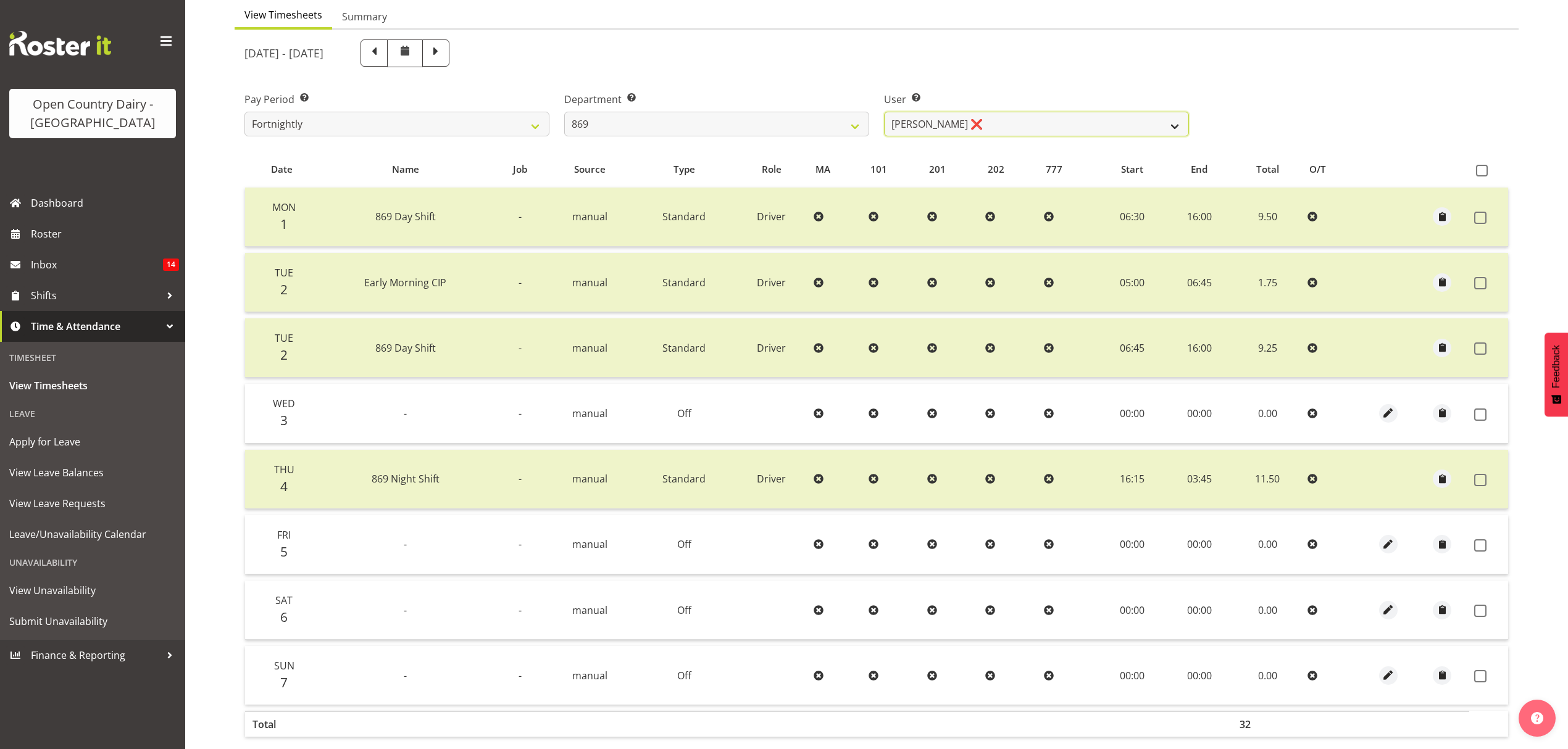
click at [1177, 129] on select "Barry O'Donnell ✔ Barry Johnston ❌ Jason Soper ❌ Peter Wieczorek ❌" at bounding box center [1037, 124] width 305 height 25
click at [884, 112] on select "Barry O'Donnell ✔ Barry Johnston ❌ Jason Soper ❌ Peter Wieczorek ❌" at bounding box center [1037, 124] width 305 height 25
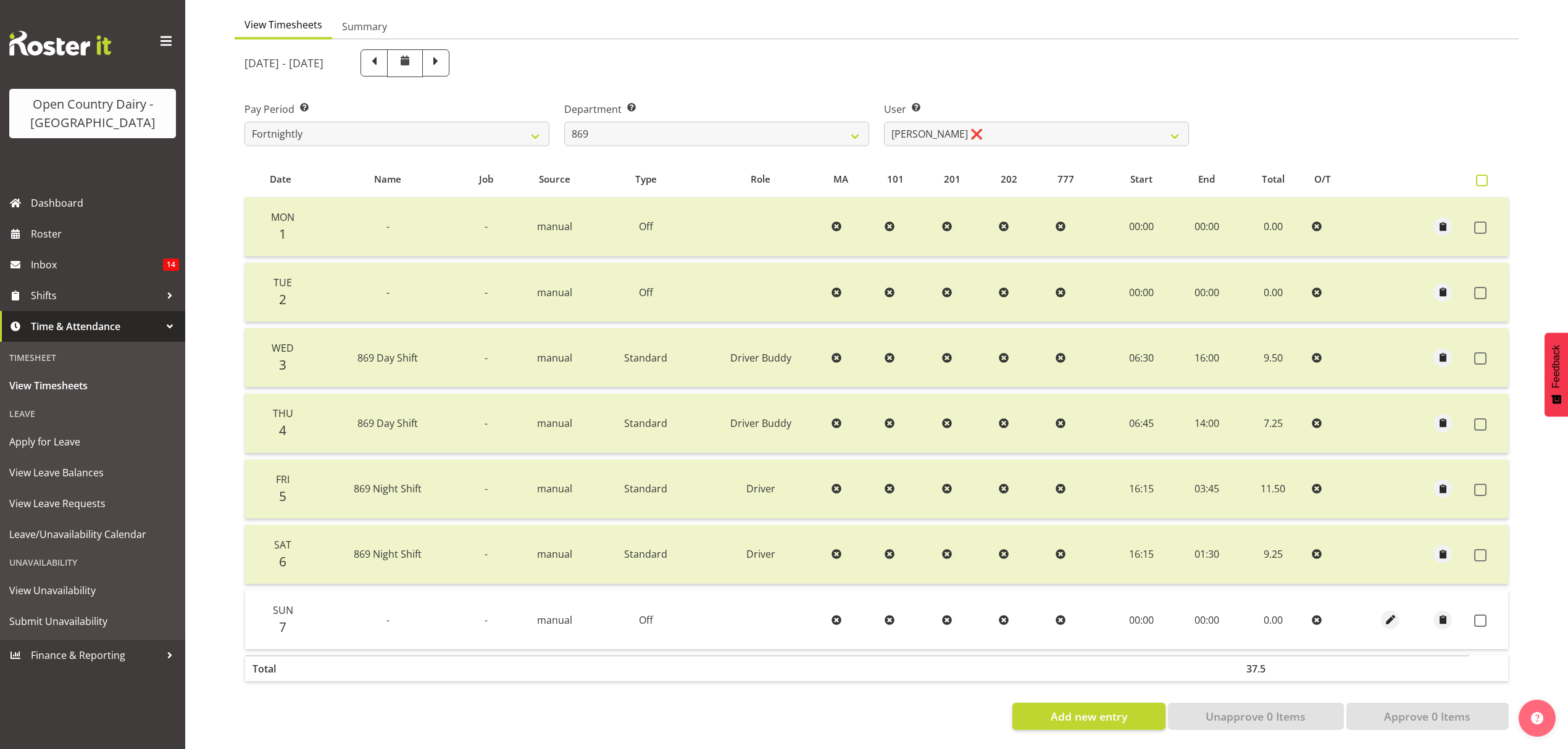
click at [1480, 174] on span at bounding box center [1482, 180] width 11 height 11
click at [1480, 176] on input "checkbox" at bounding box center [1480, 180] width 8 height 8
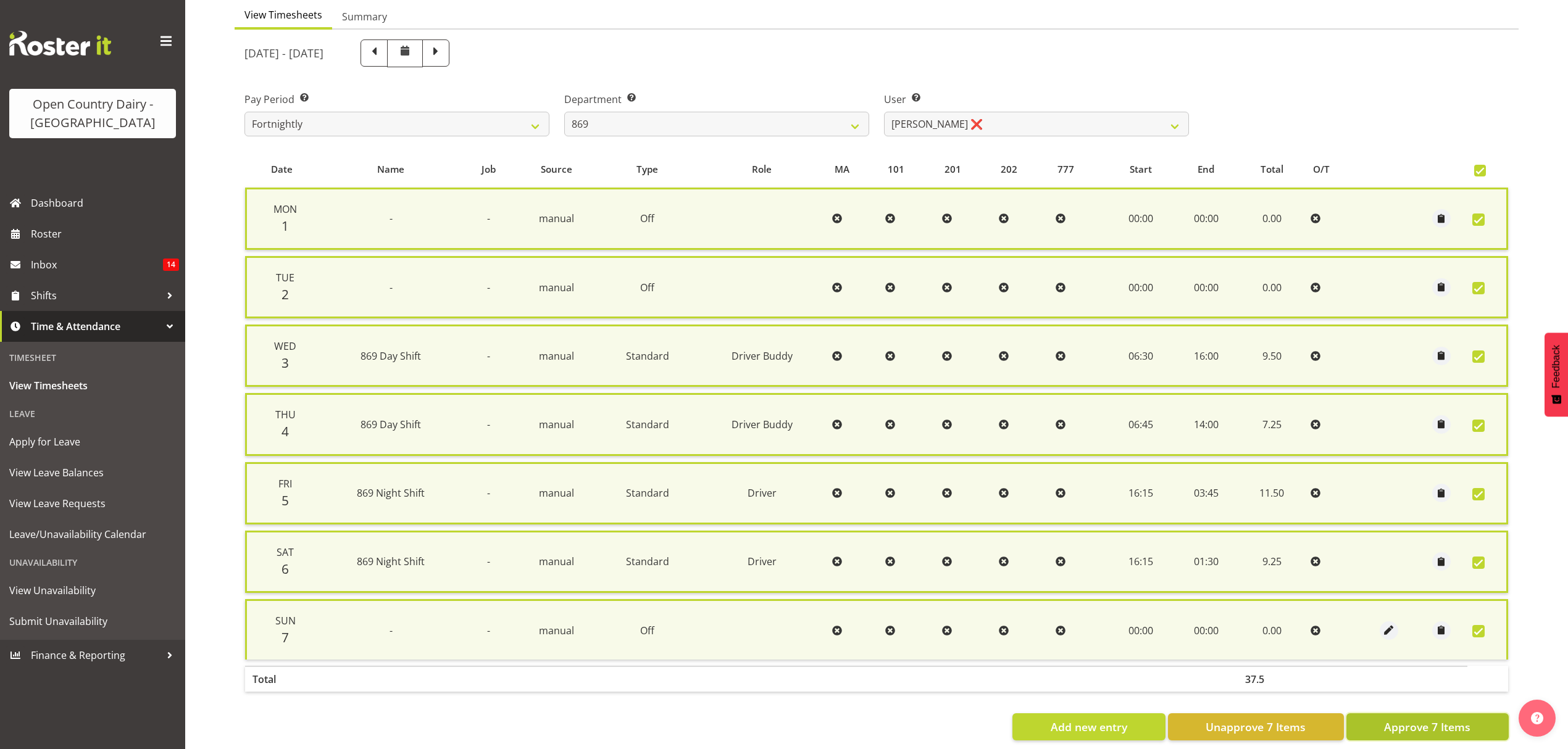
click at [1421, 721] on span "Approve 7 Items" at bounding box center [1427, 727] width 86 height 16
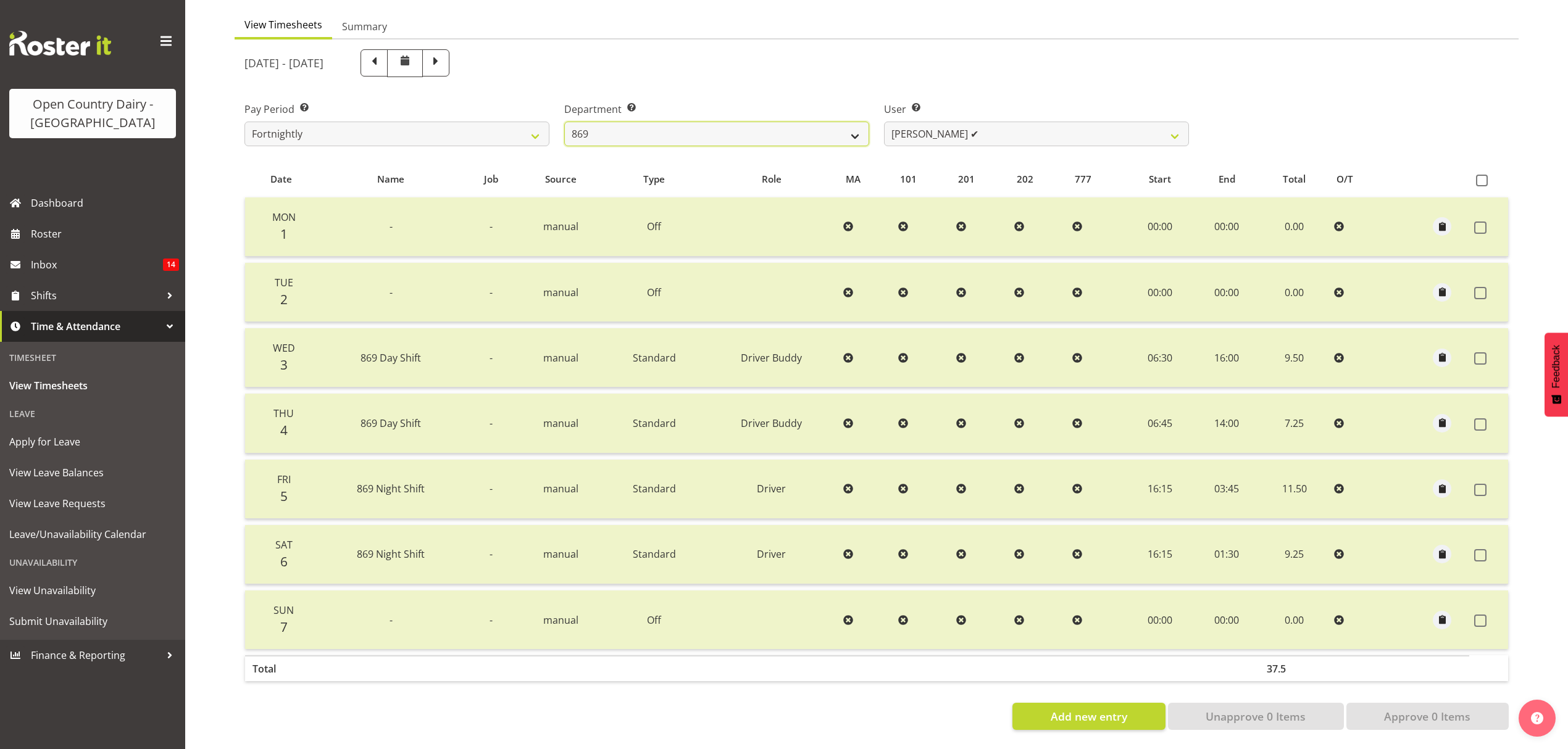
click at [853, 129] on select "734 735 736 737 738 739 851 852 853 854 855 856 858 861 862 865 868 869 870 873" at bounding box center [717, 134] width 305 height 25
click at [564, 122] on select "734 735 736 737 738 739 851 852 853 854 855 856 858 861 862 865 868 869 870 873" at bounding box center [717, 134] width 305 height 25
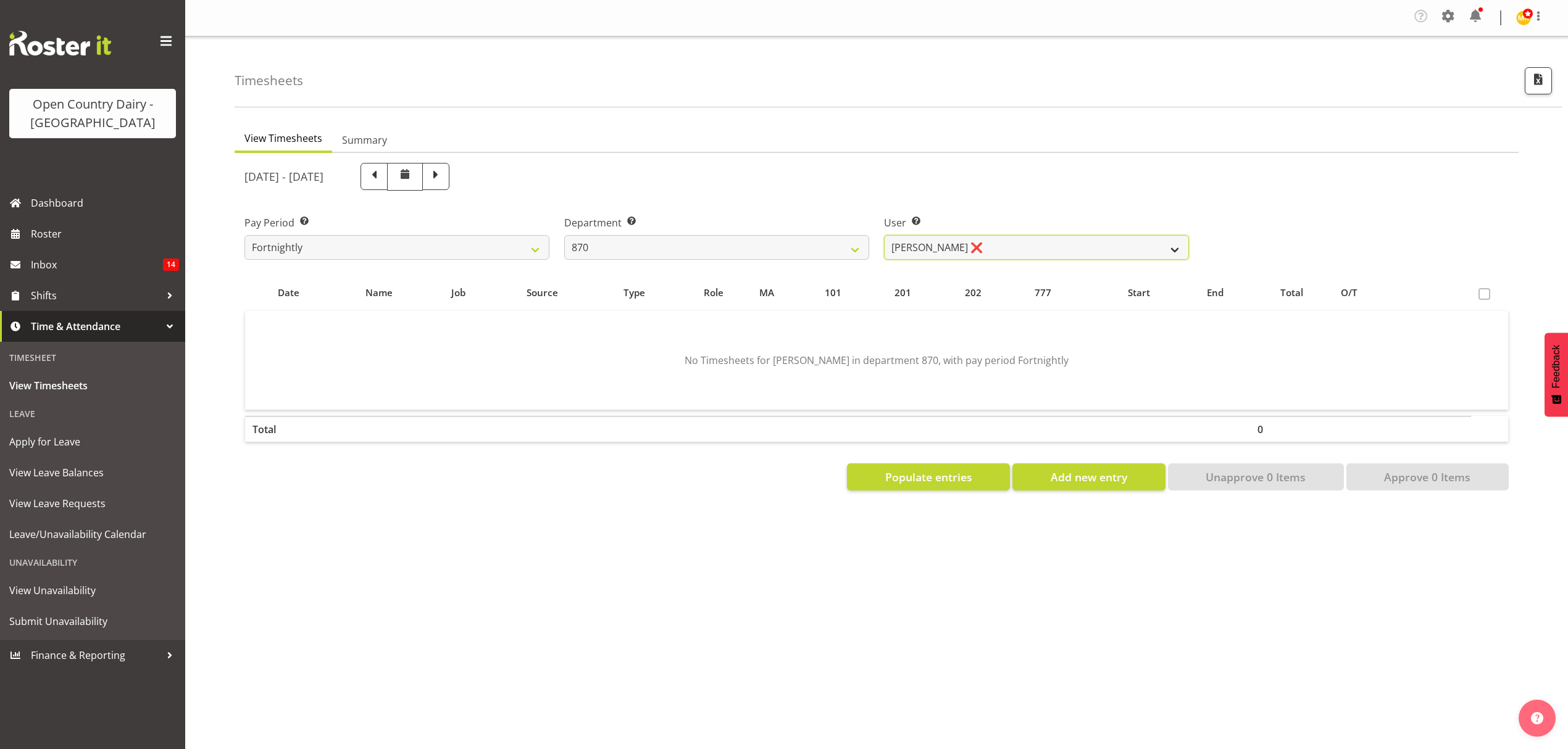
click at [1178, 247] on select "Andy Haywood ❌ David Young ❌ Stewart Matheson ❌" at bounding box center [1037, 248] width 305 height 25
click at [884, 236] on select "Andy Haywood ❌ David Young ❌ Stewart Matheson ❌" at bounding box center [1037, 248] width 305 height 25
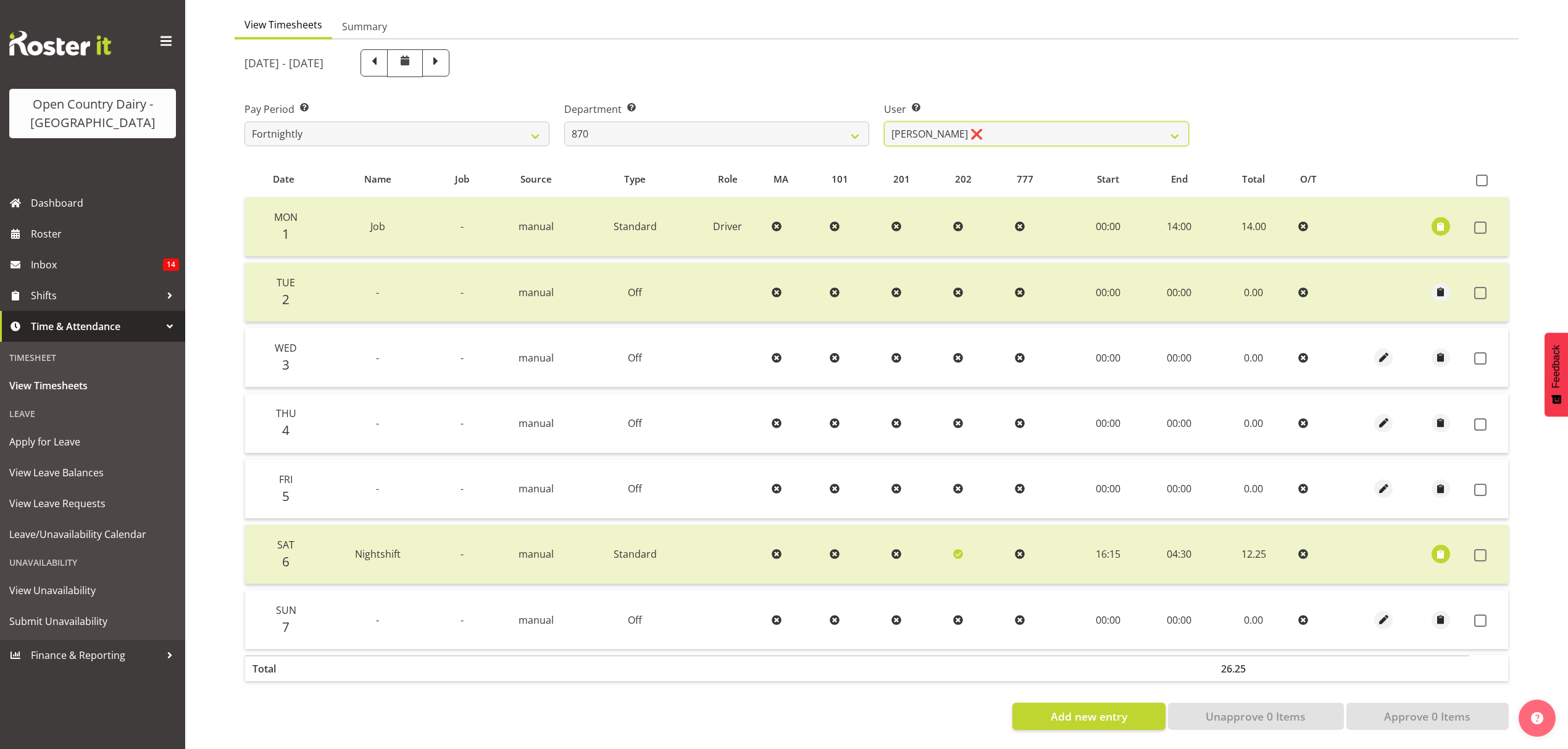
scroll to position [123, 0]
click at [1438, 219] on span "button" at bounding box center [1440, 226] width 14 height 14
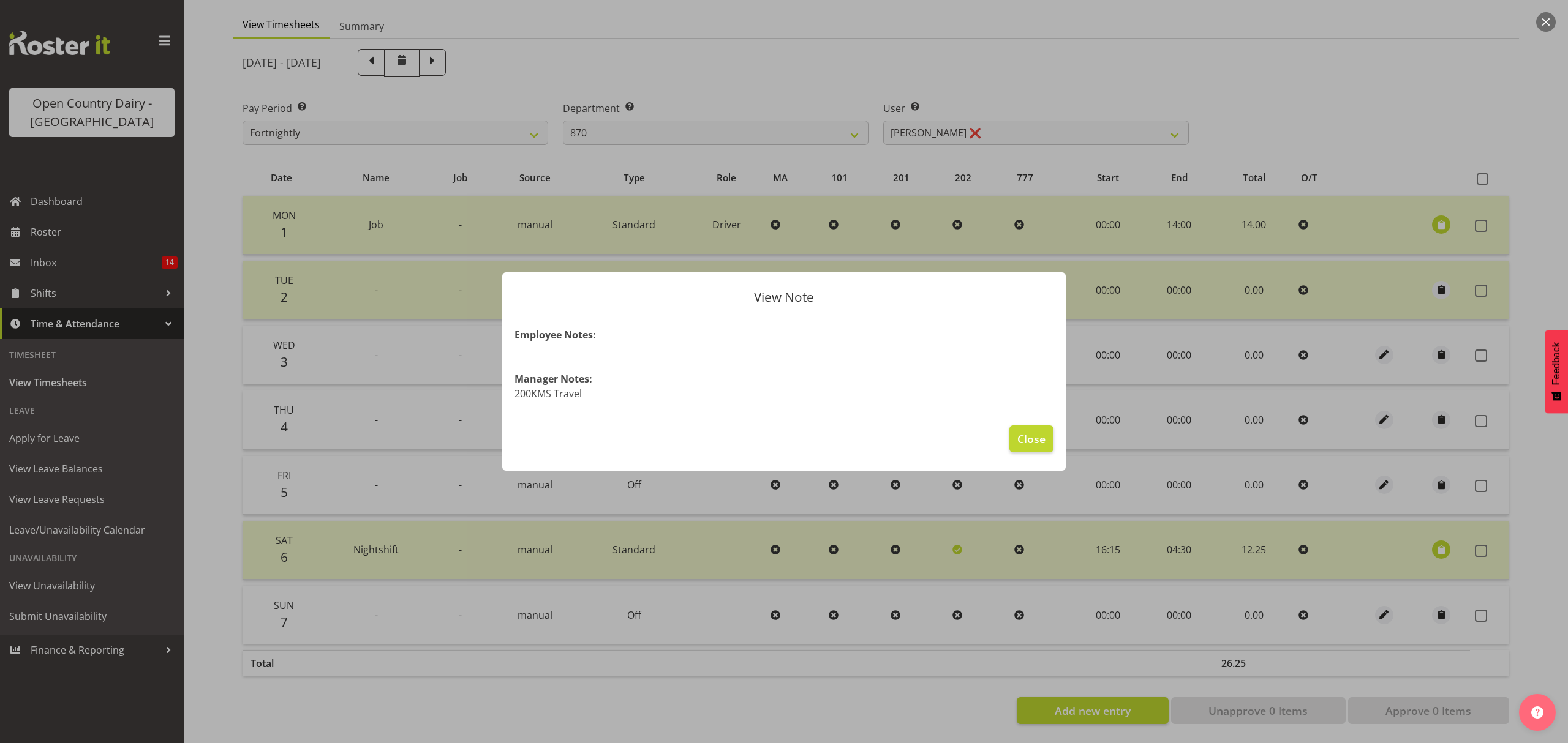
click at [1430, 135] on div at bounding box center [784, 372] width 1568 height 743
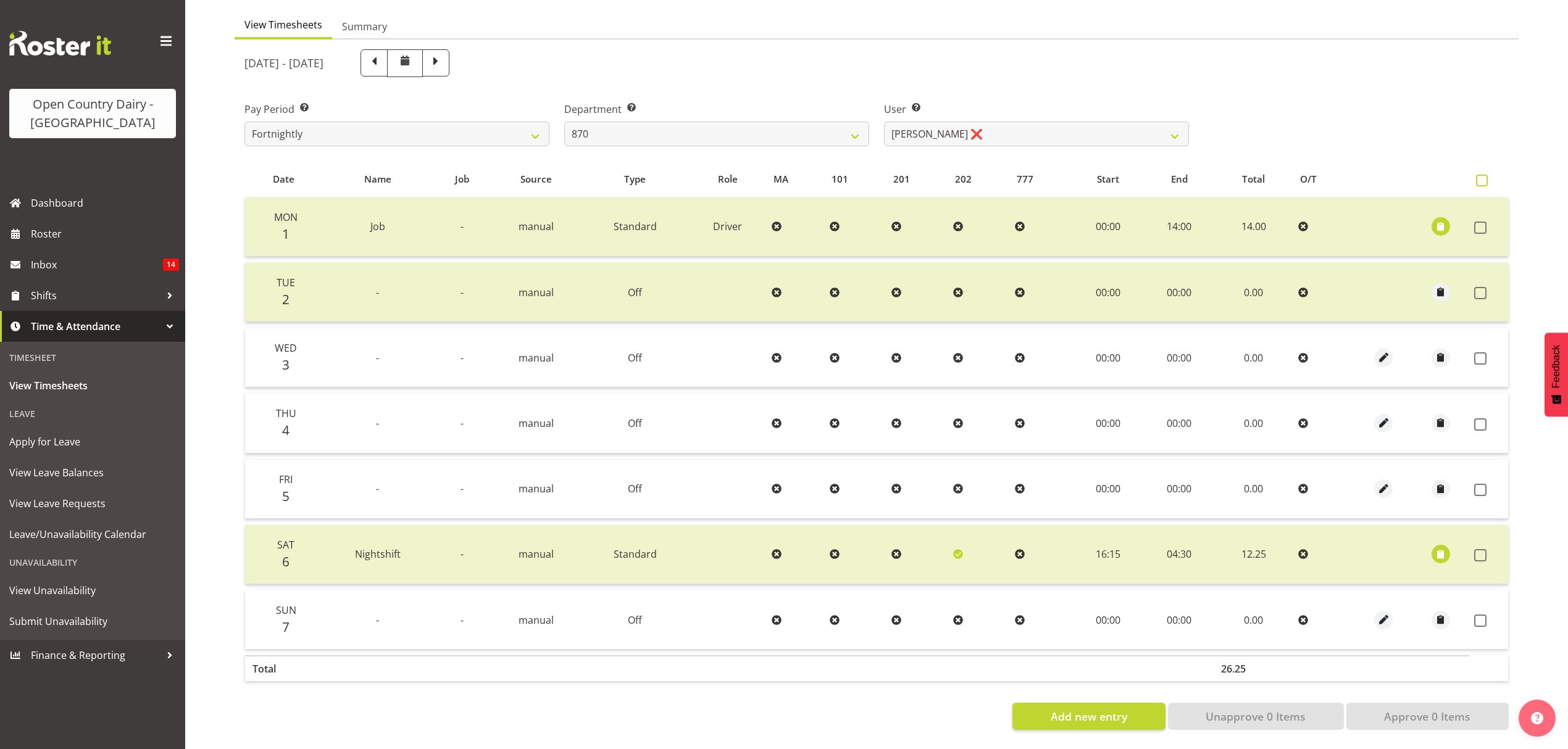
click at [1480, 174] on span at bounding box center [1482, 180] width 11 height 11
click at [1480, 176] on input "checkbox" at bounding box center [1480, 180] width 8 height 8
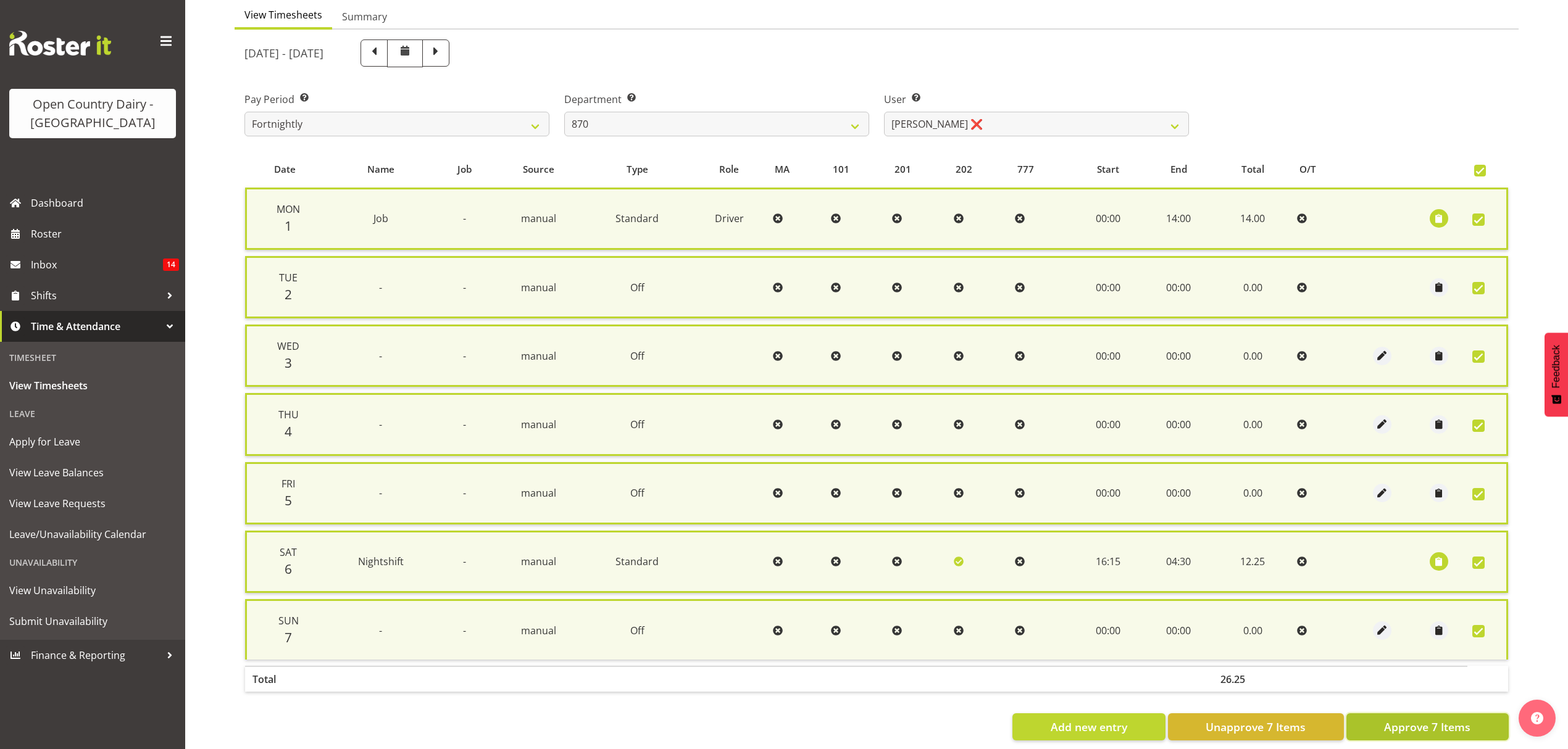
click at [1425, 719] on span "Approve 7 Items" at bounding box center [1427, 727] width 86 height 16
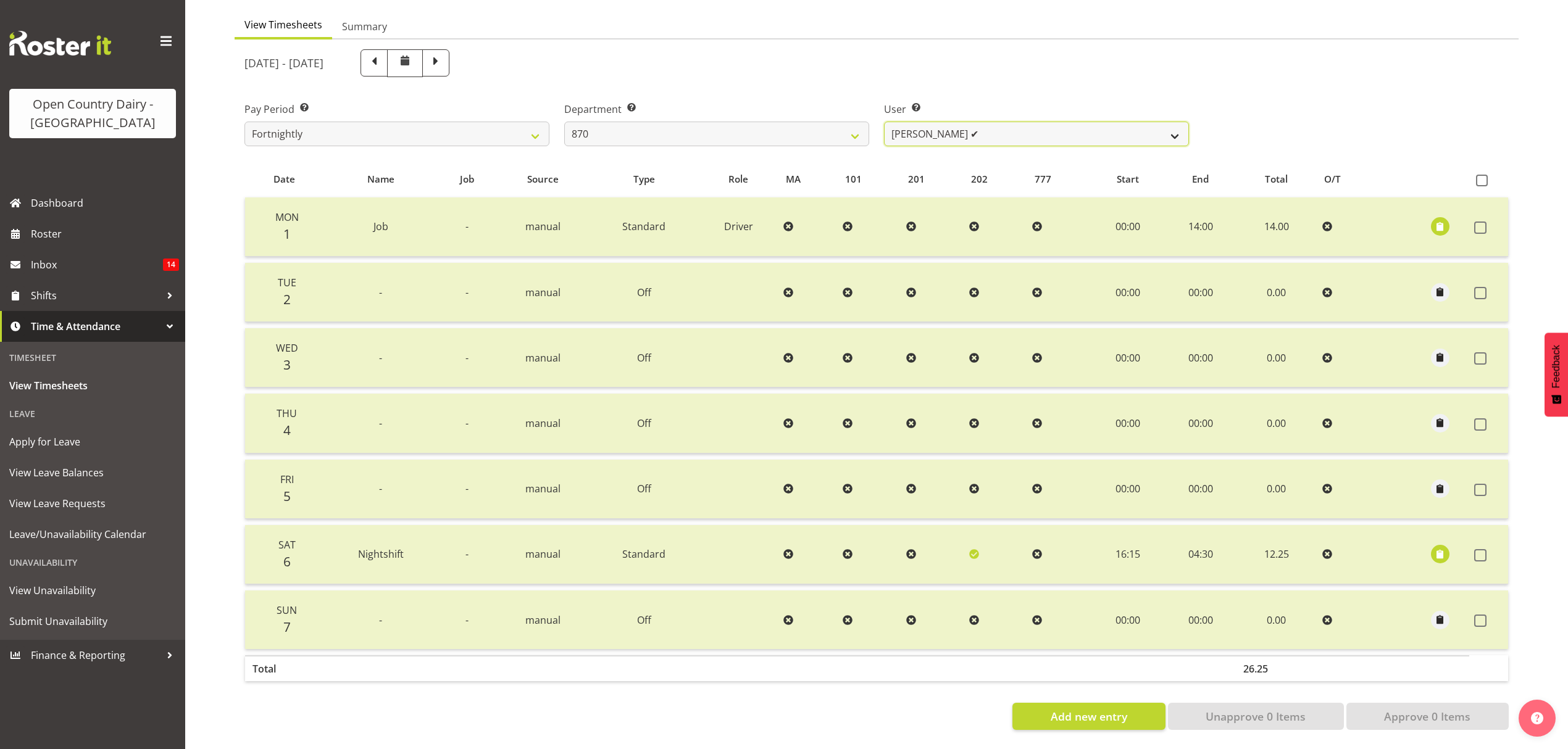
click at [1174, 126] on select "Andy Haywood ❌ David Young ✔ Stewart Matheson ❌" at bounding box center [1037, 134] width 305 height 25
click at [884, 122] on select "Andy Haywood ❌ David Young ✔ Stewart Matheson ❌" at bounding box center [1037, 134] width 305 height 25
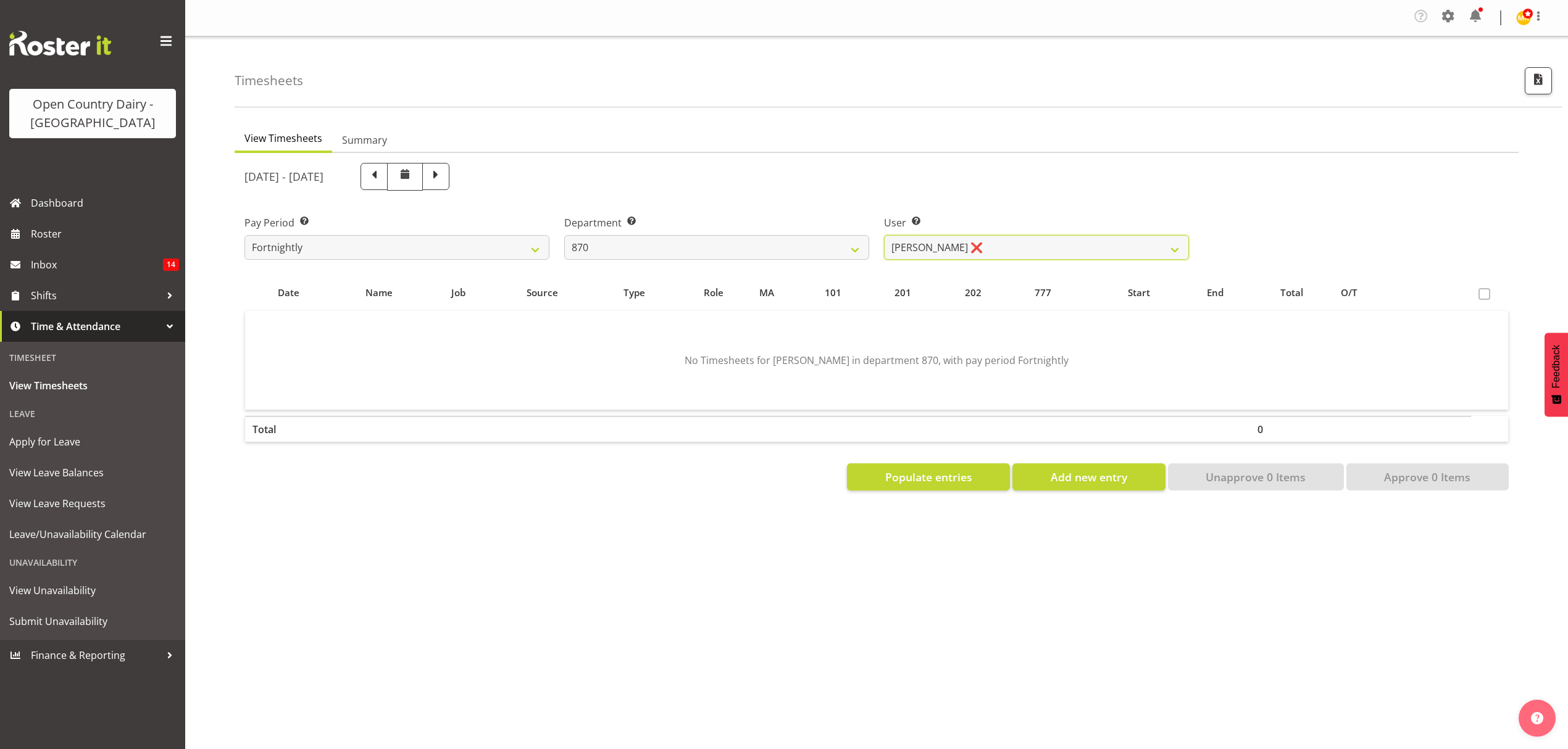
scroll to position [0, 0]
click at [852, 250] on select "734 735 736 737 738 739 851 852 853 854 855 856 858 861 862 865 868 869 870 873" at bounding box center [717, 248] width 305 height 25
click at [564, 236] on select "734 735 736 737 738 739 851 852 853 854 855 856 858 861 862 865 868 869 870 873" at bounding box center [717, 248] width 305 height 25
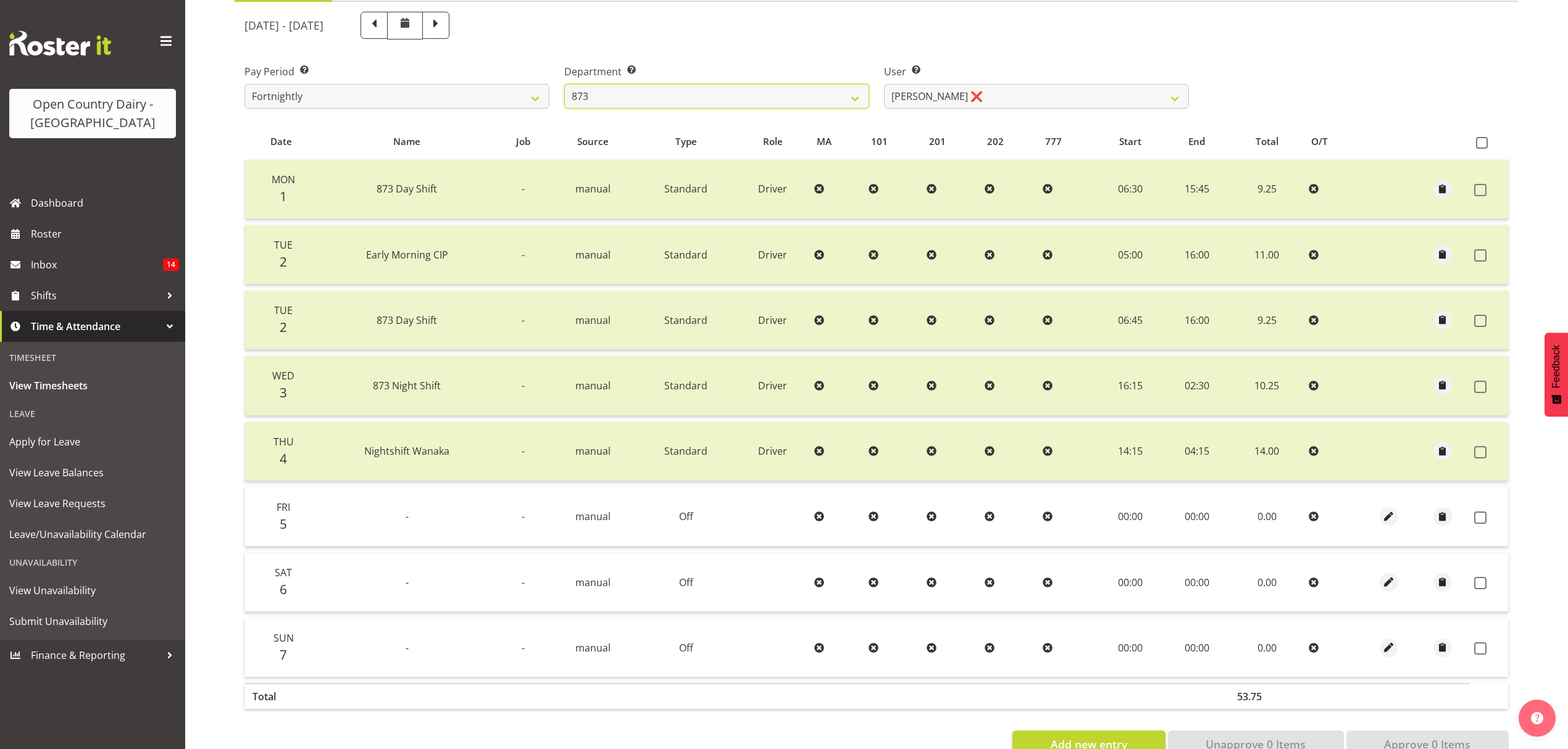
scroll to position [189, 0]
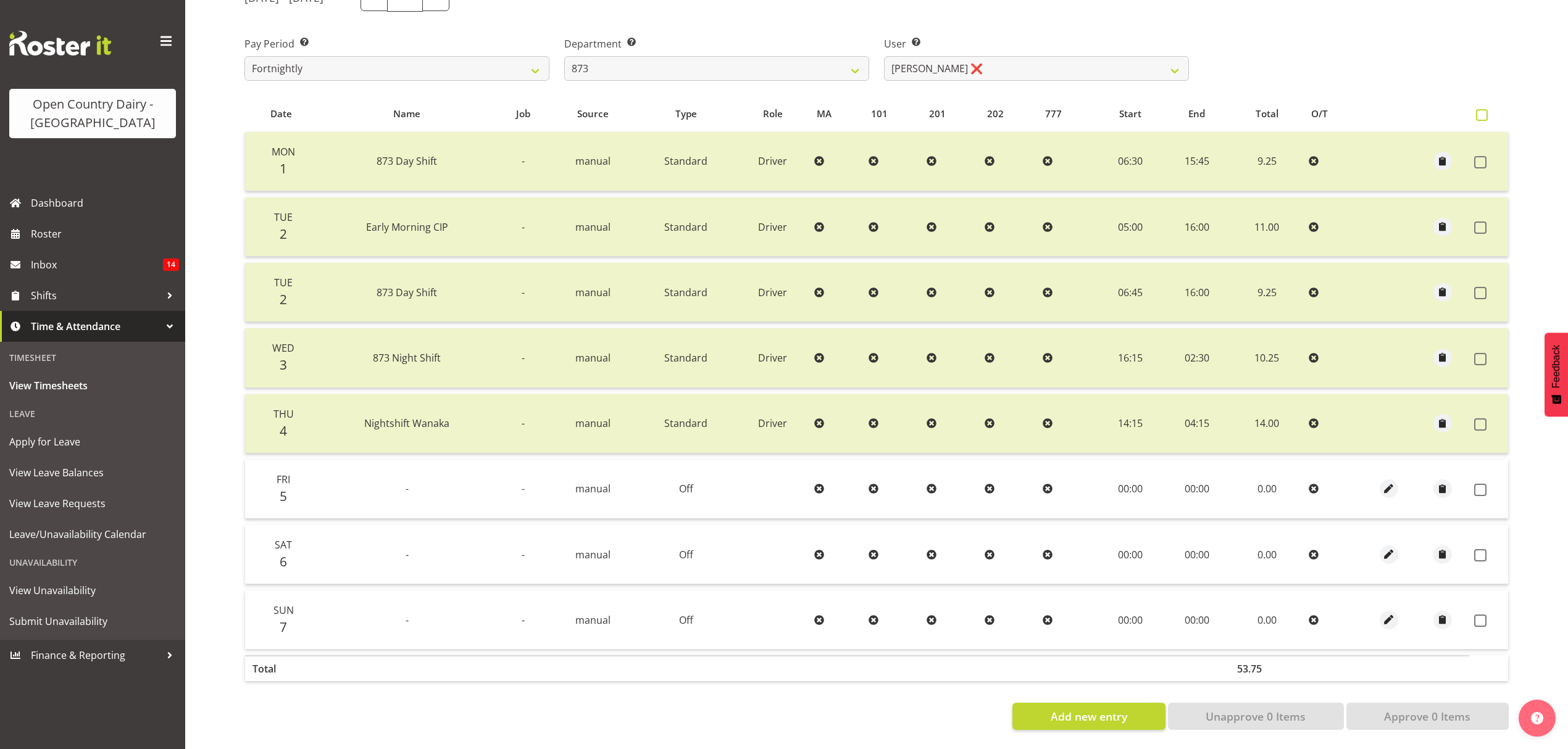
click at [1481, 109] on span at bounding box center [1482, 115] width 11 height 11
click at [1481, 111] on input "checkbox" at bounding box center [1480, 115] width 8 height 8
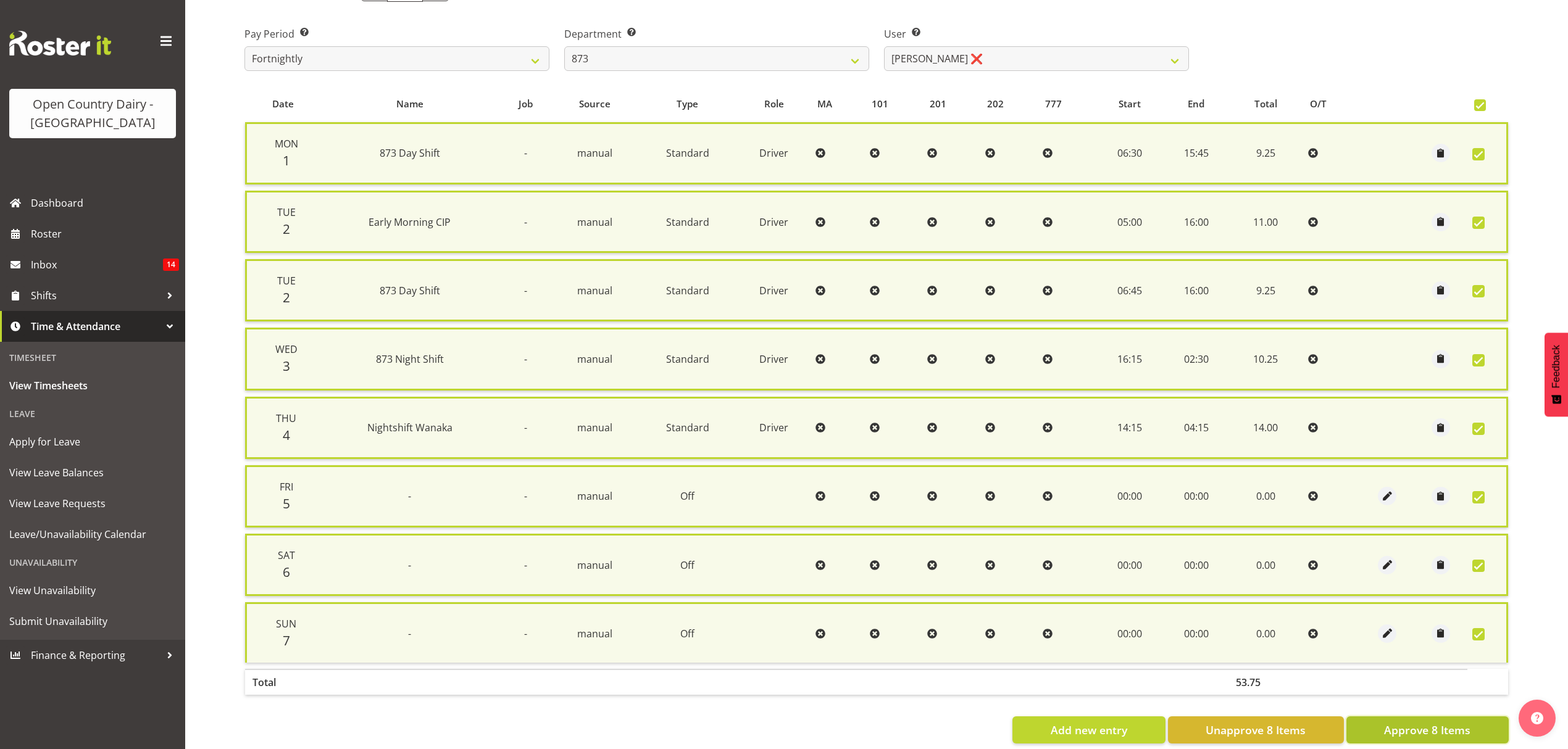
click at [1413, 722] on span "Approve 8 Items" at bounding box center [1427, 730] width 86 height 16
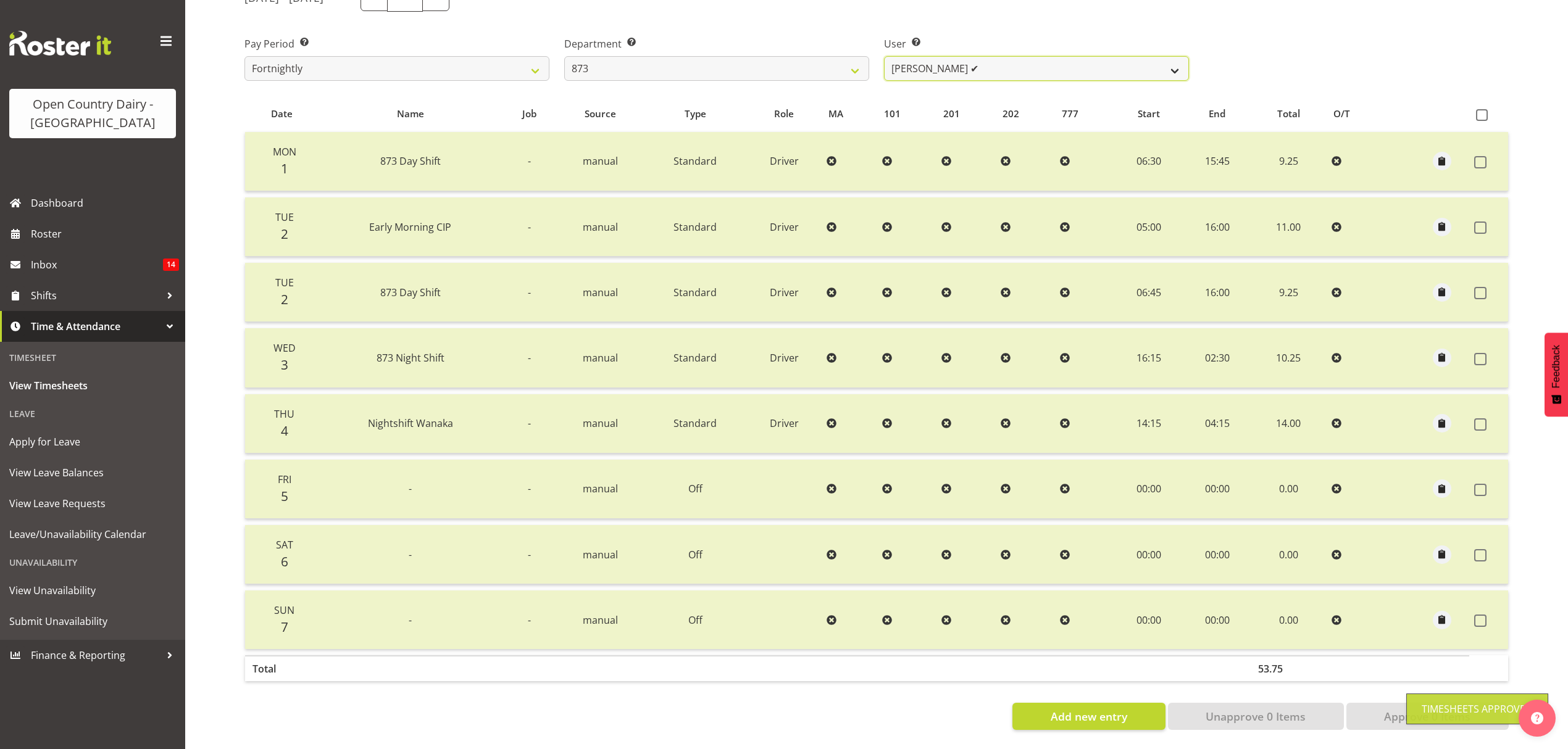
click at [1170, 62] on select "Andrew Henderson ✔ Ricky Popham ❌ Stacy MacAskill ❌ Trish Nicol ❌" at bounding box center [1037, 69] width 305 height 25
click at [884, 56] on select "Andrew Henderson ✔ Ricky Popham ❌ Stacy MacAskill ❌ Trish Nicol ❌" at bounding box center [1037, 69] width 305 height 25
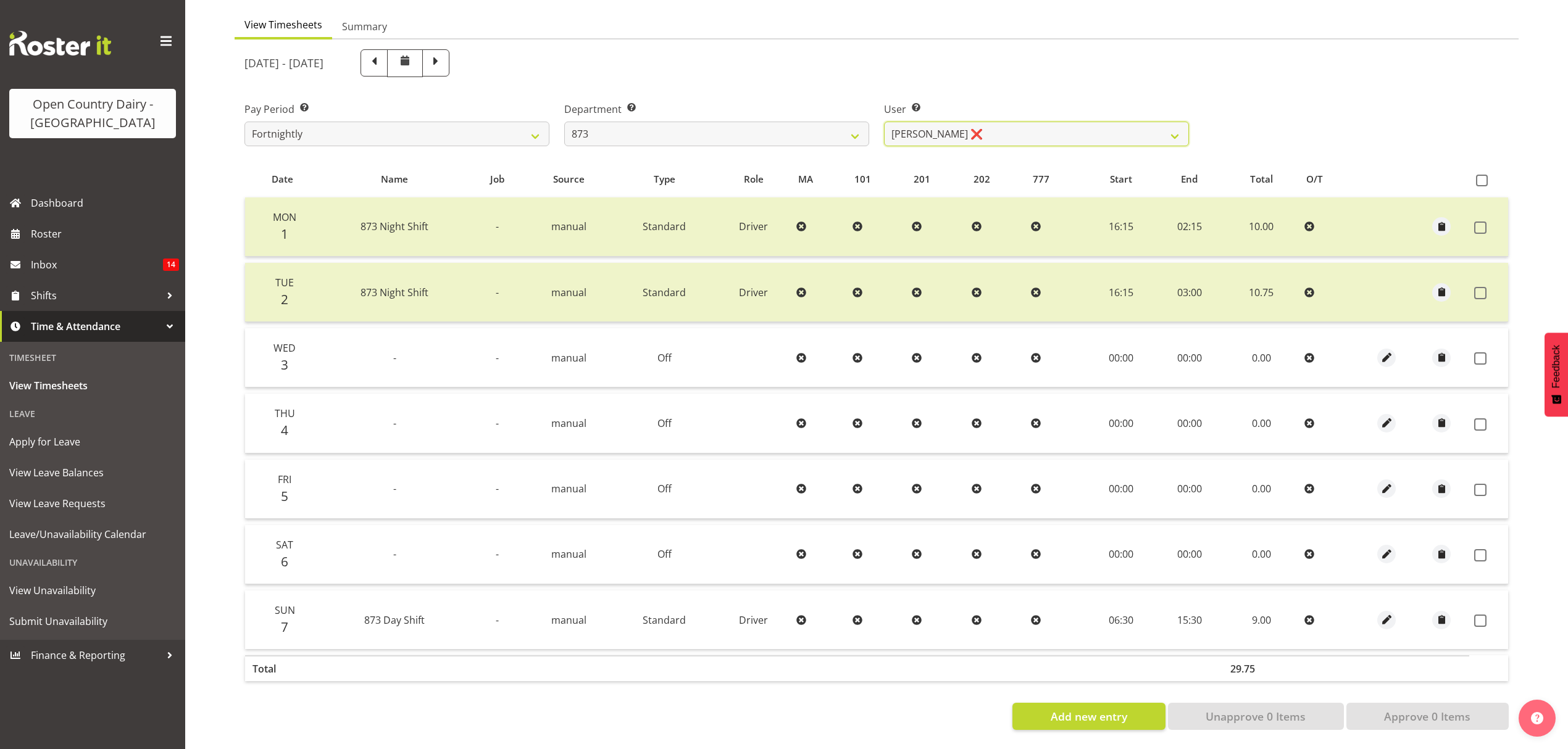
scroll to position [123, 0]
click at [1480, 174] on span at bounding box center [1482, 180] width 11 height 11
click at [1480, 176] on input "checkbox" at bounding box center [1480, 180] width 8 height 8
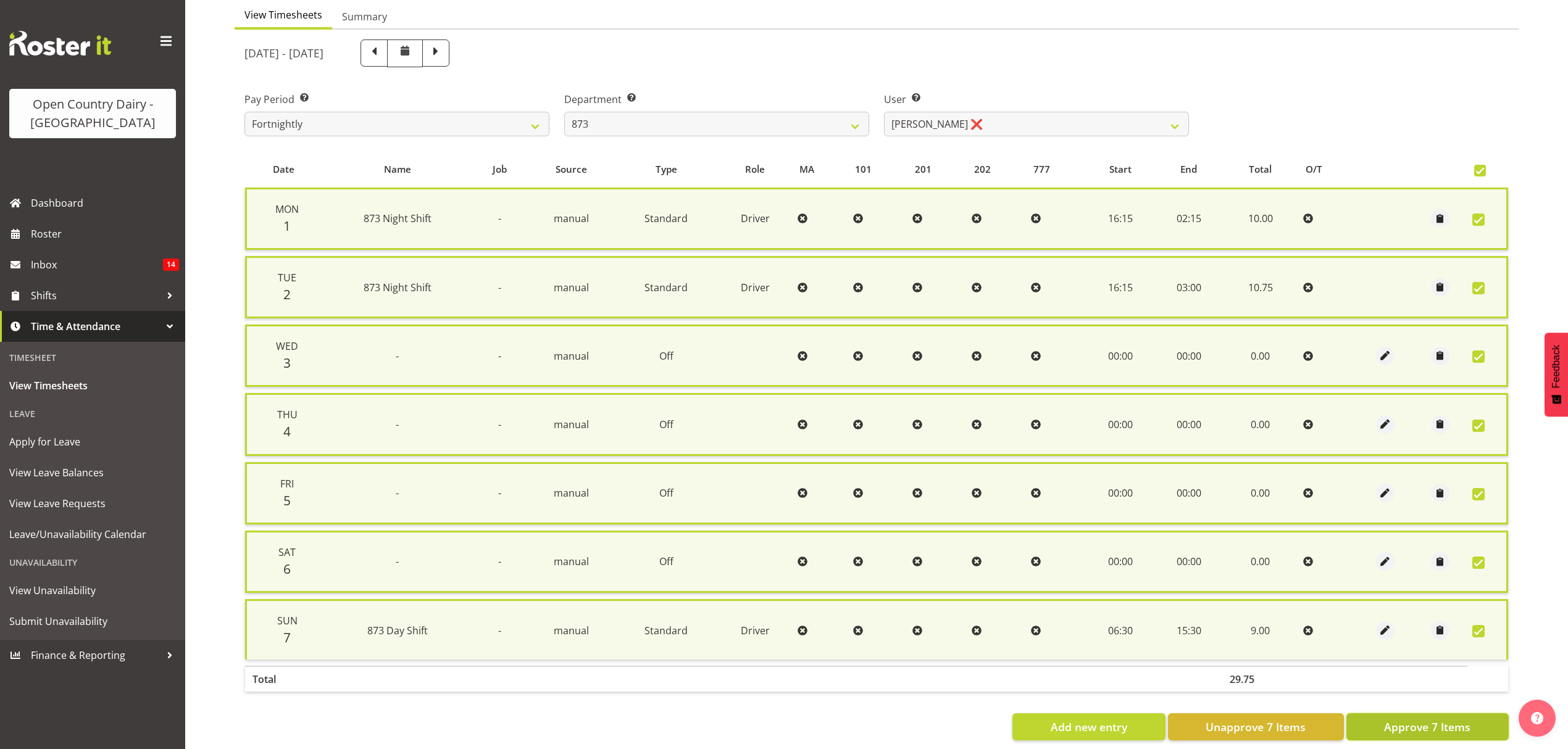
click at [1408, 724] on span "Approve 7 Items" at bounding box center [1427, 727] width 86 height 16
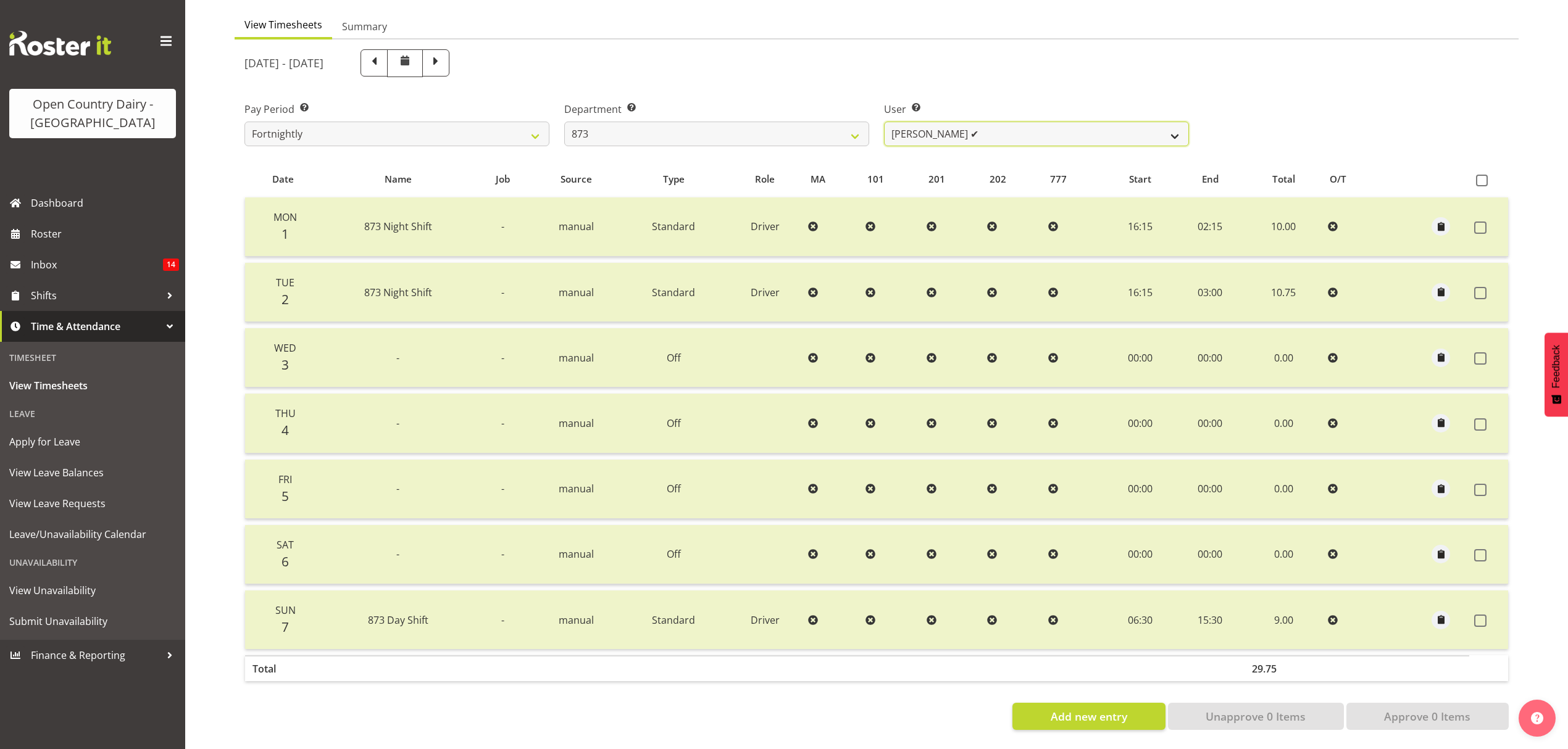
click at [1176, 122] on select "Andrew Henderson ✔ Ricky Popham ❌ Stacy MacAskill ✔ Trish Nicol ❌" at bounding box center [1037, 134] width 305 height 25
click at [884, 122] on select "Andrew Henderson ✔ Ricky Popham ❌ Stacy MacAskill ✔ Trish Nicol ❌" at bounding box center [1037, 134] width 305 height 25
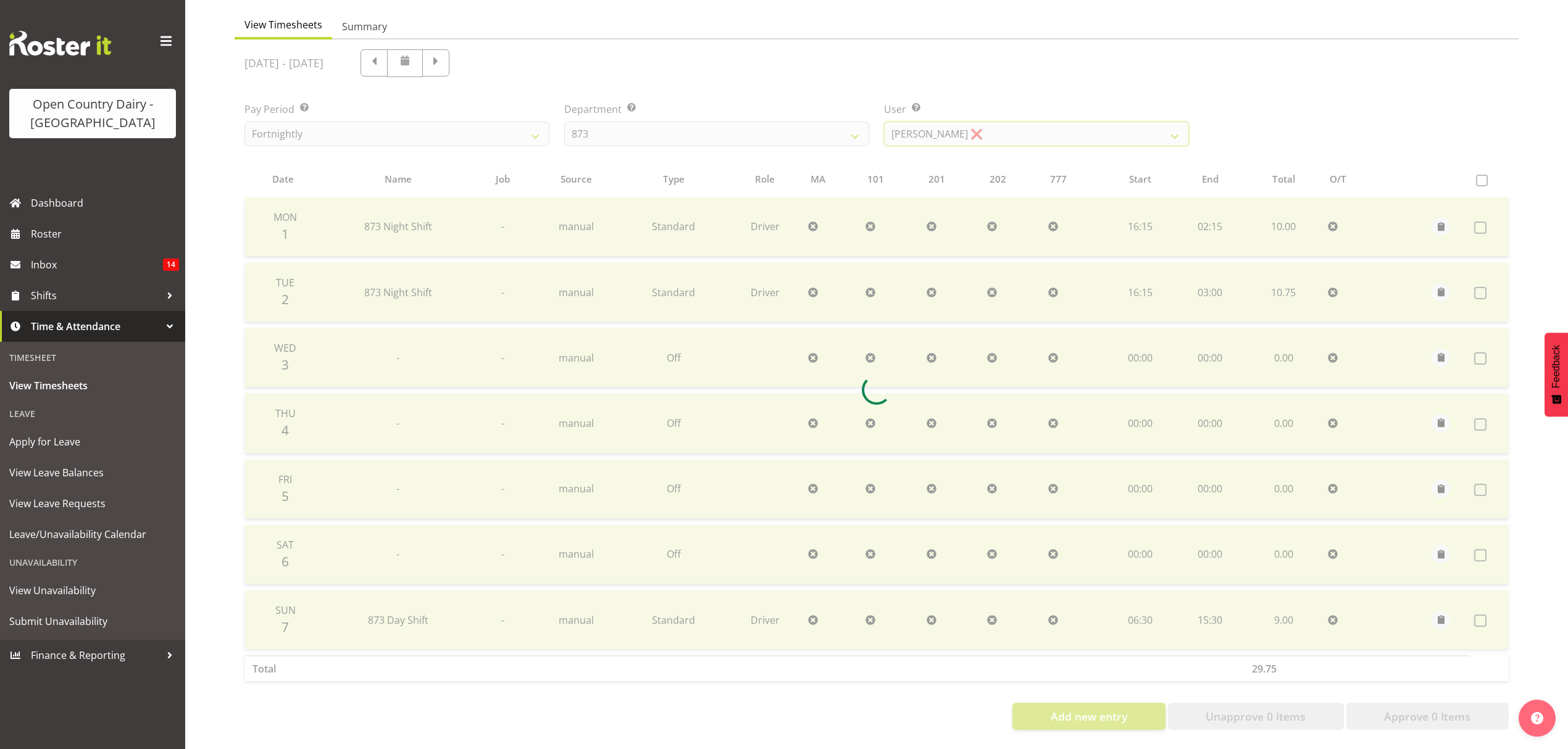
scroll to position [58, 0]
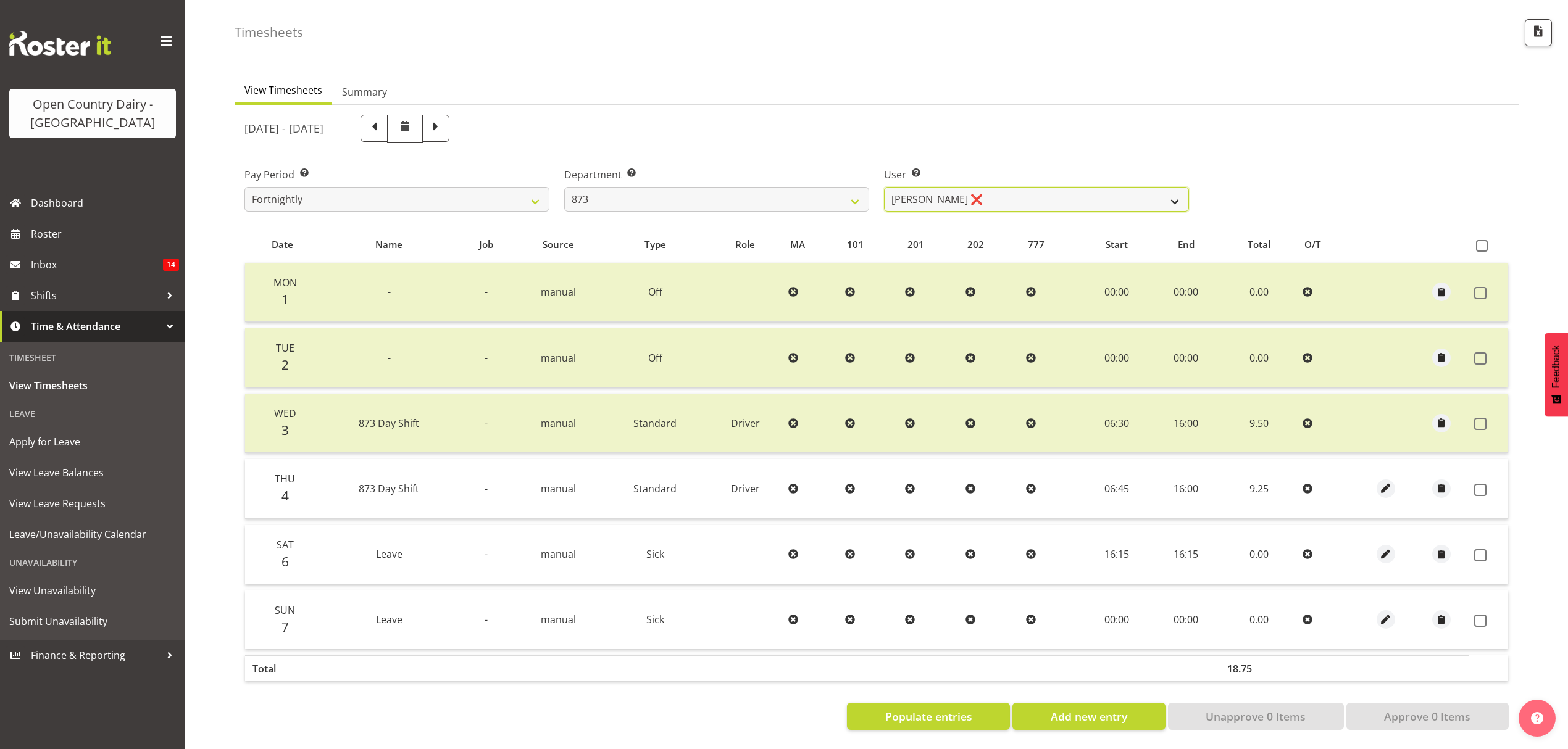
click at [1179, 188] on select "Andrew Henderson ✔ Ricky Popham ❌ Stacy MacAskill ✔ Trish Nicol ❌" at bounding box center [1037, 199] width 305 height 25
click at [884, 187] on select "Andrew Henderson ✔ Ricky Popham ❌ Stacy MacAskill ✔ Trish Nicol ❌" at bounding box center [1037, 199] width 305 height 25
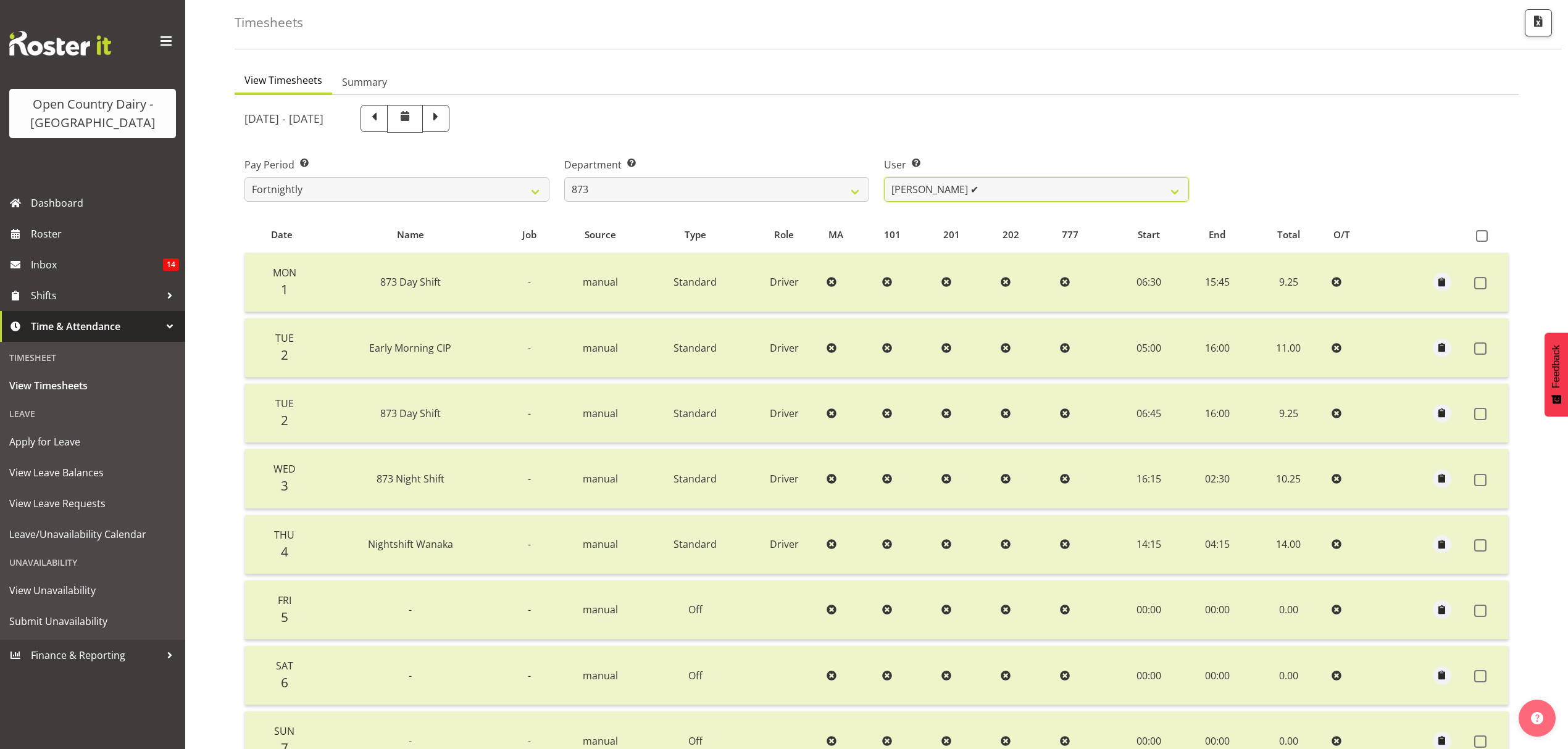
scroll to position [123, 0]
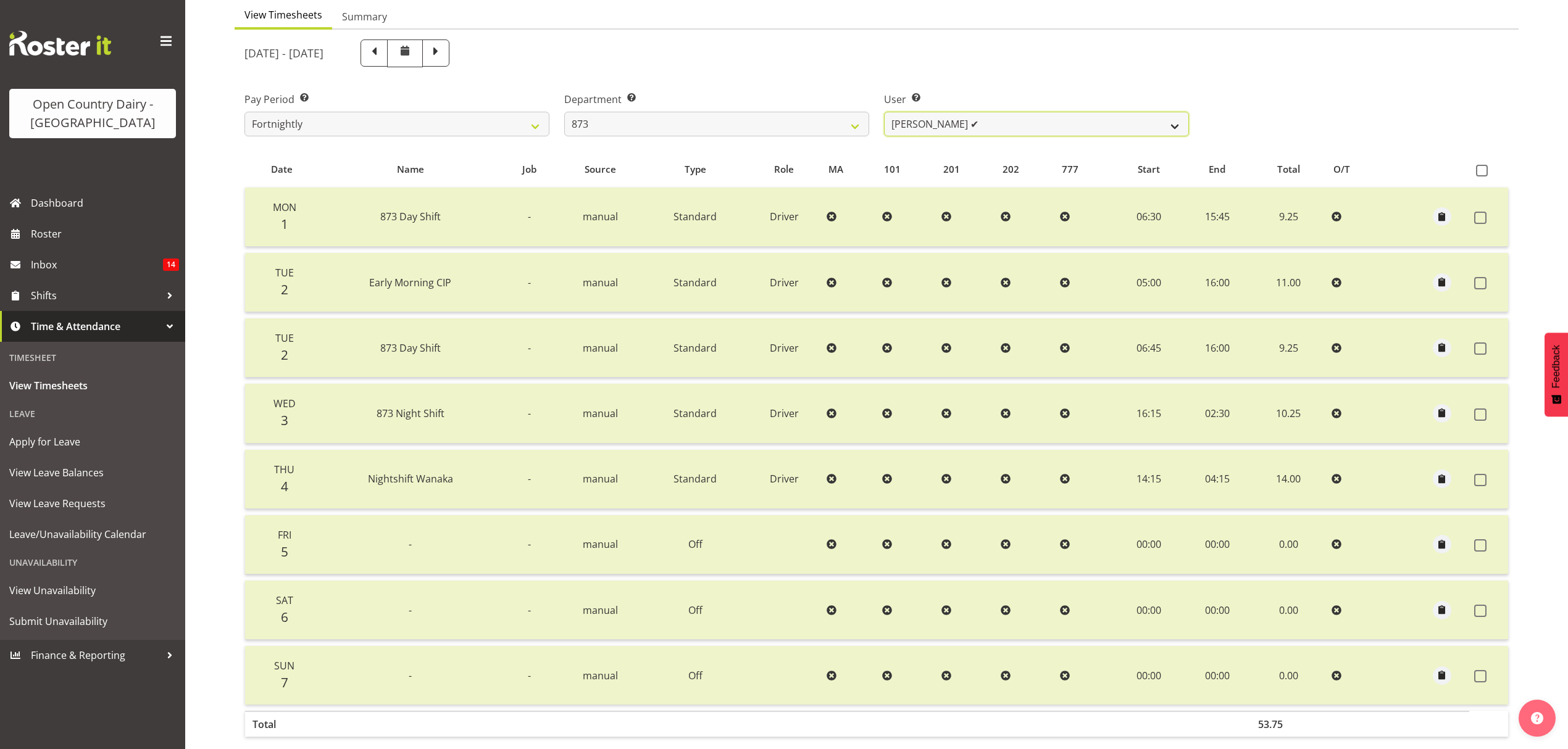
click at [1179, 123] on select "Andrew Henderson ✔ Ricky Popham ❌ Stacy MacAskill ✔ Trish Nicol ❌" at bounding box center [1037, 124] width 305 height 25
click at [855, 123] on select "734 735 736 737 738 739 851 852 853 854 855 856 858 861 862 865 868 869 870 873" at bounding box center [717, 124] width 305 height 25
click at [564, 112] on select "734 735 736 737 738 739 851 852 853 854 855 856 858 861 862 865 868 869 870 873" at bounding box center [717, 124] width 305 height 25
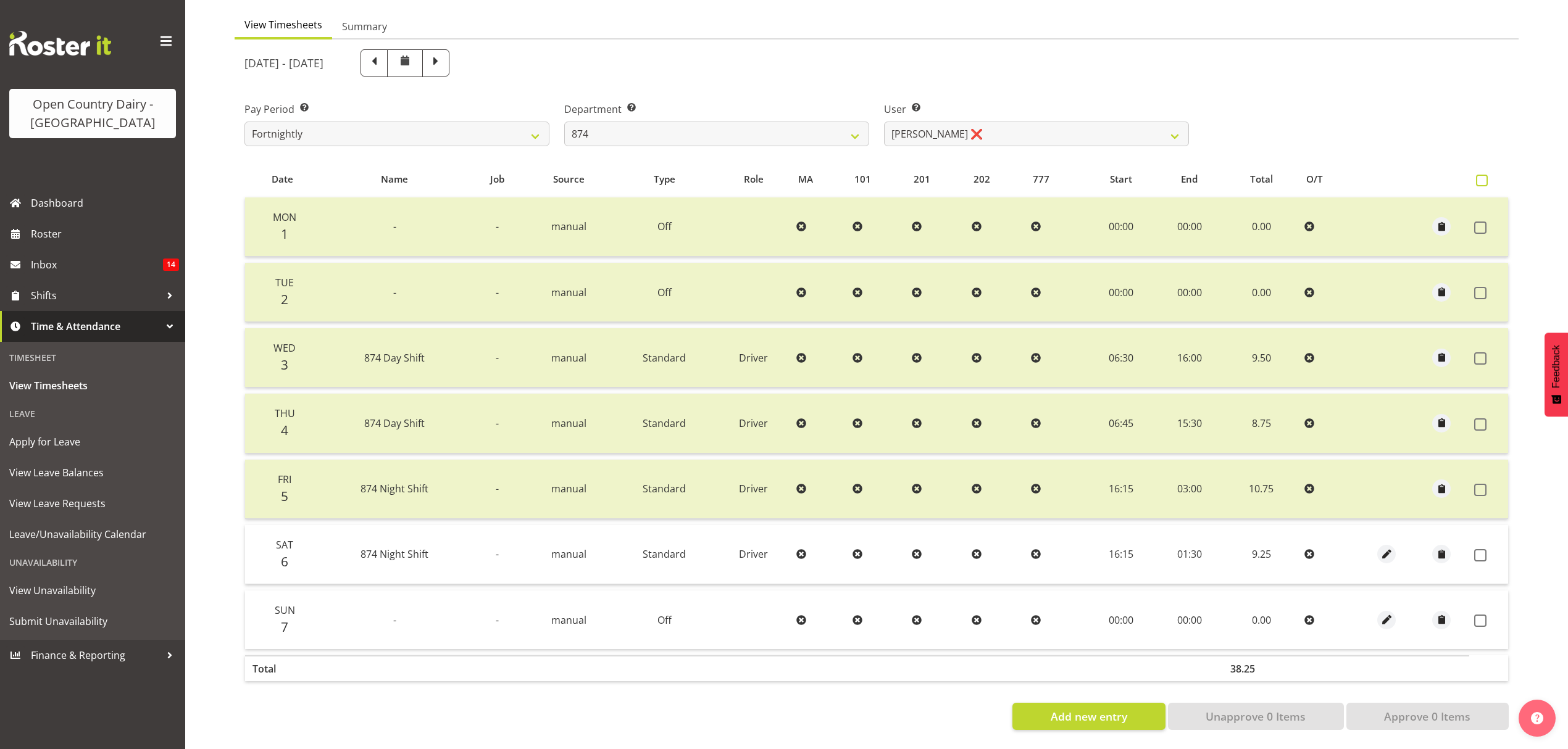
click at [1483, 174] on span at bounding box center [1482, 180] width 11 height 11
click at [1483, 176] on input "checkbox" at bounding box center [1480, 180] width 8 height 8
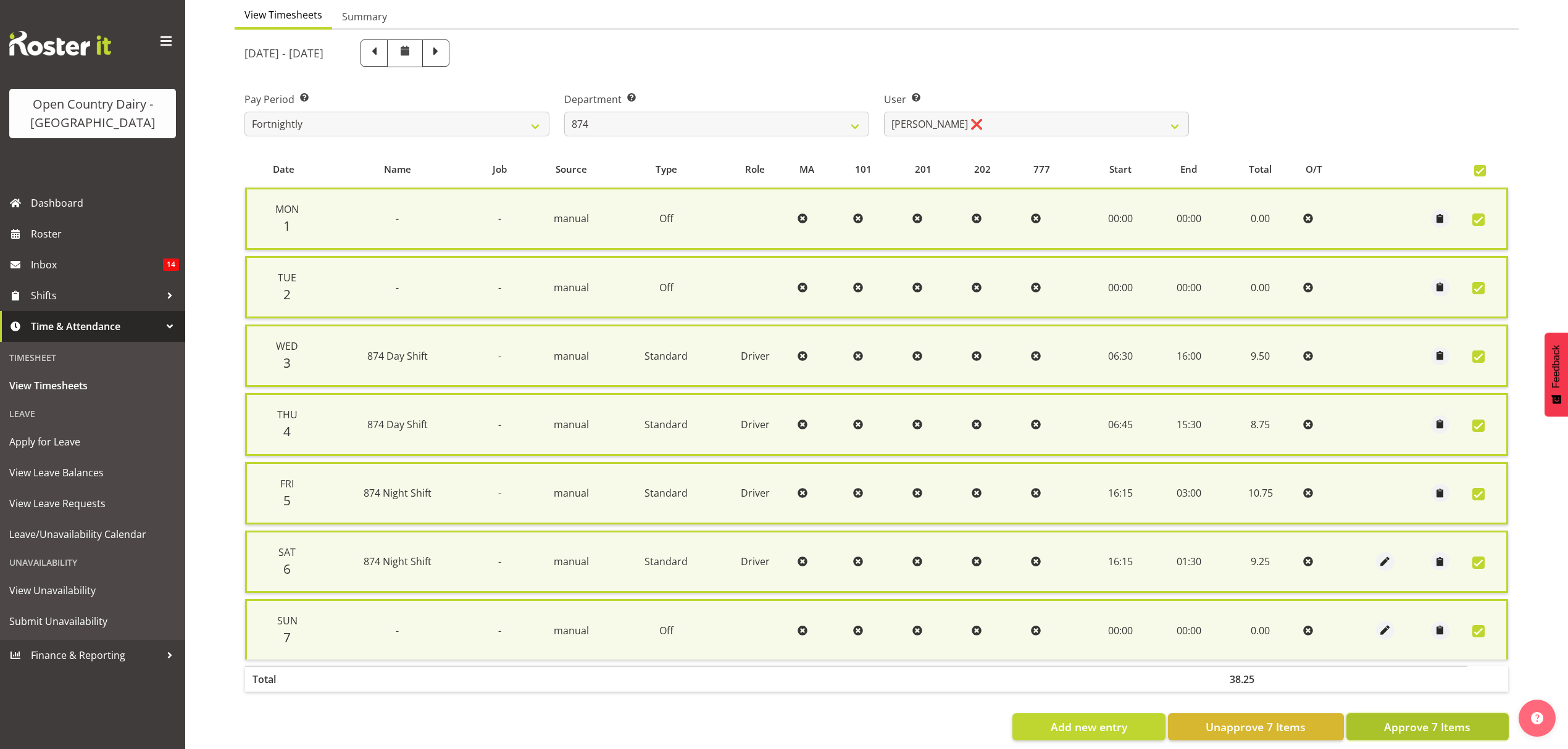
click at [1411, 722] on span "Approve 7 Items" at bounding box center [1427, 727] width 86 height 16
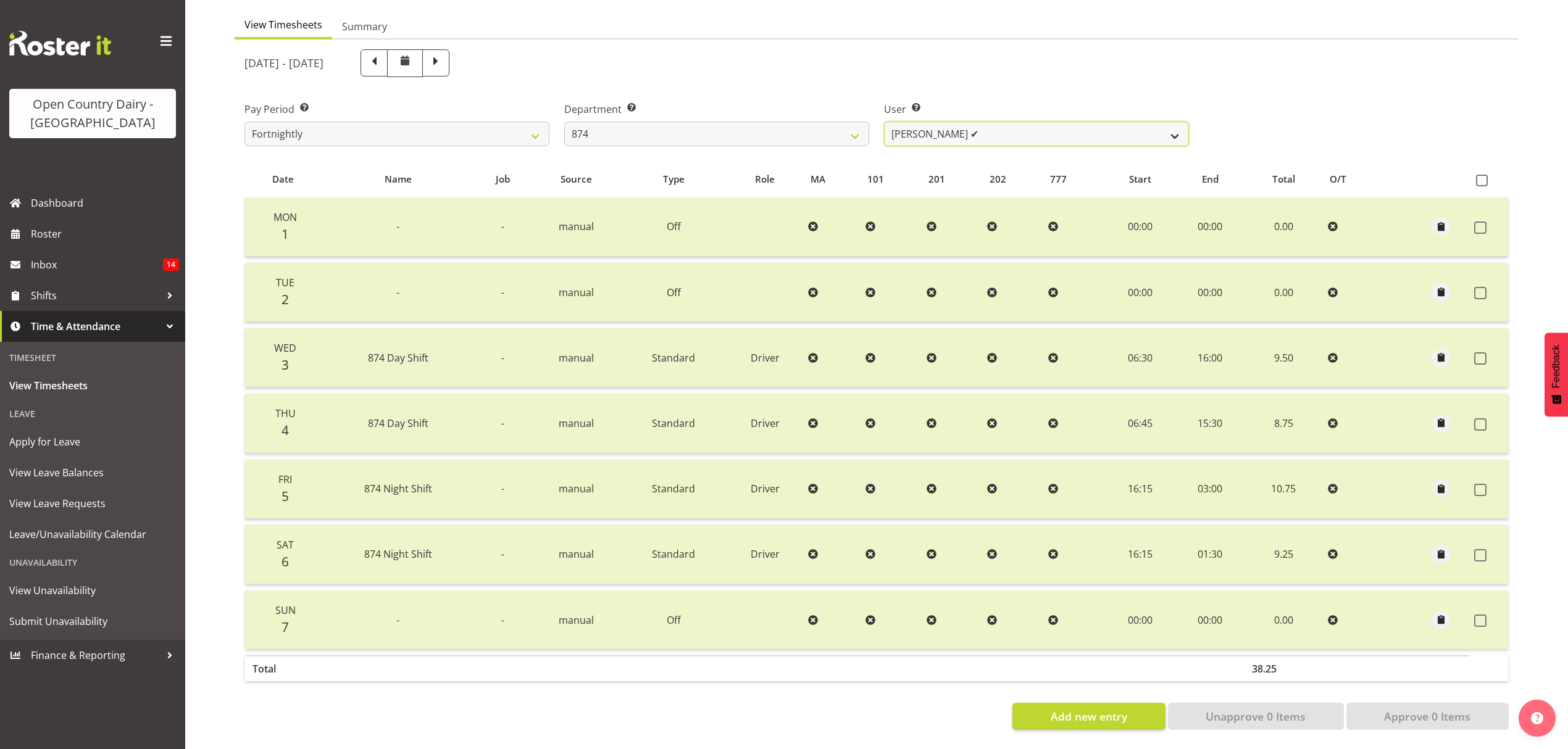
click at [1182, 122] on select "Annette Parker ✔ Christopher McRae ❌ Patrick Stenton ❌ Rachel Carpenter ❌" at bounding box center [1037, 134] width 305 height 25
click at [884, 122] on select "Annette Parker ✔ Christopher McRae ❌ Patrick Stenton ❌ Rachel Carpenter ❌" at bounding box center [1037, 134] width 305 height 25
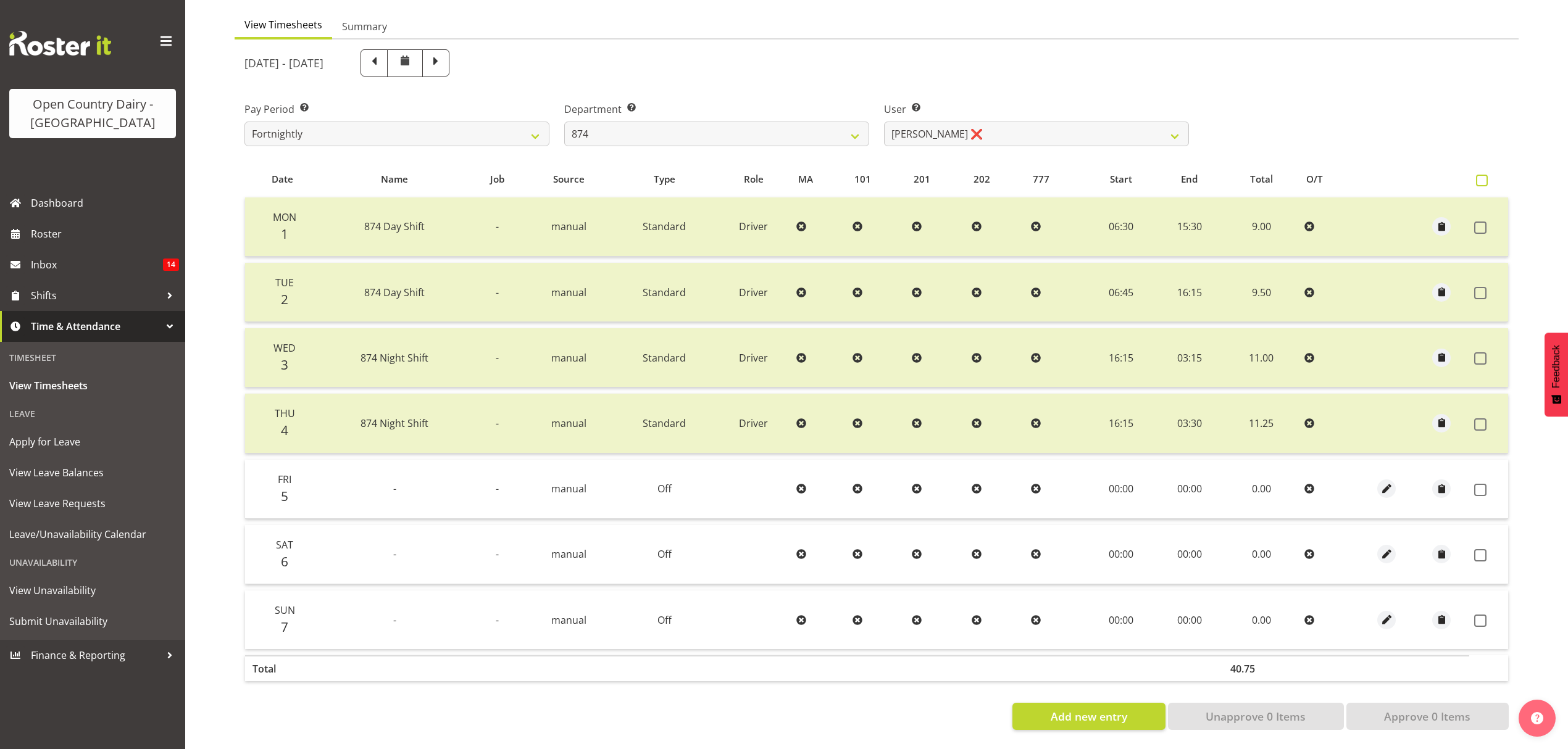
click at [1483, 174] on span at bounding box center [1482, 180] width 11 height 11
click at [1483, 176] on input "checkbox" at bounding box center [1480, 180] width 8 height 8
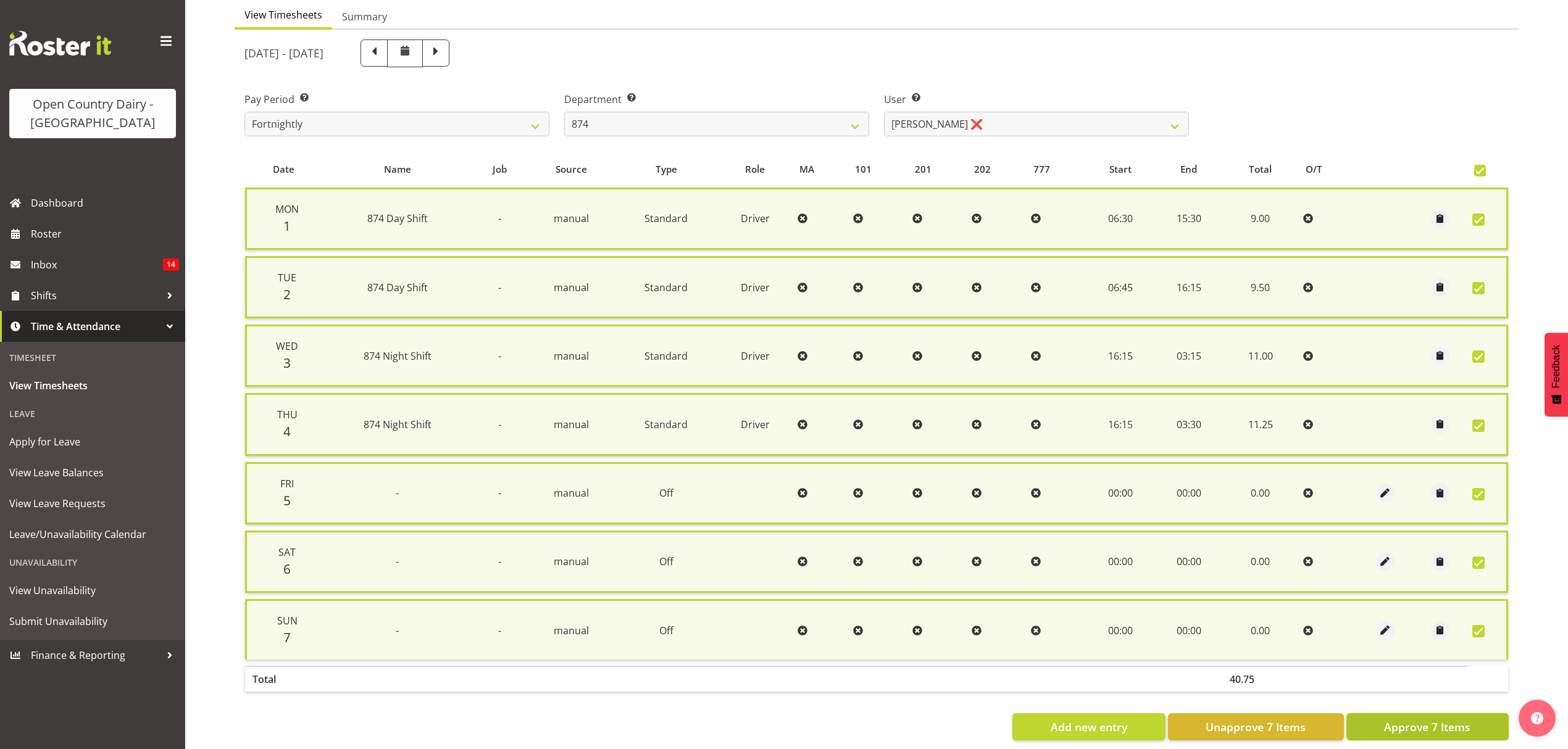
click at [1429, 722] on span "Approve 7 Items" at bounding box center [1427, 727] width 86 height 16
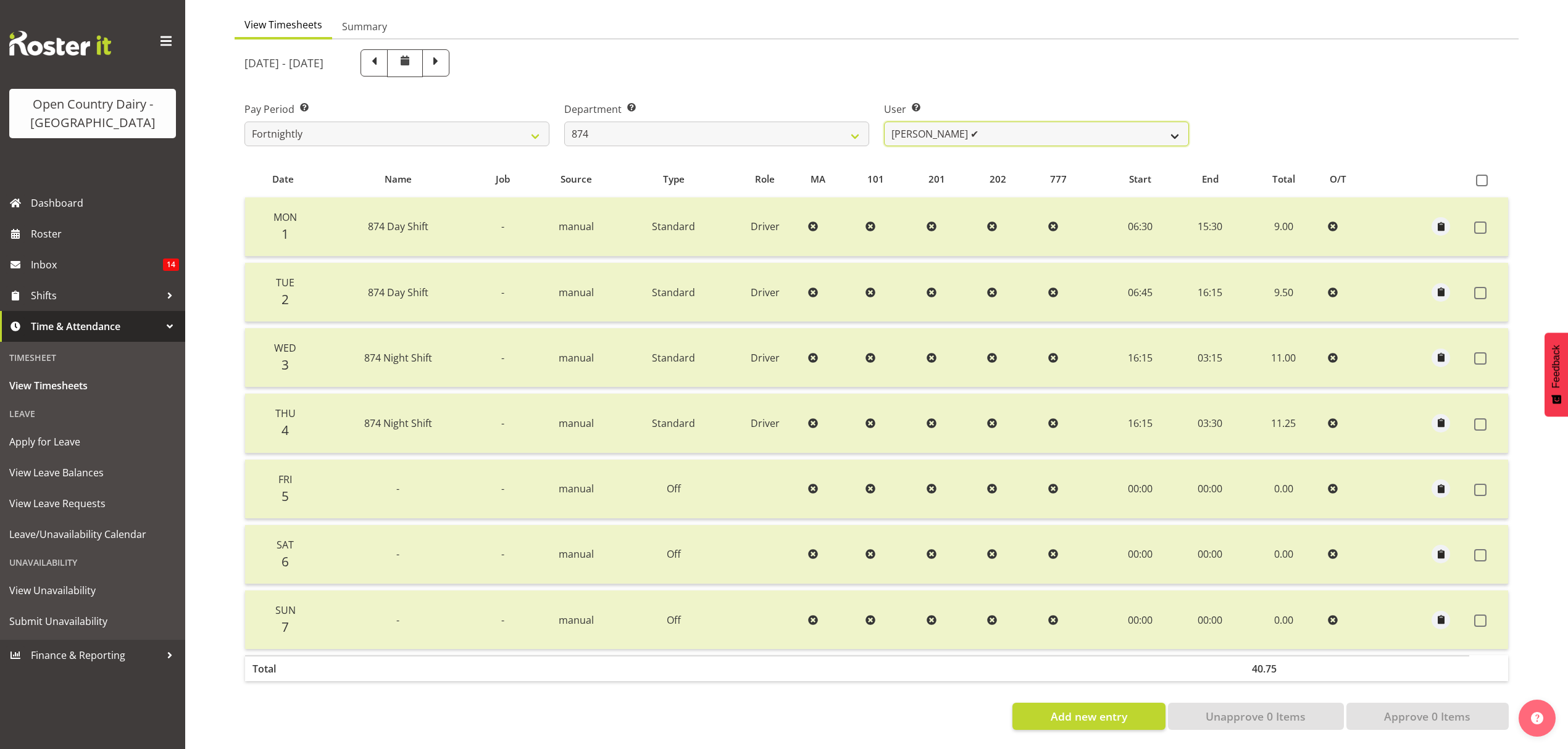
click at [1168, 126] on select "Annette Parker ✔ Christopher McRae ❌ Patrick Stenton ✔ Rachel Carpenter ❌" at bounding box center [1037, 134] width 305 height 25
click at [884, 122] on select "Annette Parker ✔ Christopher McRae ❌ Patrick Stenton ✔ Rachel Carpenter ❌" at bounding box center [1037, 134] width 305 height 25
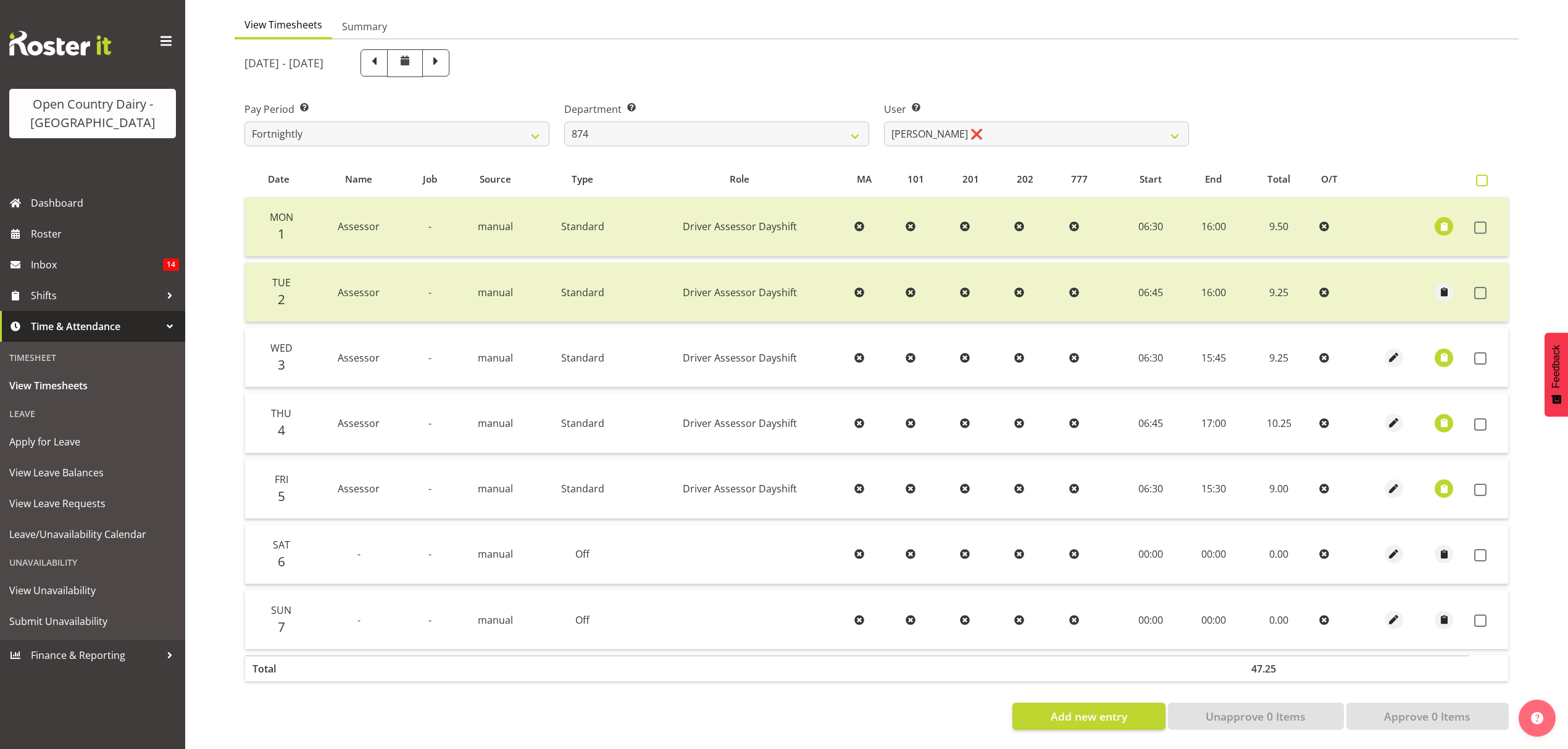
click at [1489, 174] on label at bounding box center [1485, 180] width 18 height 11
click at [1484, 176] on input "checkbox" at bounding box center [1480, 180] width 8 height 8
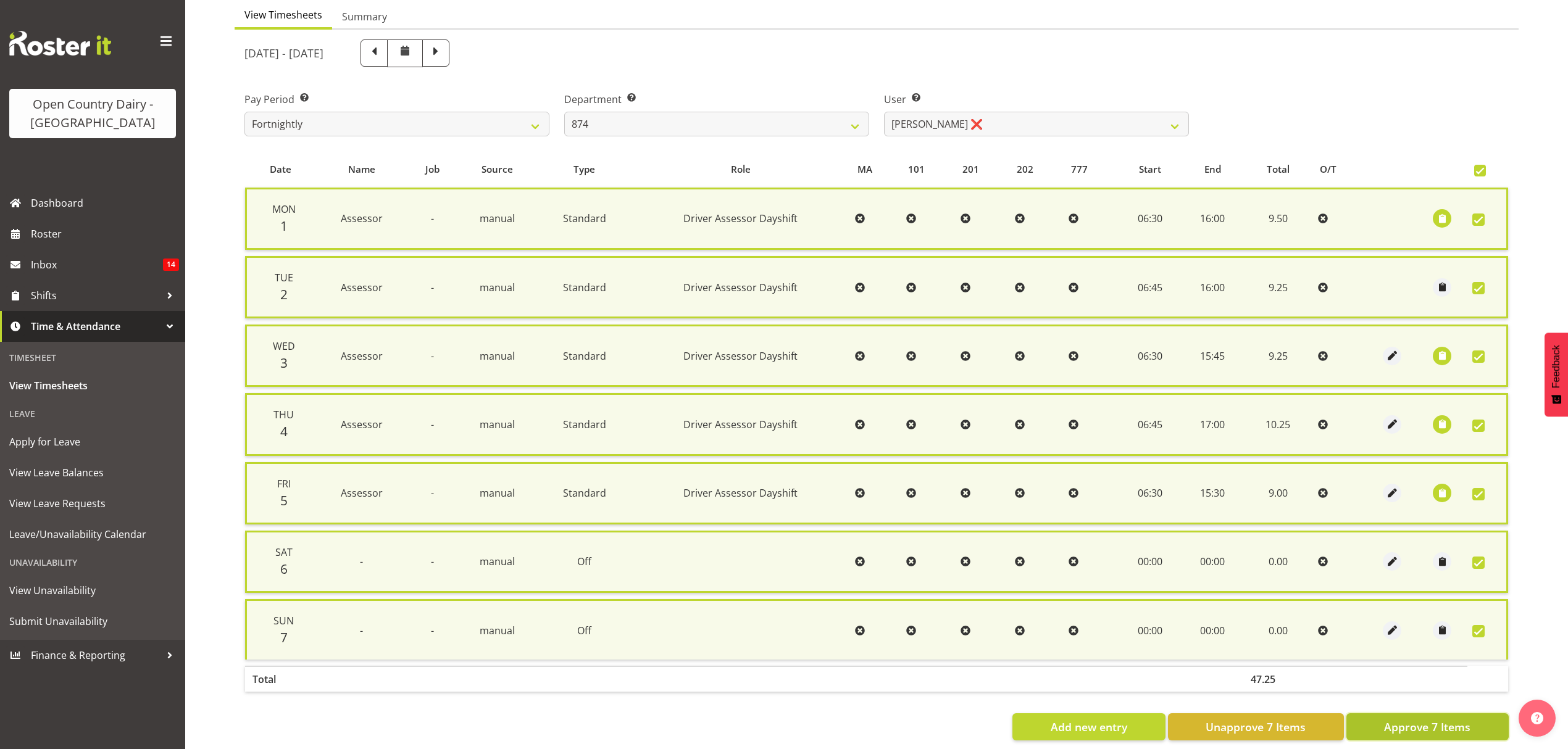
click at [1423, 719] on span "Approve 7 Items" at bounding box center [1427, 727] width 86 height 16
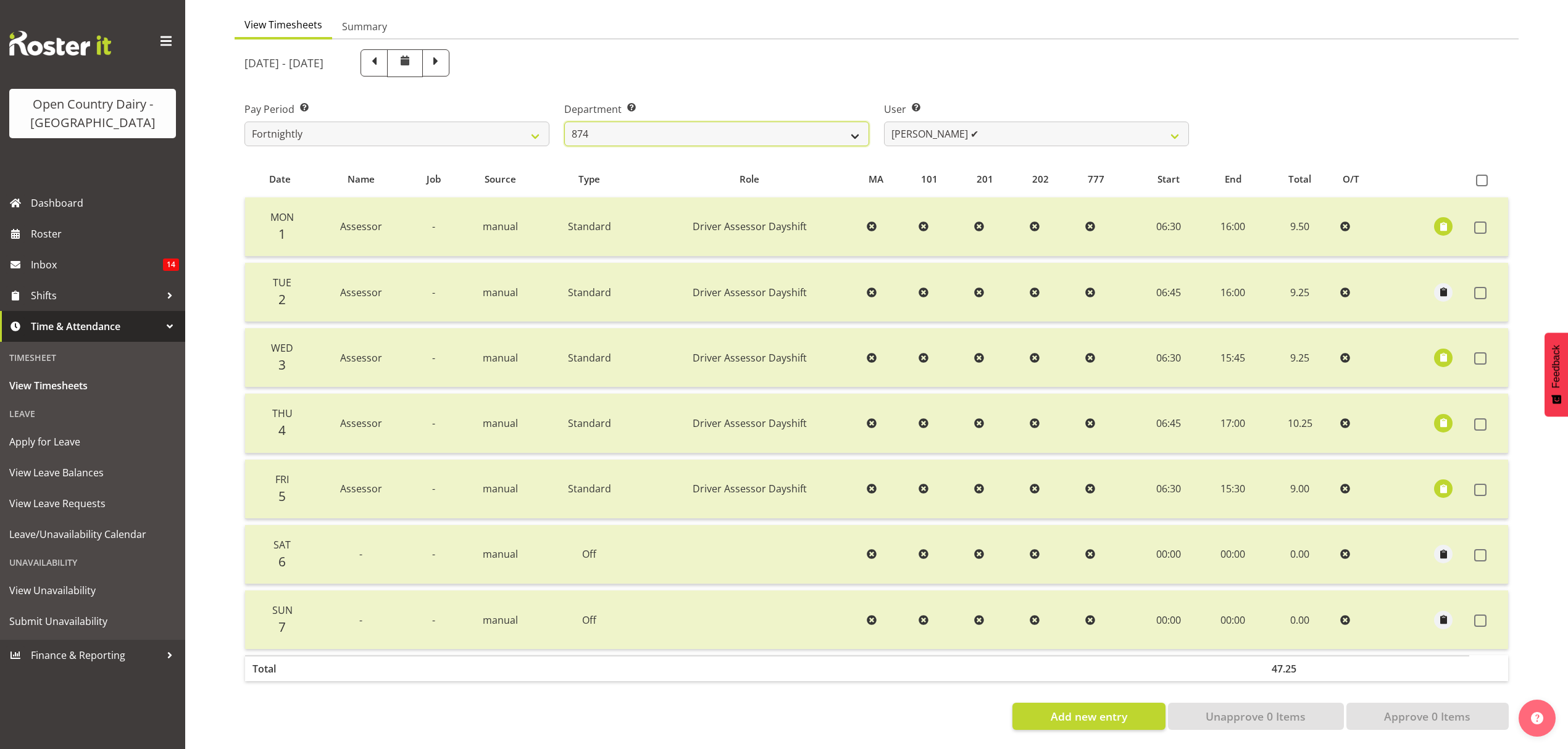
click at [857, 124] on select "734 735 736 737 738 739 851 852 853 854 855 856 858 861 862 865 868 869 870 873" at bounding box center [717, 134] width 305 height 25
click at [564, 122] on select "734 735 736 737 738 739 851 852 853 854 855 856 858 861 862 865 868 869 870 873" at bounding box center [717, 134] width 305 height 25
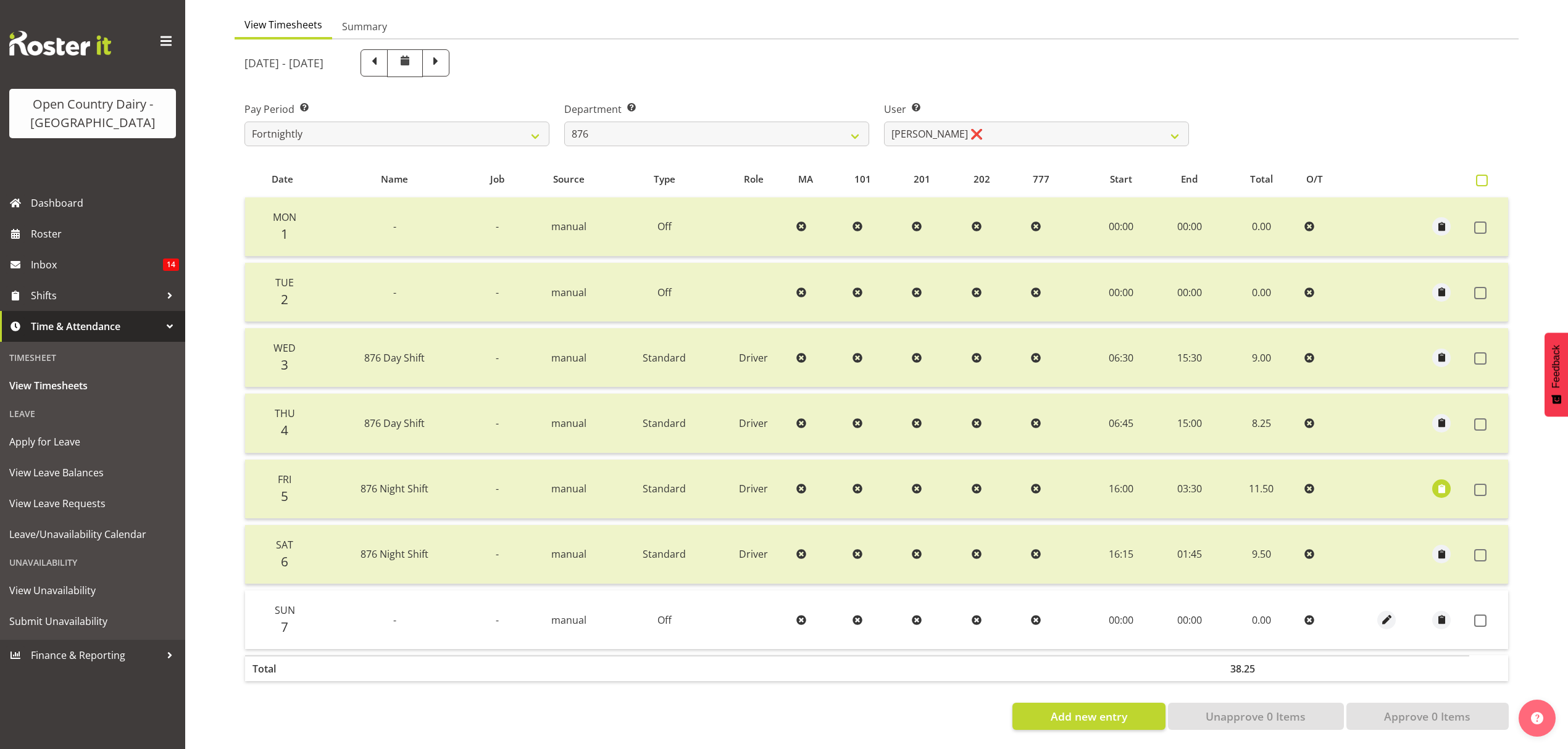
click at [1481, 174] on span at bounding box center [1482, 180] width 11 height 11
click at [1481, 176] on input "checkbox" at bounding box center [1480, 180] width 8 height 8
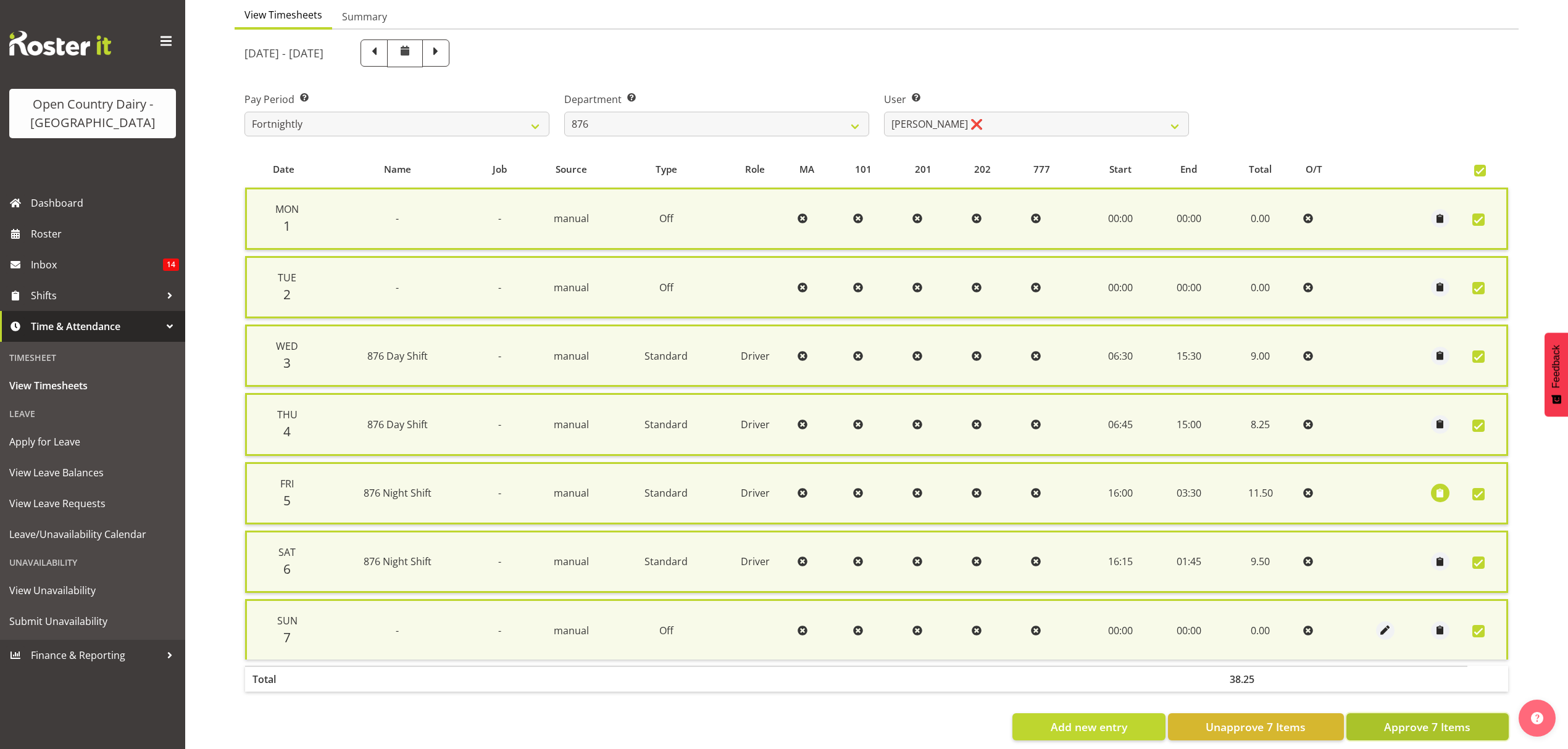
click at [1436, 719] on span "Approve 7 Items" at bounding box center [1427, 727] width 86 height 16
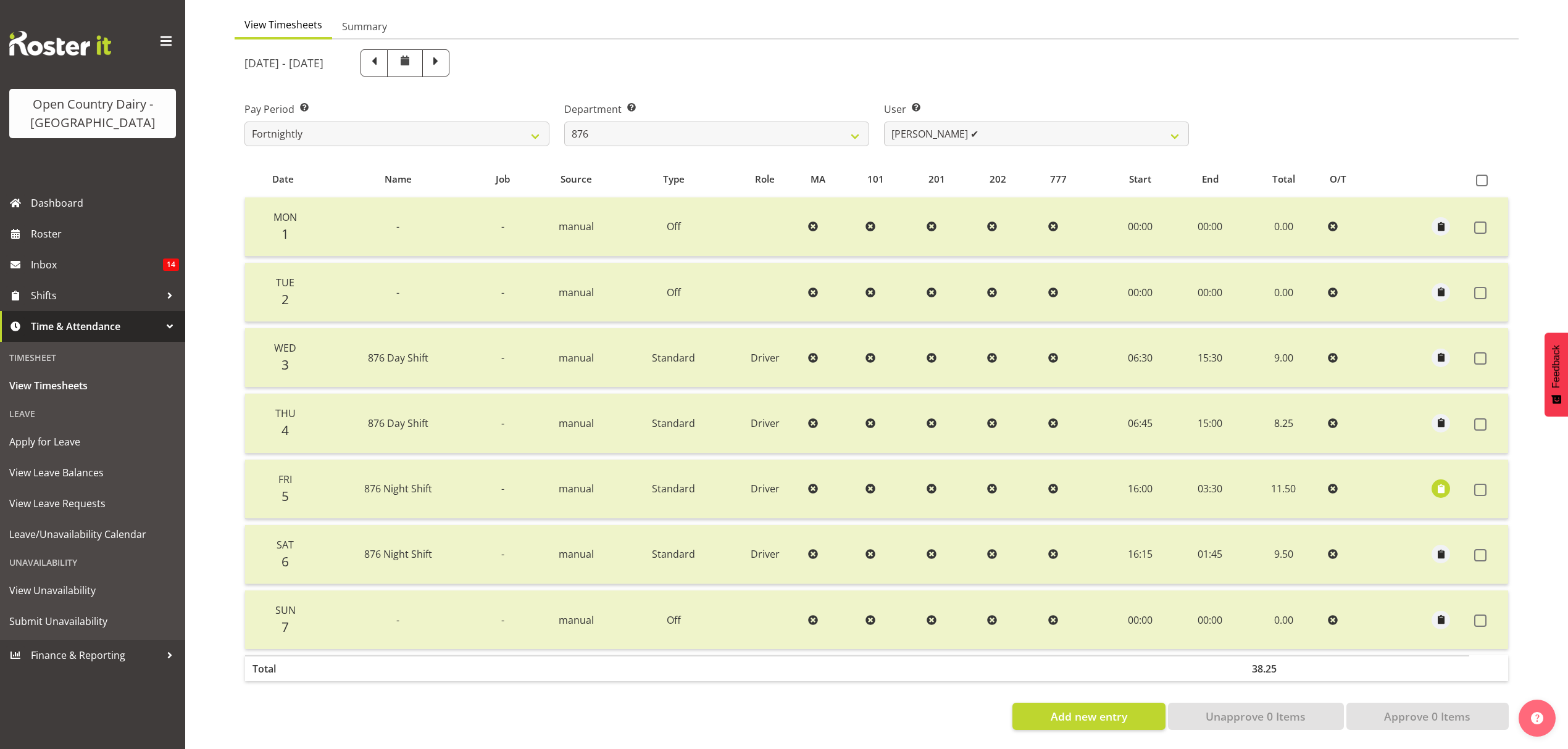
click at [1165, 137] on div "User Select user. Note: This is filtered down by the previous two drop-down ite…" at bounding box center [1037, 119] width 320 height 69
click at [1174, 122] on select "Dean Henderson ✔ Ian Barbour ❌ John Graham ❌ Tom Rahl ❌" at bounding box center [1037, 134] width 305 height 25
click at [884, 122] on select "Dean Henderson ✔ Ian Barbour ❌ John Graham ❌ Tom Rahl ❌" at bounding box center [1037, 134] width 305 height 25
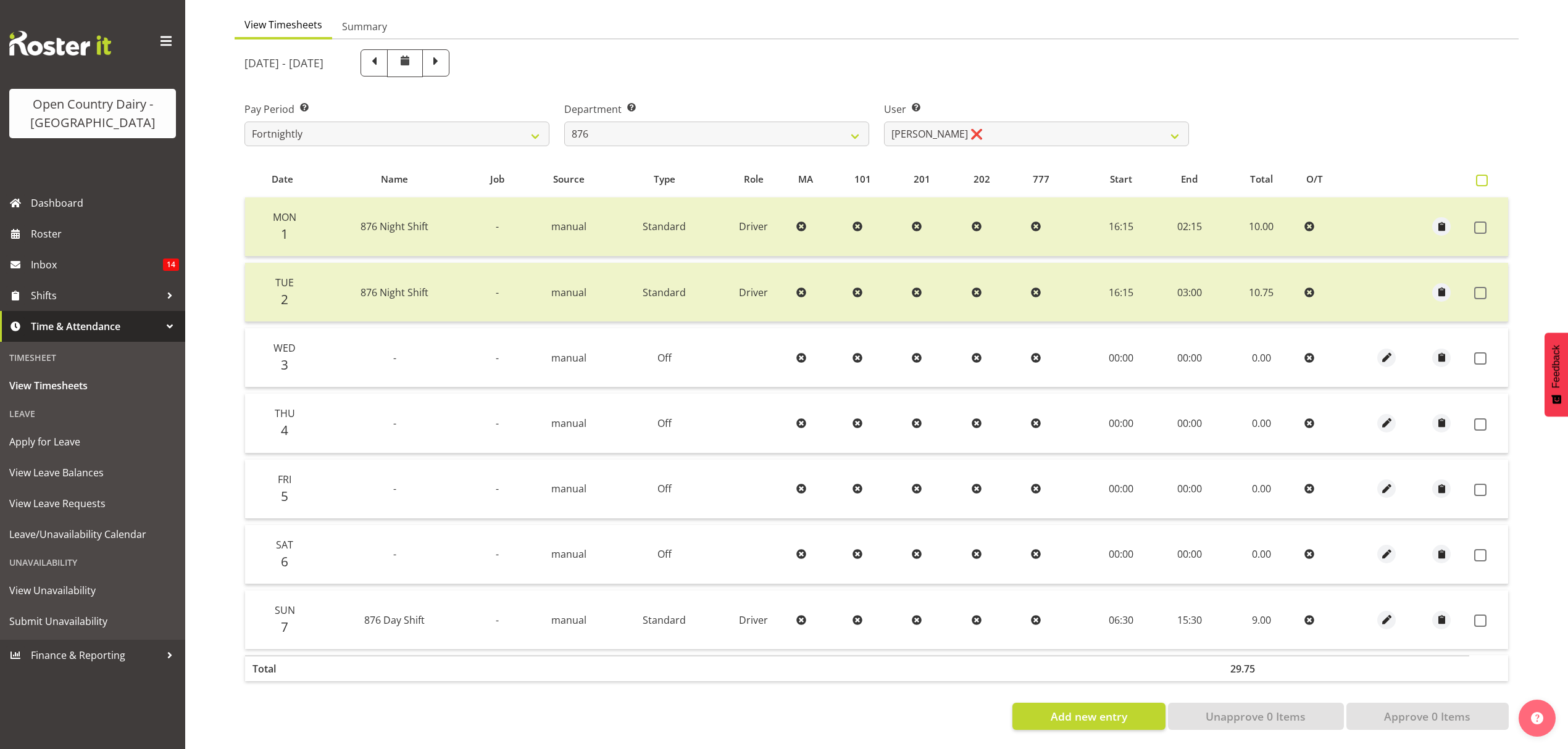
click at [1482, 174] on span at bounding box center [1482, 180] width 11 height 11
click at [1482, 176] on input "checkbox" at bounding box center [1480, 180] width 8 height 8
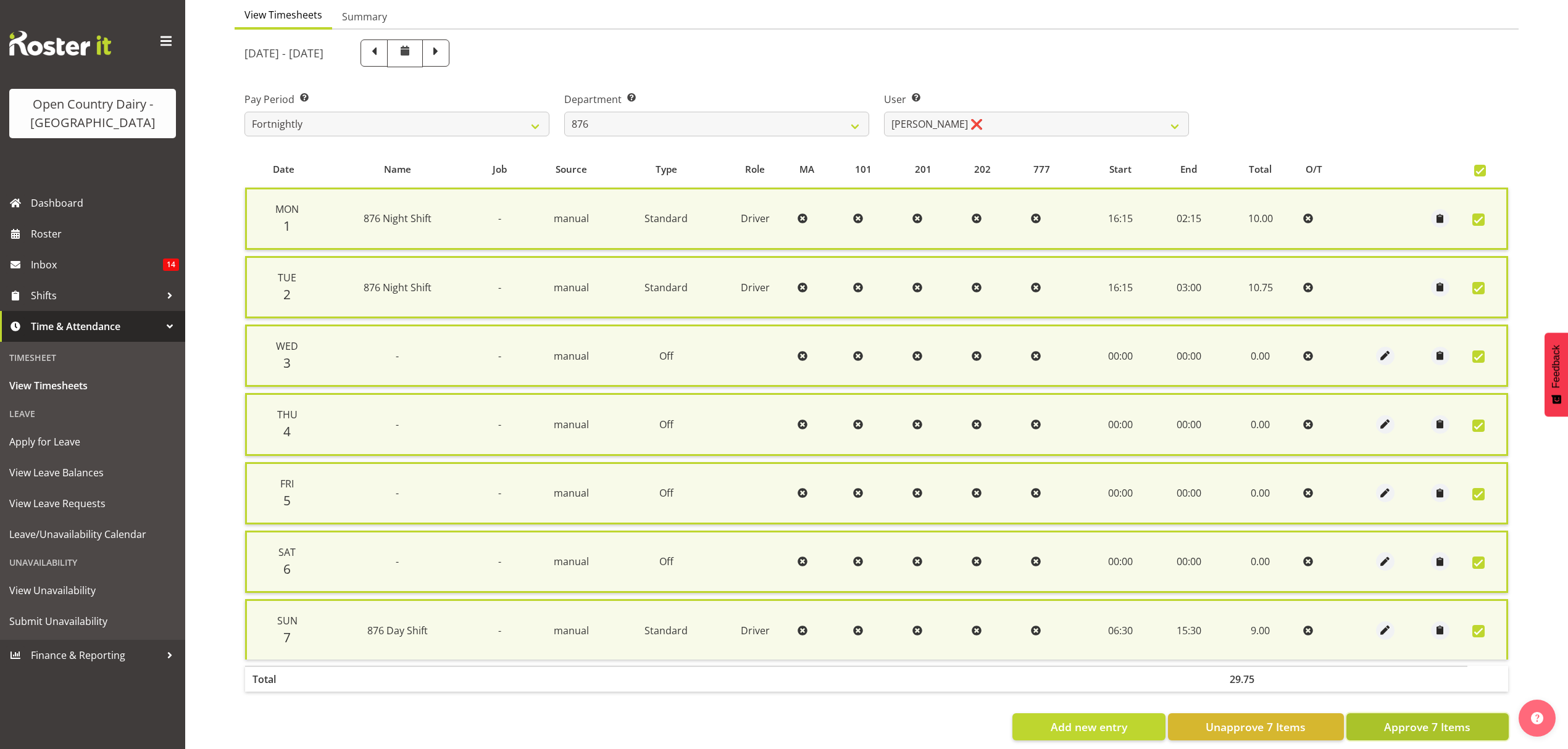
click at [1438, 720] on span "Approve 7 Items" at bounding box center [1427, 727] width 86 height 16
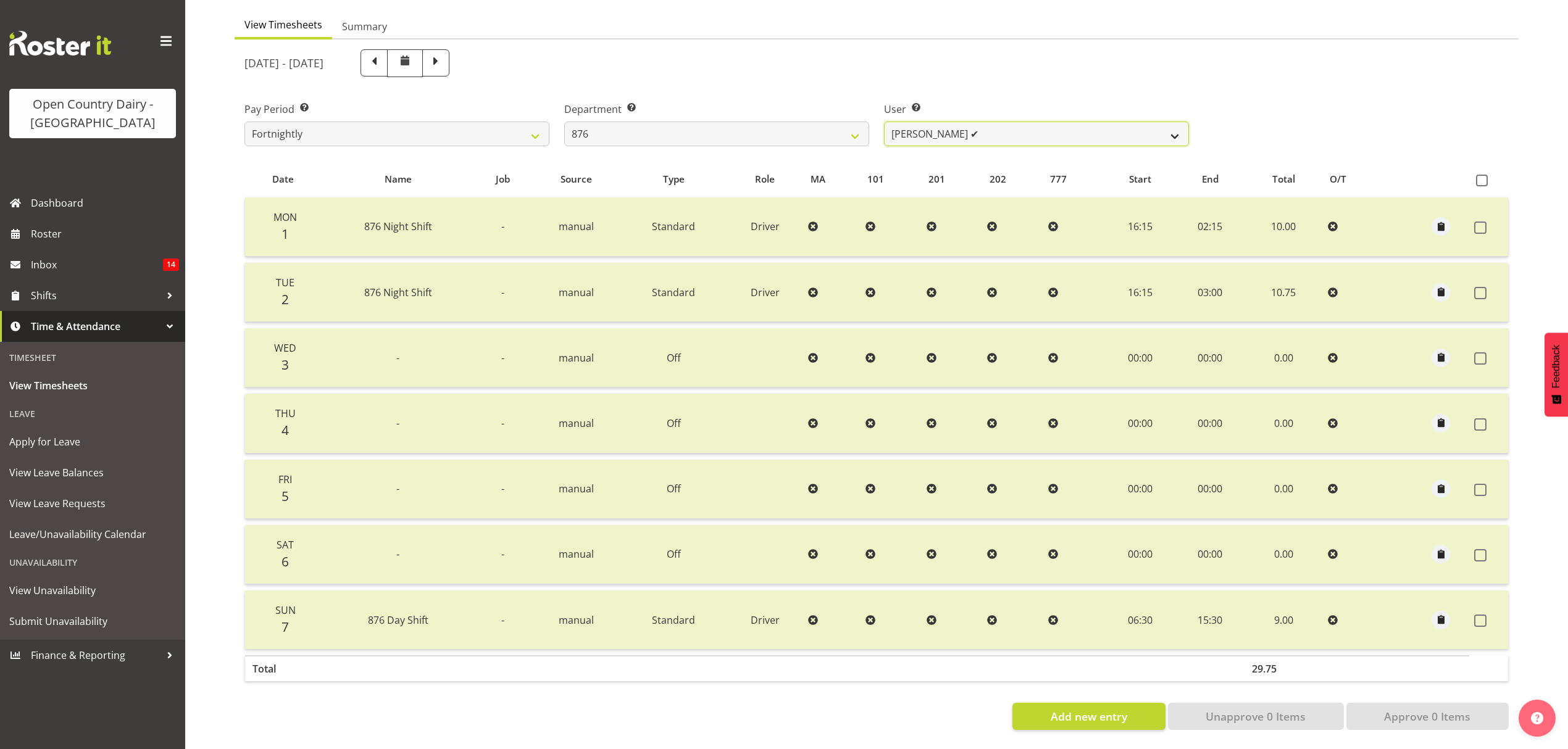
click at [1176, 130] on select "[PERSON_NAME] ✔ [PERSON_NAME] ✔ [PERSON_NAME] ❌ [PERSON_NAME] ❌" at bounding box center [1037, 134] width 305 height 25
click at [884, 122] on select "[PERSON_NAME] ✔ [PERSON_NAME] ✔ [PERSON_NAME] ❌ [PERSON_NAME] ❌" at bounding box center [1037, 134] width 305 height 25
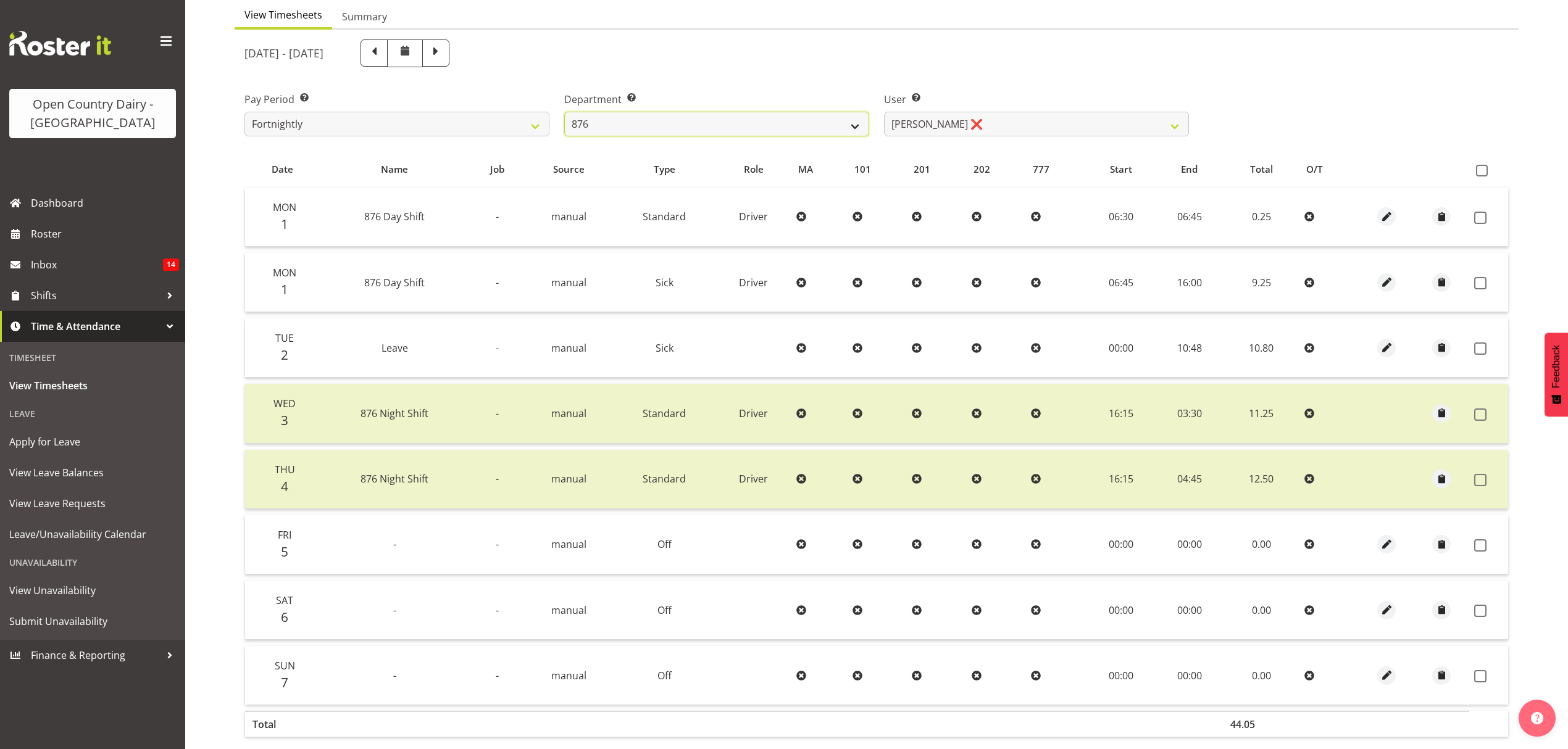
click at [852, 129] on select "734 735 736 737 738 739 851 852 853 854 855 856 858 861 862 865 868 869 870 873" at bounding box center [717, 124] width 305 height 25
click at [564, 112] on select "734 735 736 737 738 739 851 852 853 854 855 856 858 861 862 865 868 869 870 873" at bounding box center [717, 124] width 305 height 25
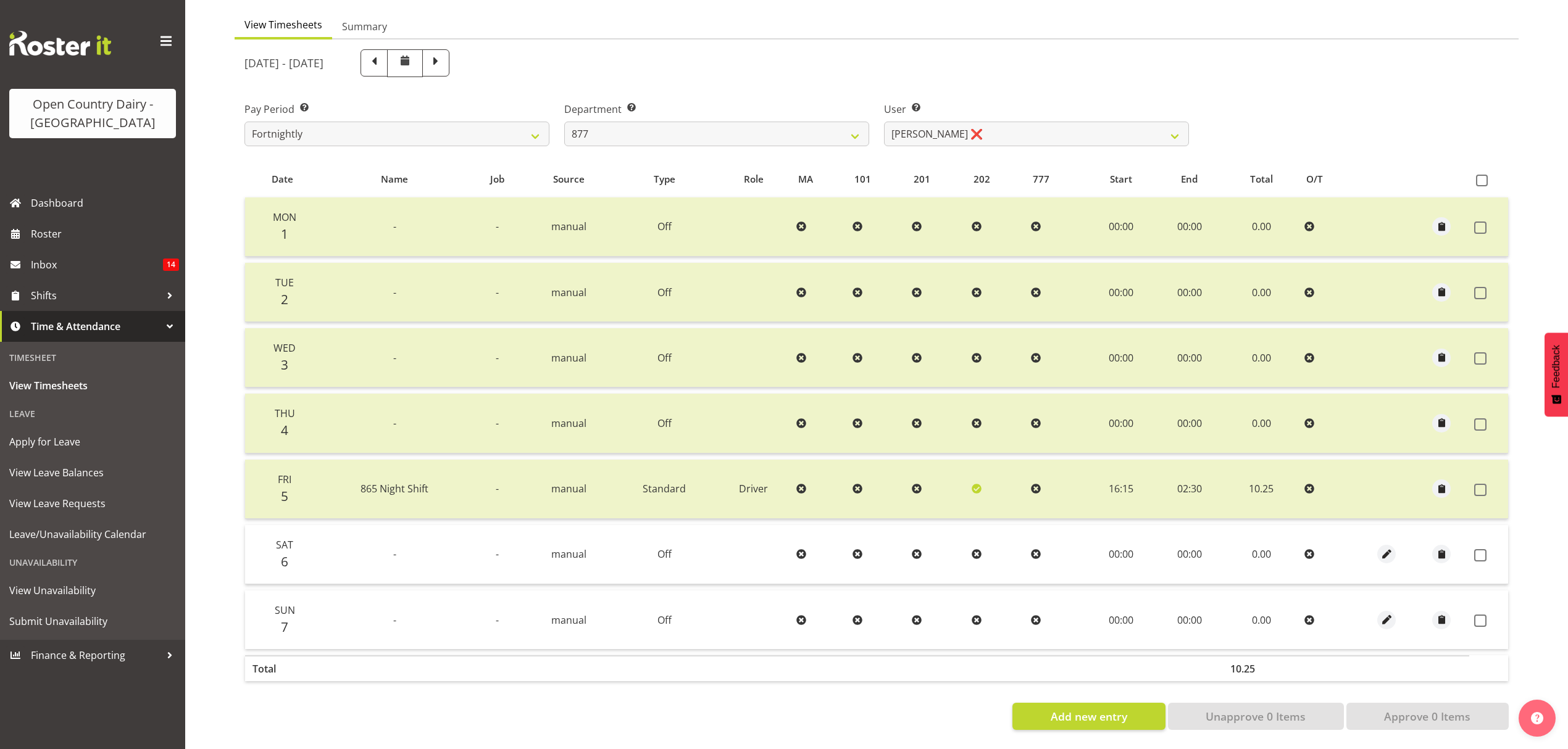
click at [1470, 169] on th at bounding box center [1489, 180] width 39 height 24
click at [1483, 174] on span at bounding box center [1482, 180] width 11 height 11
click at [1483, 176] on input "checkbox" at bounding box center [1480, 180] width 8 height 8
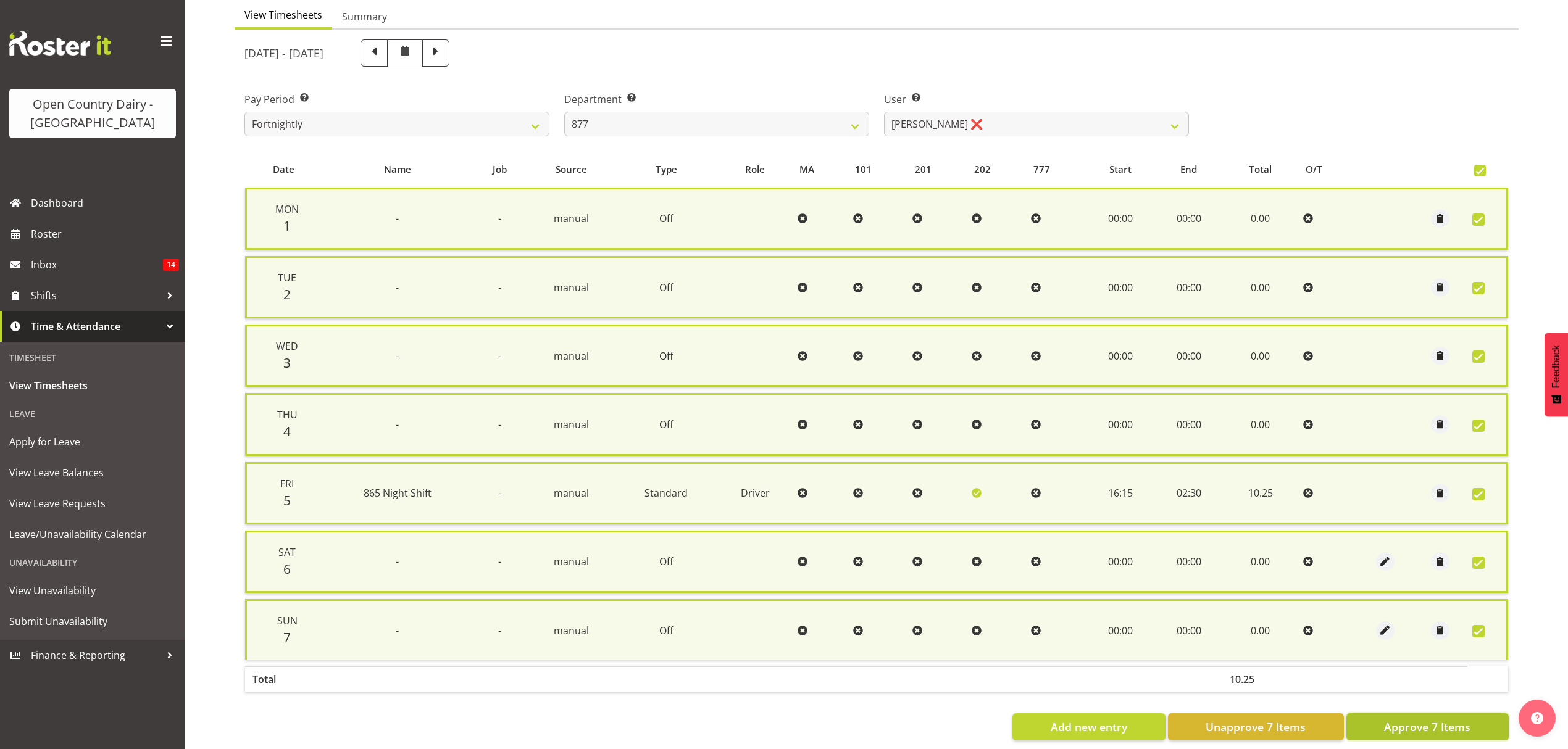
click at [1473, 724] on button "Approve 7 Items" at bounding box center [1428, 727] width 162 height 27
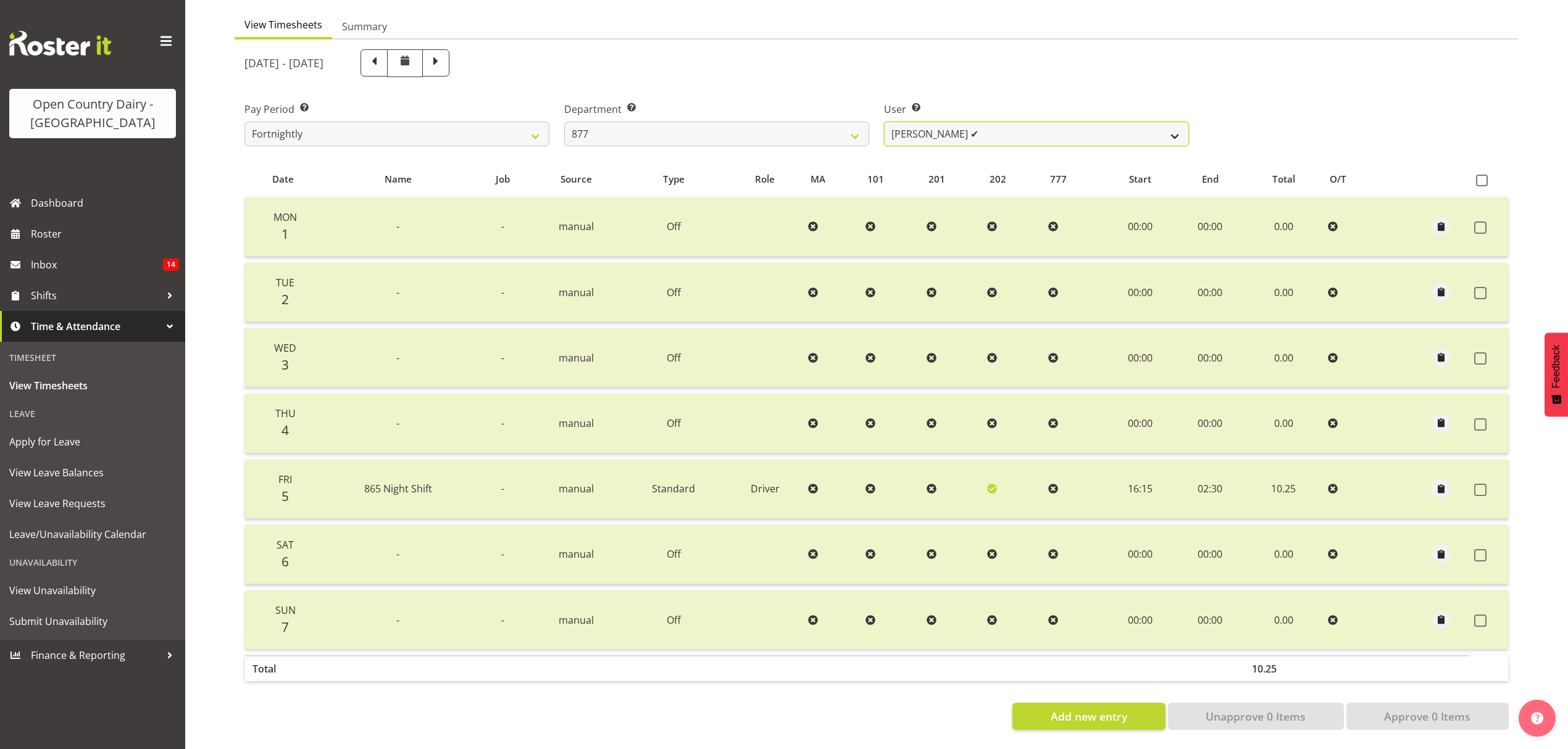
click at [1174, 124] on select "Barry Shields ✔ Callum Wells ❌ Helen Bull ❌ Jase Preston ❌" at bounding box center [1037, 134] width 305 height 25
click at [884, 122] on select "Barry Shields ✔ Callum Wells ❌ Helen Bull ❌ Jase Preston ❌" at bounding box center [1037, 134] width 305 height 25
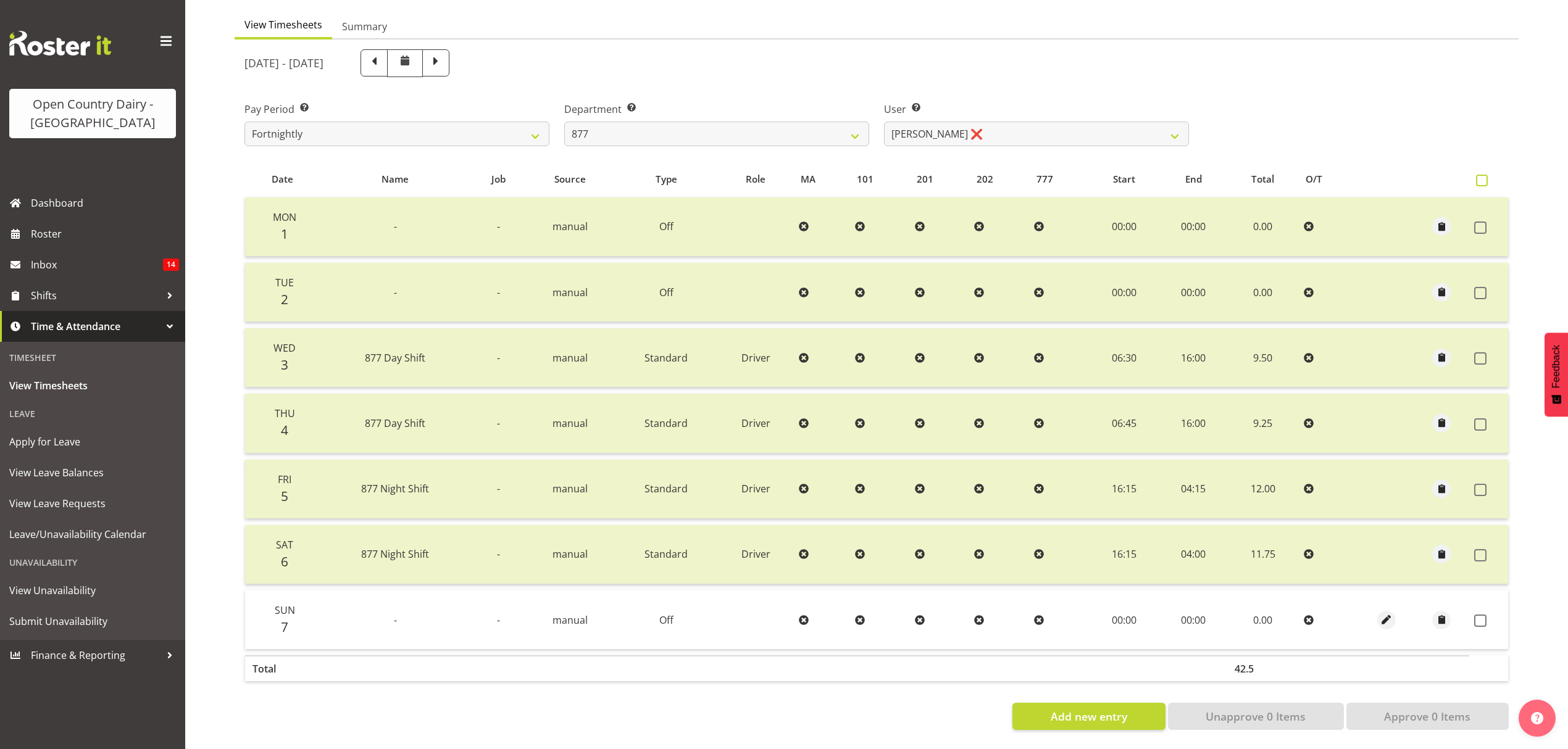
click at [1479, 174] on span at bounding box center [1482, 180] width 11 height 11
click at [1479, 176] on input "checkbox" at bounding box center [1480, 180] width 8 height 8
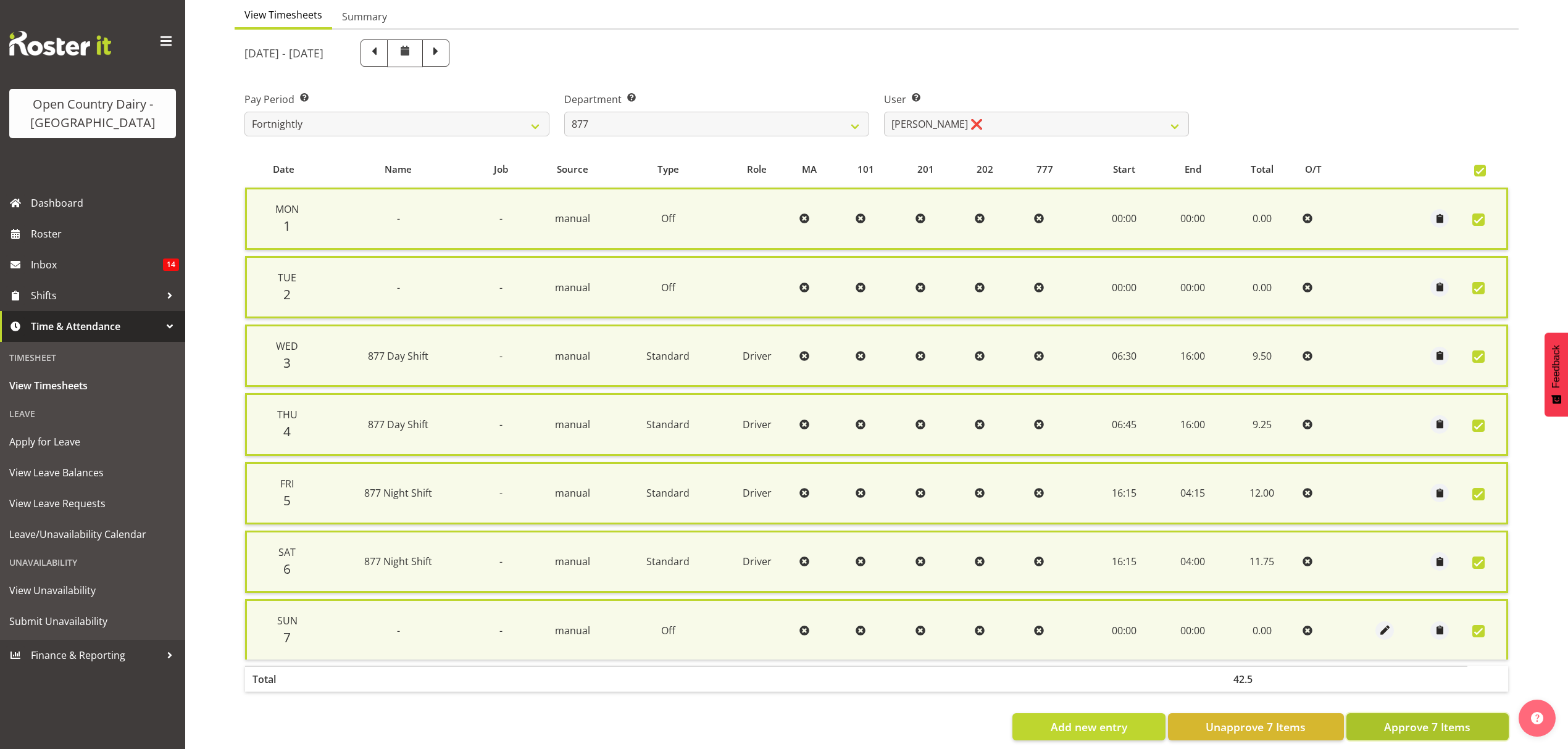
click at [1430, 719] on span "Approve 7 Items" at bounding box center [1427, 727] width 86 height 16
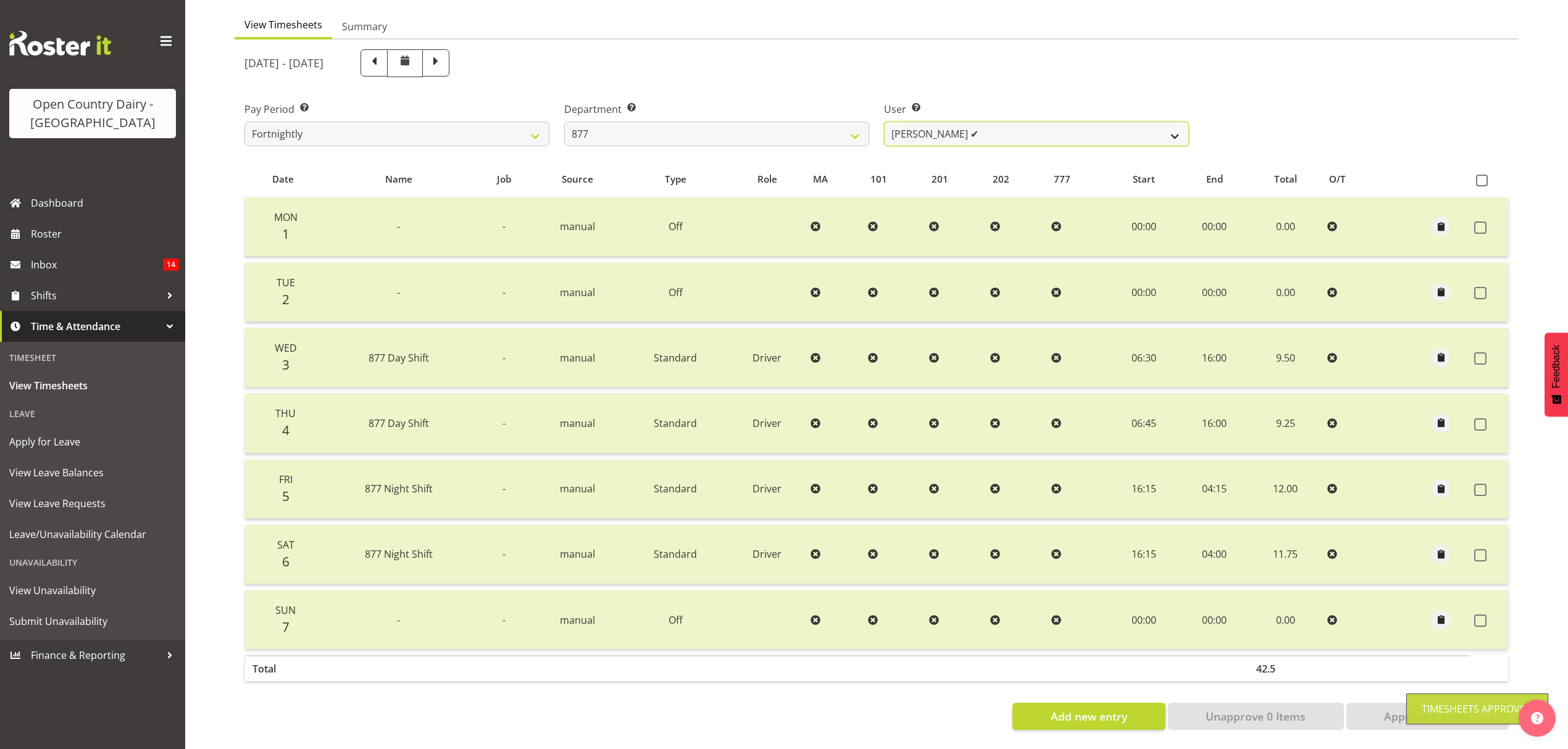
click at [1179, 124] on select "Barry Shields ✔ Callum Wells ❌ Helen Bull ✔ Jase Preston ❌" at bounding box center [1037, 134] width 305 height 25
click at [884, 122] on select "Barry Shields ✔ Callum Wells ❌ Helen Bull ✔ Jase Preston ❌" at bounding box center [1037, 134] width 305 height 25
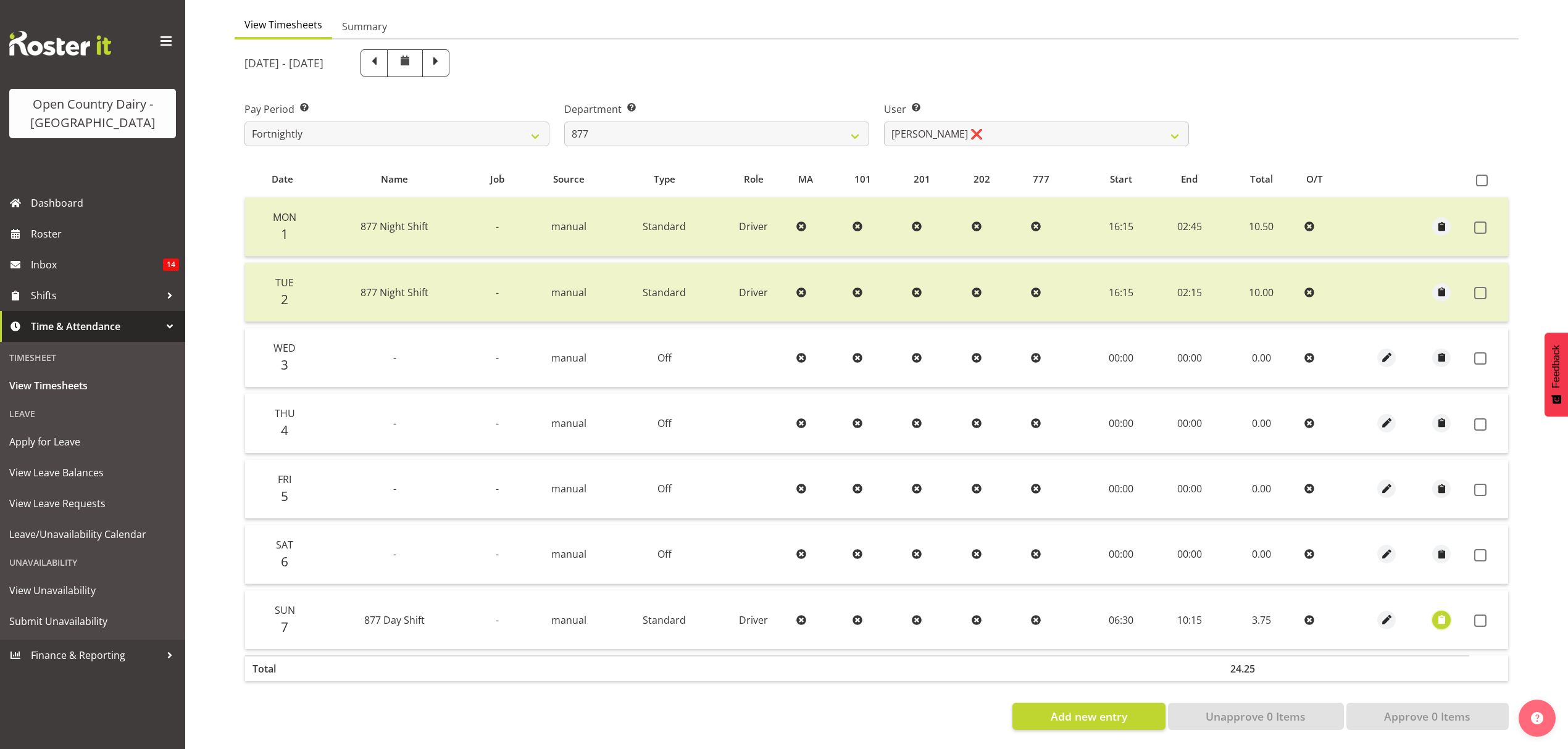
click at [1444, 613] on span "button" at bounding box center [1442, 620] width 14 height 14
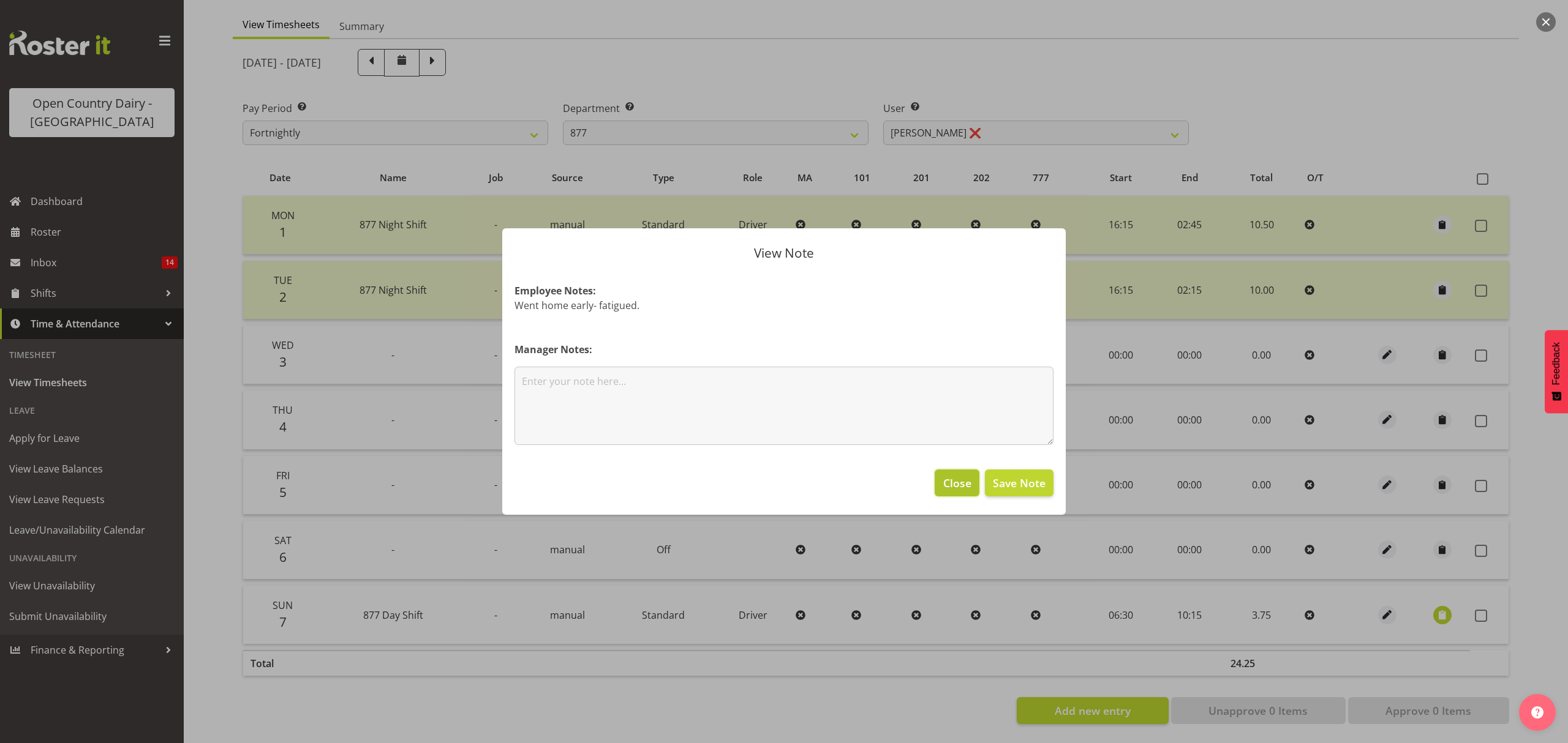
click at [964, 476] on span "Close" at bounding box center [958, 483] width 28 height 16
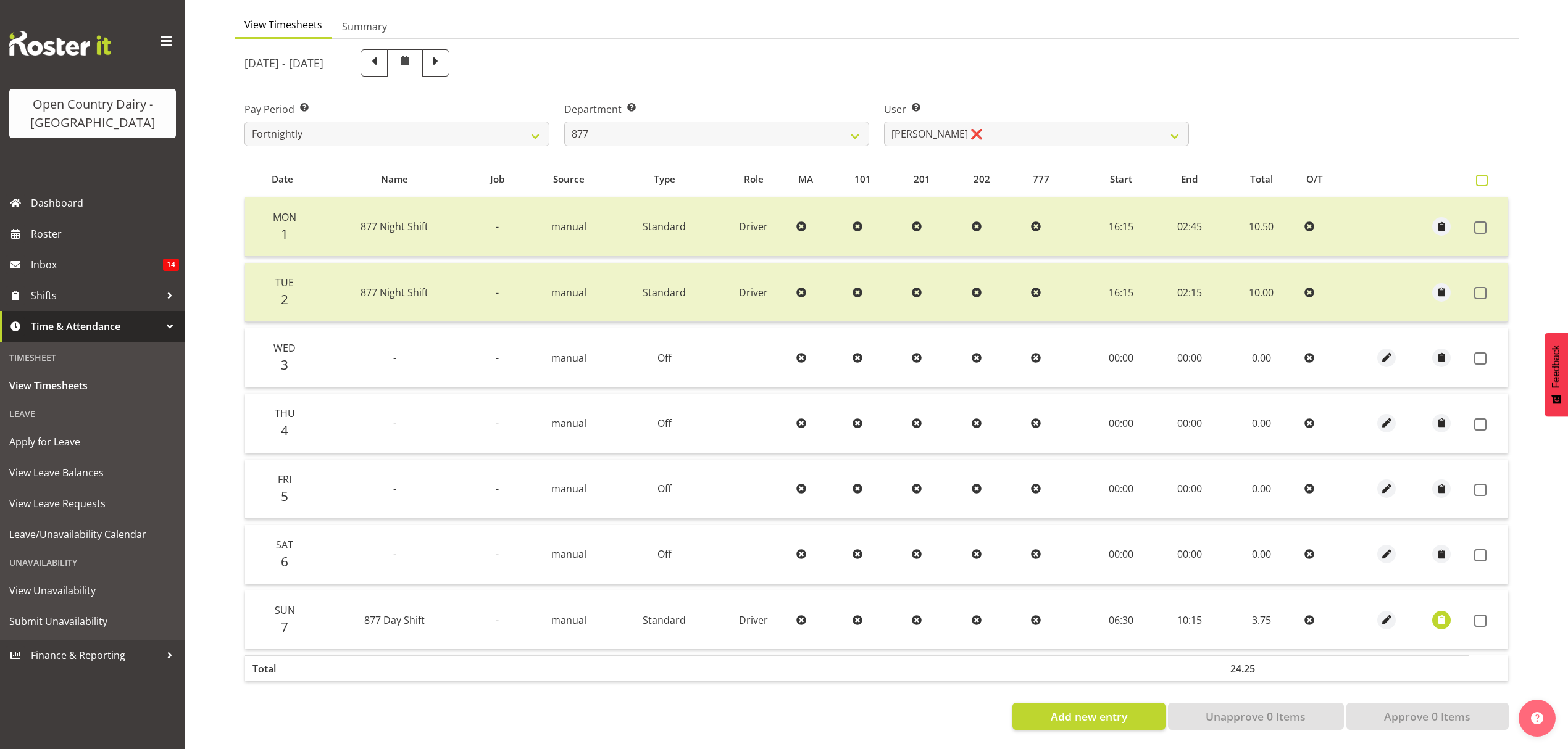
click at [1481, 174] on span at bounding box center [1482, 180] width 11 height 11
click at [1481, 176] on input "checkbox" at bounding box center [1480, 180] width 8 height 8
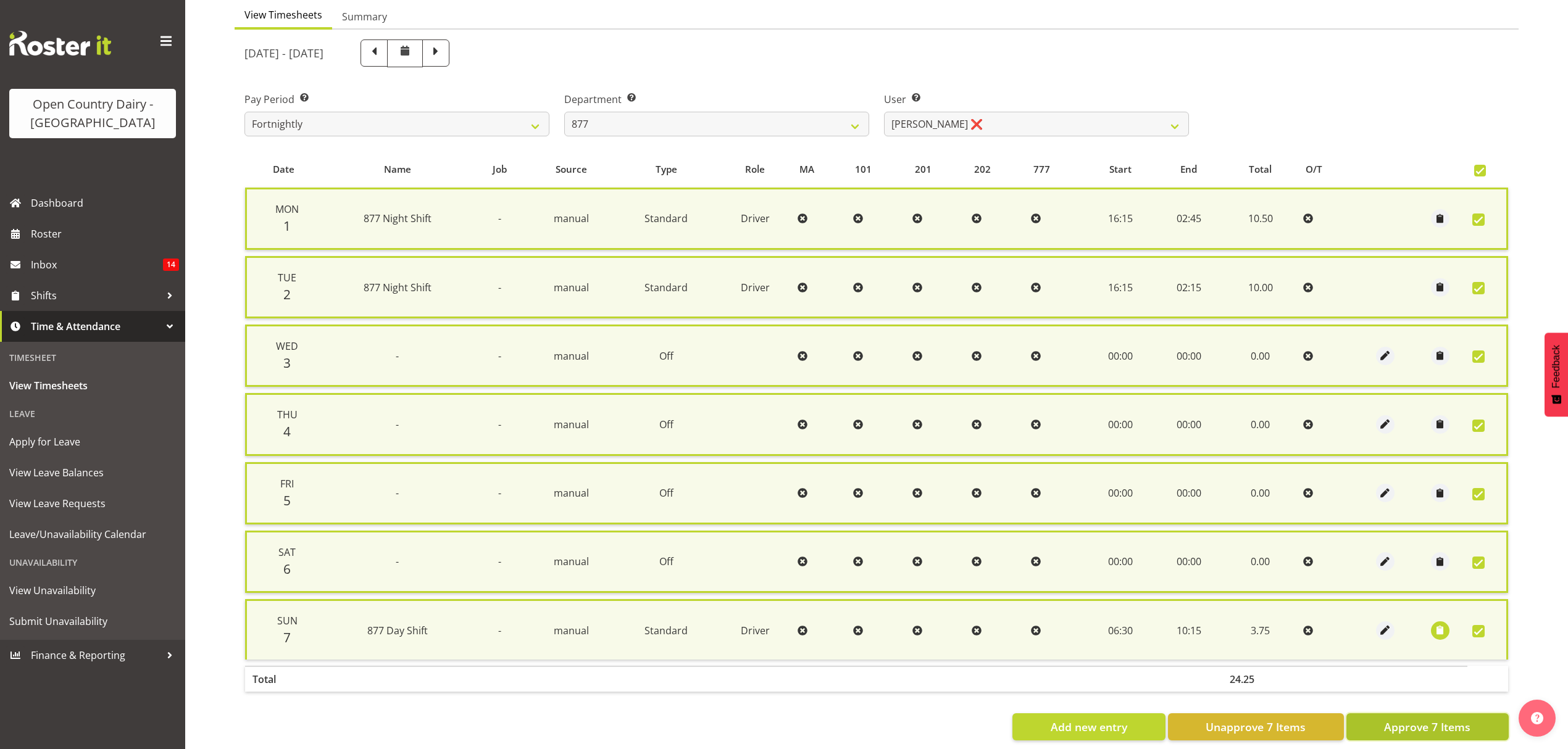
click at [1414, 726] on span "Approve 7 Items" at bounding box center [1427, 727] width 86 height 16
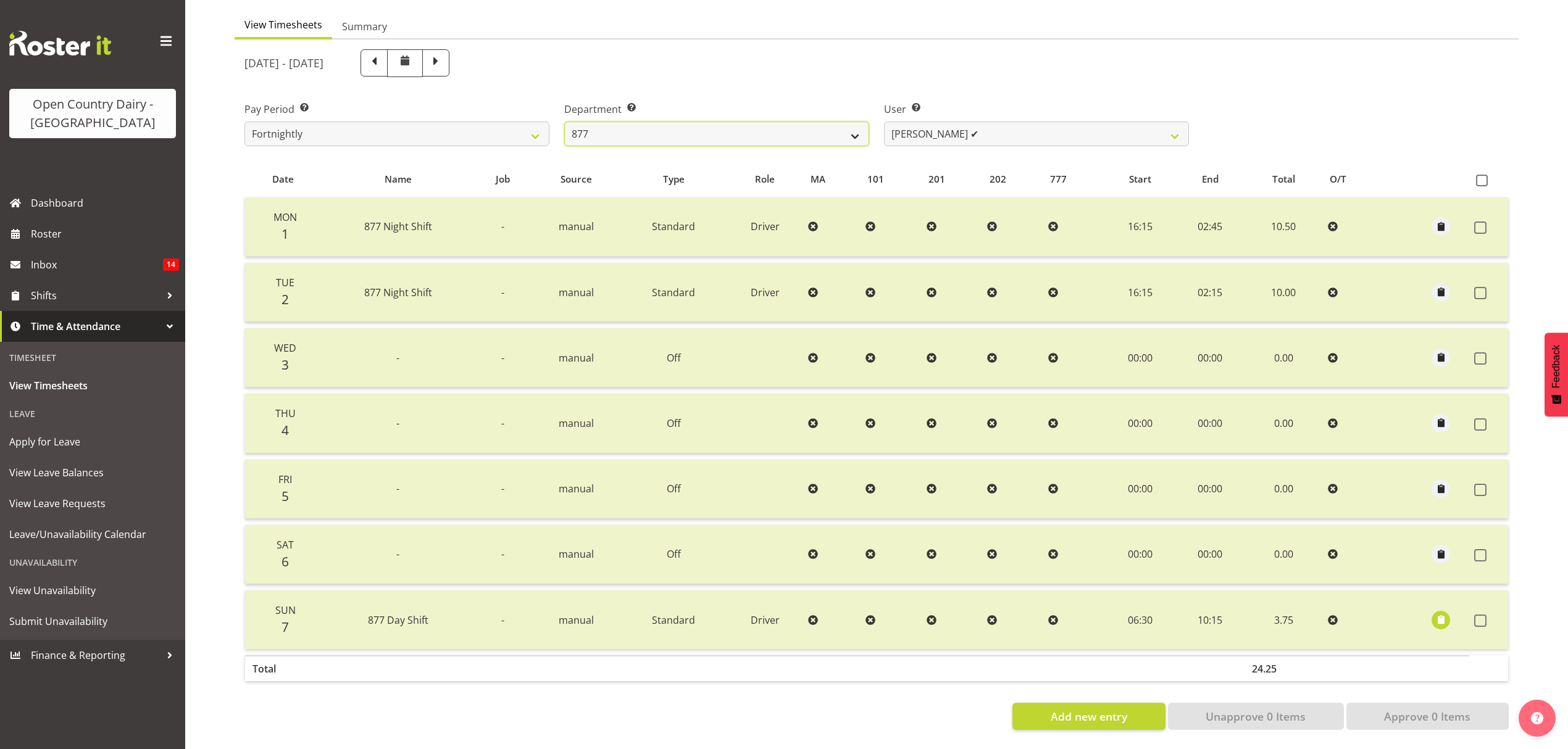
click at [856, 122] on select "734 735 736 737 738 739 851 852 853 854 855 856 858 861 862 865 868 869 870 873" at bounding box center [717, 134] width 305 height 25
click at [564, 122] on select "734 735 736 737 738 739 851 852 853 854 855 856 858 861 862 865 868 869 870 873" at bounding box center [717, 134] width 305 height 25
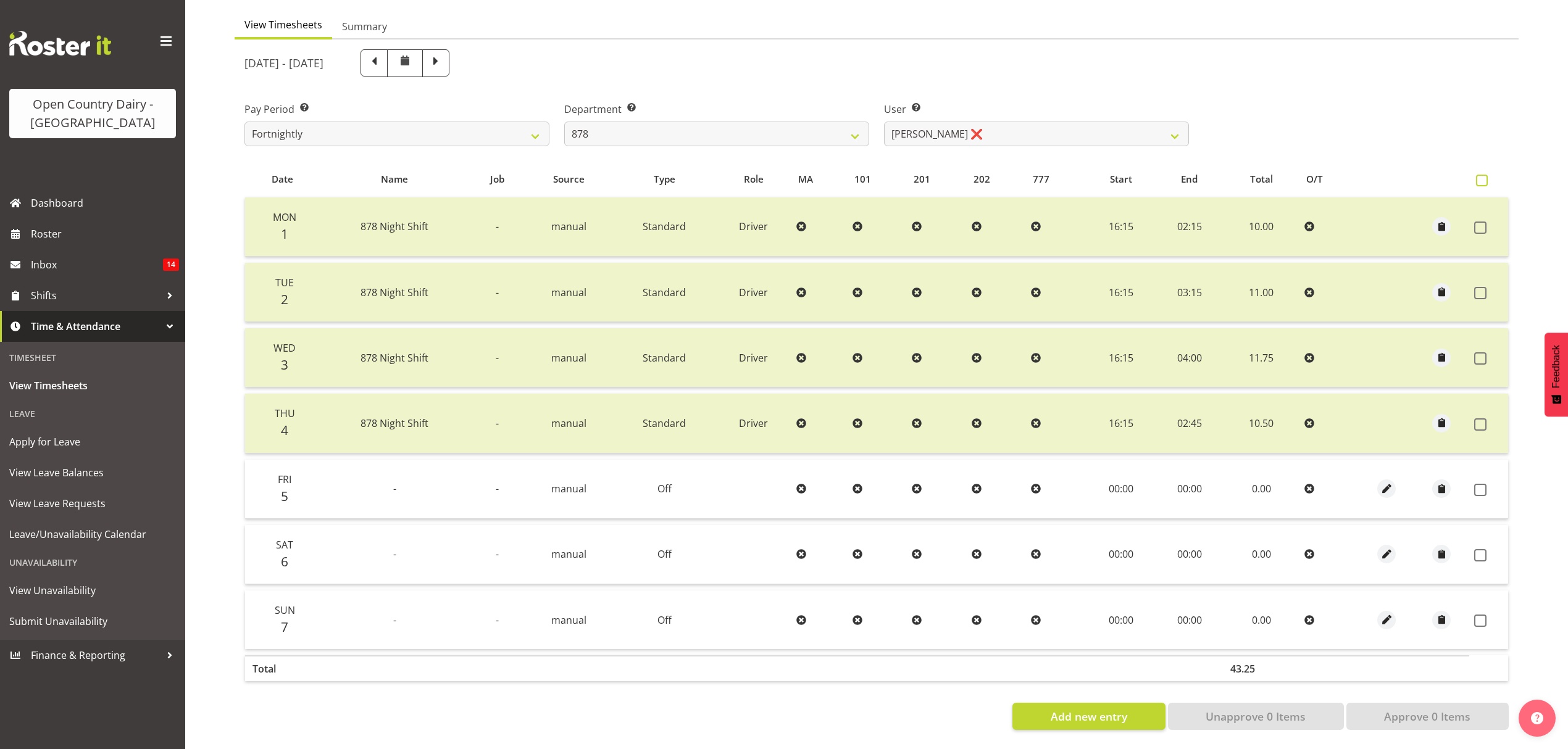
click at [1480, 174] on span at bounding box center [1482, 180] width 11 height 11
click at [1480, 176] on input "checkbox" at bounding box center [1480, 180] width 8 height 8
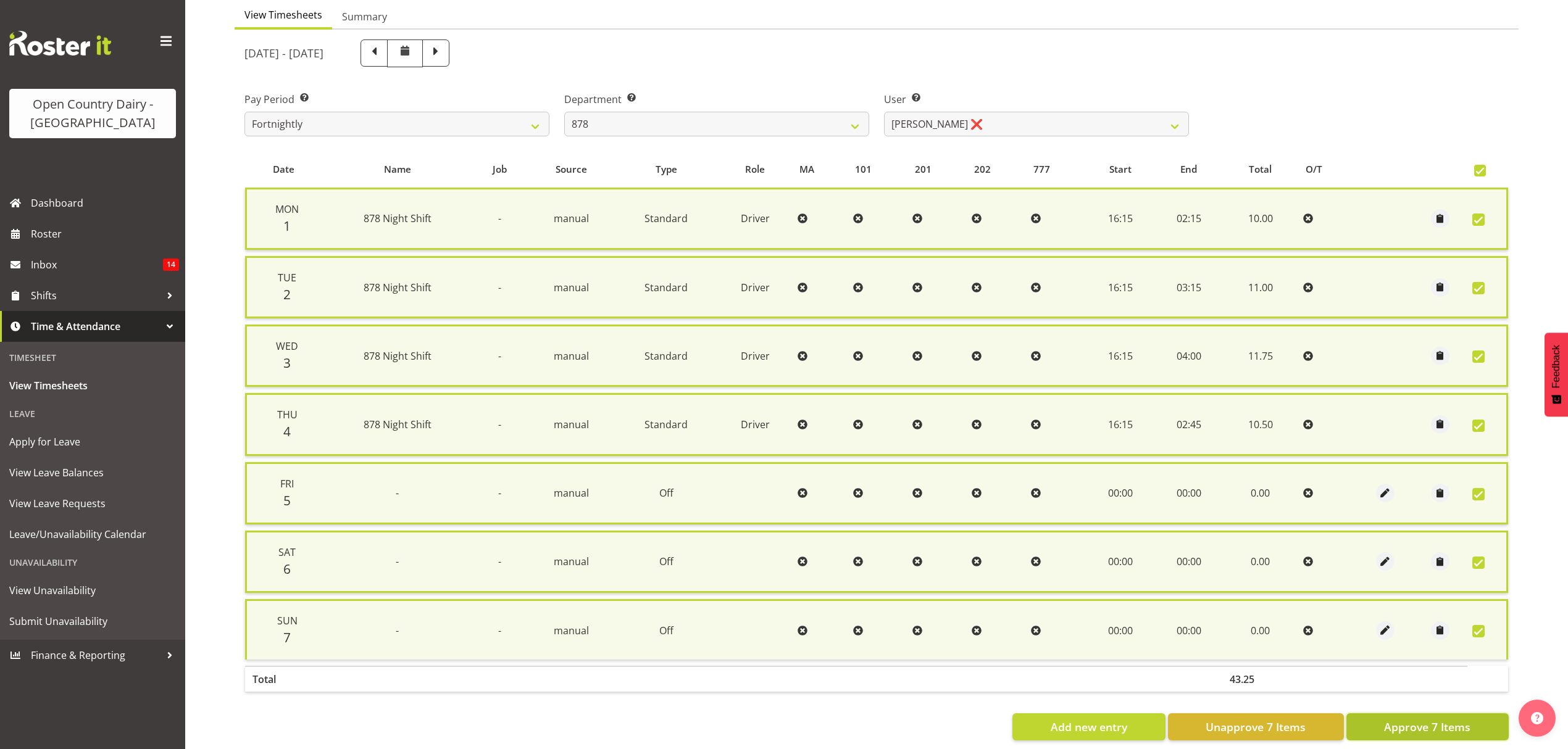
click at [1426, 722] on span "Approve 7 Items" at bounding box center [1427, 727] width 86 height 16
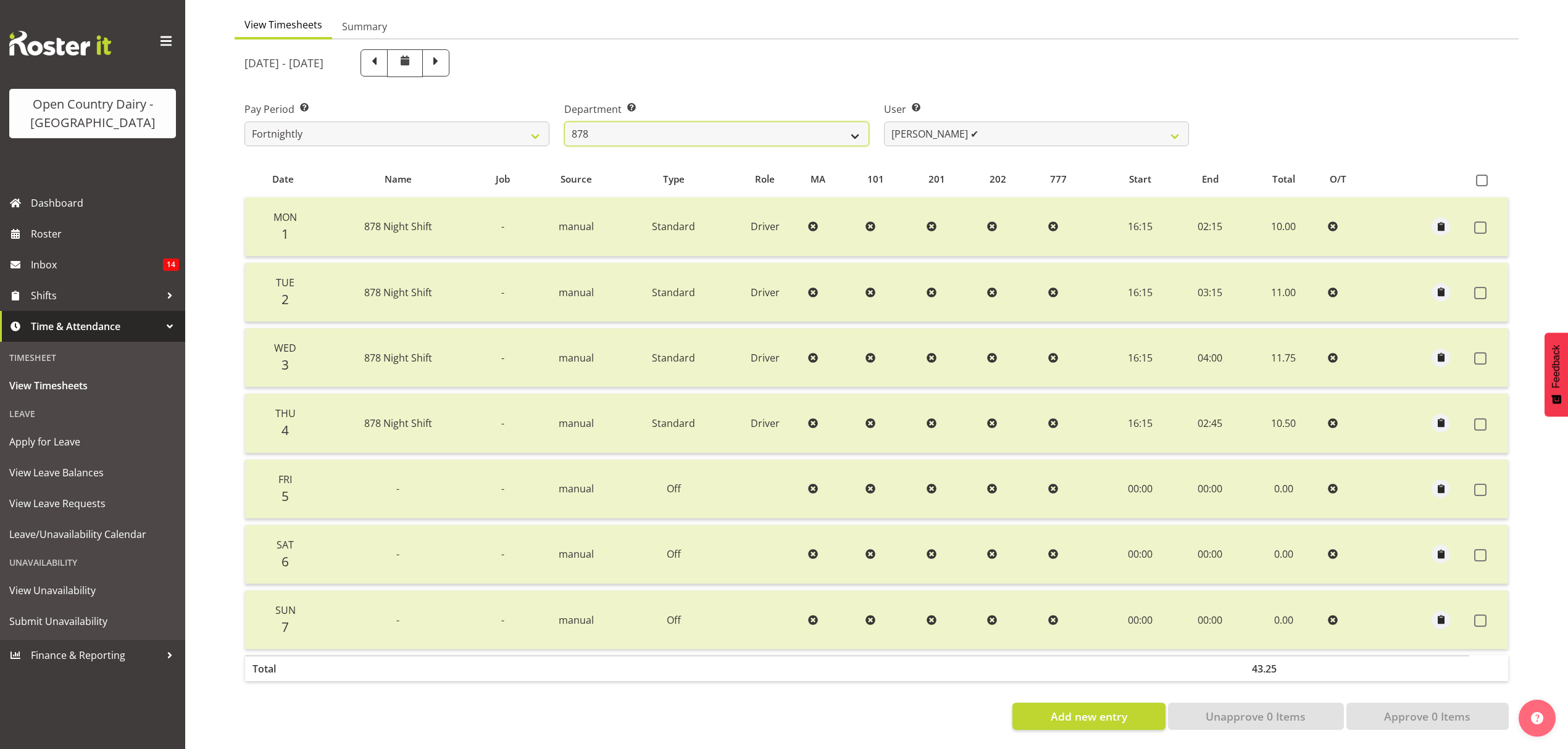
click at [853, 132] on select "734 735 736 737 738 739 851 852 853 854 855 856 858 861 862 865 868 869 870 873" at bounding box center [717, 134] width 305 height 25
click at [1178, 124] on select "Athol Warnock ✔ Dean Tither ❌ Joshua Treymane ❌ Vinkie Botha ❌" at bounding box center [1037, 134] width 305 height 25
click at [884, 122] on select "Athol Warnock ✔ Dean Tither ❌ Joshua Treymane ❌ Vinkie Botha ❌" at bounding box center [1037, 134] width 305 height 25
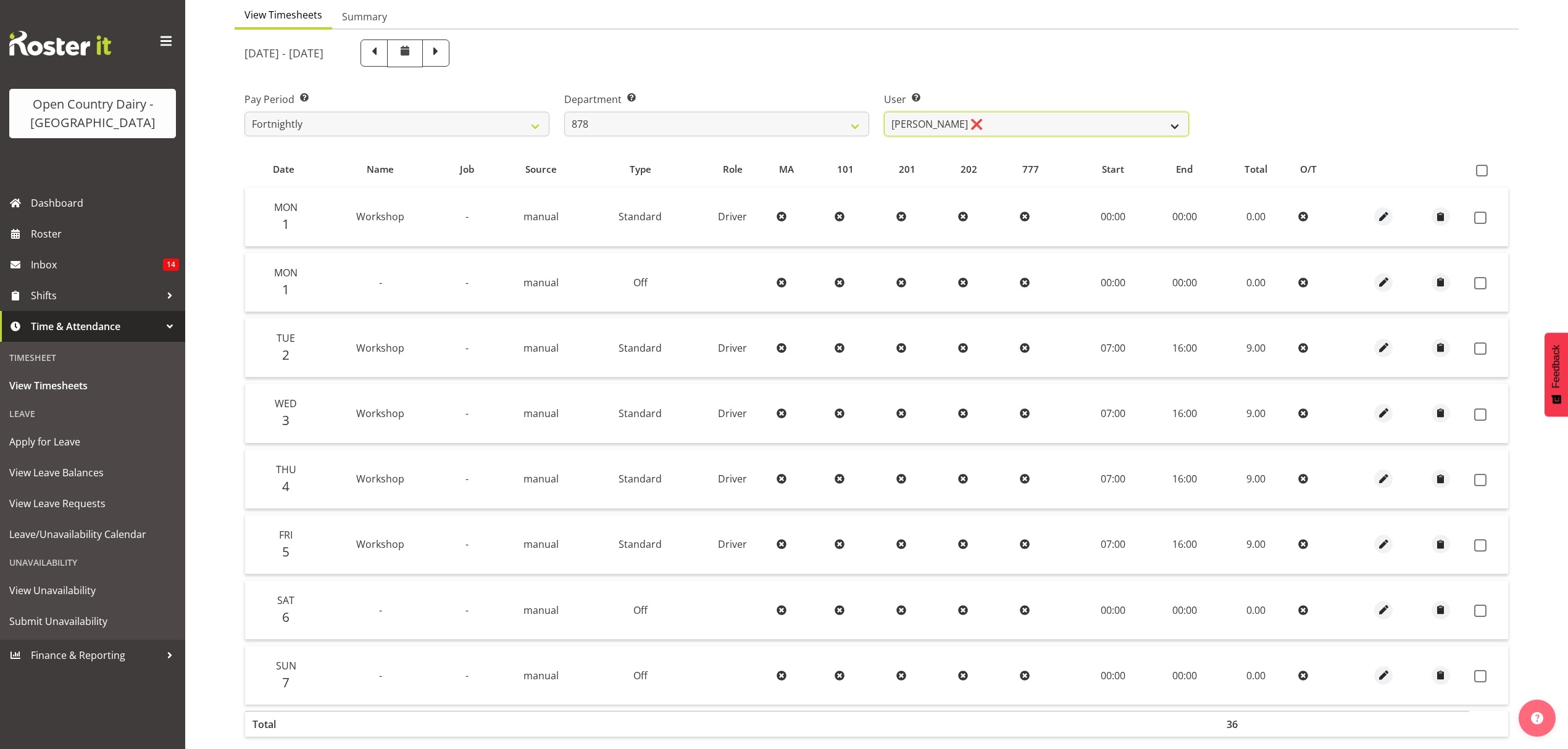
click at [1174, 120] on select "Athol Warnock ✔ Dean Tither ❌ Joshua Treymane ❌ Vinkie Botha ❌" at bounding box center [1037, 124] width 305 height 25
click at [884, 112] on select "Athol Warnock ✔ Dean Tither ❌ Joshua Treymane ❌ Vinkie Botha ❌" at bounding box center [1037, 124] width 305 height 25
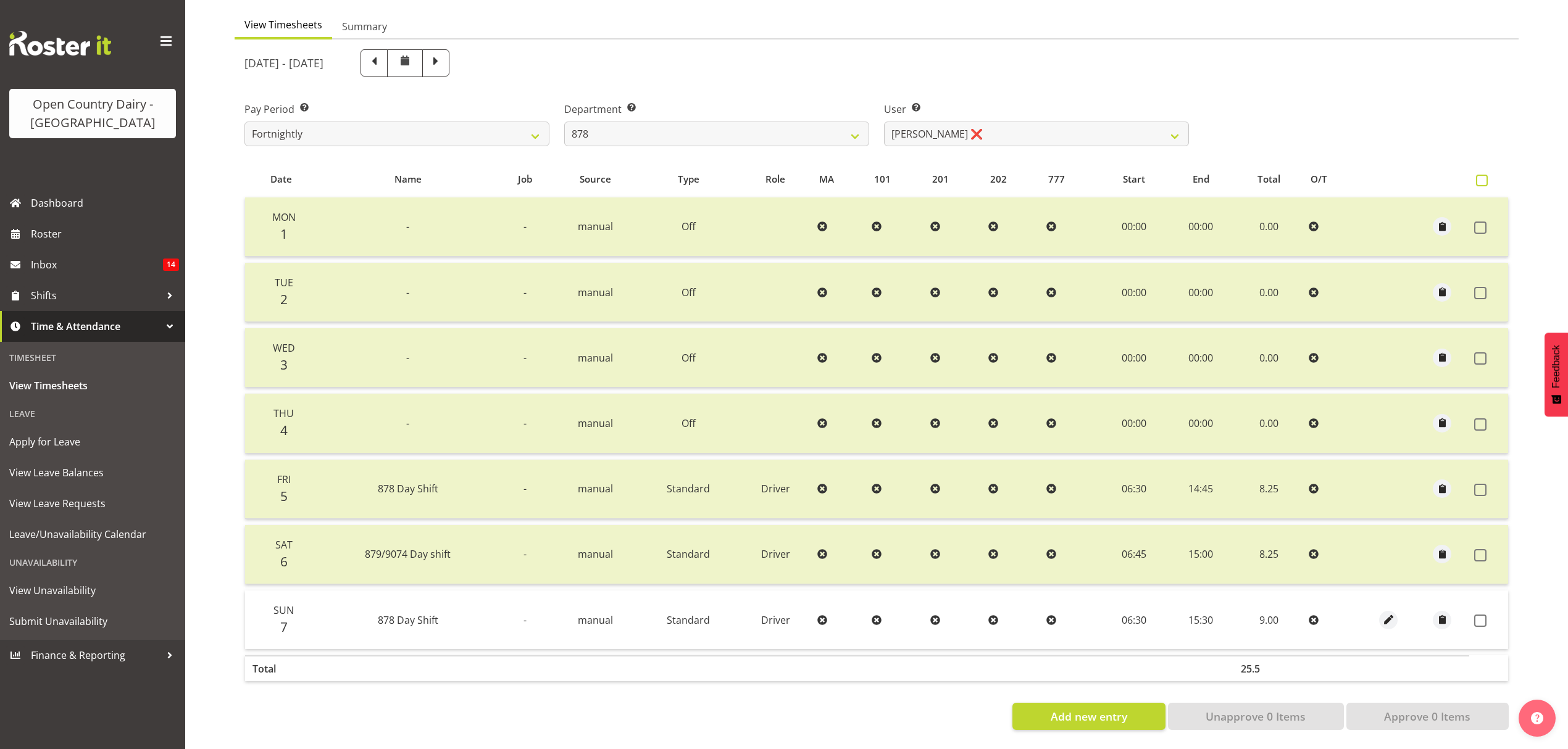
click at [1483, 174] on span at bounding box center [1482, 180] width 11 height 11
click at [1483, 176] on input "checkbox" at bounding box center [1480, 180] width 8 height 8
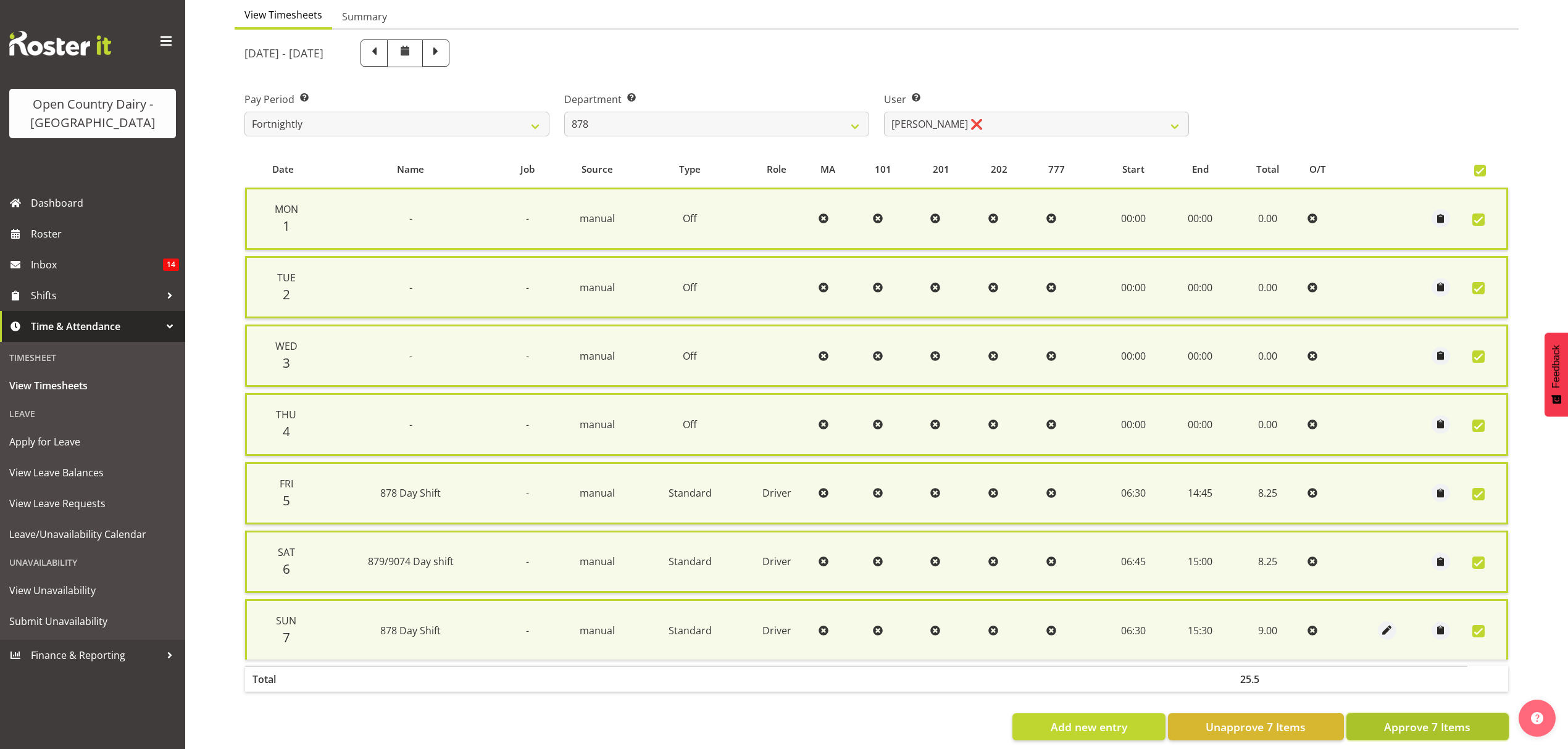
click at [1428, 720] on span "Approve 7 Items" at bounding box center [1427, 727] width 86 height 16
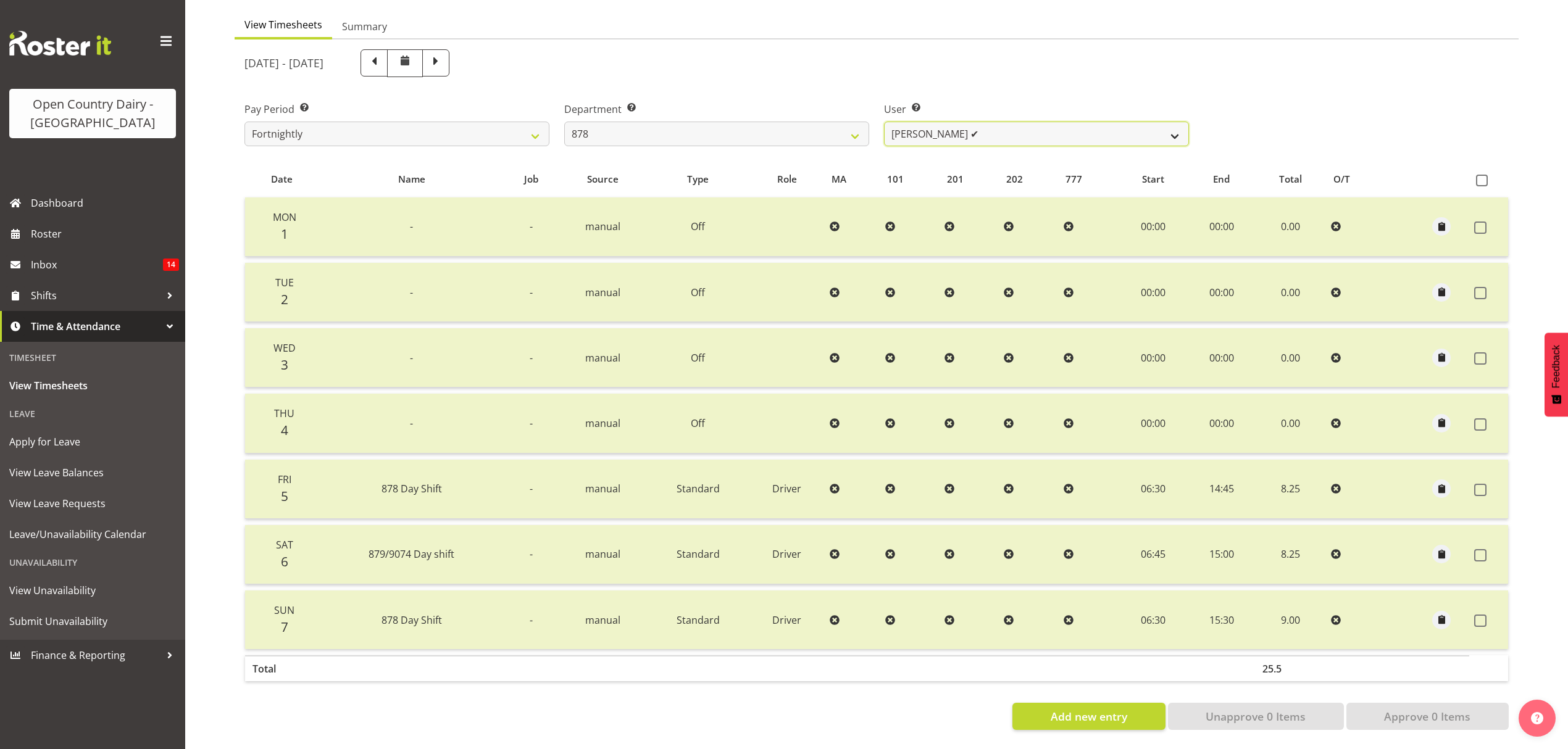
click at [1171, 130] on select "Athol Warnock ✔ Dean Tither ❌ Joshua Treymane ✔ Vinkie Botha ❌" at bounding box center [1037, 134] width 305 height 25
click at [884, 122] on select "Athol Warnock ✔ Dean Tither ❌ Joshua Treymane ✔ Vinkie Botha ❌" at bounding box center [1037, 134] width 305 height 25
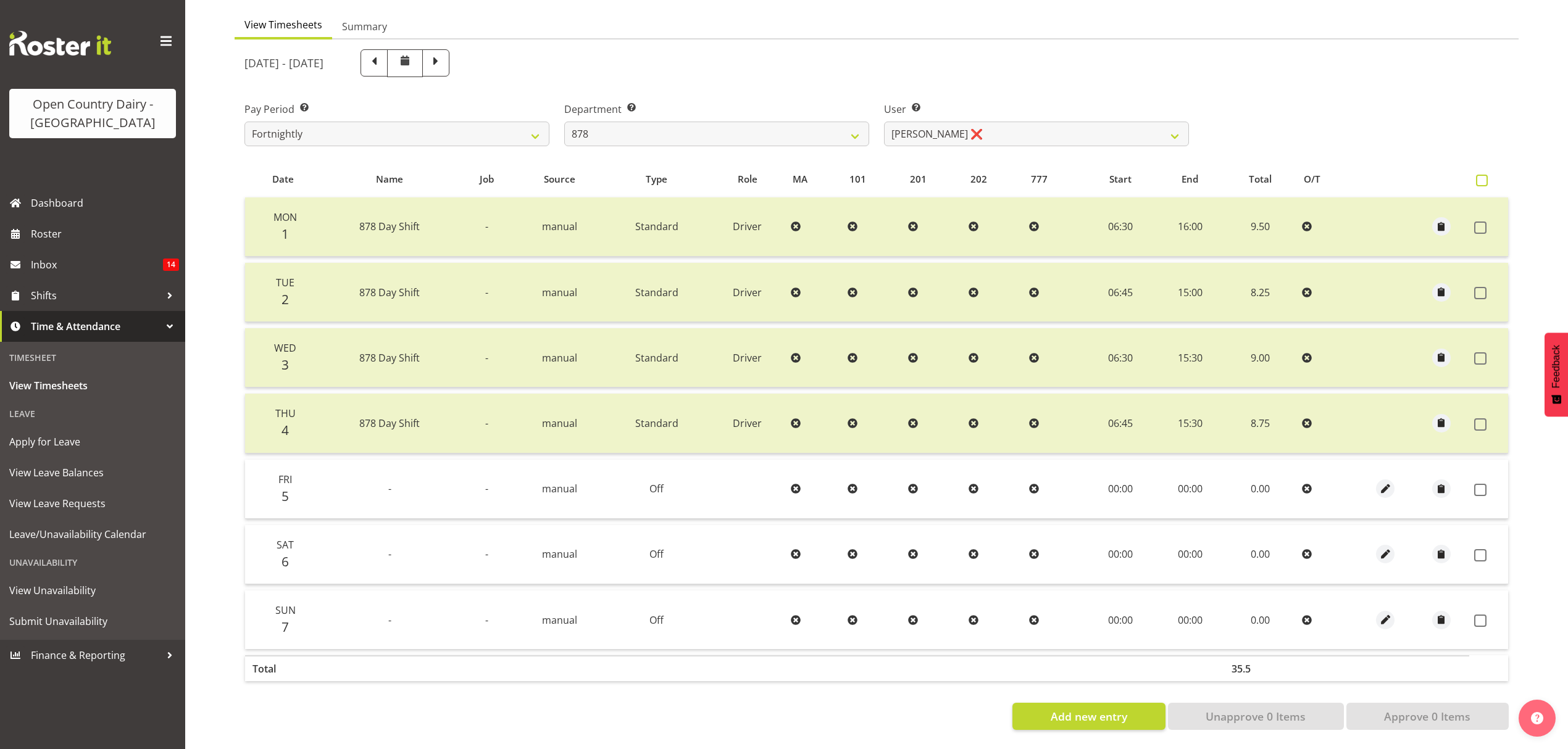
click at [1480, 174] on span at bounding box center [1482, 180] width 11 height 11
click at [1480, 176] on input "checkbox" at bounding box center [1480, 180] width 8 height 8
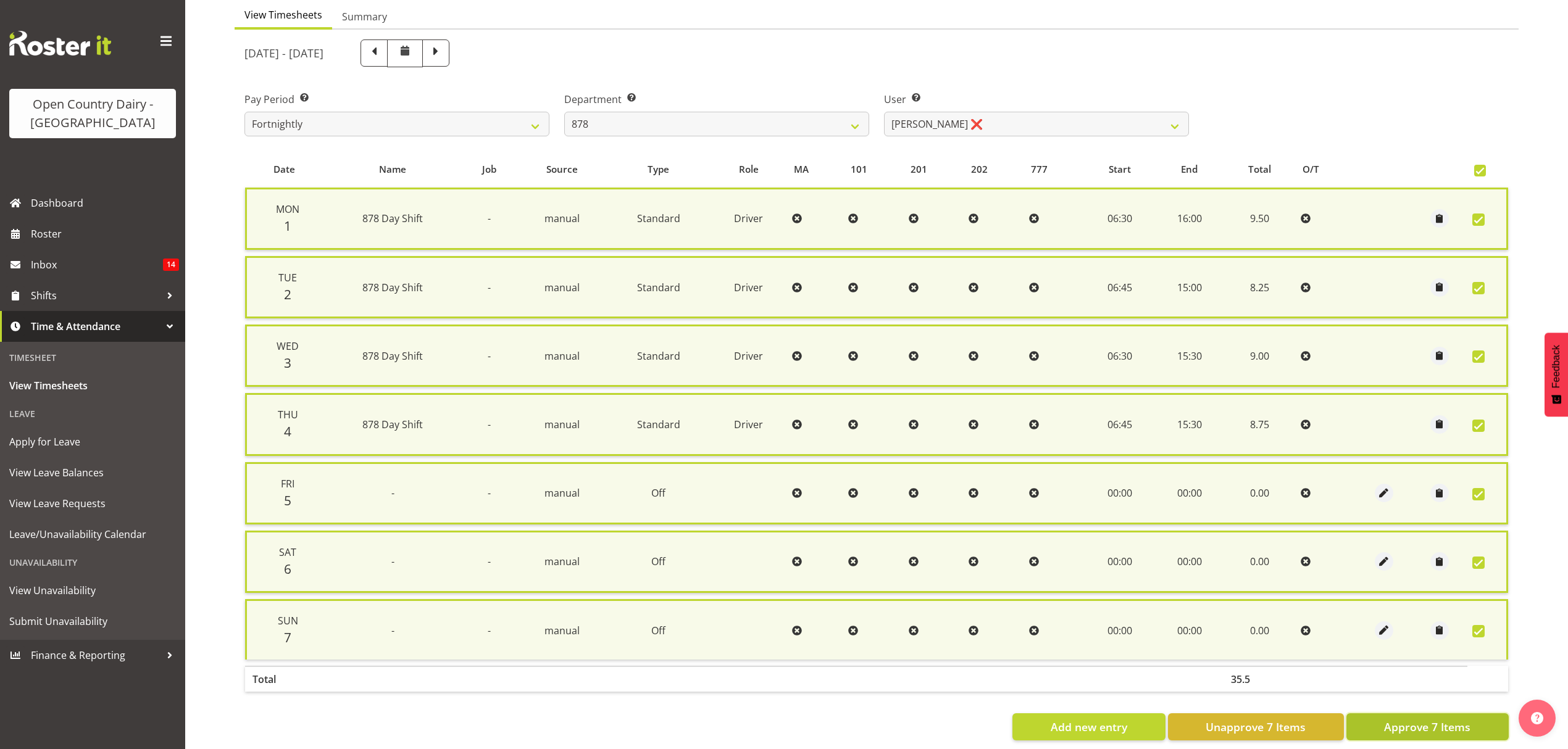
click at [1411, 727] on span "Approve 7 Items" at bounding box center [1427, 727] width 86 height 16
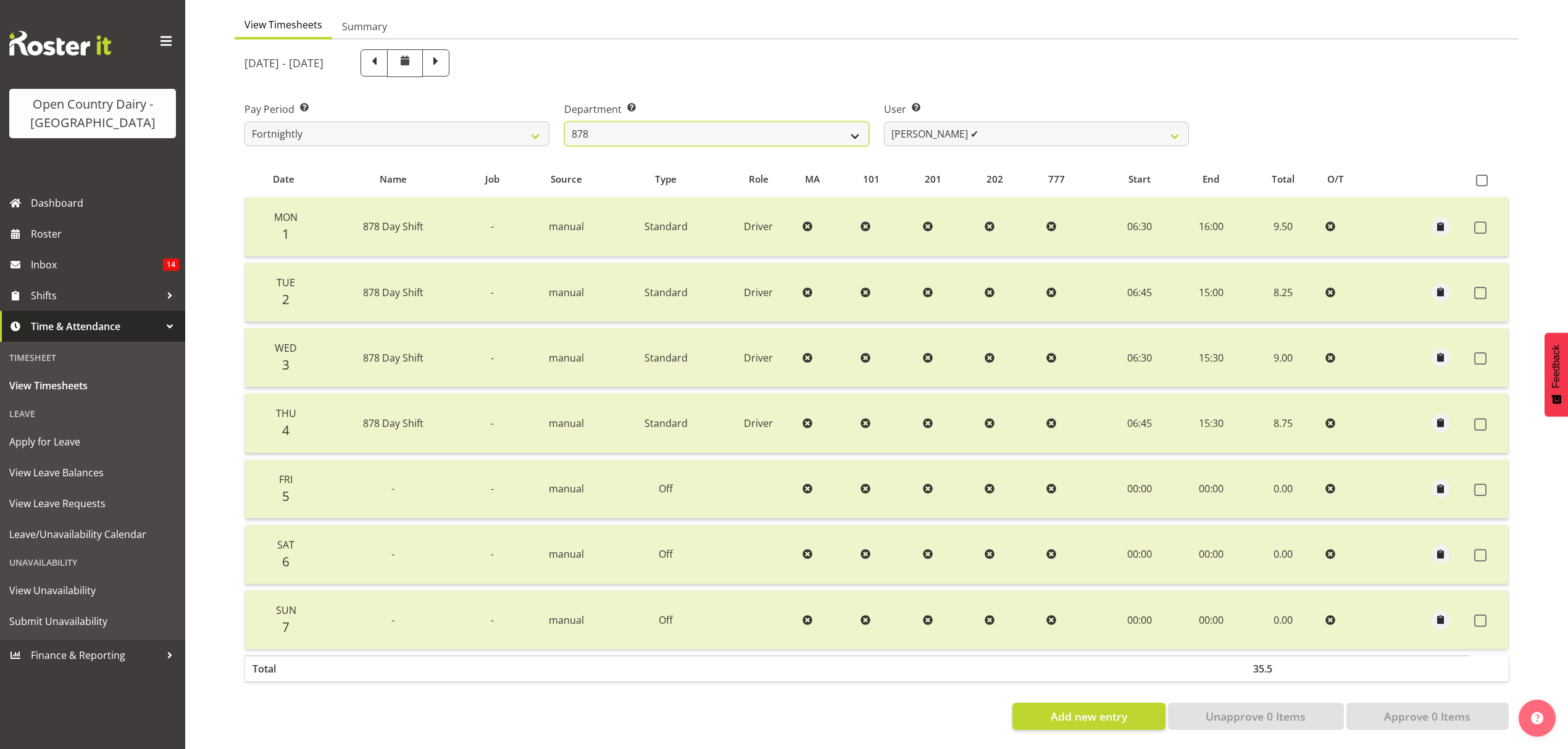
click at [852, 122] on select "734 735 736 737 738 739 851 852 853 854 855 856 858 861 862 865 868 869 870 873" at bounding box center [717, 134] width 305 height 25
click at [564, 122] on select "734 735 736 737 738 739 851 852 853 854 855 856 858 861 862 865 868 869 870 873" at bounding box center [717, 134] width 305 height 25
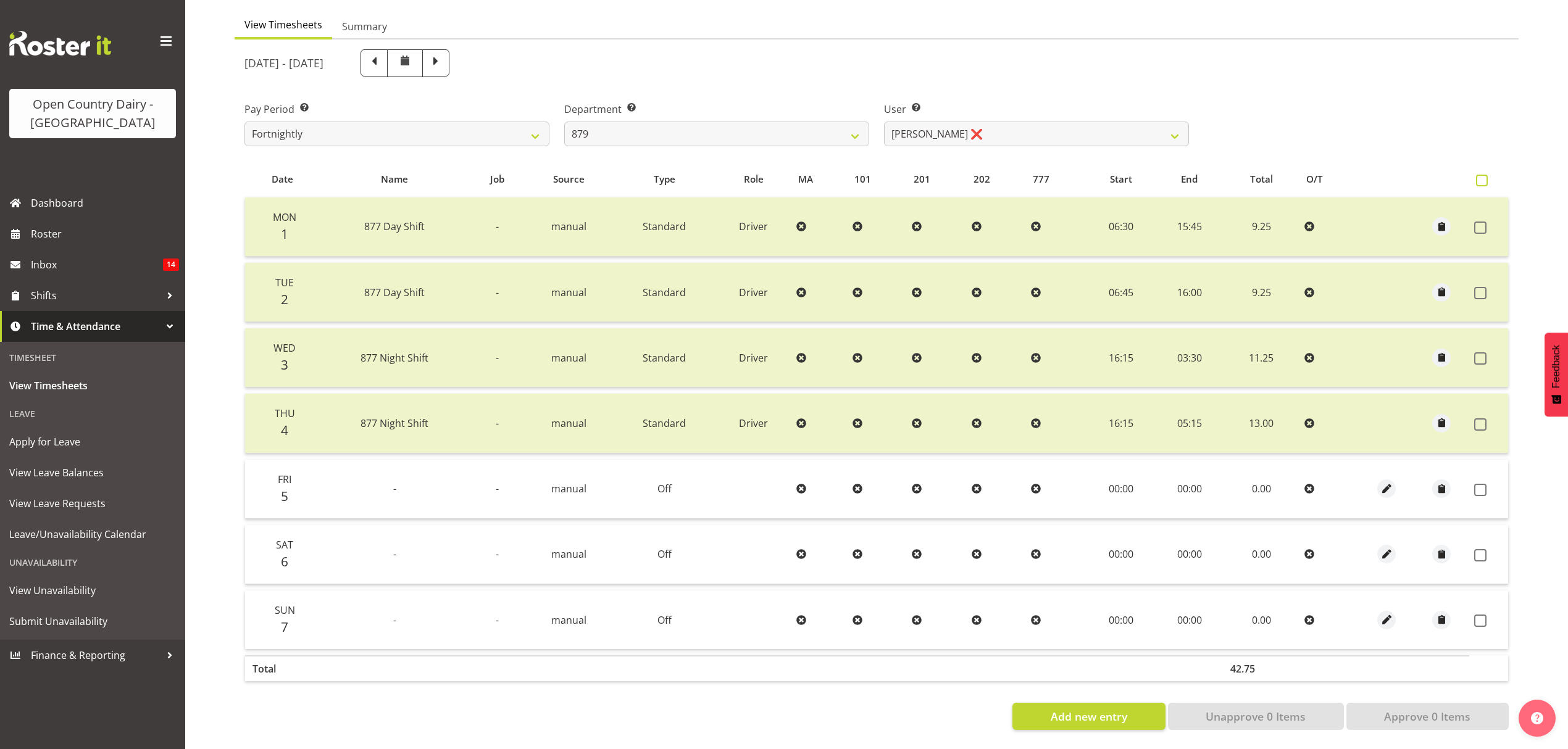
click at [1477, 174] on span at bounding box center [1482, 180] width 11 height 11
click at [1477, 176] on input "checkbox" at bounding box center [1480, 180] width 8 height 8
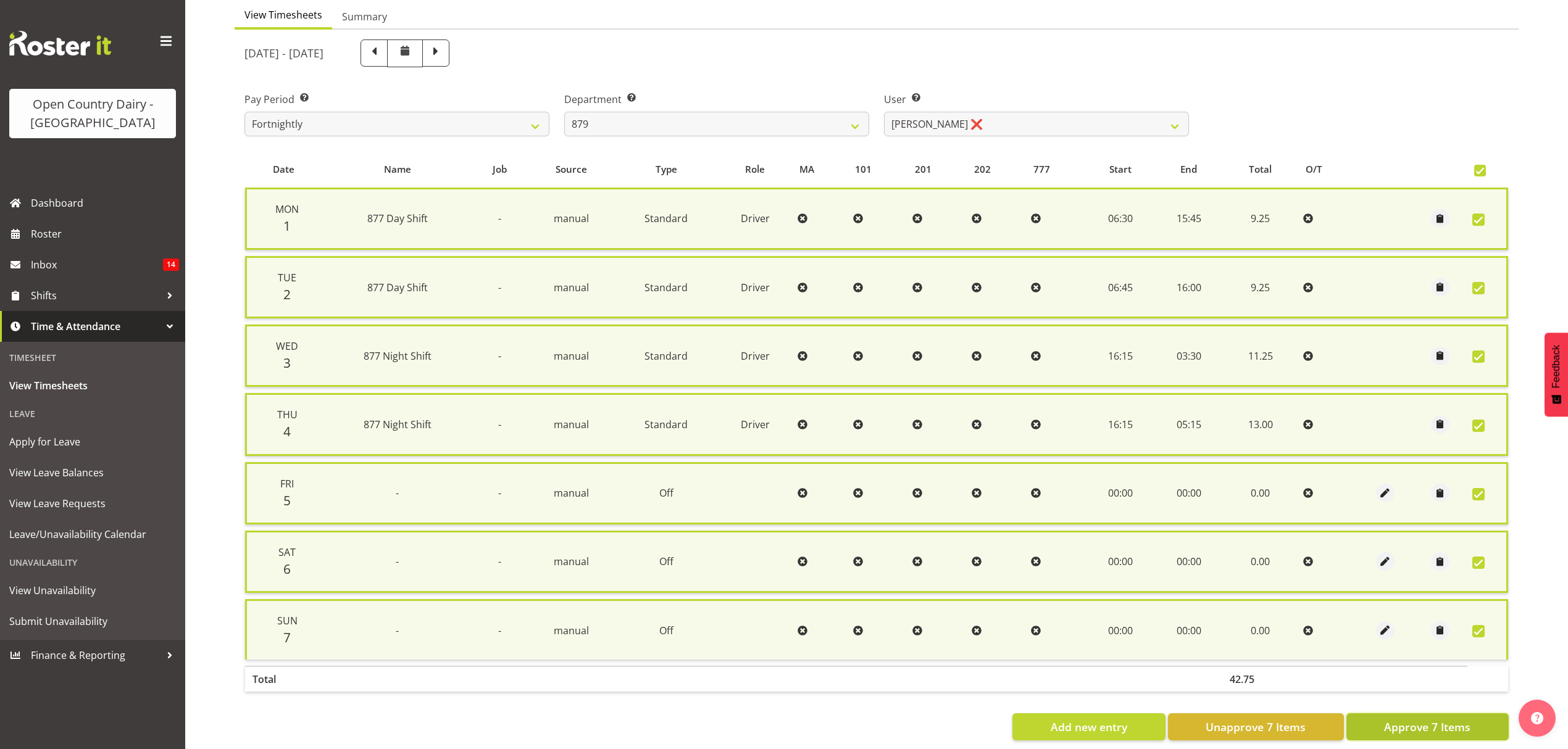
click at [1407, 719] on span "Approve 7 Items" at bounding box center [1427, 727] width 86 height 16
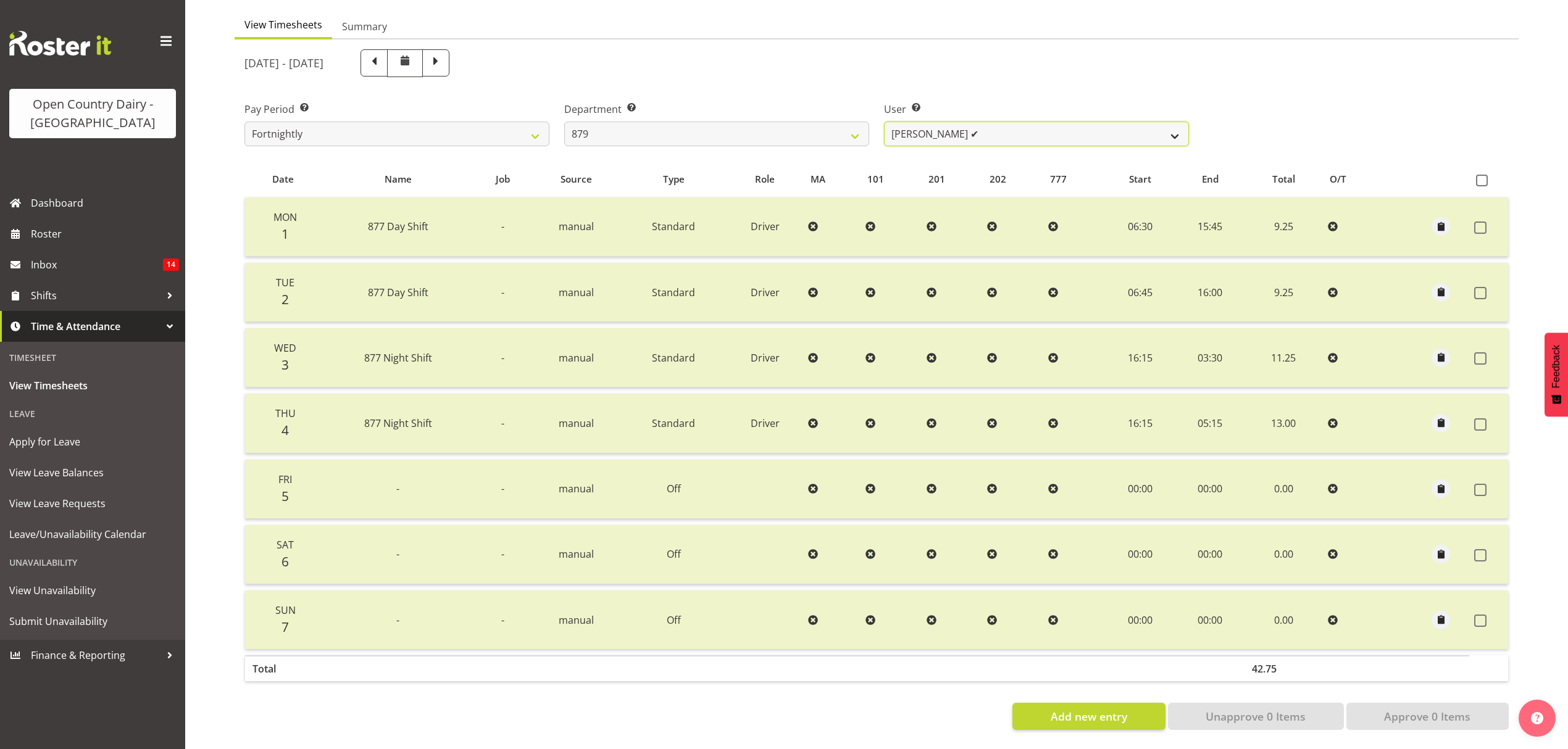
click at [1176, 126] on select "Bryan Windle ✔ John Dalton ❌ Rodney Hamilton ✔ Tony Corr ❌" at bounding box center [1037, 134] width 305 height 25
click at [884, 122] on select "Bryan Windle ✔ John Dalton ❌ Rodney Hamilton ✔ Tony Corr ❌" at bounding box center [1037, 134] width 305 height 25
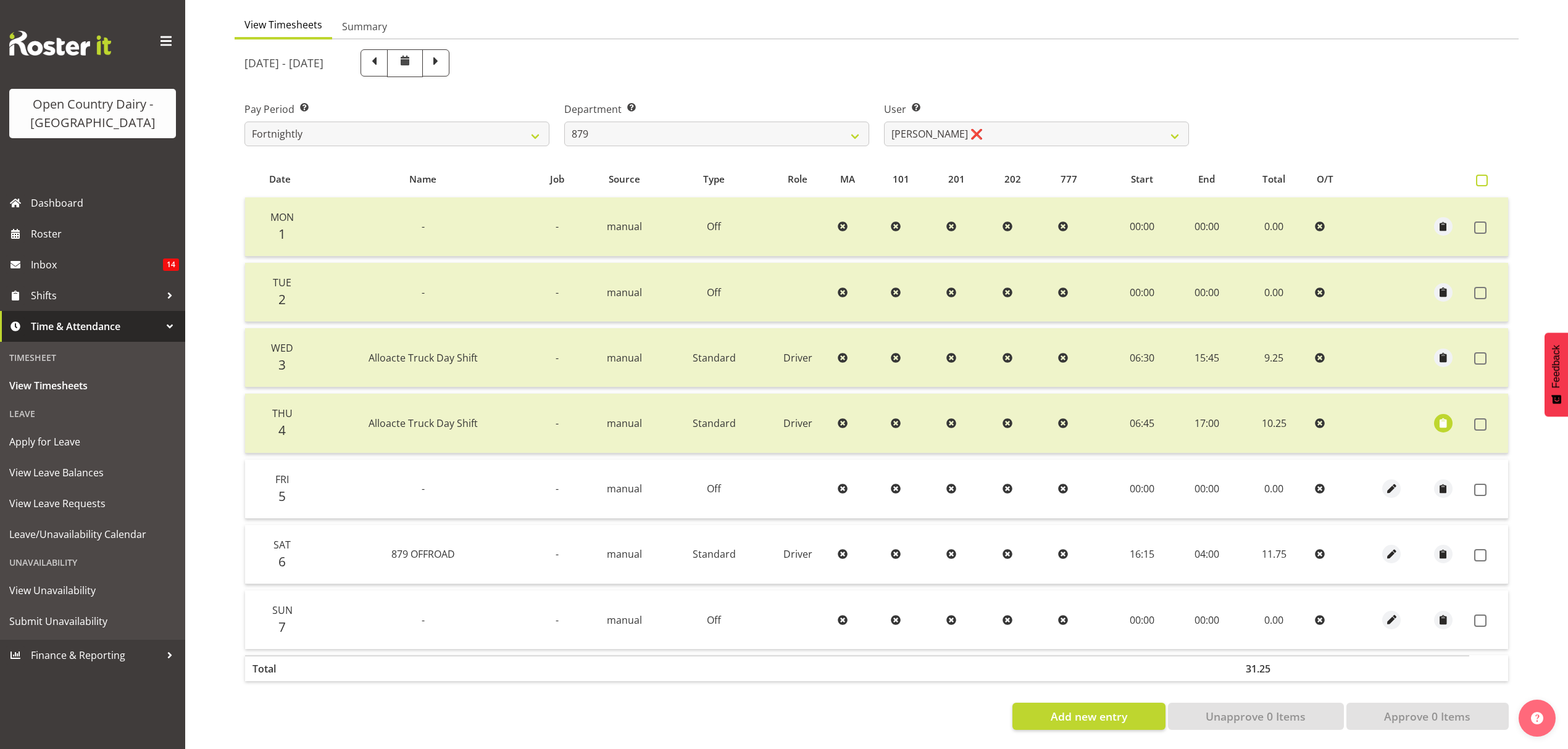
click at [1480, 174] on span at bounding box center [1482, 180] width 11 height 11
click at [1480, 176] on input "checkbox" at bounding box center [1480, 180] width 8 height 8
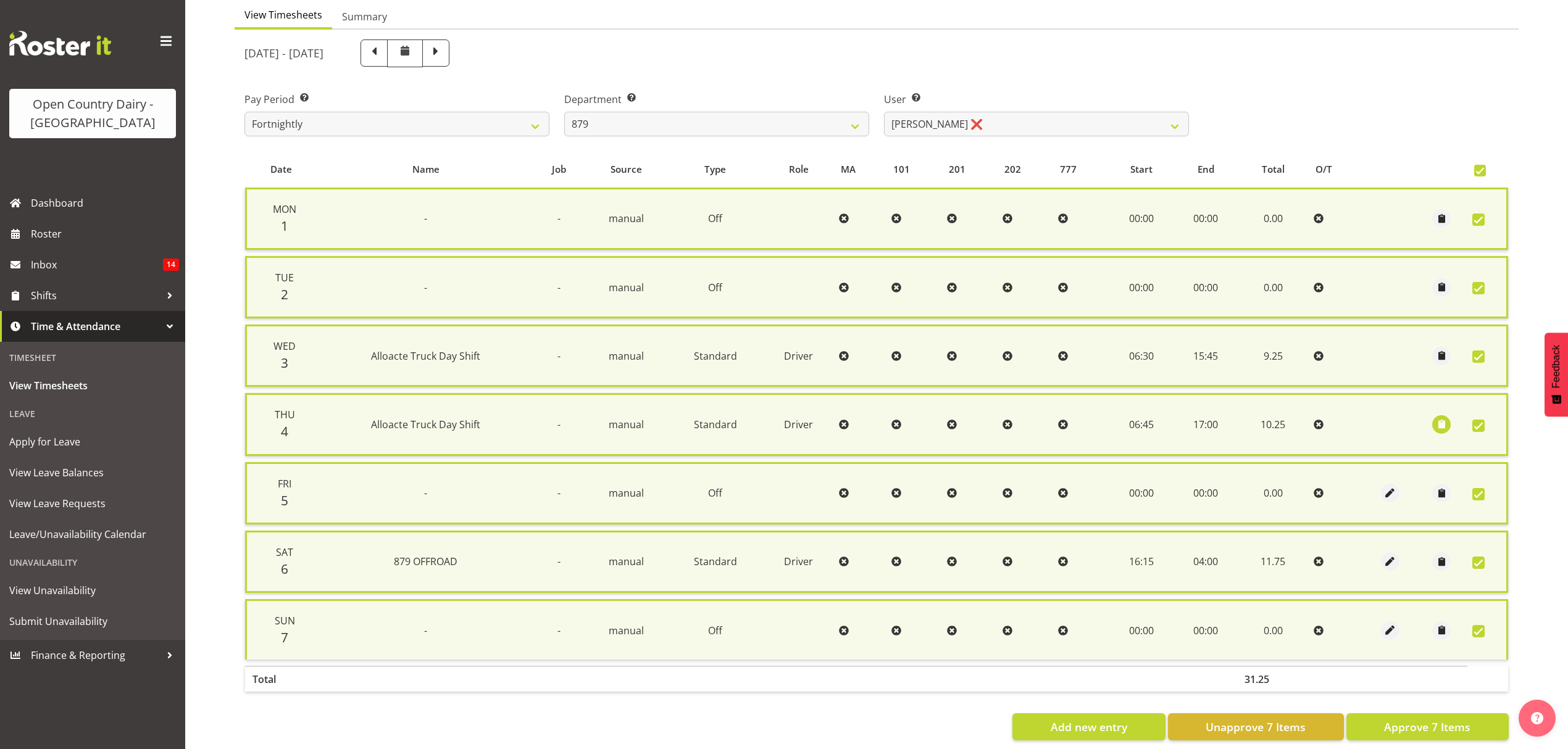
click at [1481, 173] on span at bounding box center [1480, 170] width 11 height 11
click at [1481, 173] on input "checkbox" at bounding box center [1478, 170] width 8 height 8
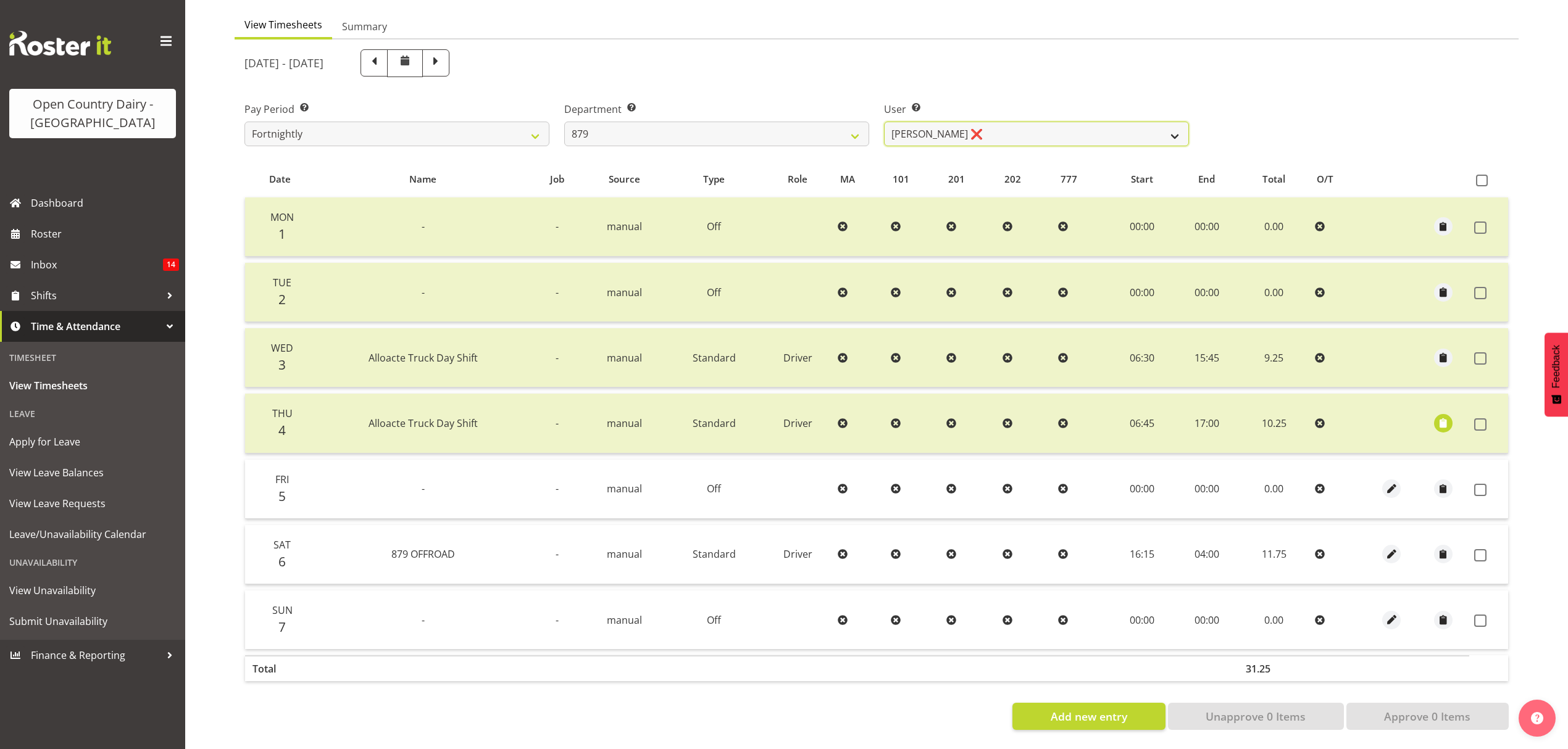
drag, startPoint x: 1179, startPoint y: 118, endPoint x: 1165, endPoint y: 118, distance: 14.0
click at [1179, 122] on select "Bryan Windle ✔ John Dalton ❌ Rodney Hamilton ✔ Tony Corr ❌" at bounding box center [1037, 134] width 305 height 25
click at [884, 122] on select "Bryan Windle ✔ John Dalton ❌ Rodney Hamilton ✔ Tony Corr ❌" at bounding box center [1037, 134] width 305 height 25
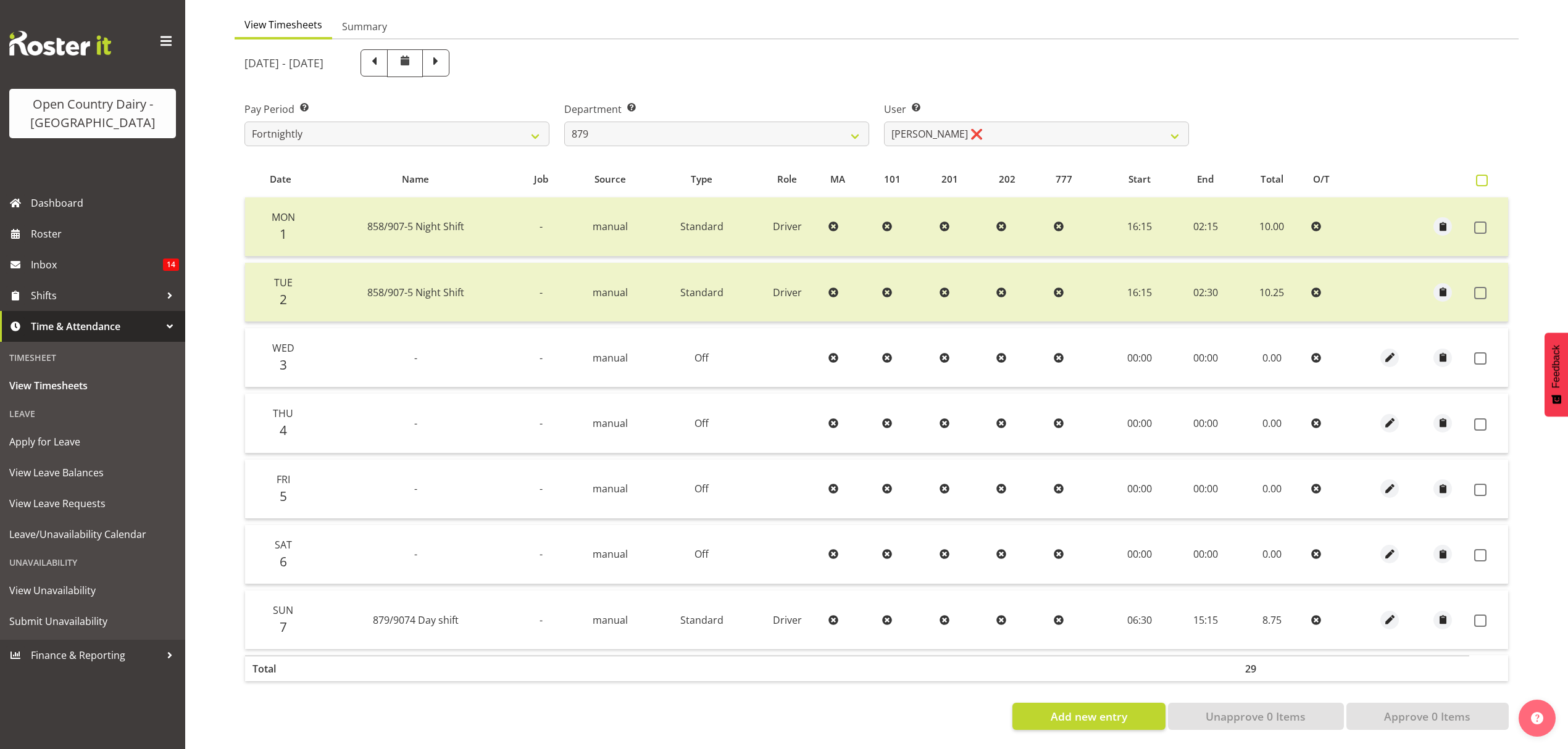
click at [1482, 174] on span at bounding box center [1482, 180] width 11 height 11
click at [1482, 176] on input "checkbox" at bounding box center [1480, 180] width 8 height 8
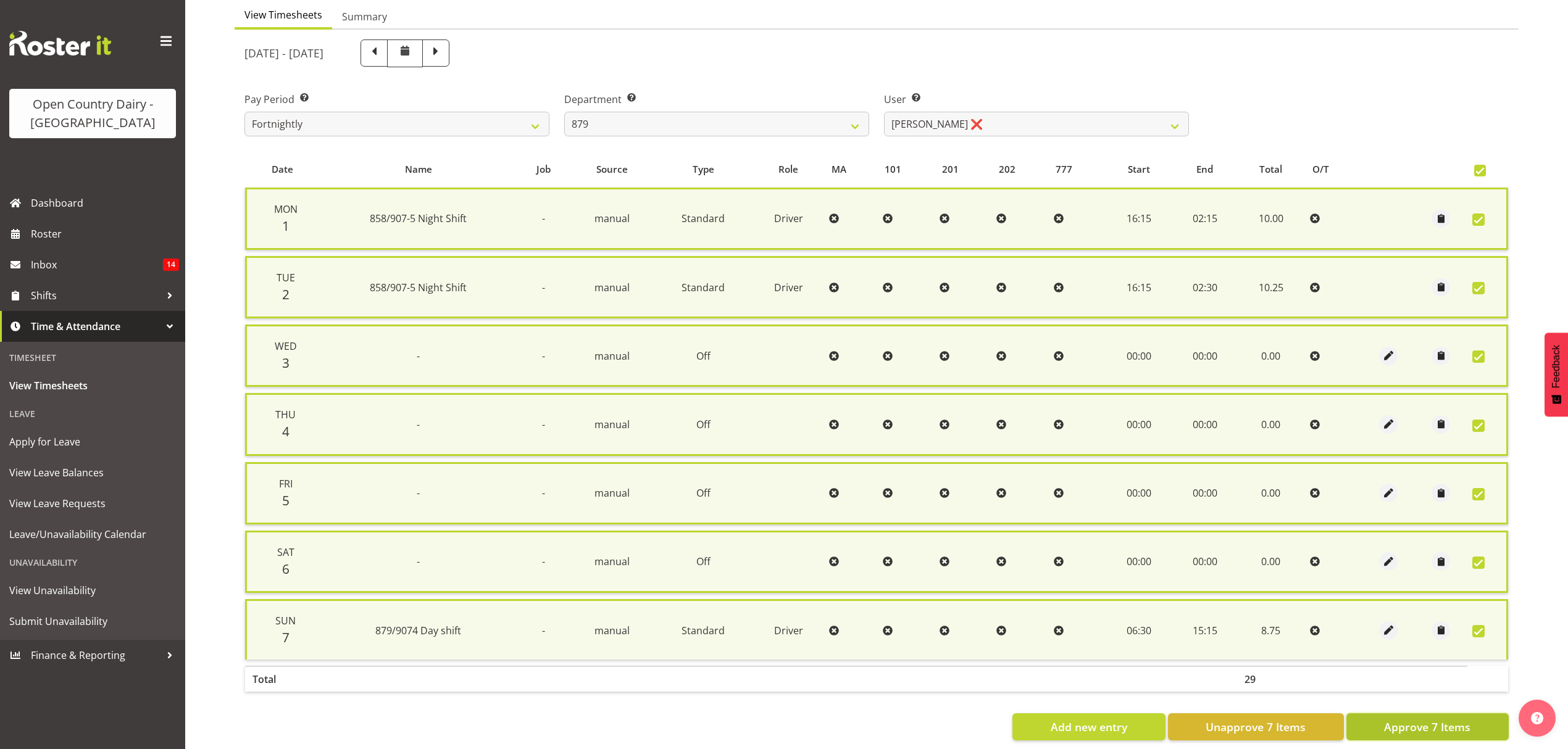
click at [1436, 719] on span "Approve 7 Items" at bounding box center [1427, 727] width 86 height 16
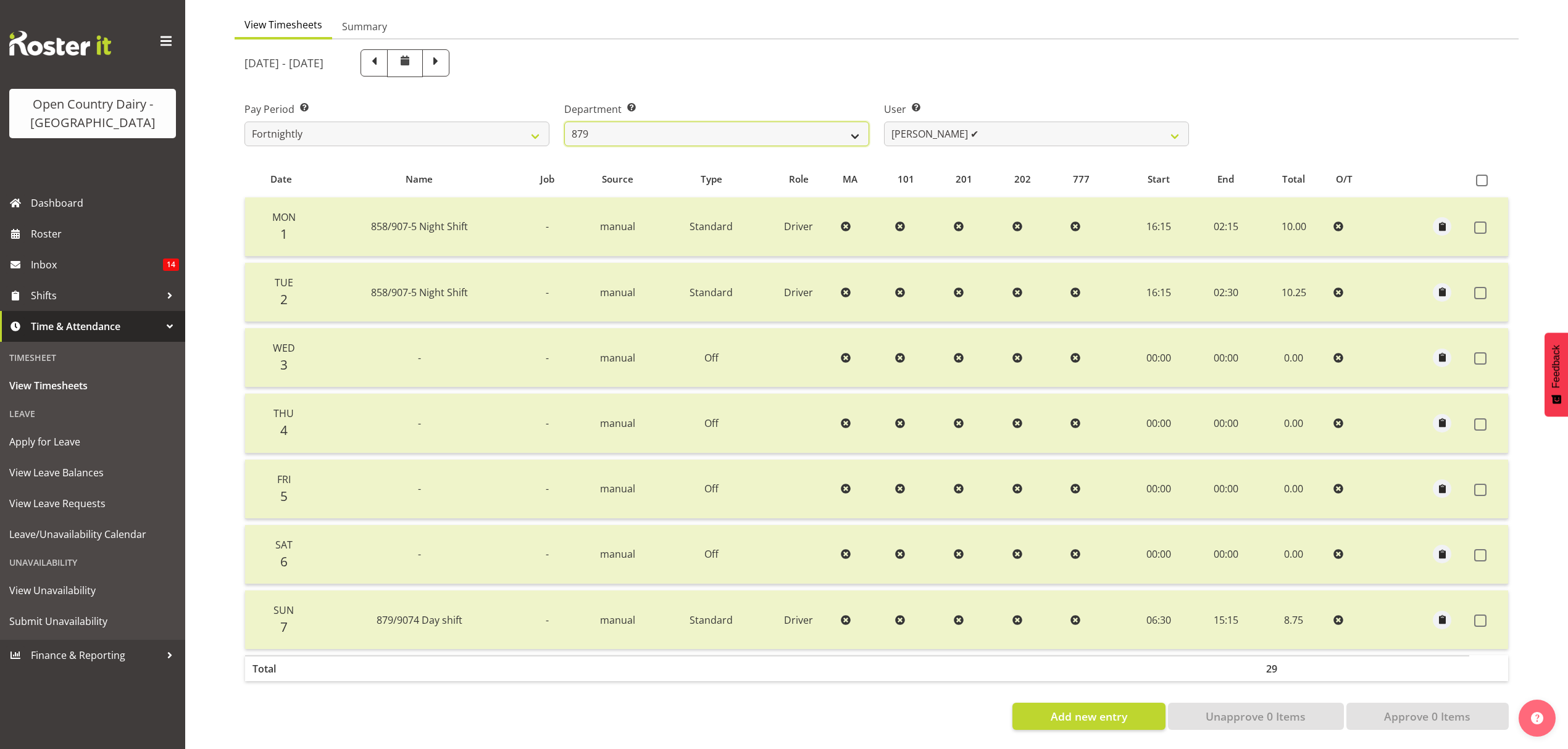
click at [848, 122] on select "734 735 736 737 738 739 851 852 853 854 855 856 858 861 862 865 868 869 870 873" at bounding box center [717, 134] width 305 height 25
click at [1177, 130] on select "Bryan Windle ✔ John Dalton ❌ Rodney Hamilton ✔ Tony Corr ✔" at bounding box center [1037, 134] width 305 height 25
click at [852, 124] on select "734 735 736 737 738 739 851 852 853 854 855 856 858 861 862 865 868 869 870 873" at bounding box center [717, 134] width 305 height 25
click at [564, 122] on select "734 735 736 737 738 739 851 852 853 854 855 856 858 861 862 865 868 869 870 873" at bounding box center [717, 134] width 305 height 25
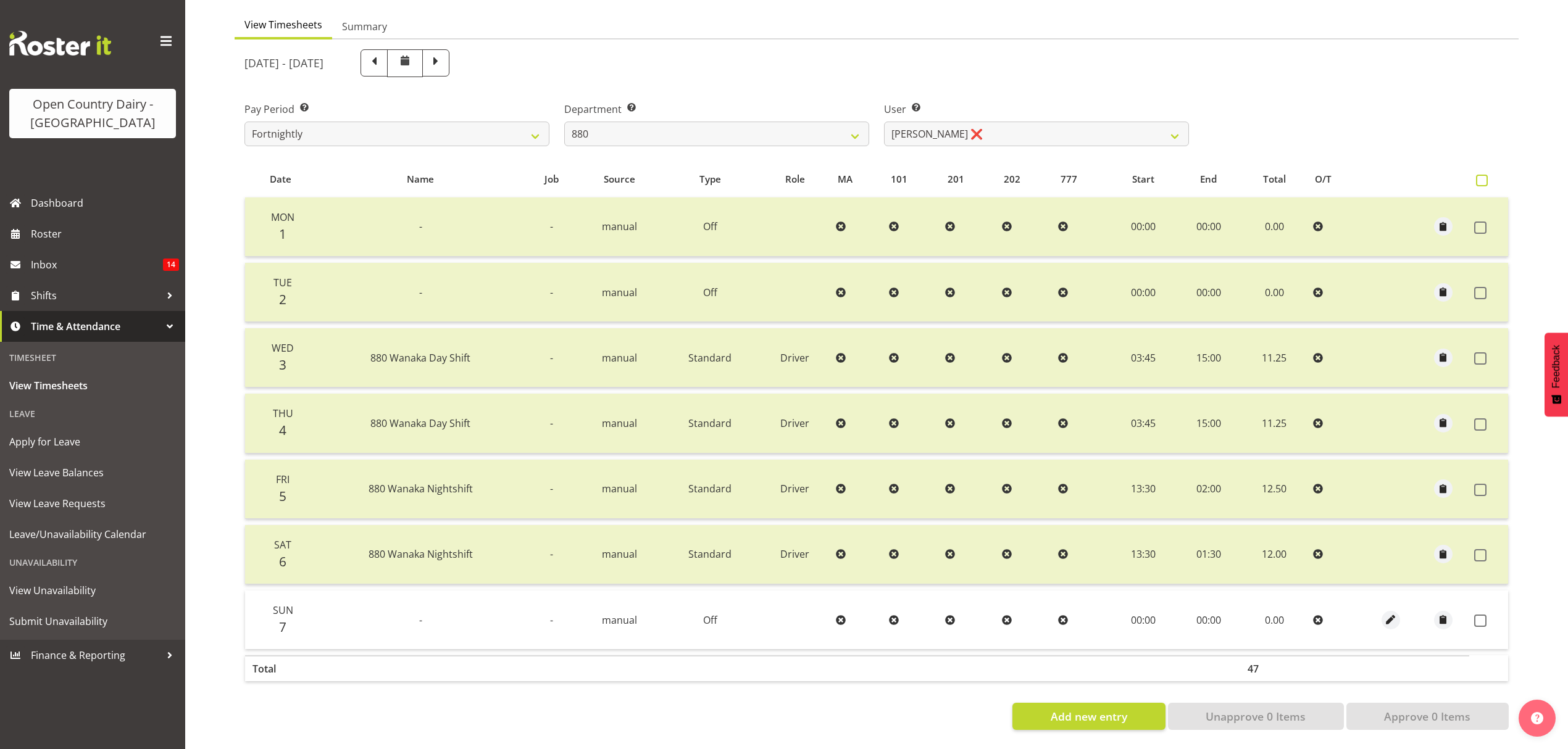
click at [1478, 174] on span at bounding box center [1482, 180] width 11 height 11
click at [1478, 176] on input "checkbox" at bounding box center [1480, 180] width 8 height 8
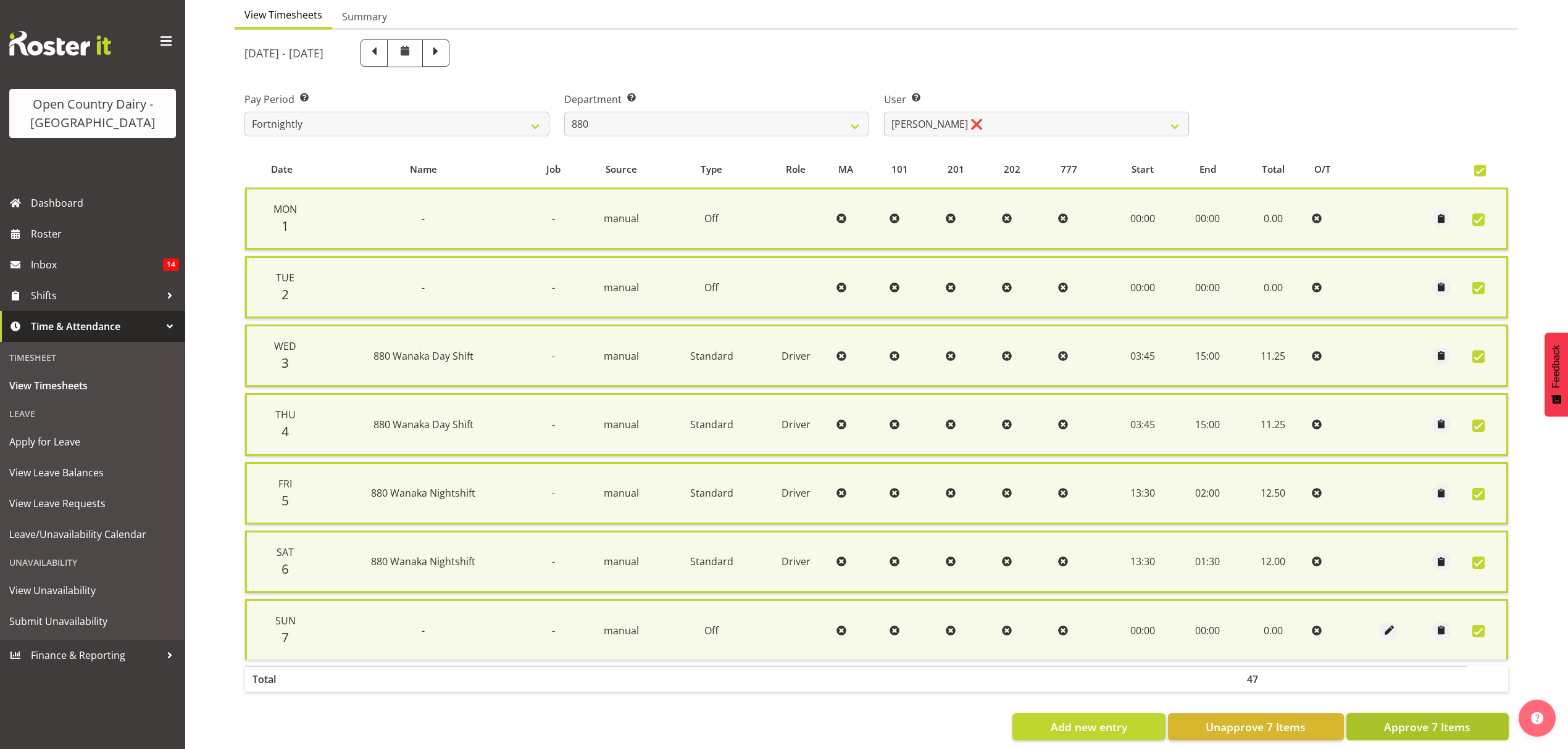
click at [1421, 722] on span "Approve 7 Items" at bounding box center [1427, 727] width 86 height 16
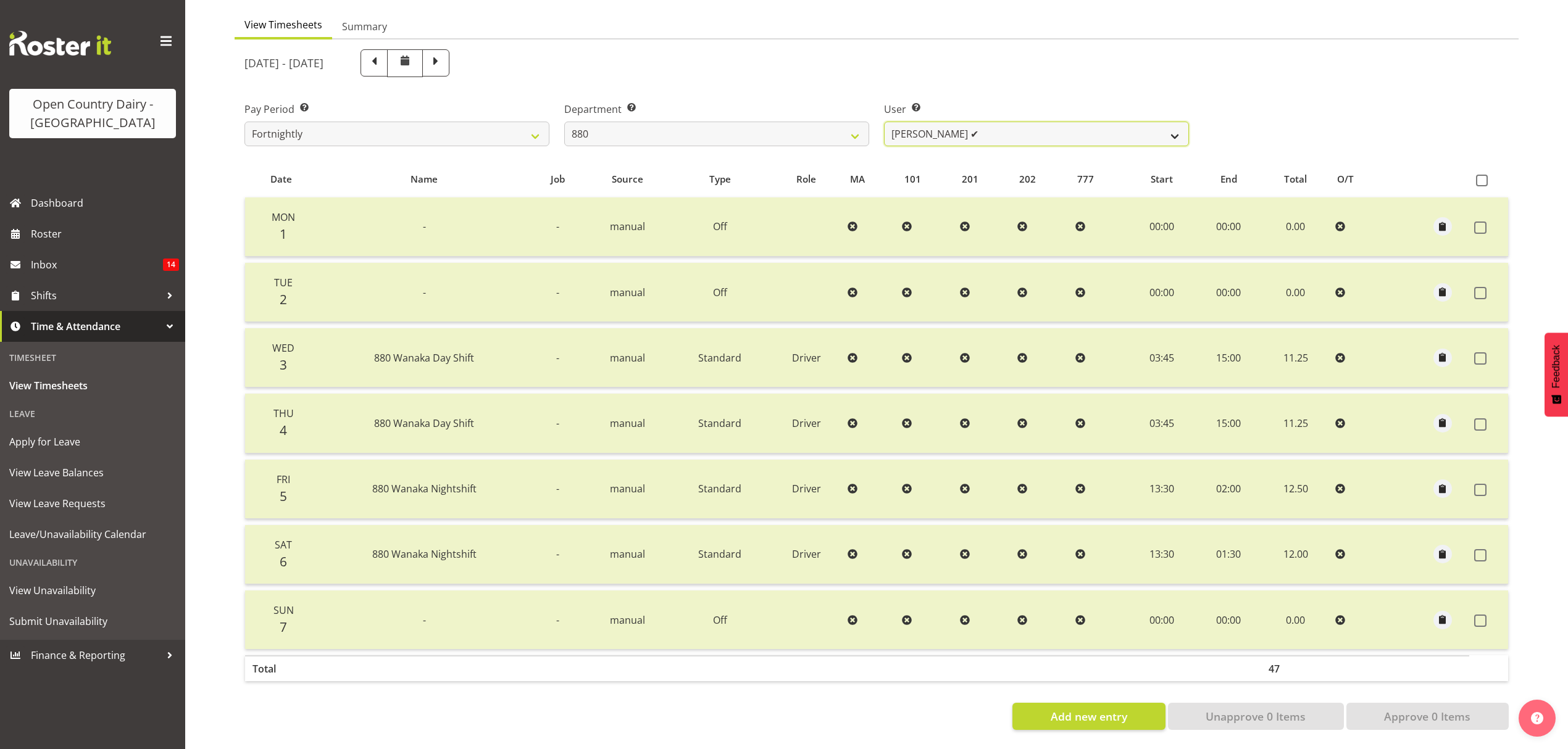
click at [1178, 124] on select "Andrew Poole ✔ Philip Shanks ❌ Shaun McNaught ❌ Tania Unahi ❌" at bounding box center [1037, 134] width 305 height 25
click at [884, 122] on select "Andrew Poole ✔ Philip Shanks ❌ Shaun McNaught ❌ Tania Unahi ❌" at bounding box center [1037, 134] width 305 height 25
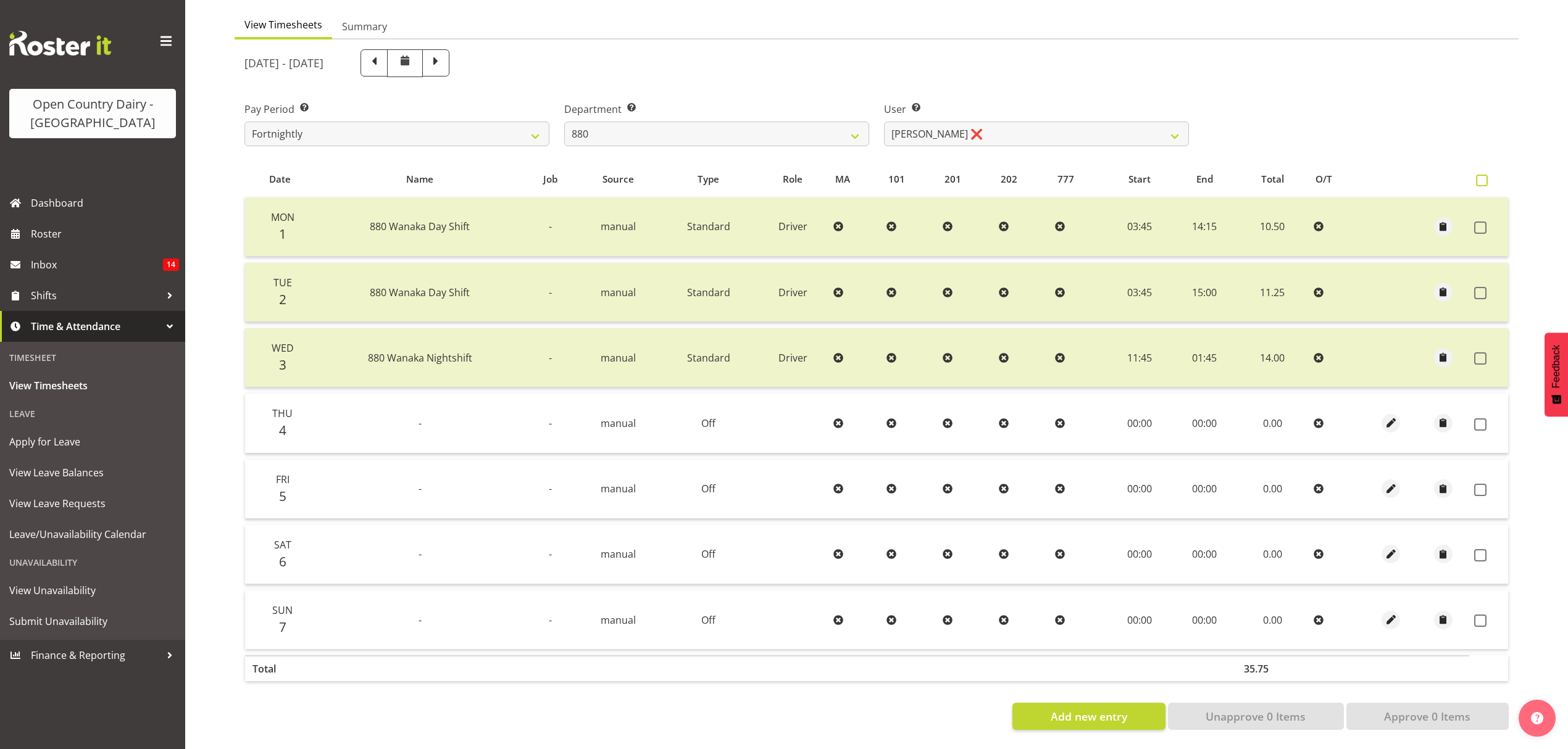
click at [1484, 174] on span at bounding box center [1482, 180] width 11 height 11
click at [1484, 176] on input "checkbox" at bounding box center [1480, 180] width 8 height 8
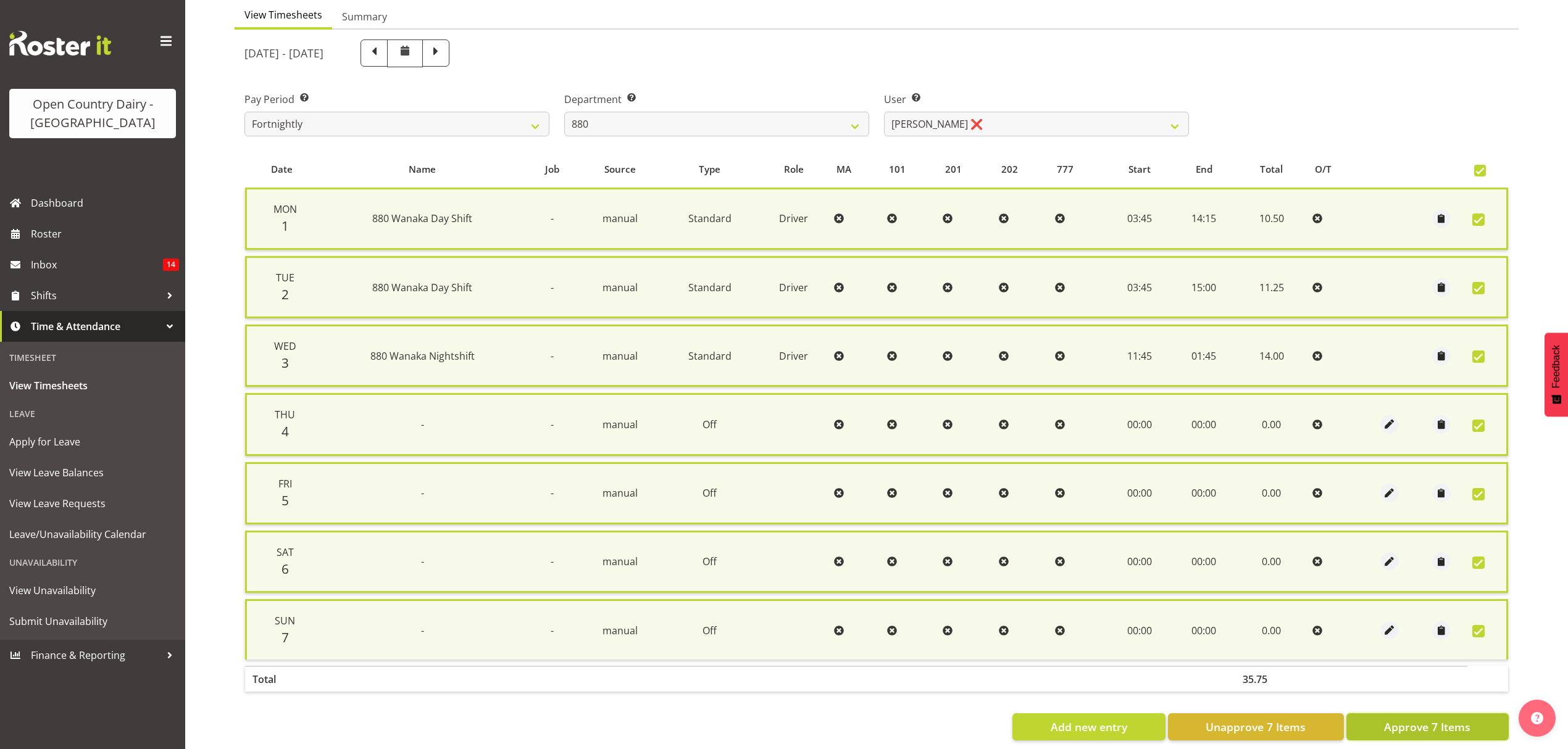
click at [1402, 719] on span "Approve 7 Items" at bounding box center [1427, 727] width 86 height 16
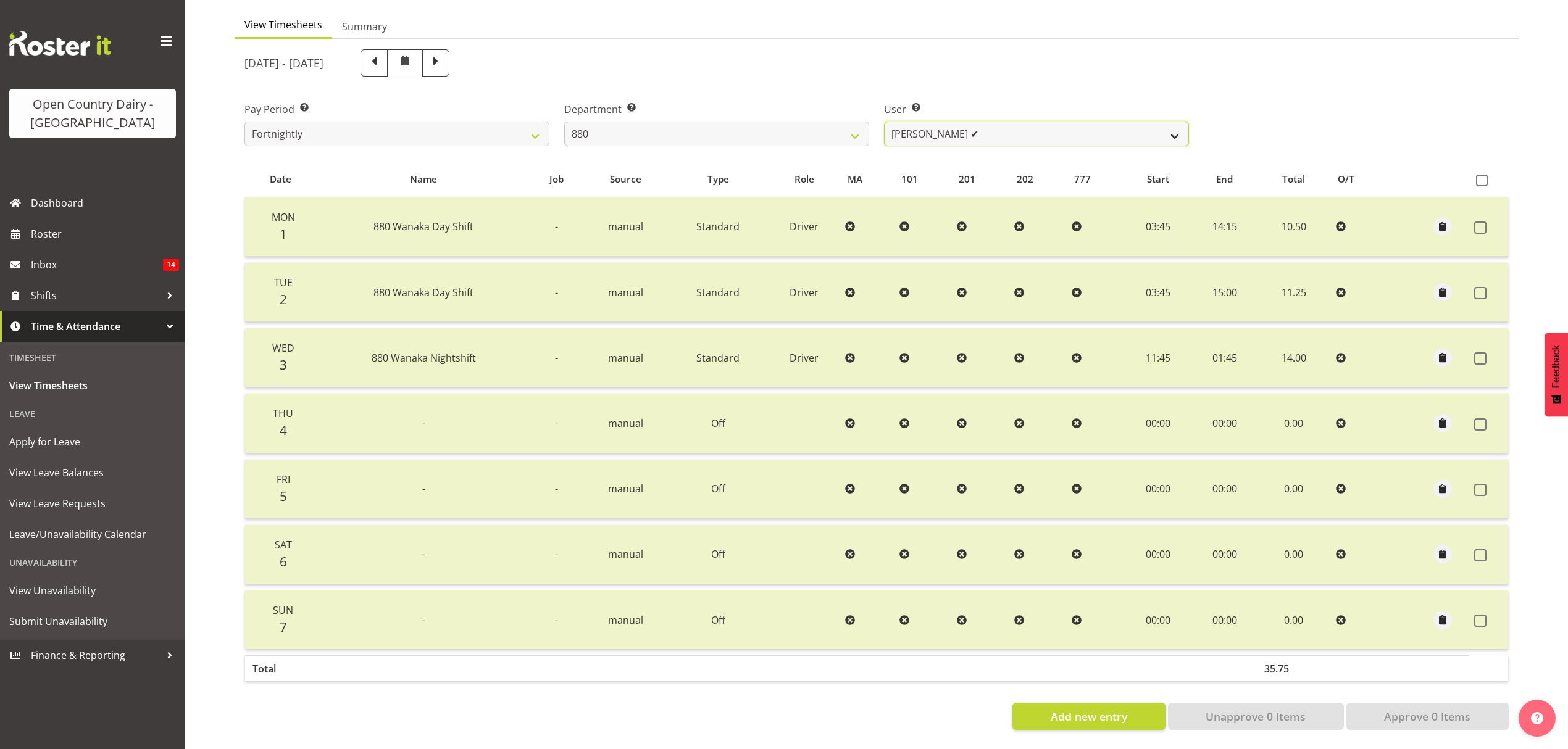
click at [1176, 124] on select "Andrew Poole ✔ Philip Shanks ❌ Shaun McNaught ✔ Tania Unahi ❌" at bounding box center [1037, 134] width 305 height 25
click at [884, 122] on select "Andrew Poole ✔ Philip Shanks ❌ Shaun McNaught ✔ Tania Unahi ❌" at bounding box center [1037, 134] width 305 height 25
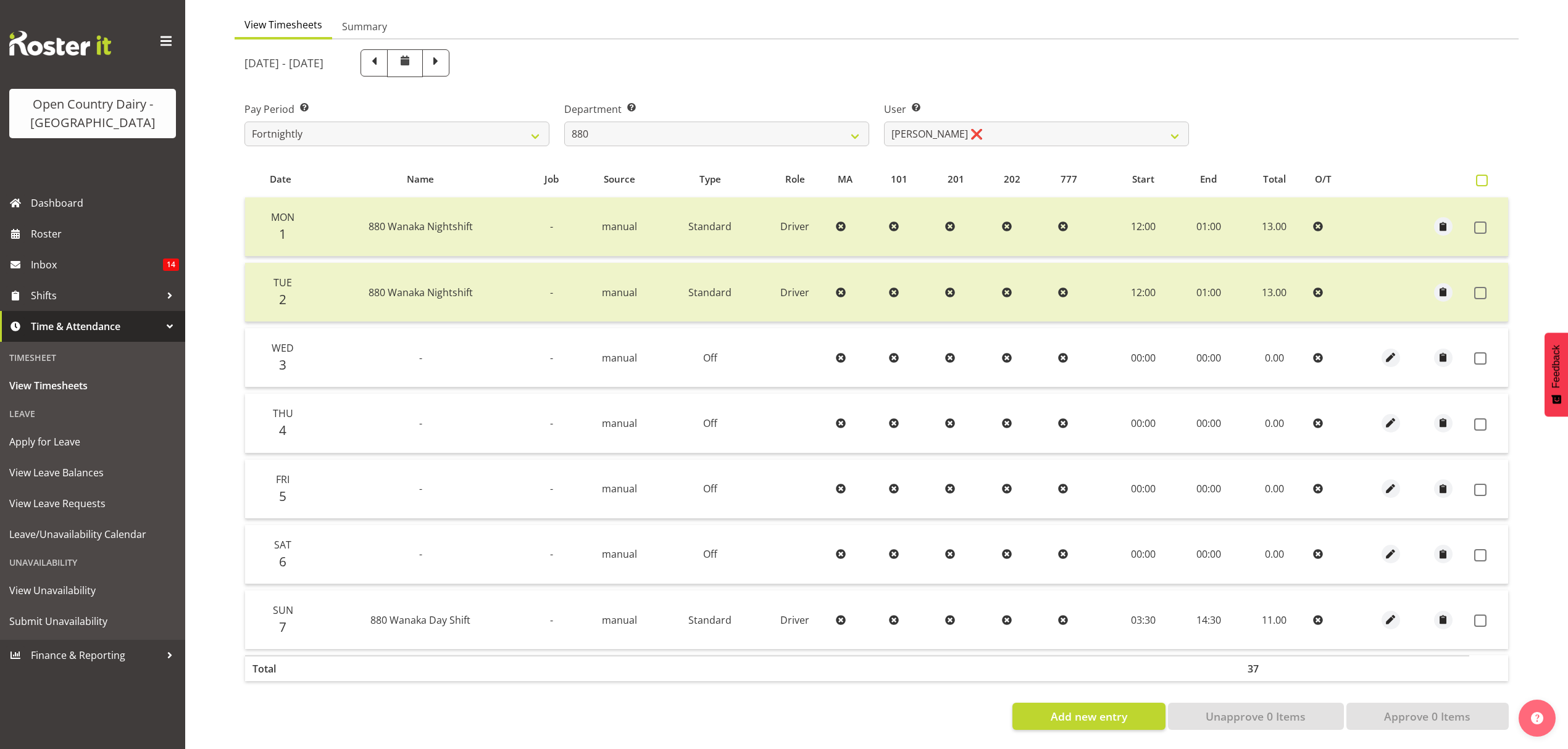
click at [1483, 174] on span at bounding box center [1482, 180] width 11 height 11
click at [1483, 176] on input "checkbox" at bounding box center [1480, 180] width 8 height 8
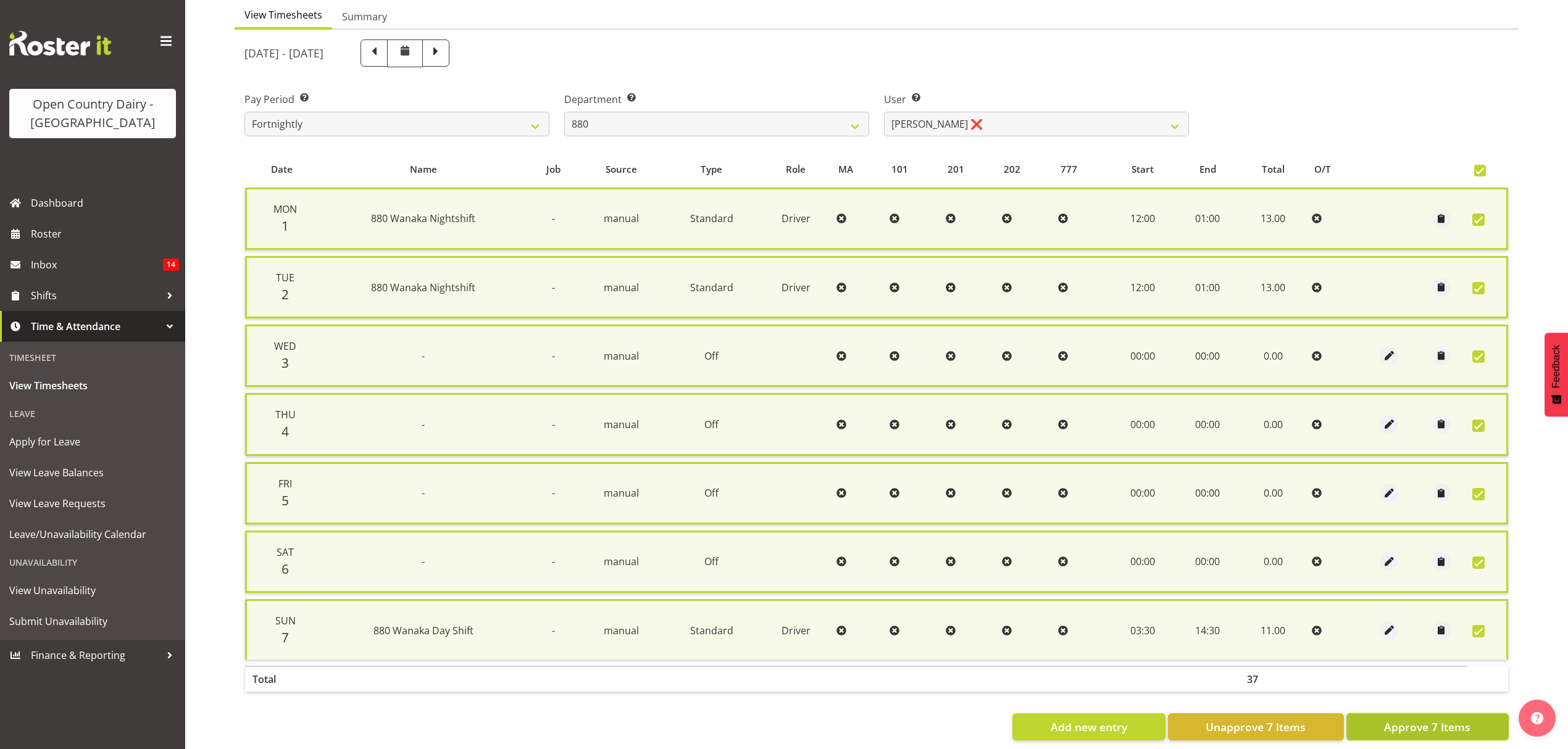
click at [1454, 719] on span "Approve 7 Items" at bounding box center [1427, 727] width 86 height 16
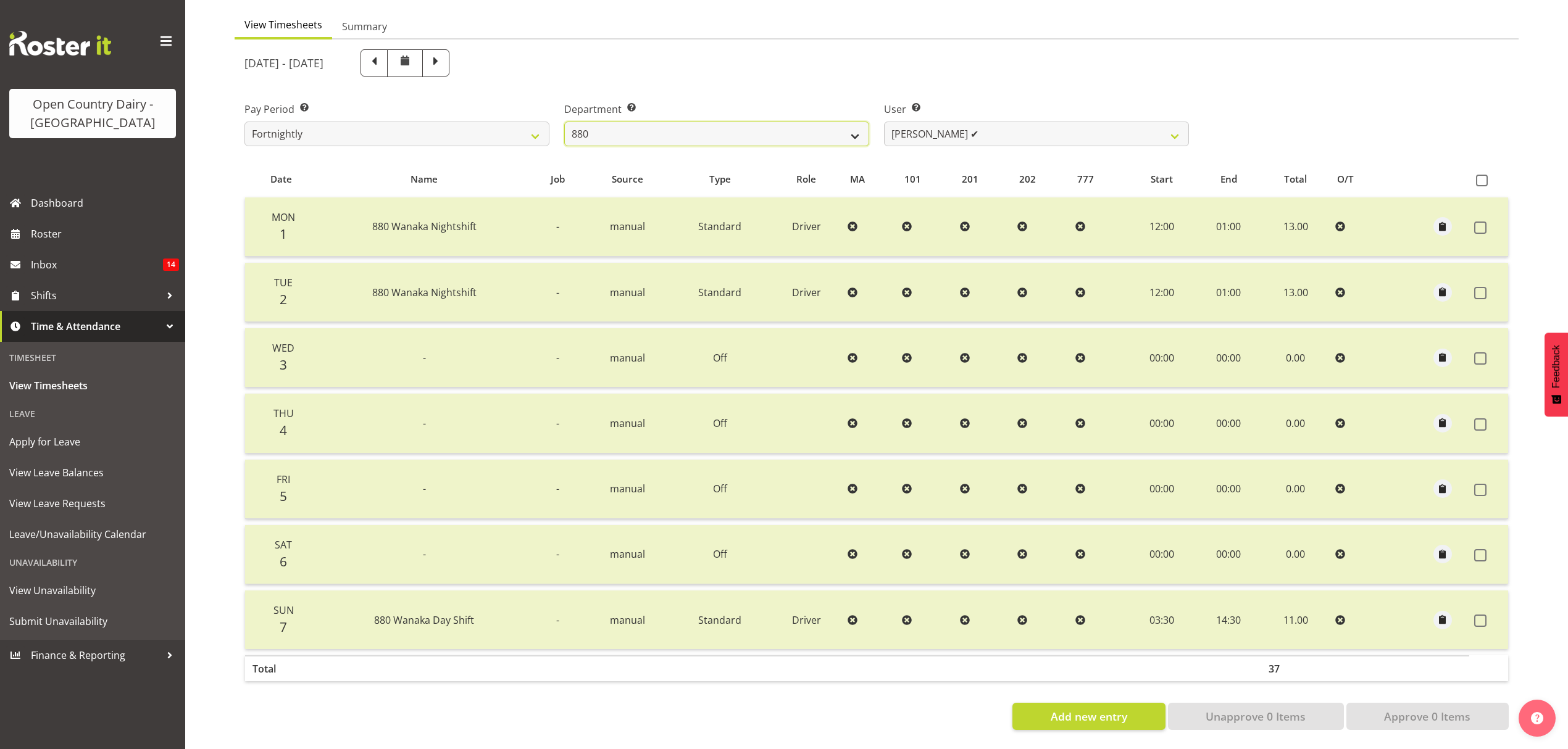
click at [860, 122] on select "734 735 736 737 738 739 851 852 853 854 855 856 858 861 862 865 868 869 870 873" at bounding box center [717, 134] width 305 height 25
click at [564, 122] on select "734 735 736 737 738 739 851 852 853 854 855 856 858 861 862 865 868 869 870 873" at bounding box center [717, 134] width 305 height 25
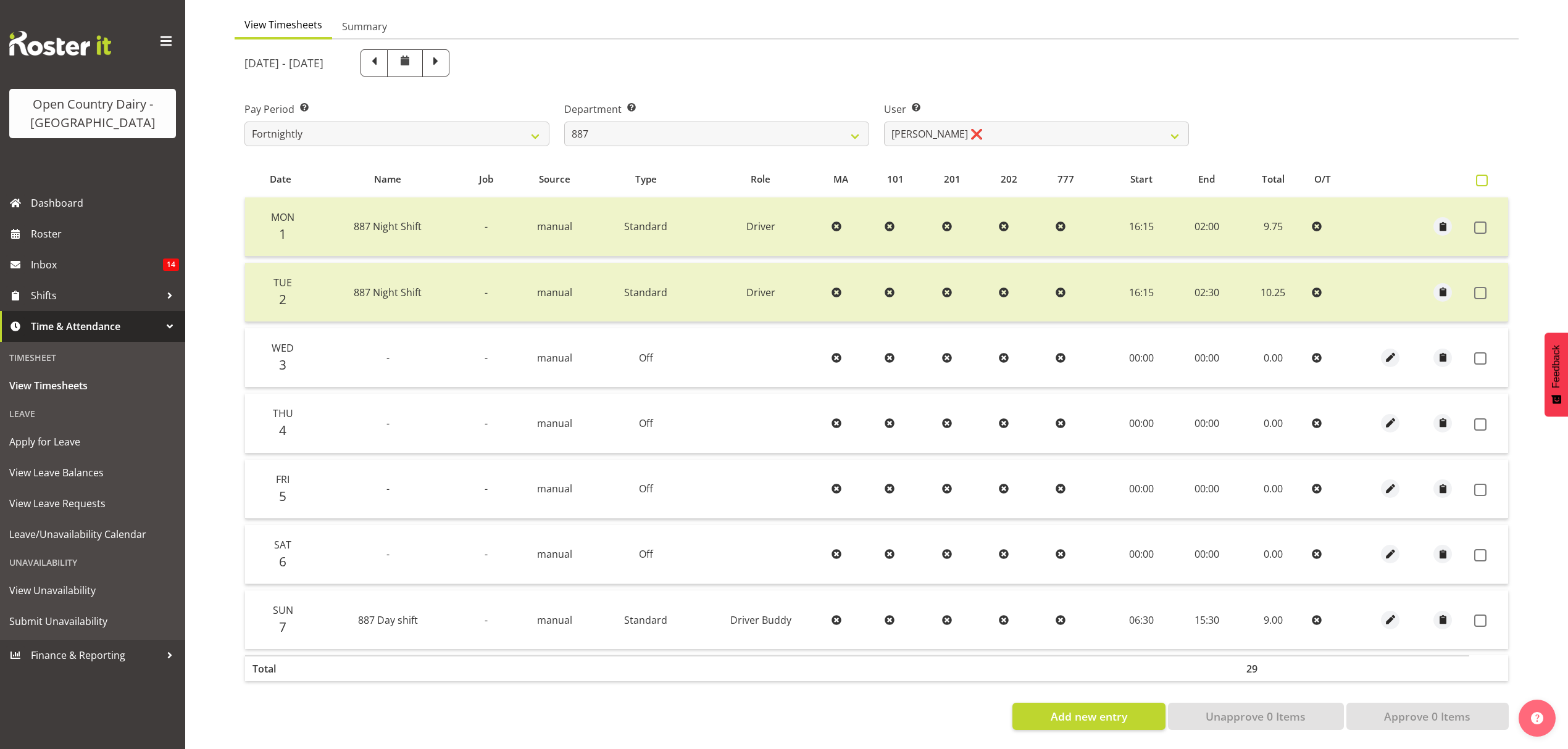
click at [1484, 174] on span at bounding box center [1482, 180] width 11 height 11
click at [1484, 176] on input "checkbox" at bounding box center [1480, 180] width 8 height 8
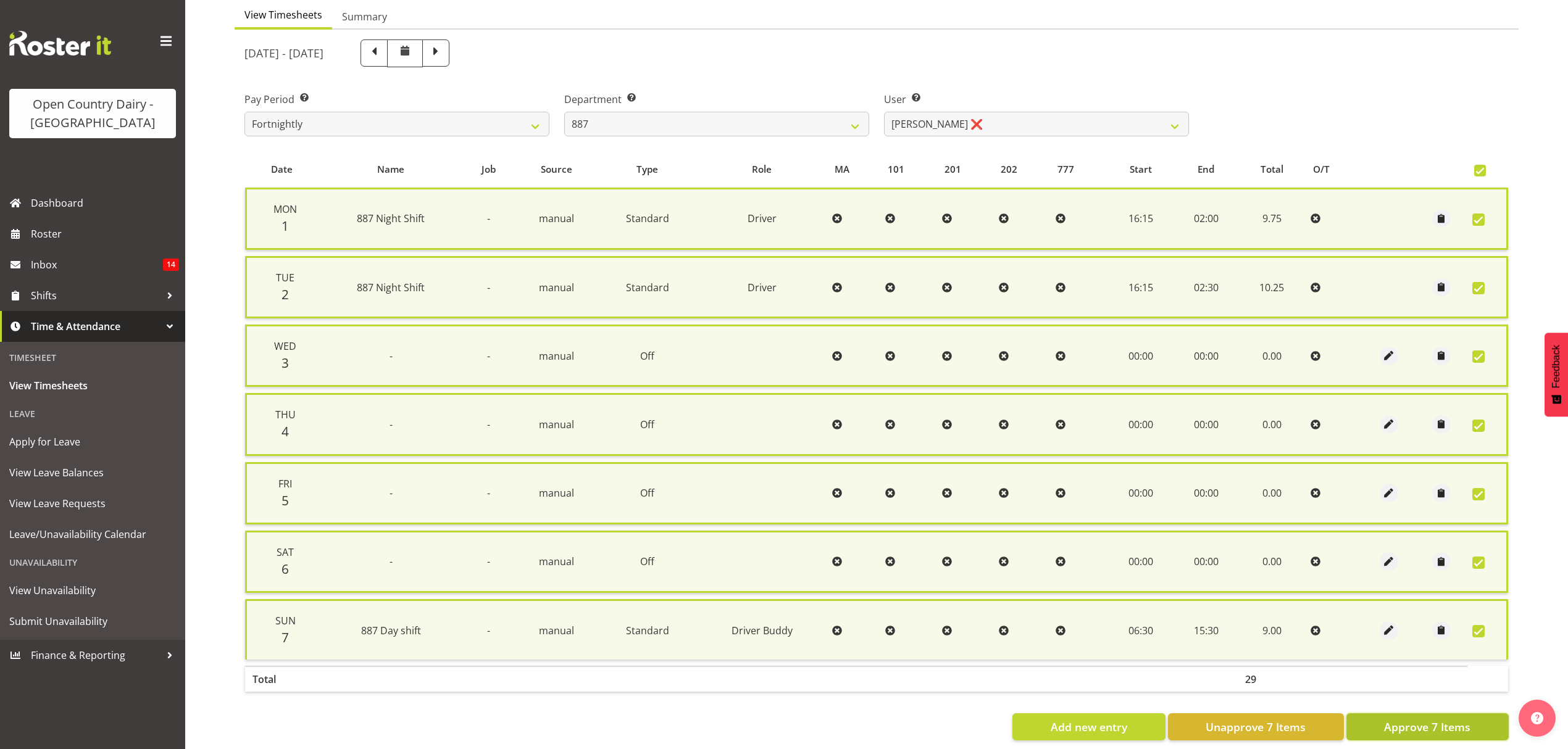
click at [1436, 724] on span "Approve 7 Items" at bounding box center [1427, 727] width 86 height 16
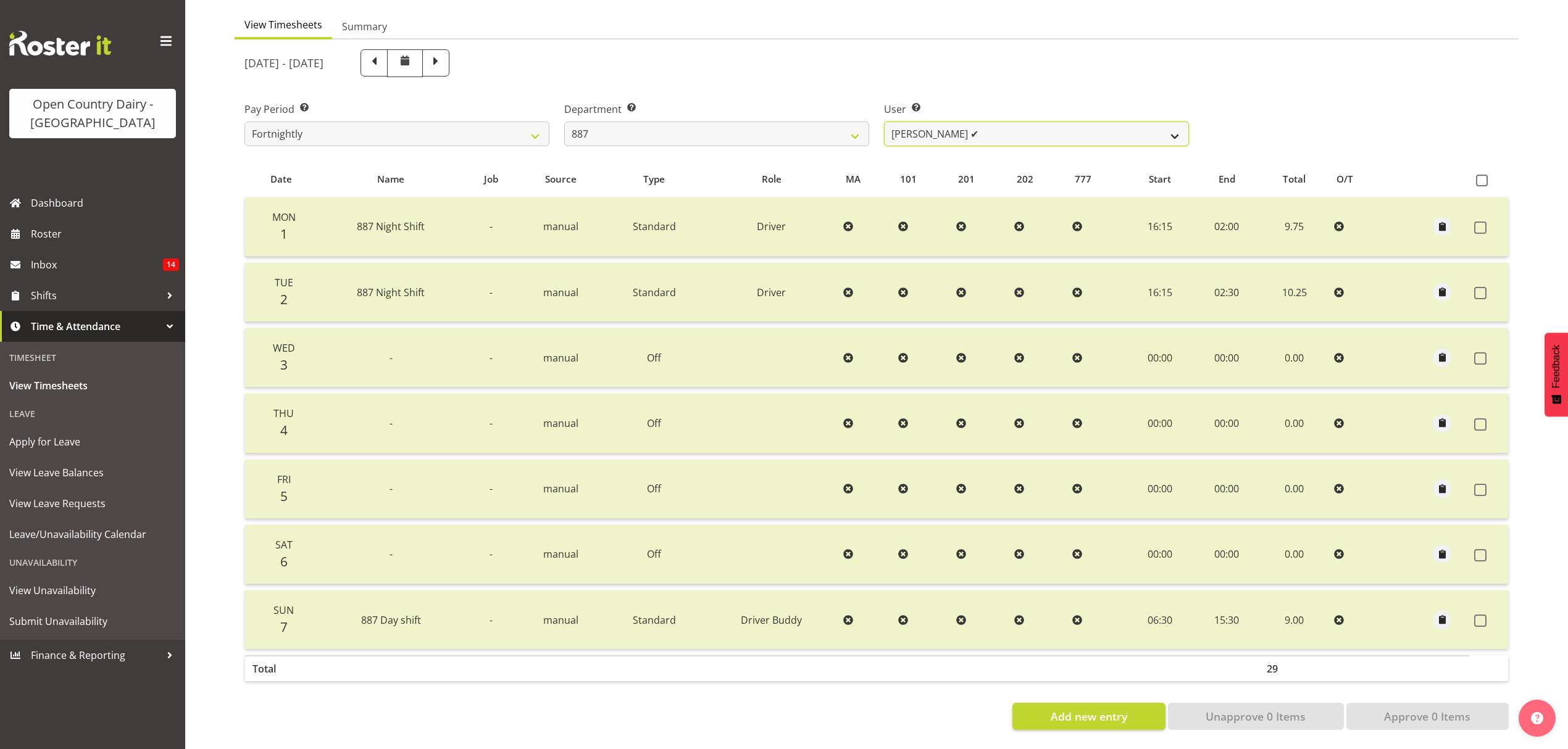
click at [1173, 122] on select "Andrew Muir ✔ Bruce Spencer ❌ Neville Hoatten ❌ Warren Tempelman ❌" at bounding box center [1037, 134] width 305 height 25
click at [884, 122] on select "Andrew Muir ✔ Bruce Spencer ❌ Neville Hoatten ❌ Warren Tempelman ❌" at bounding box center [1037, 134] width 305 height 25
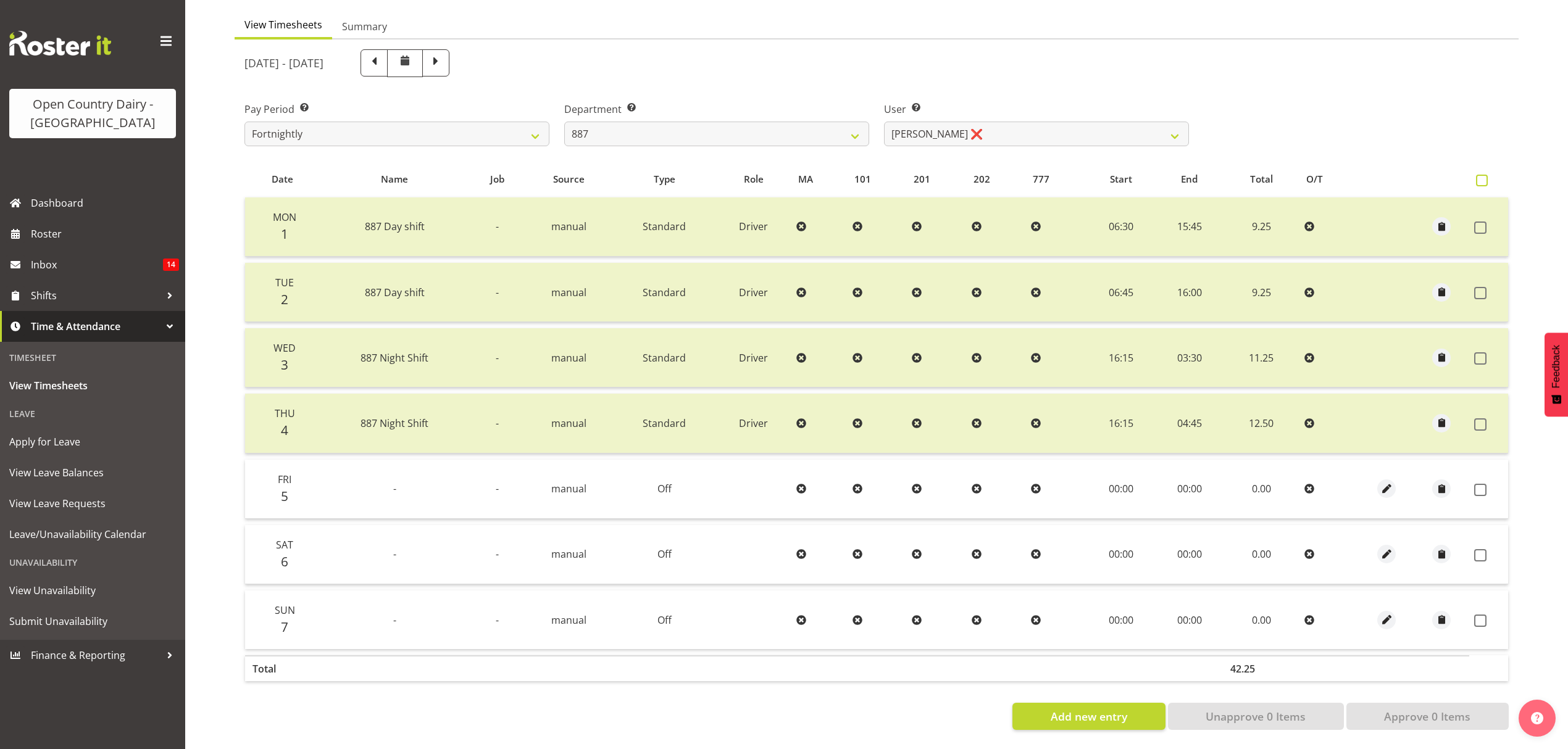
drag, startPoint x: 1482, startPoint y: 169, endPoint x: 1574, endPoint y: 603, distance: 443.6
click at [1483, 174] on span at bounding box center [1482, 180] width 11 height 11
click at [1483, 176] on input "checkbox" at bounding box center [1480, 180] width 8 height 8
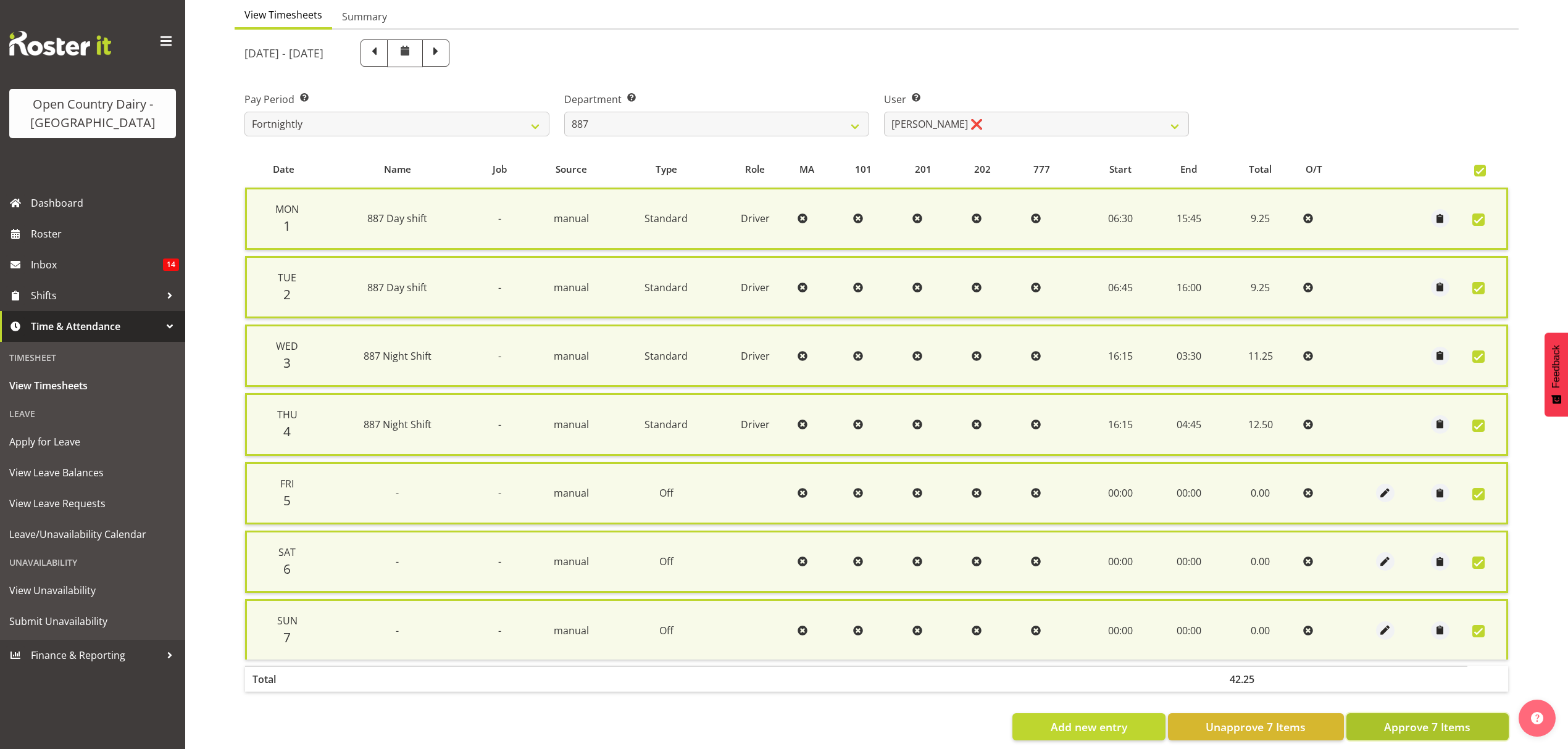
click at [1438, 720] on span "Approve 7 Items" at bounding box center [1427, 727] width 86 height 16
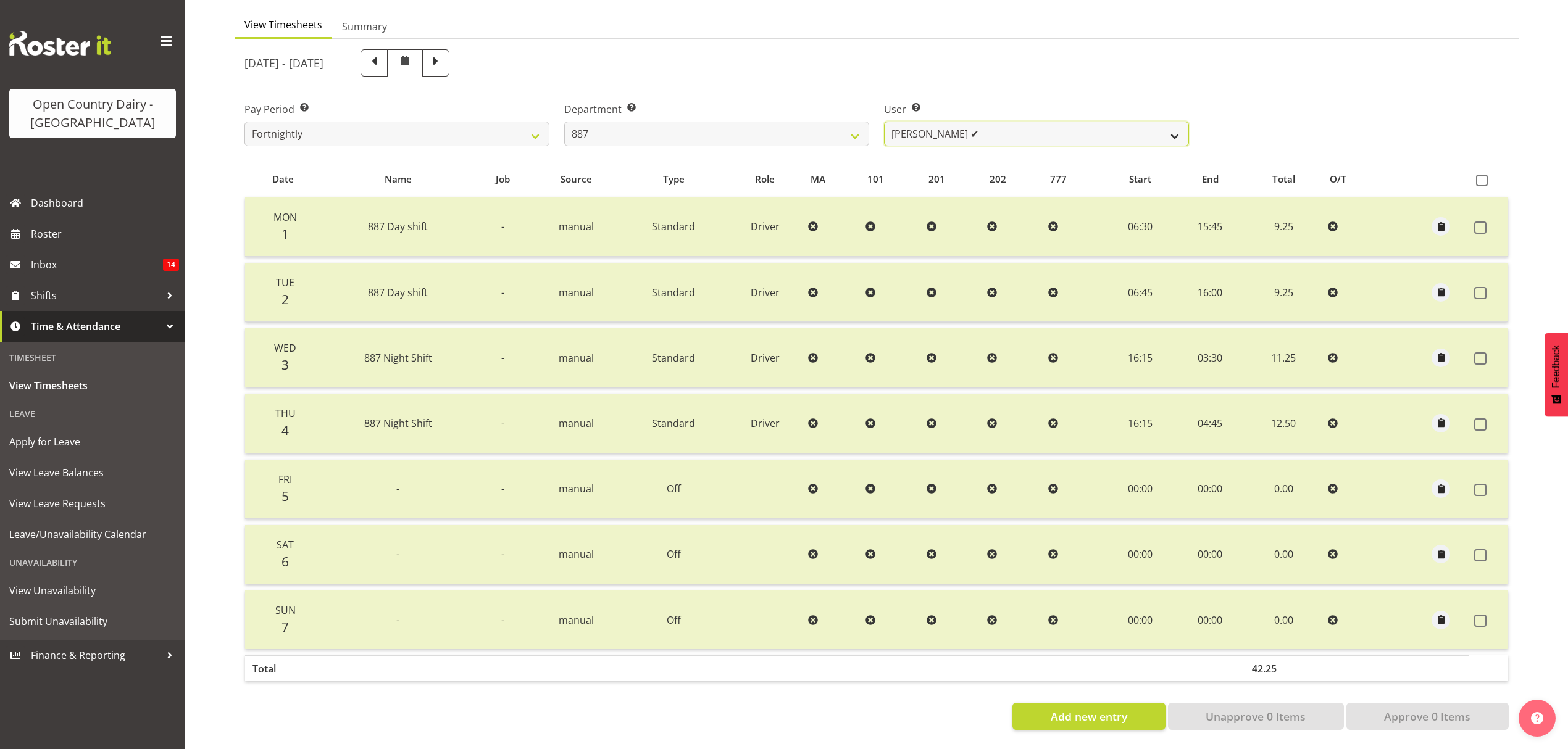
click at [1174, 127] on select "Andrew Muir ✔ Bruce Spencer ❌ Neville Hoatten ❌ Warren Tempelman ✔" at bounding box center [1037, 134] width 305 height 25
click at [884, 122] on select "Andrew Muir ✔ Bruce Spencer ❌ Neville Hoatten ❌ Warren Tempelman ✔" at bounding box center [1037, 134] width 305 height 25
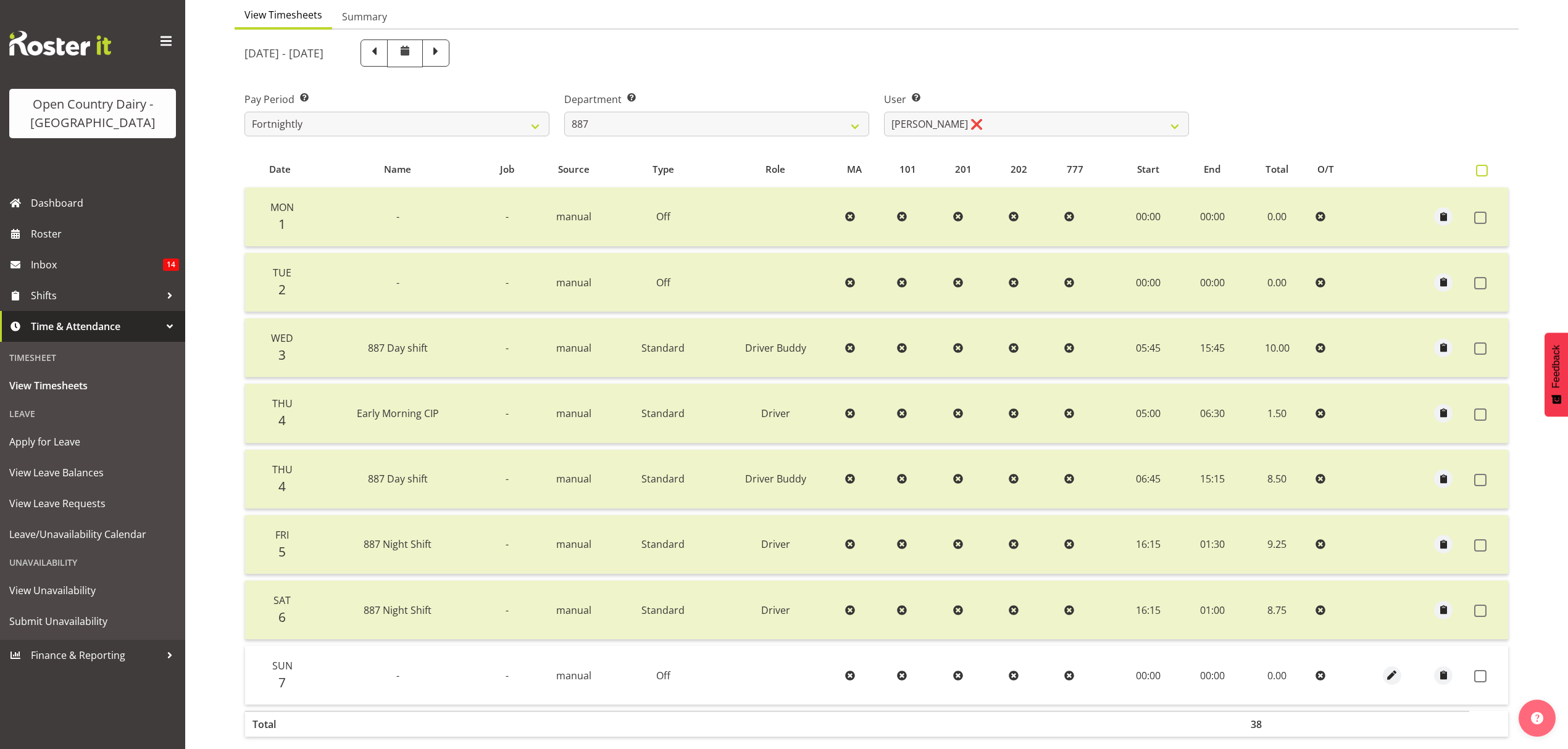
click at [1482, 166] on span at bounding box center [1482, 170] width 11 height 11
click at [1482, 167] on input "checkbox" at bounding box center [1480, 170] width 8 height 8
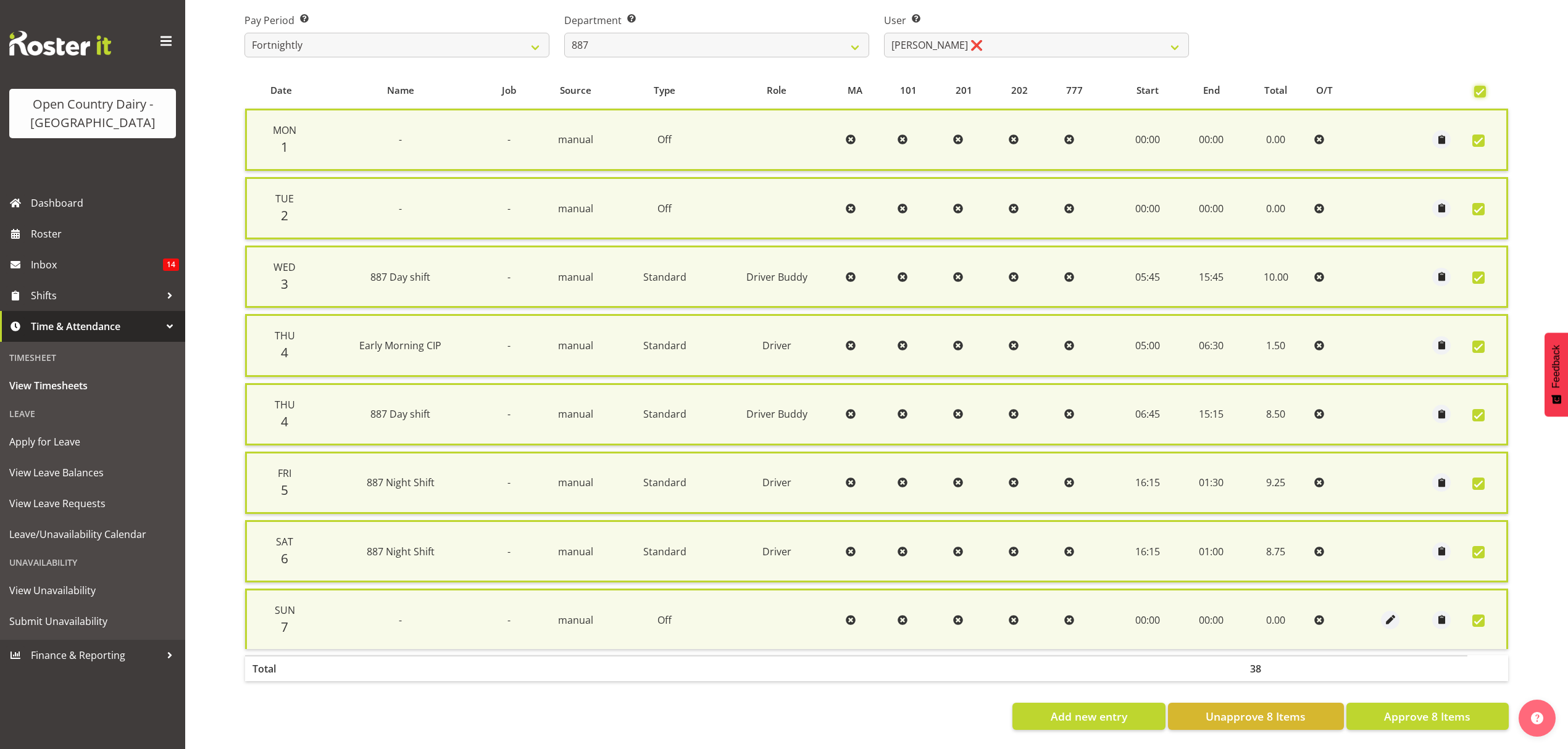
scroll to position [208, 0]
click at [1403, 681] on div "Date Name Job Source Type Role MA 101 201 202 777 Start End Total O/T Mon 1 - -…" at bounding box center [876, 401] width 1264 height 658
click at [1423, 708] on span "Approve 8 Items" at bounding box center [1427, 716] width 86 height 16
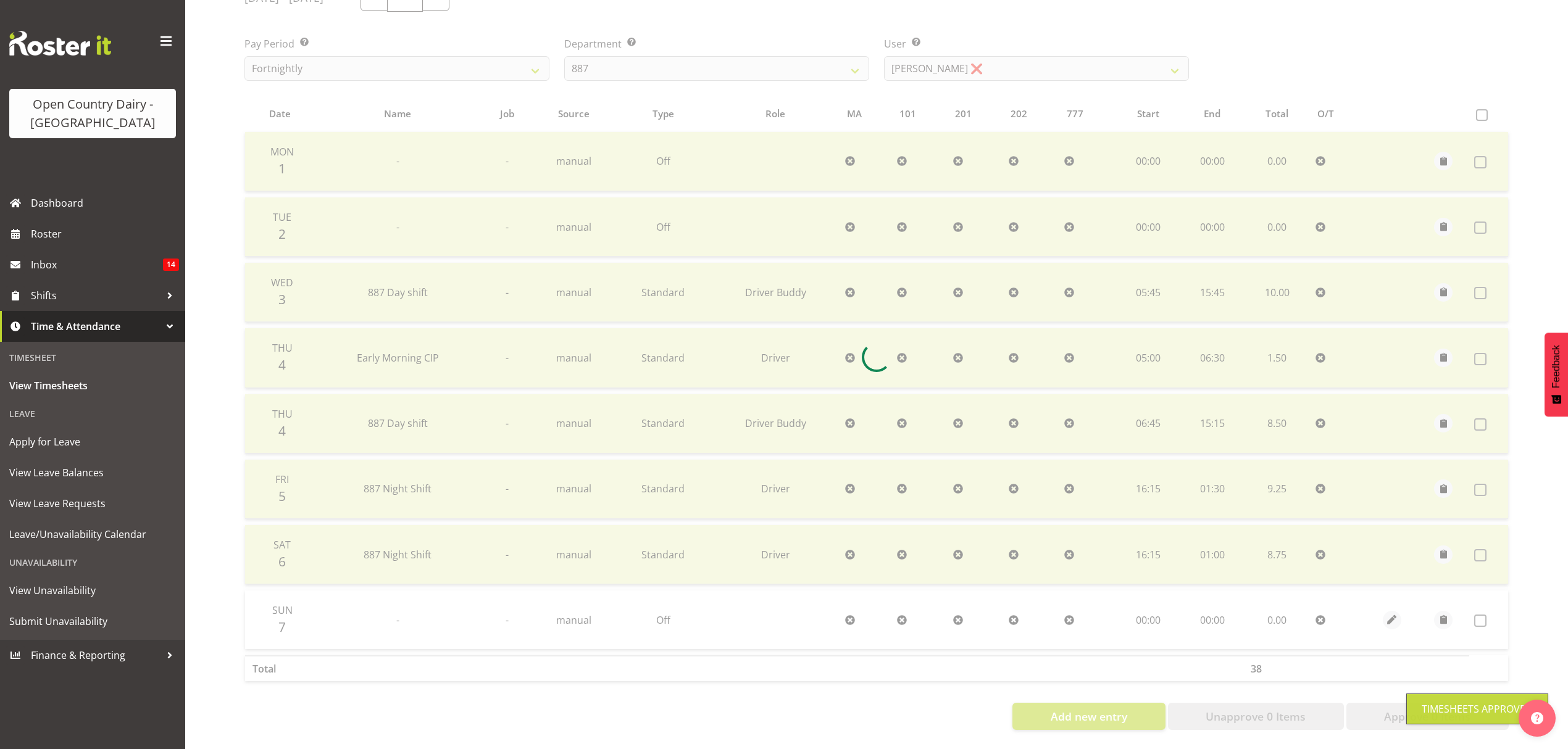
scroll to position [189, 0]
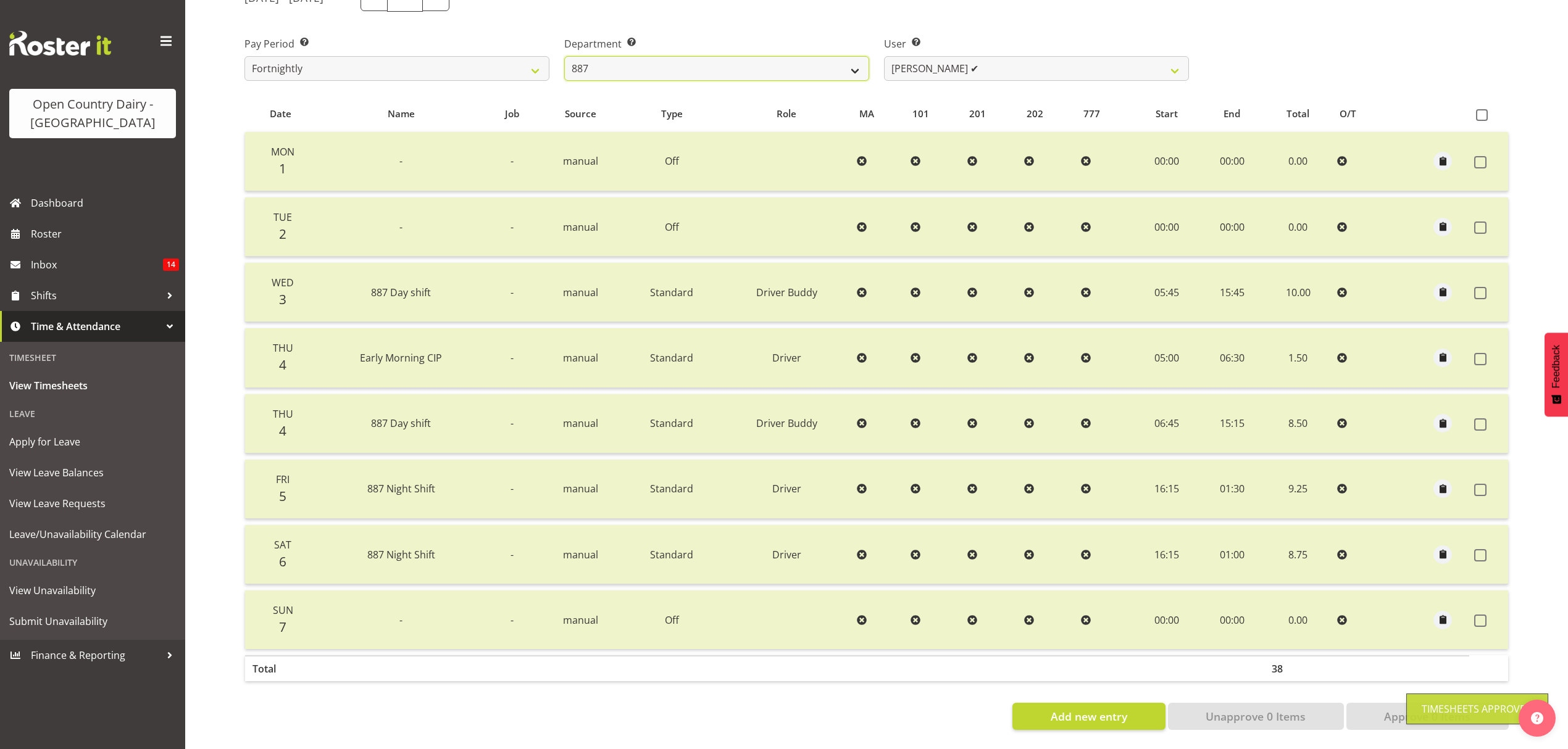
click at [852, 60] on select "734 735 736 737 738 739 851 852 853 854 855 856 858 861 862 865 868 869 870 873" at bounding box center [717, 69] width 305 height 25
click at [564, 56] on select "734 735 736 737 738 739 851 852 853 854 855 856 858 861 862 865 868 869 870 873" at bounding box center [717, 69] width 305 height 25
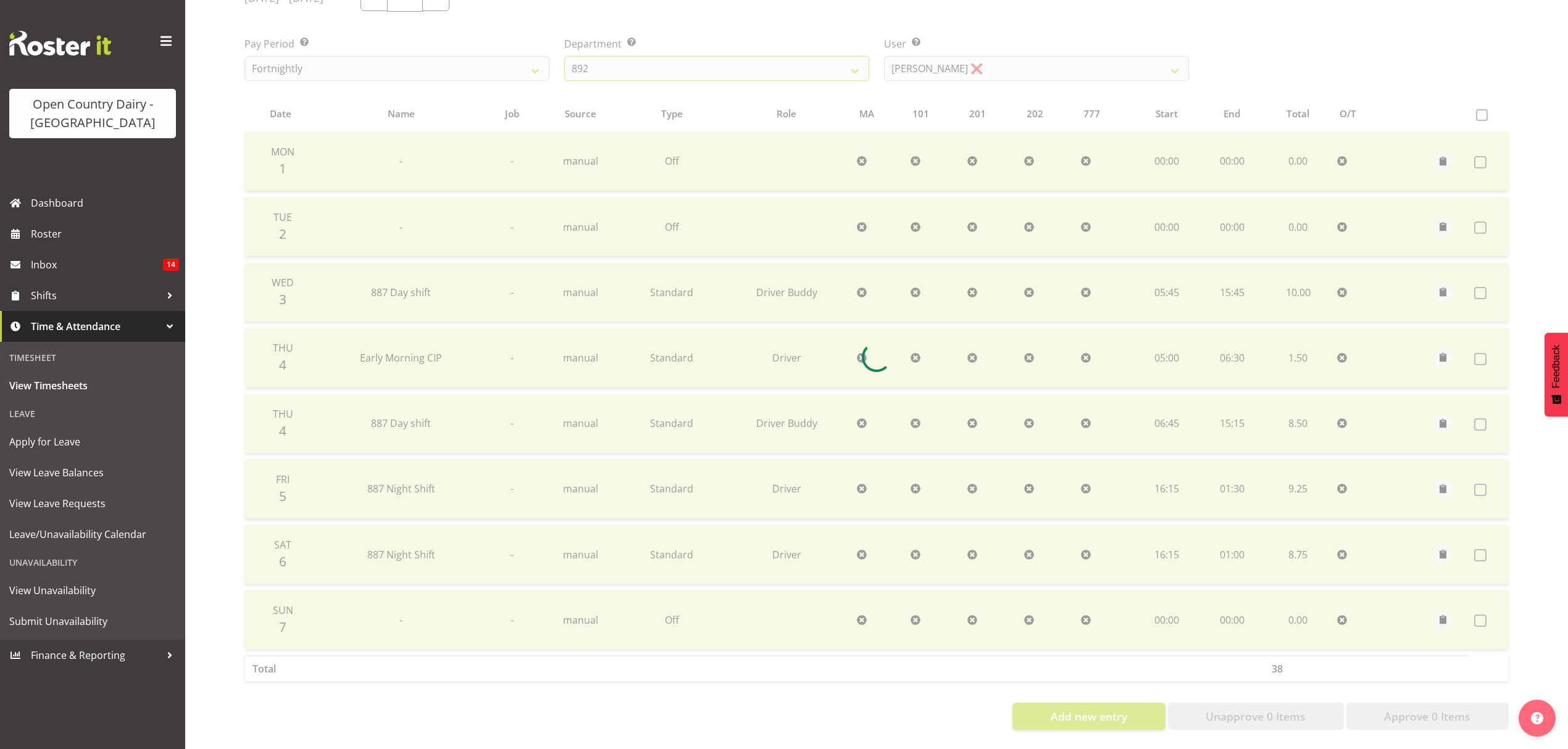
scroll to position [0, 0]
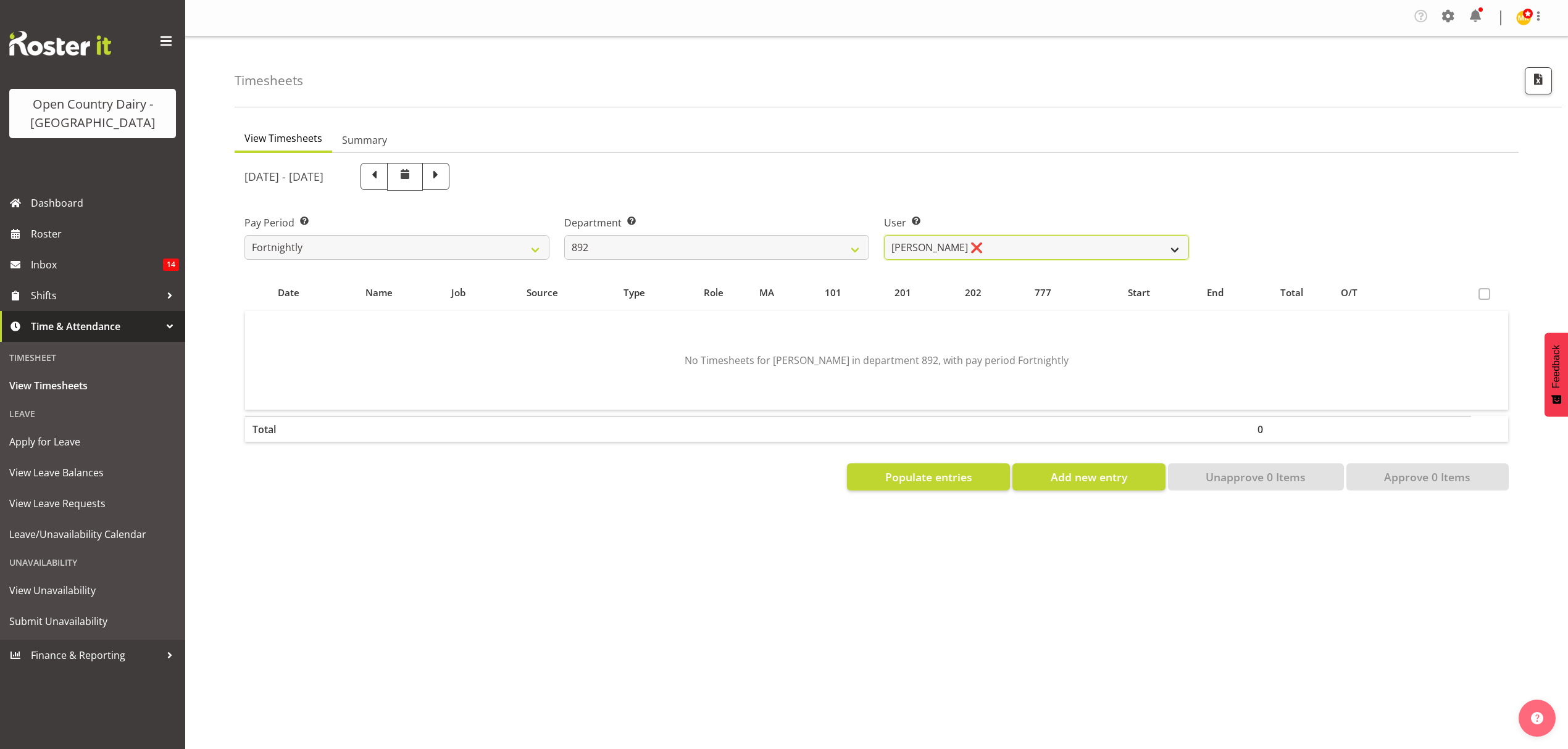
click at [1174, 248] on select "Brittany Willis ❌ Danny Davies ❌ David McKenzie ❌ Josh Winship ❌ Reece Calvert ❌" at bounding box center [1037, 248] width 305 height 25
click at [884, 236] on select "Brittany Willis ❌ Danny Davies ❌ David McKenzie ❌ Josh Winship ❌ Reece Calvert ❌" at bounding box center [1037, 248] width 305 height 25
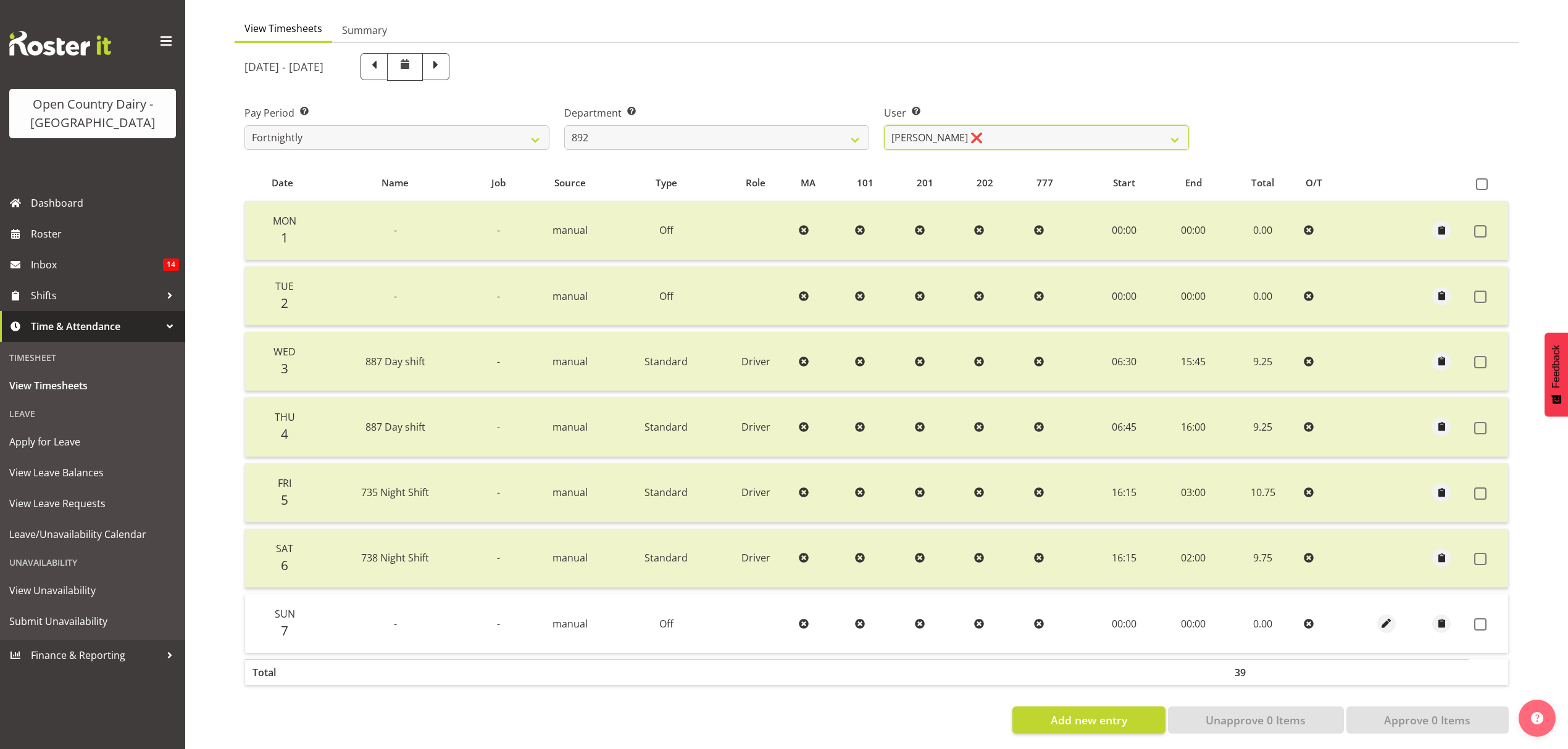
scroll to position [123, 0]
click at [1485, 174] on span at bounding box center [1482, 180] width 11 height 11
click at [1484, 176] on input "checkbox" at bounding box center [1480, 180] width 8 height 8
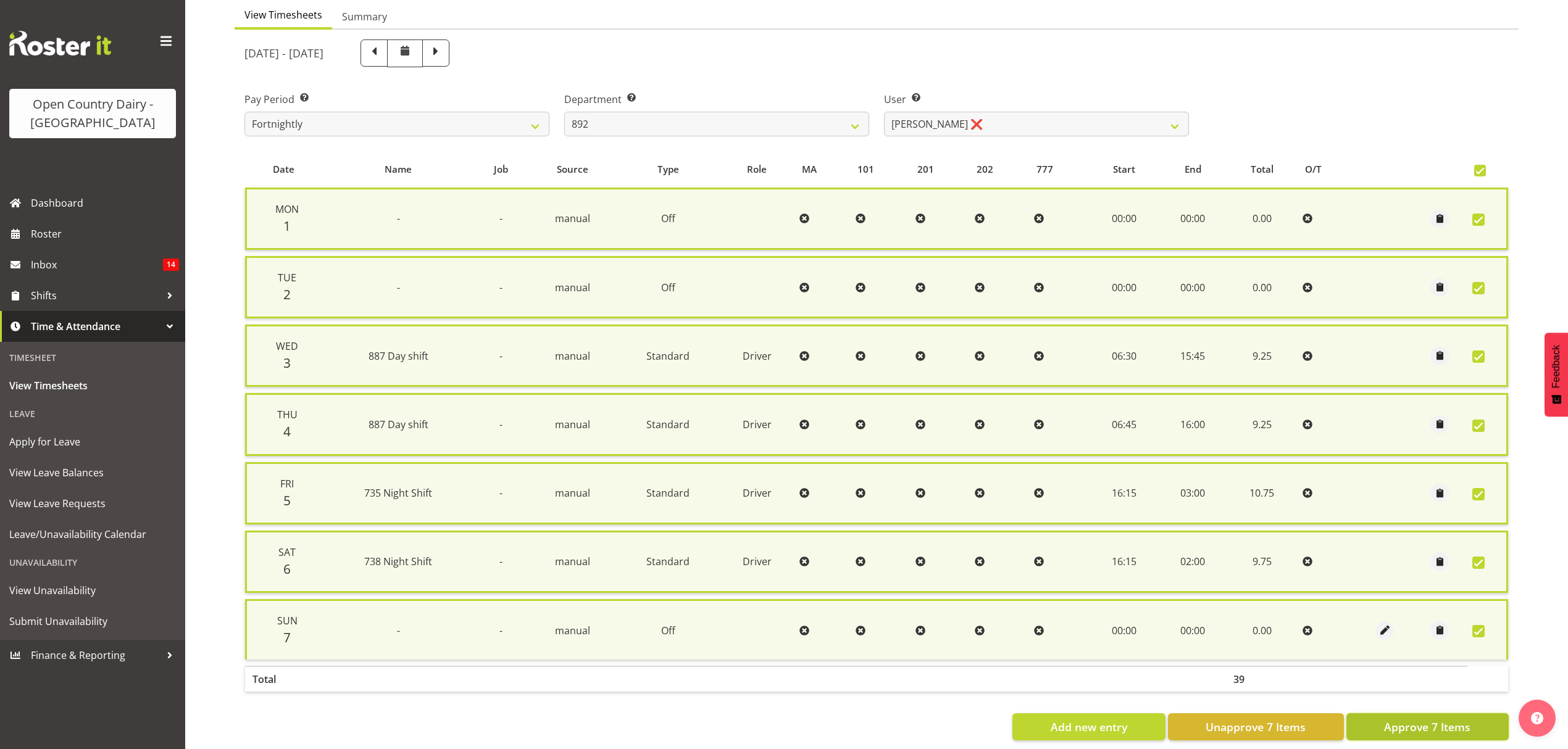
click at [1401, 719] on span "Approve 7 Items" at bounding box center [1427, 727] width 86 height 16
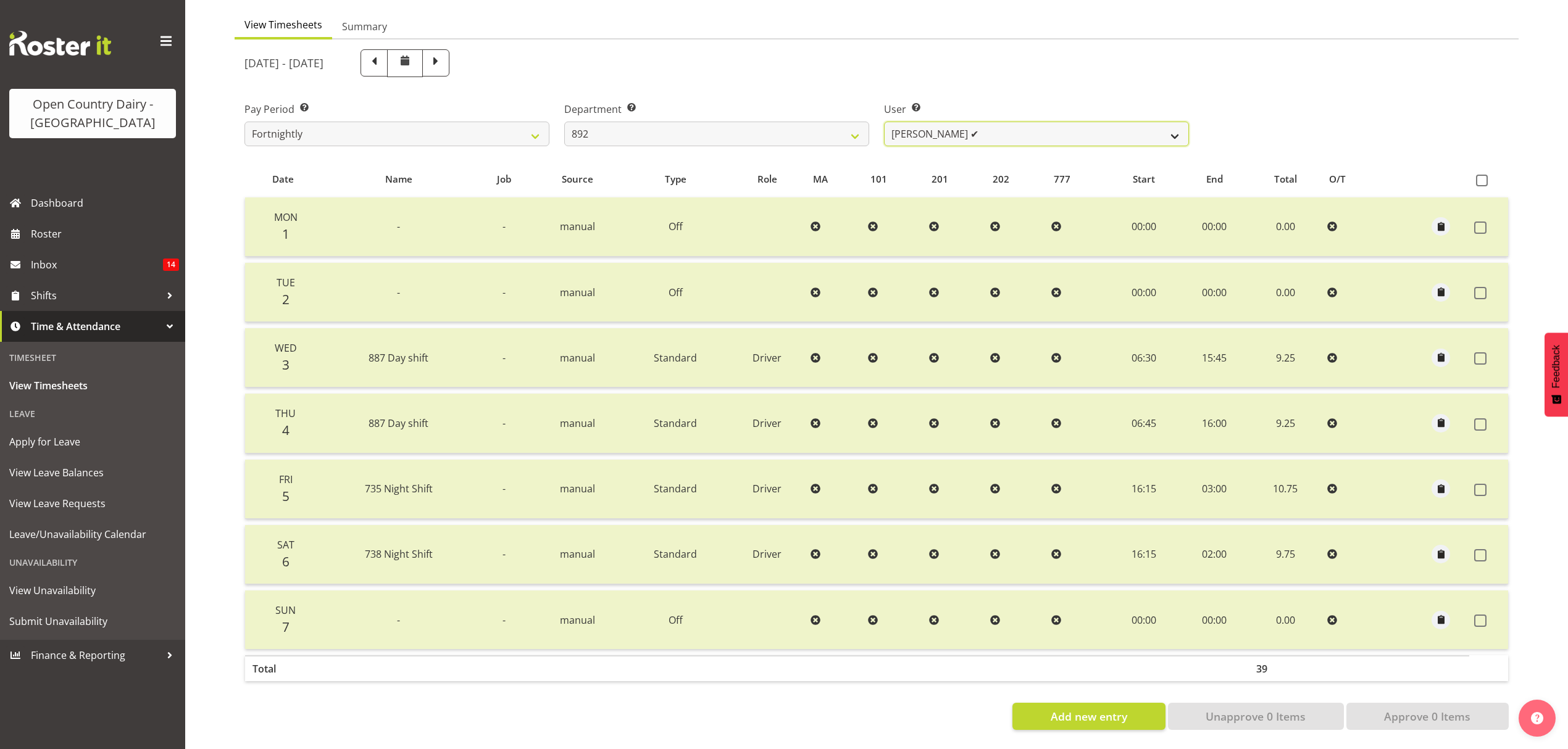
click at [1179, 124] on select "Brittany Willis ❌ Danny Davies ✔ David McKenzie ❌ Josh Winship ❌ Reece Calvert ❌" at bounding box center [1037, 134] width 305 height 25
click at [884, 122] on select "Brittany Willis ❌ Danny Davies ✔ David McKenzie ❌ Josh Winship ❌ Reece Calvert ❌" at bounding box center [1037, 134] width 305 height 25
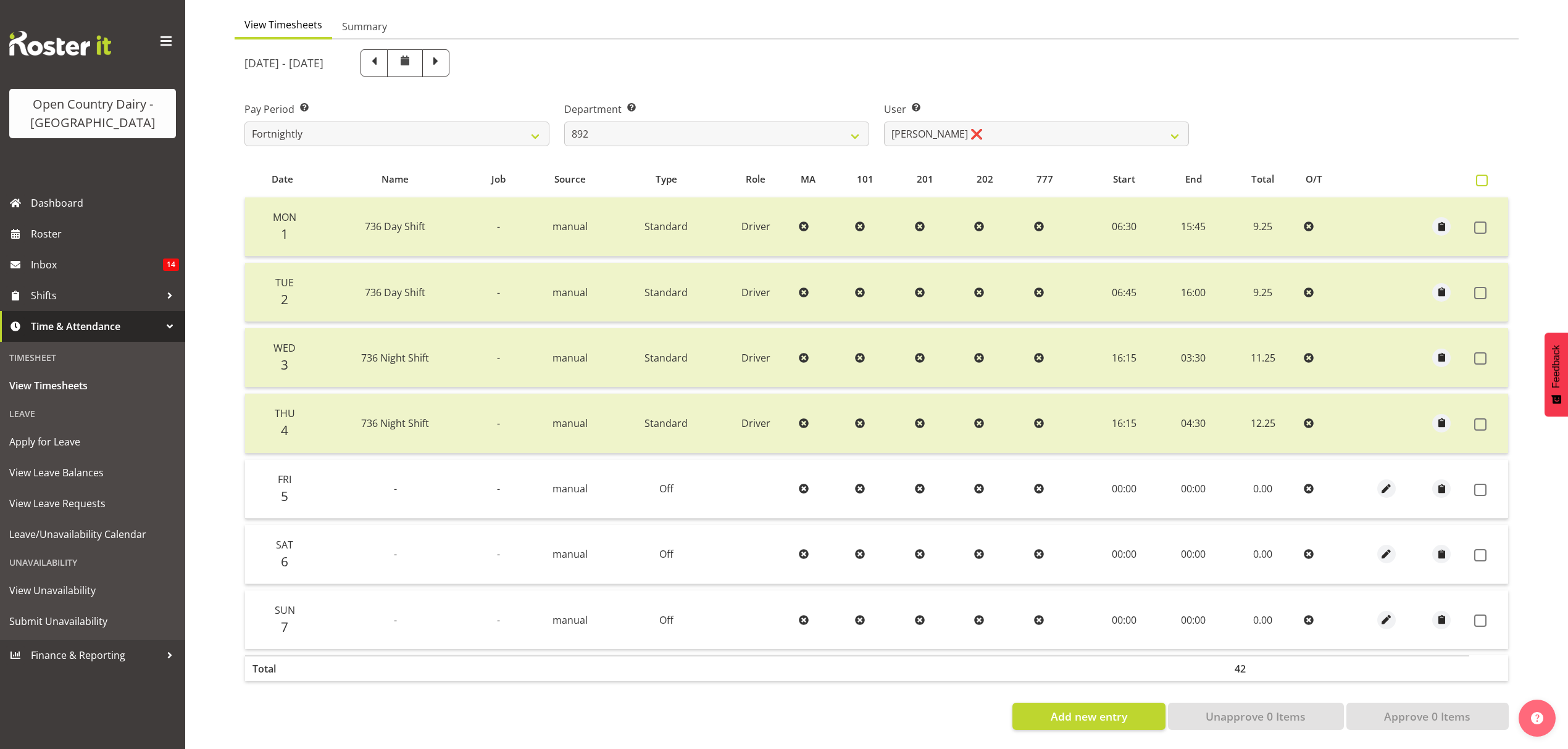
click at [1478, 174] on span at bounding box center [1482, 180] width 11 height 11
click at [1478, 176] on input "checkbox" at bounding box center [1480, 180] width 8 height 8
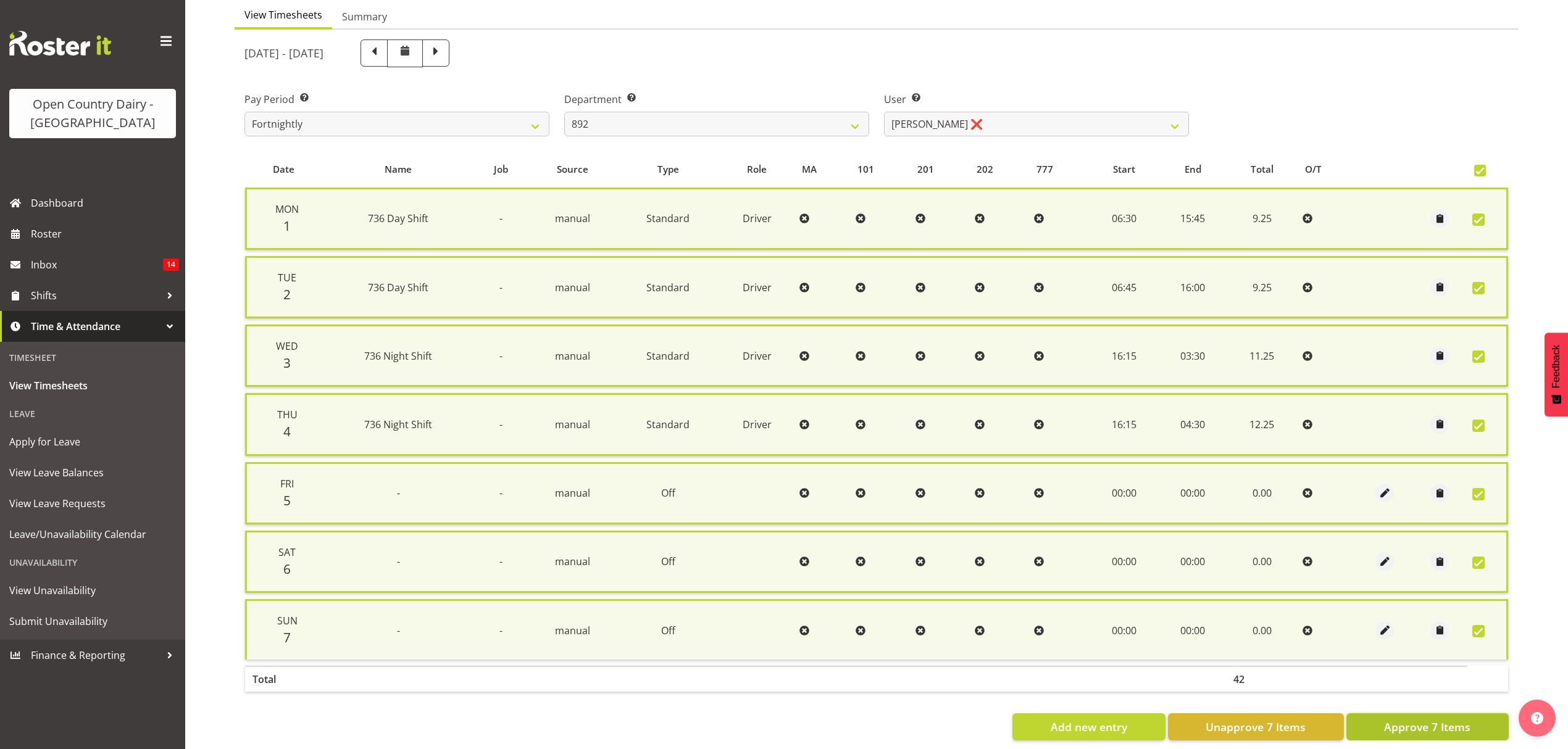
click at [1413, 724] on span "Approve 7 Items" at bounding box center [1427, 727] width 86 height 16
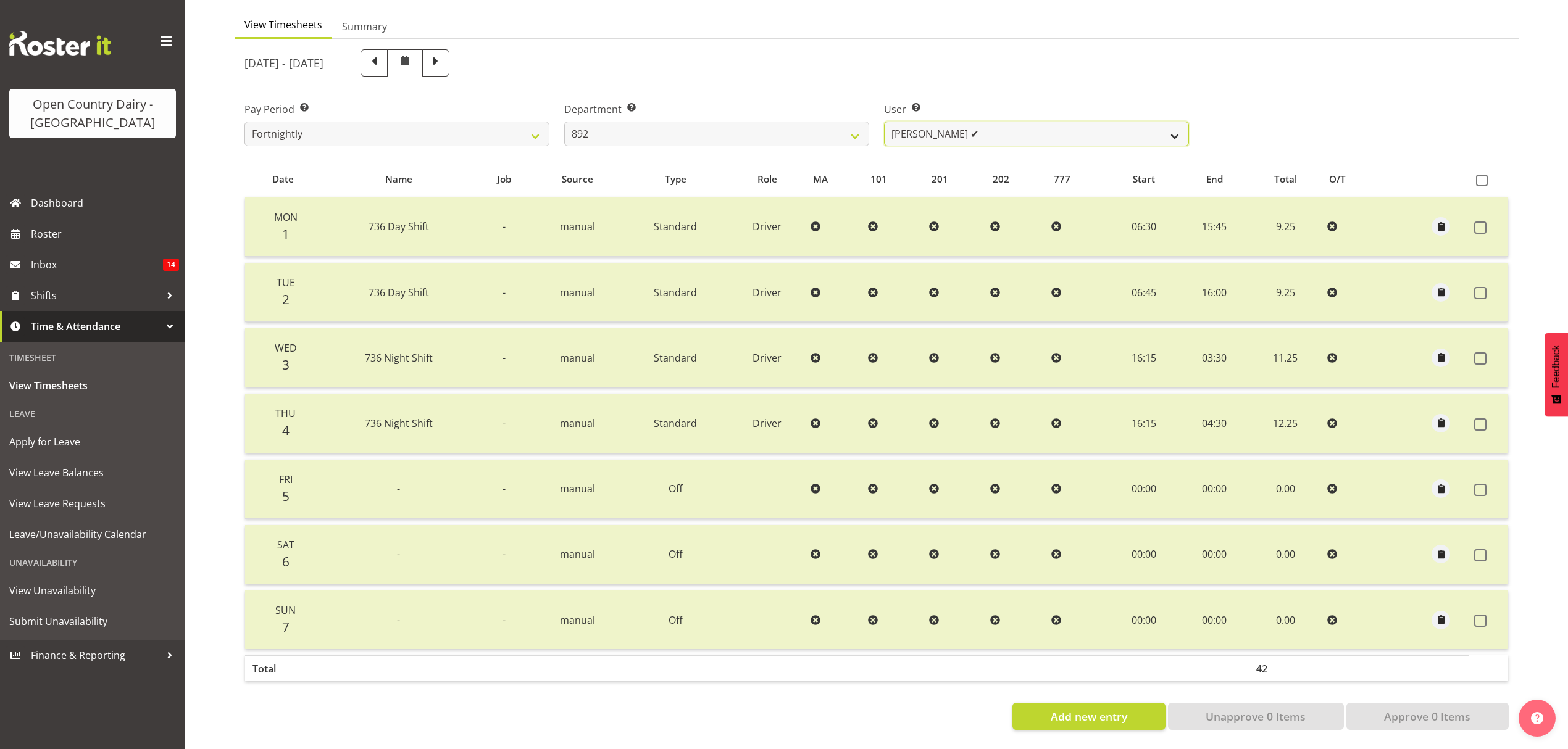
click at [1177, 126] on select "Brittany Willis ❌ Danny Davies ✔ David McKenzie ✔ Josh Winship ❌ Reece Calvert ❌" at bounding box center [1037, 134] width 305 height 25
click at [884, 122] on select "Brittany Willis ❌ Danny Davies ✔ David McKenzie ✔ Josh Winship ❌ Reece Calvert ❌" at bounding box center [1037, 134] width 305 height 25
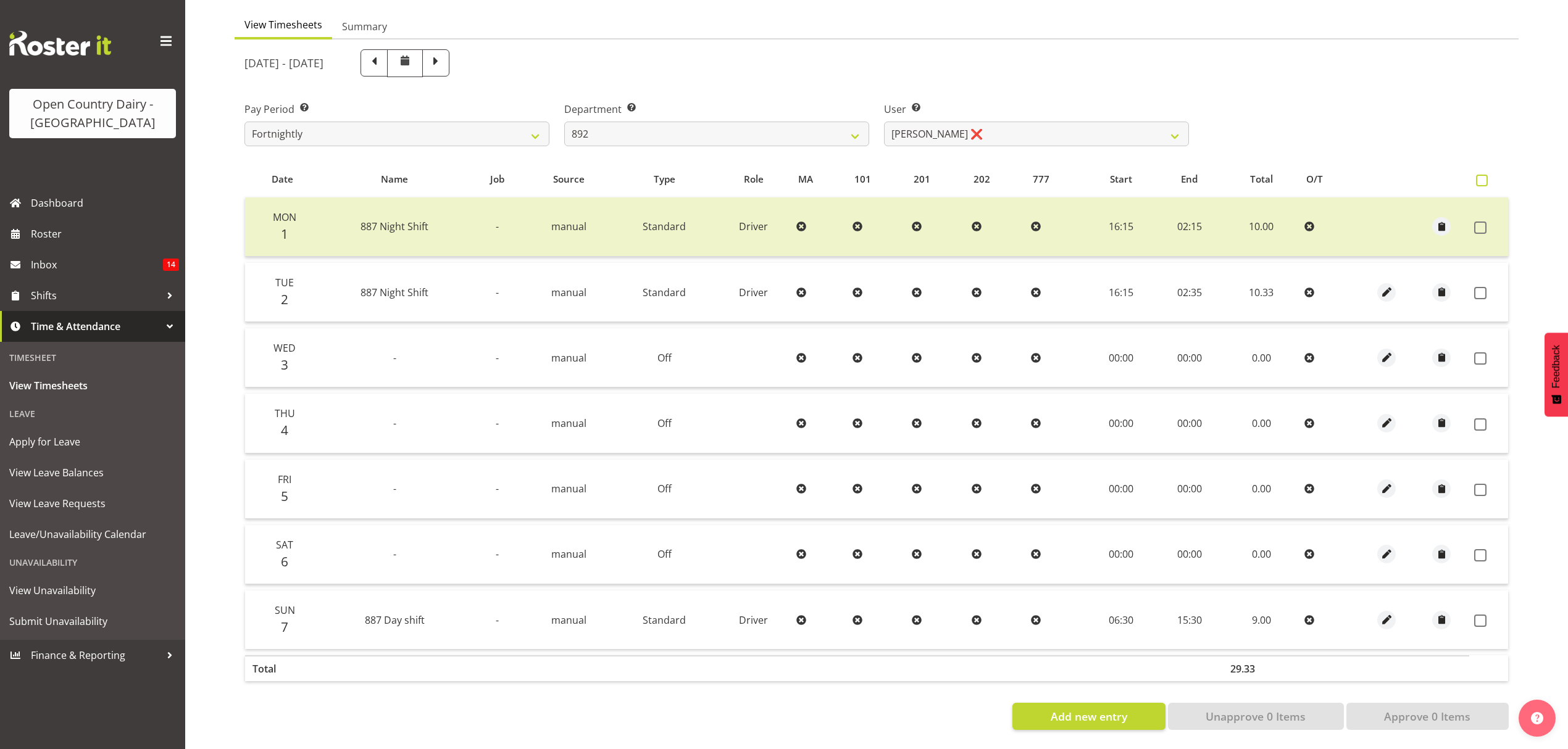
click at [1484, 174] on span at bounding box center [1482, 180] width 11 height 11
click at [1484, 176] on input "checkbox" at bounding box center [1480, 180] width 8 height 8
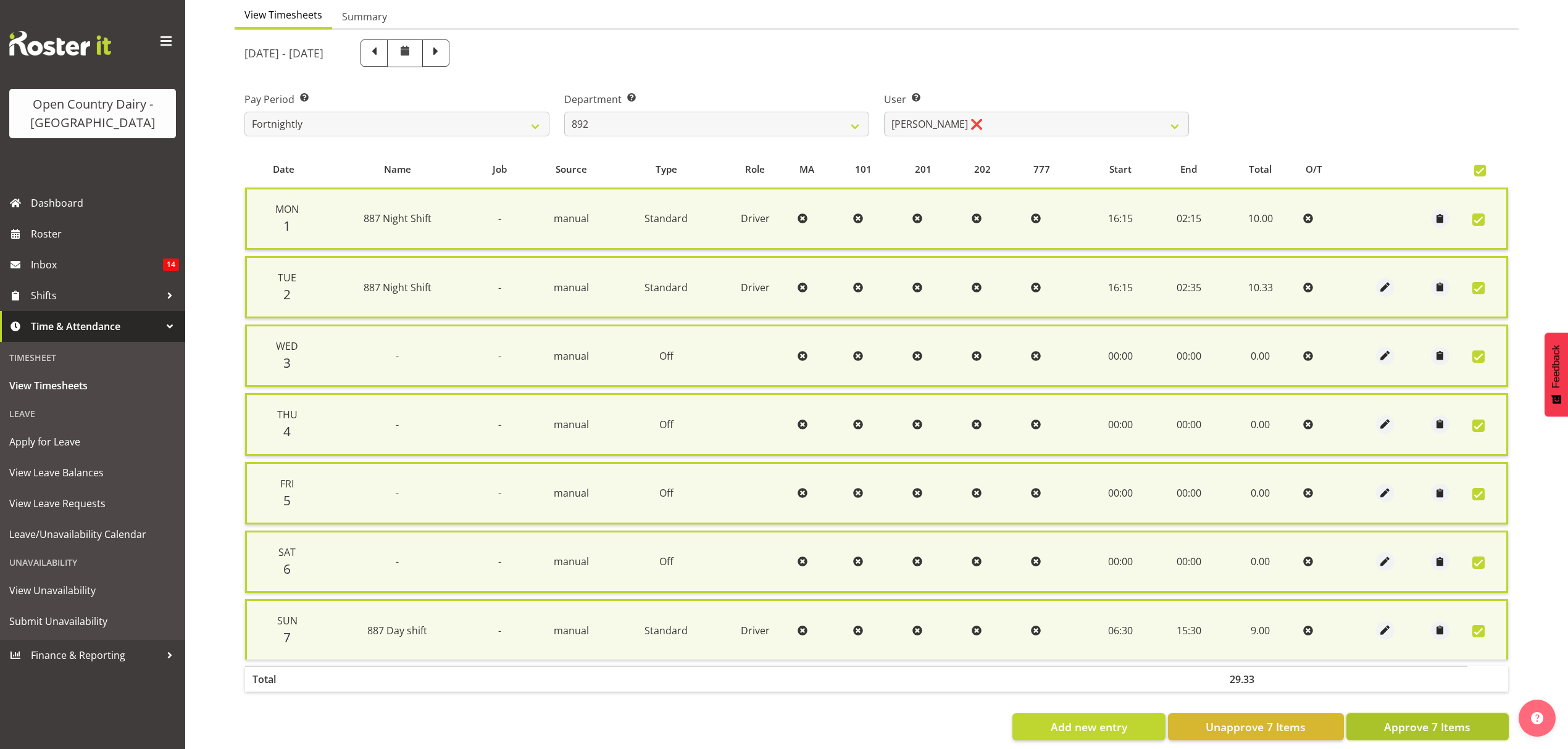
click at [1445, 722] on span "Approve 7 Items" at bounding box center [1427, 727] width 86 height 16
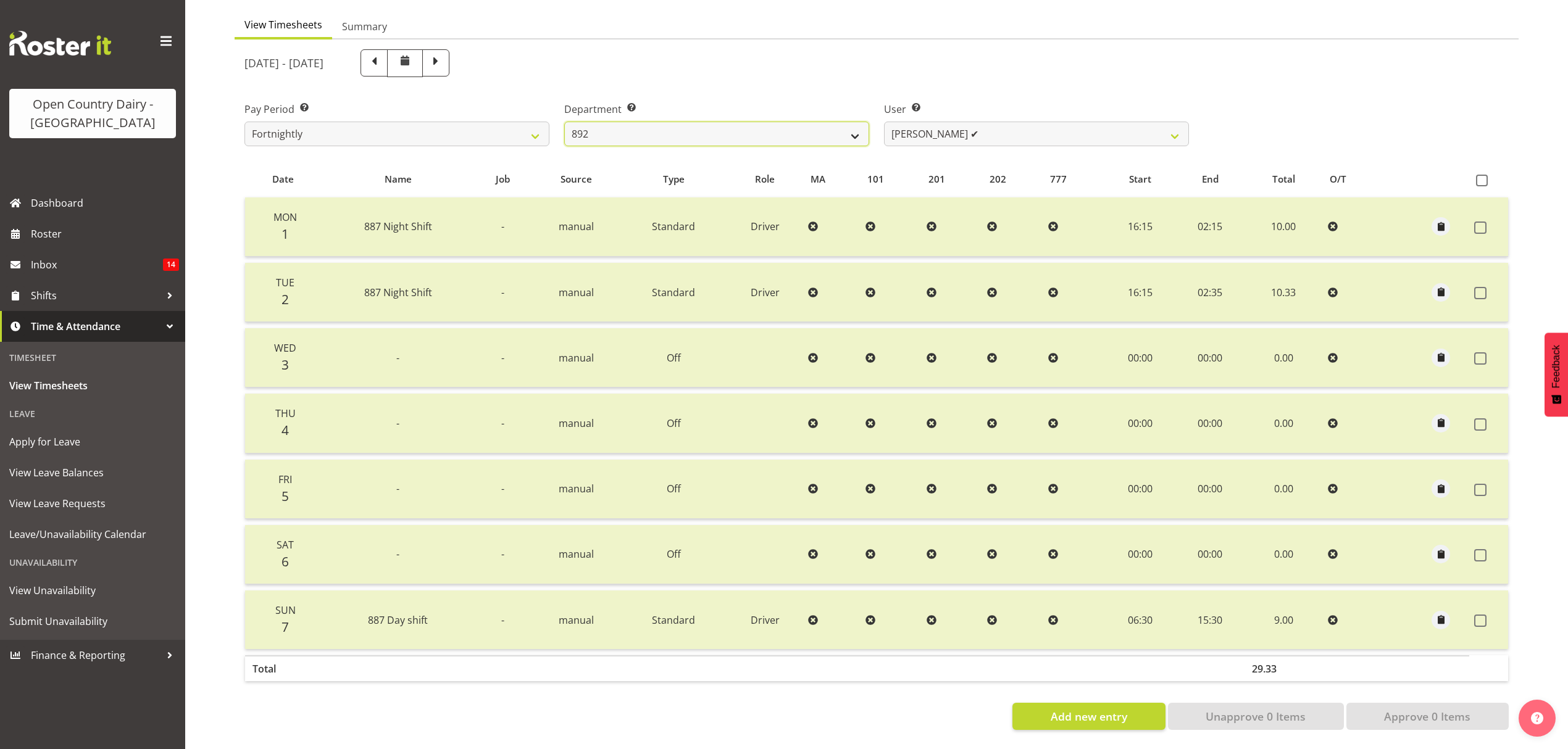
click at [855, 123] on select "734 735 736 737 738 739 851 852 853 854 855 856 858 861 862 865 868 869 870 873" at bounding box center [717, 134] width 305 height 25
click at [564, 122] on select "734 735 736 737 738 739 851 852 853 854 855 856 858 861 862 865 868 869 870 873" at bounding box center [717, 134] width 305 height 25
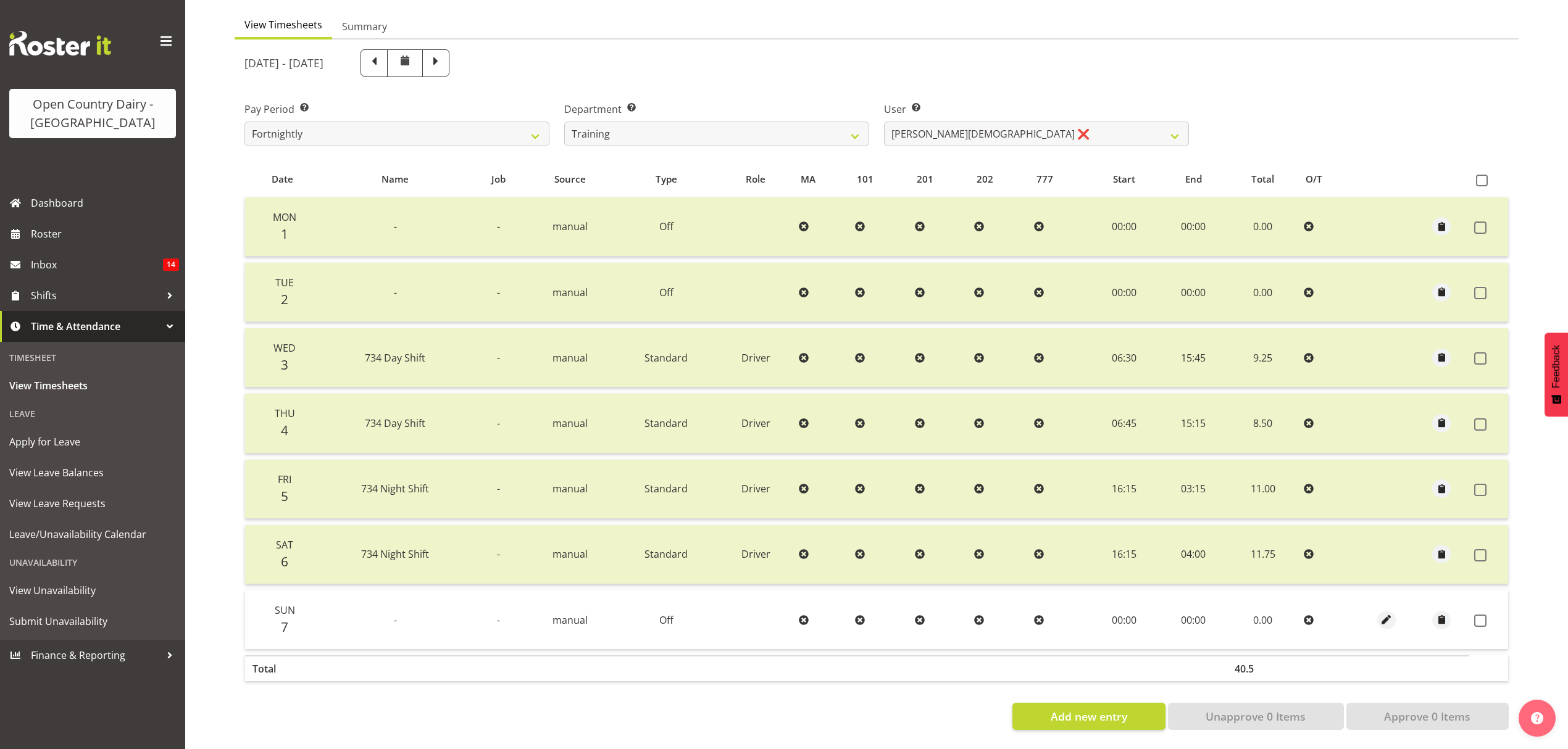
drag, startPoint x: 1478, startPoint y: 170, endPoint x: 1464, endPoint y: 216, distance: 48.1
click at [1478, 174] on span at bounding box center [1482, 180] width 11 height 11
click at [1478, 176] on input "checkbox" at bounding box center [1480, 180] width 8 height 8
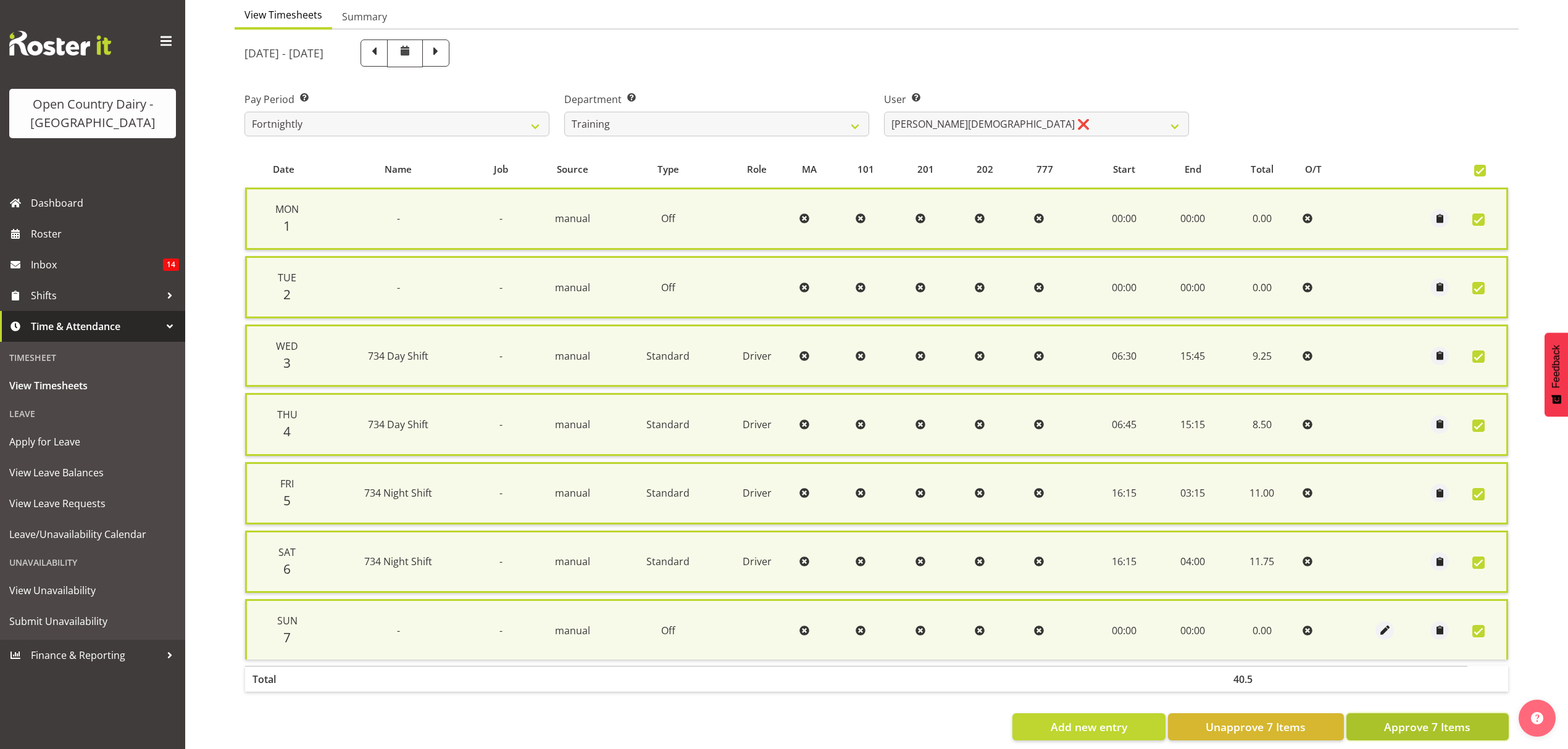
click at [1442, 721] on span "Approve 7 Items" at bounding box center [1427, 727] width 86 height 16
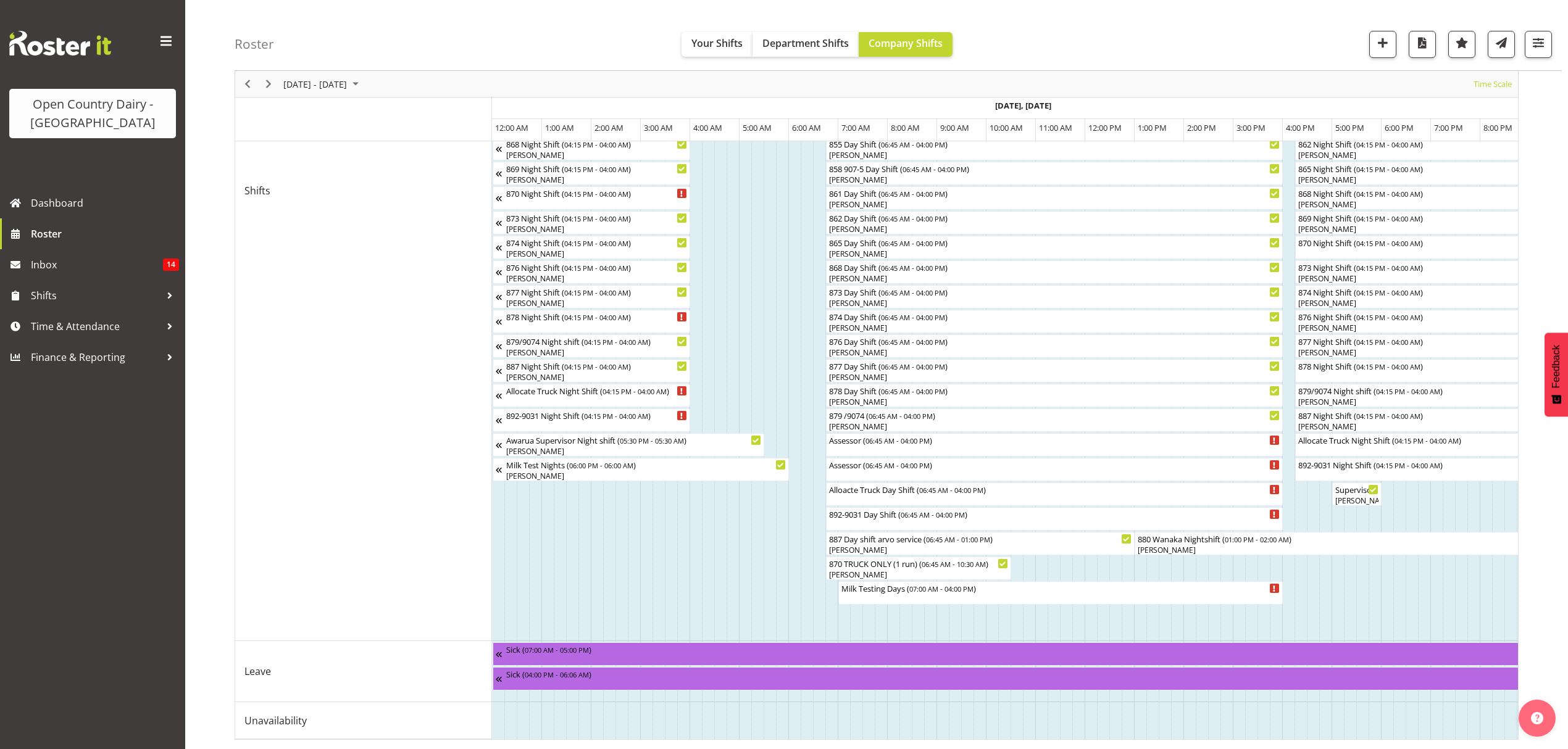
scroll to position [0, 500]
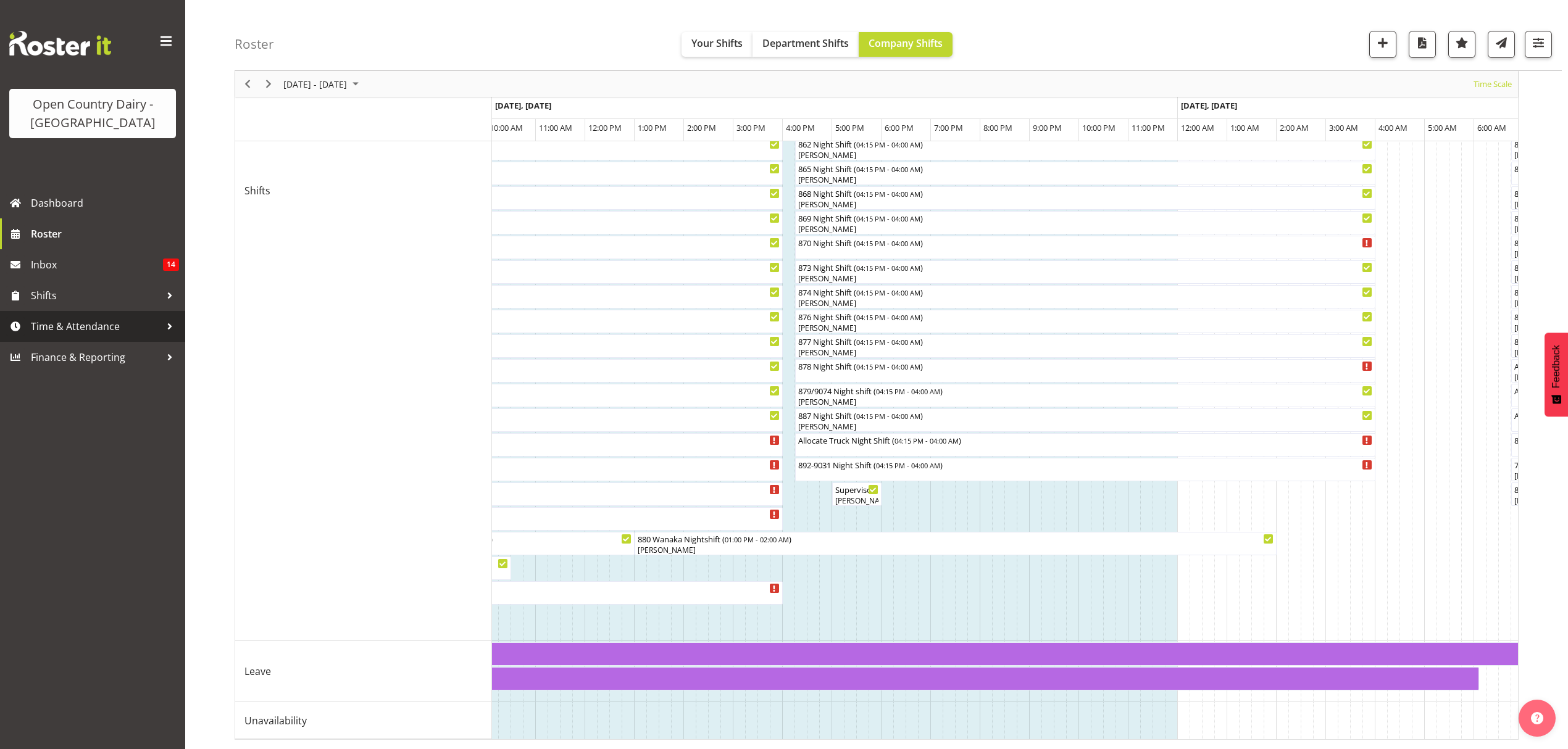
click at [53, 320] on span "Time & Attendance" at bounding box center [95, 326] width 130 height 19
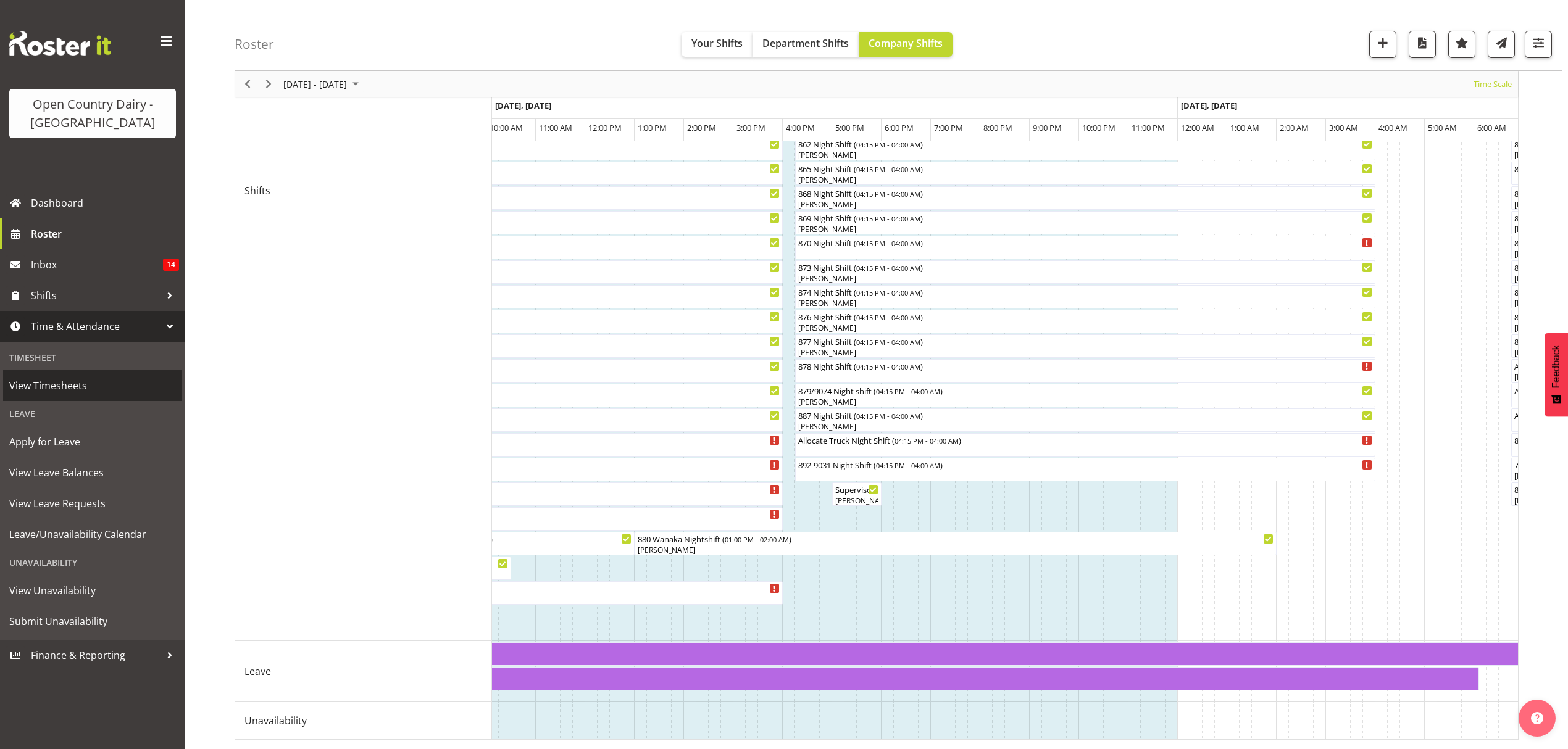
click at [56, 391] on span "View Timesheets" at bounding box center [93, 385] width 167 height 19
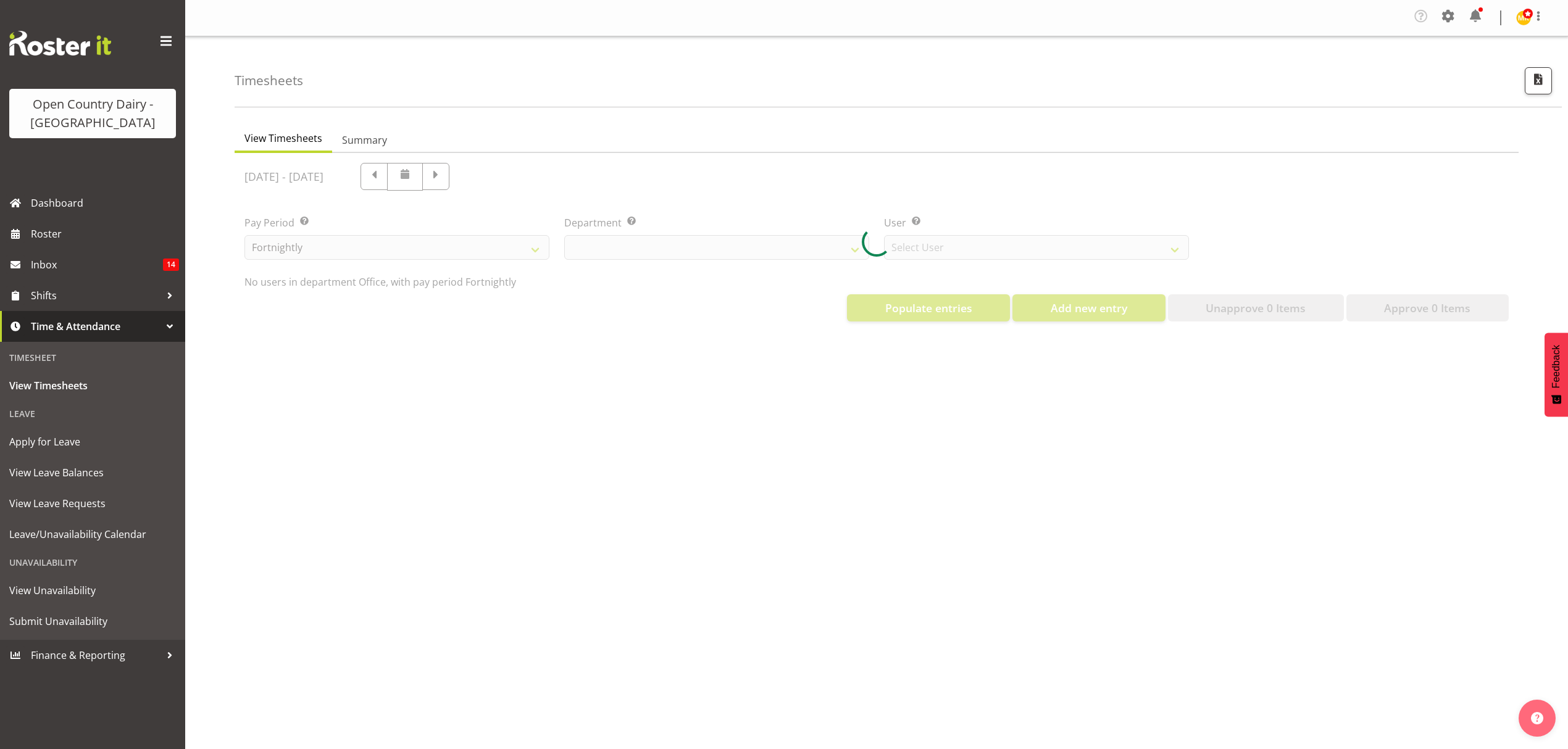
select select "699"
select select "8449"
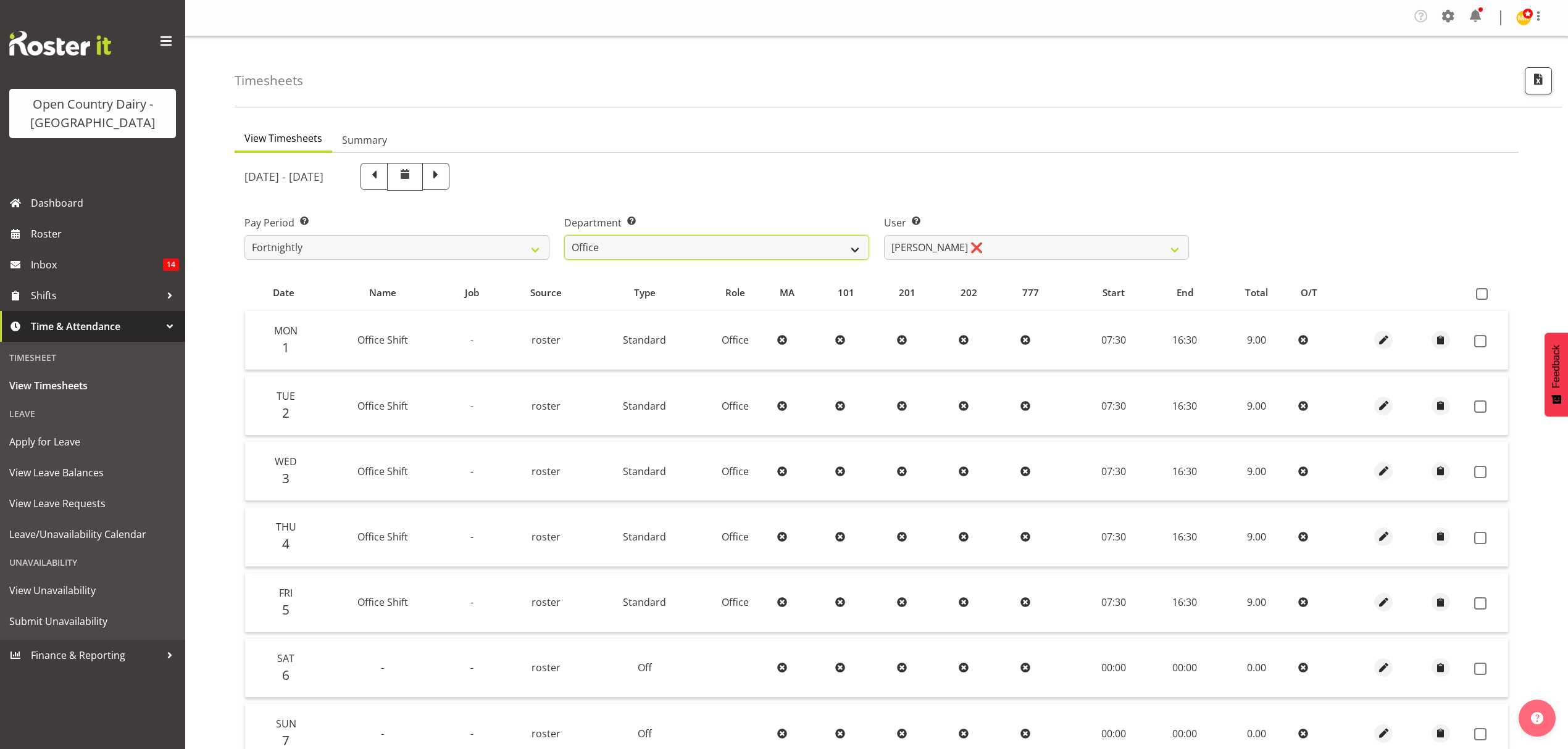
click at [852, 250] on select "734 735 736 737 738 739 851 852 853 854 855 856 858 861 862 865 868 869 870 873" at bounding box center [717, 248] width 305 height 25
select select "903"
click at [564, 236] on select "734 735 736 737 738 739 851 852 853 854 855 856 858 861 862 865 868 869 870 873" at bounding box center [717, 248] width 305 height 25
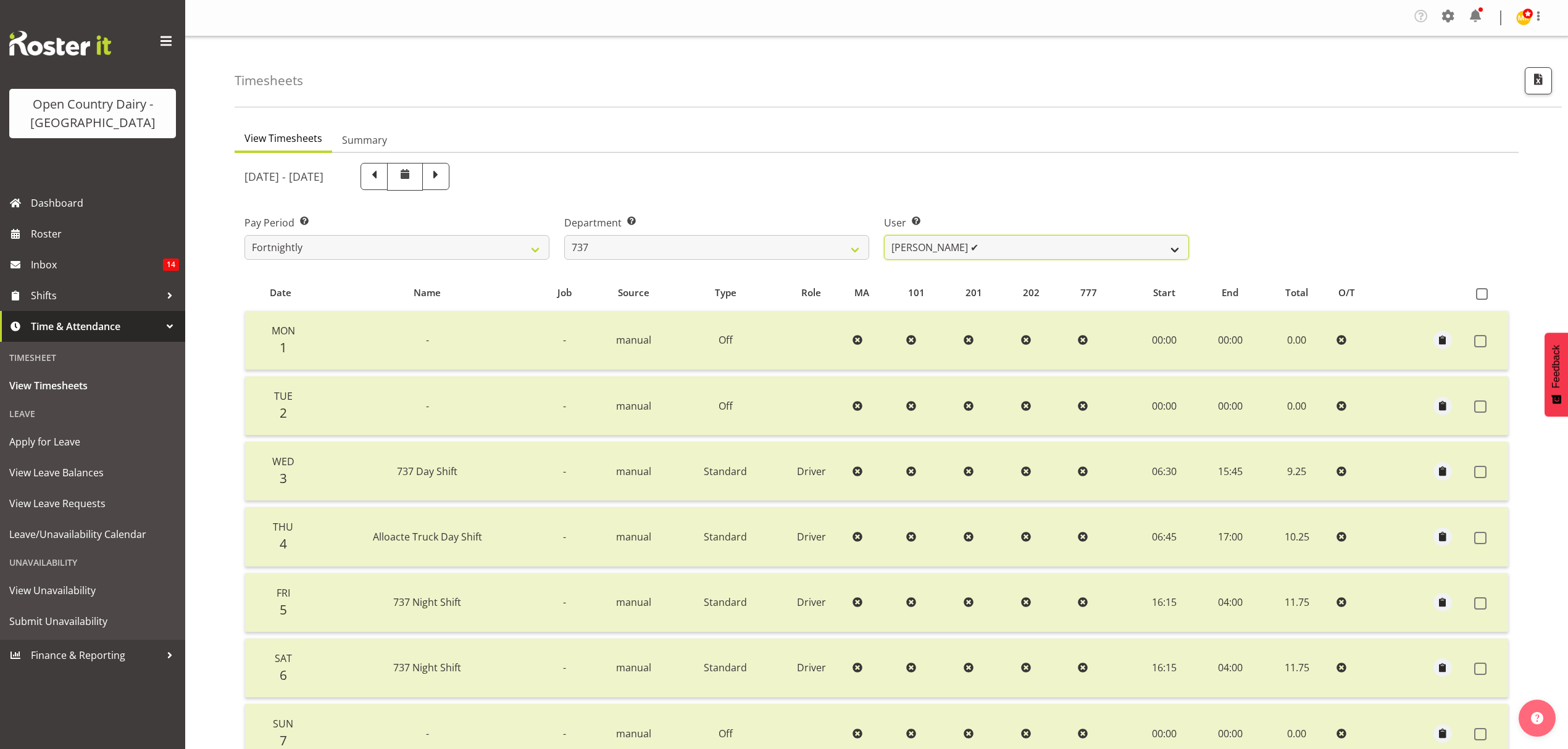
click at [1176, 250] on select "[PERSON_NAME] ✔ [PERSON_NAME] ❌ [PERSON_NAME] ✔ [PERSON_NAME] ✔" at bounding box center [1037, 248] width 305 height 25
select select "10317"
click at [884, 236] on select "[PERSON_NAME] ✔ [PERSON_NAME] ❌ [PERSON_NAME] ✔ [PERSON_NAME] ✔" at bounding box center [1037, 248] width 305 height 25
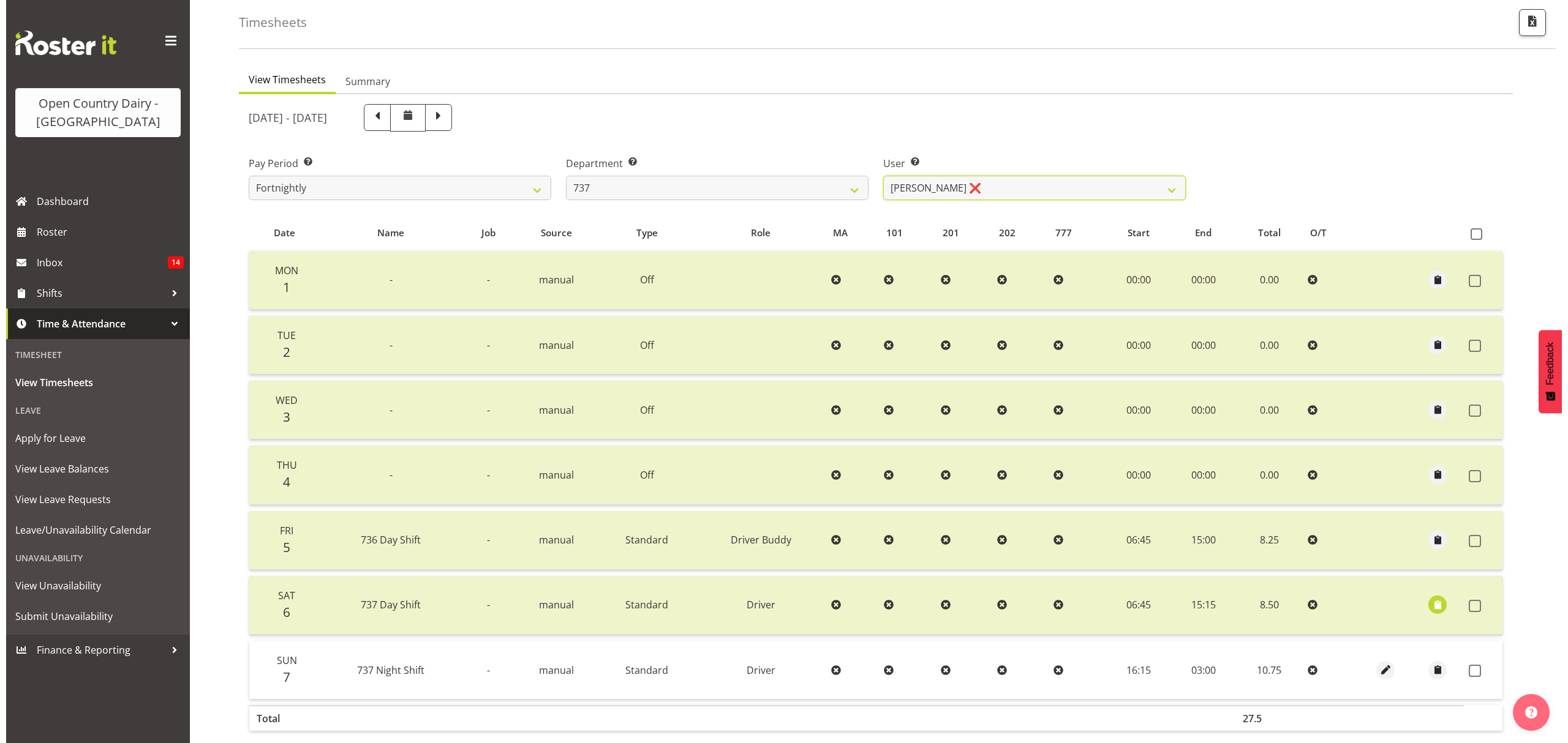
scroll to position [122, 0]
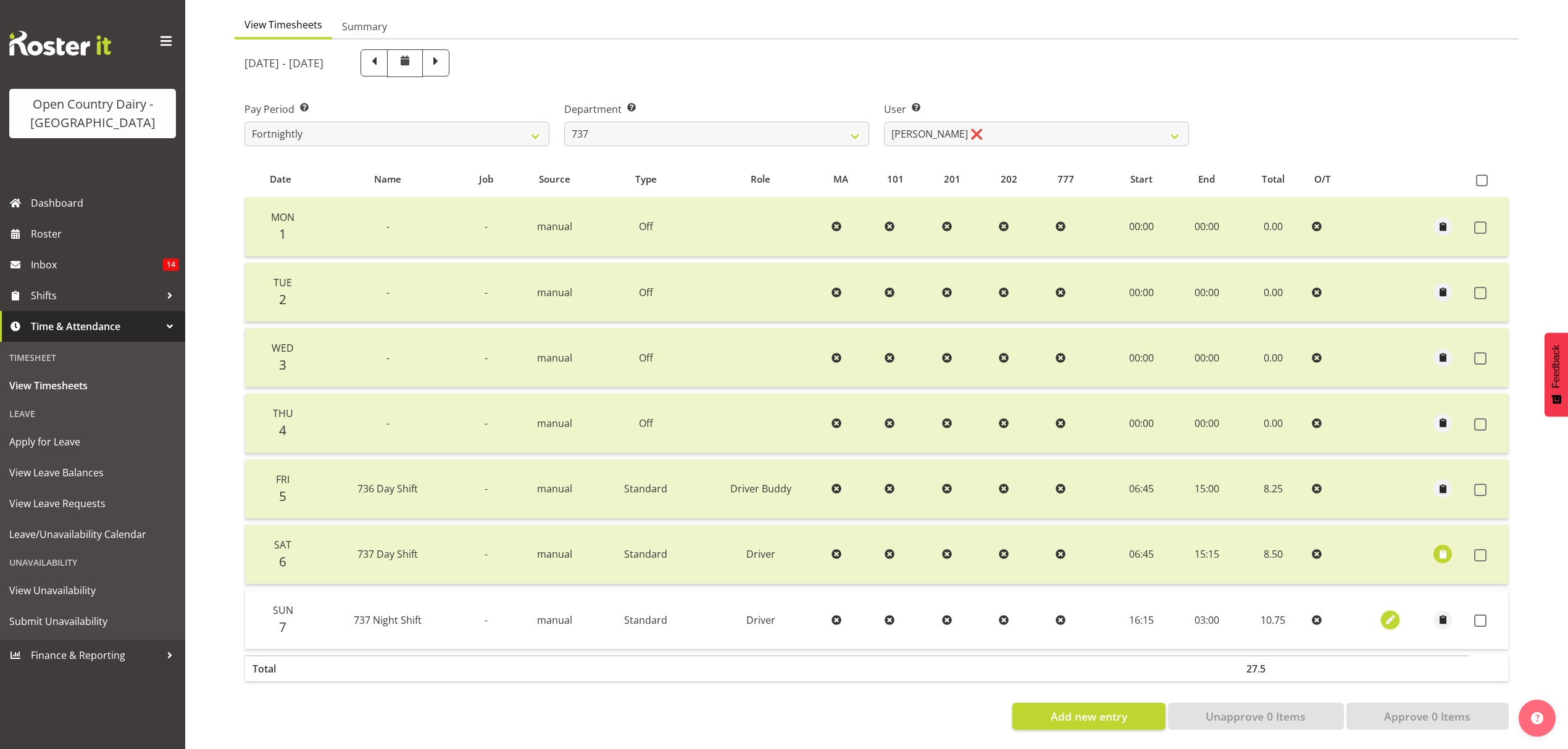
click at [1393, 613] on span "button" at bounding box center [1391, 620] width 14 height 14
select select "Standard"
select select "8"
select select "2025"
select select "3"
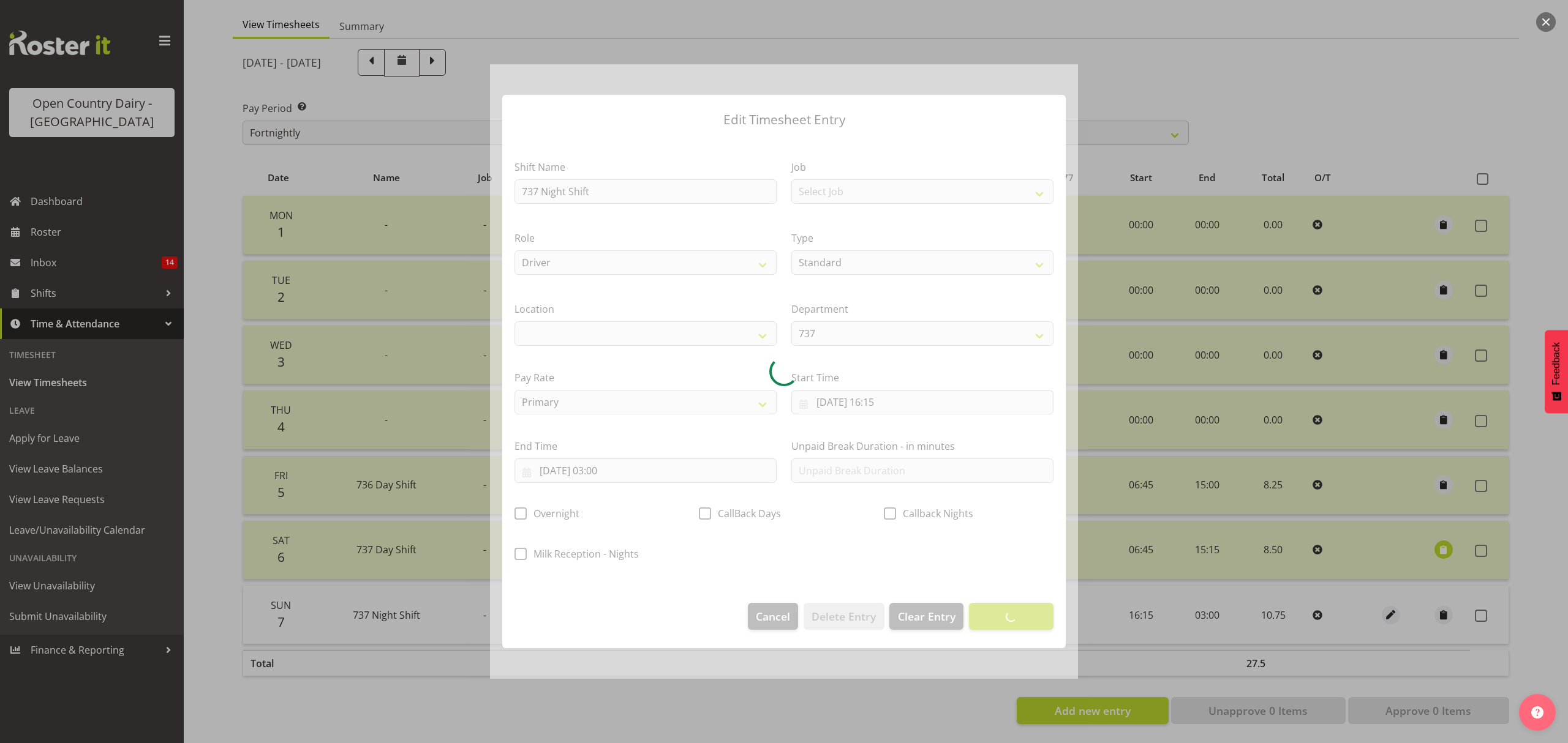
select select
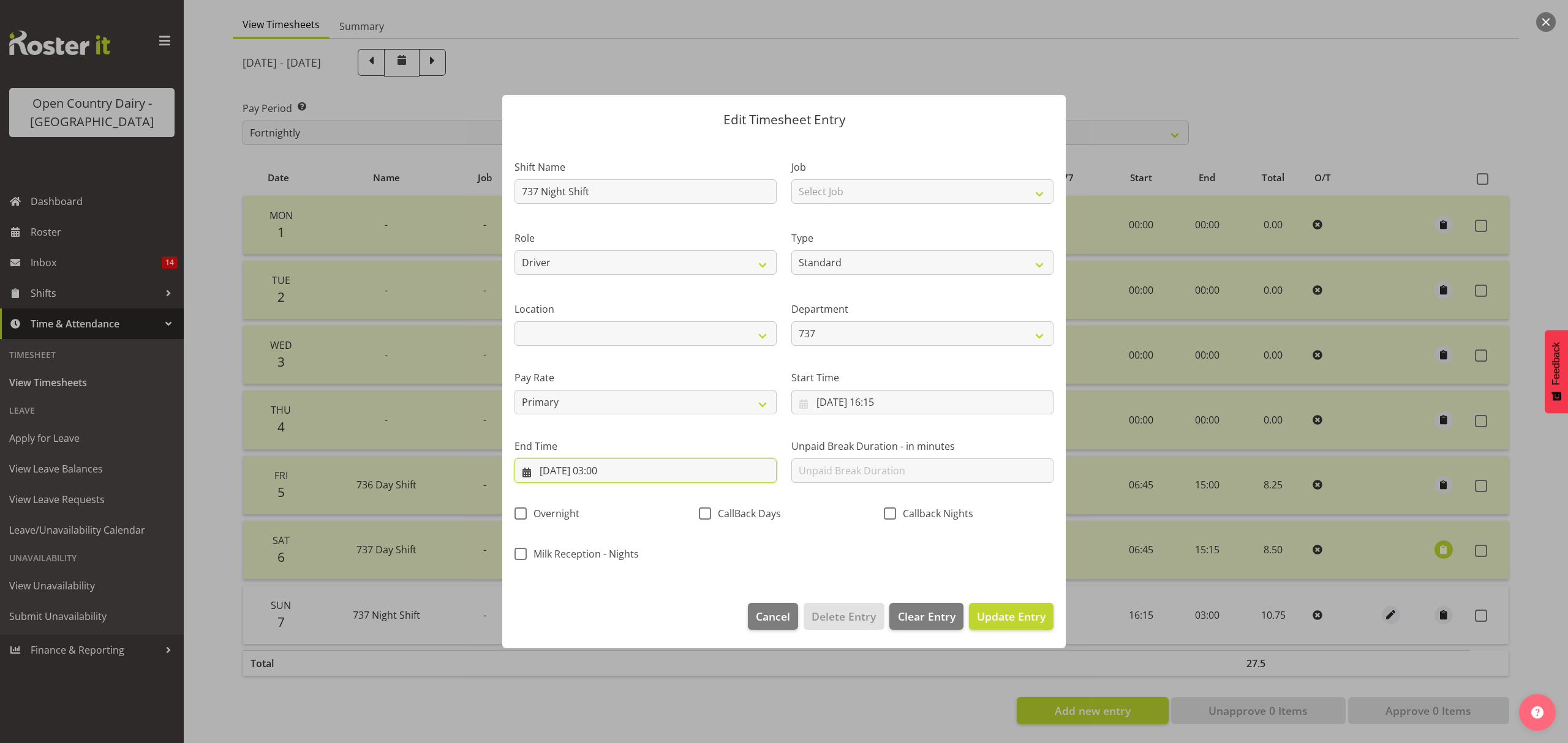
click at [606, 476] on input "[DATE] 03:00" at bounding box center [645, 471] width 262 height 24
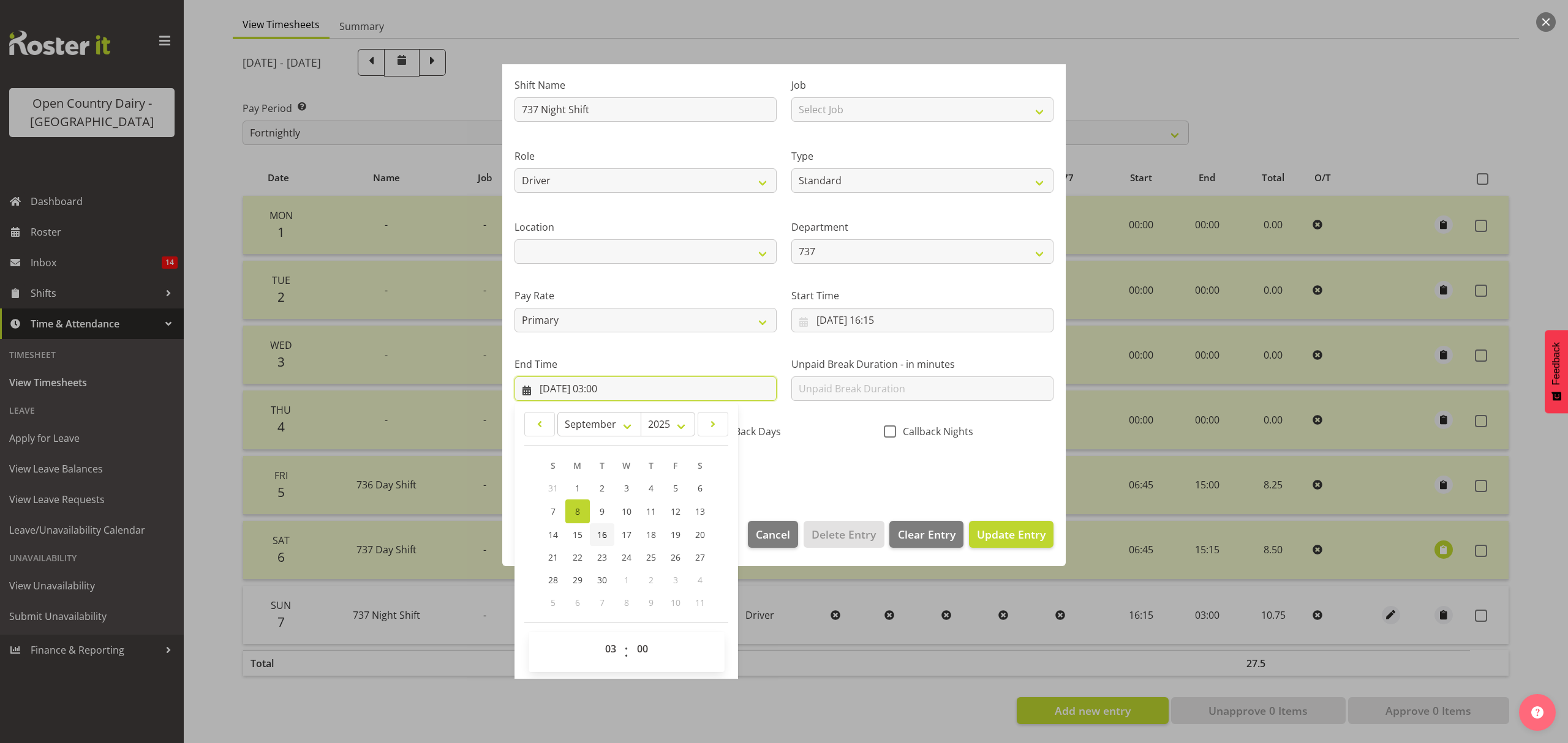
scroll to position [83, 0]
click at [614, 644] on select "00 01 02 03 04 05 06 07 08 09 10 11 12 13 14 15 16 17 18 19 20 21 22 23" at bounding box center [612, 648] width 28 height 24
select select "1"
click at [598, 636] on select "00 01 02 03 04 05 06 07 08 09 10 11 12 13 14 15 16 17 18 19 20 21 22 23" at bounding box center [612, 648] width 28 height 24
type input "[DATE] 01:00"
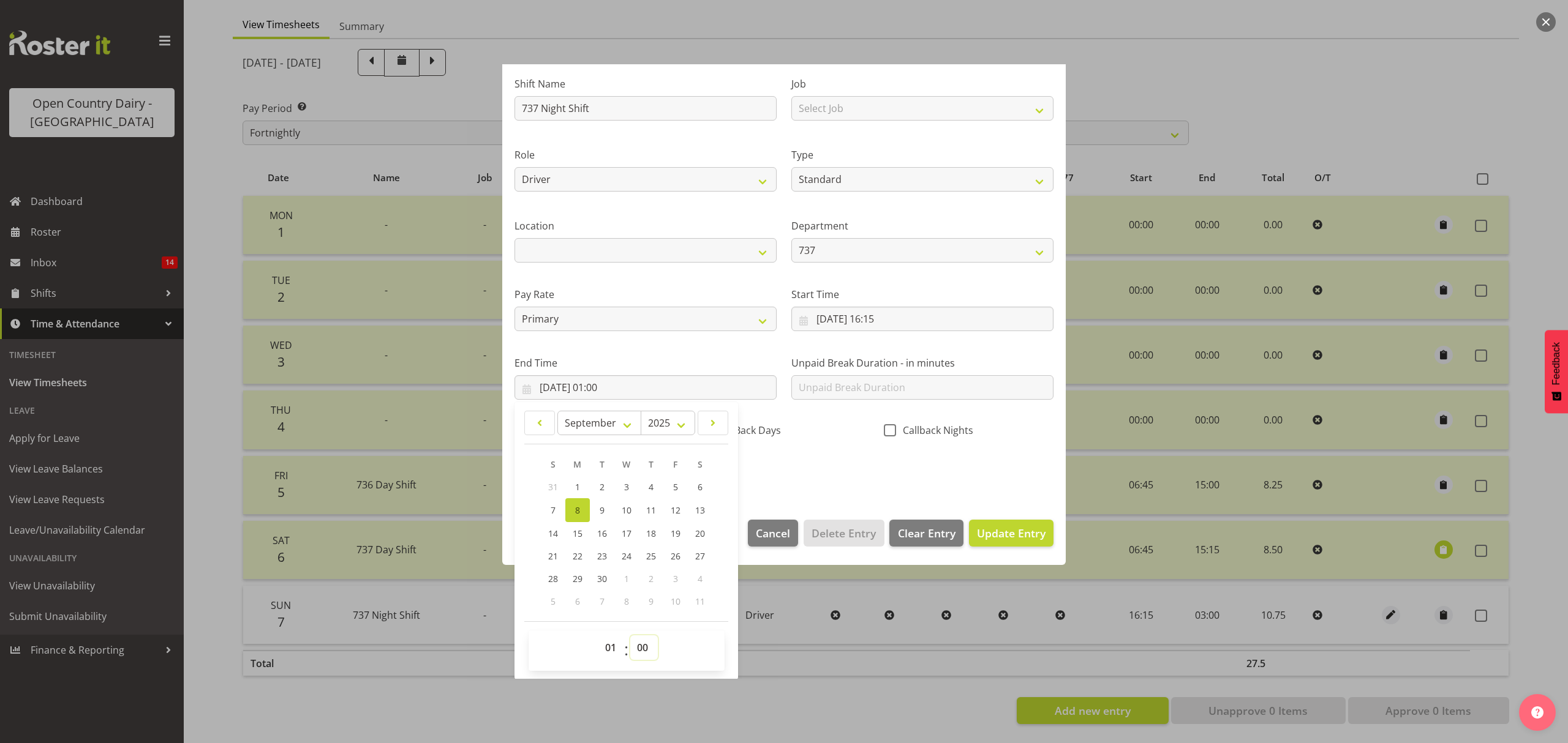
click at [638, 645] on select "00 01 02 03 04 05 06 07 08 09 10 11 12 13 14 15 16 17 18 19 20 21 22 23 24 25 2…" at bounding box center [645, 648] width 28 height 24
select select "15"
click at [631, 636] on select "00 01 02 03 04 05 06 07 08 09 10 11 12 13 14 15 16 17 18 19 20 21 22 23 24 25 2…" at bounding box center [645, 648] width 28 height 24
type input "[DATE] 01:15"
click at [878, 473] on div "Shift Name 737 Night Shift Job Select Job Connecting /unconnecting Trailers Mee…" at bounding box center [784, 274] width 554 height 428
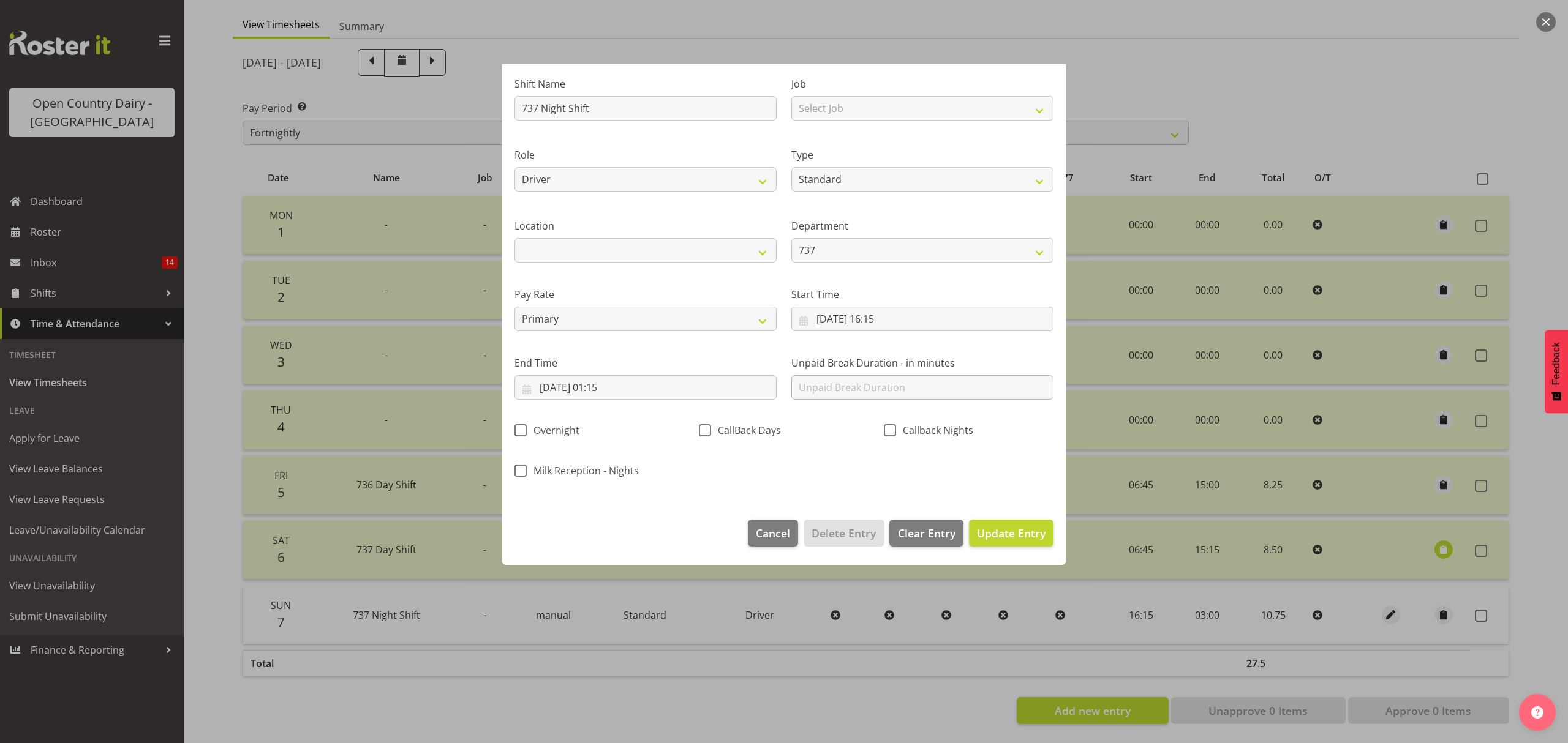
scroll to position [0, 0]
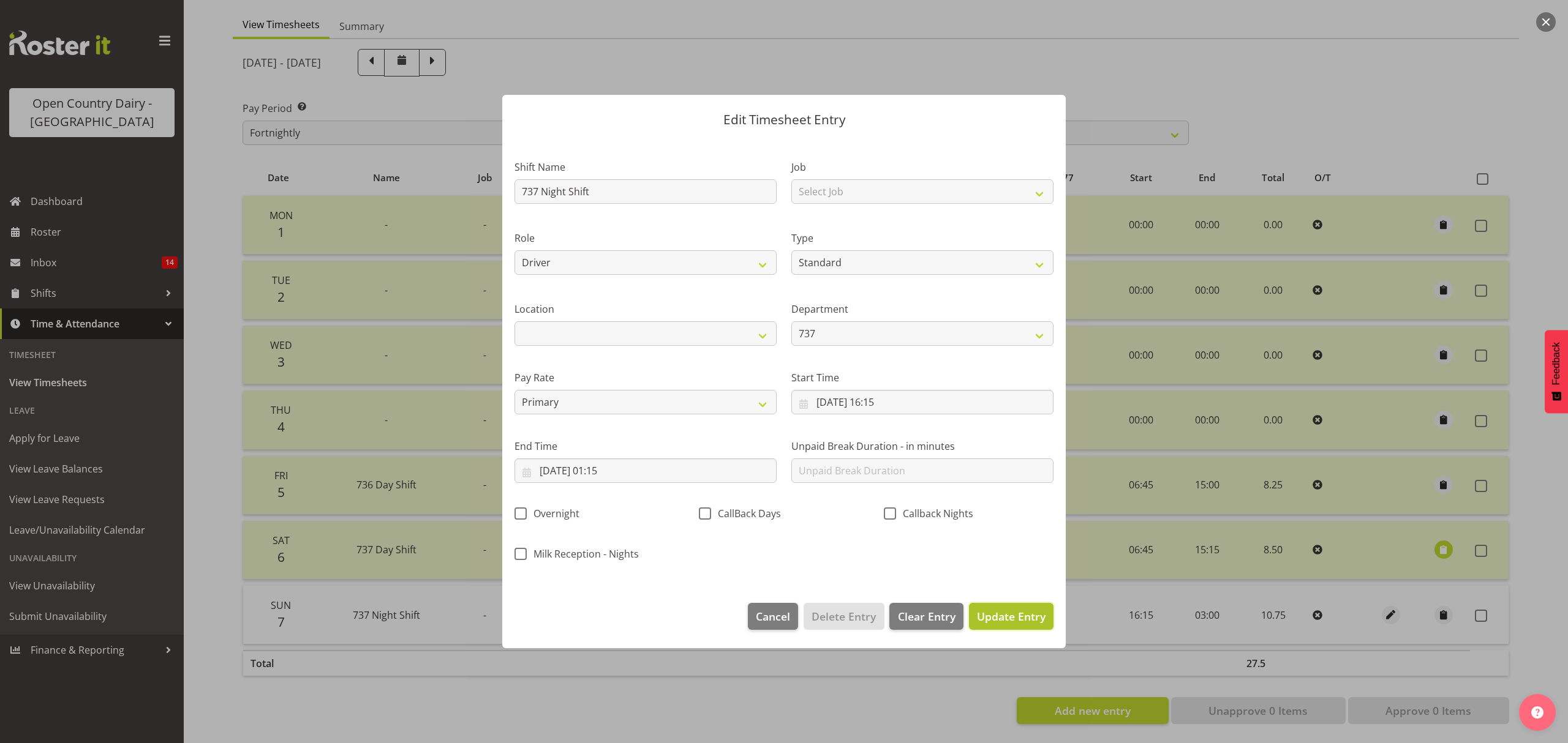
click at [1009, 615] on span "Update Entry" at bounding box center [1011, 616] width 68 height 15
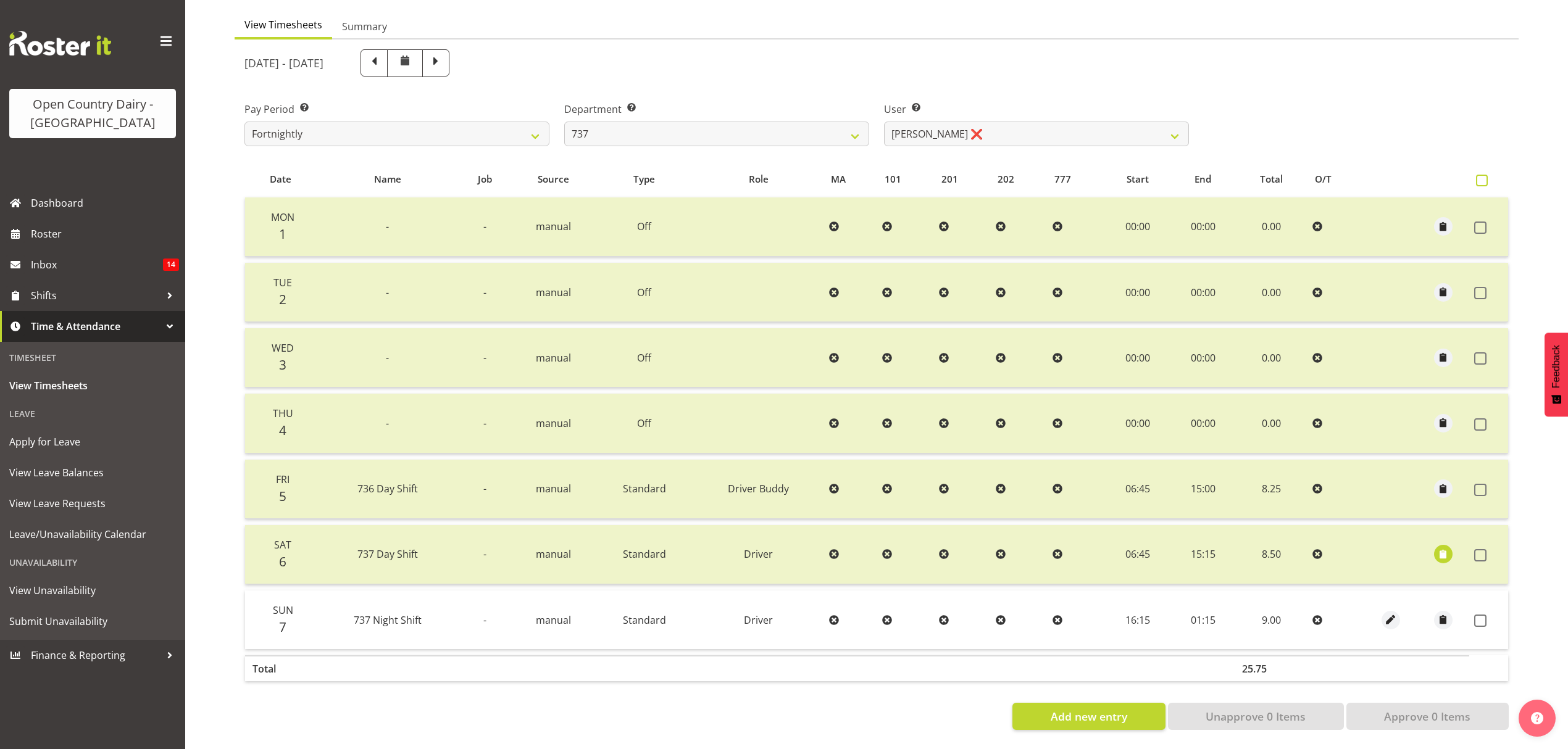
click at [1483, 174] on span at bounding box center [1482, 180] width 11 height 11
click at [1483, 176] on input "checkbox" at bounding box center [1480, 180] width 8 height 8
checkbox input "true"
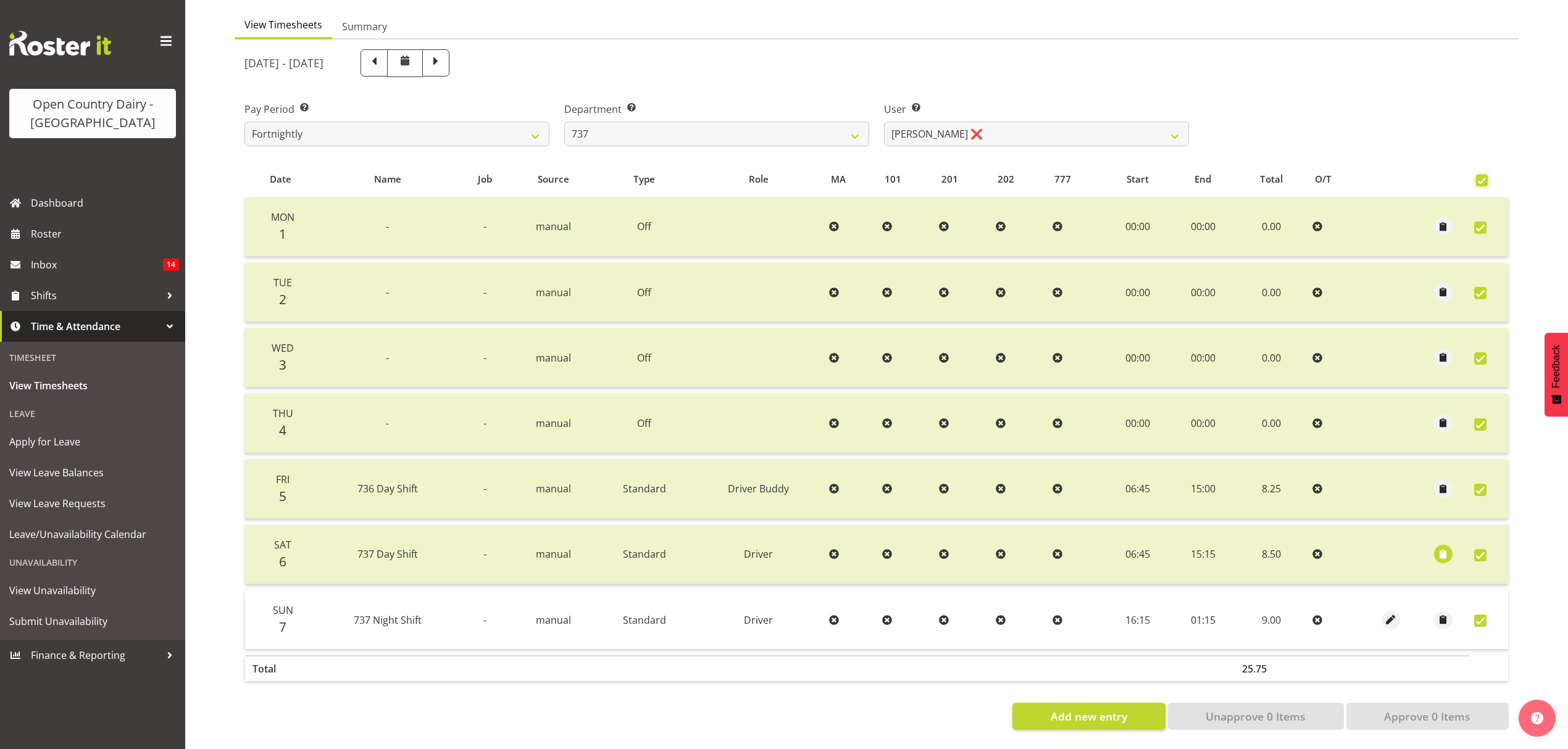
checkbox input "true"
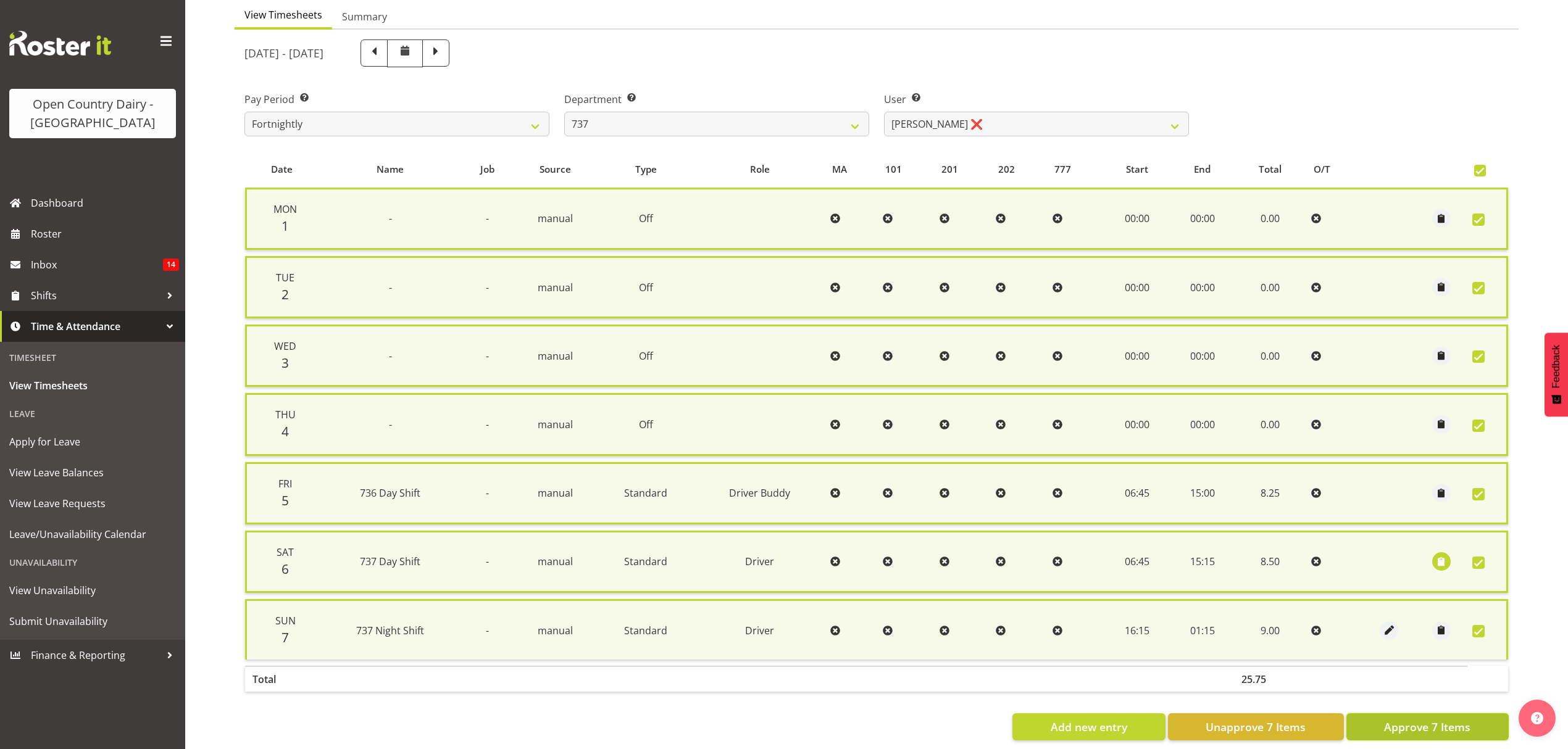
click at [1388, 724] on span "Approve 7 Items" at bounding box center [1427, 727] width 86 height 16
checkbox input "false"
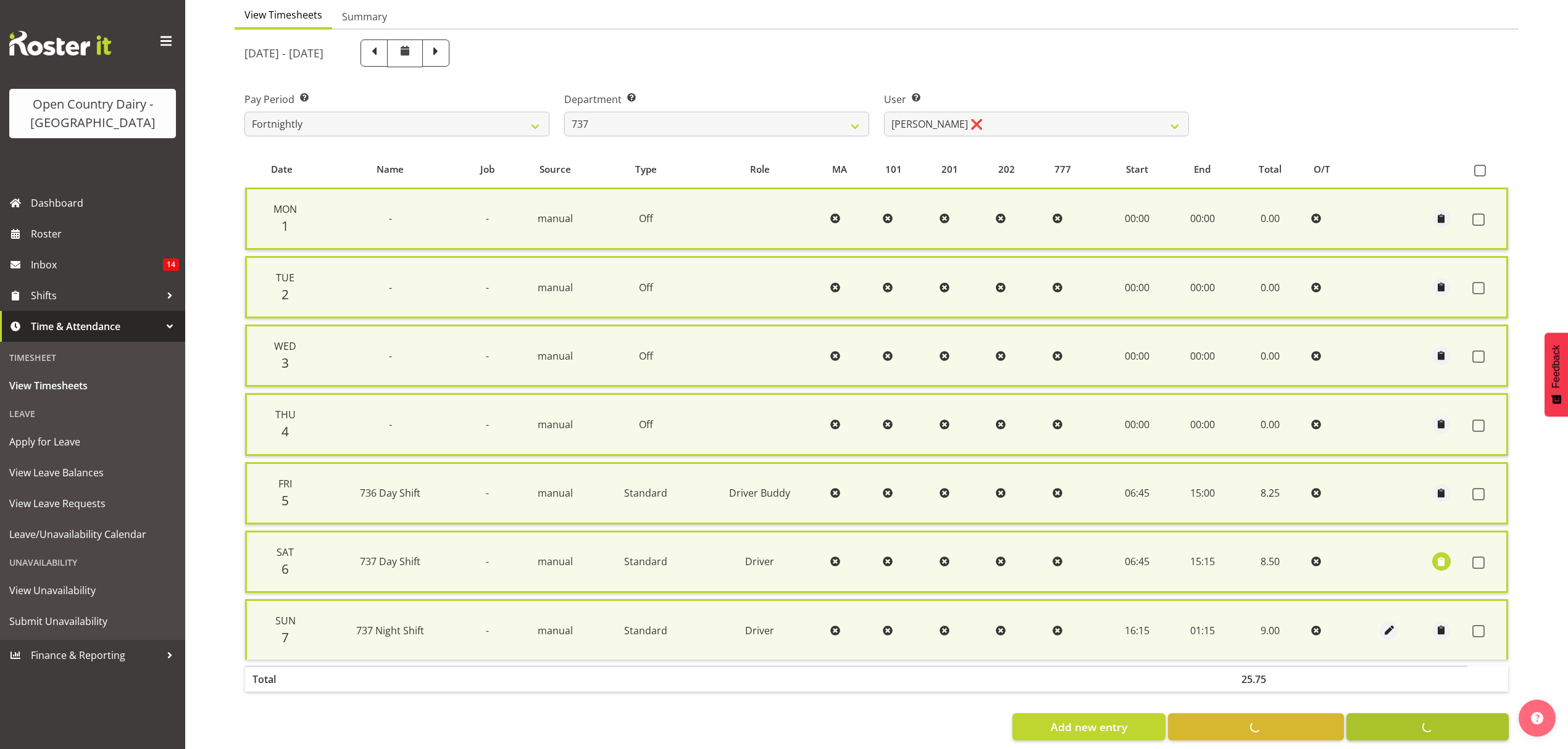
checkbox input "false"
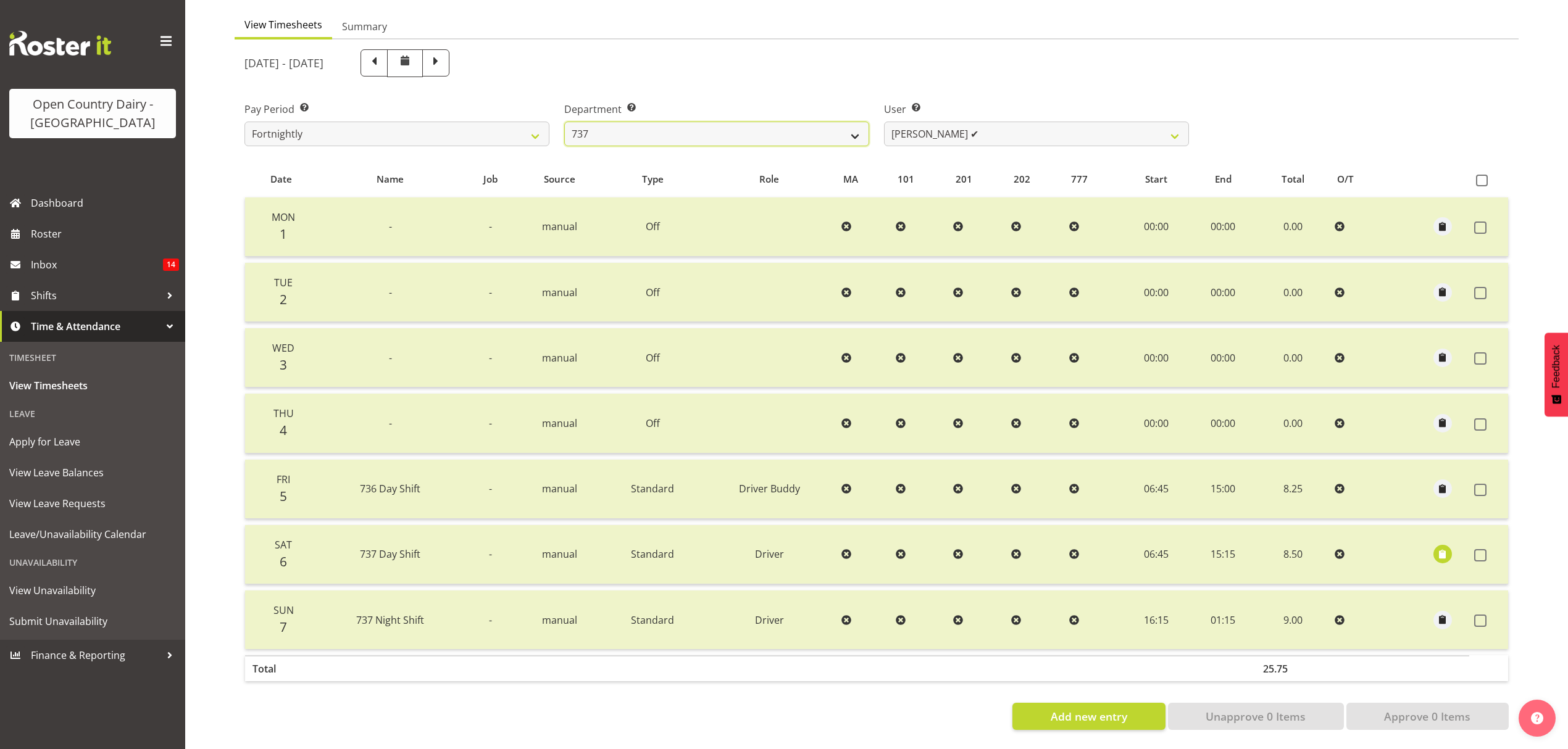
click at [857, 122] on select "734 735 736 737 738 739 851 852 853 854 855 856 858 861 862 865 868 869 870 873" at bounding box center [717, 134] width 305 height 25
select select "671"
click at [564, 122] on select "734 735 736 737 738 739 851 852 853 854 855 856 858 861 862 865 868 869 870 873" at bounding box center [717, 134] width 305 height 25
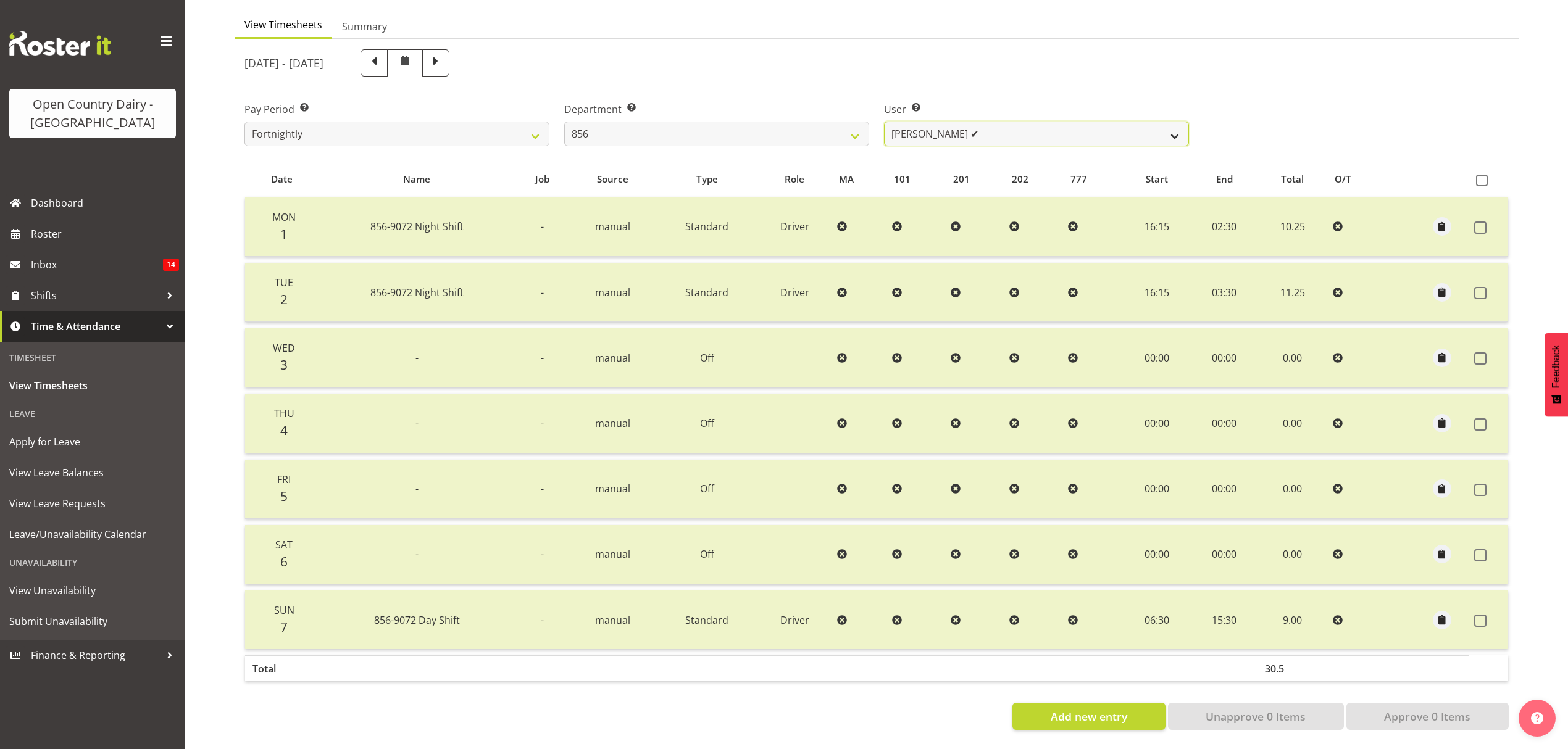
click at [1174, 127] on select "[PERSON_NAME] ✔ [PERSON_NAME] ❌ [PERSON_NAME] ✔ [PERSON_NAME] ✔" at bounding box center [1037, 134] width 305 height 25
select select "10196"
click at [884, 122] on select "[PERSON_NAME] ✔ [PERSON_NAME] ❌ [PERSON_NAME] ✔ [PERSON_NAME] ✔" at bounding box center [1037, 134] width 305 height 25
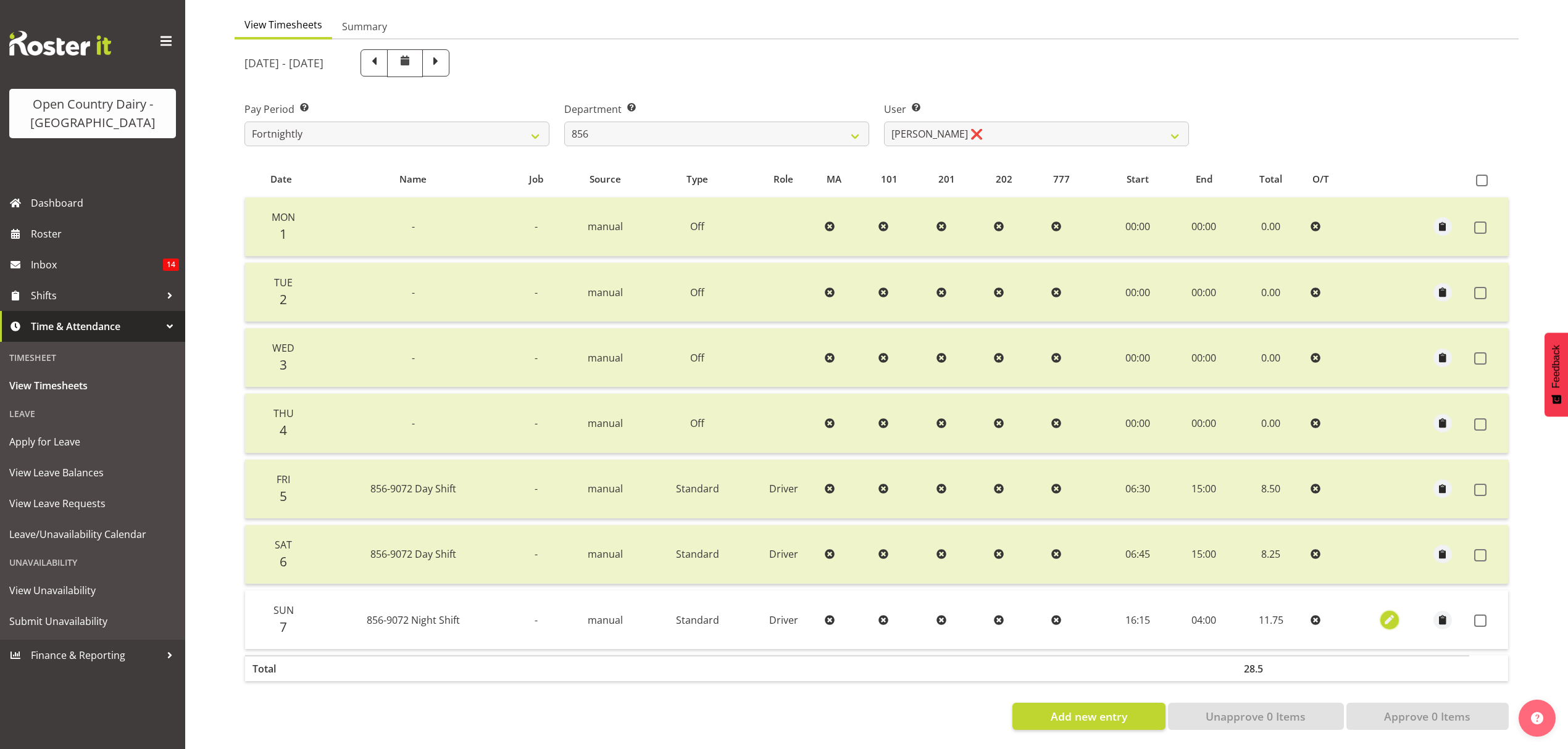
click at [1389, 613] on span "button" at bounding box center [1390, 620] width 14 height 14
select select "Standard"
click at [1392, 613] on span "button" at bounding box center [1390, 620] width 14 height 14
select select "Standard"
select select "8"
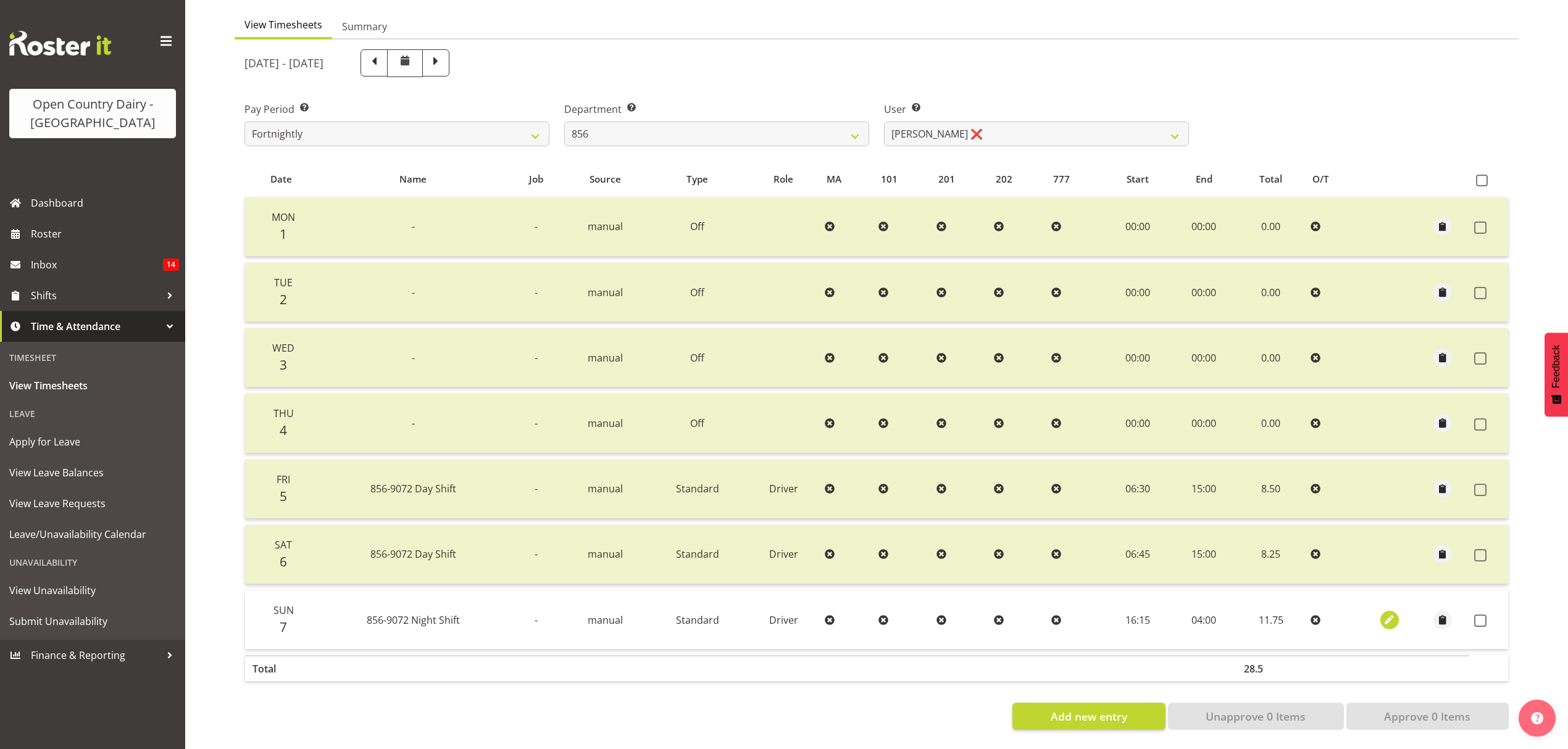
select select "2025"
select select "4"
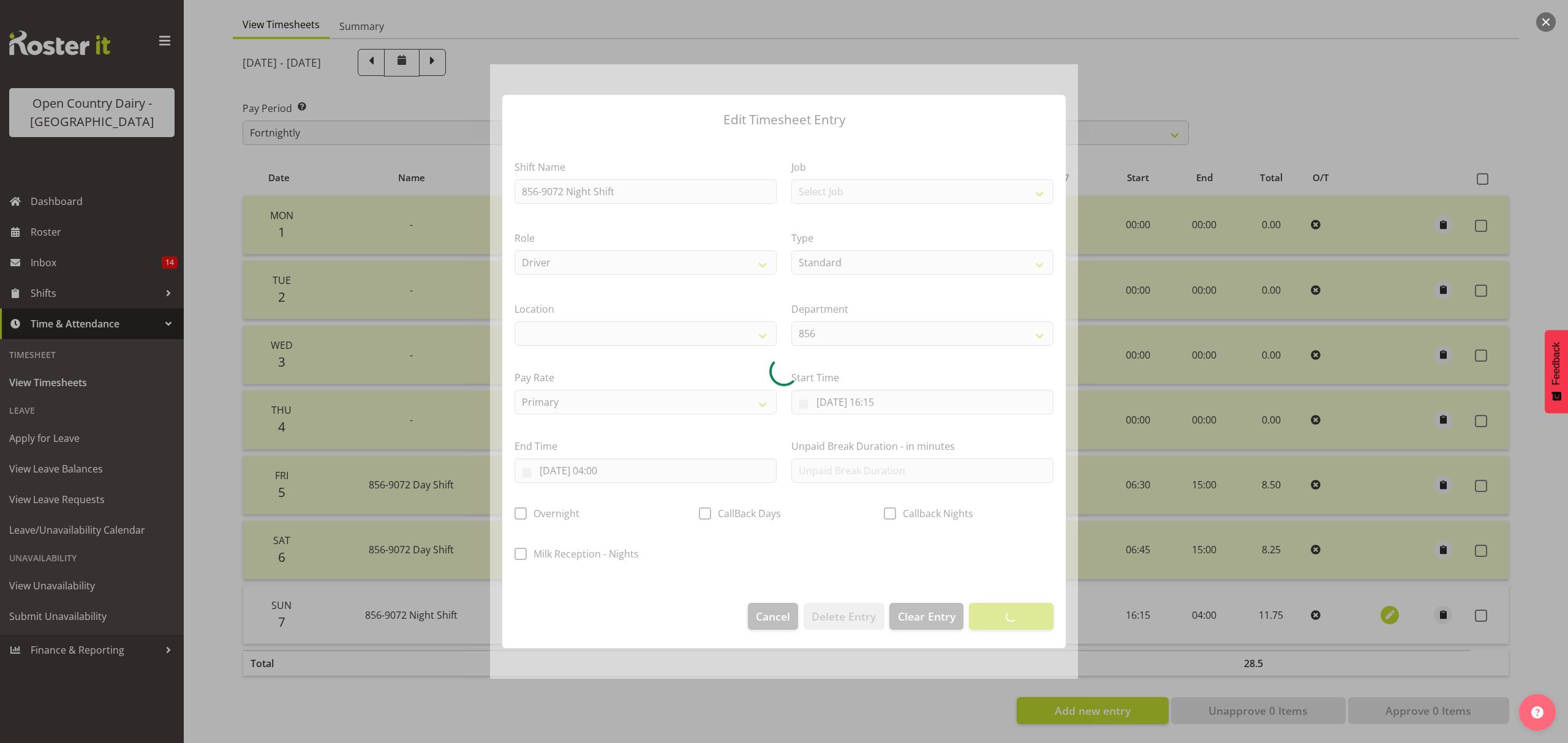
select select
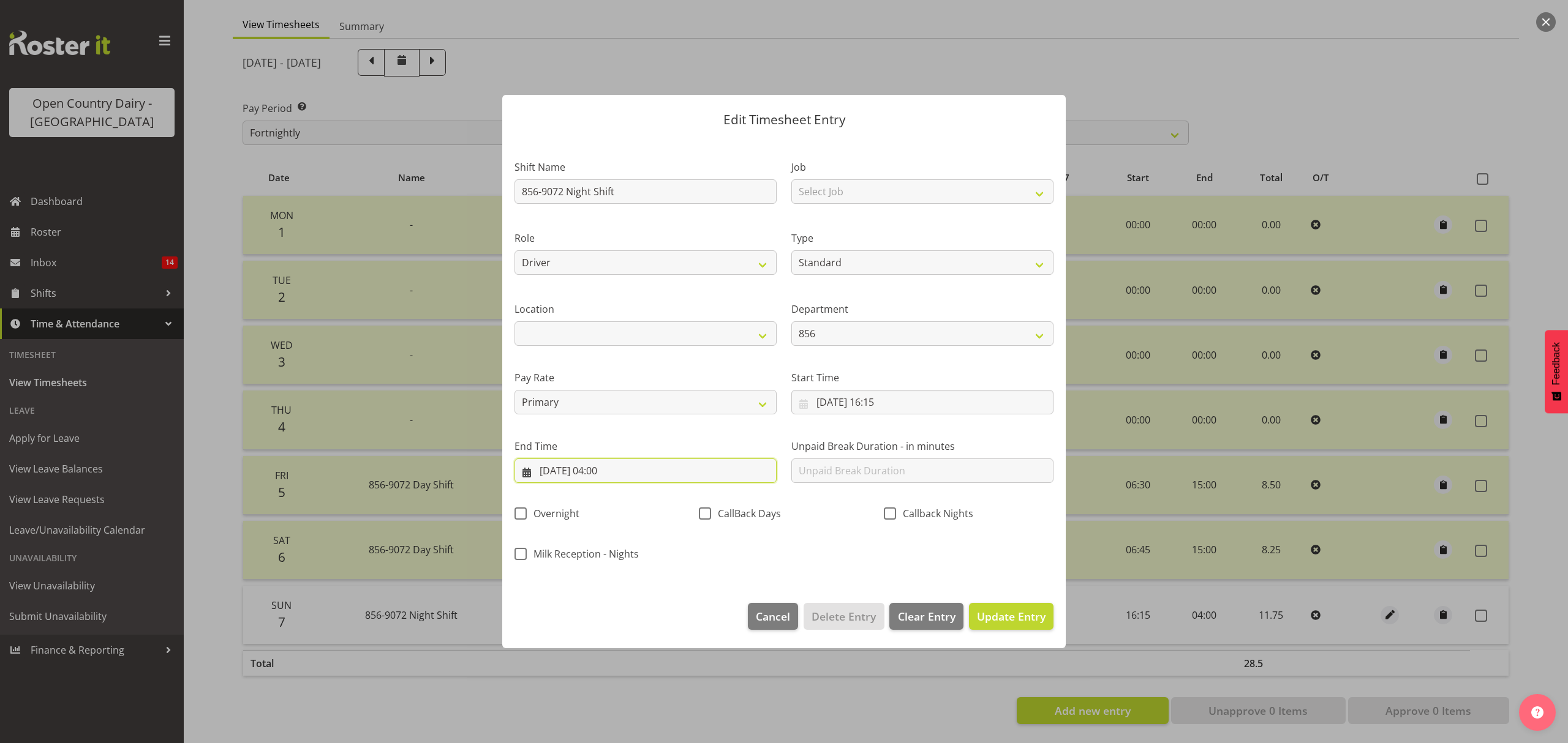
click at [631, 461] on input "[DATE] 04:00" at bounding box center [645, 471] width 262 height 24
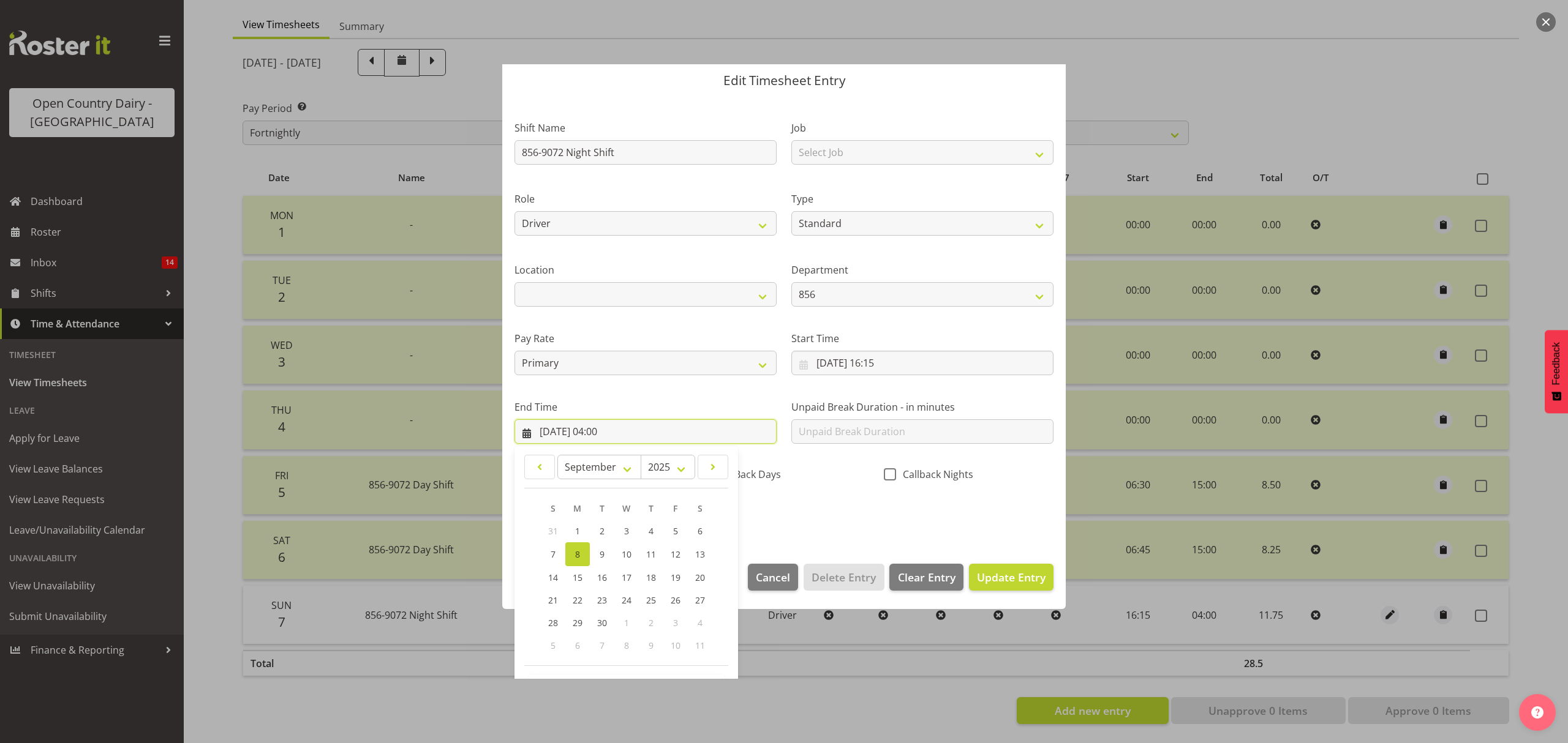
scroll to position [83, 0]
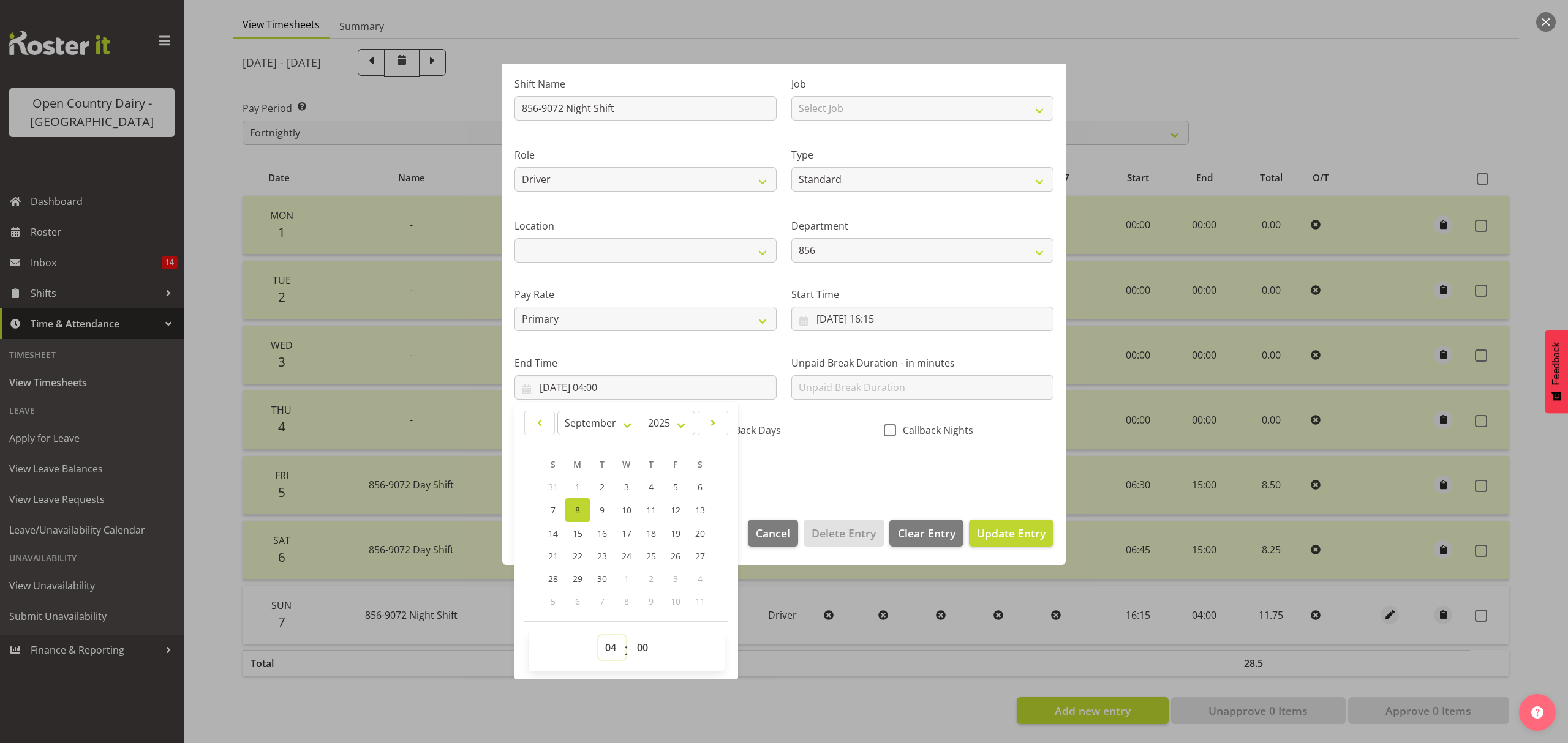
click at [611, 645] on select "00 01 02 03 04 05 06 07 08 09 10 11 12 13 14 15 16 17 18 19 20 21 22 23" at bounding box center [612, 648] width 28 height 24
select select "1"
click at [598, 636] on select "00 01 02 03 04 05 06 07 08 09 10 11 12 13 14 15 16 17 18 19 20 21 22 23" at bounding box center [612, 648] width 28 height 24
type input "[DATE] 01:00"
click at [647, 656] on select "00 01 02 03 04 05 06 07 08 09 10 11 12 13 14 15 16 17 18 19 20 21 22 23 24 25 2…" at bounding box center [645, 648] width 28 height 24
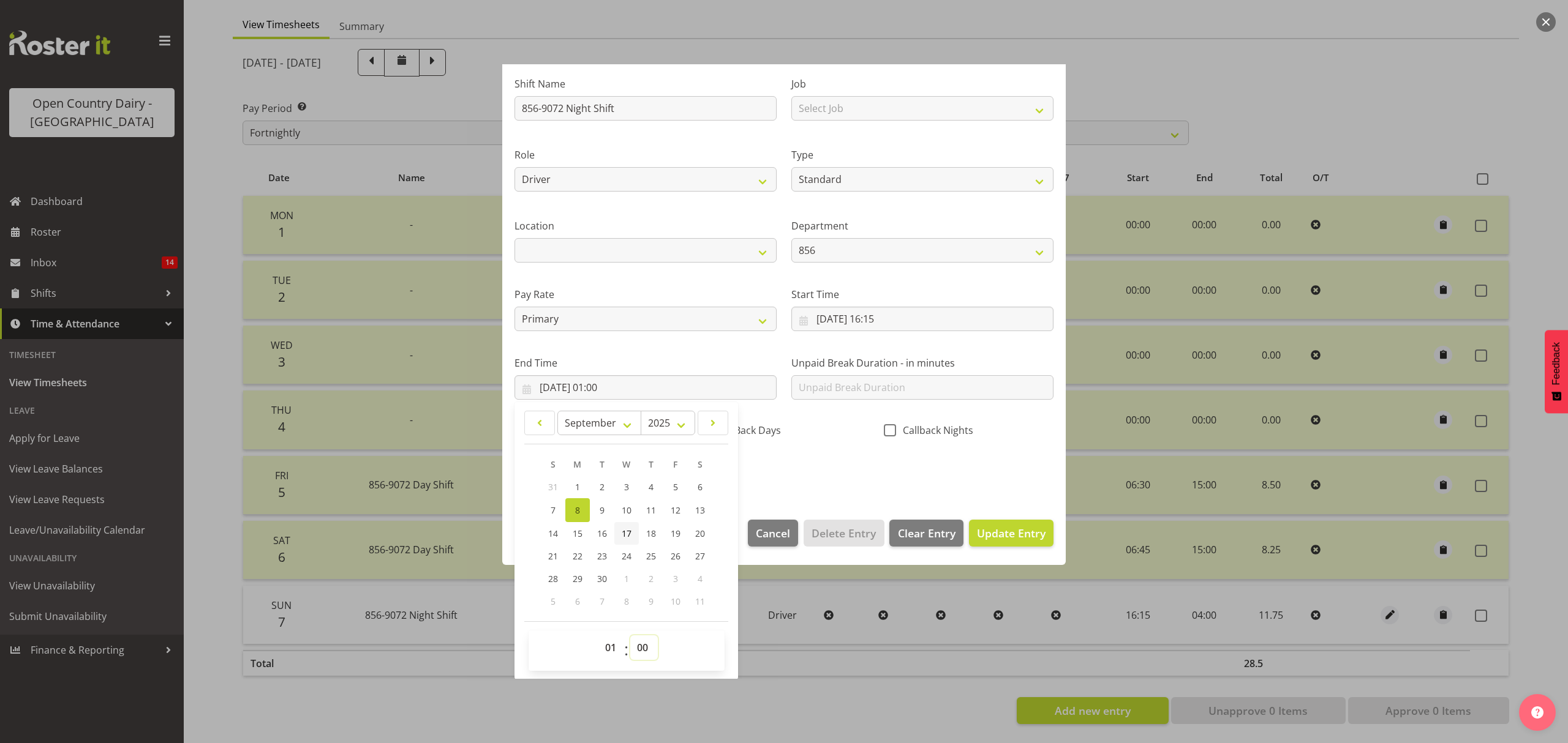
select select "15"
click at [631, 636] on select "00 01 02 03 04 05 06 07 08 09 10 11 12 13 14 15 16 17 18 19 20 21 22 23 24 25 2…" at bounding box center [645, 648] width 28 height 24
type input "[DATE] 01:15"
click at [1020, 535] on span "Update Entry" at bounding box center [1011, 533] width 68 height 15
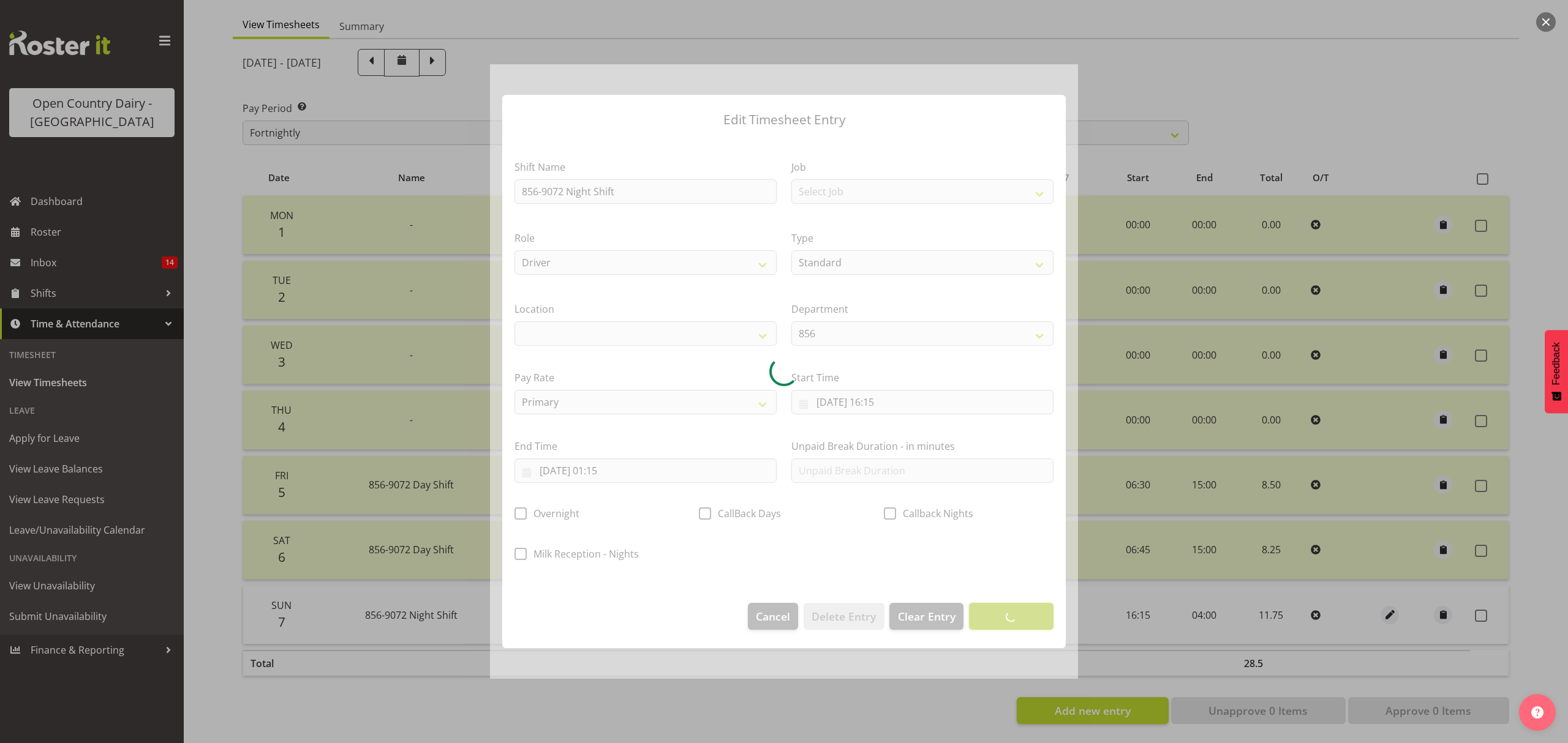
scroll to position [0, 0]
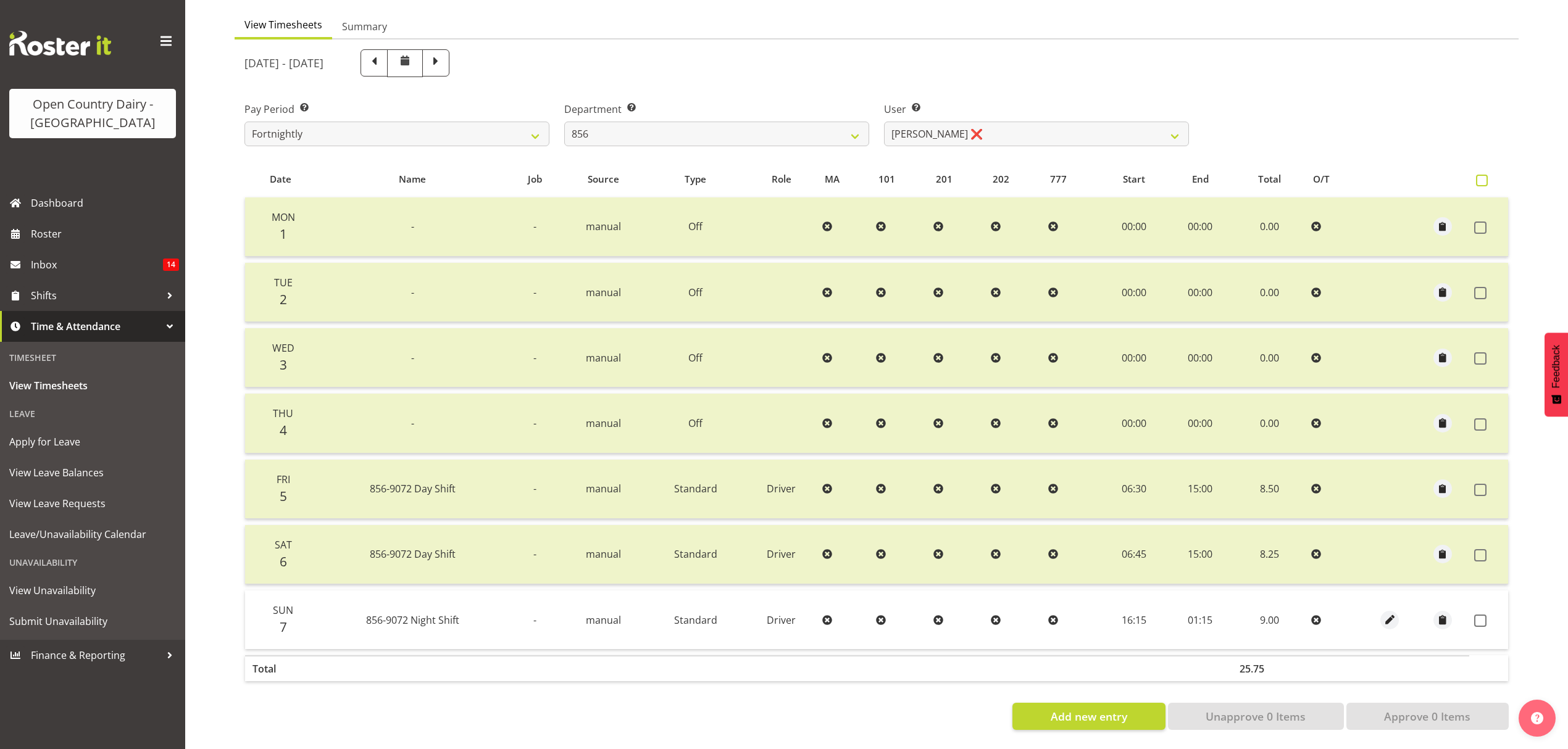
click at [1477, 174] on span at bounding box center [1482, 180] width 11 height 11
click at [1477, 176] on input "checkbox" at bounding box center [1480, 180] width 8 height 8
checkbox input "true"
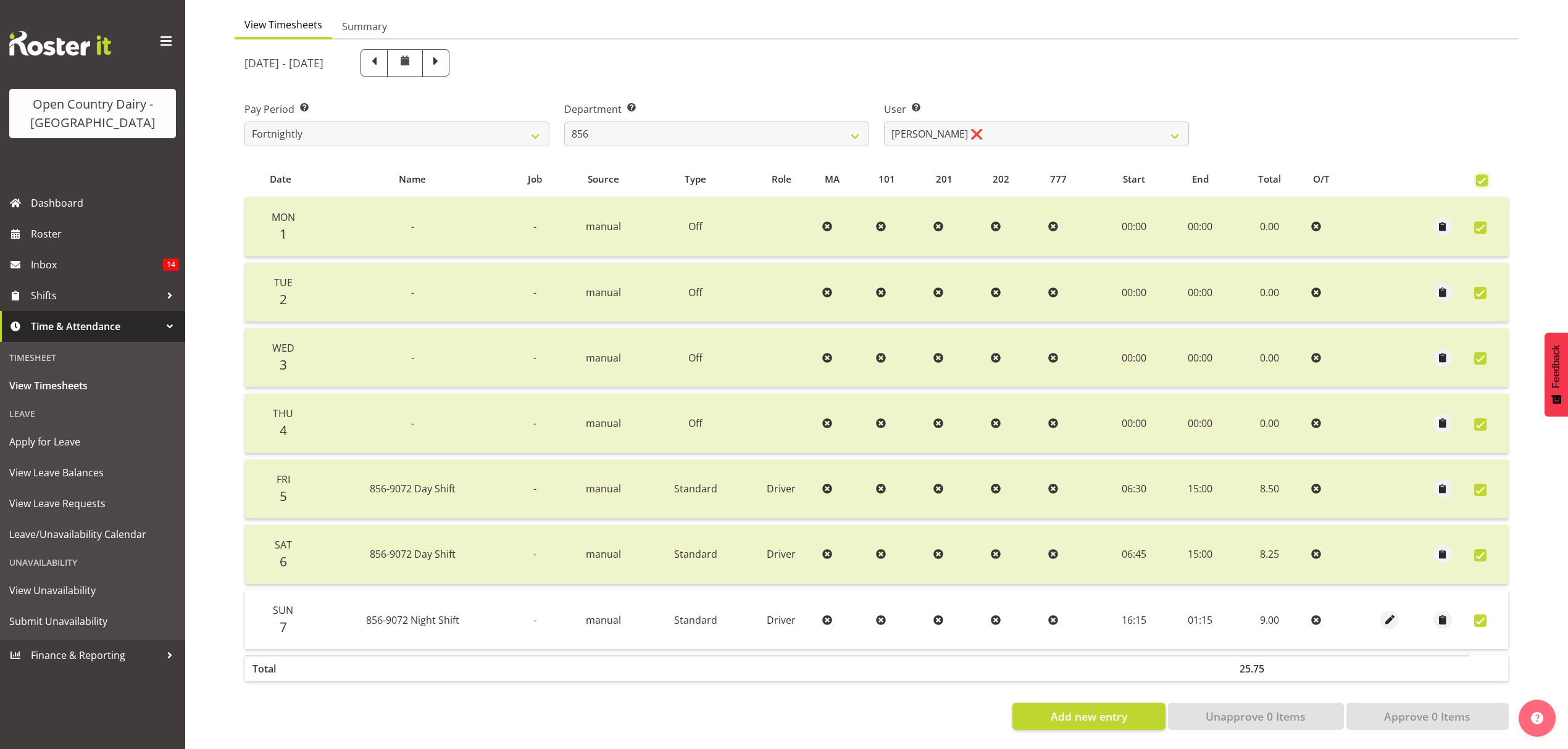
checkbox input "true"
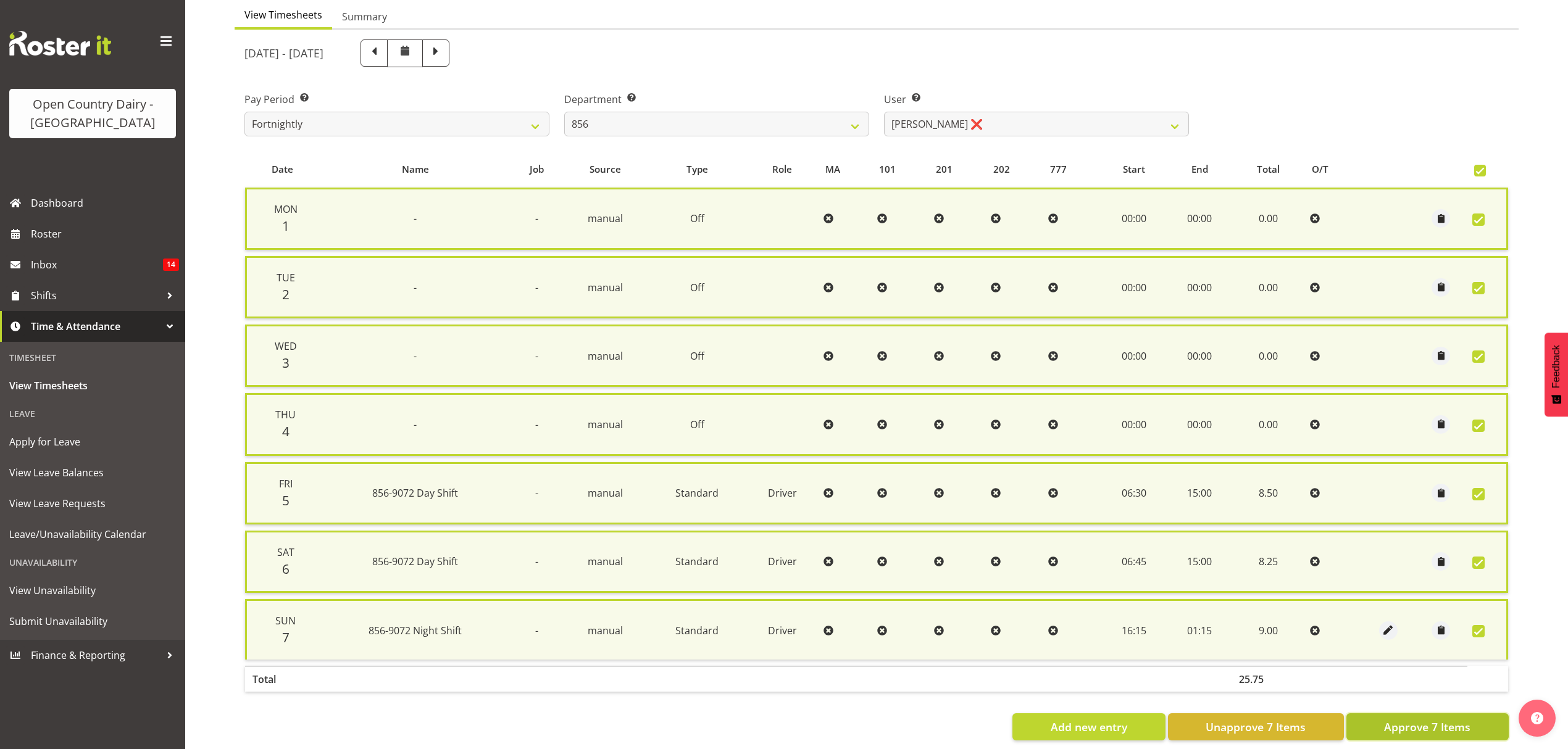
click at [1431, 722] on span "Approve 7 Items" at bounding box center [1427, 727] width 86 height 16
checkbox input "false"
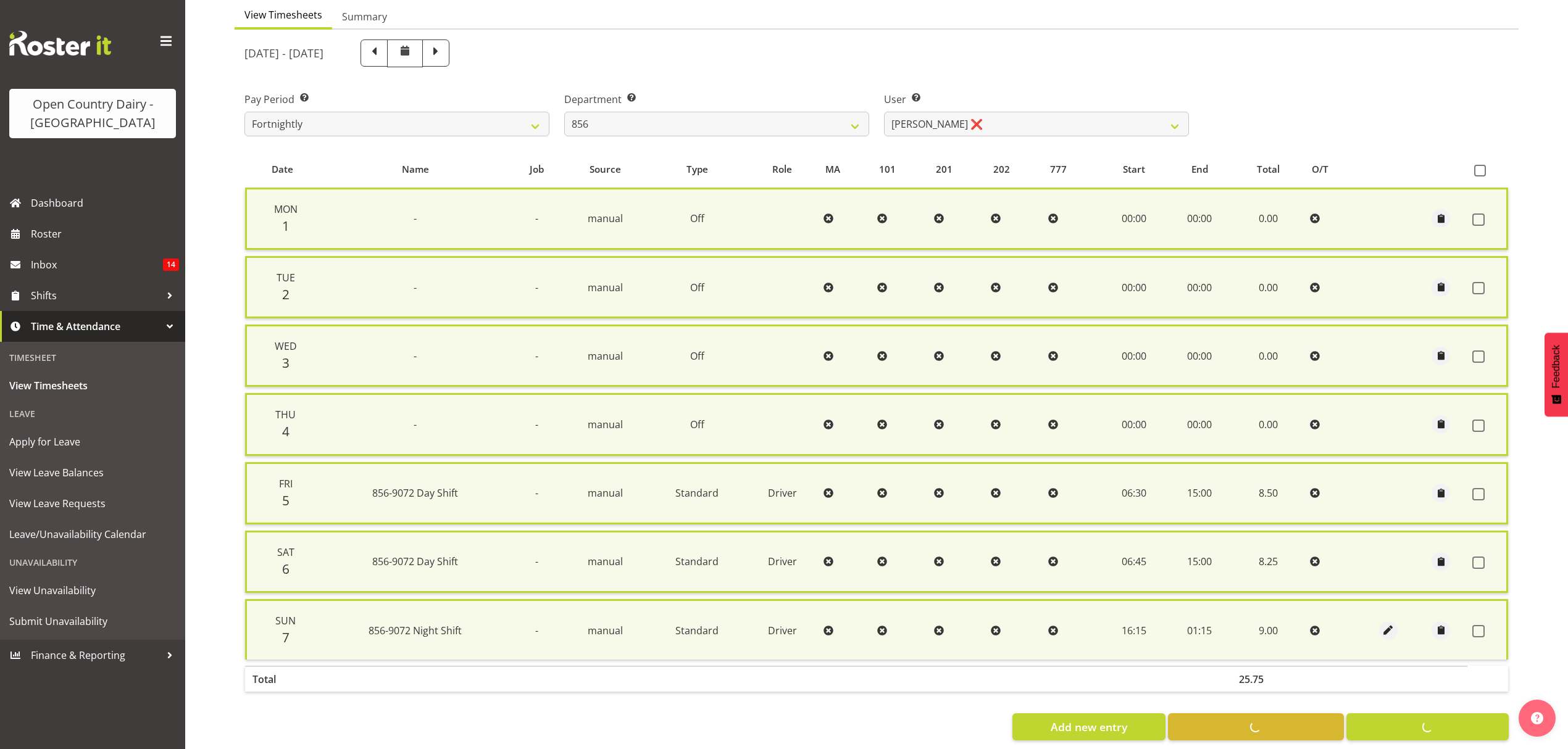
checkbox input "false"
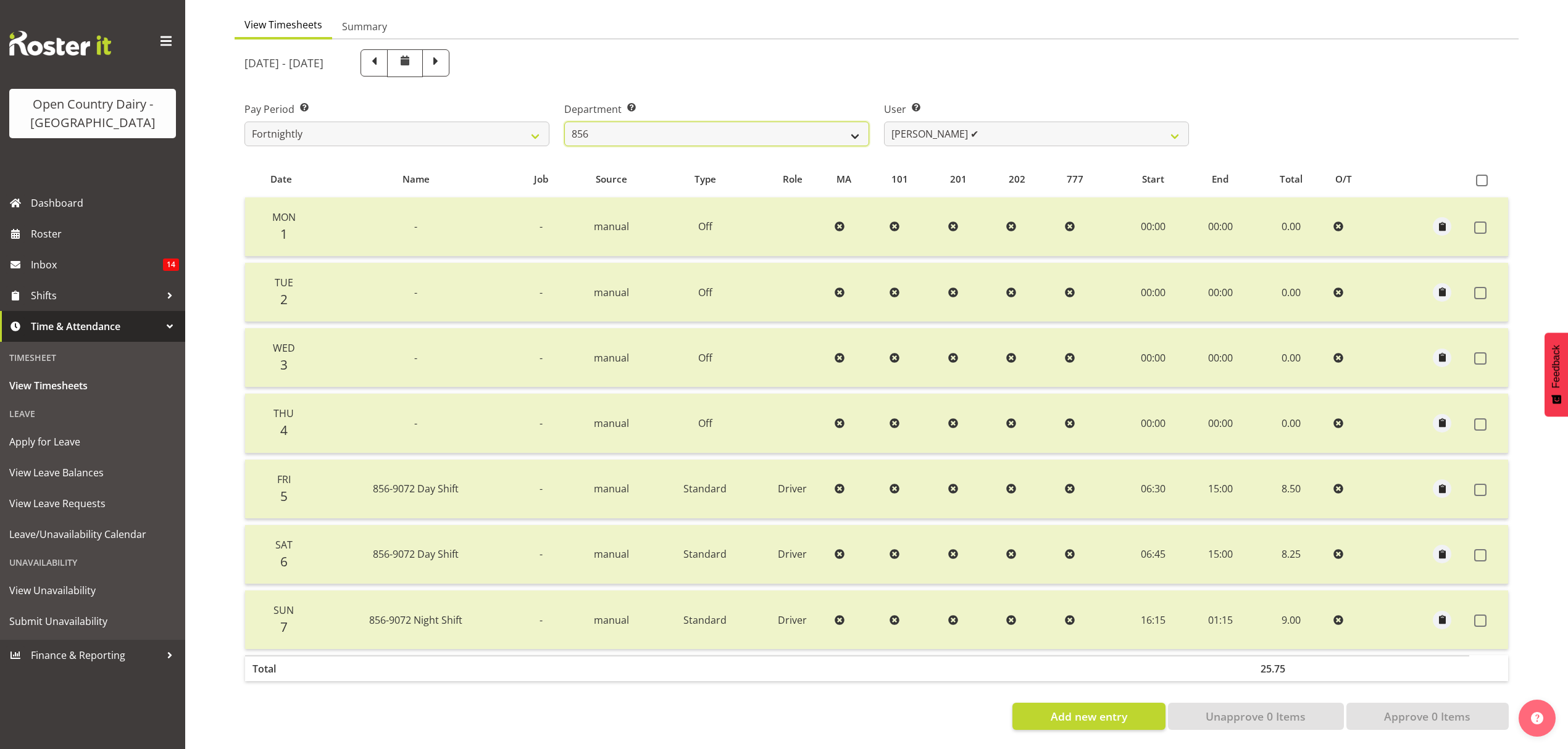
click at [856, 127] on select "734 735 736 737 738 739 851 852 853 854 855 856 858 861 862 865 868 869 870 873" at bounding box center [717, 134] width 305 height 25
select select "675"
click at [564, 122] on select "734 735 736 737 738 739 851 852 853 854 855 856 858 861 862 865 868 869 870 873" at bounding box center [717, 134] width 305 height 25
select select "7389"
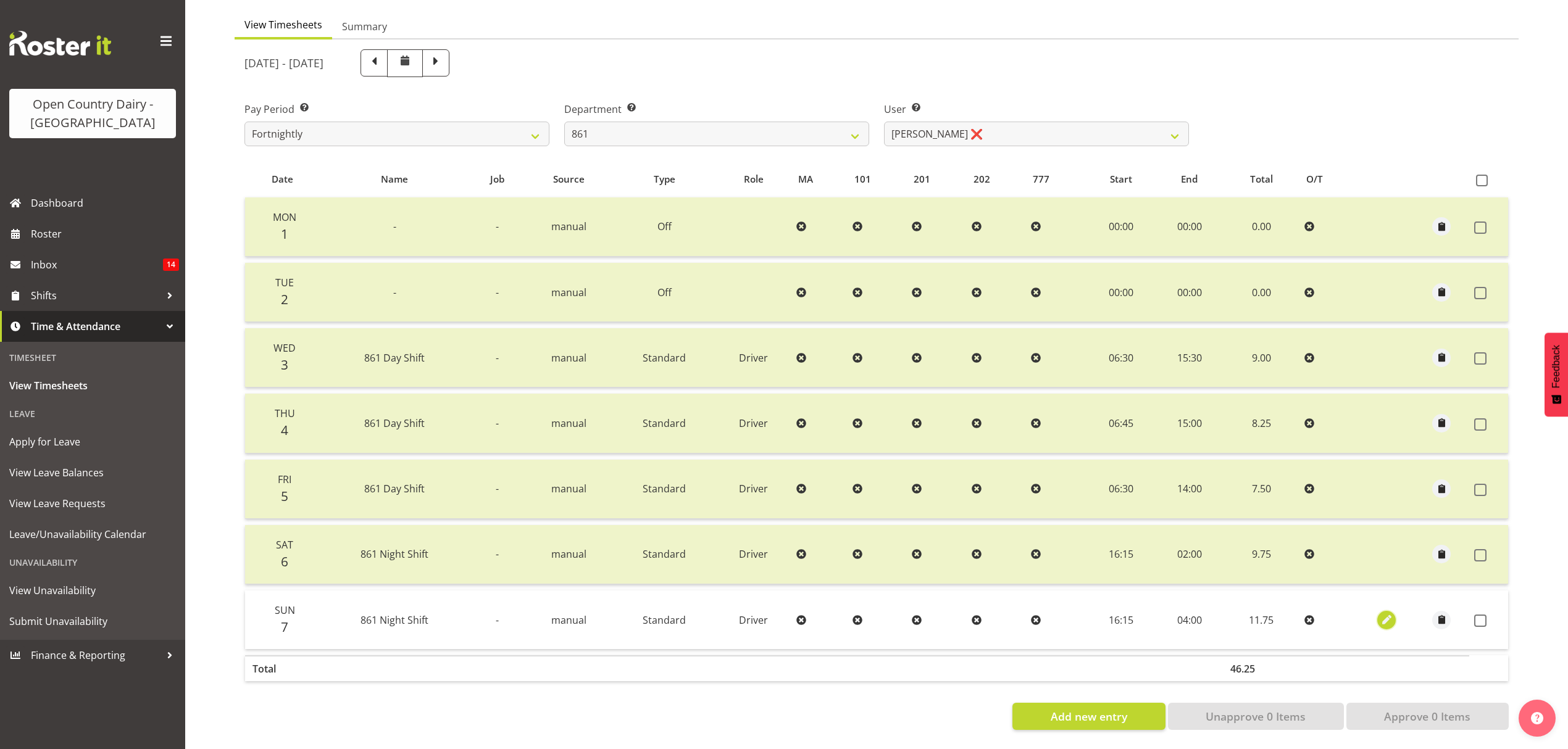
click at [1384, 613] on span "button" at bounding box center [1386, 620] width 14 height 14
select select "Standard"
select select "8"
select select "2025"
select select "4"
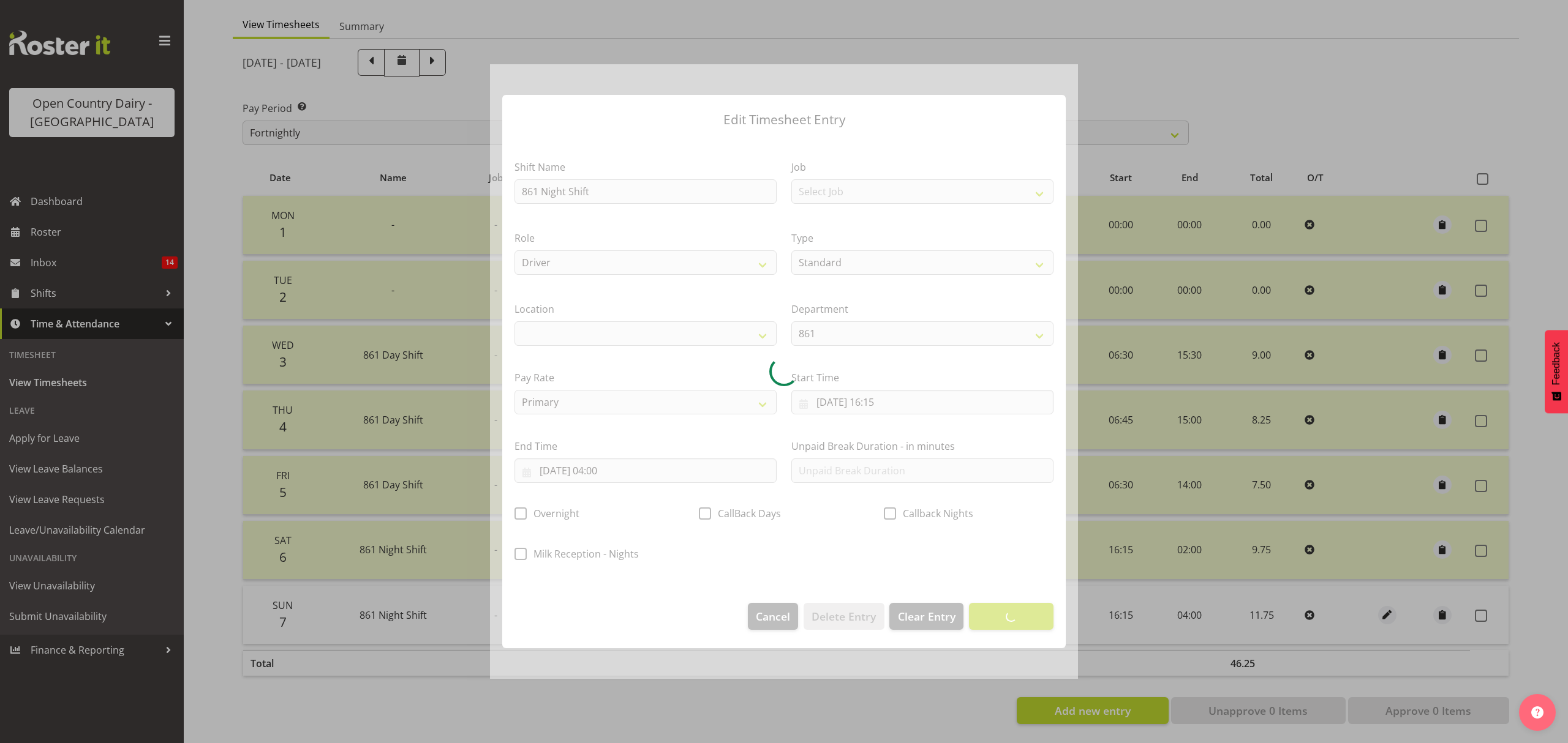
select select
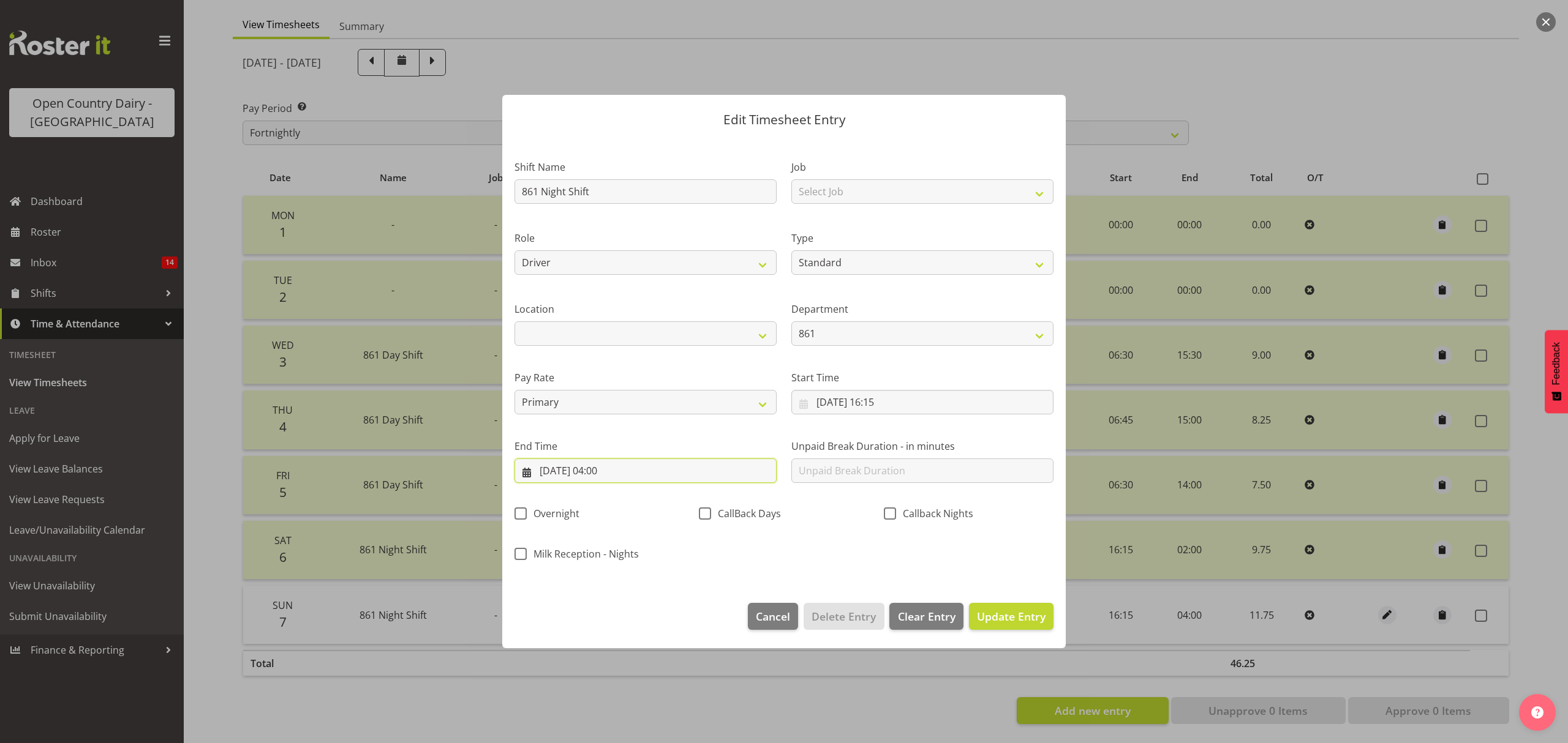
click at [627, 470] on input "[DATE] 04:00" at bounding box center [645, 471] width 262 height 24
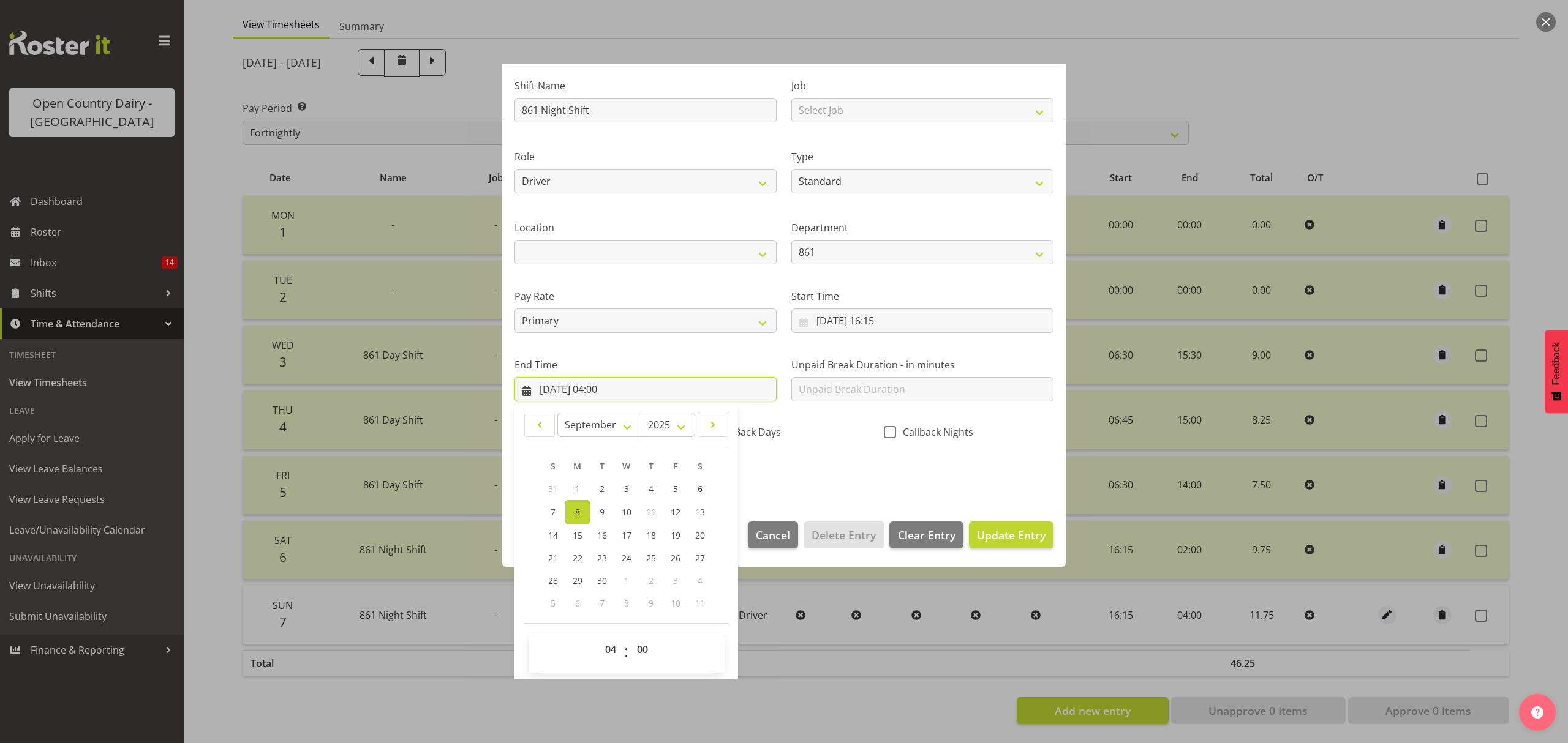
scroll to position [83, 0]
click at [616, 644] on select "00 01 02 03 04 05 06 07 08 09 10 11 12 13 14 15 16 17 18 19 20 21 22 23" at bounding box center [612, 648] width 28 height 24
select select "1"
click at [598, 636] on select "00 01 02 03 04 05 06 07 08 09 10 11 12 13 14 15 16 17 18 19 20 21 22 23" at bounding box center [612, 648] width 28 height 24
type input "[DATE] 01:00"
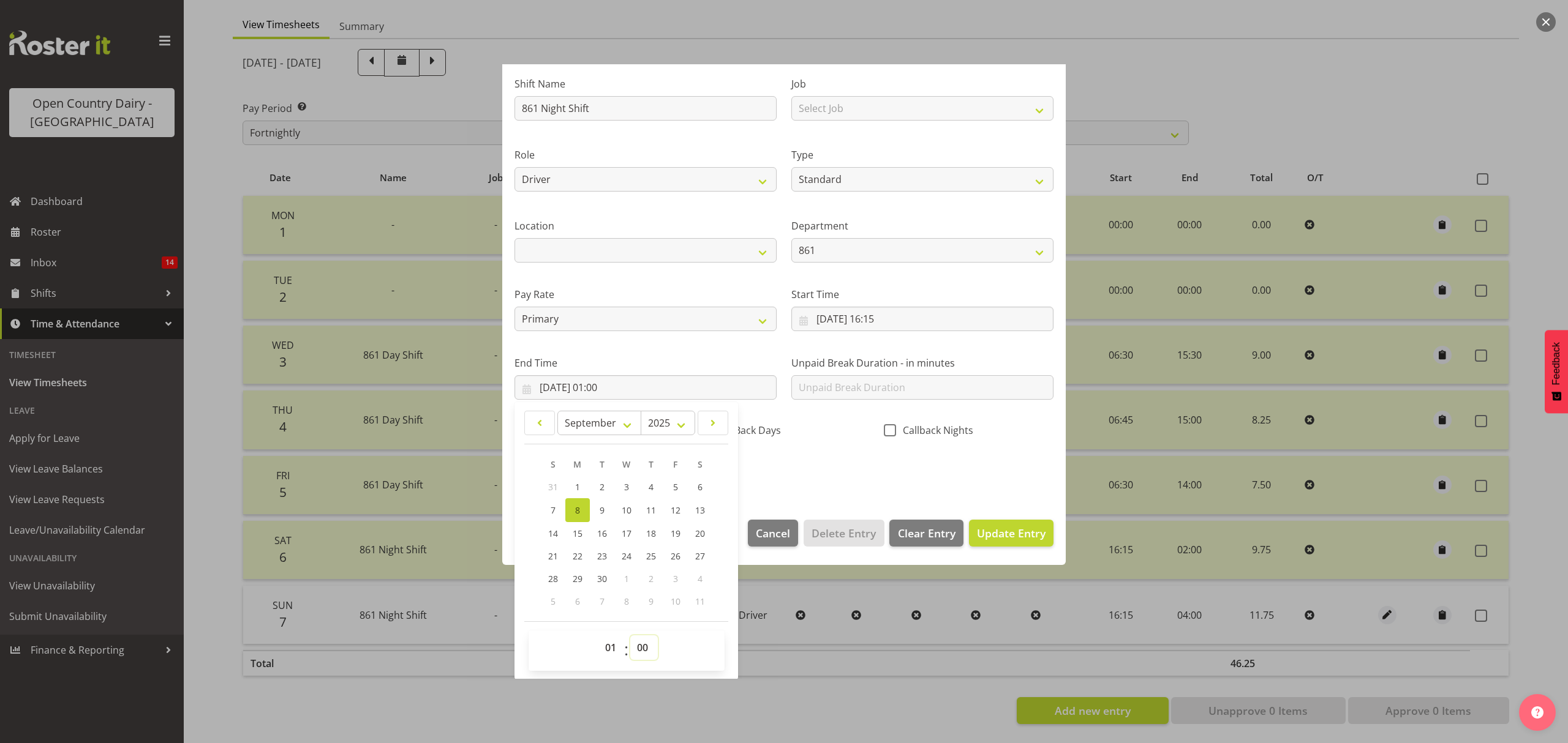
click at [645, 648] on select "00 01 02 03 04 05 06 07 08 09 10 11 12 13 14 15 16 17 18 19 20 21 22 23 24 25 2…" at bounding box center [645, 648] width 28 height 24
select select "15"
click at [631, 636] on select "00 01 02 03 04 05 06 07 08 09 10 11 12 13 14 15 16 17 18 19 20 21 22 23 24 25 2…" at bounding box center [645, 648] width 28 height 24
type input "[DATE] 01:15"
click at [995, 523] on button "Update Entry" at bounding box center [1011, 533] width 85 height 27
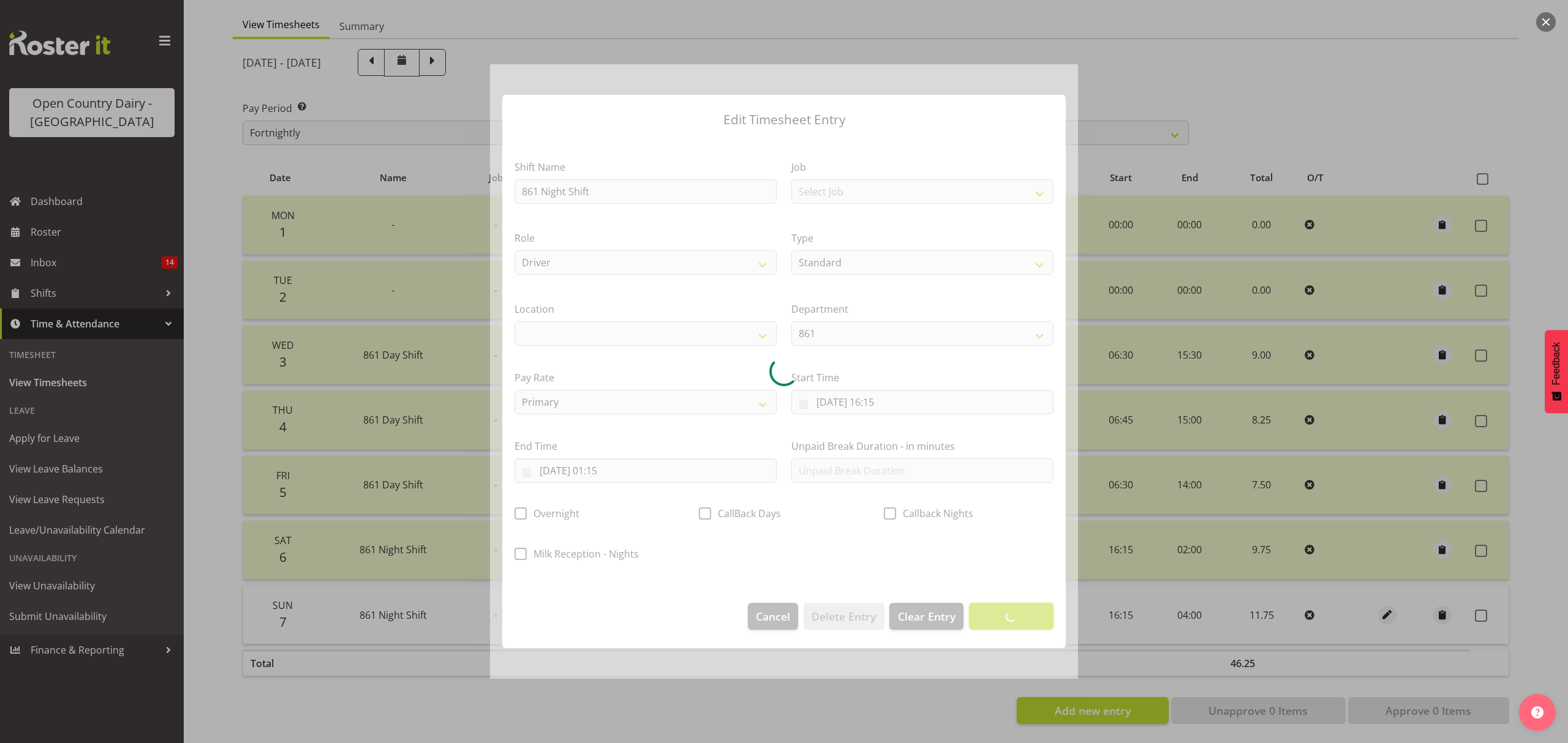
scroll to position [0, 0]
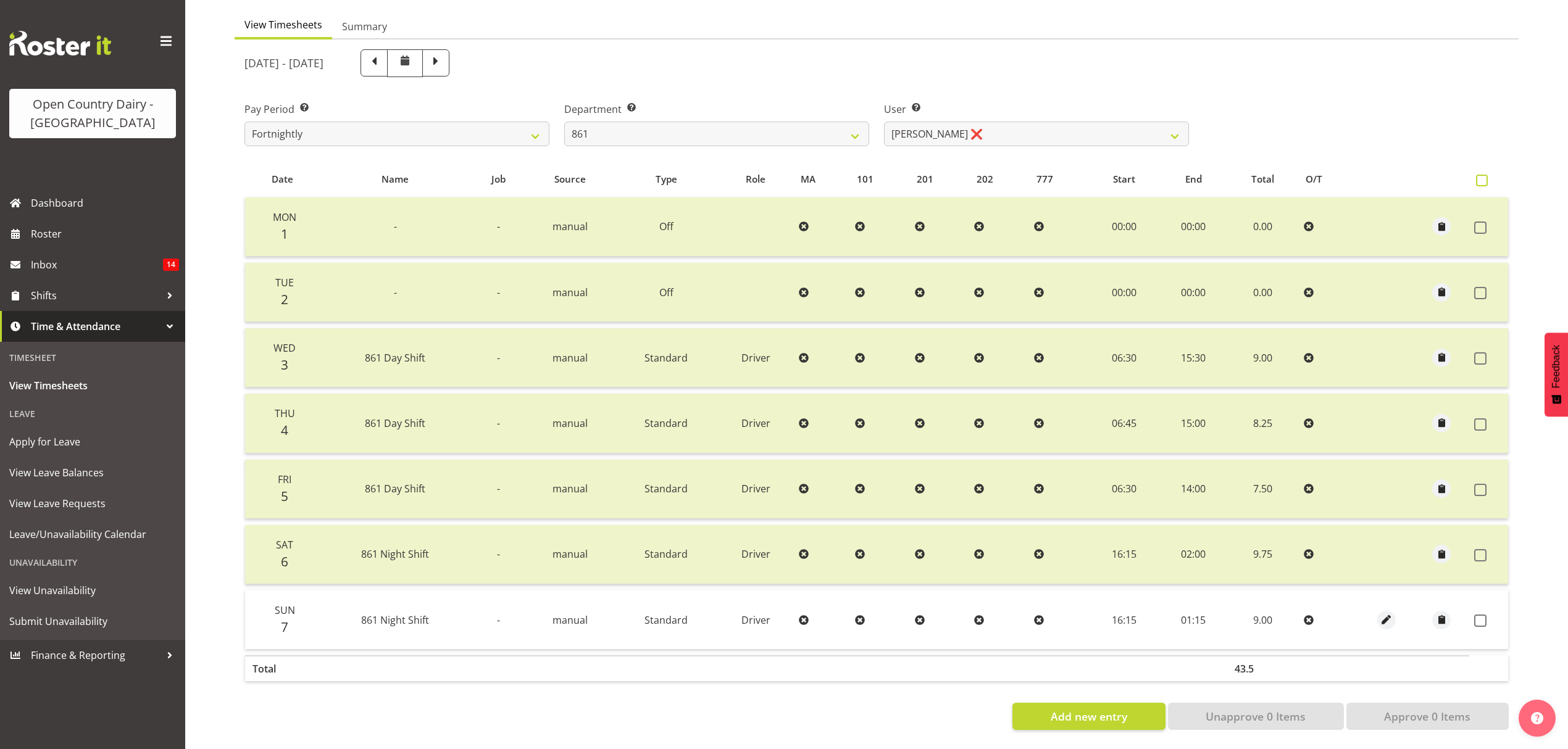
click at [1482, 174] on span at bounding box center [1482, 180] width 11 height 11
click at [1482, 176] on input "checkbox" at bounding box center [1480, 180] width 8 height 8
checkbox input "true"
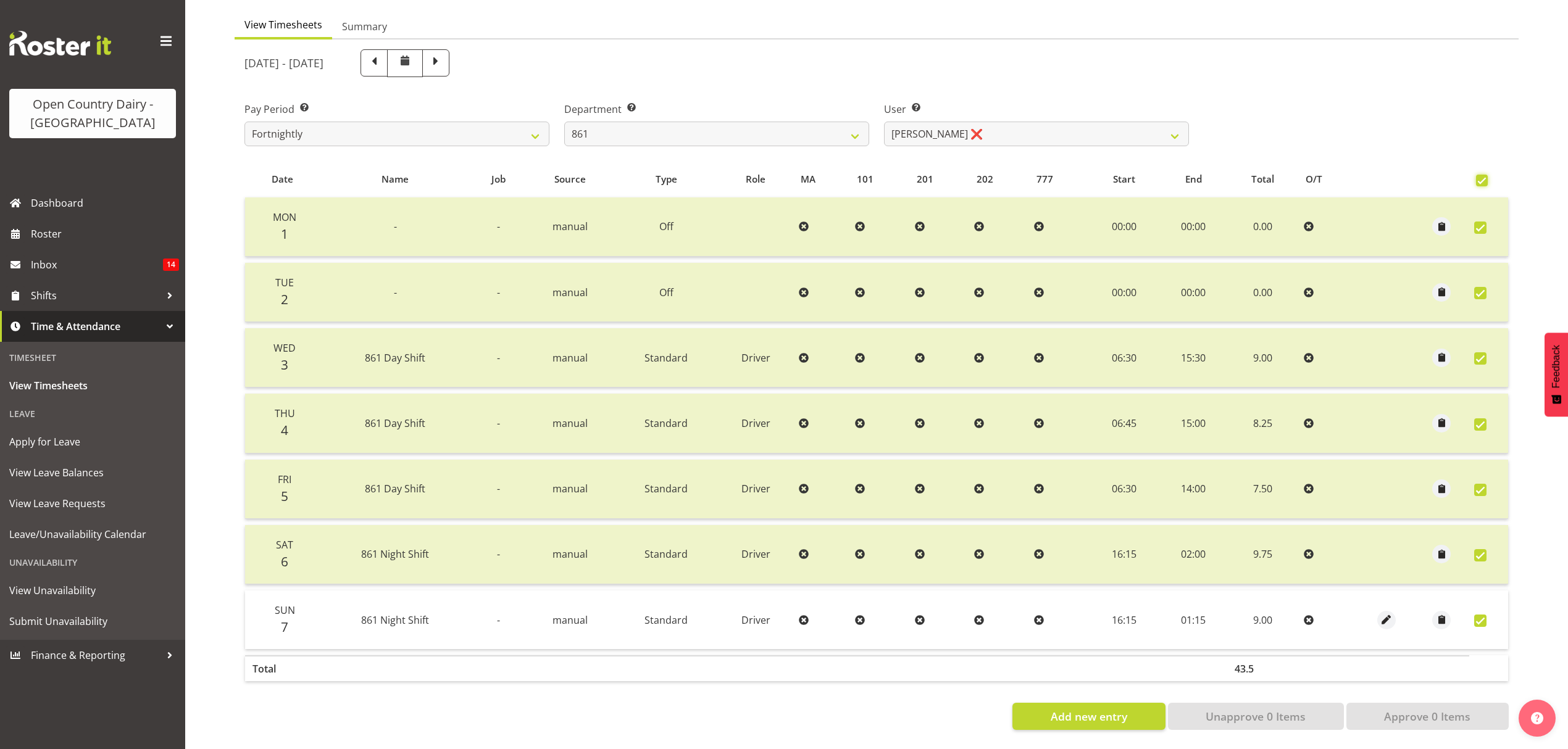
checkbox input "true"
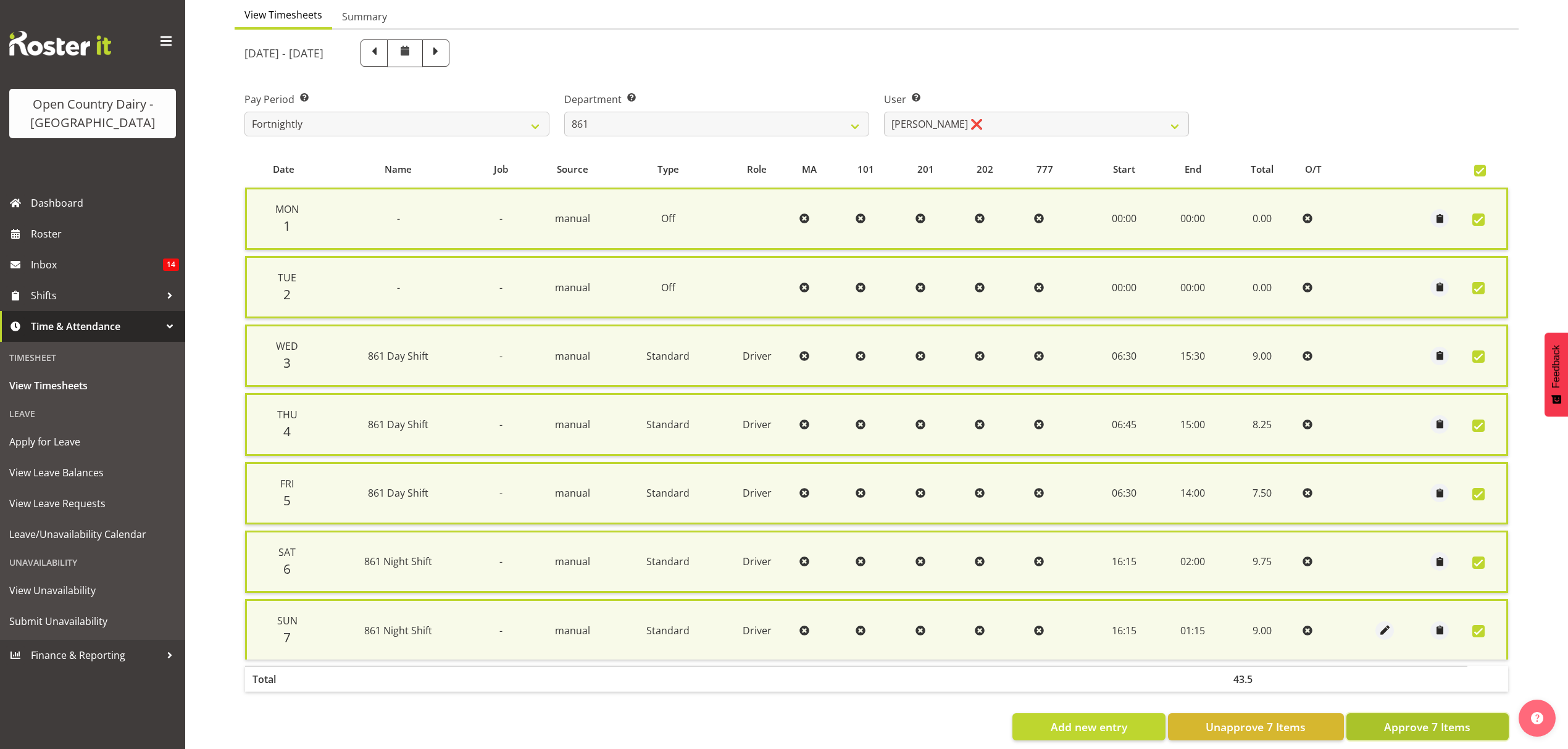
click at [1407, 726] on span "Approve 7 Items" at bounding box center [1427, 727] width 86 height 16
checkbox input "false"
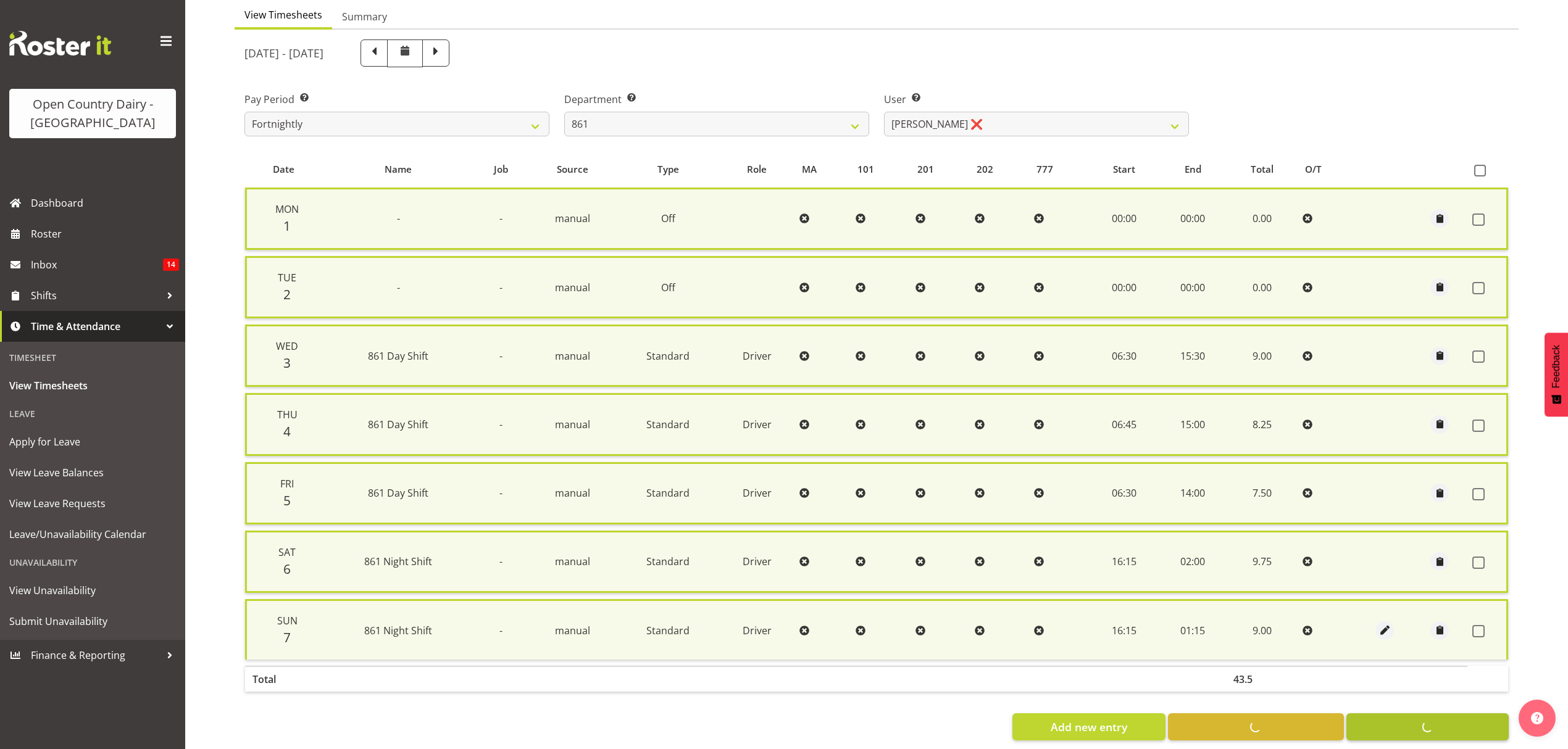
checkbox input "false"
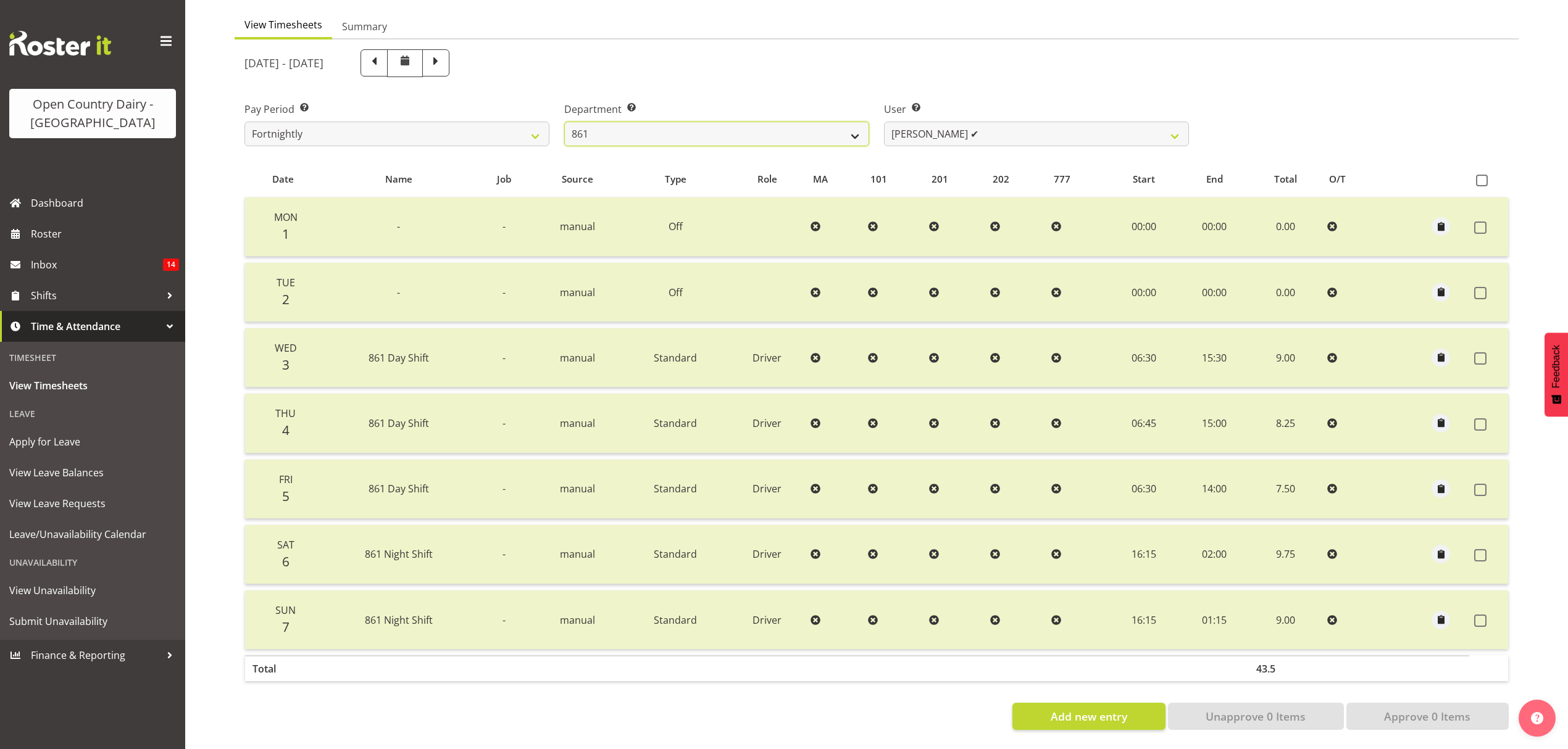
click at [852, 123] on select "734 735 736 737 738 739 851 852 853 854 855 856 858 861 862 865 868 869 870 873" at bounding box center [717, 134] width 305 height 25
select select "687"
click at [564, 122] on select "734 735 736 737 738 739 851 852 853 854 855 856 858 861 862 865 868 869 870 873" at bounding box center [717, 134] width 305 height 25
click at [1169, 122] on select "[PERSON_NAME] ✔ [PERSON_NAME] ✔ [PERSON_NAME] ✔ [PERSON_NAME] ❌" at bounding box center [1037, 134] width 305 height 25
select select "7508"
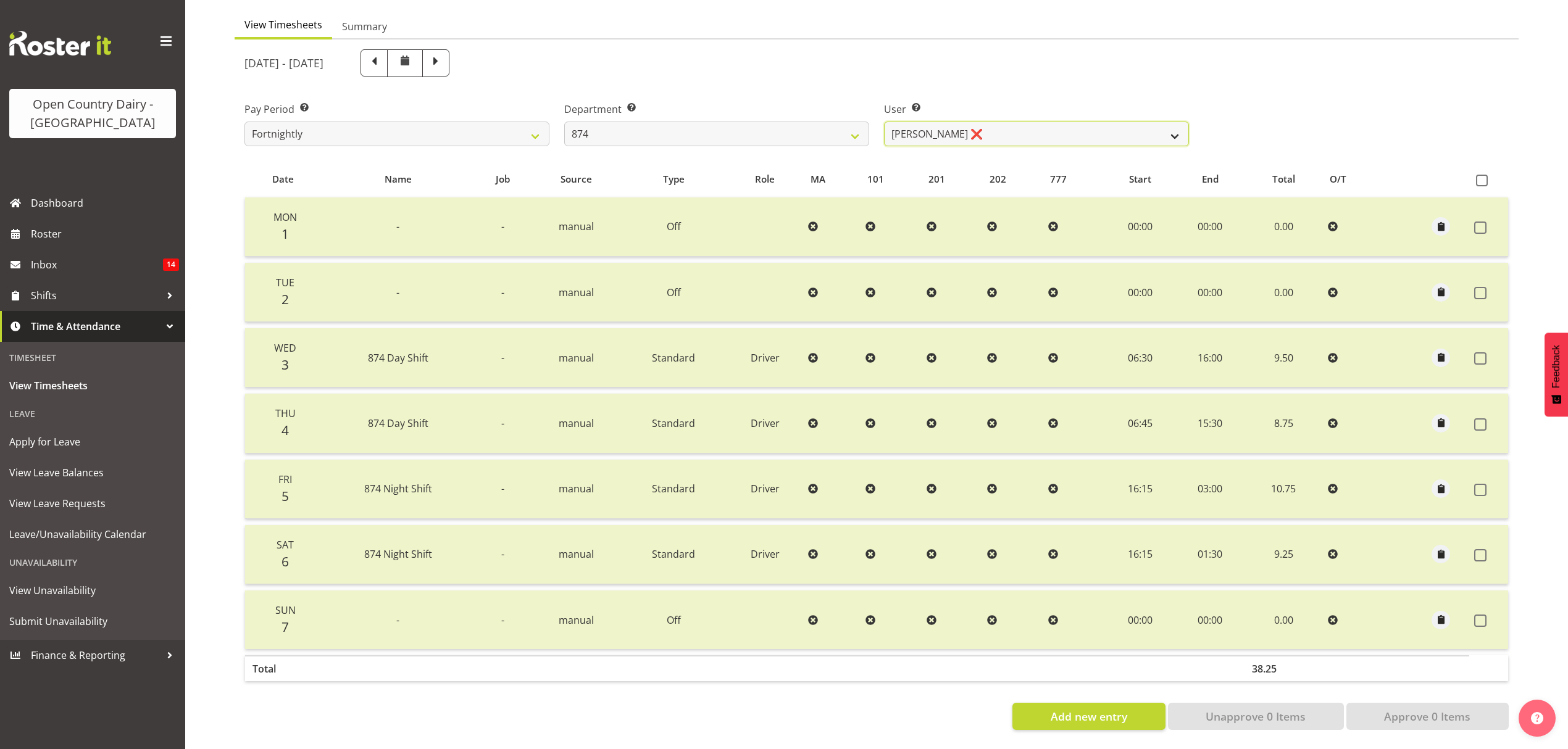
click at [884, 122] on select "[PERSON_NAME] ✔ [PERSON_NAME] ✔ [PERSON_NAME] ✔ [PERSON_NAME] ❌" at bounding box center [1037, 134] width 305 height 25
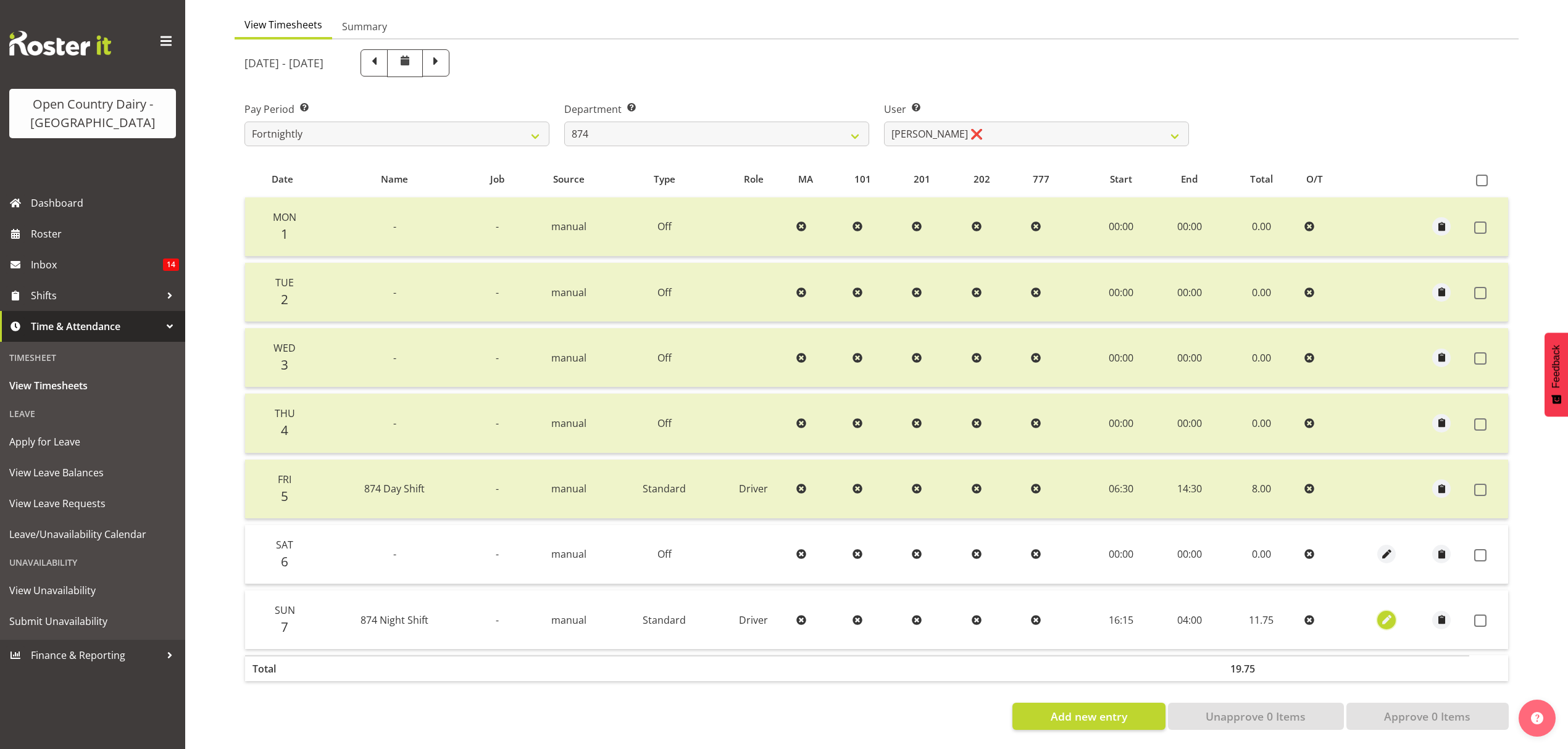
click at [1383, 613] on span "button" at bounding box center [1386, 620] width 14 height 14
select select "Standard"
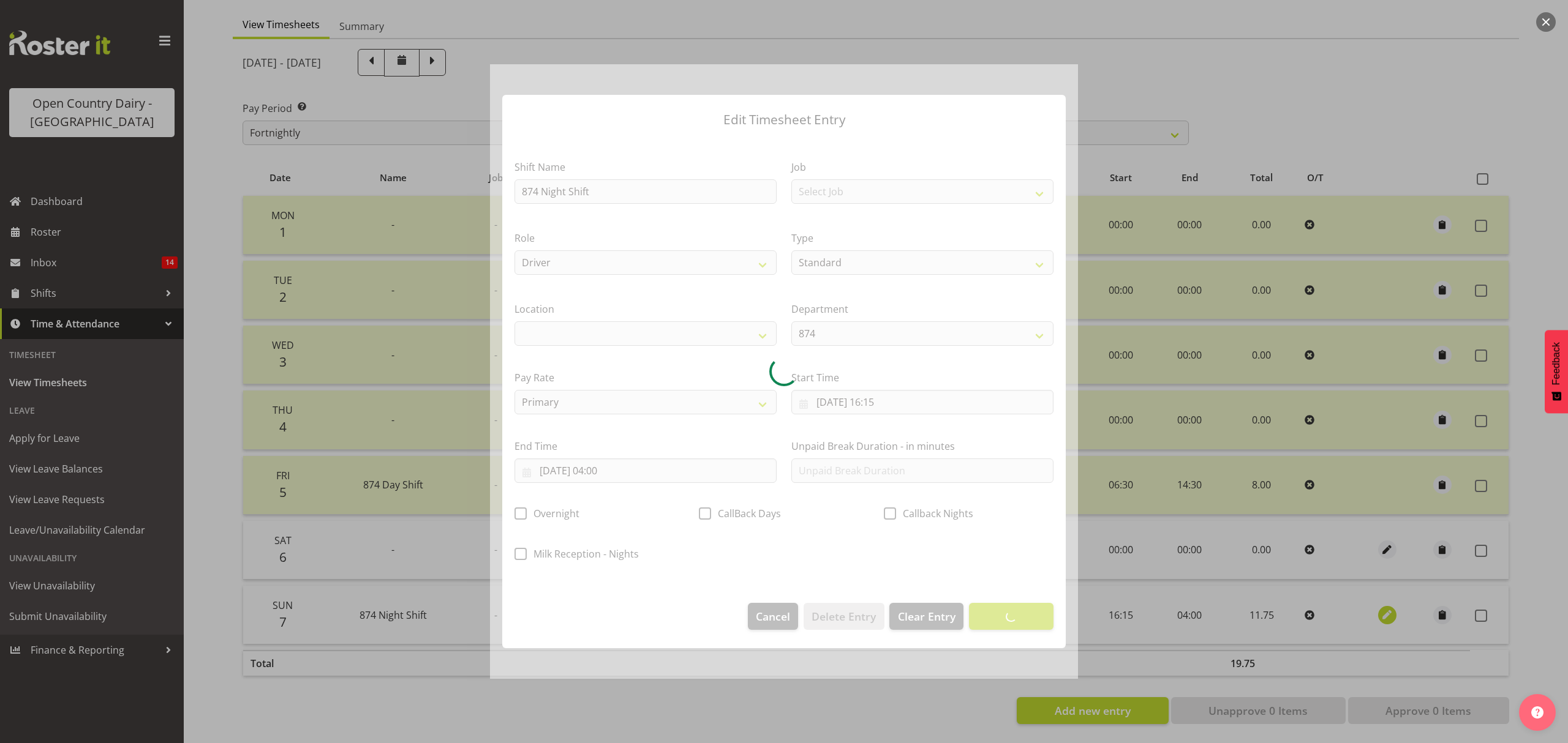
select select
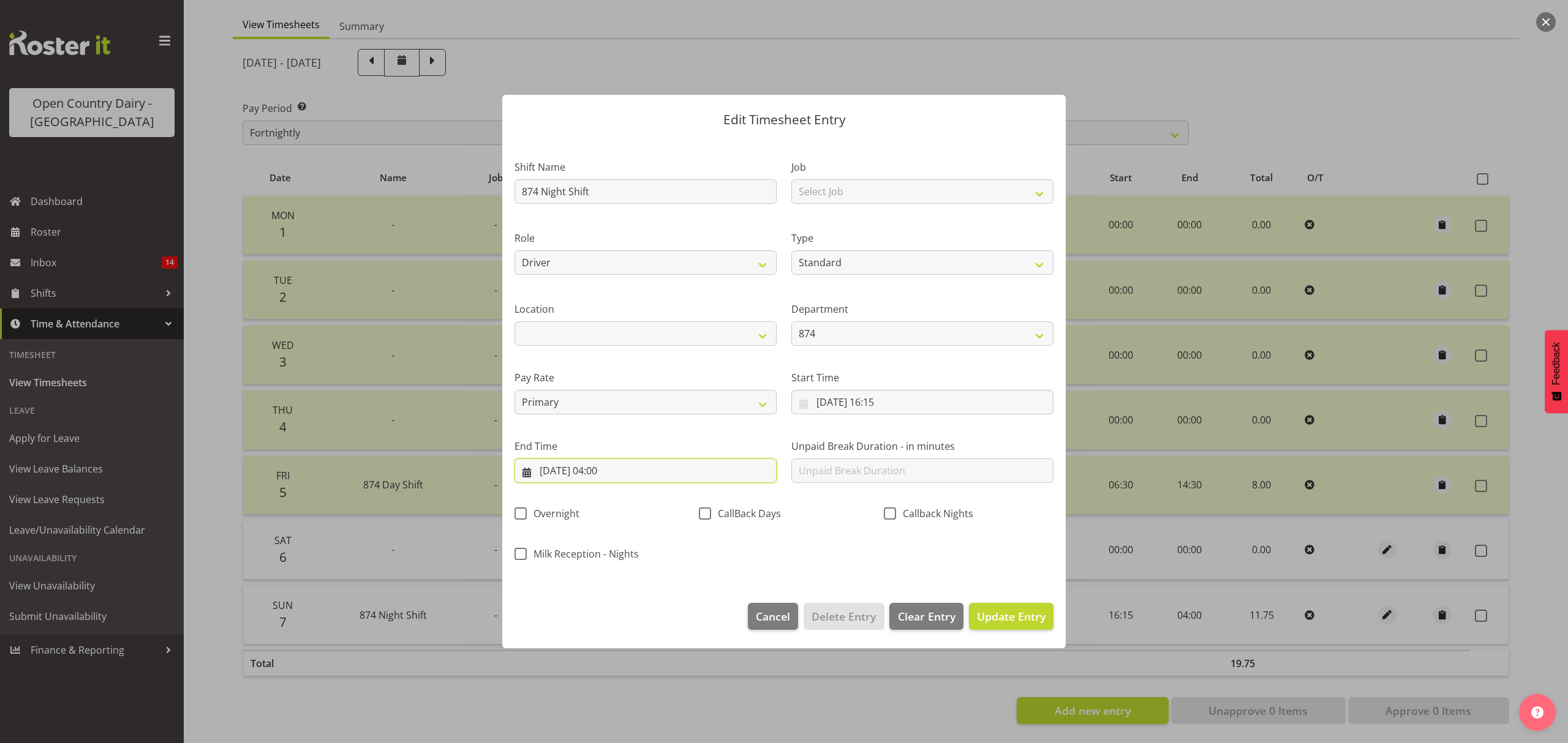
click at [606, 471] on input "[DATE] 04:00" at bounding box center [645, 471] width 262 height 24
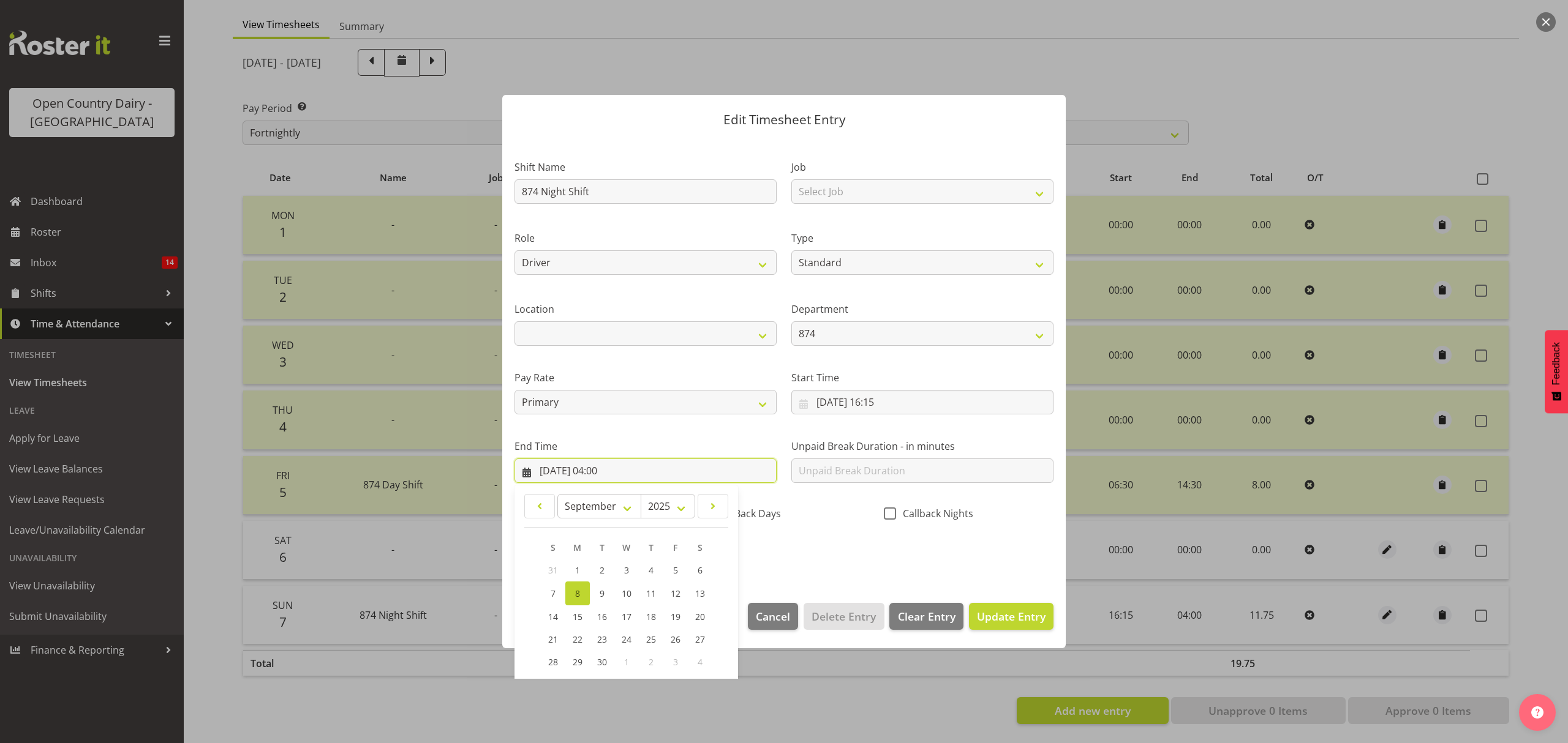
scroll to position [83, 0]
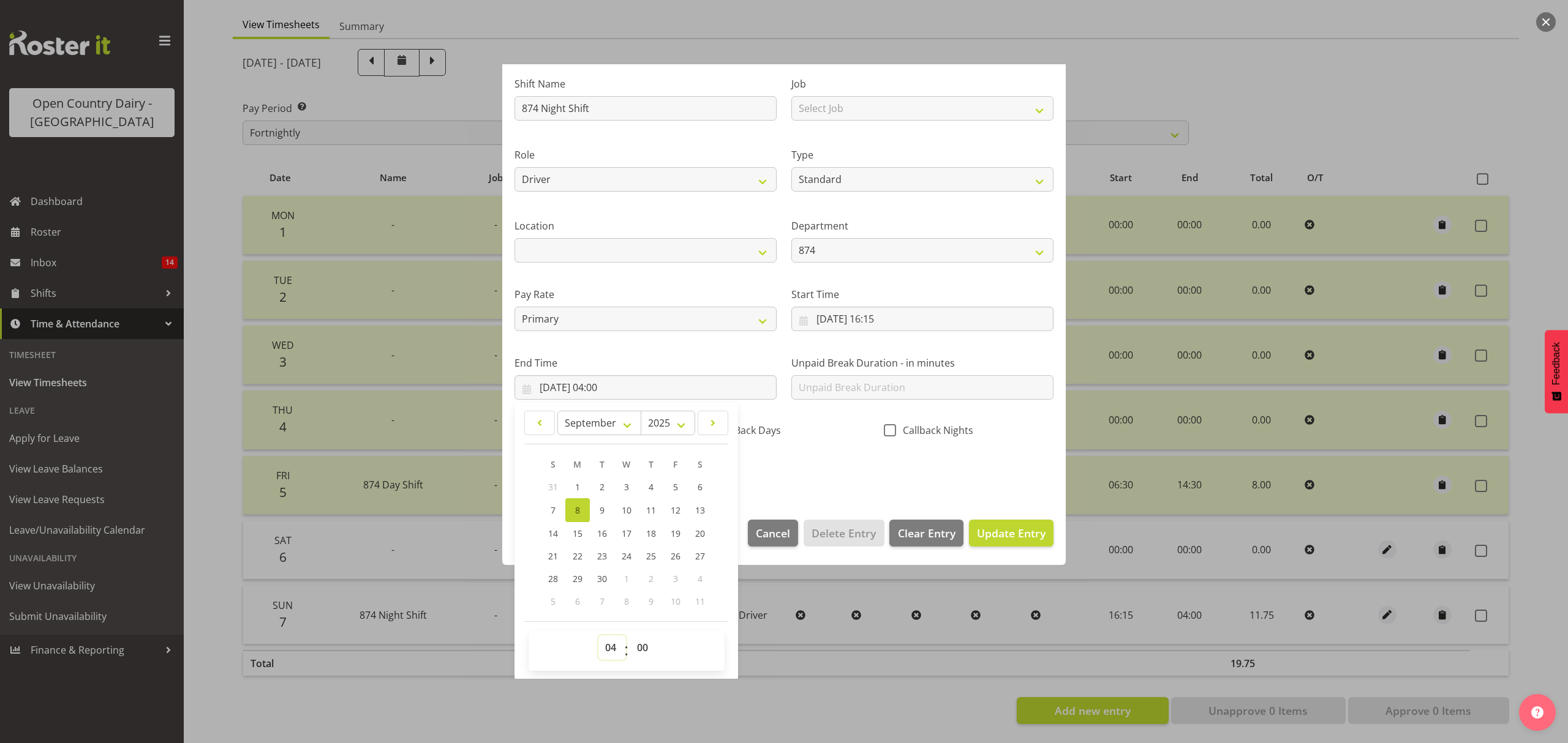
click at [610, 648] on select "00 01 02 03 04 05 06 07 08 09 10 11 12 13 14 15 16 17 18 19 20 21 22 23" at bounding box center [612, 648] width 28 height 24
select select "1"
click at [598, 636] on select "00 01 02 03 04 05 06 07 08 09 10 11 12 13 14 15 16 17 18 19 20 21 22 23" at bounding box center [612, 648] width 28 height 24
type input "[DATE] 01:00"
click at [647, 649] on select "00 01 02 03 04 05 06 07 08 09 10 11 12 13 14 15 16 17 18 19 20 21 22 23 24 25 2…" at bounding box center [645, 648] width 28 height 24
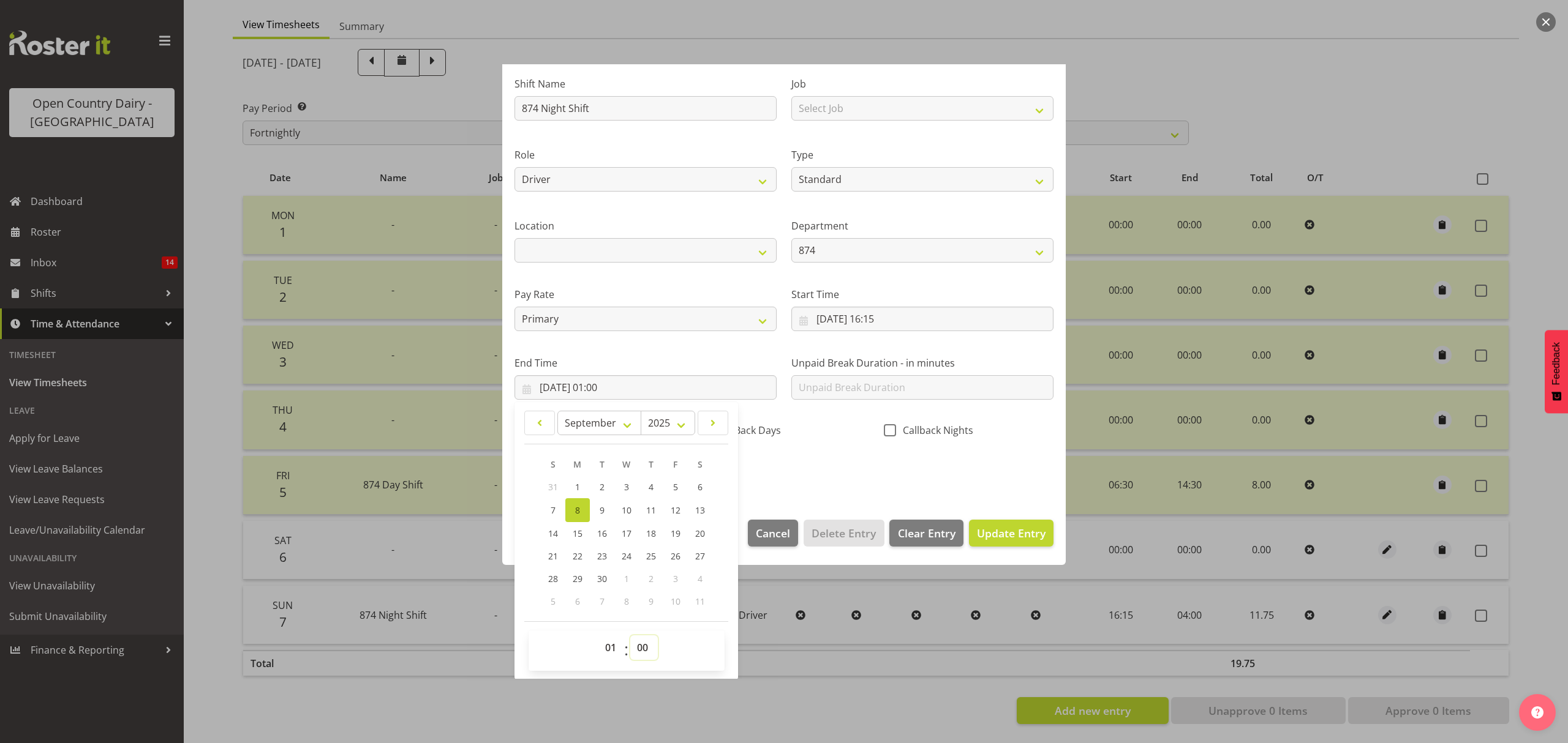
select select "15"
click at [631, 636] on select "00 01 02 03 04 05 06 07 08 09 10 11 12 13 14 15 16 17 18 19 20 21 22 23 24 25 2…" at bounding box center [645, 648] width 28 height 24
type input "[DATE] 01:15"
click at [1000, 531] on span "Update Entry" at bounding box center [1011, 533] width 68 height 15
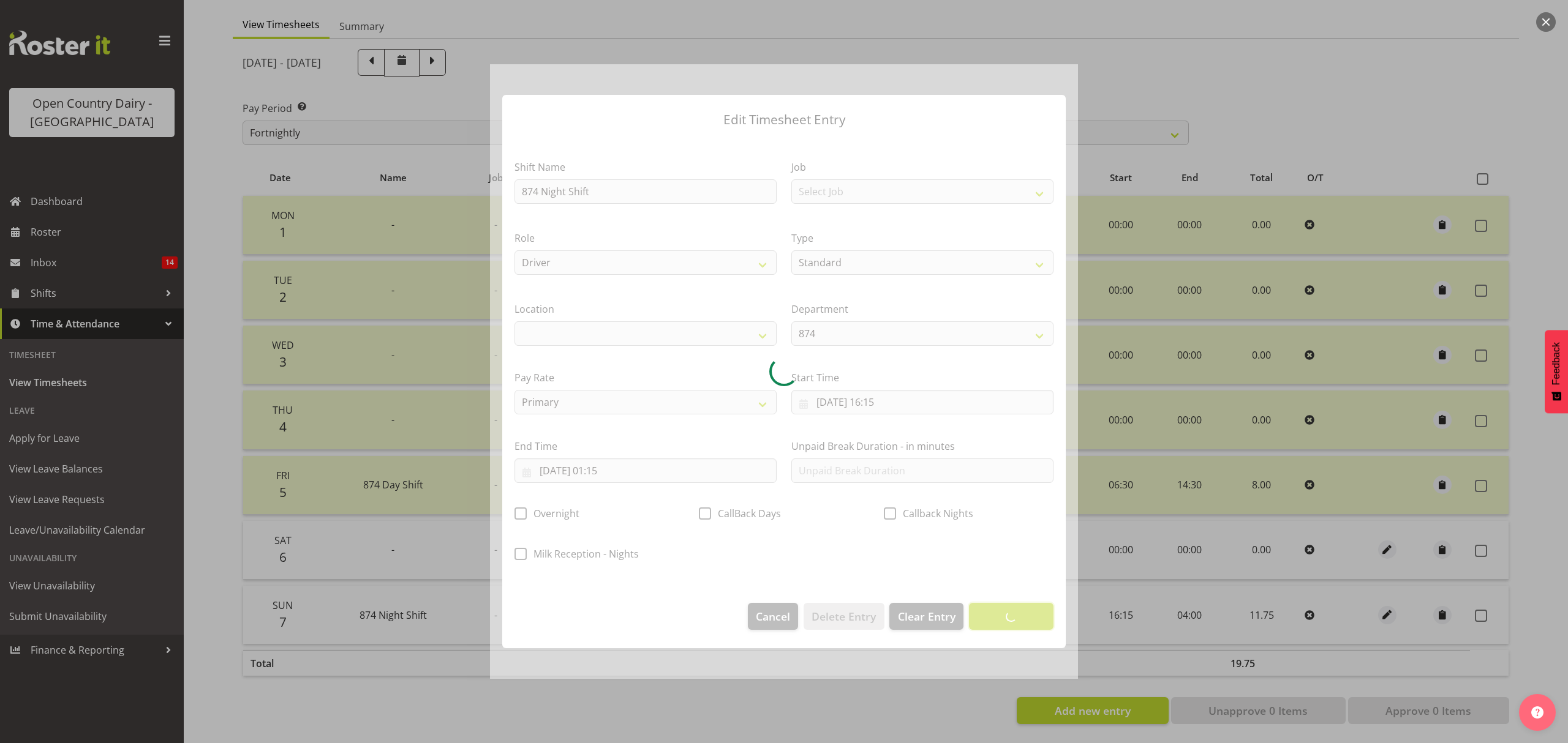
scroll to position [0, 0]
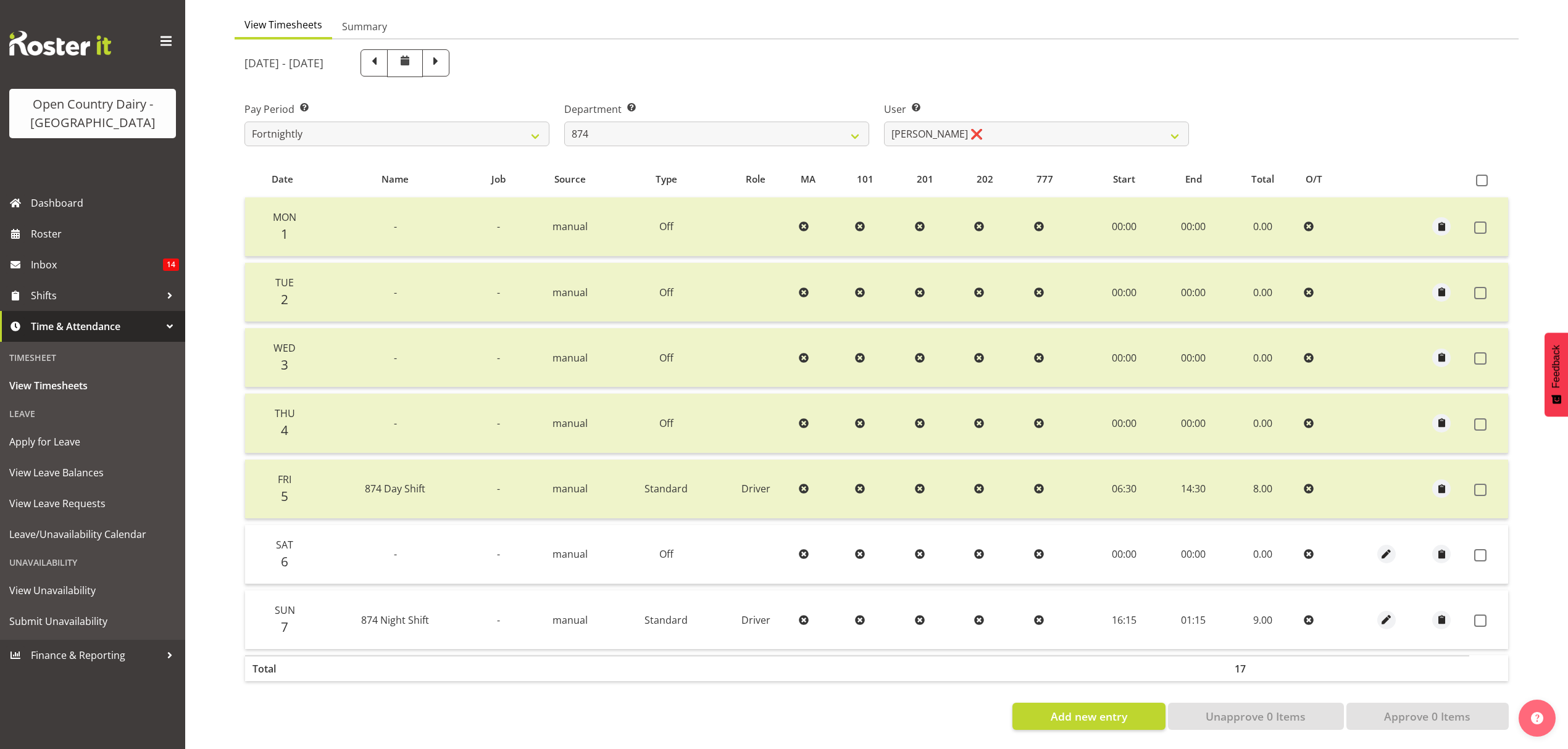
drag, startPoint x: 1483, startPoint y: 172, endPoint x: 1480, endPoint y: 250, distance: 78.1
click at [1483, 174] on span at bounding box center [1482, 180] width 11 height 11
click at [1483, 176] on input "checkbox" at bounding box center [1480, 180] width 8 height 8
checkbox input "true"
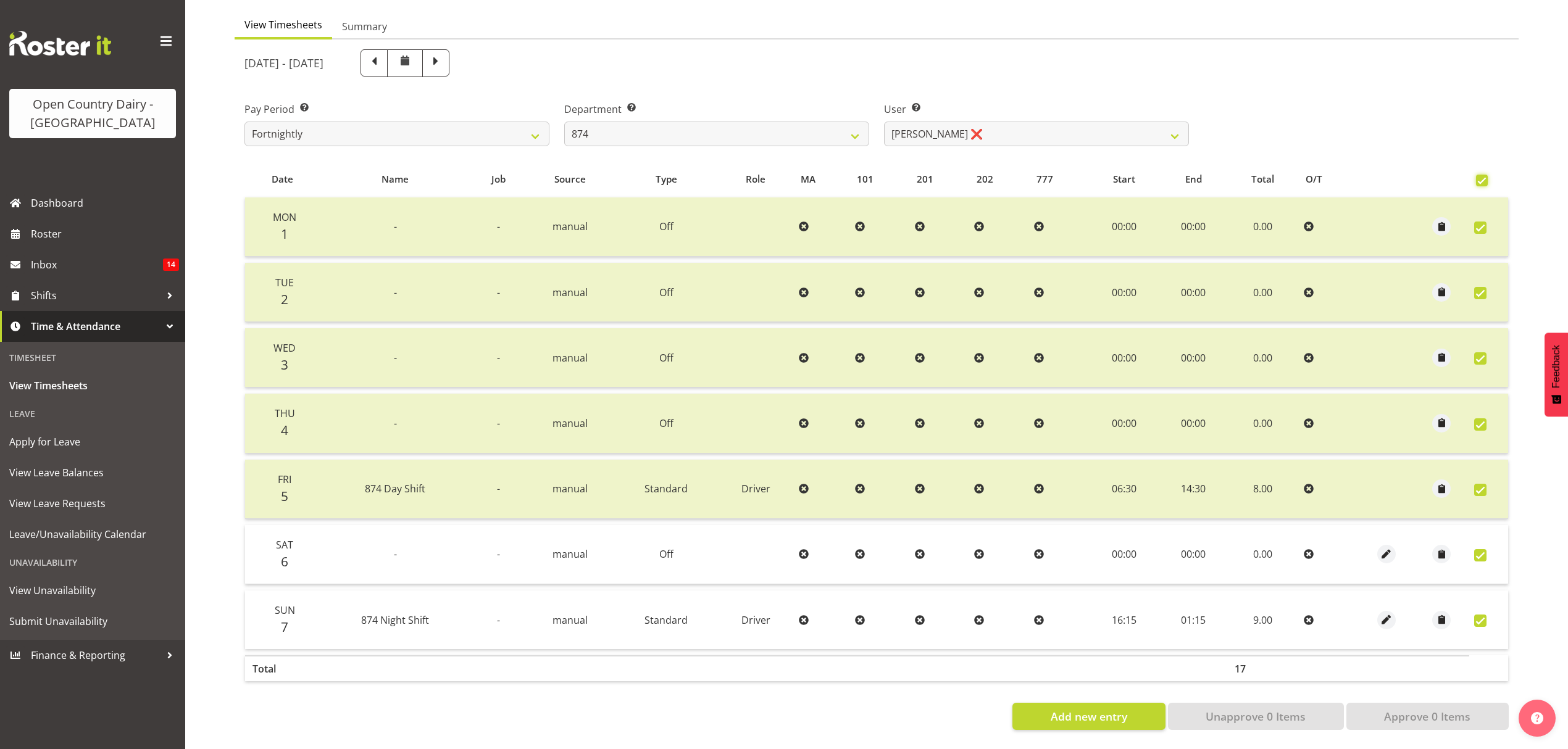
checkbox input "true"
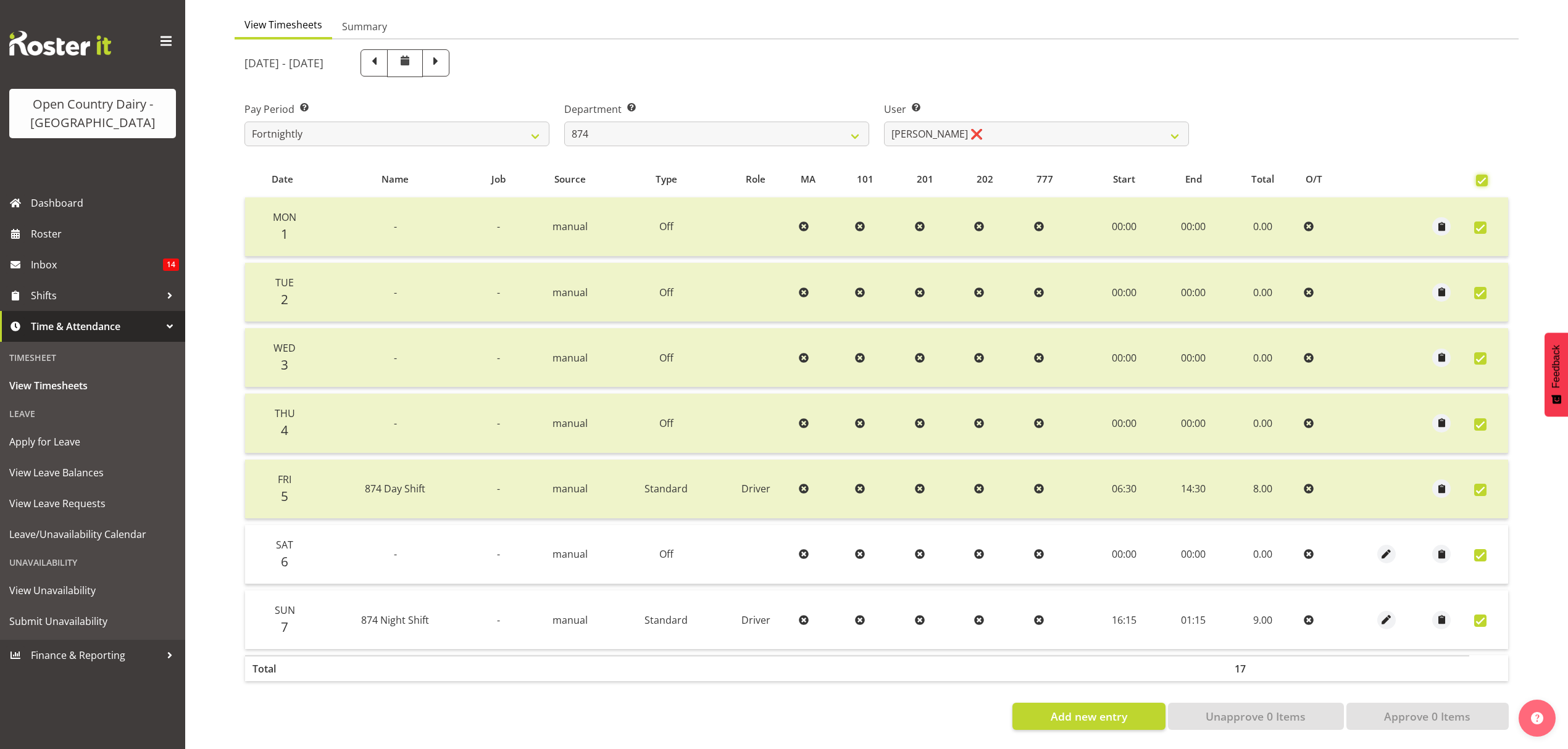
checkbox input "true"
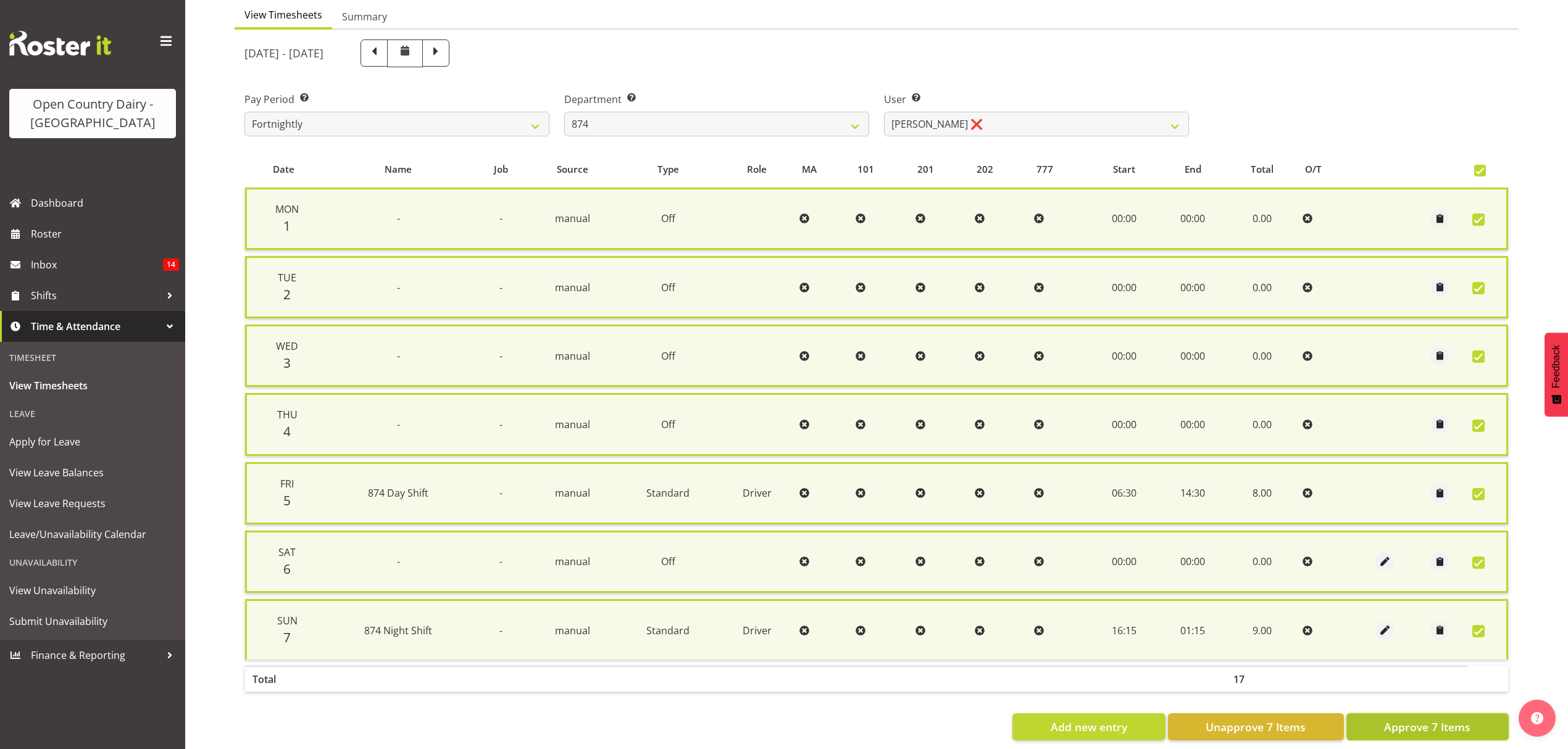
click at [1430, 719] on span "Approve 7 Items" at bounding box center [1427, 727] width 86 height 16
checkbox input "false"
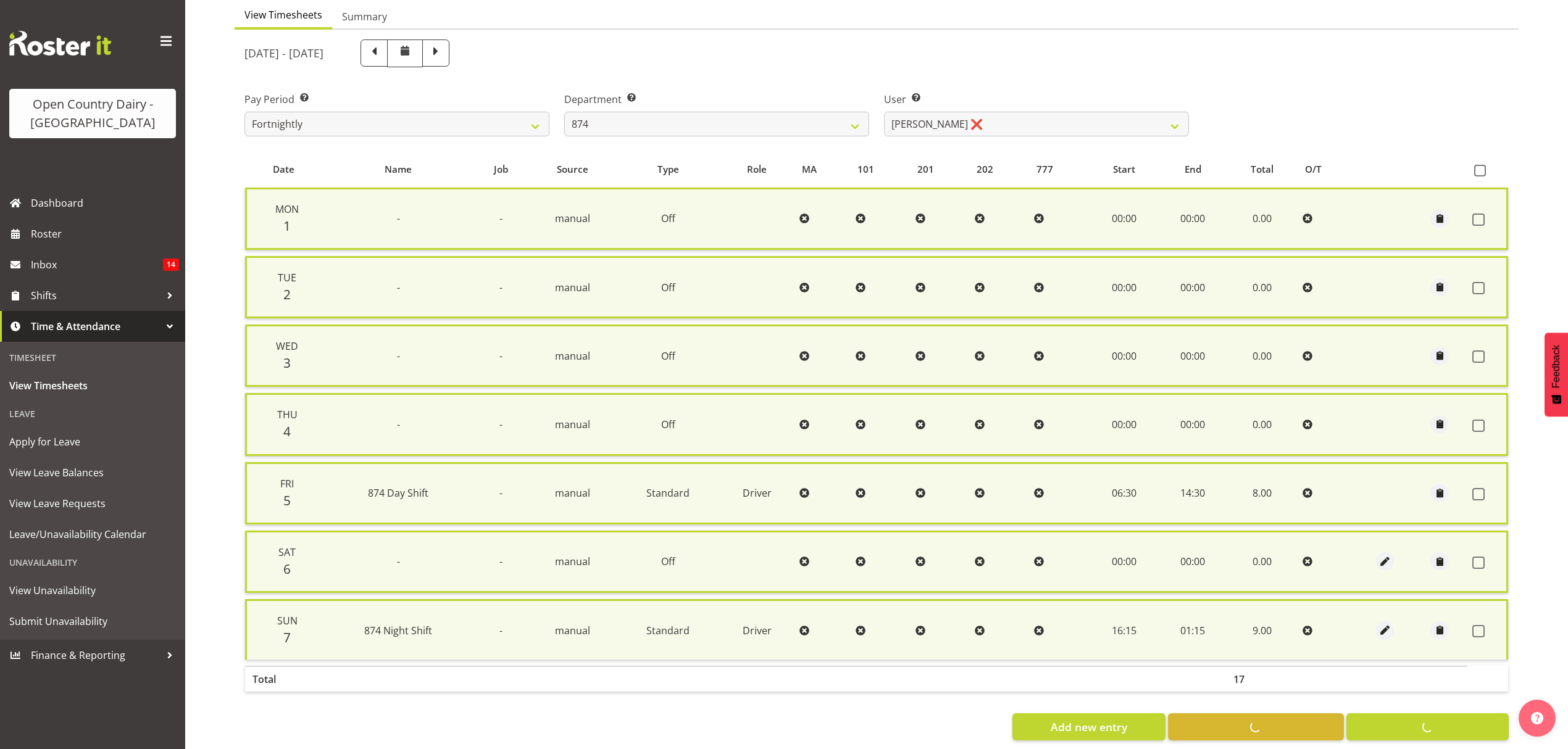
checkbox input "false"
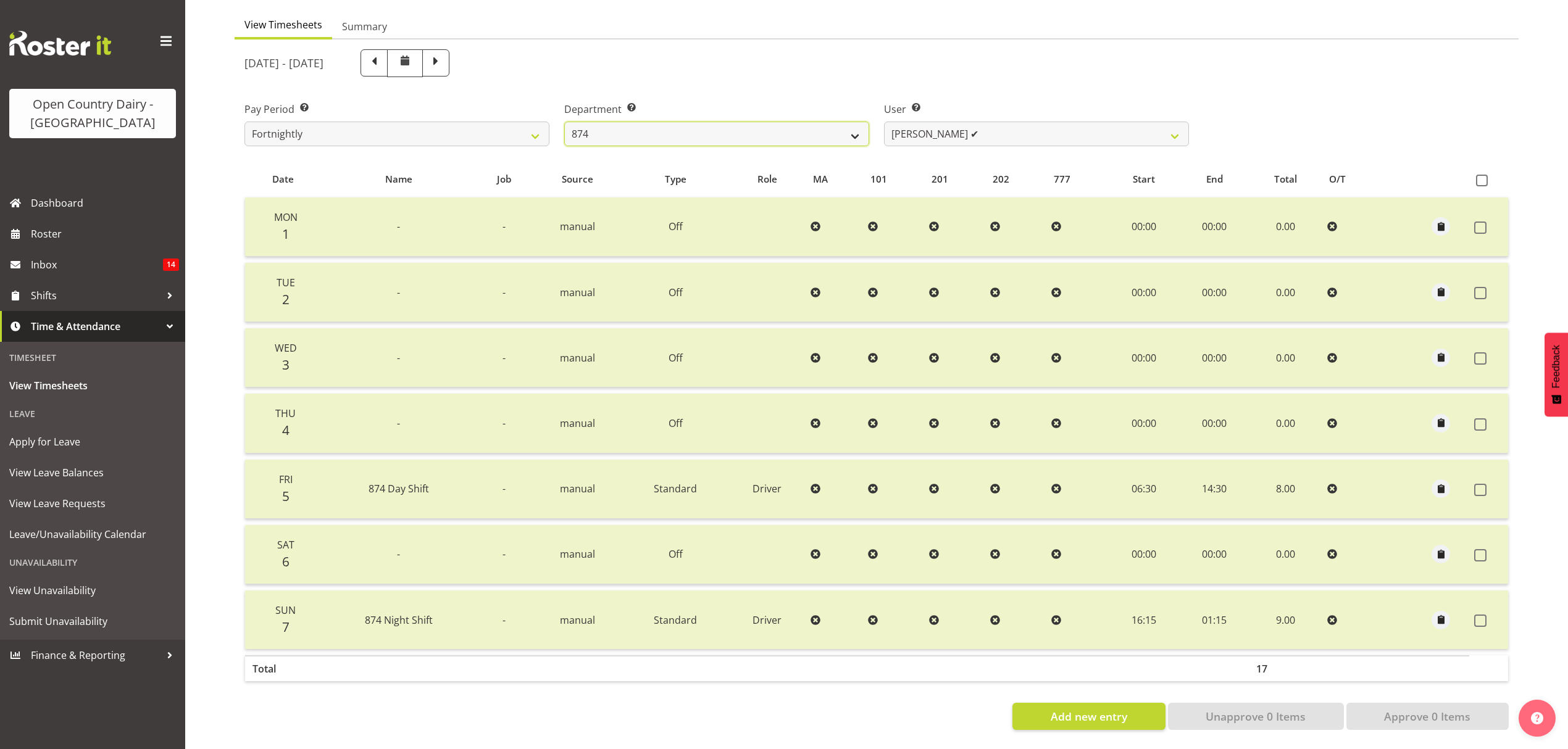
click at [850, 127] on select "734 735 736 737 738 739 851 852 853 854 855 856 858 861 862 865 868 869 870 873" at bounding box center [717, 134] width 305 height 25
select select "689"
click at [564, 122] on select "734 735 736 737 738 739 851 852 853 854 855 856 858 861 862 865 868 869 870 873" at bounding box center [717, 134] width 305 height 25
click at [1178, 127] on select "[PERSON_NAME] ✔ [PERSON_NAME] ✔ [PERSON_NAME] ❌ [PERSON_NAME] ❌" at bounding box center [1037, 134] width 305 height 25
select select "7440"
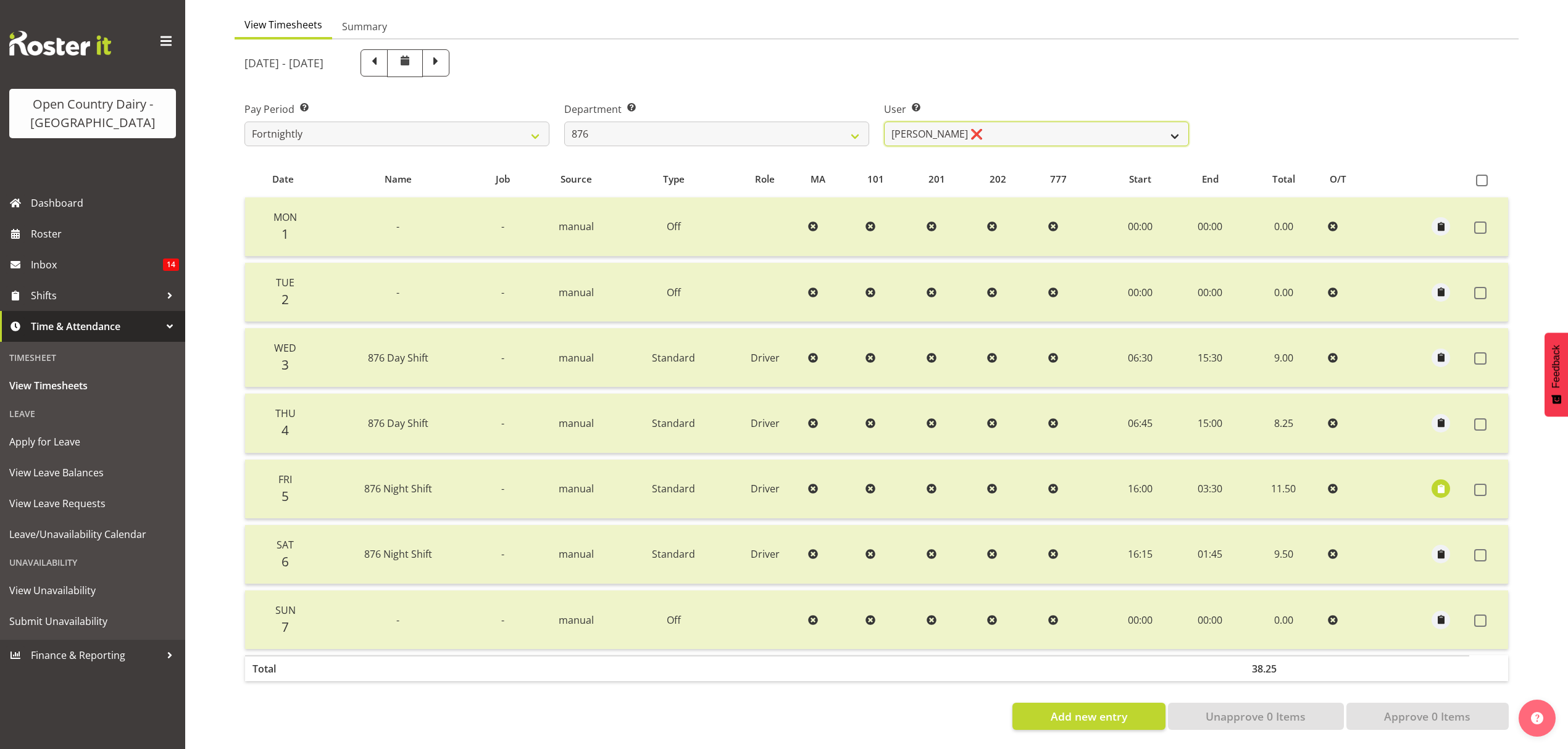
click at [884, 122] on select "[PERSON_NAME] ✔ [PERSON_NAME] ✔ [PERSON_NAME] ❌ [PERSON_NAME] ❌" at bounding box center [1037, 134] width 305 height 25
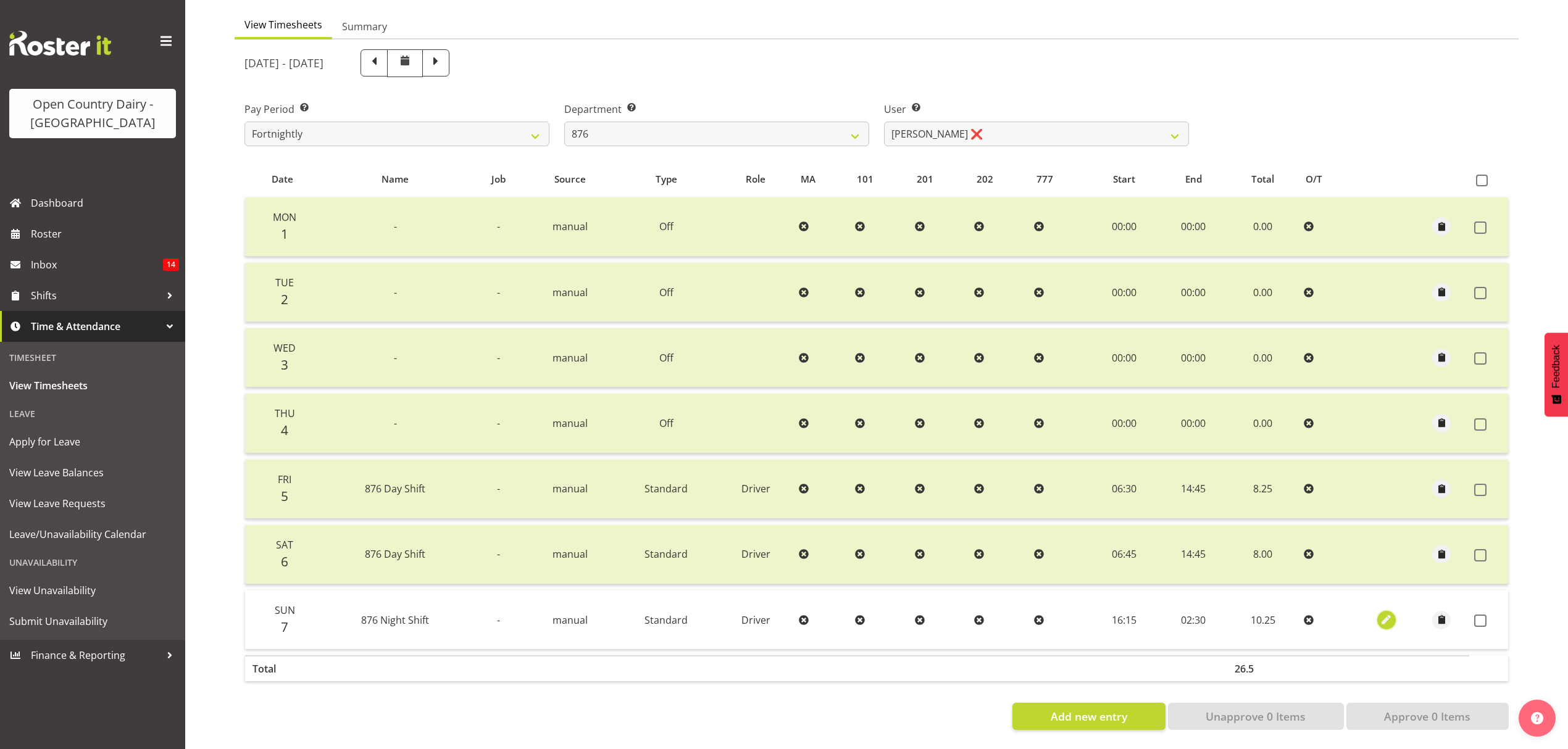
click at [1389, 613] on span "button" at bounding box center [1386, 620] width 14 height 14
select select "Standard"
select select "8"
select select "2025"
select select "2"
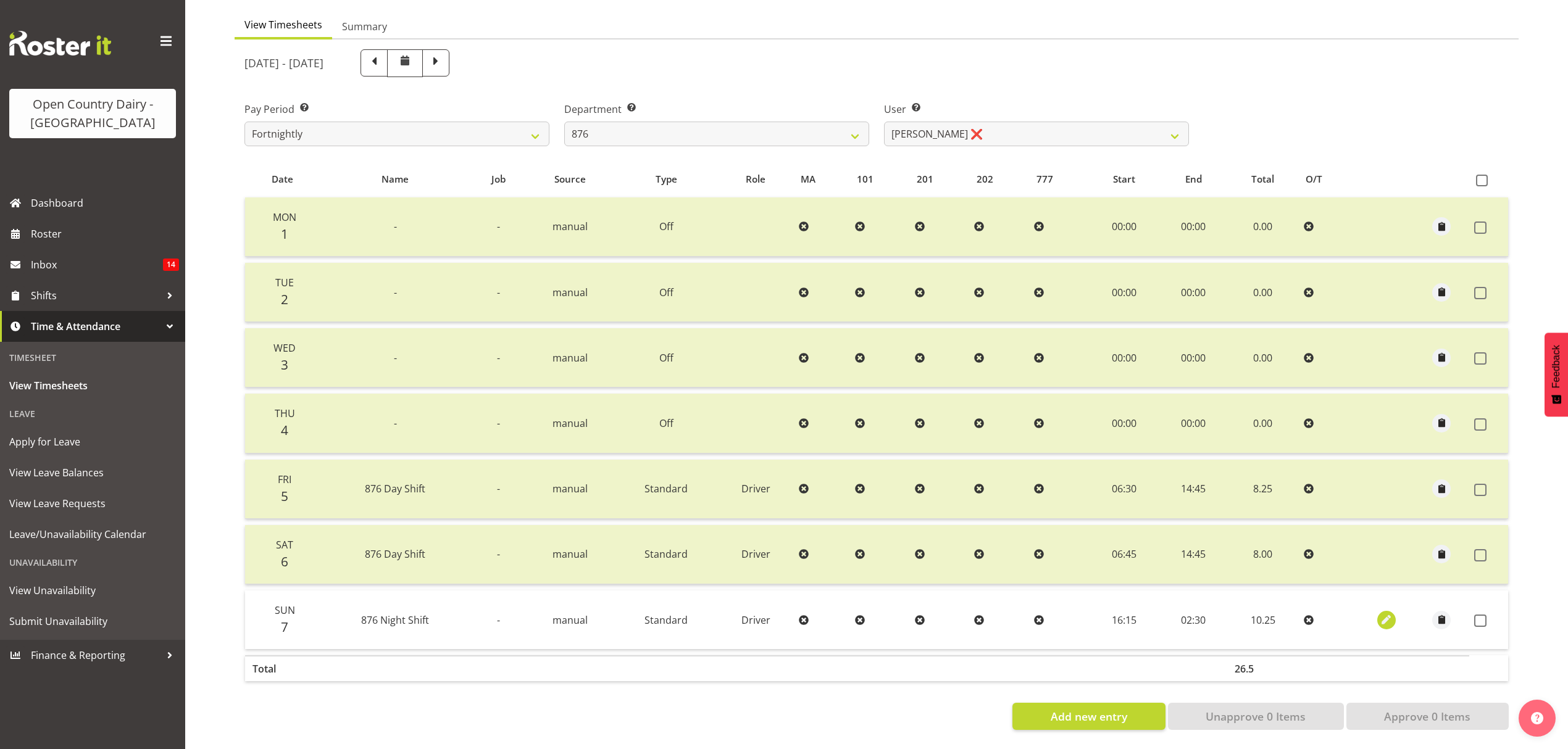
select select "30"
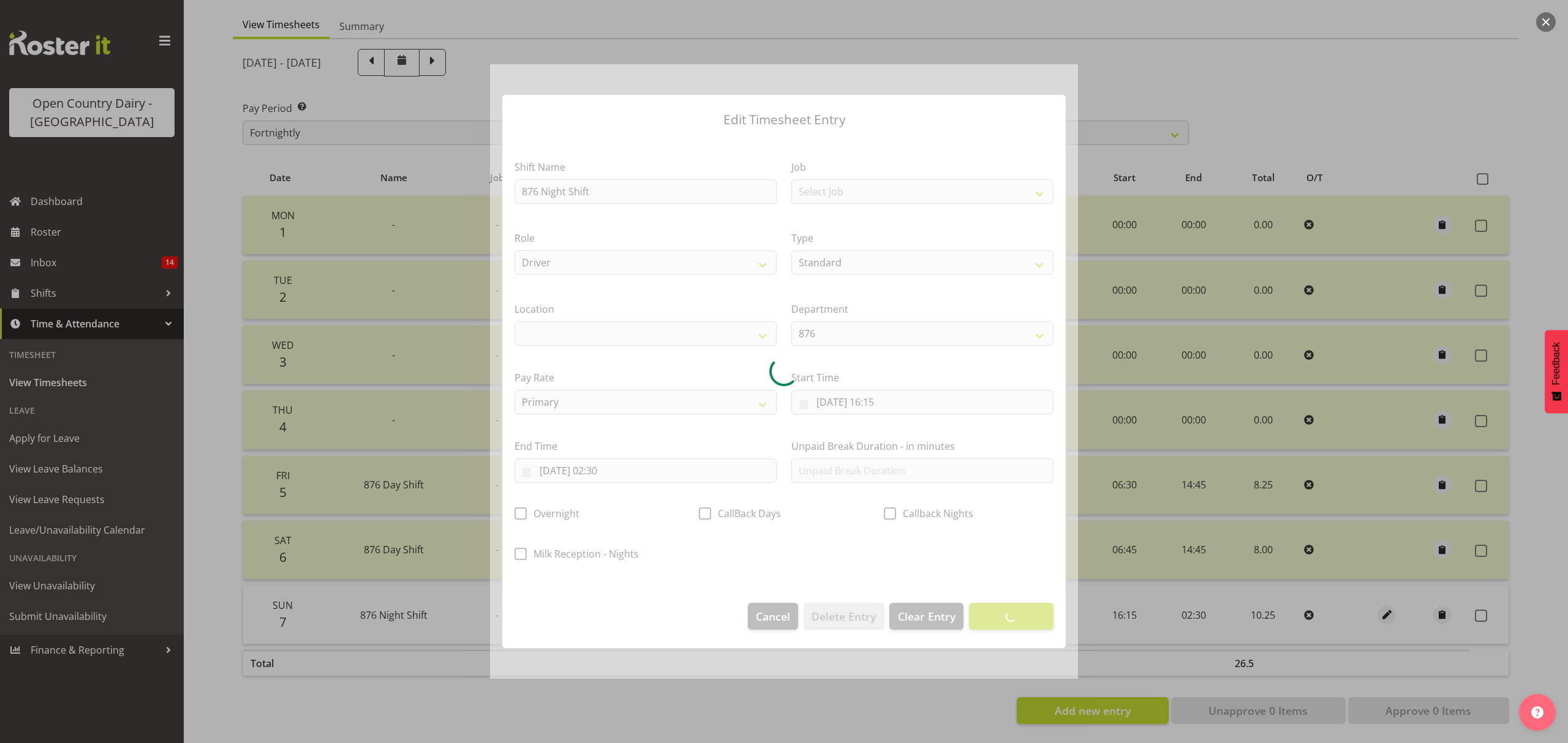
select select
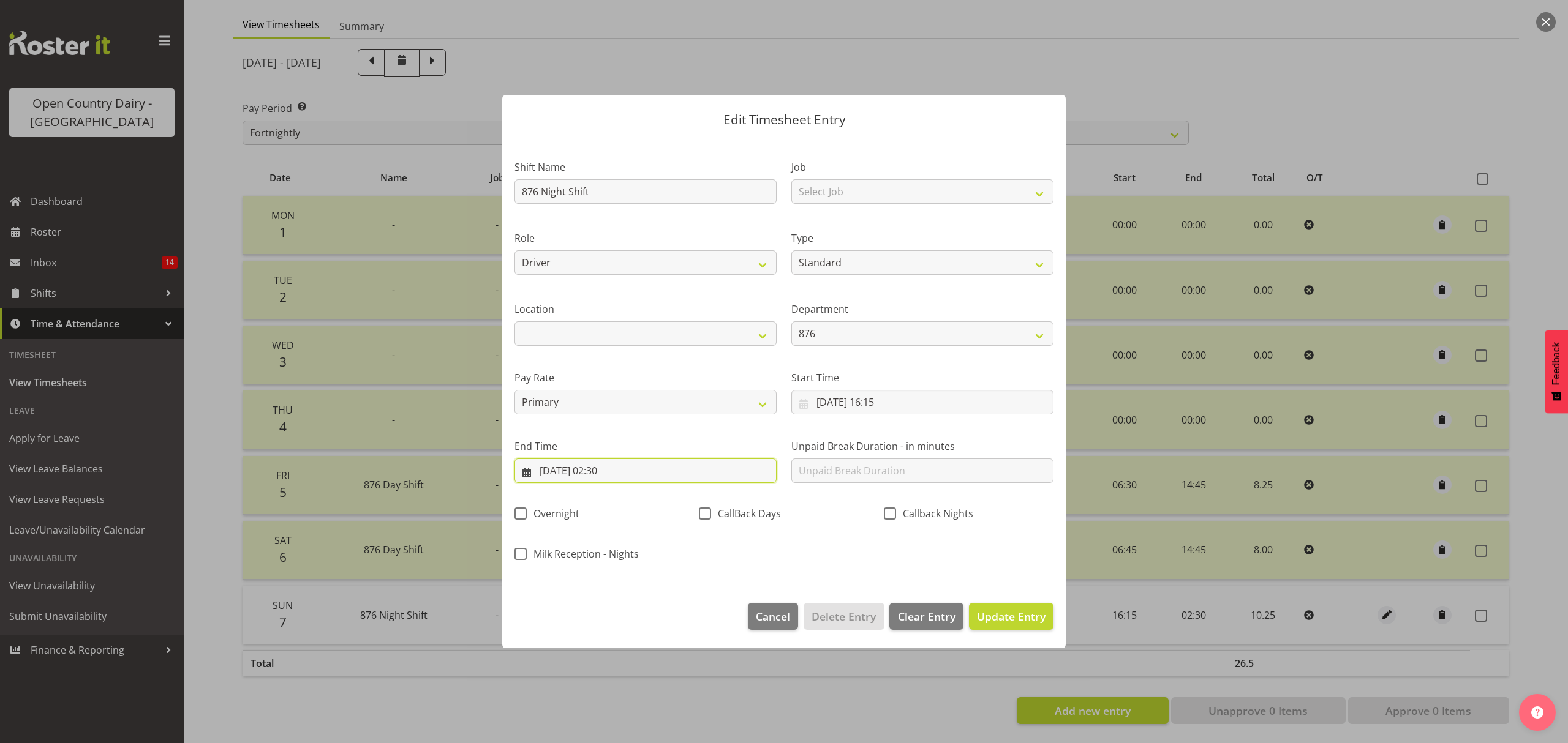
click at [603, 473] on input "[DATE] 02:30" at bounding box center [645, 471] width 262 height 24
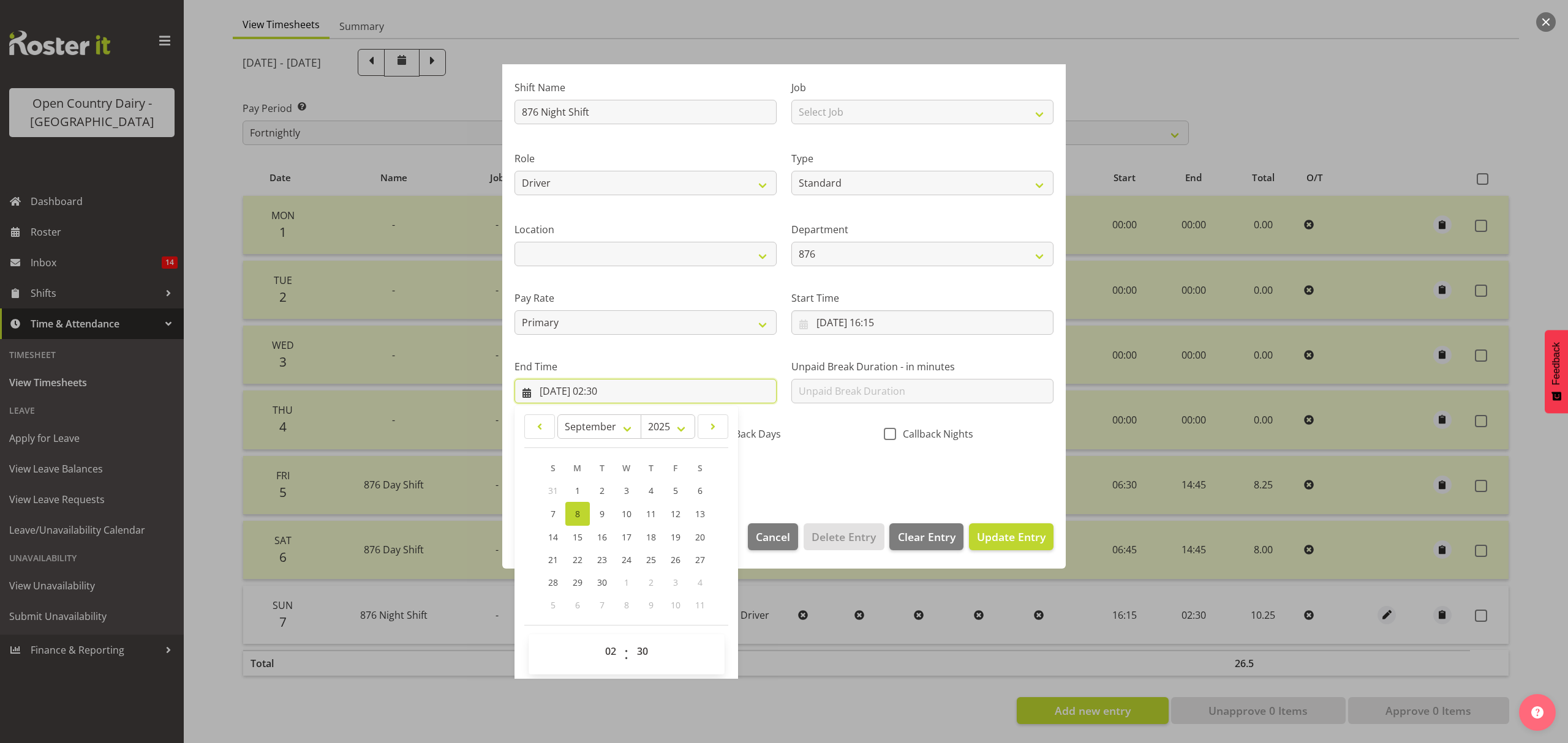
scroll to position [83, 0]
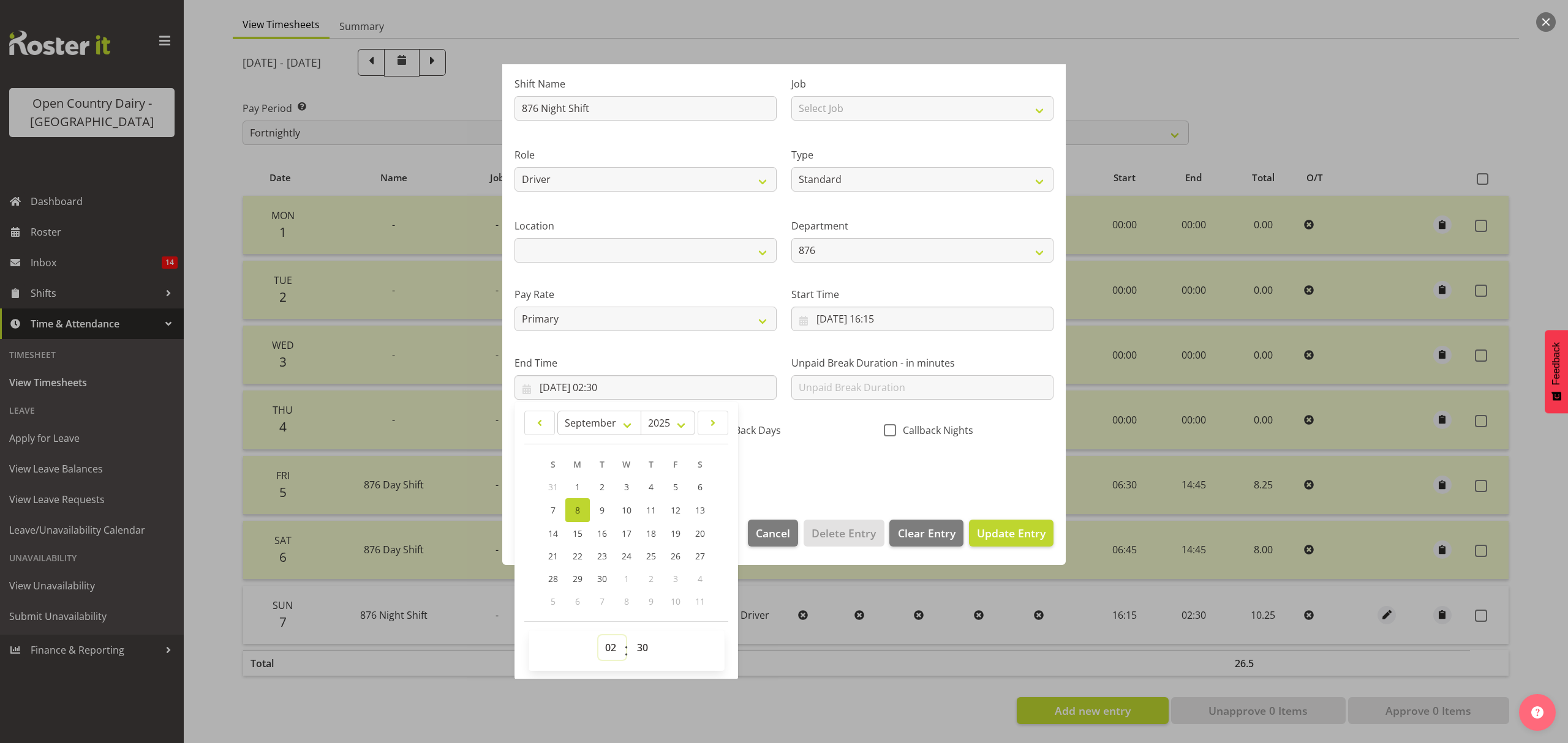
click at [610, 651] on select "00 01 02 03 04 05 06 07 08 09 10 11 12 13 14 15 16 17 18 19 20 21 22 23" at bounding box center [612, 648] width 28 height 24
select select "1"
click at [598, 636] on select "00 01 02 03 04 05 06 07 08 09 10 11 12 13 14 15 16 17 18 19 20 21 22 23" at bounding box center [612, 648] width 28 height 24
type input "[DATE] 01:30"
click at [647, 648] on select "00 01 02 03 04 05 06 07 08 09 10 11 12 13 14 15 16 17 18 19 20 21 22 23 24 25 2…" at bounding box center [645, 648] width 28 height 24
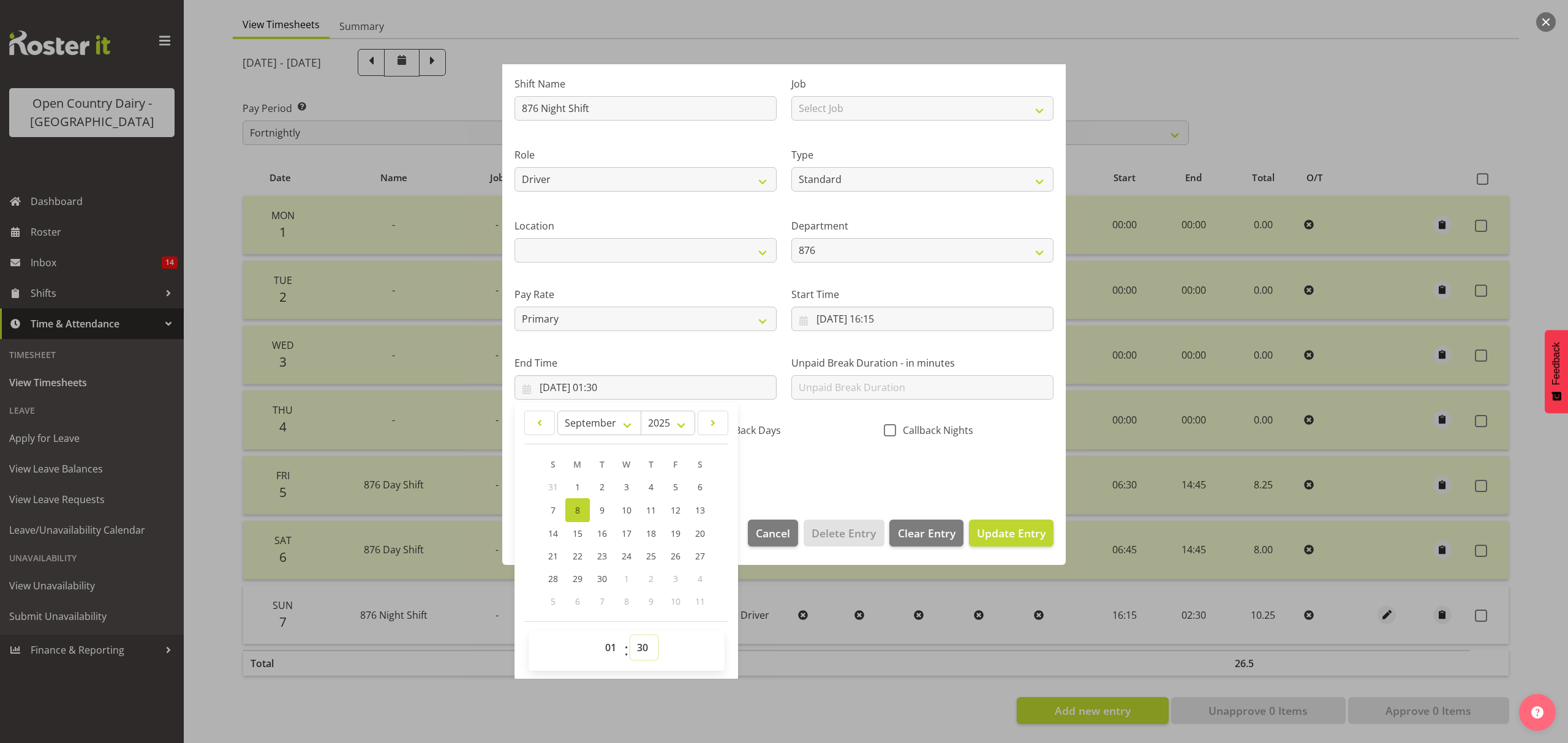
select select "15"
click at [631, 636] on select "00 01 02 03 04 05 06 07 08 09 10 11 12 13 14 15 16 17 18 19 20 21 22 23 24 25 2…" at bounding box center [645, 648] width 28 height 24
type input "[DATE] 01:15"
click at [994, 541] on span "Update Entry" at bounding box center [1011, 533] width 68 height 16
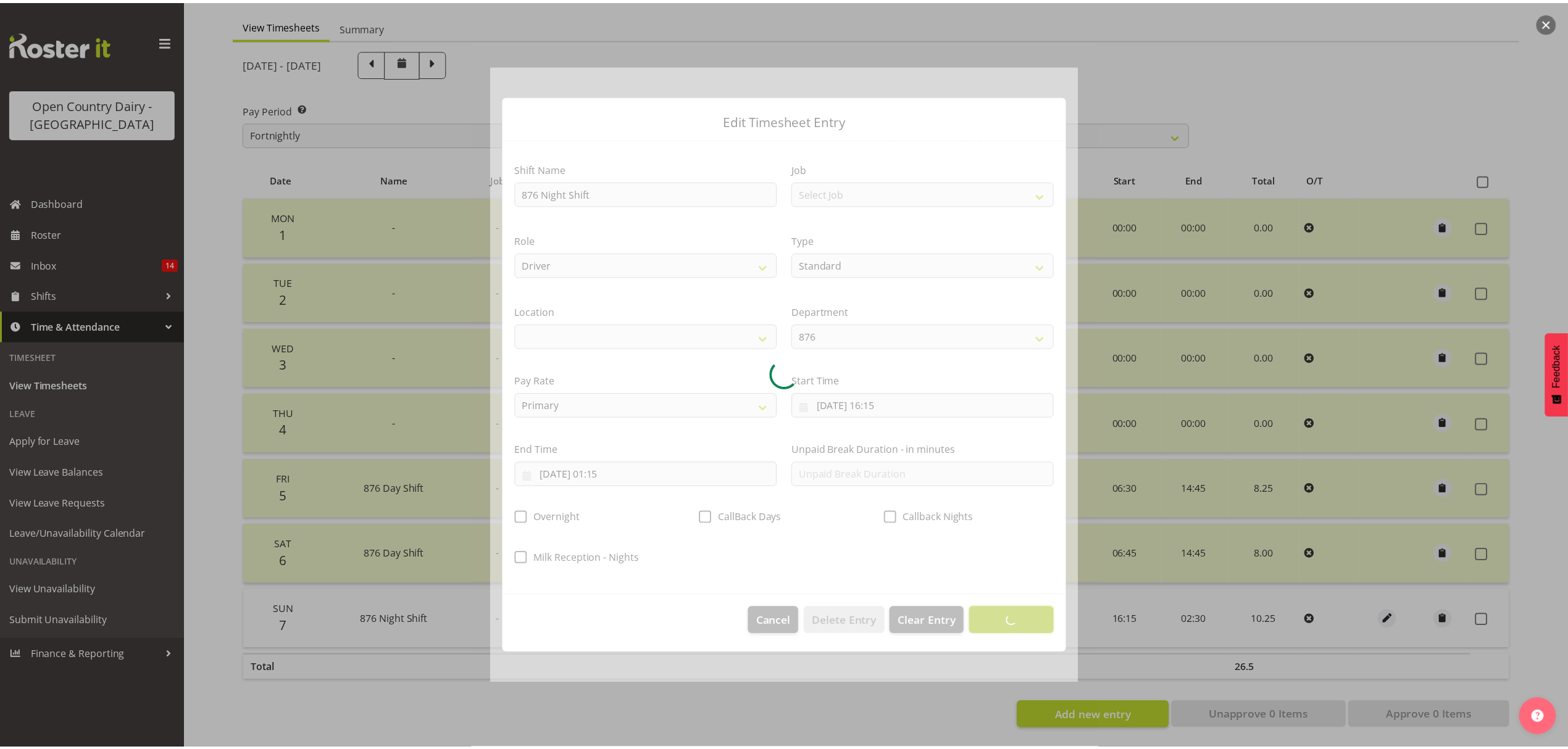
scroll to position [0, 0]
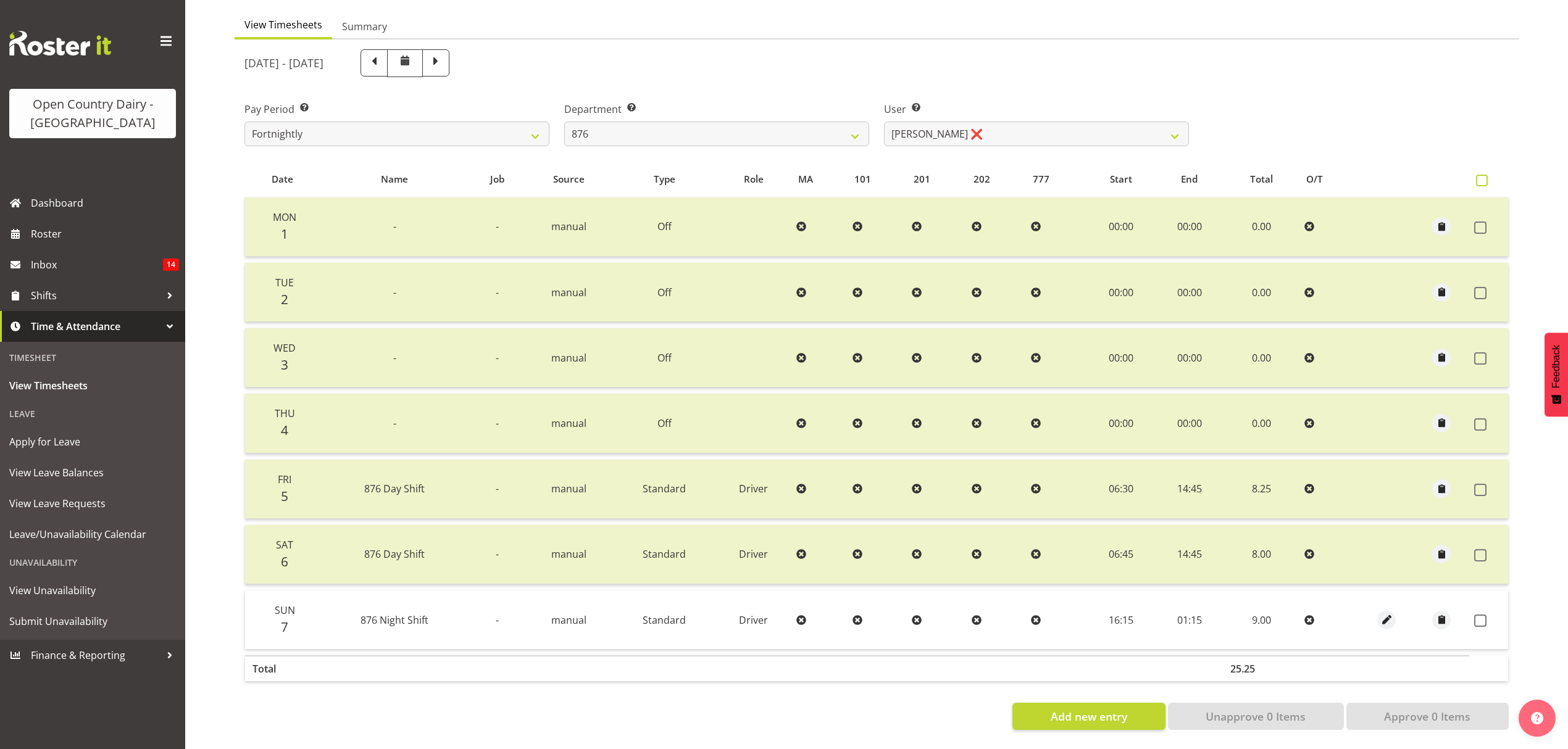
click at [1483, 174] on span at bounding box center [1482, 180] width 11 height 11
click at [1483, 176] on input "checkbox" at bounding box center [1480, 180] width 8 height 8
checkbox input "true"
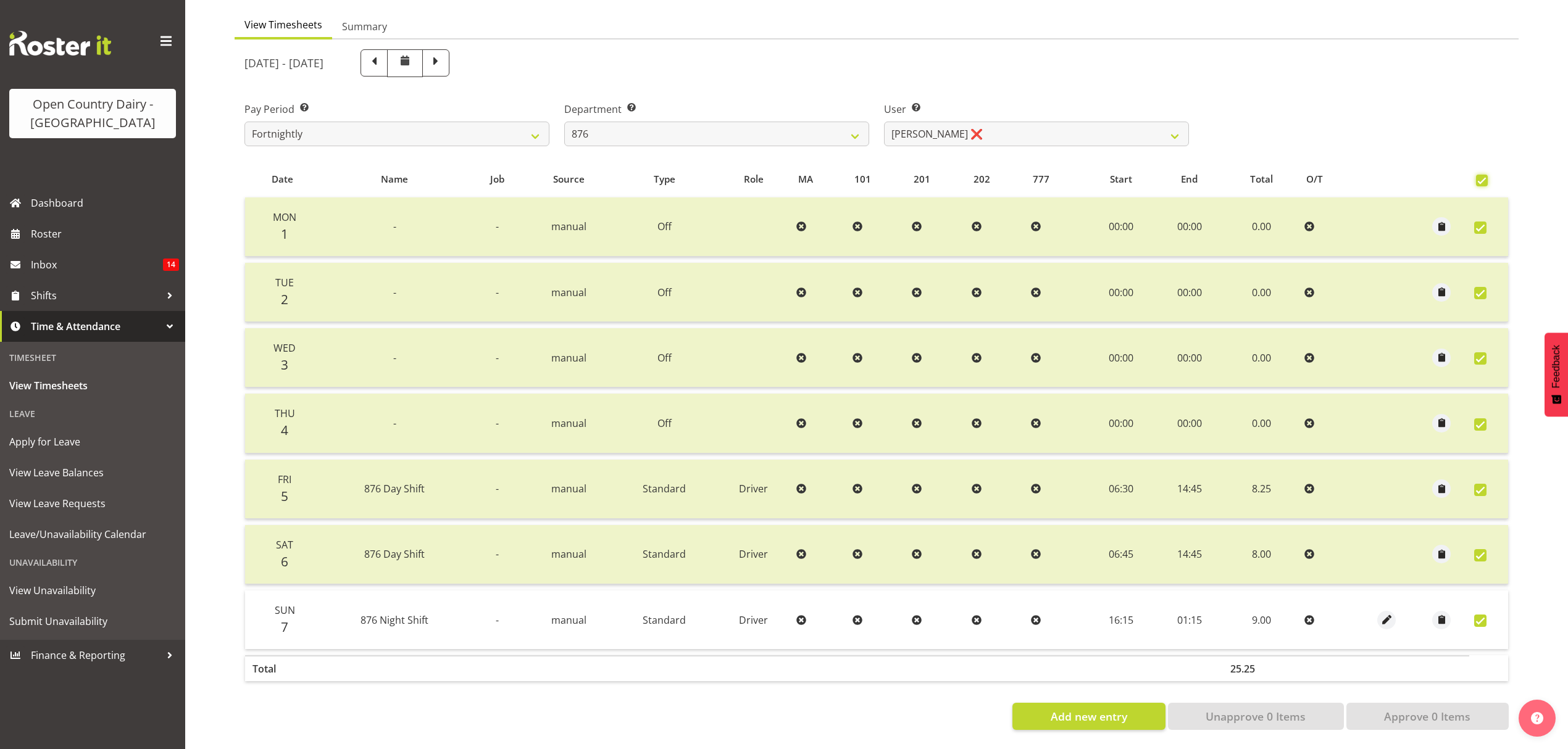
checkbox input "true"
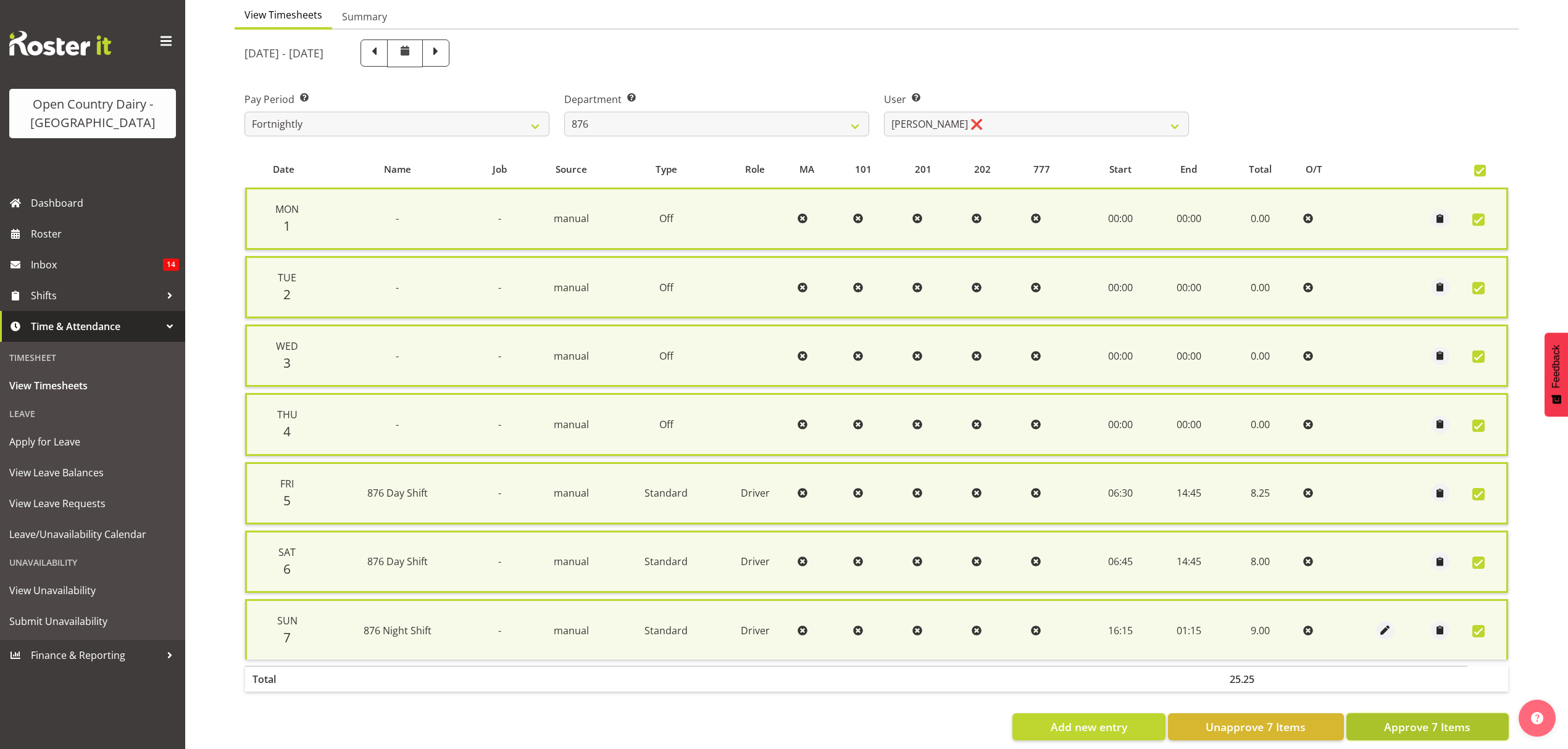
click at [1414, 721] on span "Approve 7 Items" at bounding box center [1427, 727] width 86 height 16
checkbox input "false"
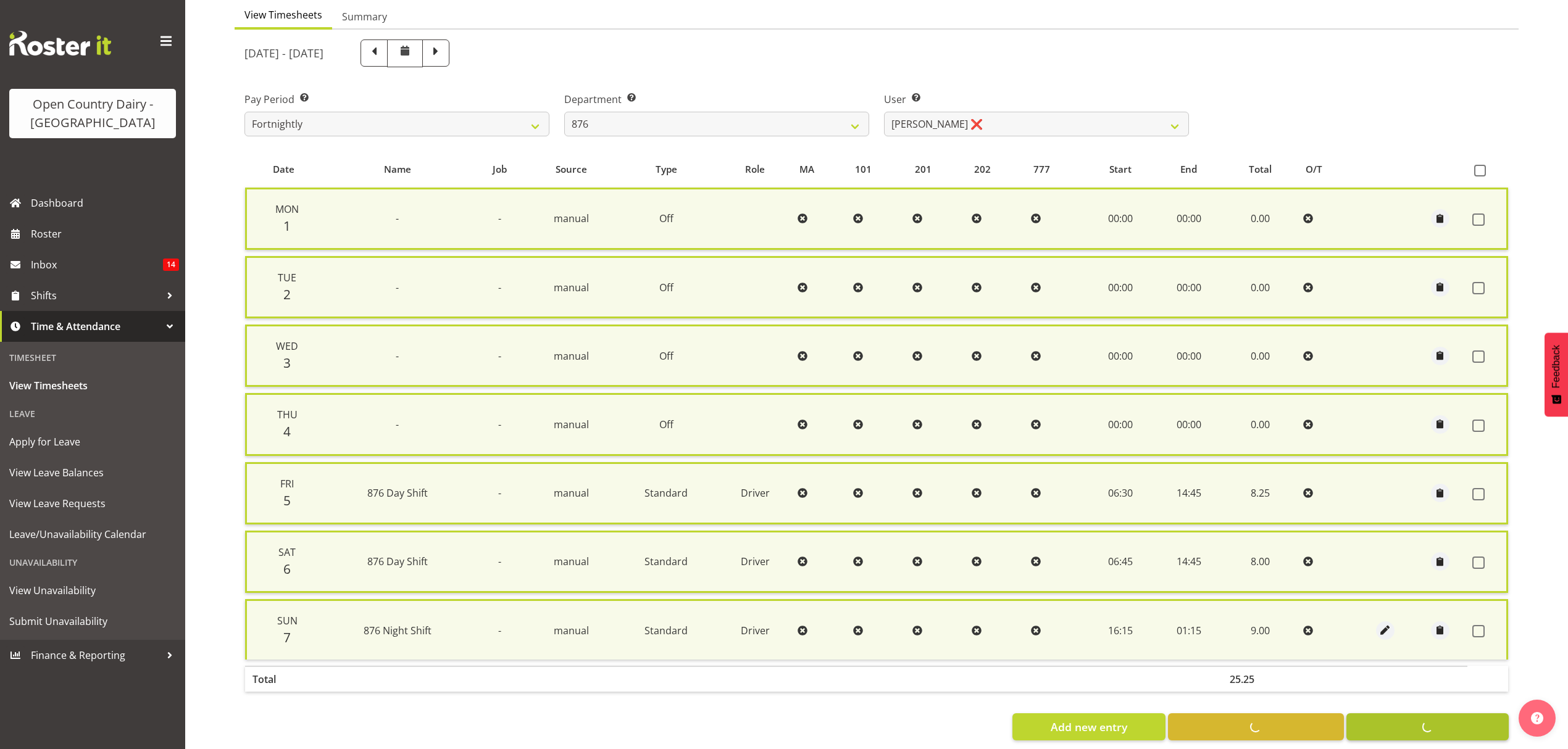
checkbox input "false"
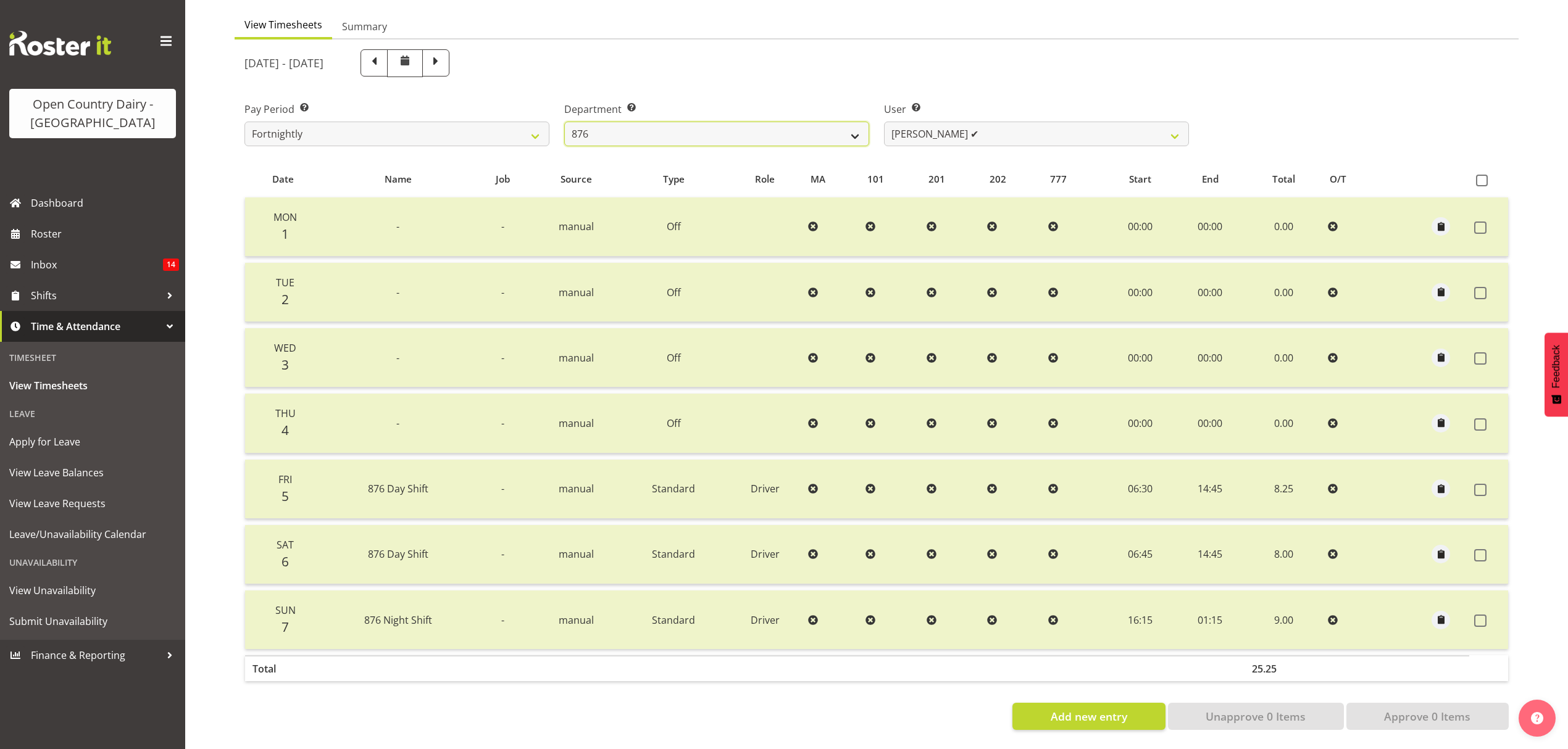
click at [850, 122] on select "734 735 736 737 738 739 851 852 853 854 855 856 858 861 862 865 868 869 870 873" at bounding box center [717, 134] width 305 height 25
select select "782"
click at [564, 122] on select "734 735 736 737 738 739 851 852 853 854 855 856 858 861 862 865 868 869 870 873" at bounding box center [717, 134] width 305 height 25
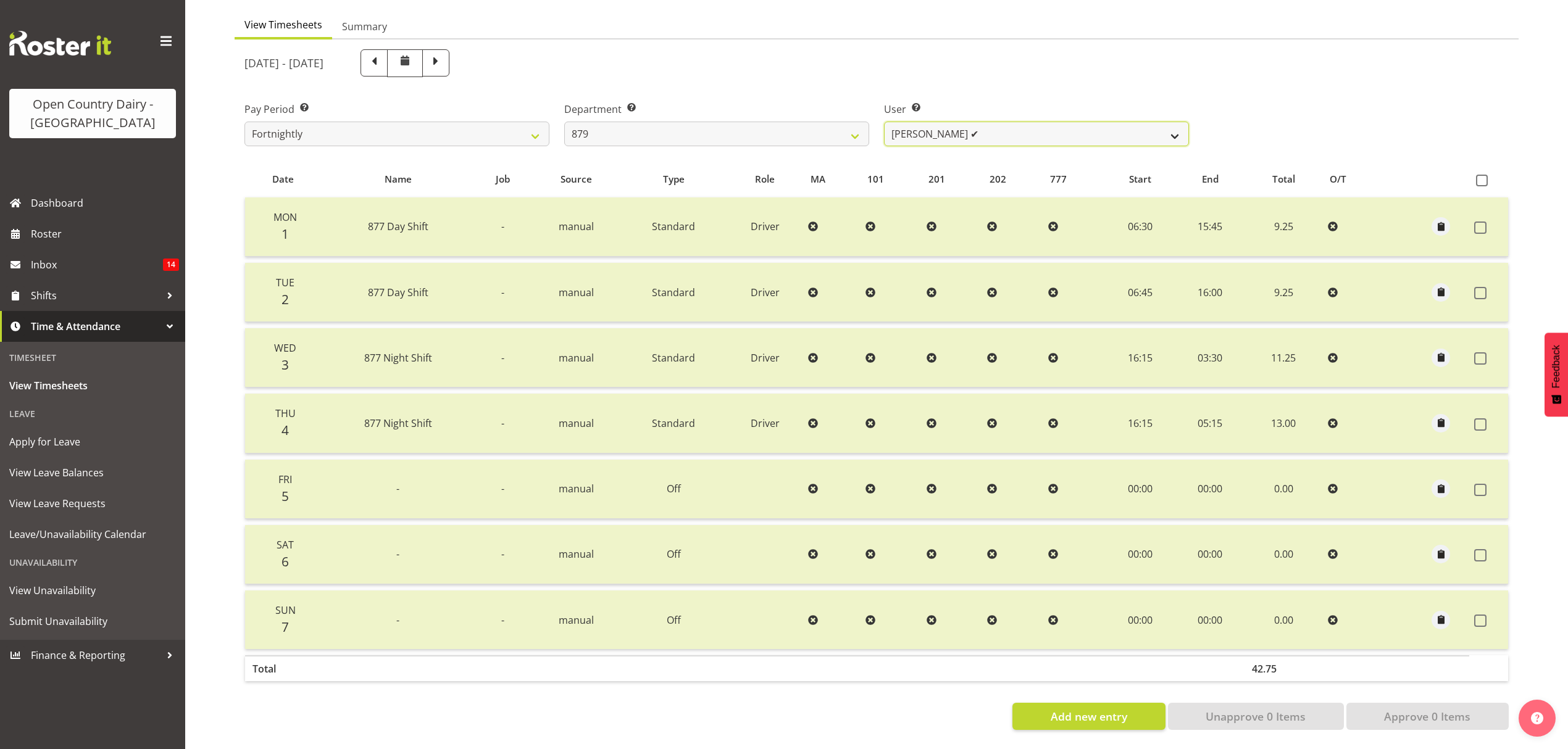
drag, startPoint x: 1171, startPoint y: 124, endPoint x: 1143, endPoint y: 135, distance: 30.1
click at [1171, 124] on select "[PERSON_NAME] ✔ [PERSON_NAME] ❌ [PERSON_NAME] ❌ [PERSON_NAME] ✔" at bounding box center [1037, 134] width 305 height 25
select select "7453"
click at [884, 122] on select "[PERSON_NAME] ✔ [PERSON_NAME] ❌ [PERSON_NAME] ❌ [PERSON_NAME] ✔" at bounding box center [1037, 134] width 305 height 25
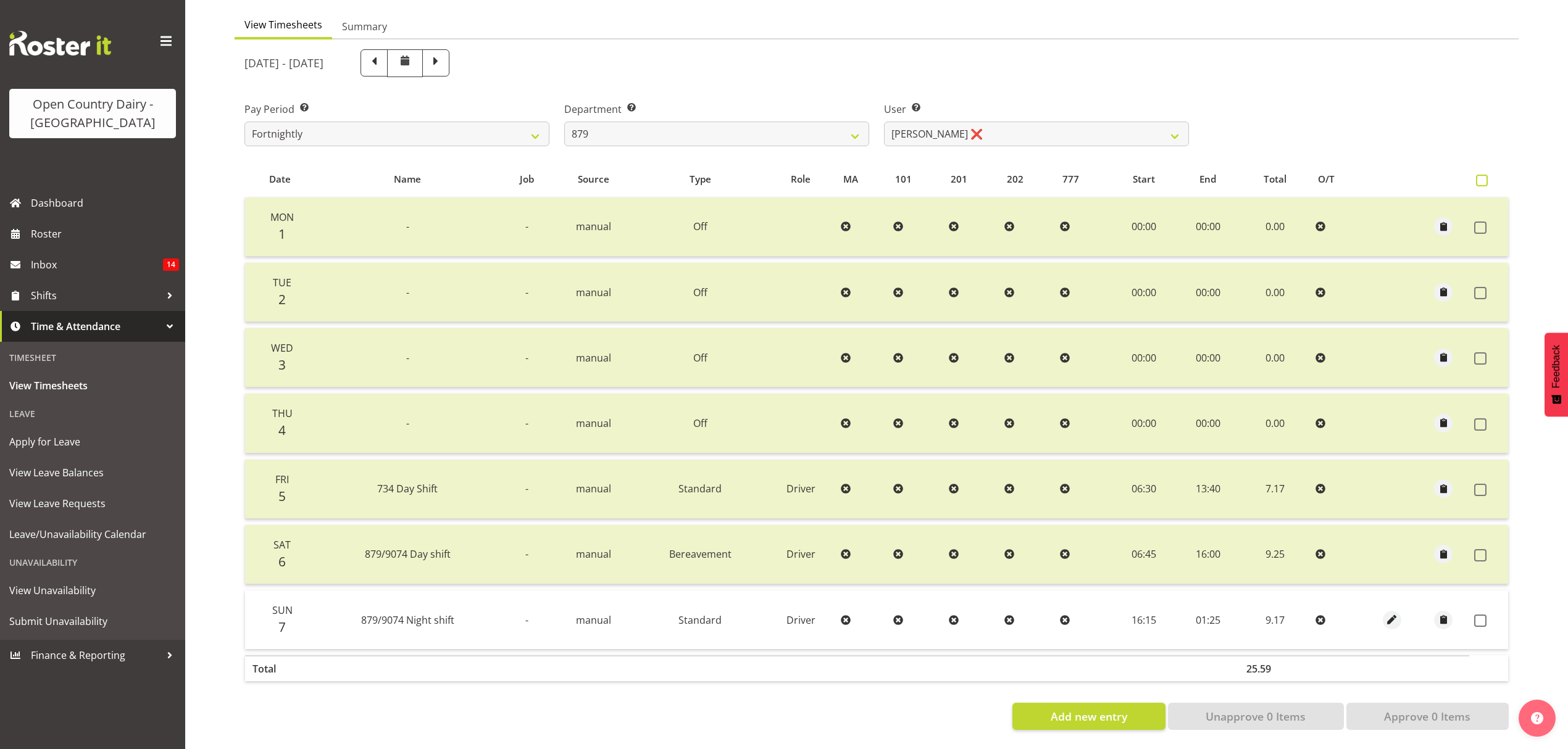
click at [1487, 174] on span at bounding box center [1482, 180] width 11 height 11
click at [1484, 176] on input "checkbox" at bounding box center [1480, 180] width 8 height 8
checkbox input "true"
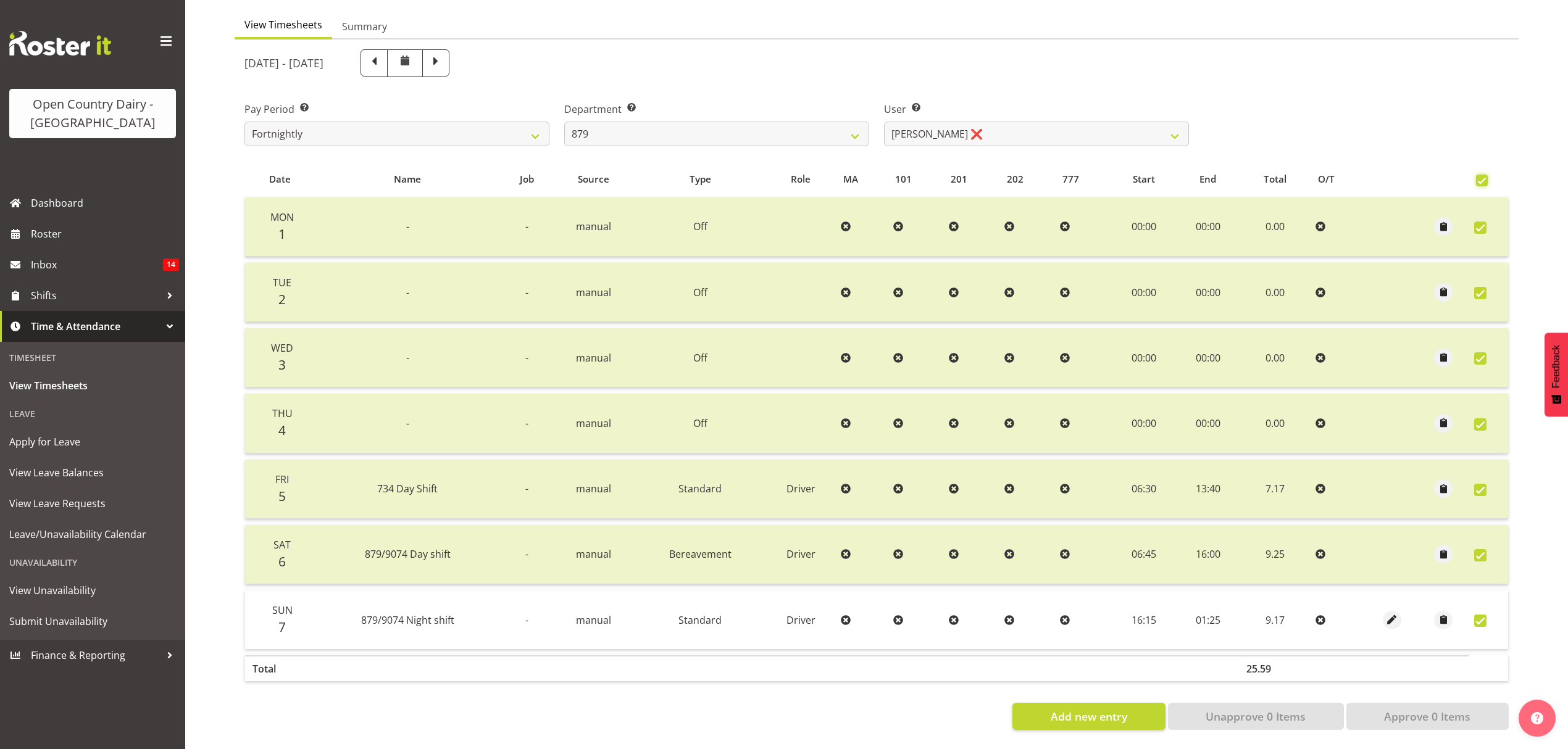
checkbox input "true"
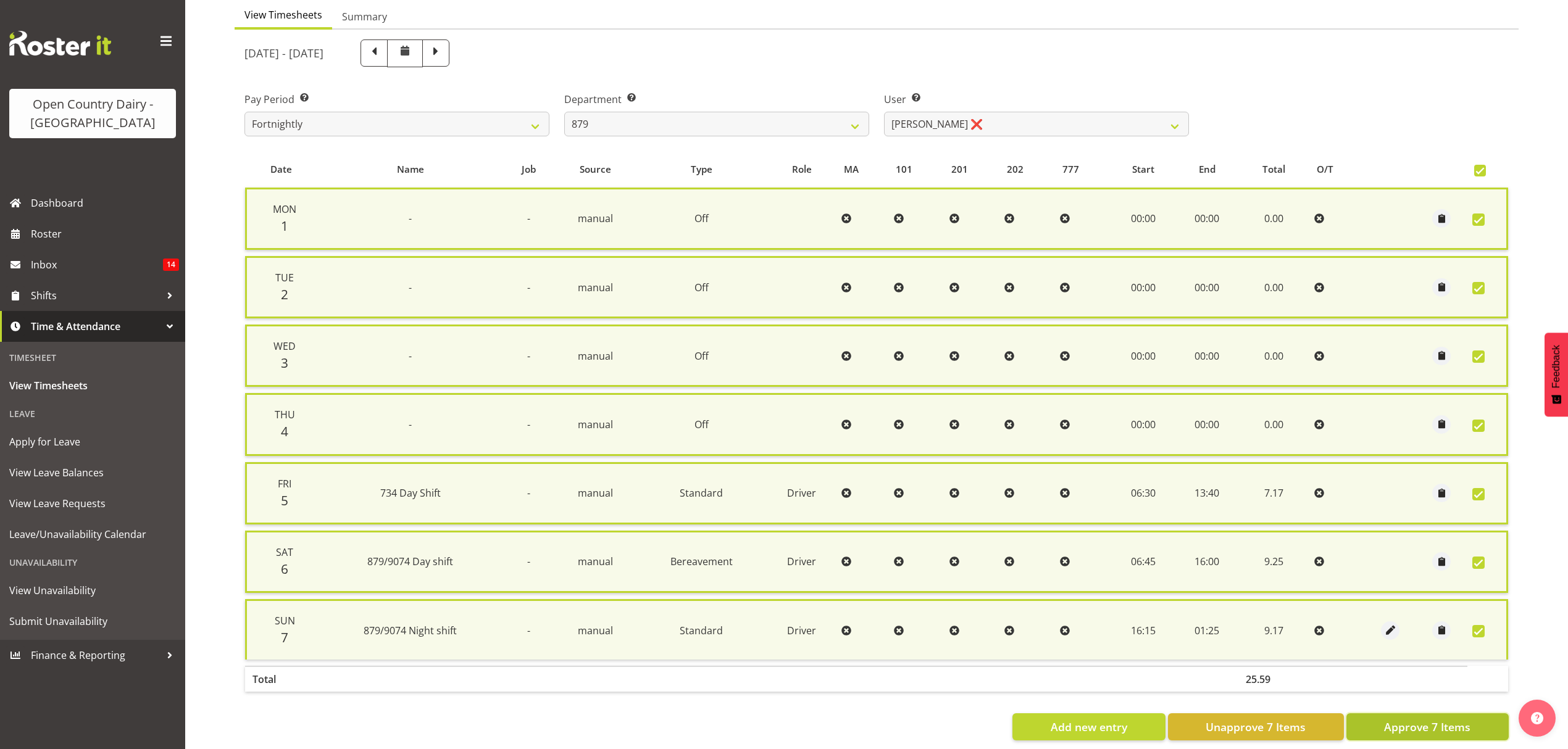
click at [1423, 724] on span "Approve 7 Items" at bounding box center [1427, 727] width 86 height 16
checkbox input "false"
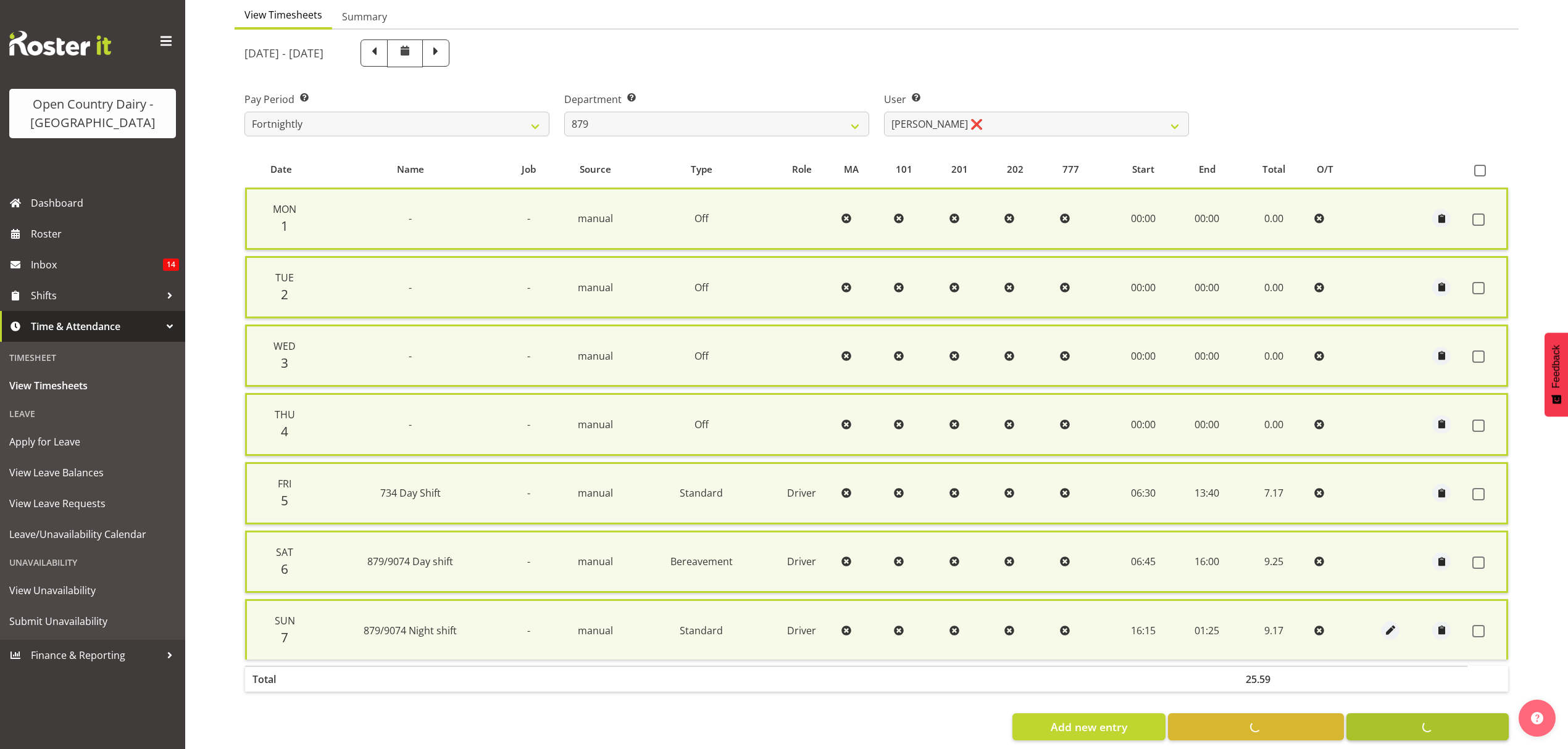
checkbox input "false"
